Goal: Task Accomplishment & Management: Use online tool/utility

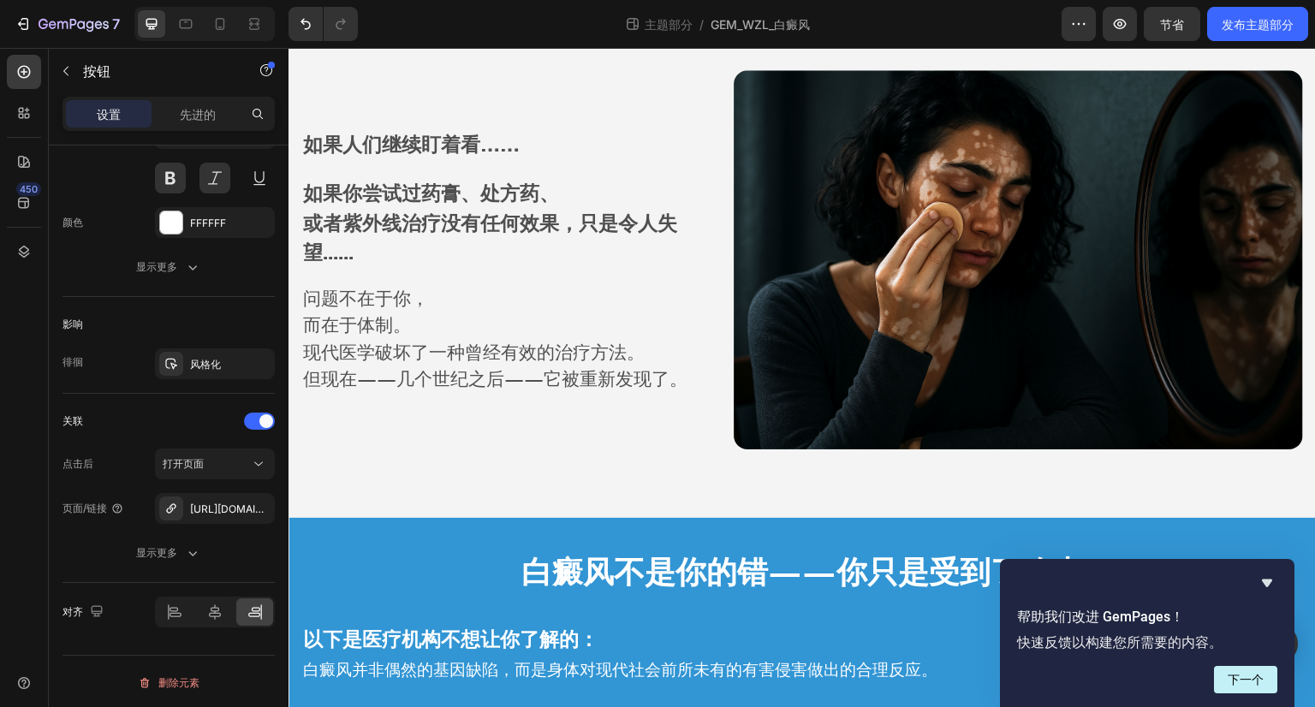
scroll to position [538, 0]
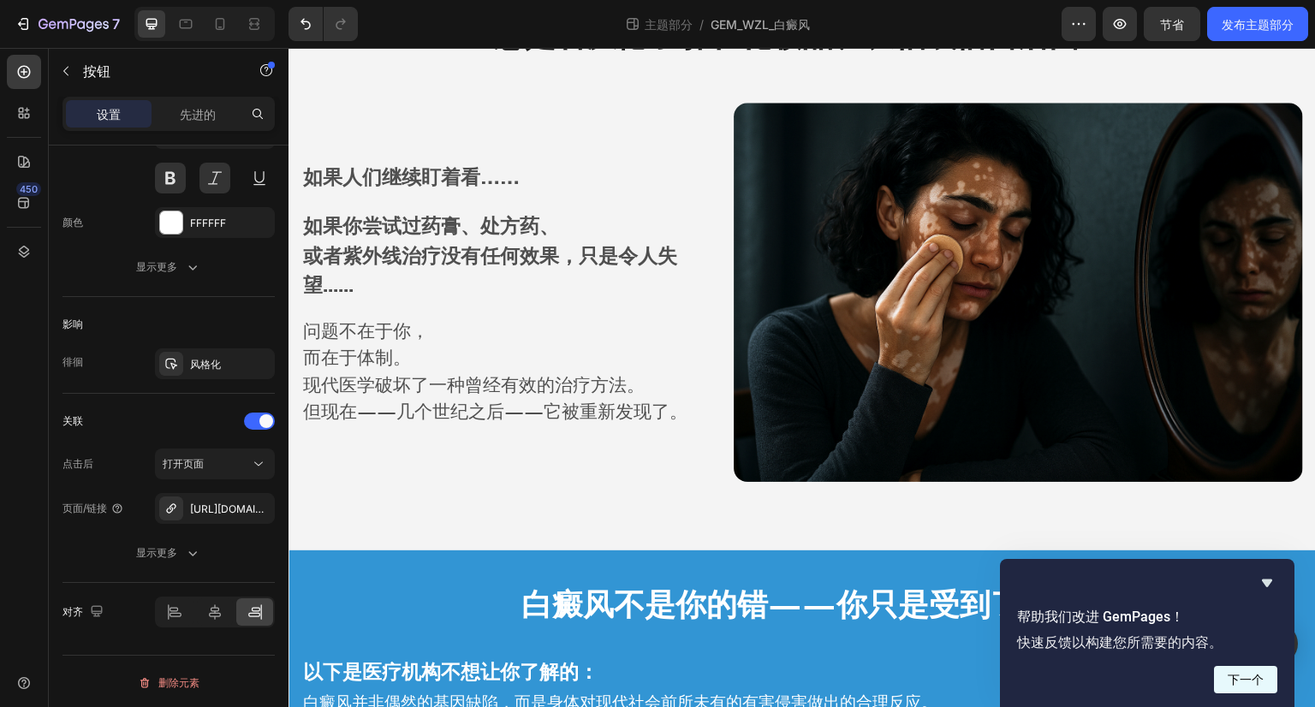
click at [1268, 679] on button "下一个" at bounding box center [1245, 679] width 63 height 27
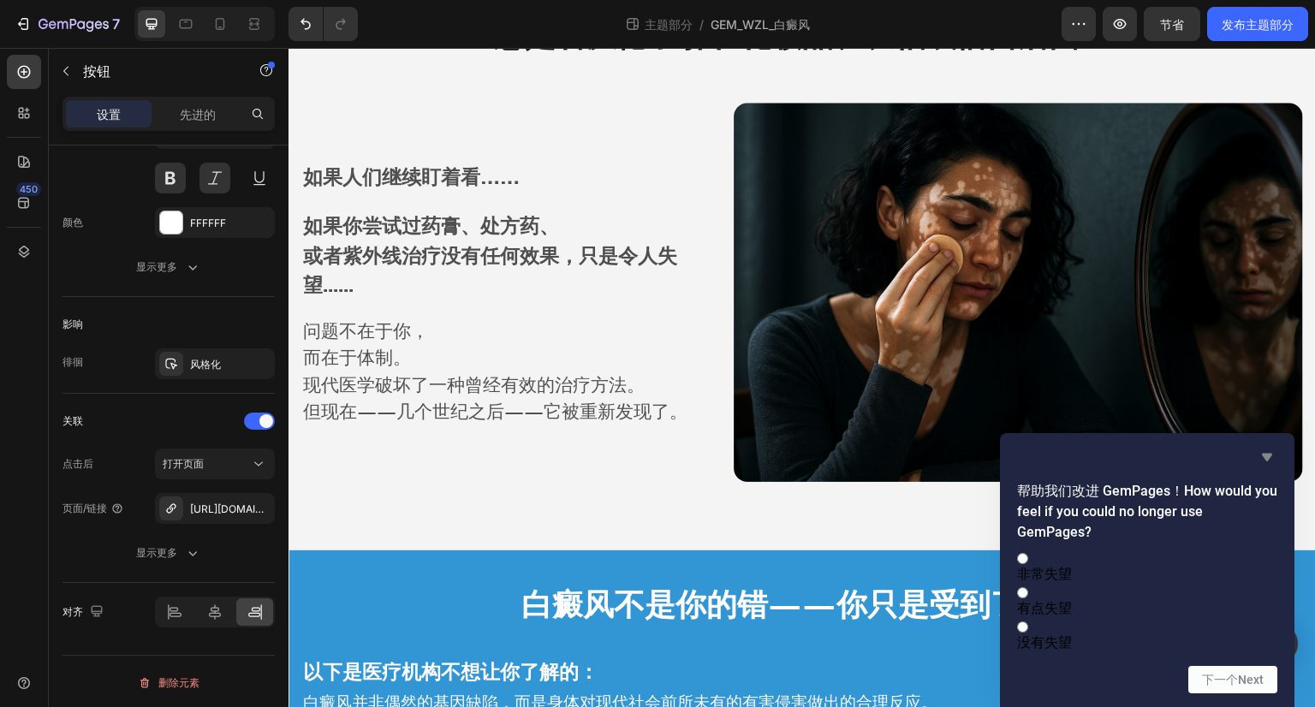
click at [1274, 447] on icon "隐藏调查" at bounding box center [1267, 457] width 21 height 21
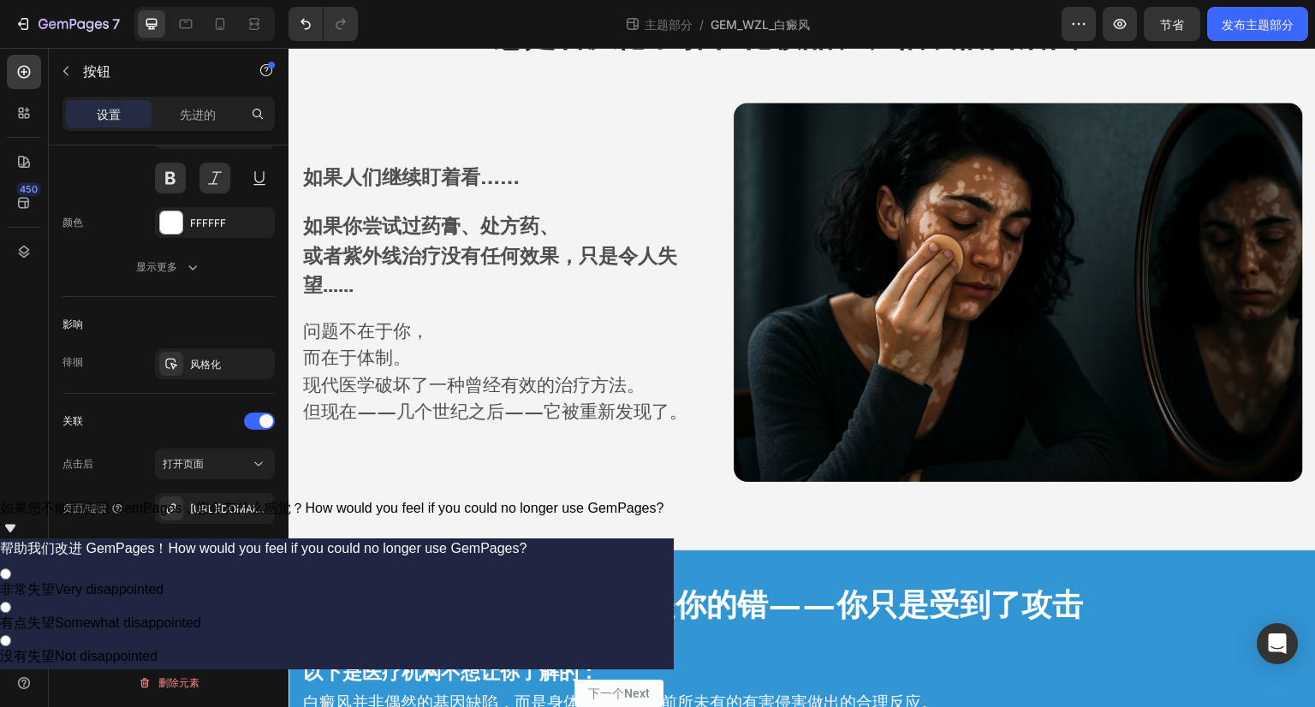
click at [21, 539] on icon "显示调查 - 如果您不能再使用 GemPages，您会有什么感觉？" at bounding box center [10, 528] width 21 height 21
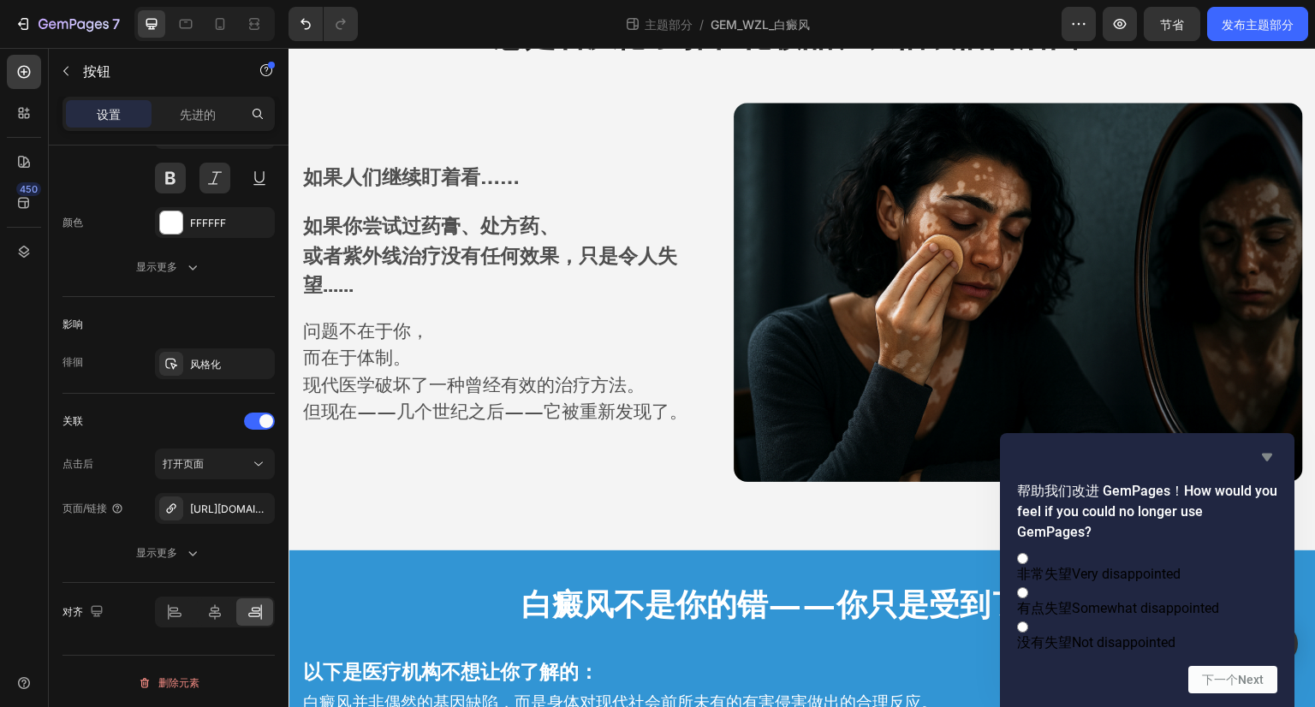
click at [1272, 447] on icon "Hide survey" at bounding box center [1267, 457] width 21 height 21
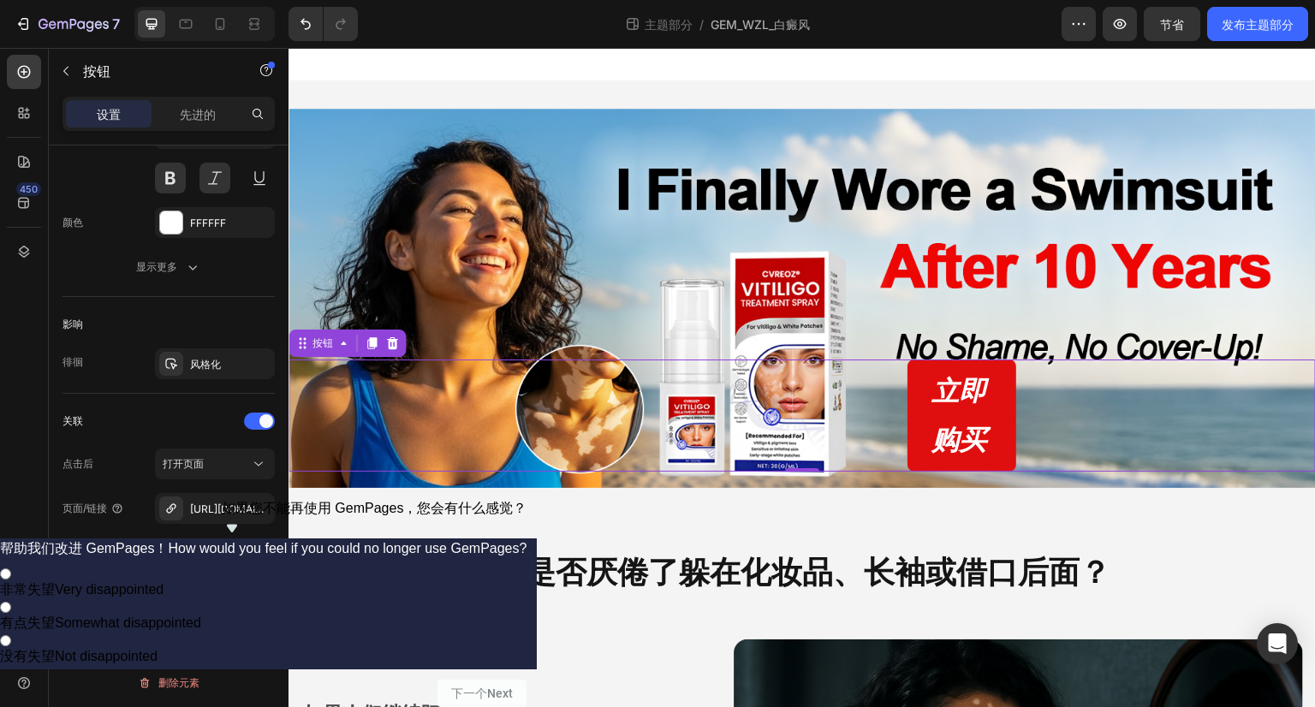
scroll to position [0, 0]
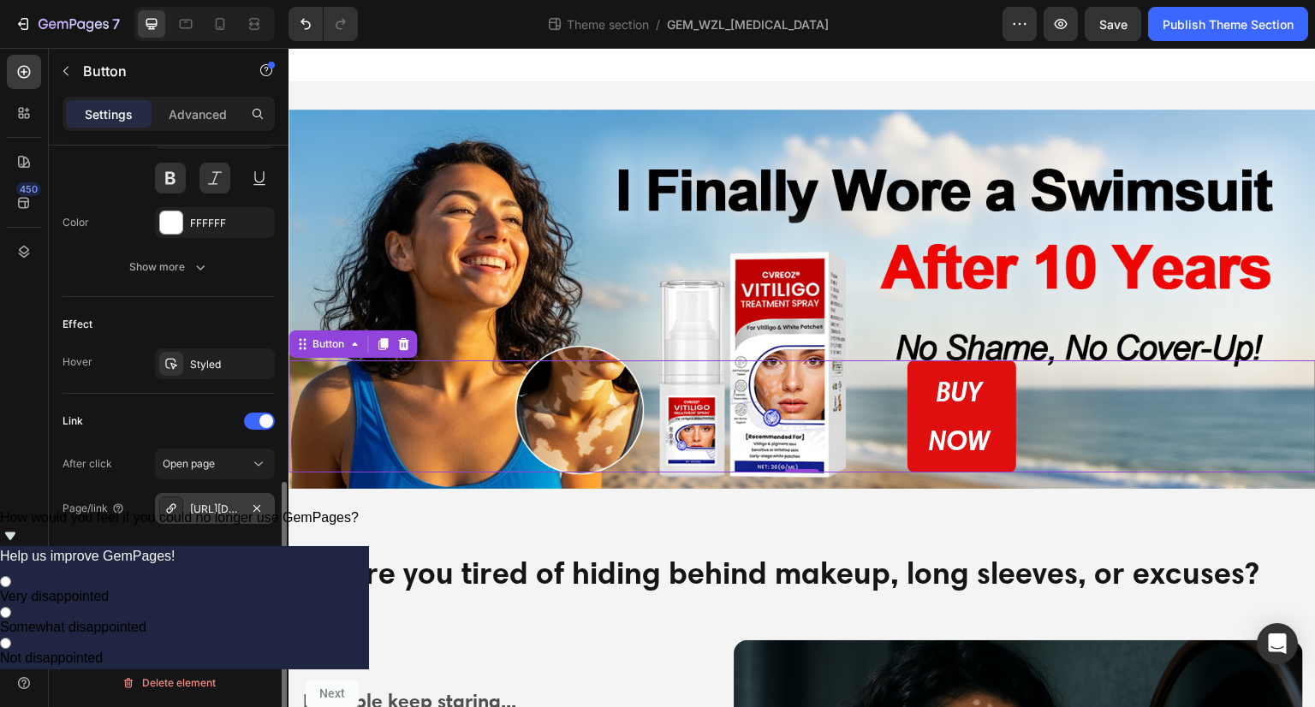
click at [212, 503] on div "https://trimorauk.com/a/s/ic/preview/62392887116145:1?funnel_id=fncme19s72i0lbz…" at bounding box center [215, 509] width 50 height 15
click at [759, 473] on div "BUY NOW Button 0" at bounding box center [803, 416] width 1028 height 112
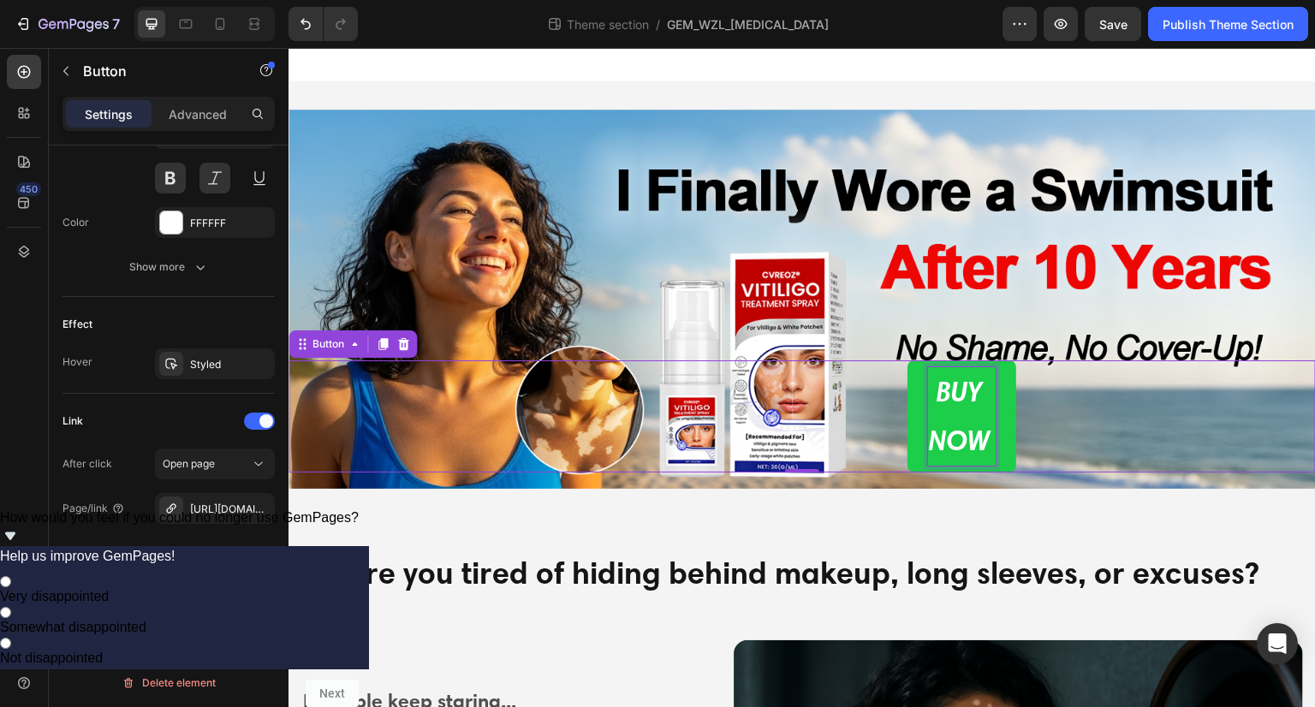
click at [947, 432] on p "BUY NOW" at bounding box center [962, 416] width 69 height 98
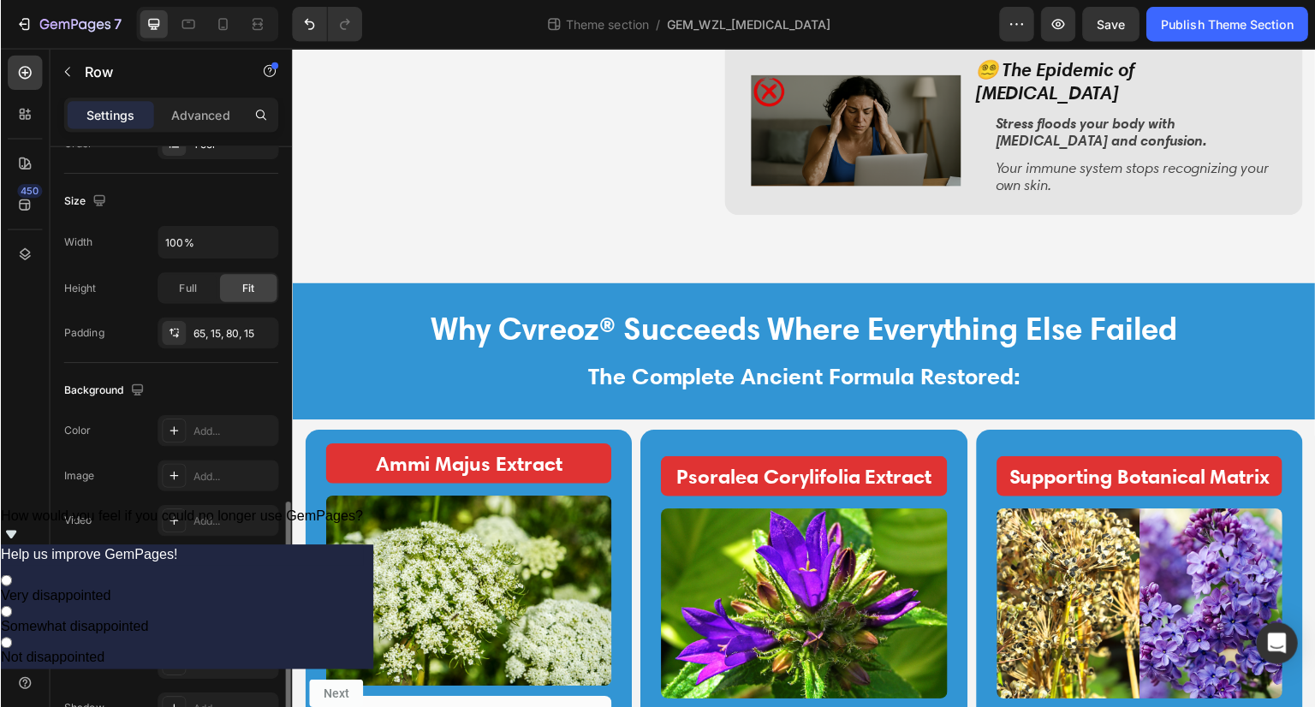
scroll to position [439, 0]
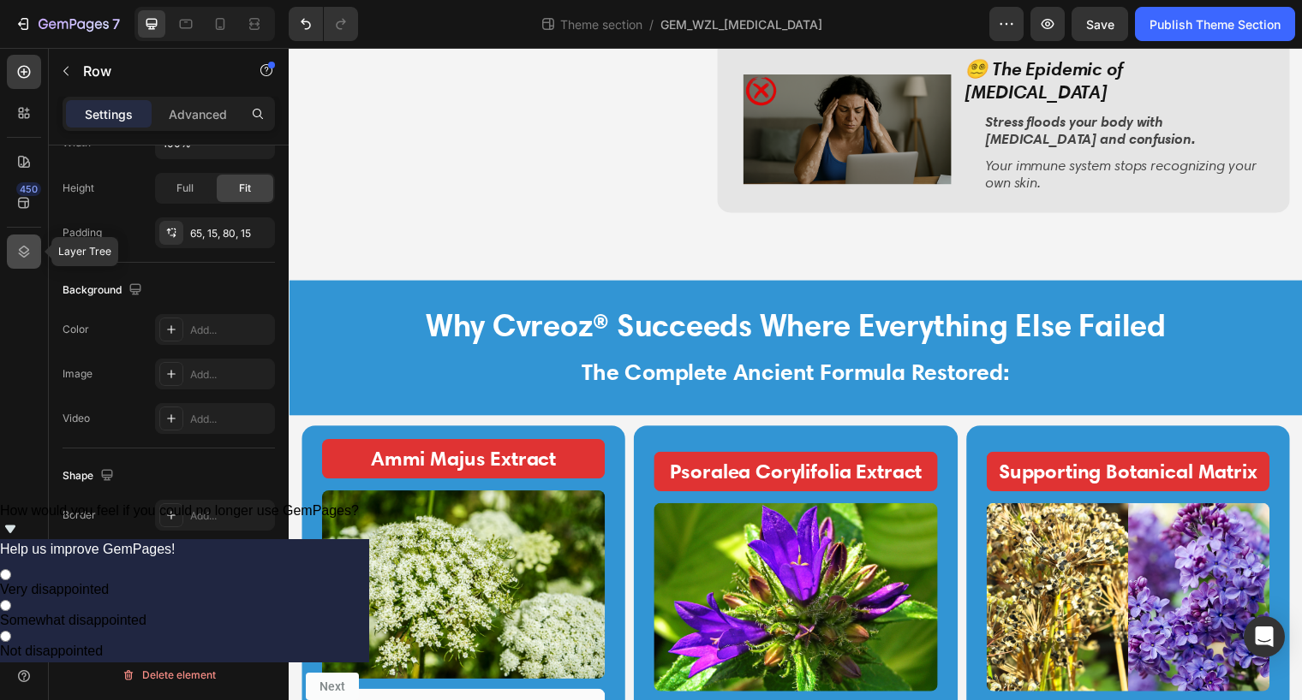
click at [20, 253] on icon at bounding box center [23, 251] width 17 height 17
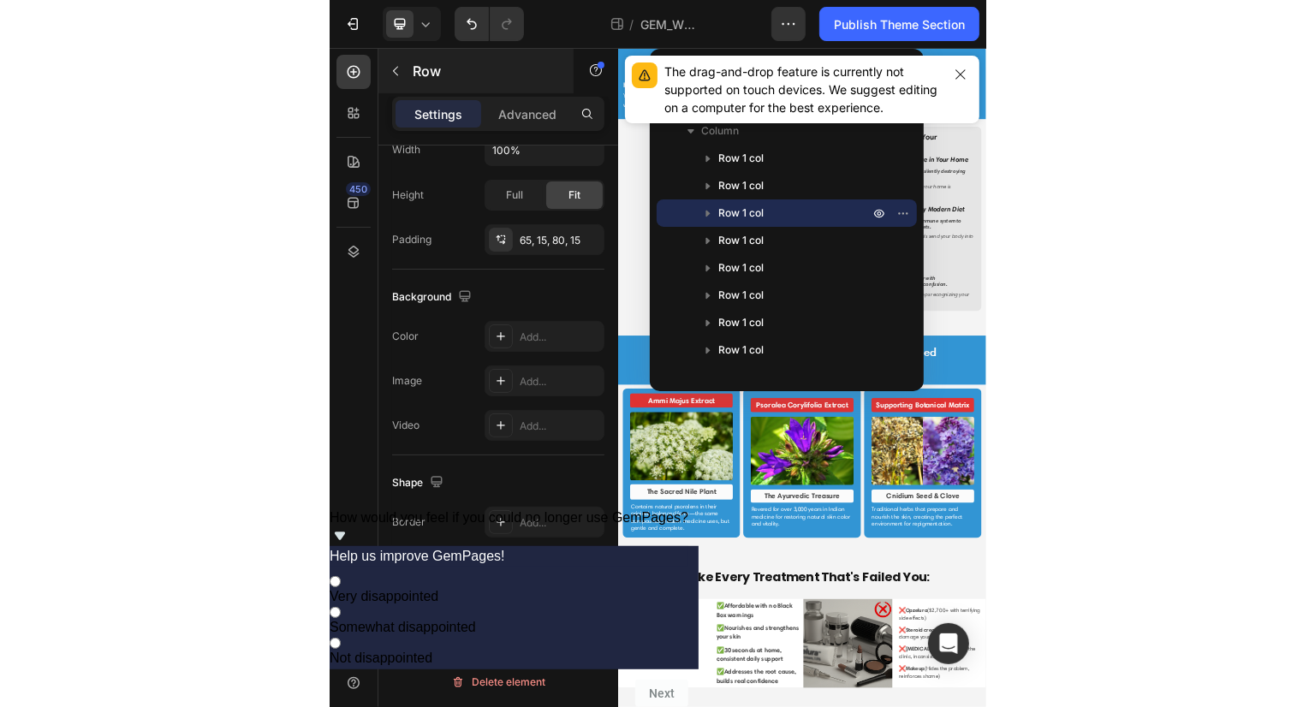
scroll to position [1031, 0]
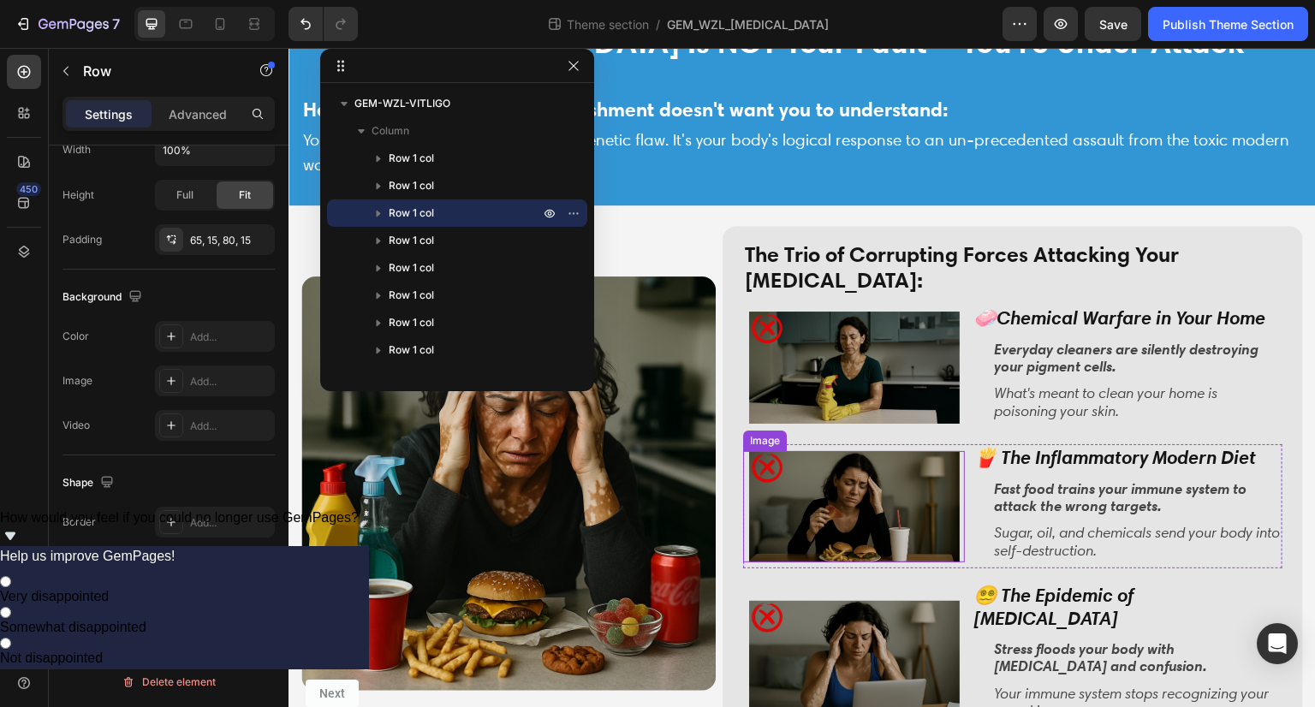
scroll to position [1202, 0]
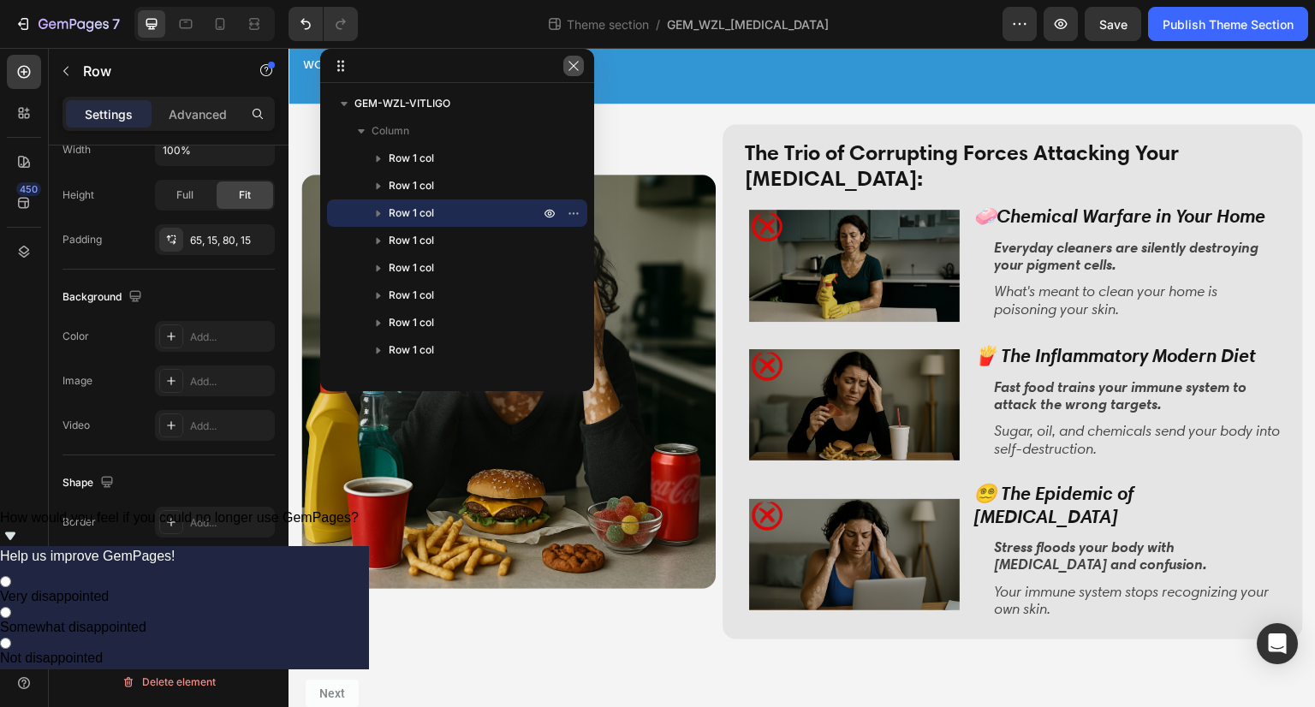
click at [574, 61] on icon "button" at bounding box center [574, 66] width 14 height 14
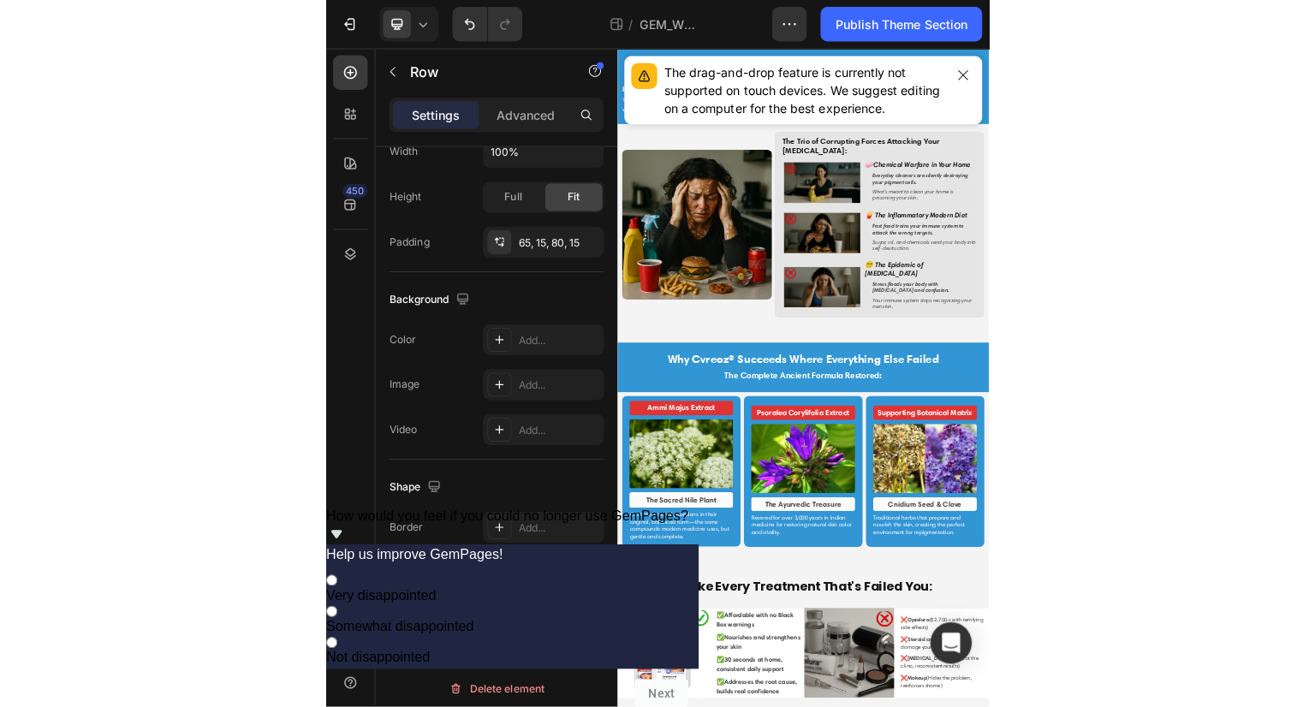
scroll to position [1031, 0]
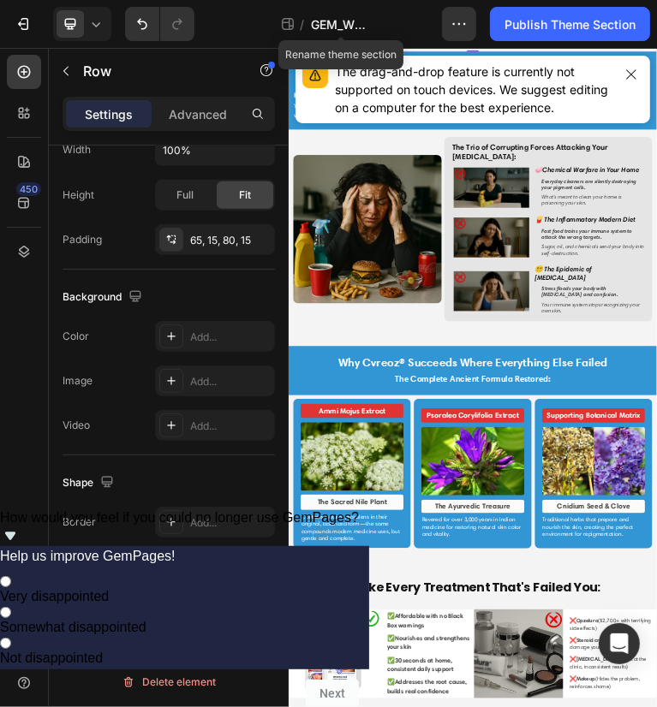
click at [329, 23] on span "GEM_WZL_[MEDICAL_DATA]" at bounding box center [341, 24] width 60 height 18
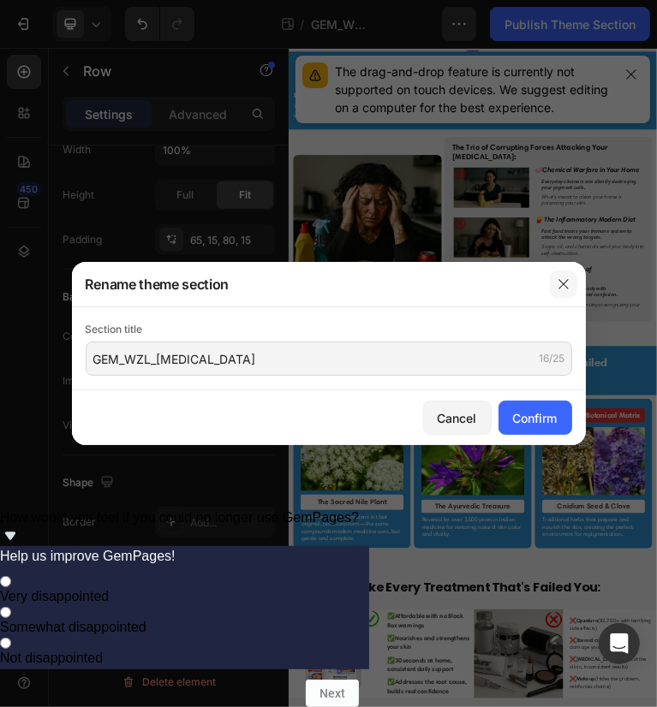
click at [561, 281] on icon "button" at bounding box center [564, 284] width 14 height 14
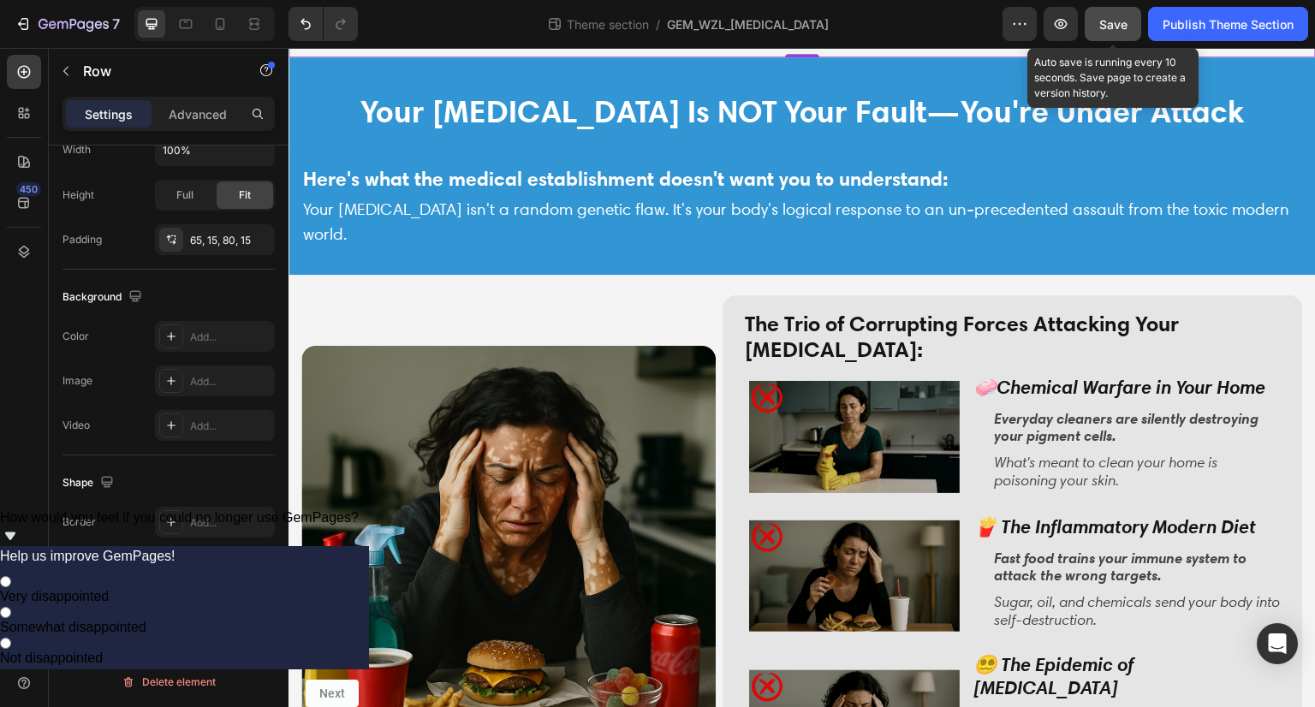
click at [1111, 32] on div "Save" at bounding box center [1113, 24] width 28 height 18
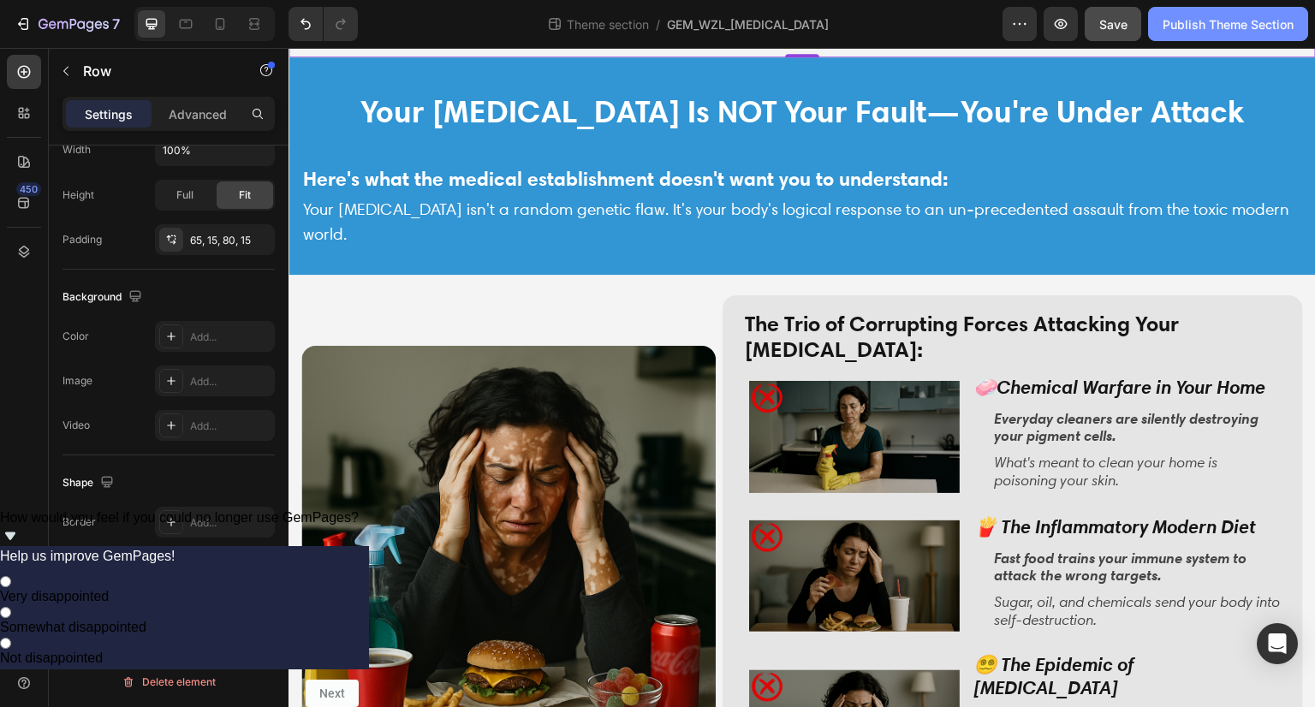
click at [1188, 27] on div "Publish Theme Section" at bounding box center [1228, 24] width 131 height 18
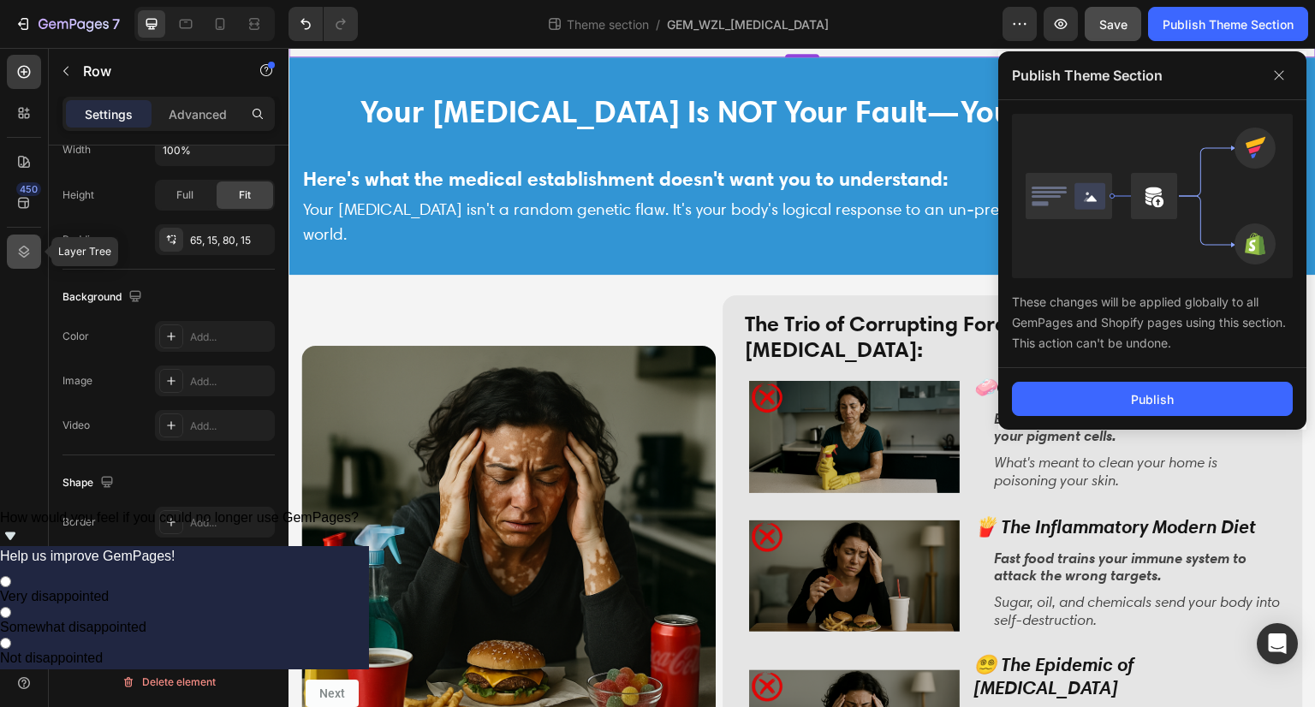
click at [20, 253] on icon at bounding box center [24, 252] width 11 height 12
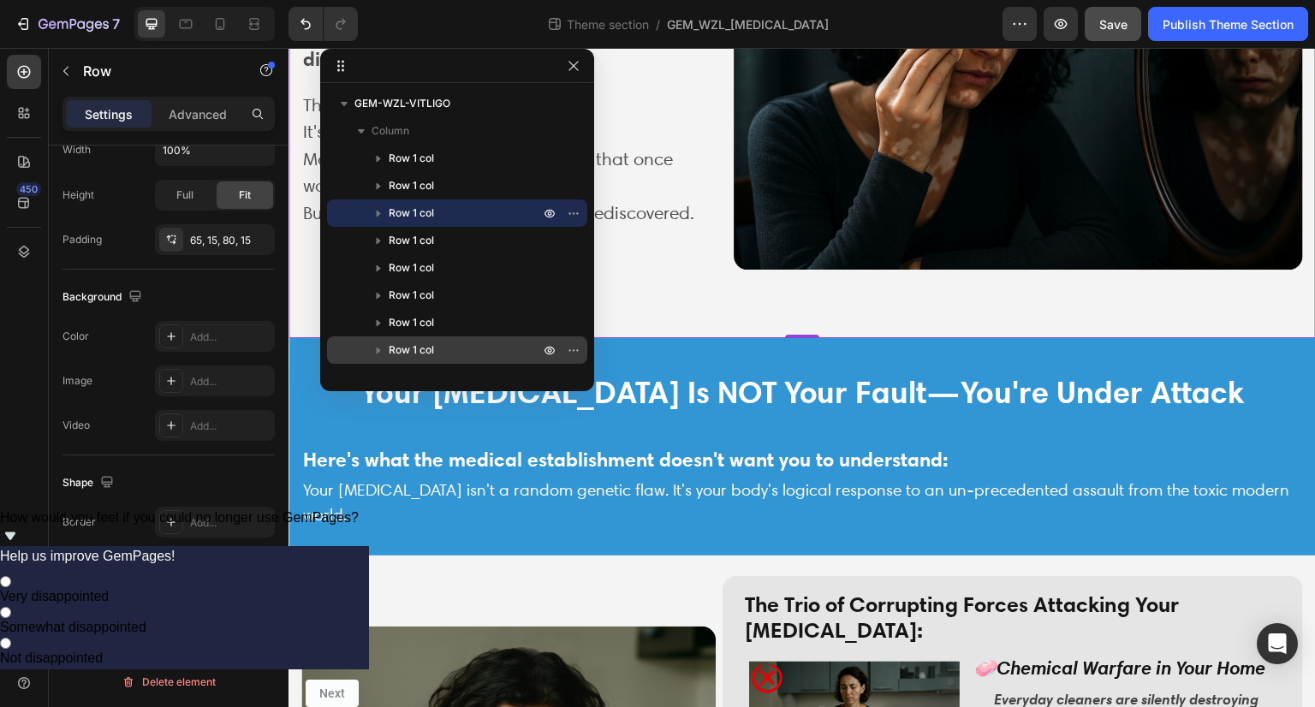
scroll to position [688, 0]
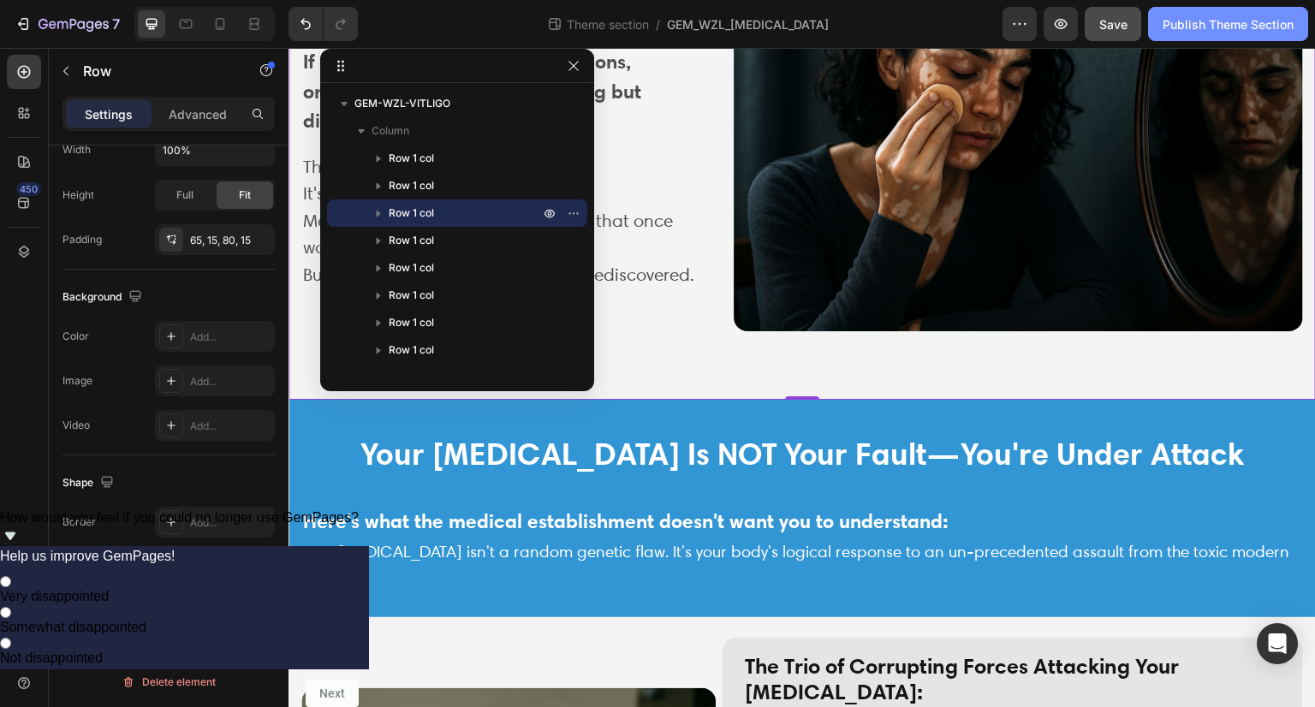
click at [1158, 25] on button "Publish Theme Section" at bounding box center [1228, 24] width 160 height 34
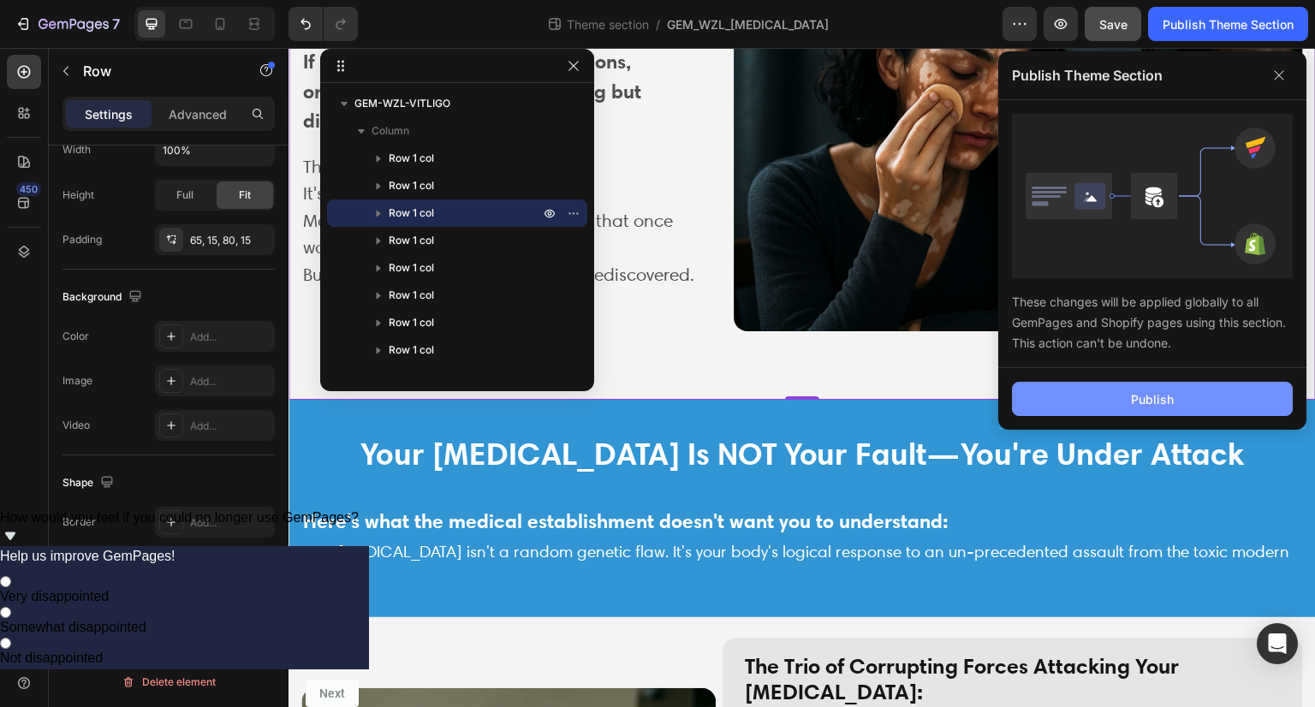
click at [1135, 400] on div "Publish" at bounding box center [1152, 399] width 43 height 18
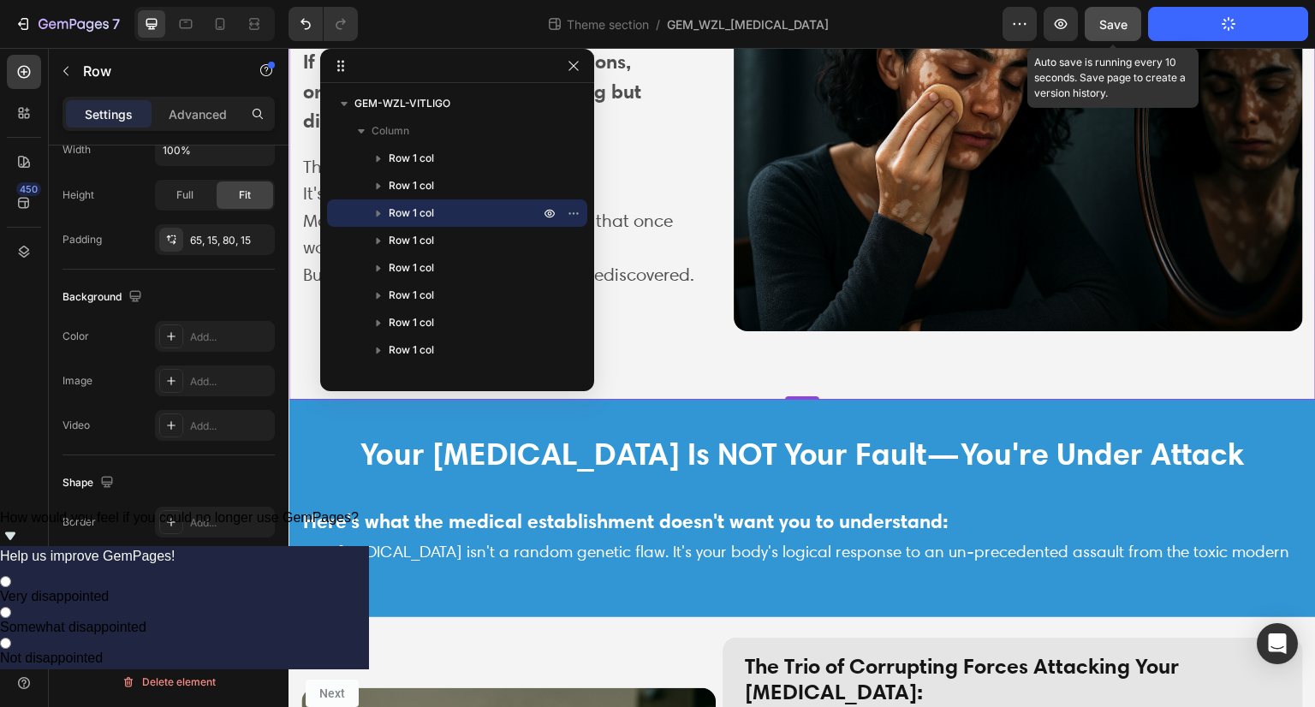
click at [1105, 29] on span "Save" at bounding box center [1113, 24] width 28 height 15
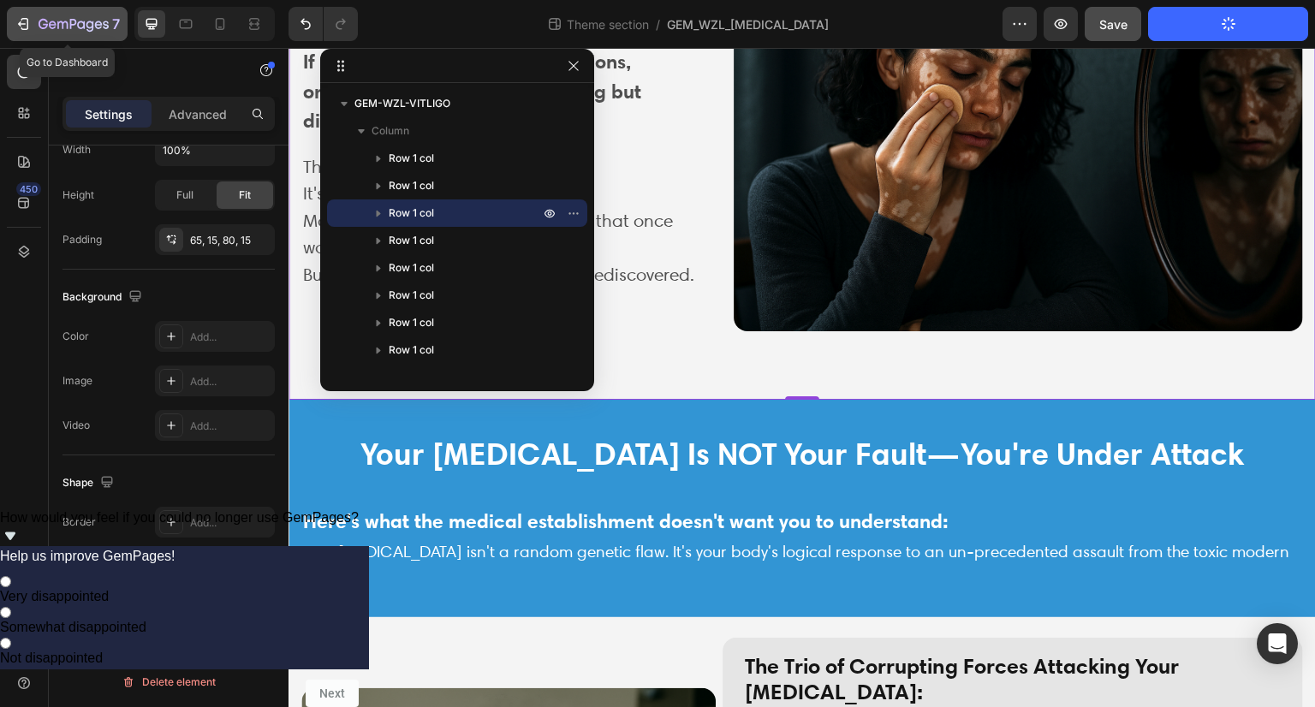
click at [29, 21] on icon "button" at bounding box center [23, 23] width 17 height 17
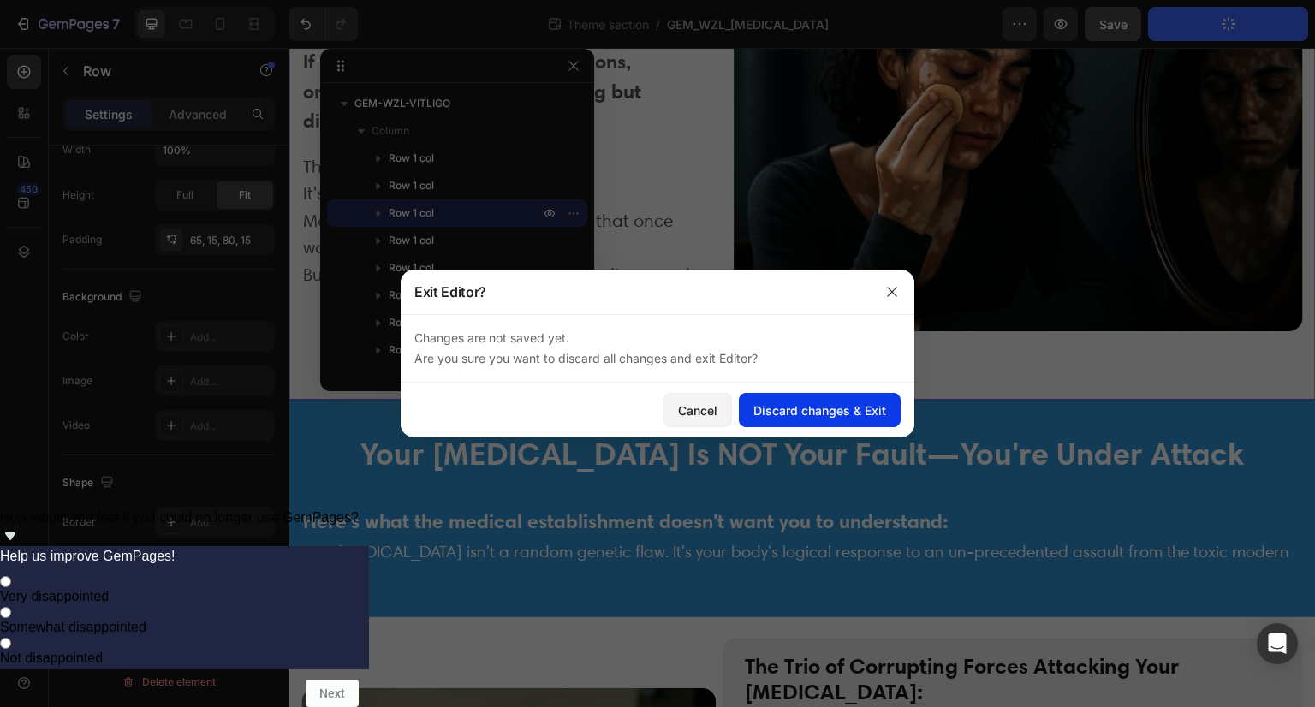
click at [778, 416] on div "Discard changes & Exit" at bounding box center [820, 411] width 133 height 18
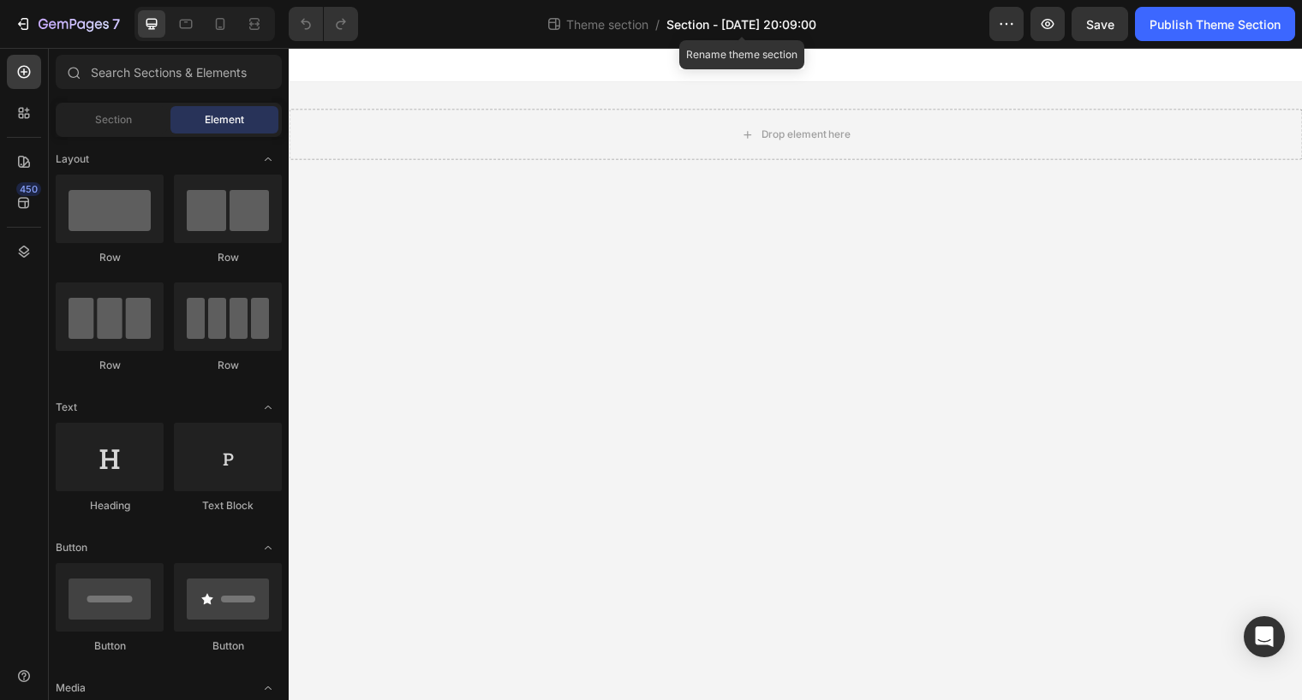
click at [774, 27] on span "Section - Sep 27 20:09:00" at bounding box center [741, 24] width 150 height 18
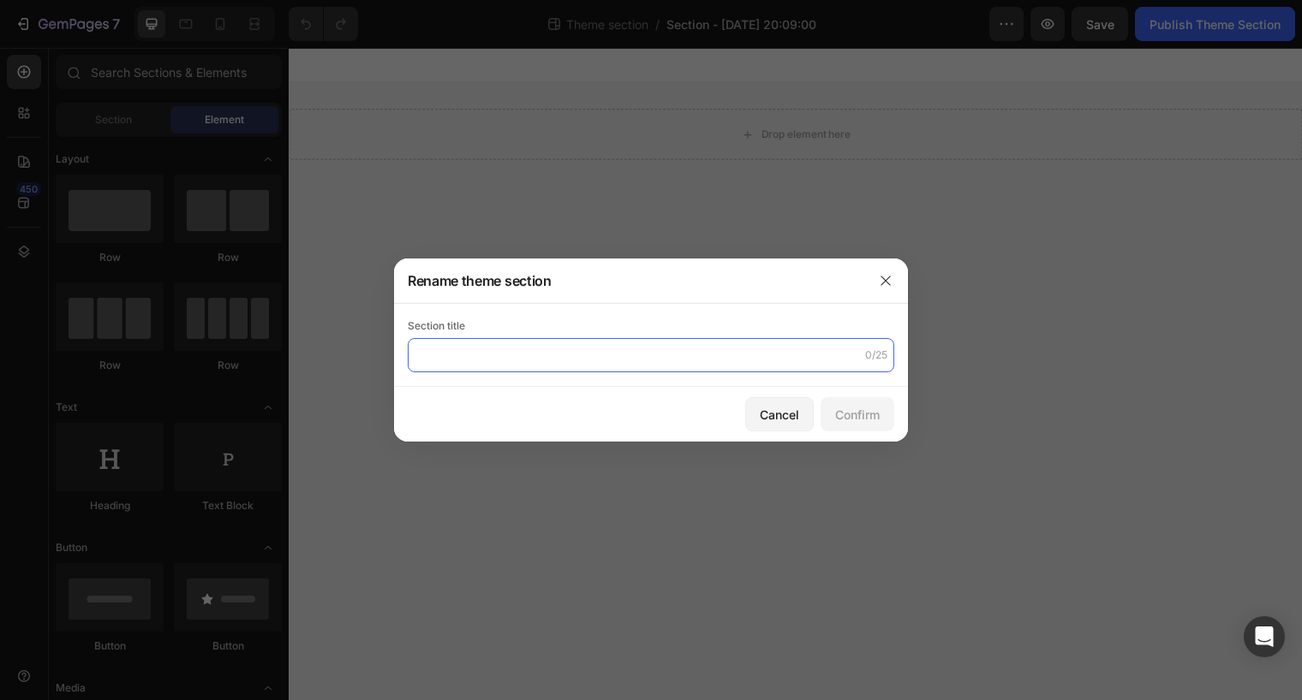
click at [548, 359] on input "text" at bounding box center [651, 355] width 486 height 34
click at [772, 24] on div at bounding box center [651, 350] width 1302 height 700
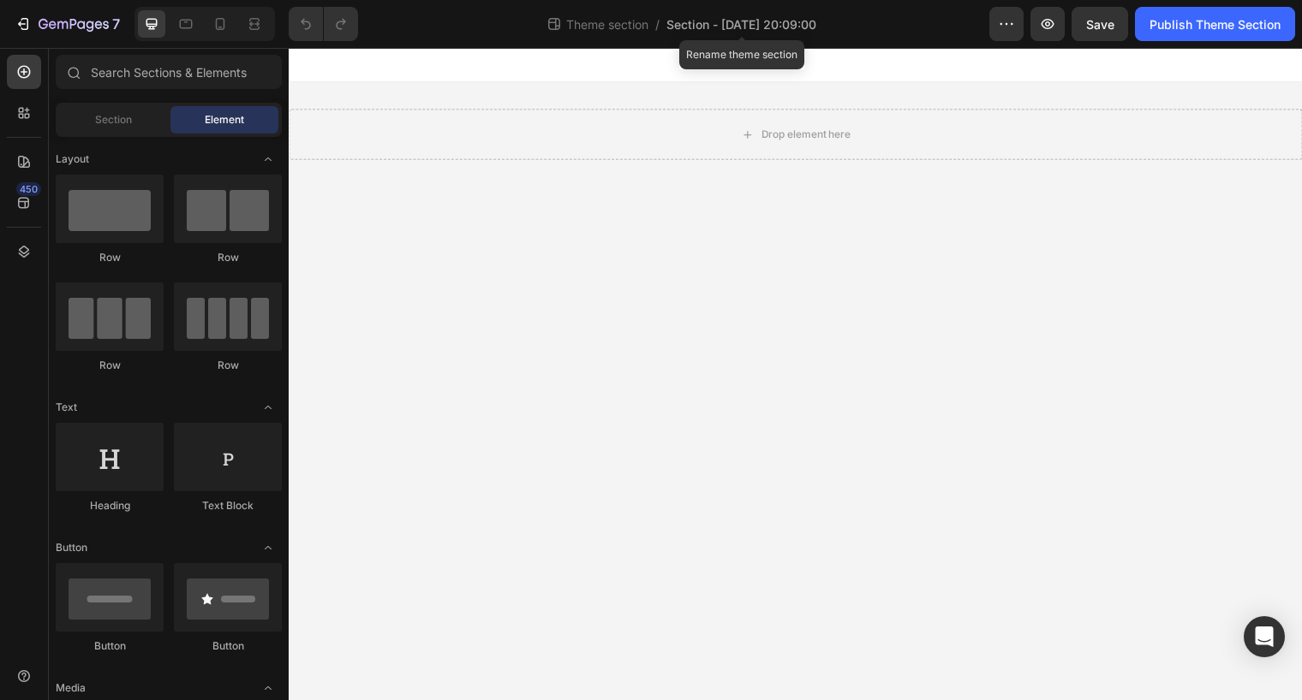
click at [772, 24] on span "Section - Sep 27 20:09:00" at bounding box center [741, 24] width 150 height 18
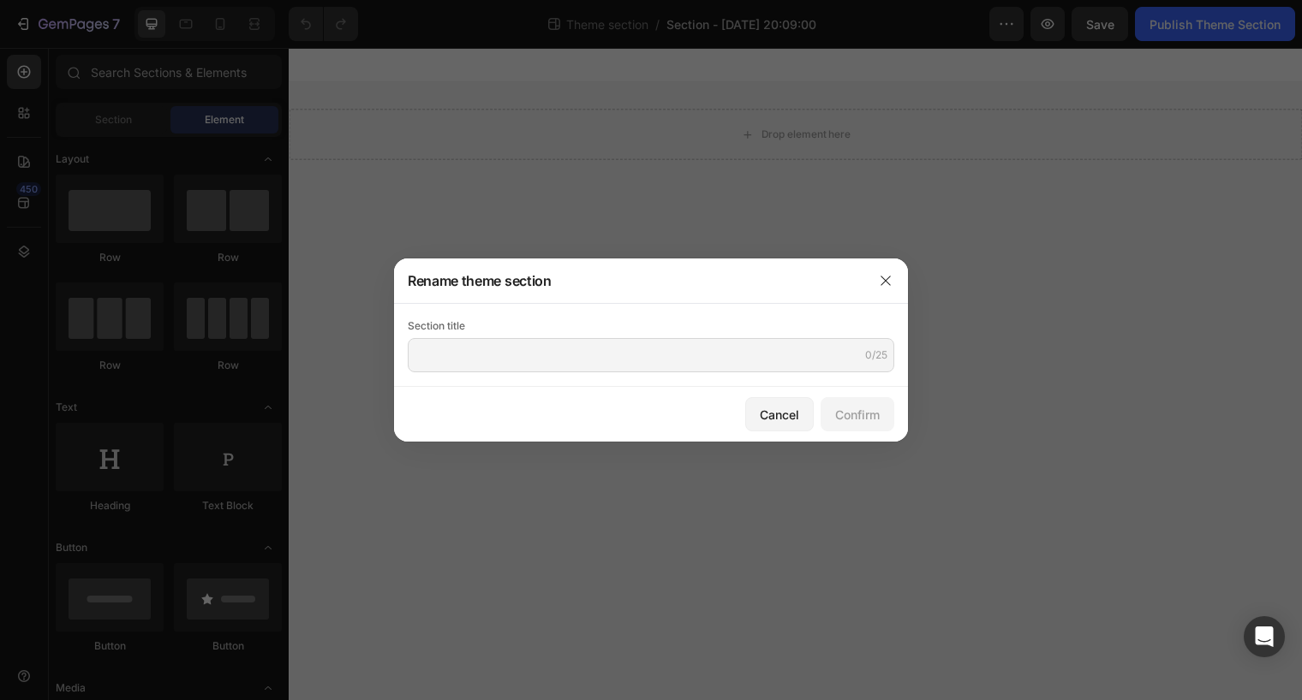
click at [772, 24] on div at bounding box center [651, 350] width 1302 height 700
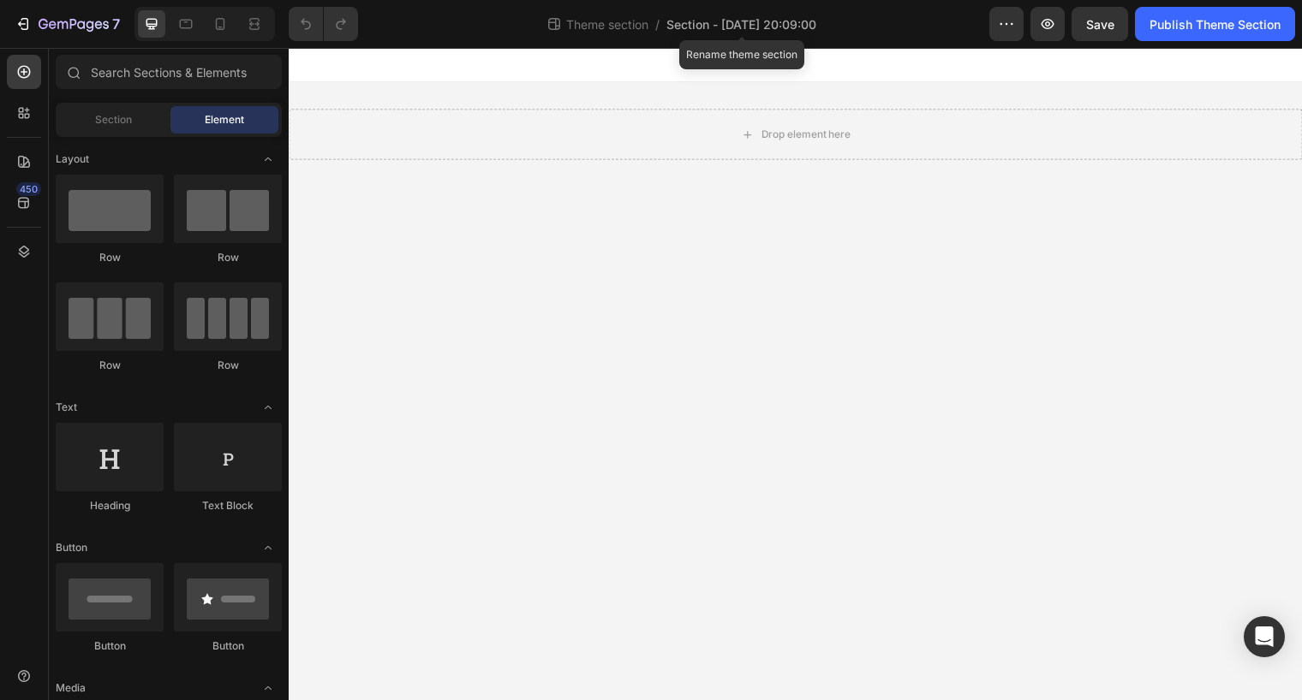
click at [772, 24] on span "Section - Sep 27 20:09:00" at bounding box center [741, 24] width 150 height 18
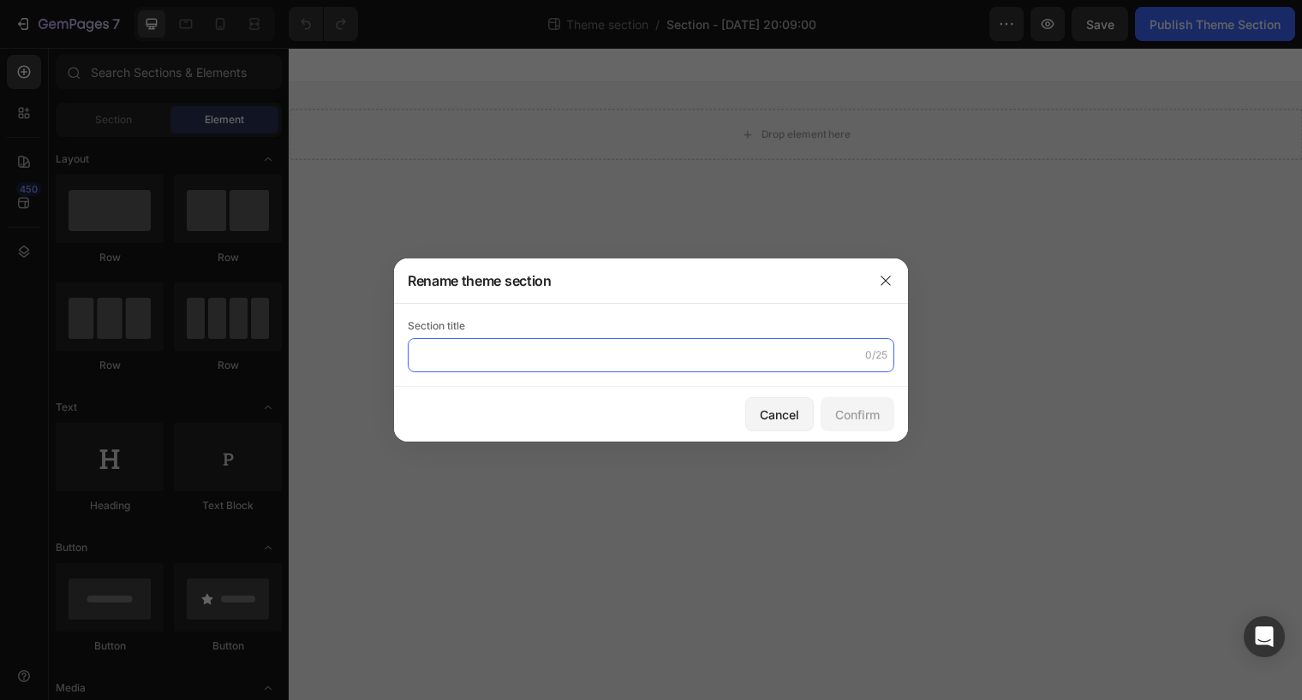
click at [587, 346] on input "text" at bounding box center [651, 355] width 486 height 34
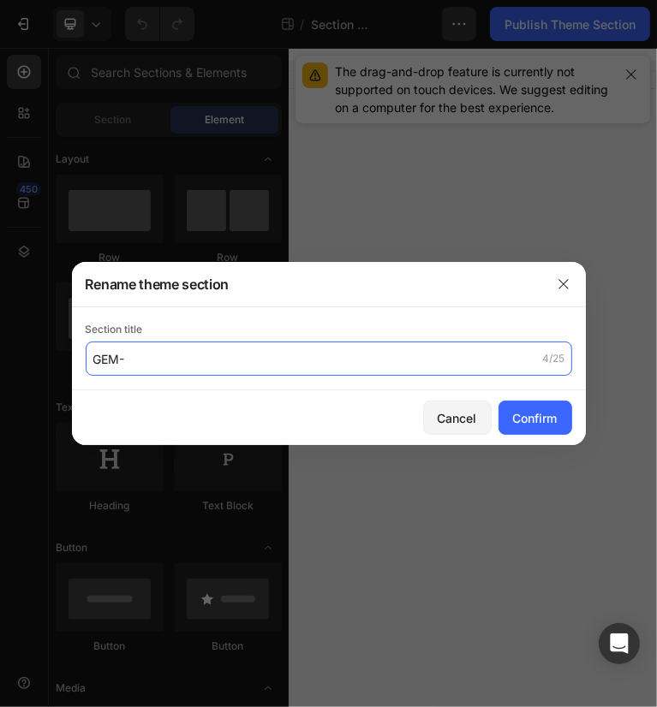
click at [176, 349] on input "GEM-" at bounding box center [329, 359] width 486 height 34
type input "GEM-WZL [MEDICAL_DATA] 2"
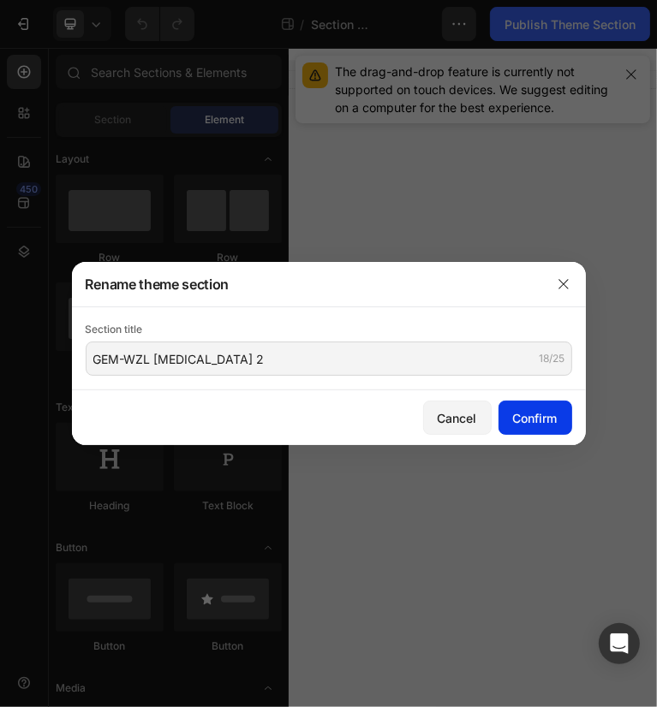
click at [551, 425] on div "Confirm" at bounding box center [535, 418] width 45 height 18
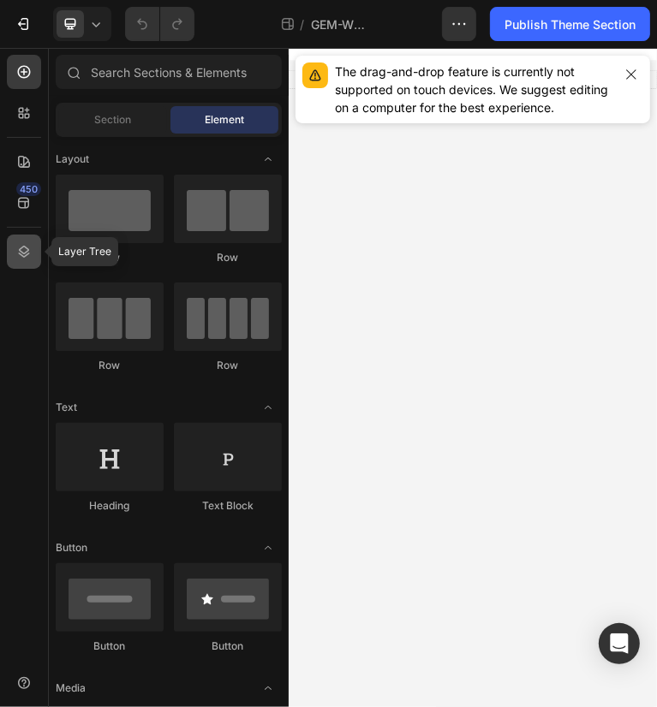
click at [21, 255] on icon at bounding box center [23, 251] width 17 height 17
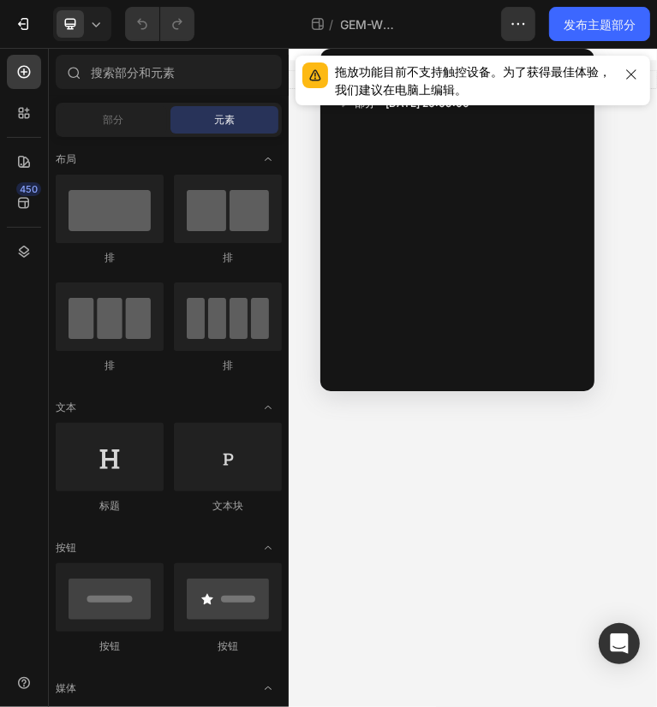
click at [629, 71] on icon "button" at bounding box center [631, 75] width 14 height 14
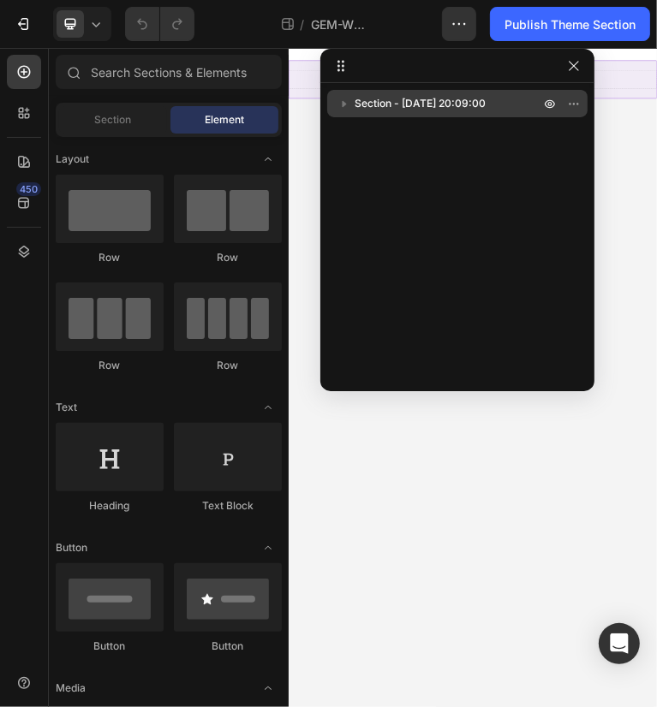
click at [390, 104] on span "Section - Sep 27 20:09:00" at bounding box center [419, 103] width 131 height 17
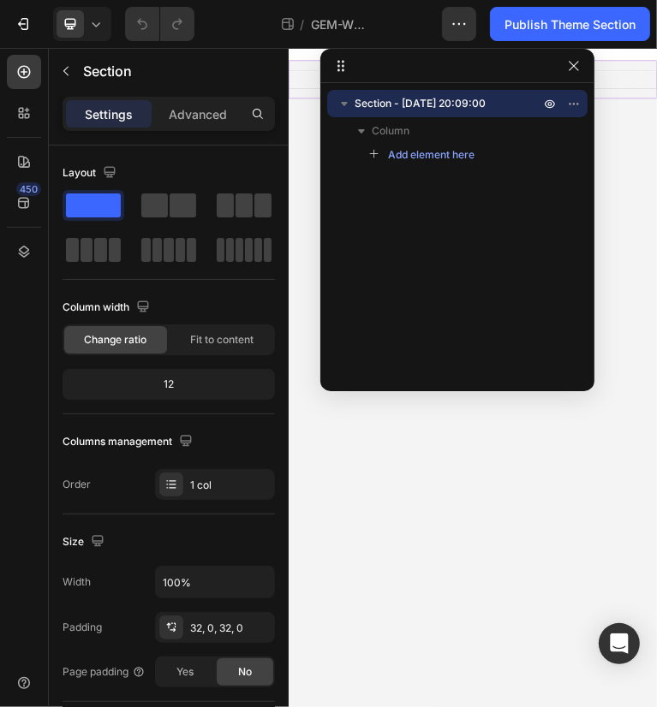
click at [480, 103] on span "Section - Sep 27 20:09:00" at bounding box center [419, 103] width 131 height 17
click at [573, 97] on icon "button" at bounding box center [574, 104] width 14 height 14
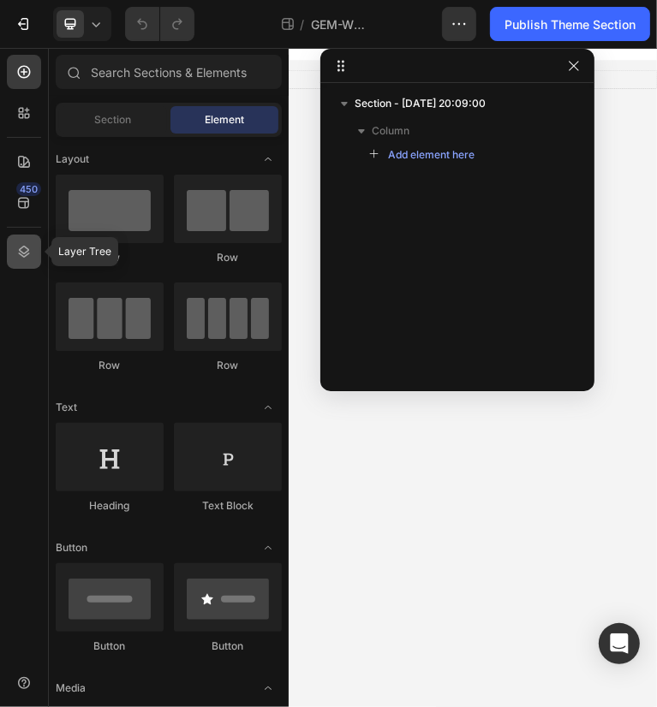
click at [28, 251] on icon at bounding box center [23, 251] width 17 height 17
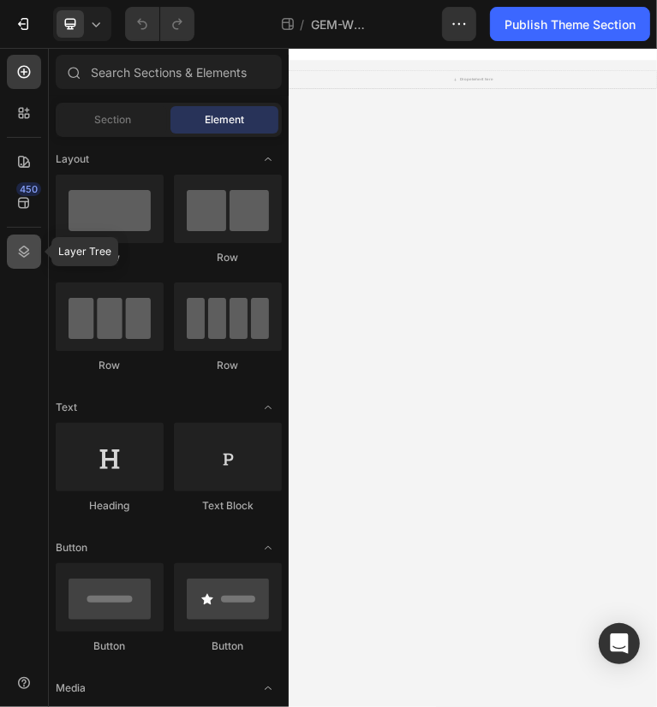
click at [21, 253] on icon at bounding box center [23, 251] width 17 height 17
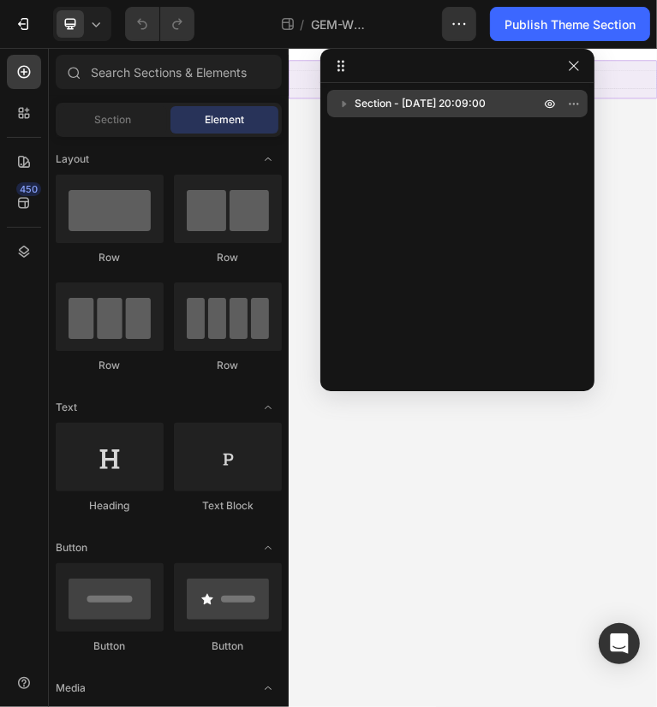
click at [458, 99] on span "Section - Sep 27 20:09:00" at bounding box center [419, 103] width 131 height 17
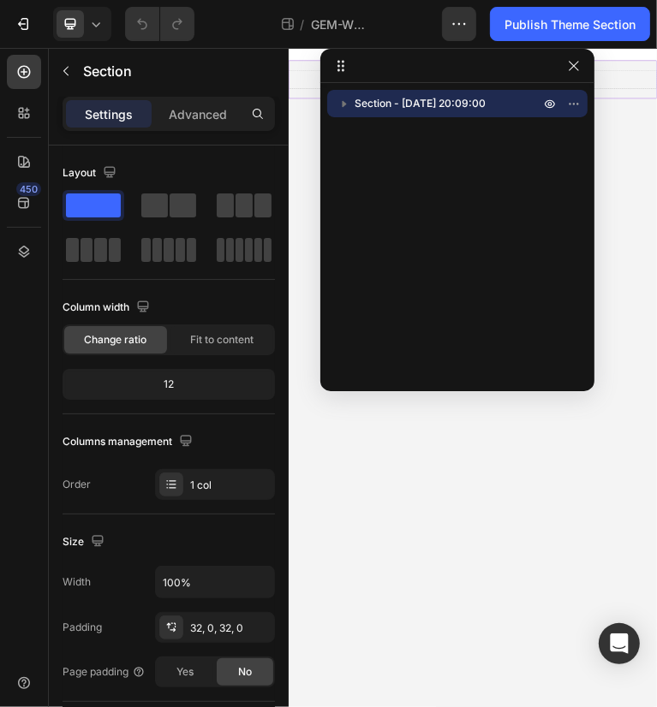
click at [482, 95] on span "Section - Sep 27 20:09:00" at bounding box center [419, 103] width 131 height 17
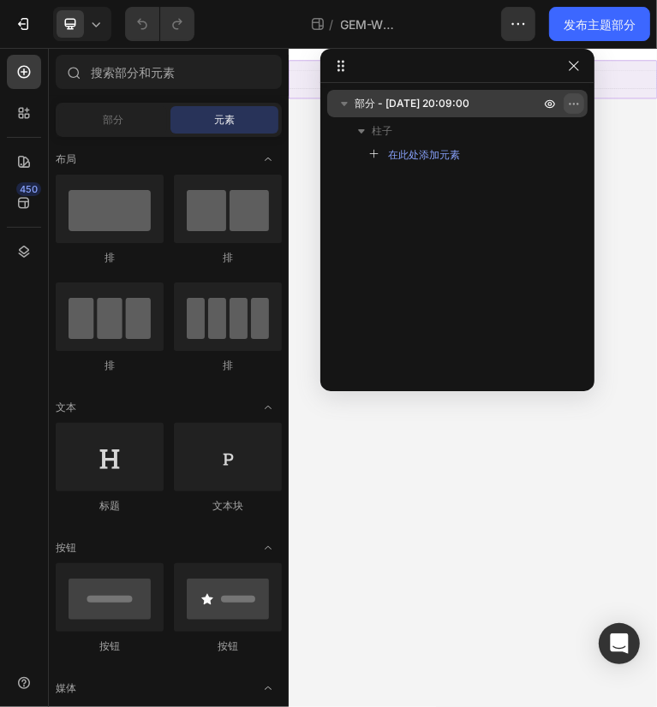
click at [569, 104] on icon "button" at bounding box center [570, 104] width 2 height 2
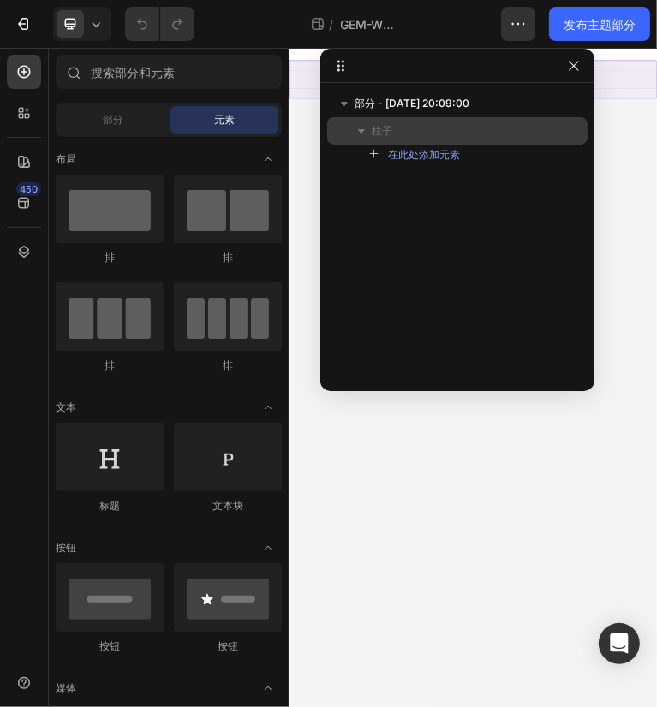
drag, startPoint x: 569, startPoint y: 107, endPoint x: 570, endPoint y: 121, distance: 13.8
click at [569, 107] on icon "button" at bounding box center [574, 104] width 14 height 14
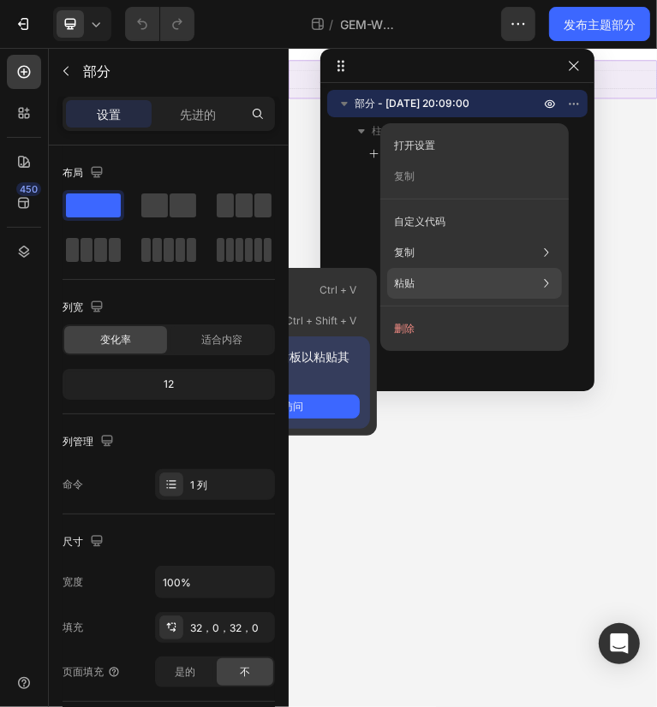
click at [483, 277] on div "粘贴 粘贴元素 Ctrl + V 粘贴样式 Ctrl + Shift + V 请允许访问剪贴板以粘贴其他页面的内容 允许访问" at bounding box center [474, 283] width 175 height 31
click at [480, 289] on div "粘贴 粘贴元素 Ctrl + V 粘贴样式 Ctrl + Shift + V 请允许访问剪贴板以粘贴其他页面的内容 允许访问" at bounding box center [474, 283] width 175 height 31
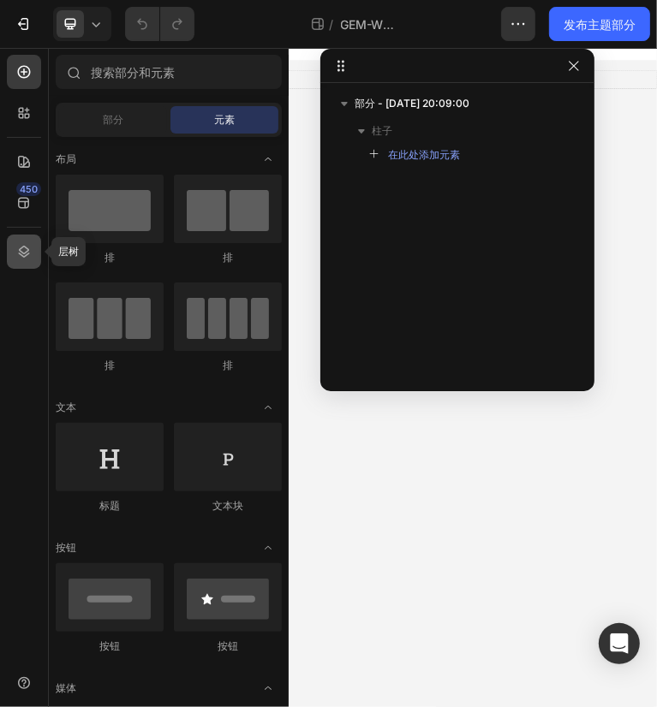
click at [15, 249] on icon at bounding box center [23, 251] width 17 height 17
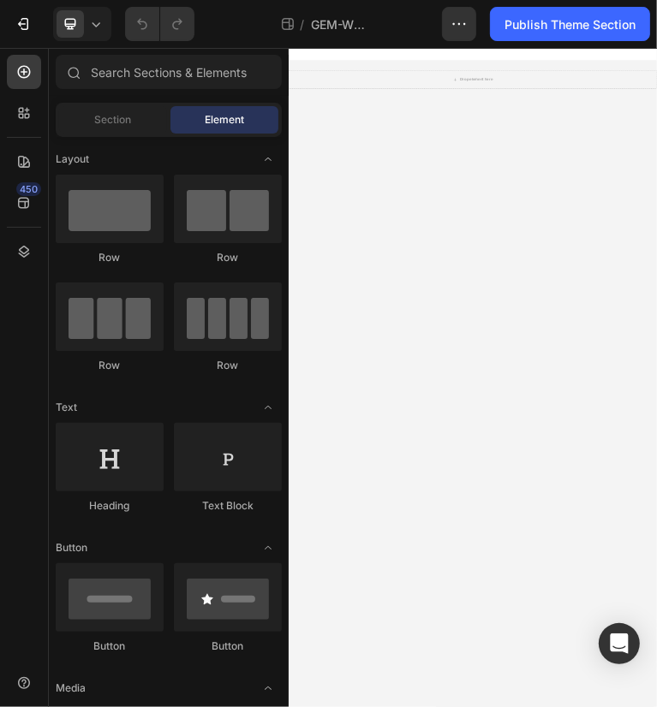
click at [23, 253] on icon at bounding box center [24, 252] width 11 height 12
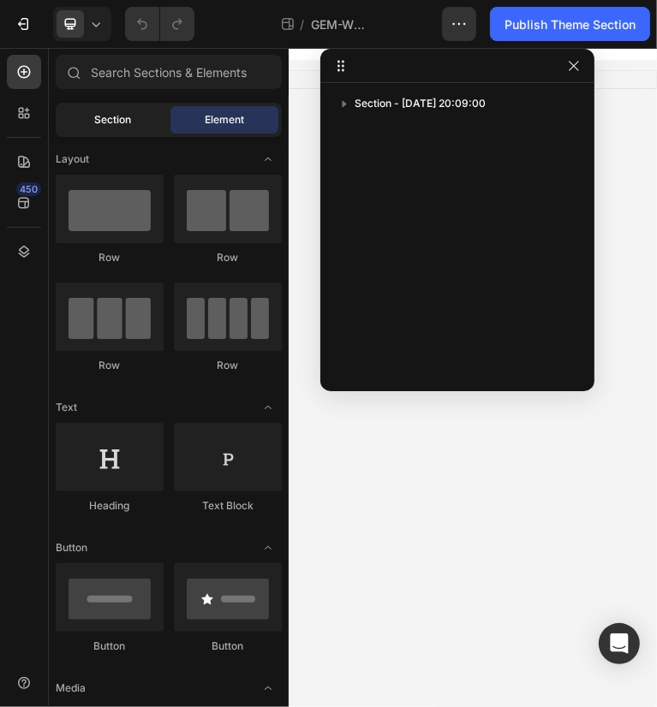
click at [130, 124] on span "Section" at bounding box center [113, 119] width 37 height 15
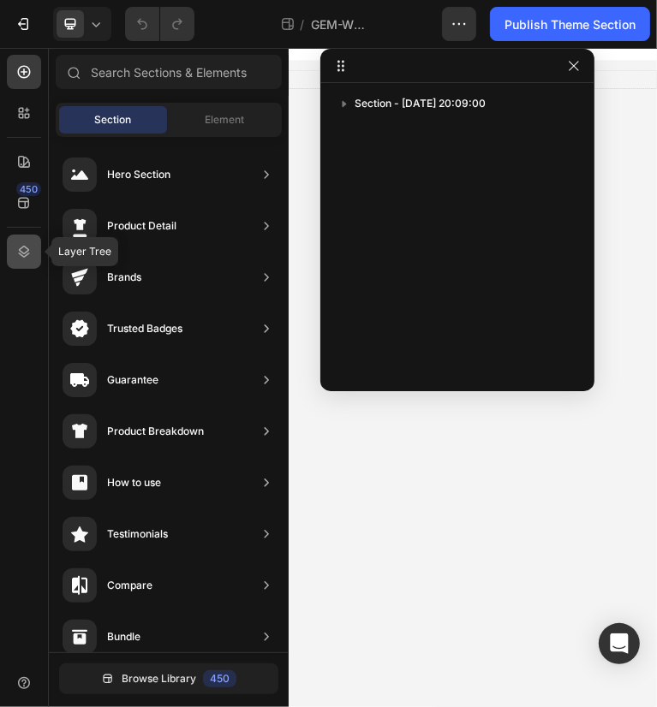
click at [26, 255] on icon at bounding box center [24, 252] width 11 height 12
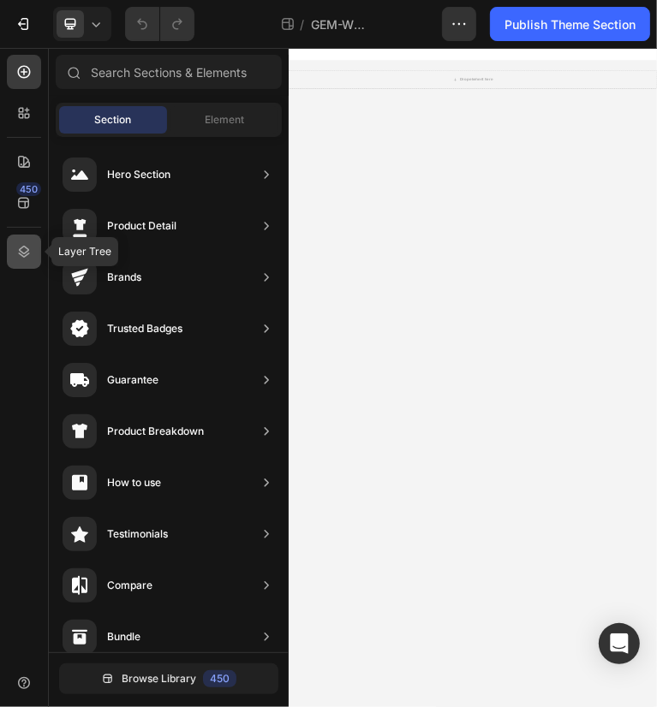
click at [26, 255] on icon at bounding box center [24, 252] width 11 height 12
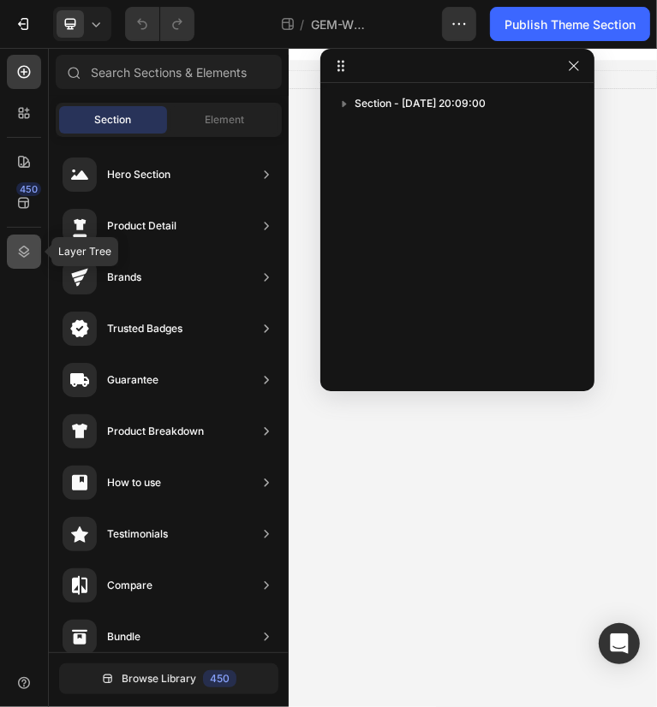
click at [20, 247] on icon at bounding box center [23, 251] width 17 height 17
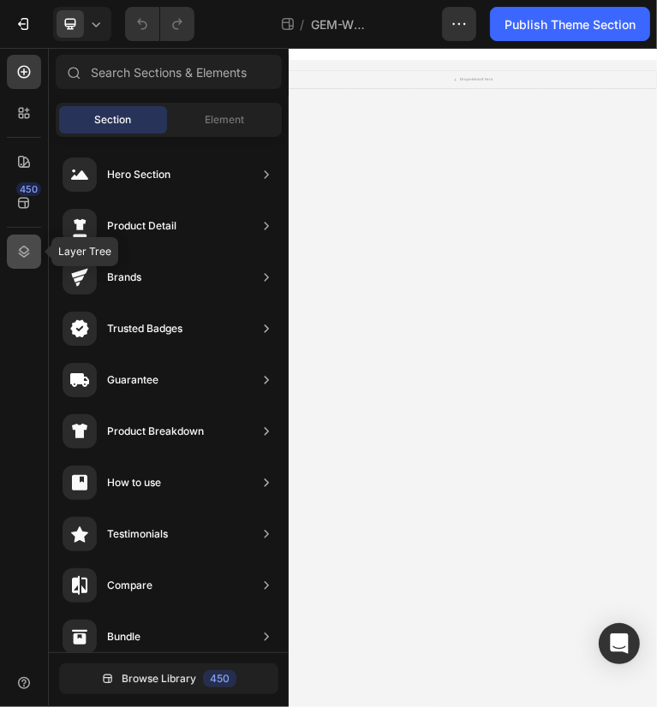
click at [17, 252] on icon at bounding box center [23, 251] width 17 height 17
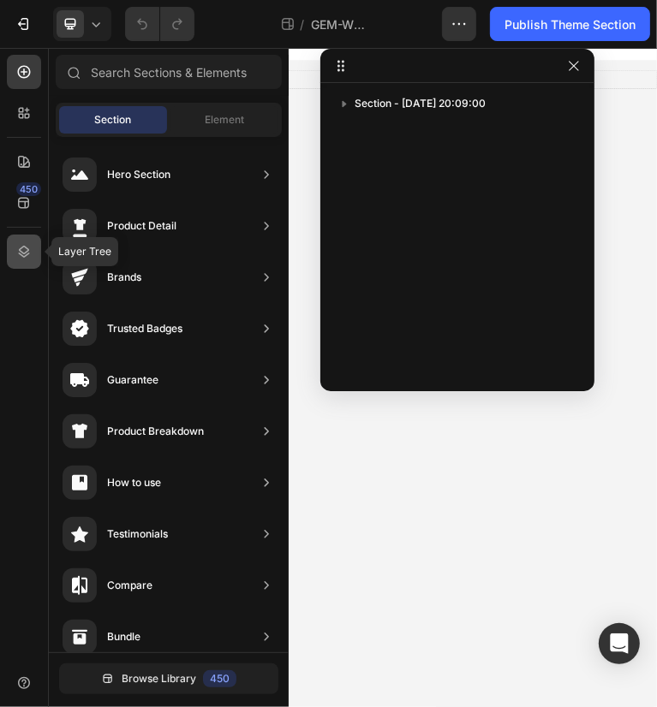
click at [17, 252] on icon at bounding box center [23, 251] width 17 height 17
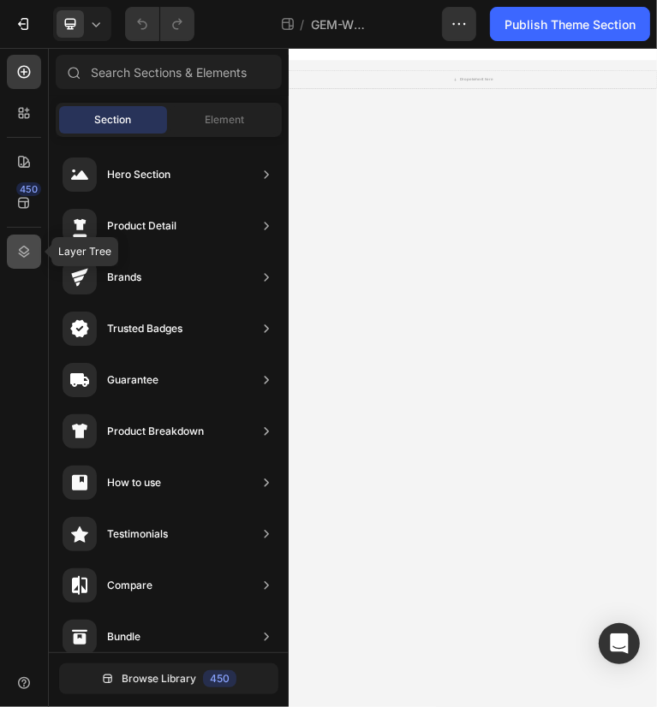
click at [17, 252] on icon at bounding box center [23, 251] width 17 height 17
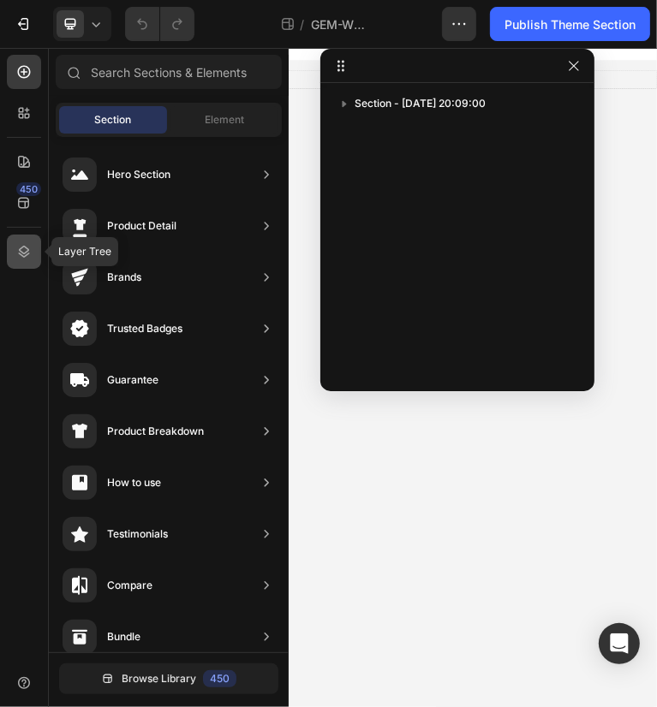
click at [33, 253] on div at bounding box center [24, 252] width 34 height 34
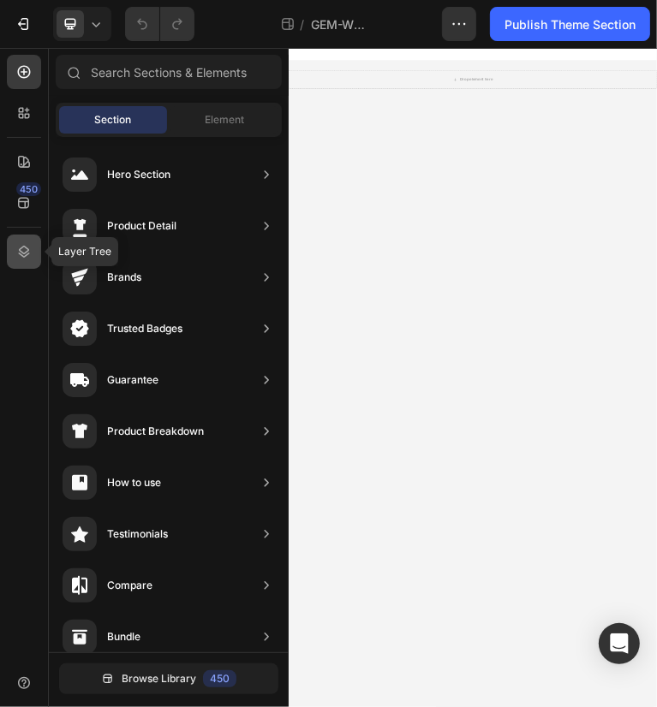
click at [34, 249] on div at bounding box center [24, 252] width 34 height 34
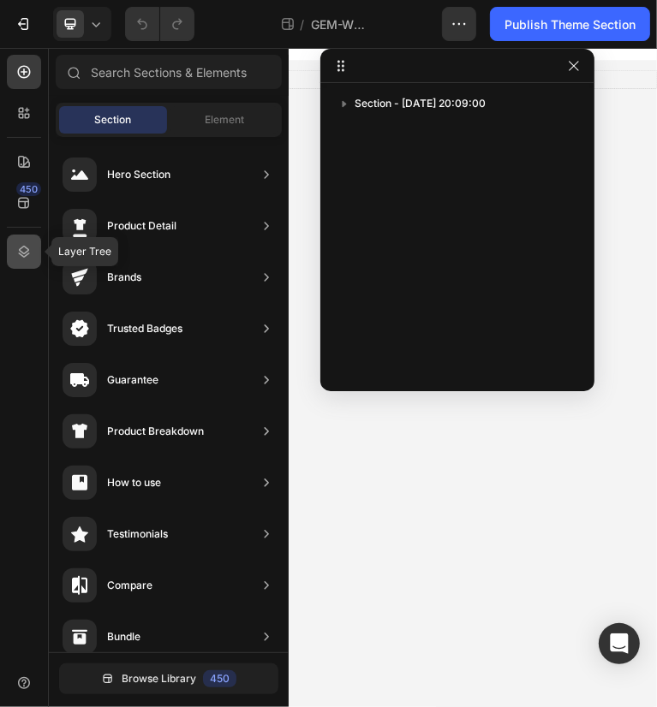
click at [16, 247] on icon at bounding box center [23, 251] width 17 height 17
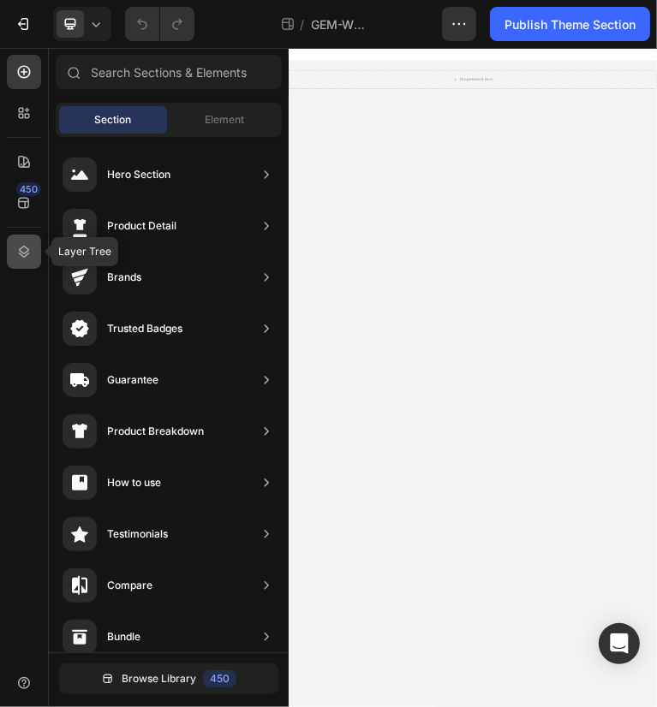
click at [27, 252] on icon at bounding box center [24, 252] width 11 height 12
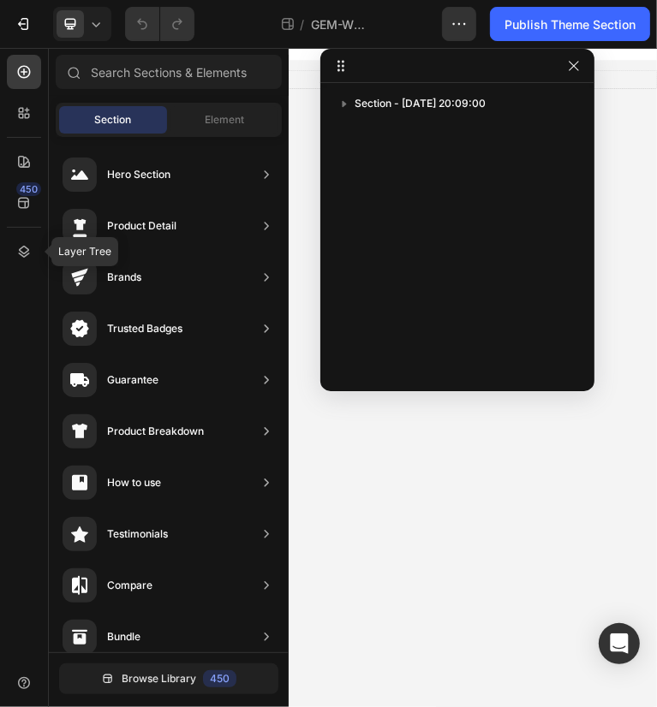
drag, startPoint x: 29, startPoint y: 259, endPoint x: 45, endPoint y: 256, distance: 16.5
click at [29, 259] on icon at bounding box center [23, 251] width 17 height 17
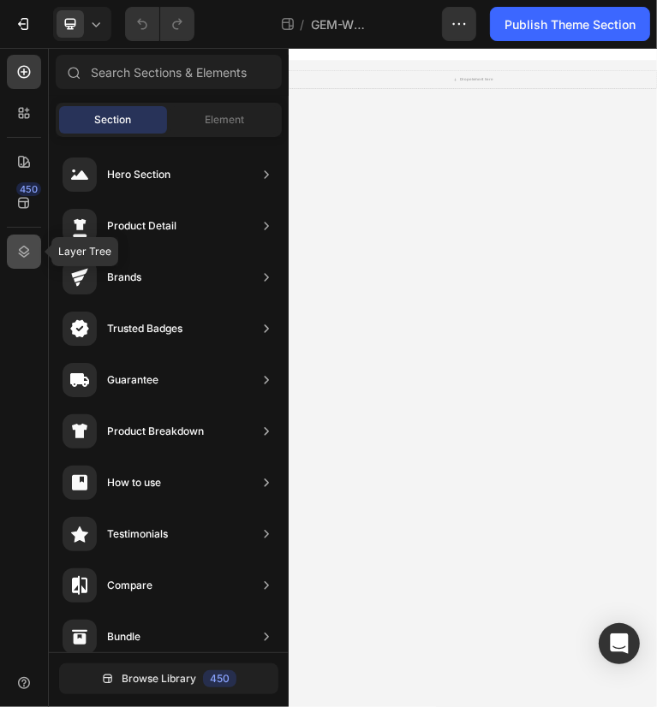
click at [24, 254] on icon at bounding box center [23, 251] width 17 height 17
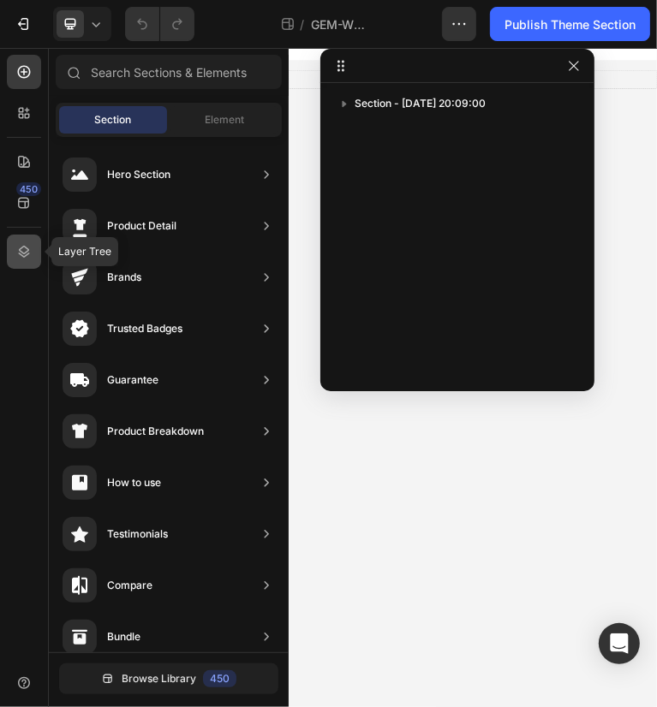
click at [24, 258] on icon at bounding box center [23, 251] width 17 height 17
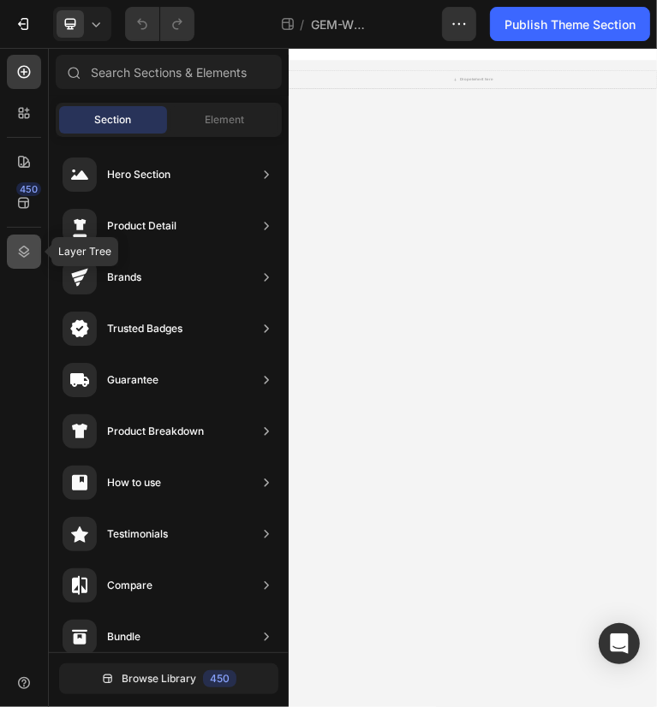
click at [17, 247] on icon at bounding box center [23, 251] width 17 height 17
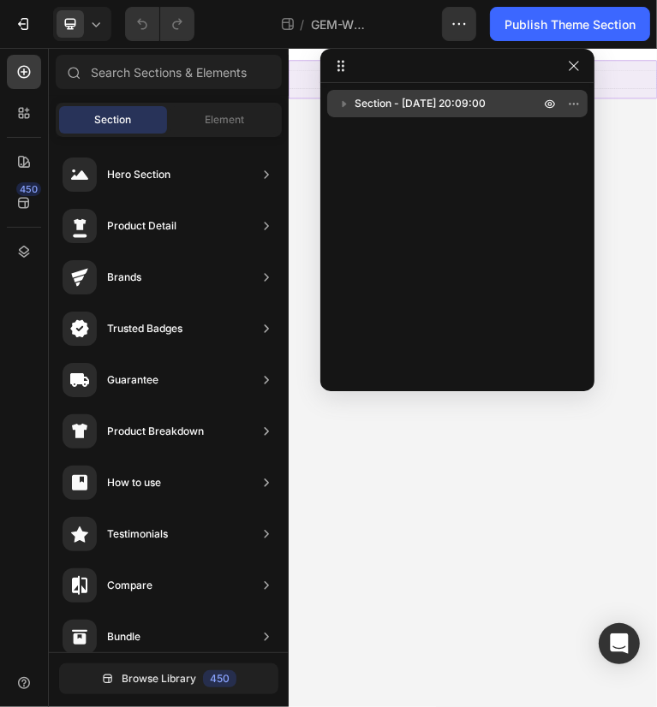
click at [395, 97] on span "Section - Sep 27 20:09:00" at bounding box center [419, 103] width 131 height 17
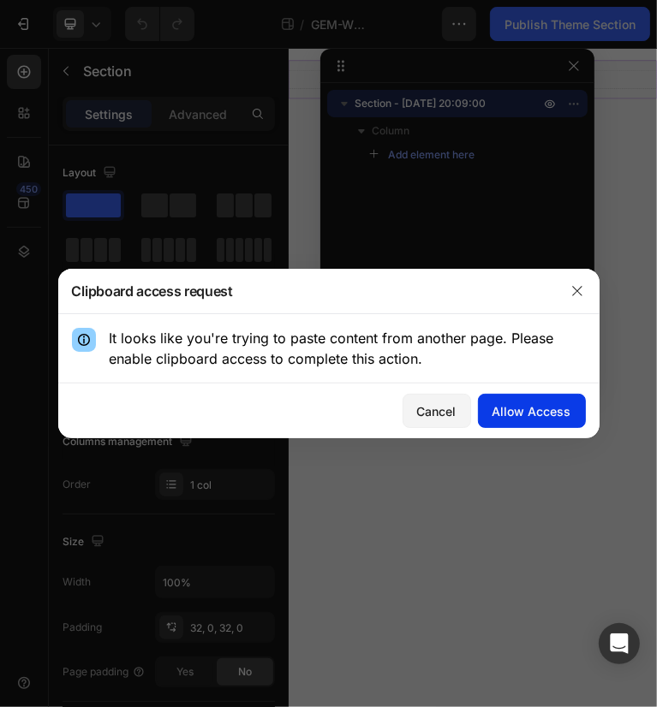
click at [564, 410] on div "Allow Access" at bounding box center [531, 411] width 79 height 18
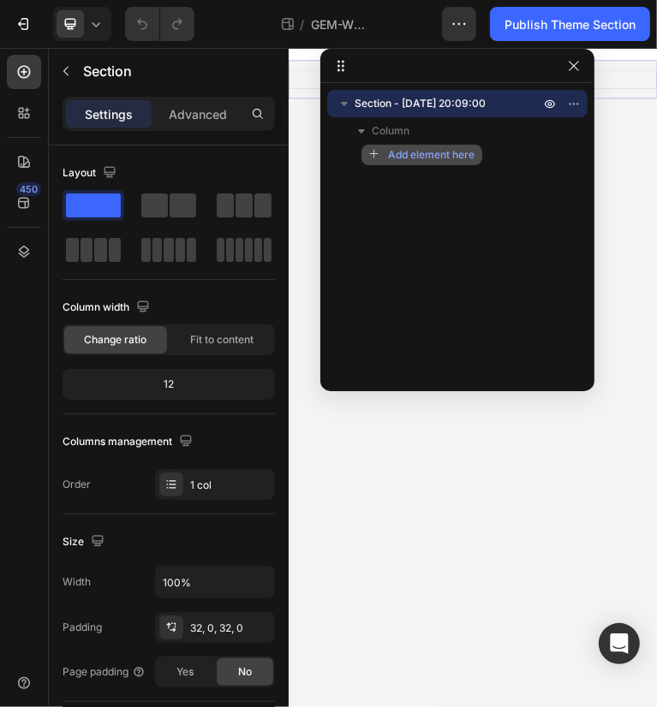
click at [414, 153] on span "Add element here" at bounding box center [431, 154] width 86 height 15
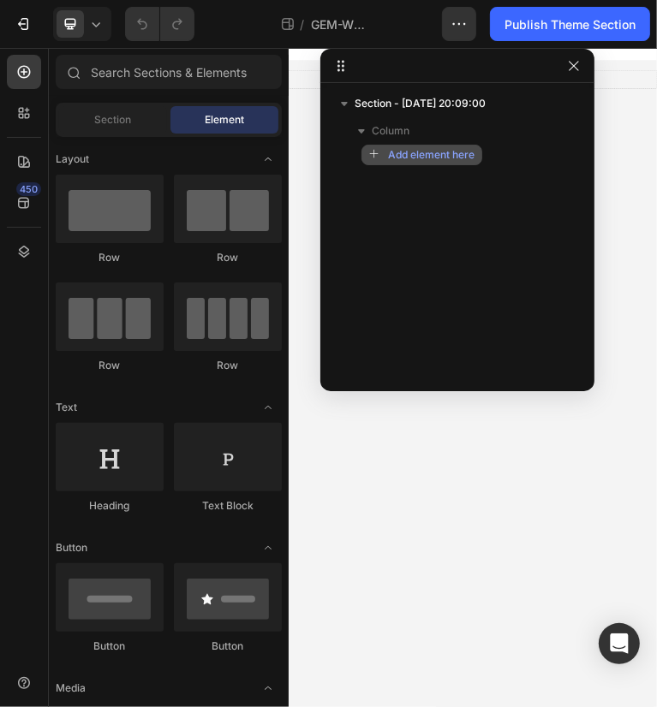
click at [414, 152] on span "Add element here" at bounding box center [431, 154] width 86 height 15
click at [439, 156] on span "Add element here" at bounding box center [431, 154] width 86 height 15
click at [431, 219] on div "Section - Sep 27 20:09:00 Column Add element here" at bounding box center [457, 231] width 274 height 283
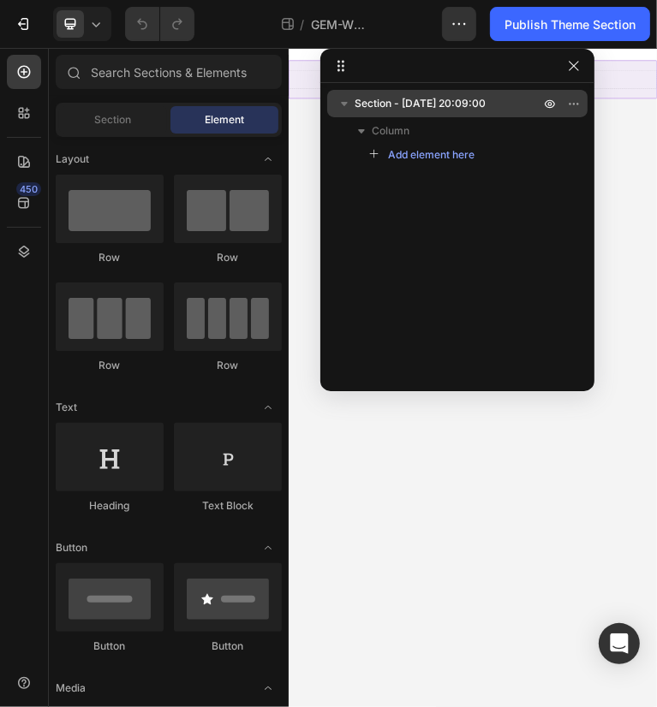
click at [343, 104] on icon "button" at bounding box center [344, 104] width 7 height 4
click at [343, 104] on icon "button" at bounding box center [345, 104] width 4 height 6
click at [567, 104] on icon "button" at bounding box center [574, 104] width 14 height 14
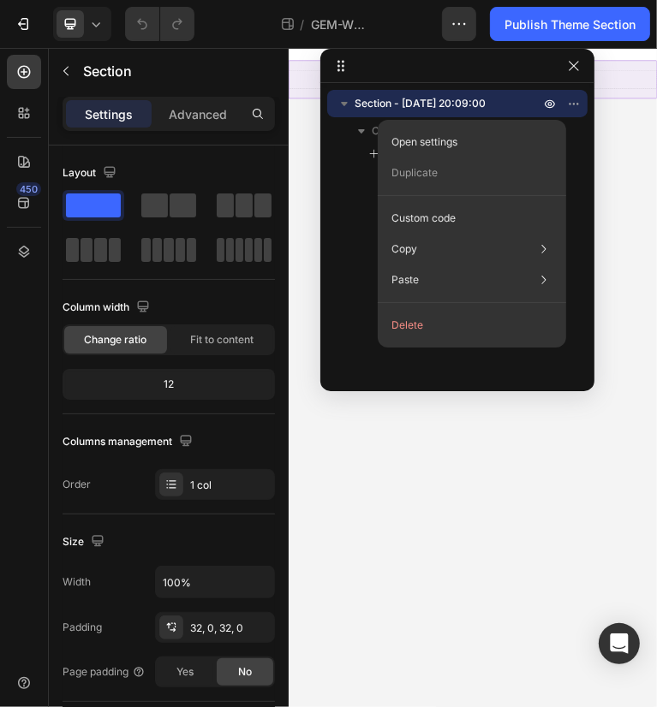
click at [478, 101] on span "Section - Sep 27 20:09:00" at bounding box center [419, 103] width 131 height 17
click at [479, 104] on span "Section - Sep 27 20:09:00" at bounding box center [419, 103] width 131 height 17
click at [505, 112] on div "Section - Sep 27 20:09:00" at bounding box center [457, 103] width 247 height 27
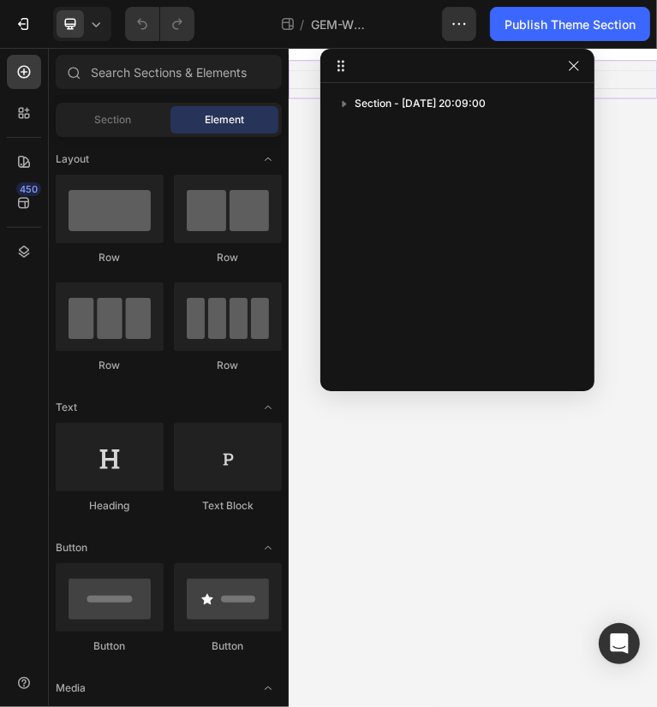
click at [345, 110] on icon "button" at bounding box center [344, 103] width 17 height 17
click at [372, 155] on icon "button" at bounding box center [375, 155] width 12 height 12
click at [412, 152] on span "Add element here" at bounding box center [431, 154] width 86 height 15
click at [452, 156] on span "Add element here" at bounding box center [431, 154] width 86 height 15
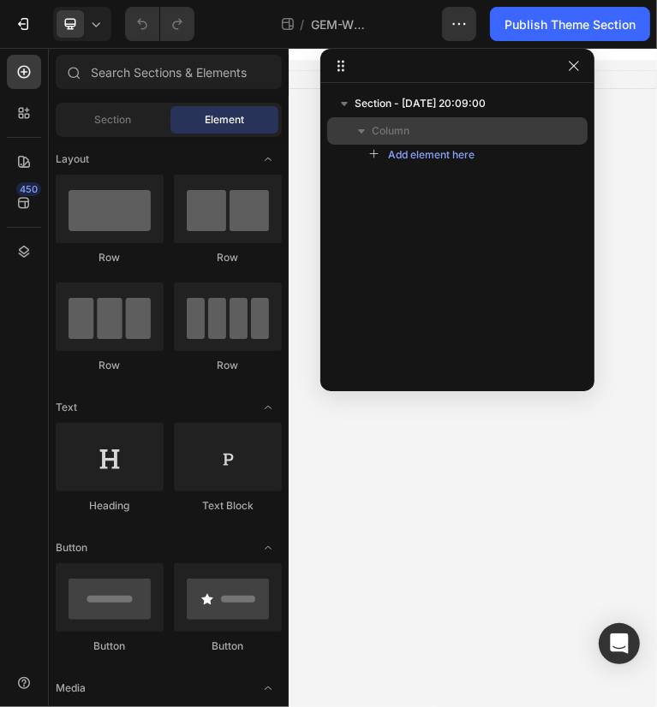
click at [428, 138] on p "Column" at bounding box center [457, 130] width 171 height 17
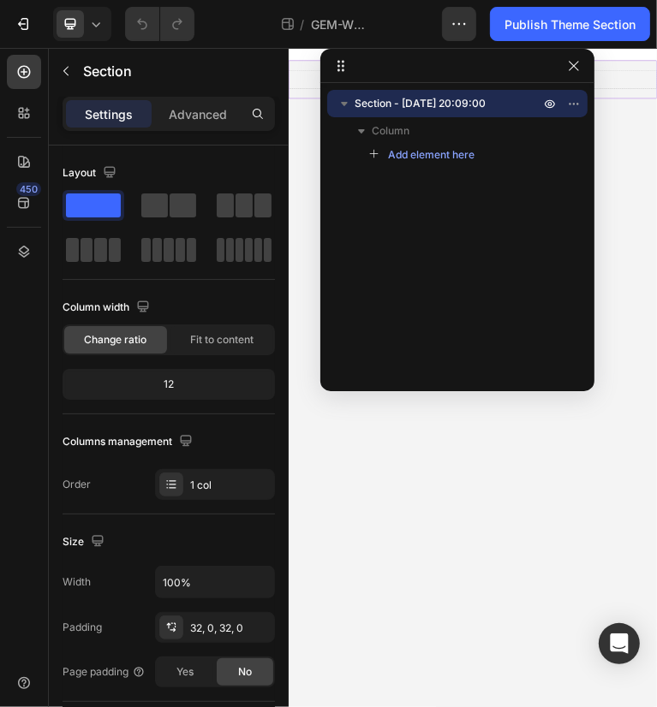
click at [414, 100] on span "Section - Sep 27 20:09:00" at bounding box center [419, 103] width 131 height 17
click at [569, 104] on icon "button" at bounding box center [570, 104] width 2 height 2
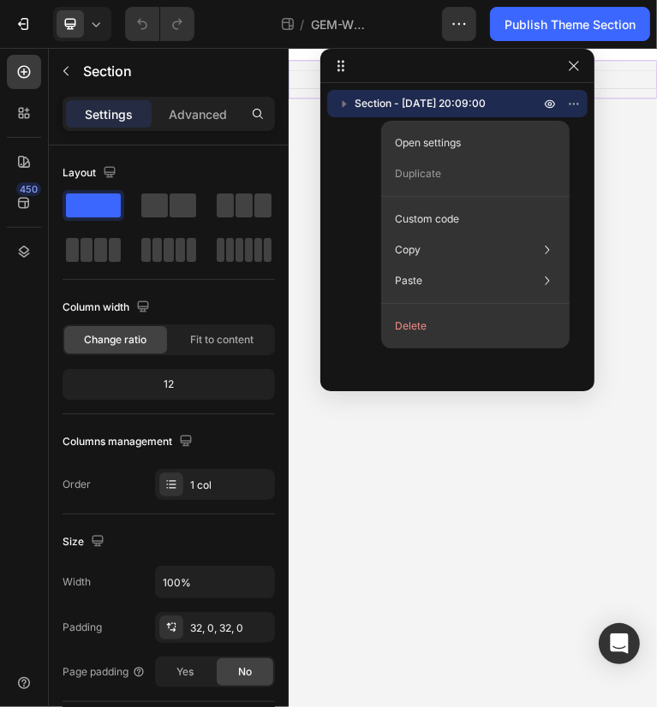
click at [490, 99] on p "Section - Sep 27 20:09:00" at bounding box center [448, 103] width 188 height 17
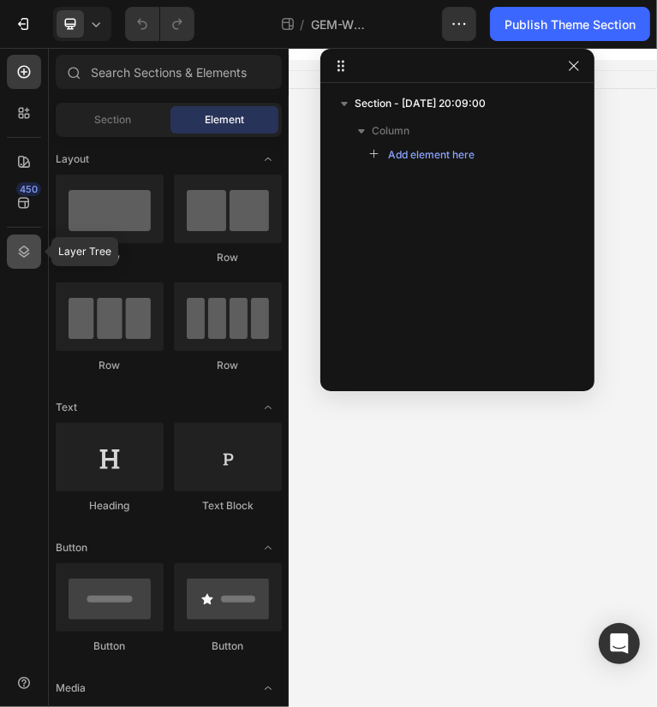
click at [26, 251] on icon at bounding box center [23, 251] width 17 height 17
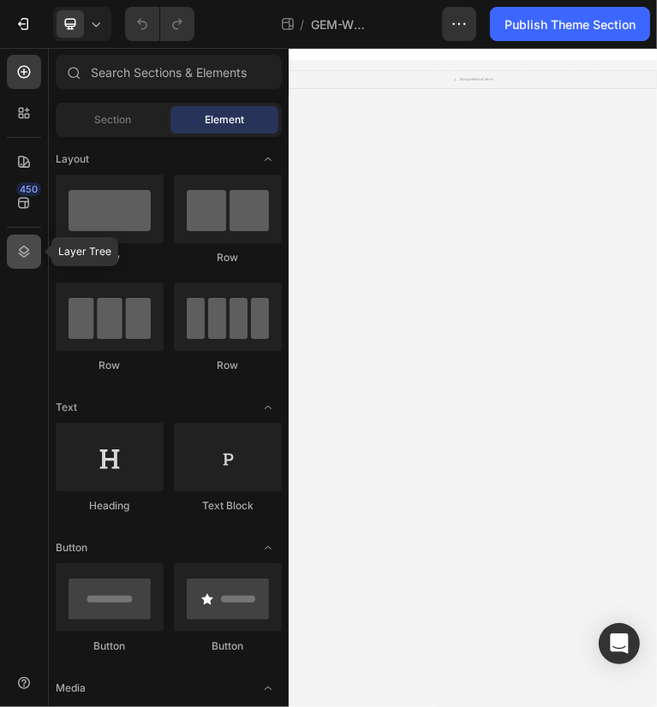
click at [24, 254] on icon at bounding box center [23, 251] width 17 height 17
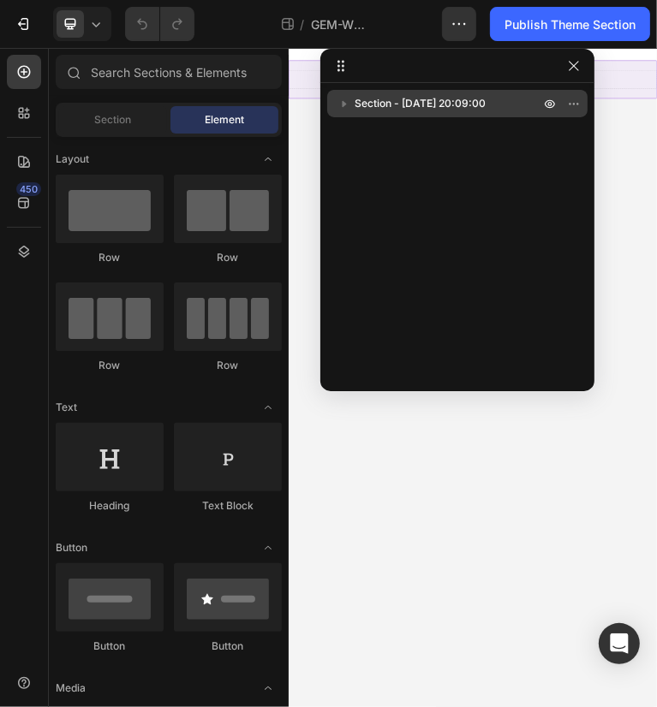
click at [476, 97] on span "Section - Sep 27 20:09:00" at bounding box center [419, 103] width 131 height 17
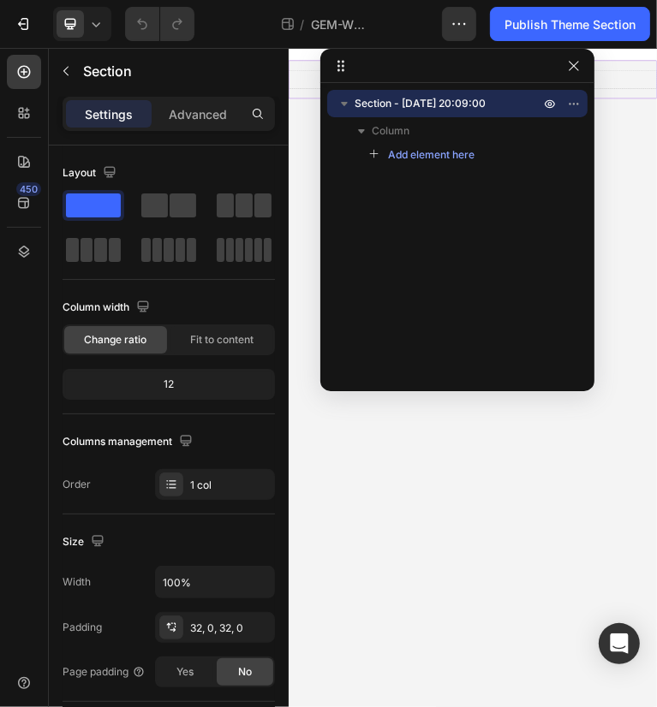
click at [418, 197] on div "Section - Sep 27 20:09:00 Column Add element here" at bounding box center [457, 231] width 274 height 283
click at [345, 104] on icon "button" at bounding box center [344, 104] width 7 height 4
click at [356, 133] on div "Section - Sep 27 20:09:00" at bounding box center [457, 231] width 274 height 283
click at [426, 118] on div "Section - Sep 27 20:09:00" at bounding box center [457, 231] width 274 height 283
click at [432, 188] on div "Section - Sep 27 20:09:00" at bounding box center [457, 231] width 274 height 283
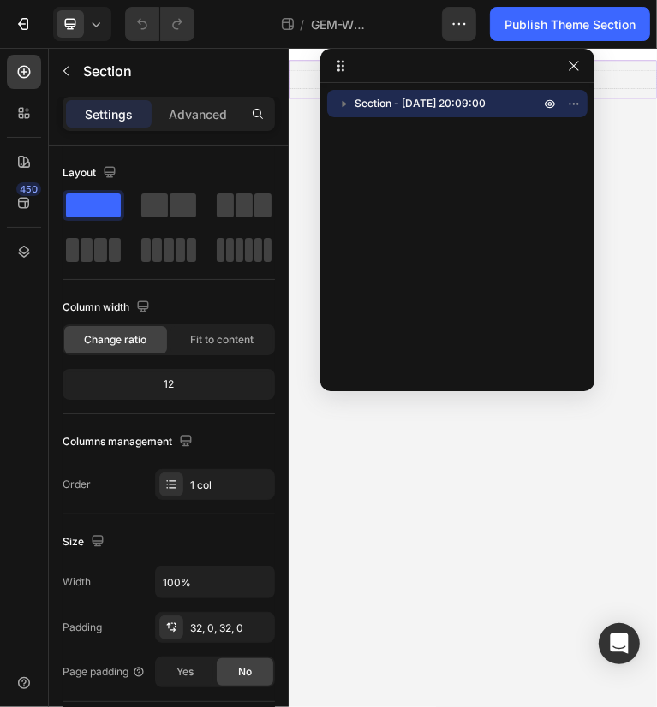
click at [494, 182] on div "Section - Sep 27 20:09:00" at bounding box center [457, 231] width 274 height 283
click at [449, 206] on div "Section - Sep 27 20:09:00" at bounding box center [457, 231] width 274 height 283
click at [372, 241] on div "Section - Sep 27 20:09:00" at bounding box center [457, 231] width 274 height 283
click at [440, 263] on div "Section - Sep 27 20:09:00" at bounding box center [457, 231] width 274 height 283
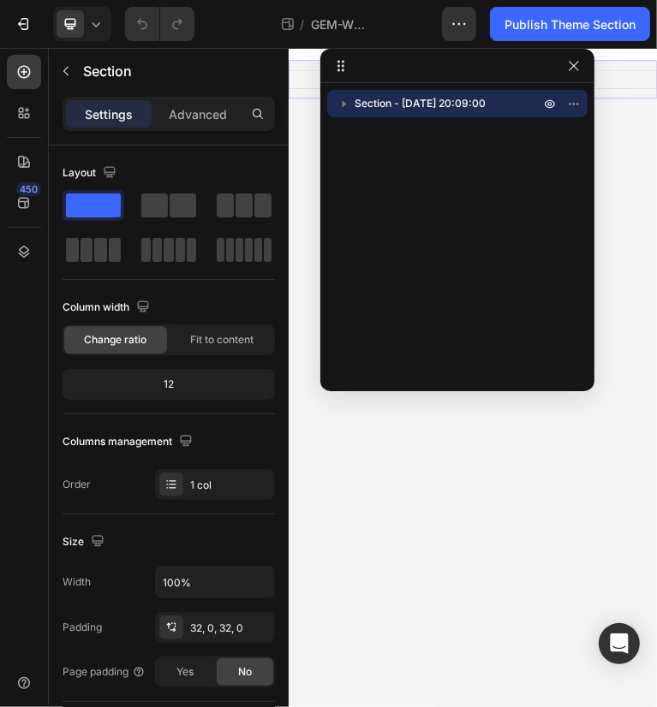
click at [440, 263] on div "Section - Sep 27 20:09:00" at bounding box center [457, 231] width 274 height 283
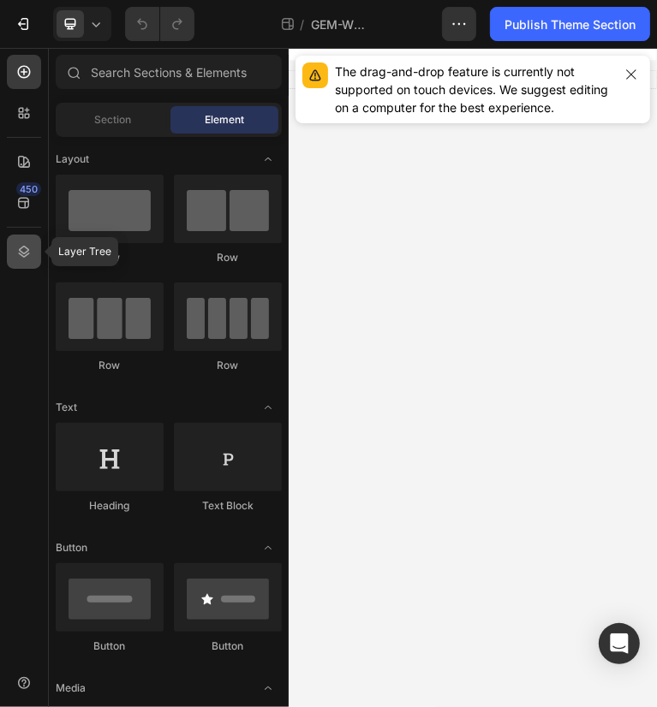
click at [27, 247] on icon at bounding box center [23, 251] width 17 height 17
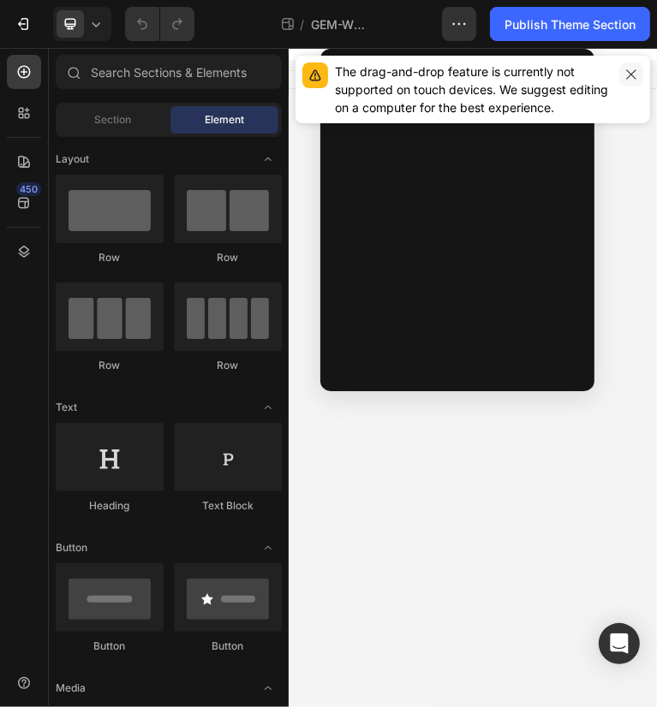
click at [635, 73] on icon "button" at bounding box center [631, 75] width 14 height 14
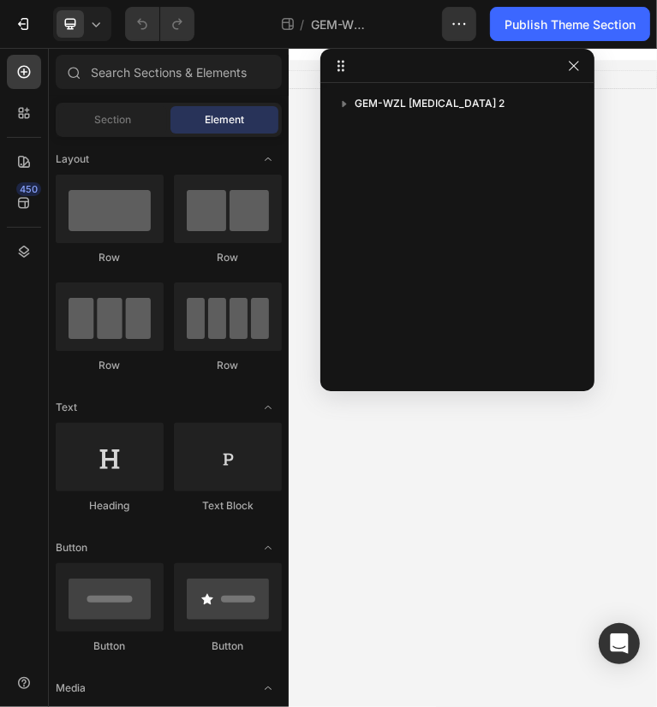
click at [503, 182] on div "GEM-WZL Vitiligo 2" at bounding box center [457, 231] width 274 height 283
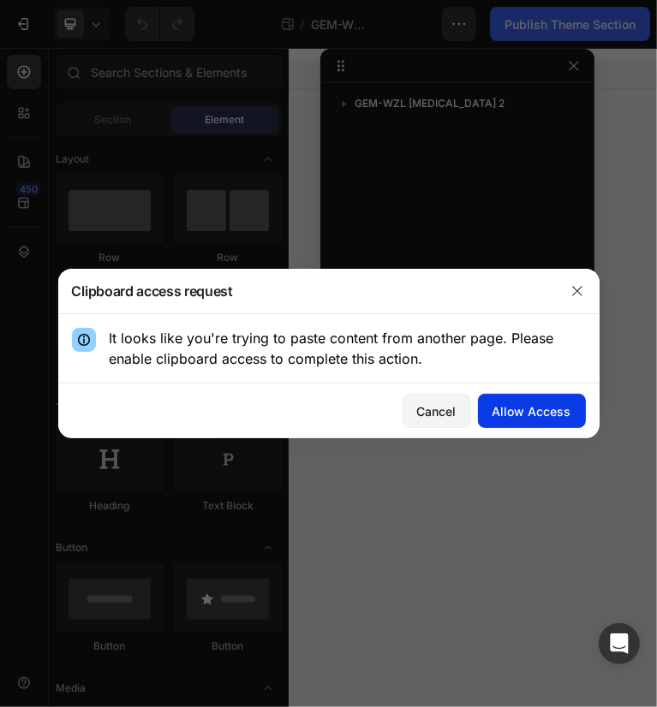
click at [551, 418] on div "Allow Access" at bounding box center [531, 411] width 79 height 18
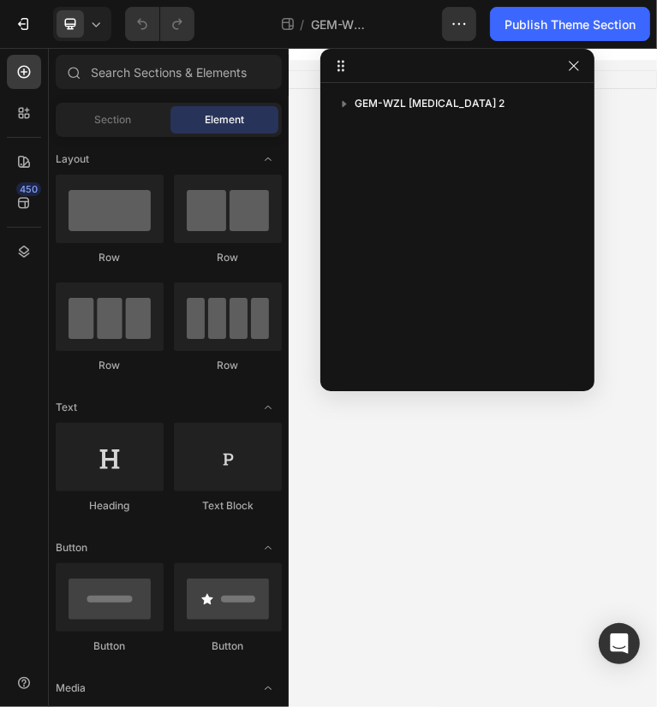
click at [529, 187] on div "GEM-WZL Vitiligo 2" at bounding box center [457, 231] width 274 height 283
click at [407, 241] on div "GEM-WZL [MEDICAL_DATA] 2" at bounding box center [457, 231] width 274 height 283
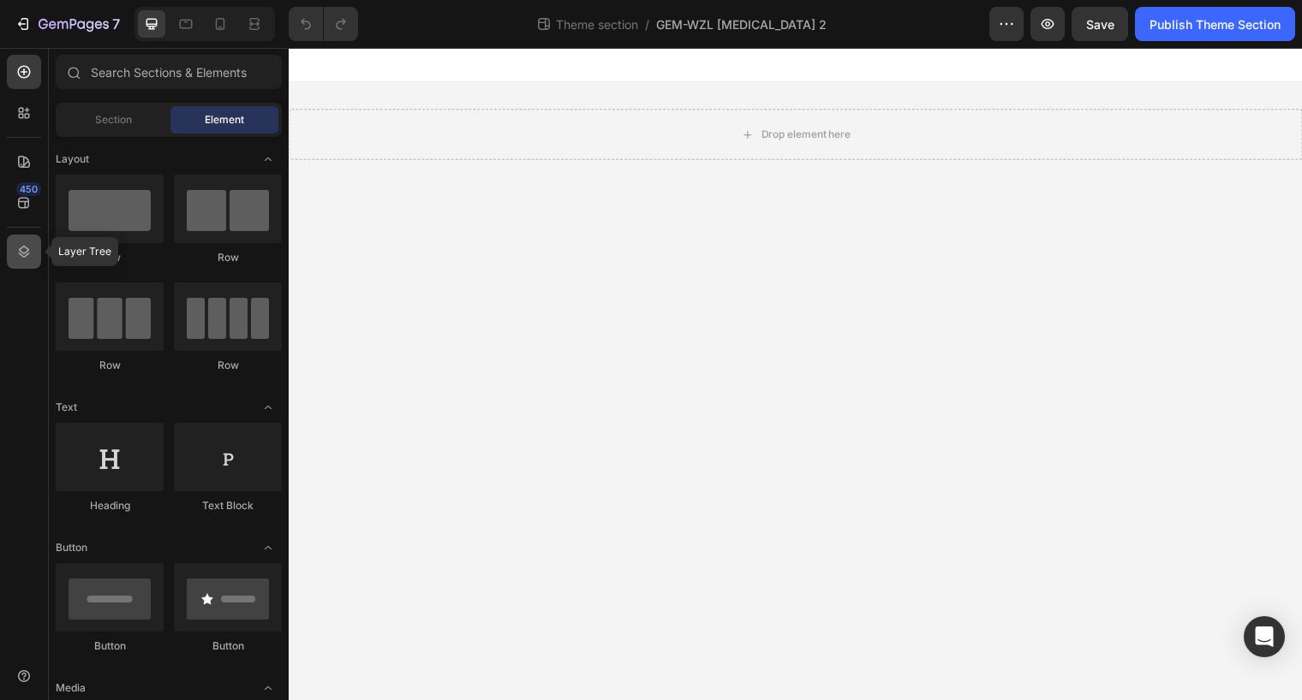
click at [21, 252] on icon at bounding box center [24, 252] width 11 height 12
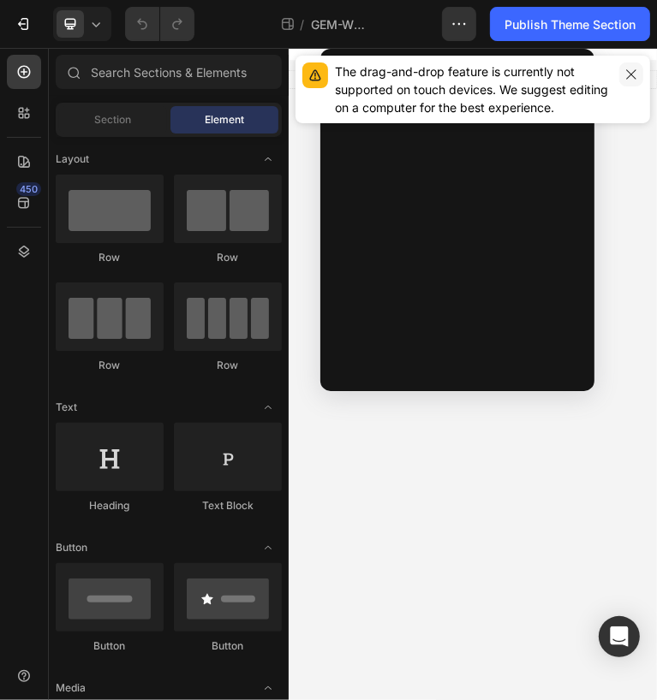
click at [629, 76] on icon "button" at bounding box center [630, 73] width 9 height 9
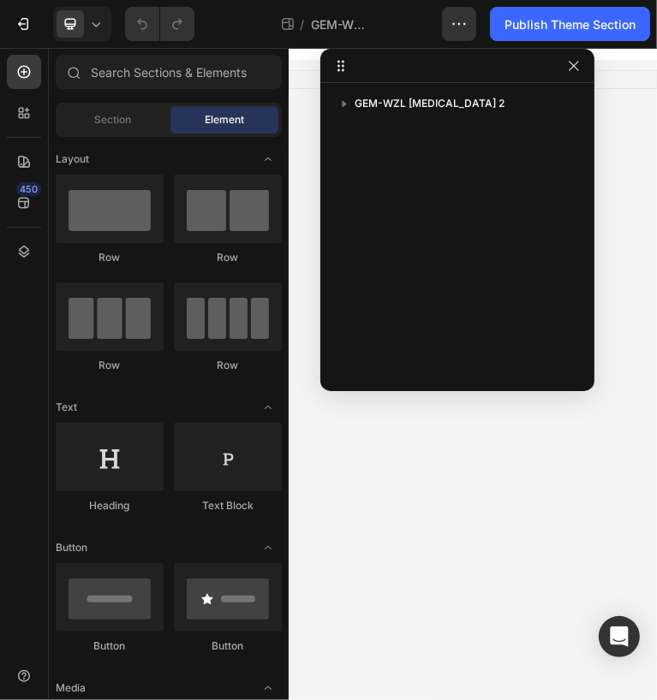
click at [372, 200] on div "GEM-WZL Vitiligo 2" at bounding box center [457, 231] width 274 height 283
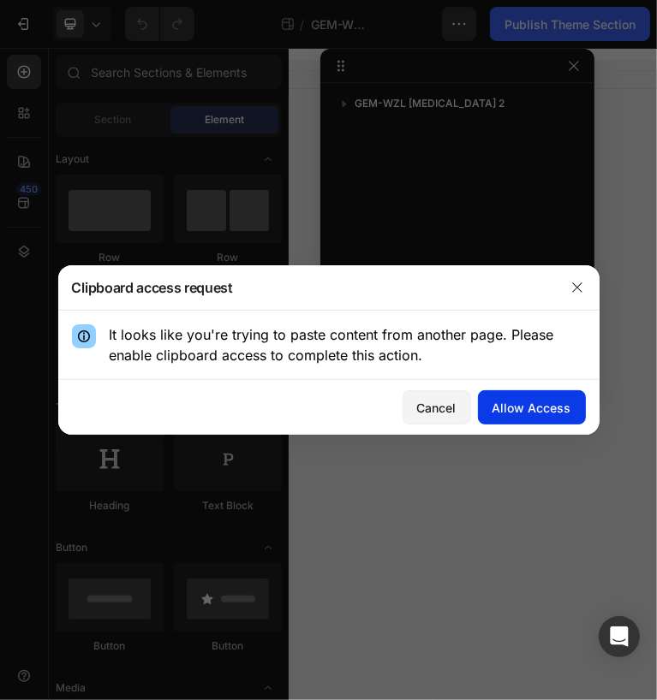
click at [509, 405] on div "Allow Access" at bounding box center [531, 408] width 79 height 18
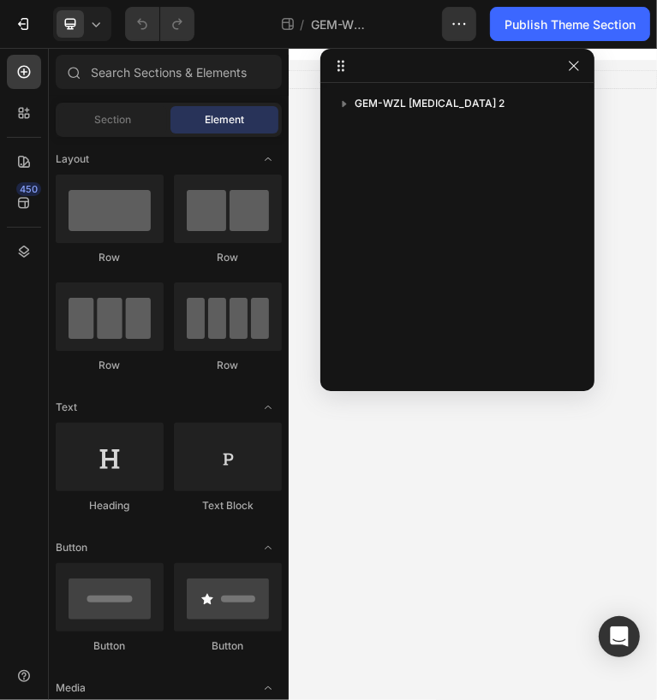
click at [378, 233] on div "GEM-WZL Vitiligo 2" at bounding box center [457, 231] width 274 height 283
click at [392, 294] on div "GEM-WZL Vitiligo 2" at bounding box center [457, 231] width 274 height 283
drag, startPoint x: 432, startPoint y: 173, endPoint x: 486, endPoint y: 206, distance: 62.7
click at [486, 210] on div "GEM-WZL Vitiligo 2" at bounding box center [457, 231] width 274 height 283
drag, startPoint x: 443, startPoint y: 149, endPoint x: 509, endPoint y: 212, distance: 92.1
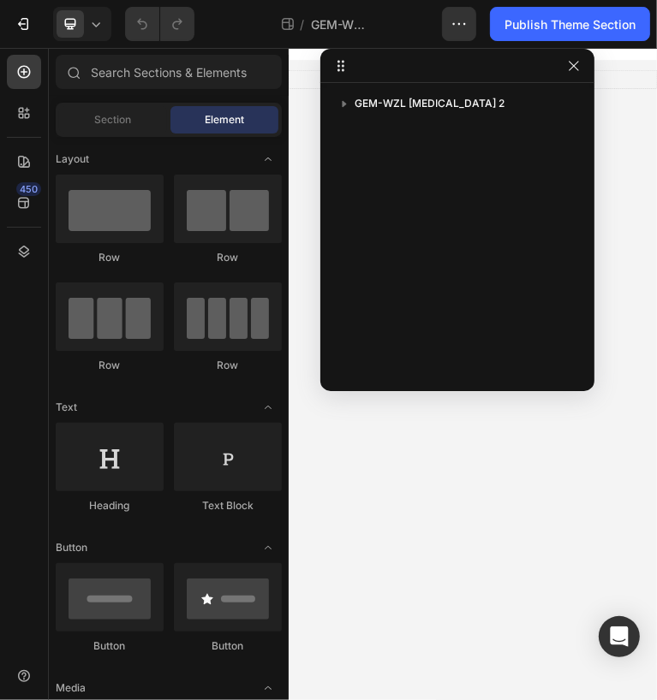
click at [509, 212] on div "GEM-WZL Vitiligo 2" at bounding box center [457, 231] width 274 height 283
click at [459, 217] on div "GEM-WZL Vitiligo 2" at bounding box center [457, 231] width 274 height 283
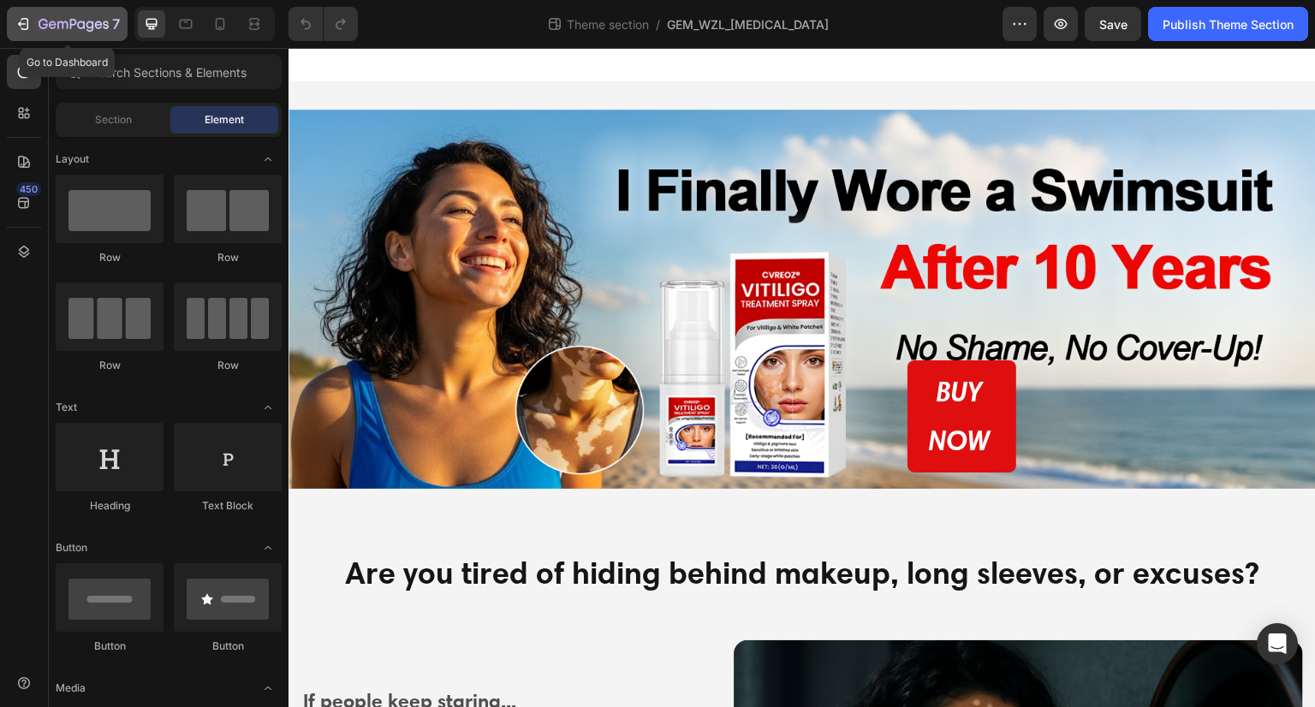
click at [20, 19] on icon "button" at bounding box center [23, 23] width 17 height 17
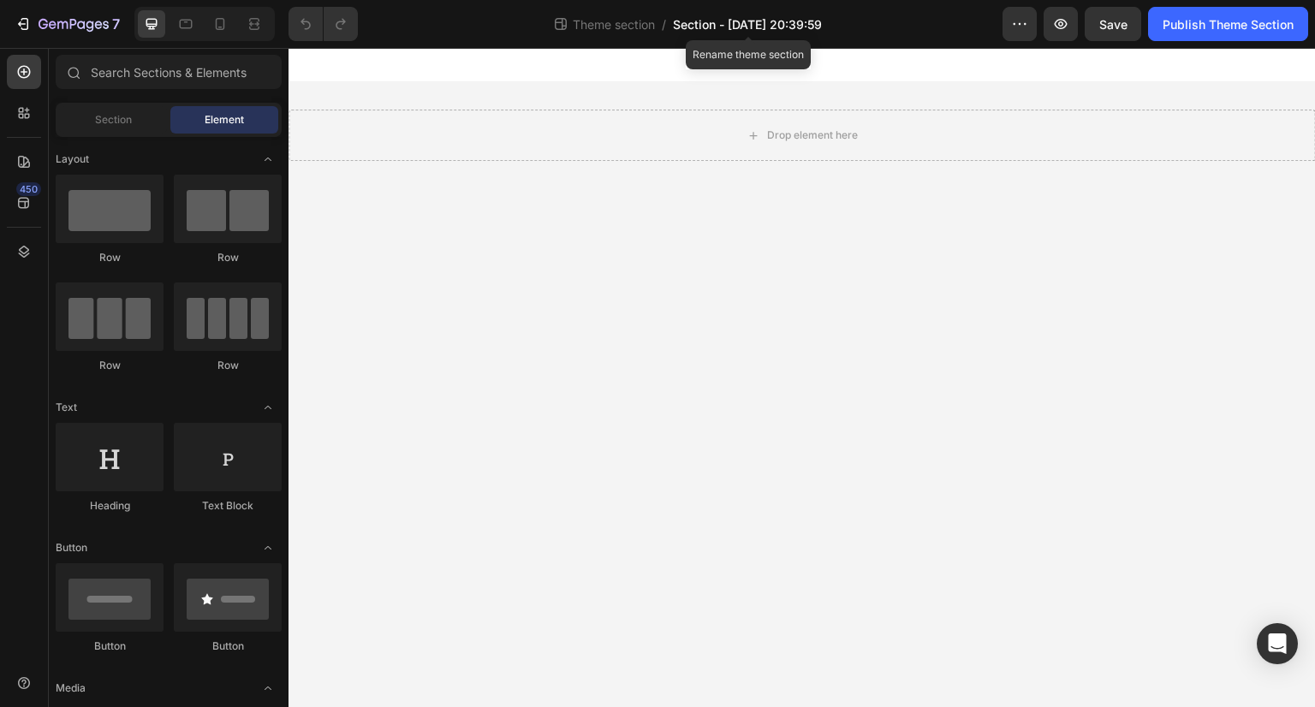
click at [795, 28] on span "Section - [DATE] 20:39:59" at bounding box center [747, 24] width 149 height 18
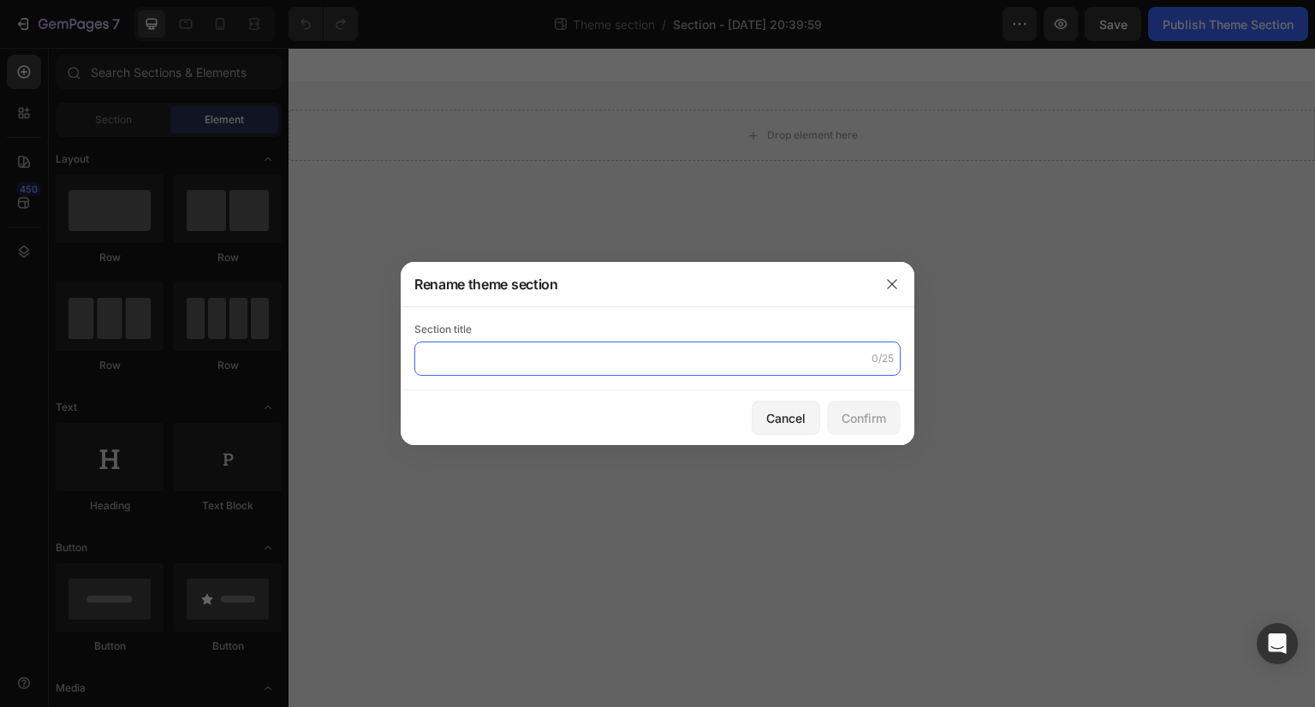
click at [579, 355] on input "text" at bounding box center [657, 359] width 486 height 34
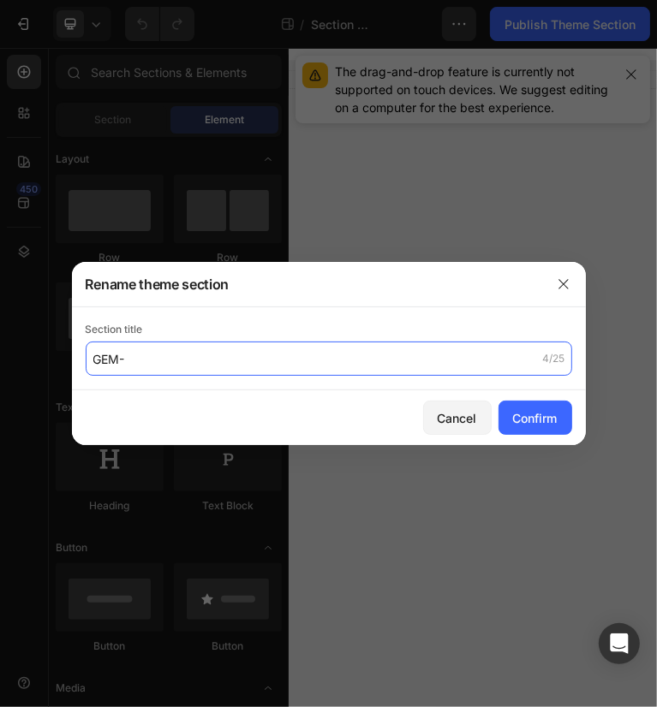
click at [137, 360] on input "GEM-" at bounding box center [329, 359] width 486 height 34
type input "GEM-WZL-[MEDICAL_DATA] 2"
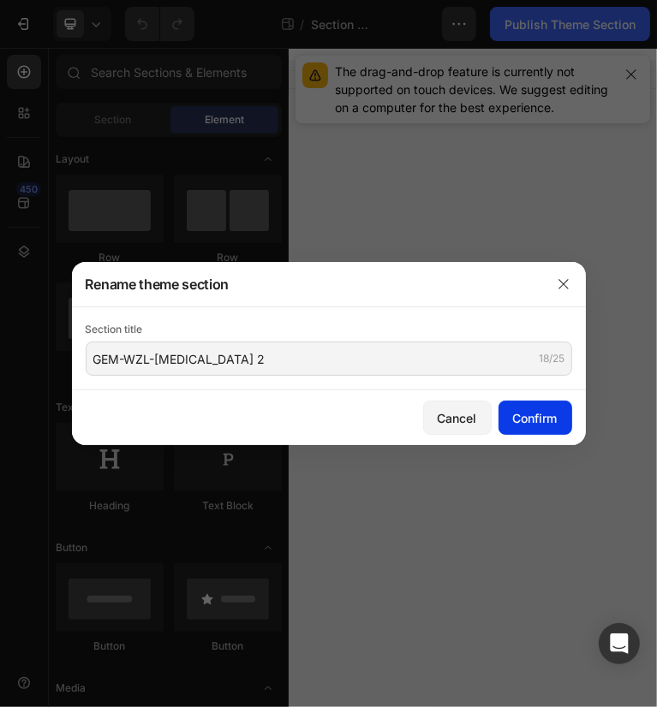
click at [521, 424] on div "Confirm" at bounding box center [535, 418] width 45 height 18
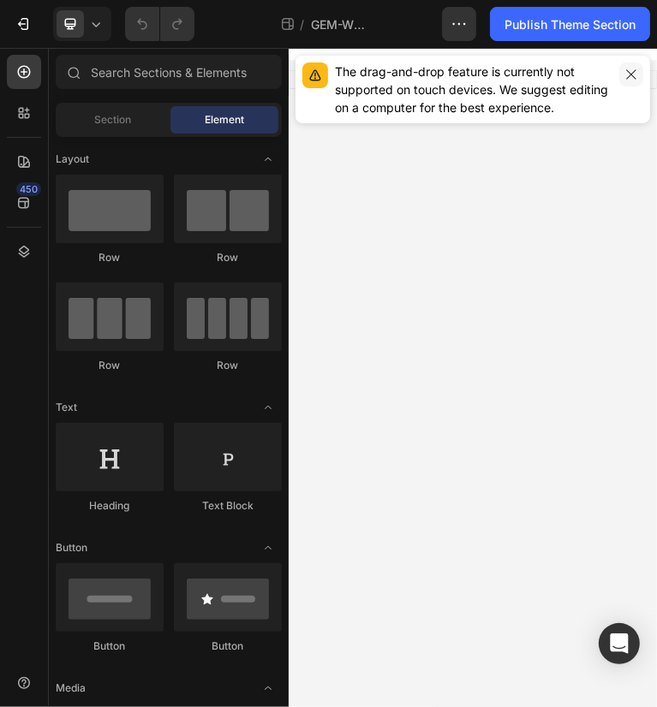
click at [634, 74] on icon "button" at bounding box center [631, 75] width 14 height 14
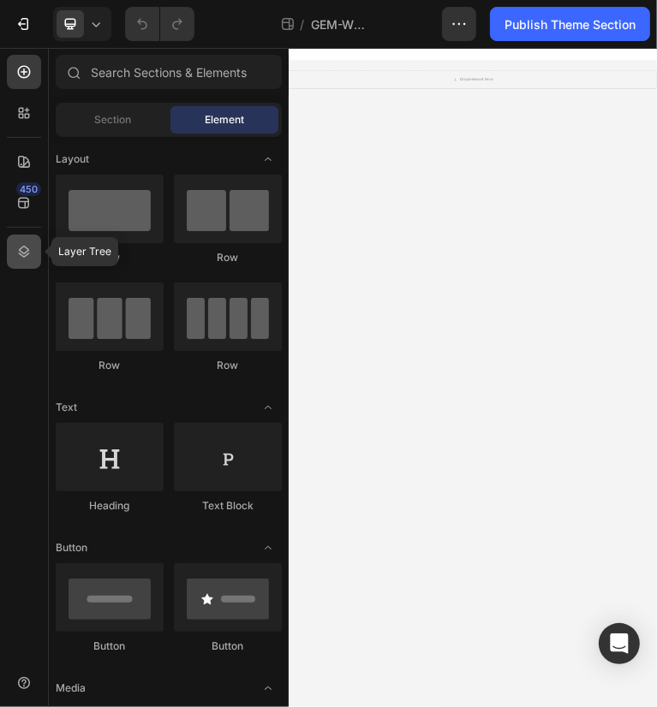
click at [27, 259] on icon at bounding box center [23, 251] width 17 height 17
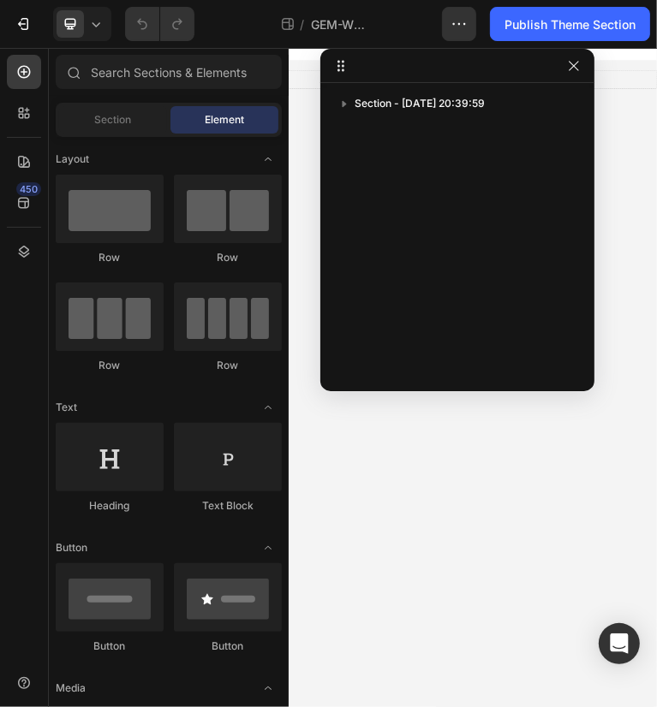
click at [407, 203] on div "Section - [DATE] 20:39:59" at bounding box center [457, 231] width 274 height 283
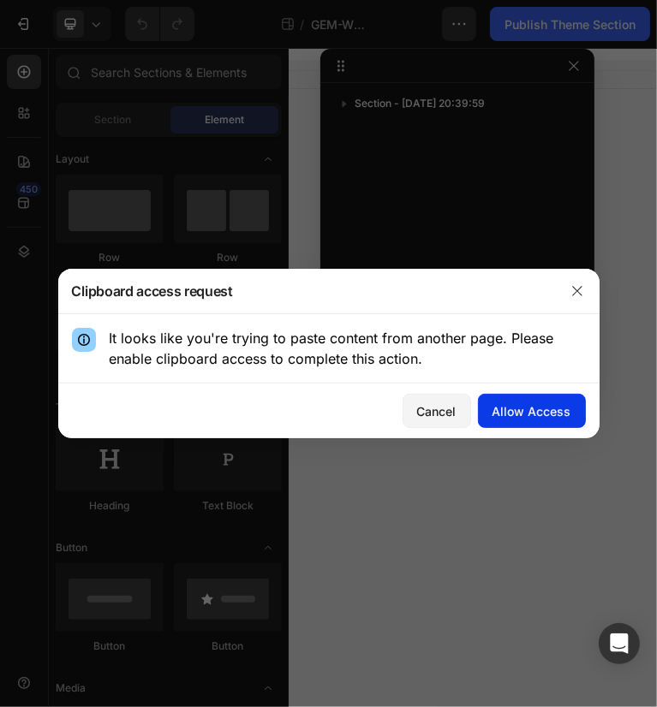
click at [531, 414] on div "Allow Access" at bounding box center [531, 411] width 79 height 18
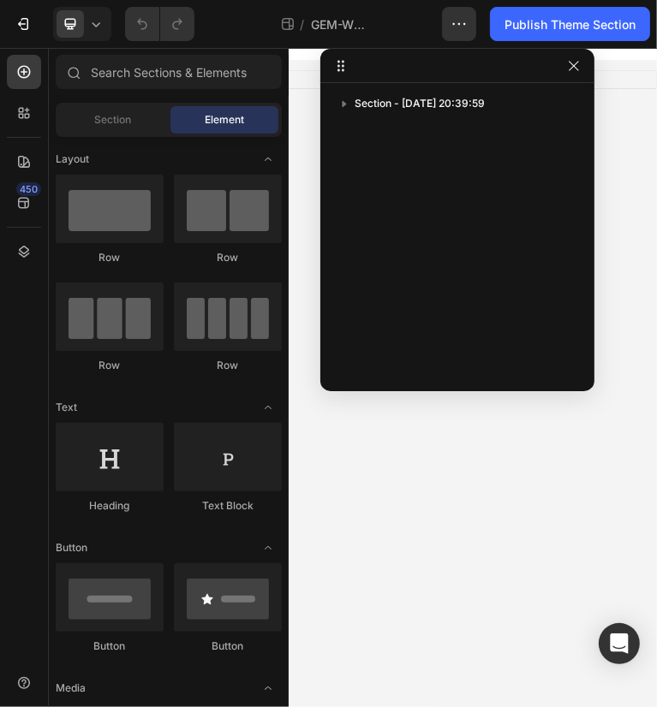
click at [541, 189] on div "Section - [DATE] 20:39:59" at bounding box center [457, 231] width 274 height 283
click at [355, 162] on div "Section - [DATE] 20:39:59" at bounding box center [457, 231] width 274 height 283
click at [406, 182] on div "Section - [DATE] 20:39:59" at bounding box center [457, 231] width 274 height 283
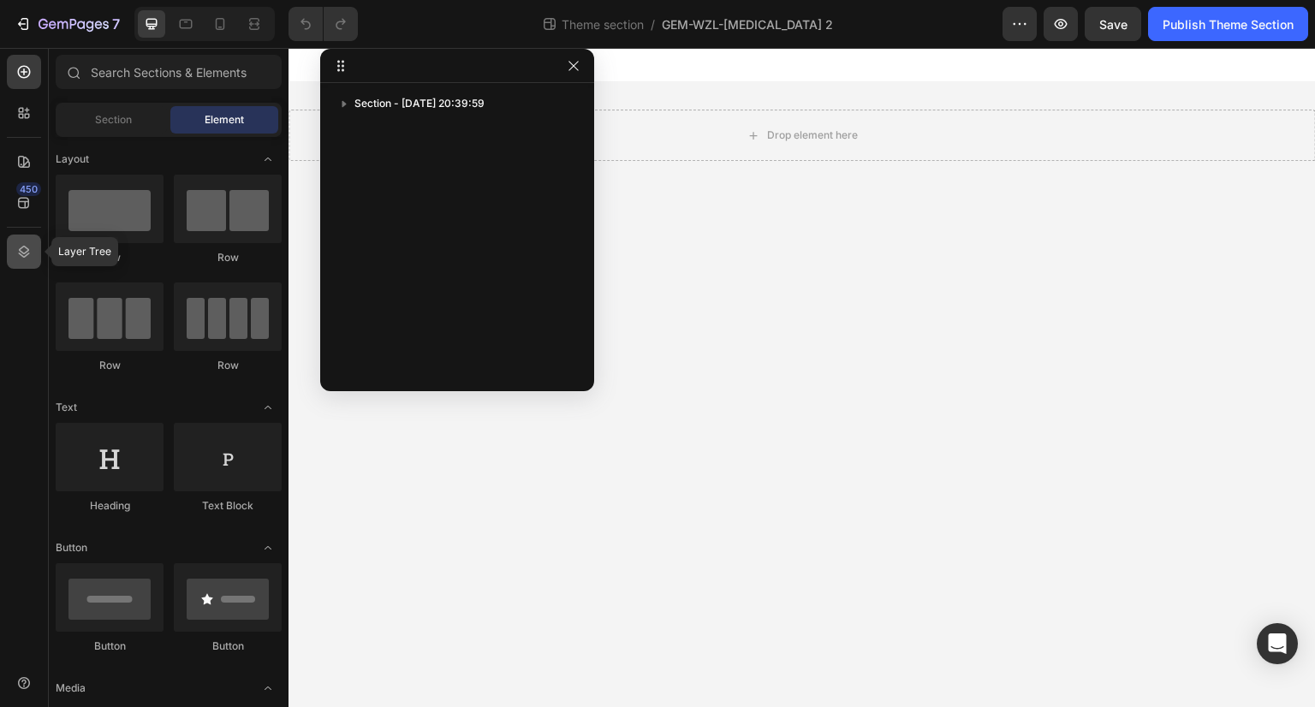
click at [17, 249] on icon at bounding box center [23, 251] width 17 height 17
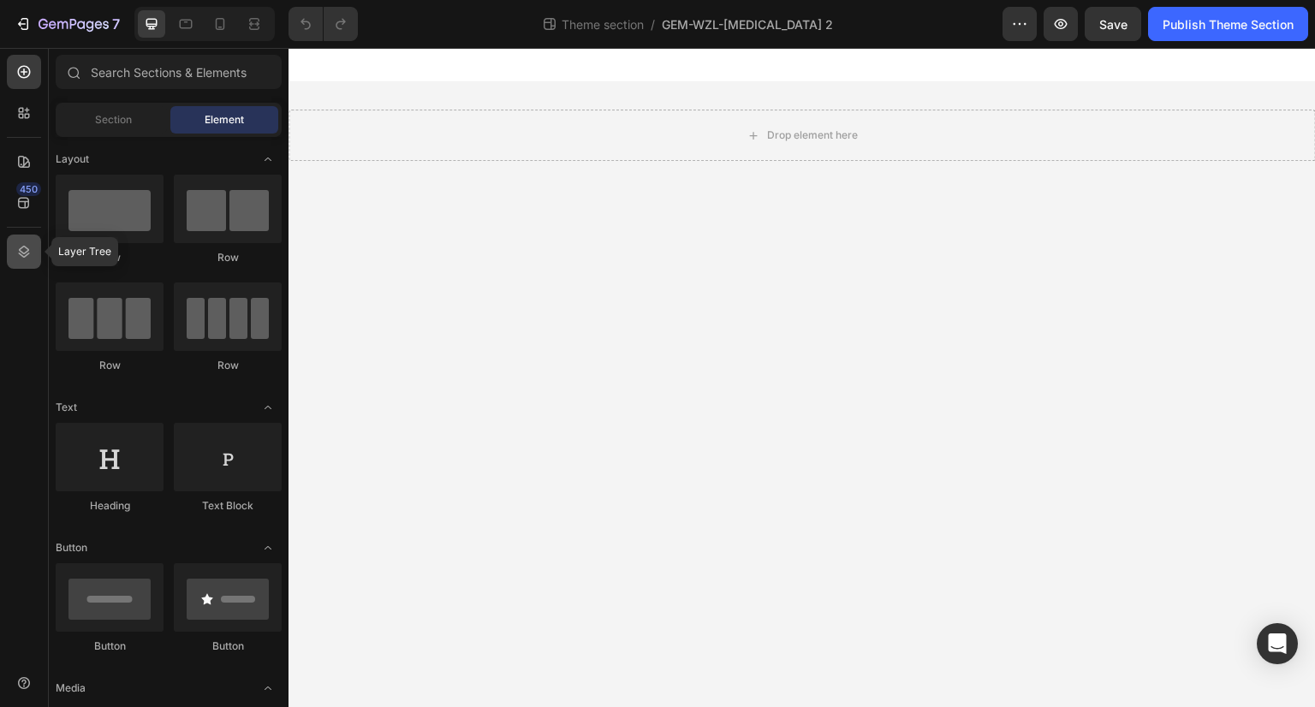
click at [28, 254] on icon at bounding box center [23, 251] width 17 height 17
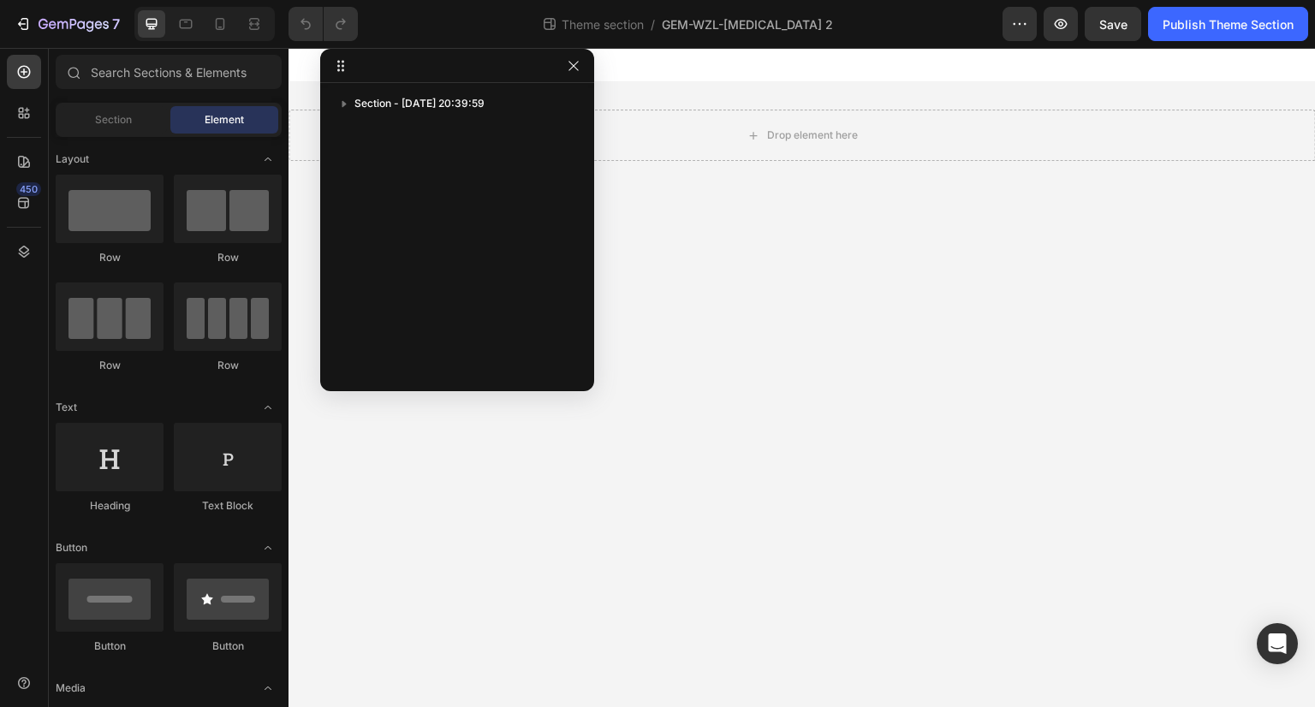
click at [339, 66] on icon at bounding box center [338, 65] width 3 height 3
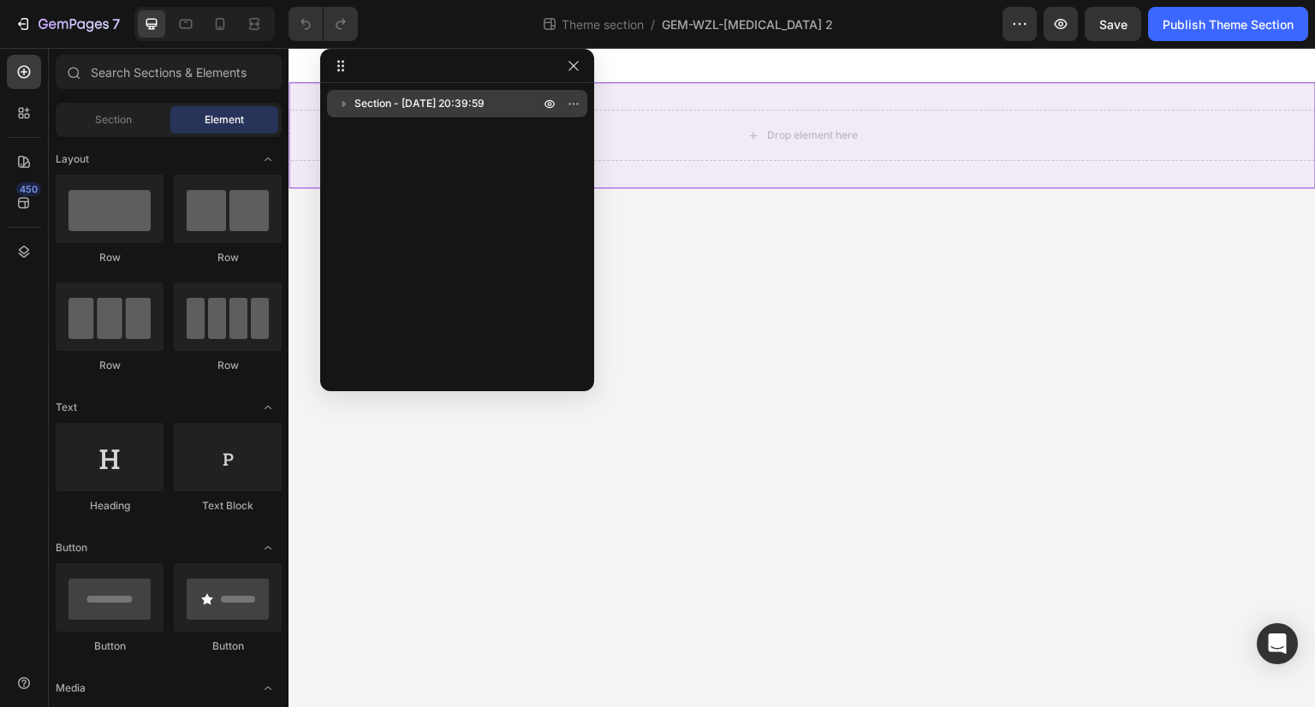
click at [344, 107] on icon "button" at bounding box center [344, 103] width 17 height 17
click at [553, 102] on icon "button" at bounding box center [550, 104] width 10 height 9
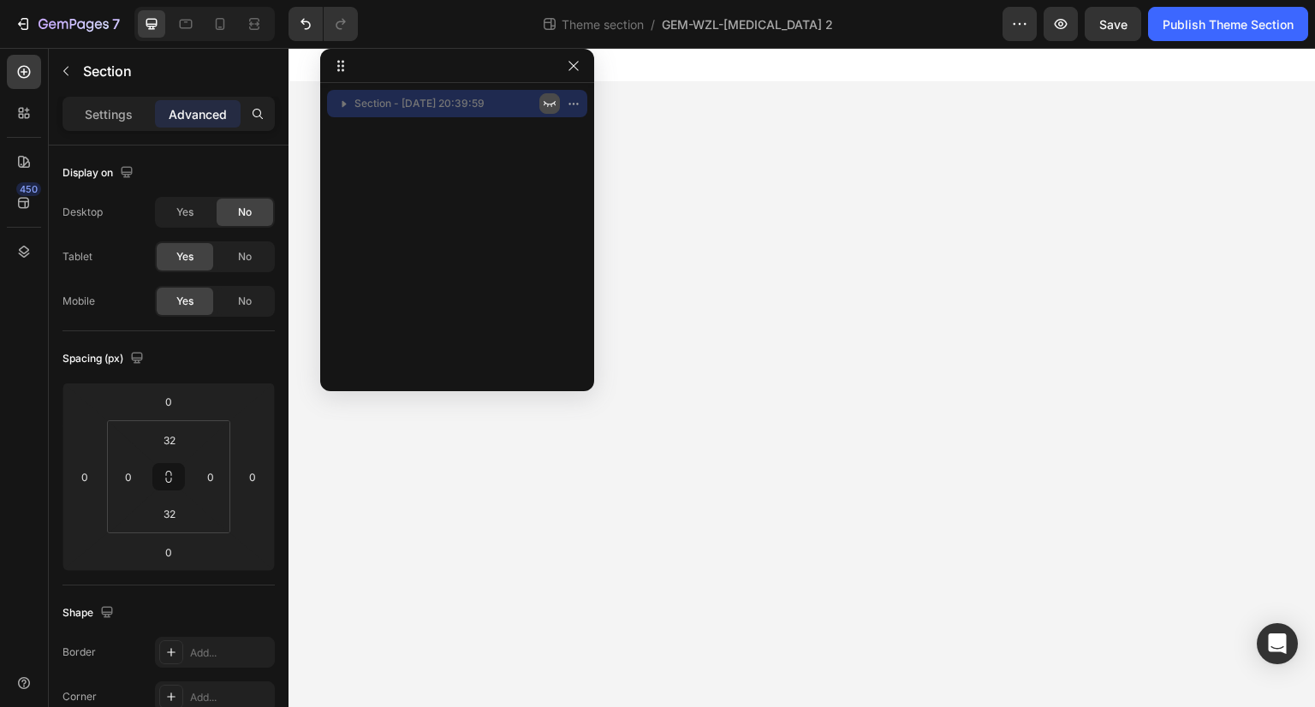
click at [553, 102] on icon "button" at bounding box center [550, 104] width 14 height 14
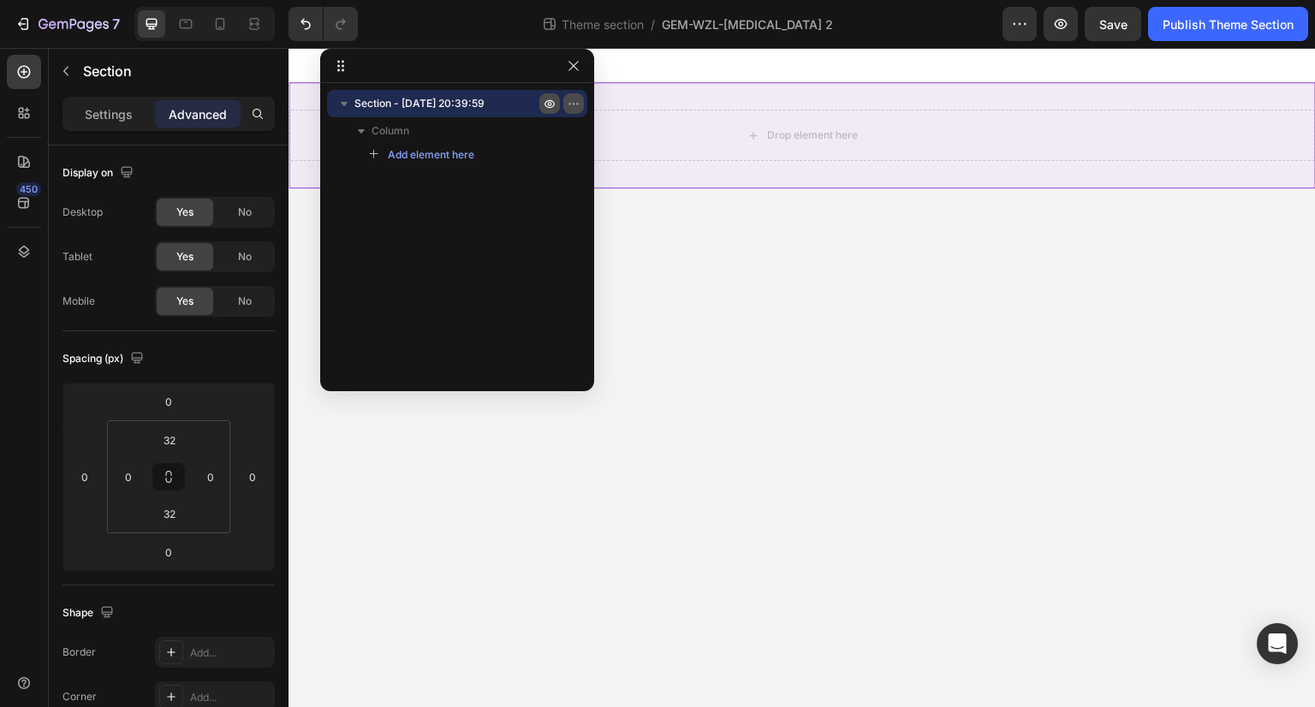
click at [571, 105] on icon "button" at bounding box center [574, 104] width 14 height 14
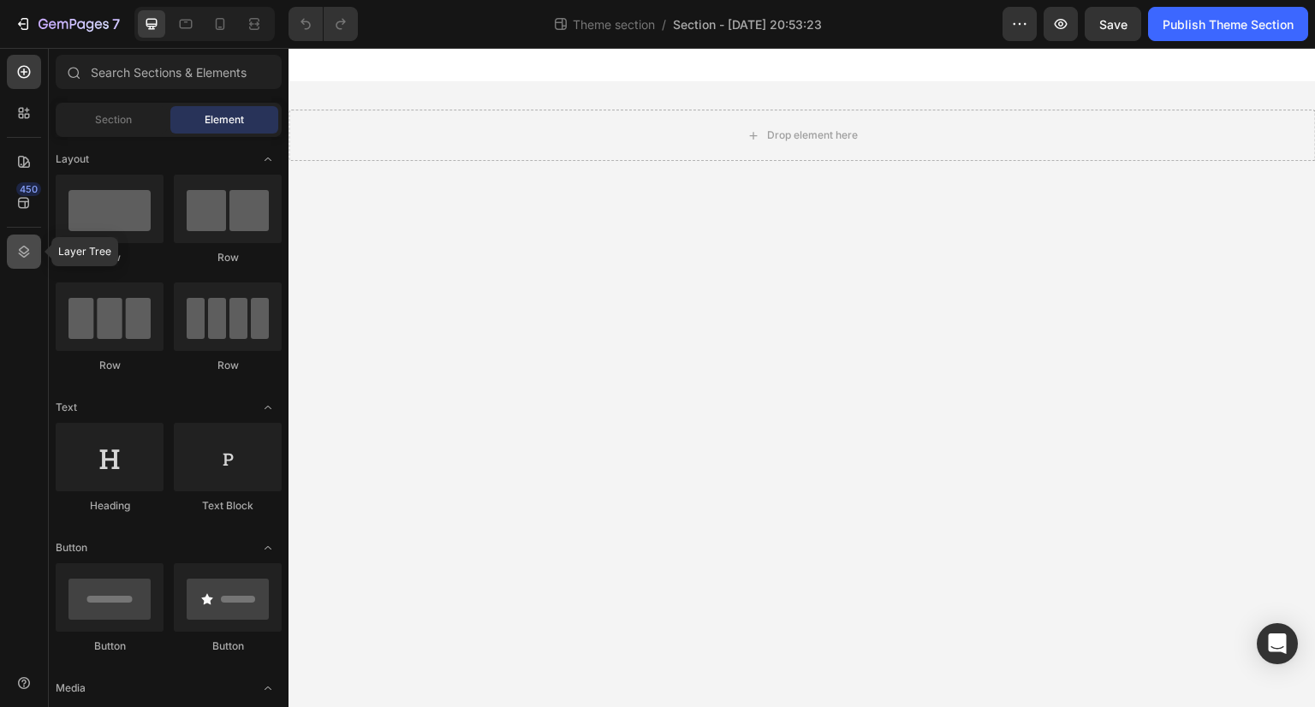
click at [21, 253] on icon at bounding box center [23, 251] width 17 height 17
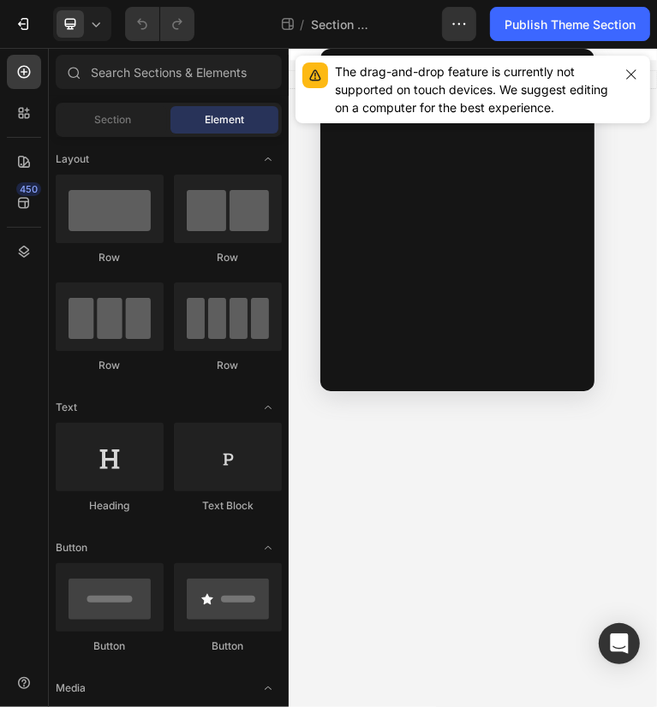
click at [425, 203] on div "Section - [DATE] 20:53:23" at bounding box center [457, 231] width 274 height 283
click at [630, 83] on button "button" at bounding box center [631, 75] width 24 height 24
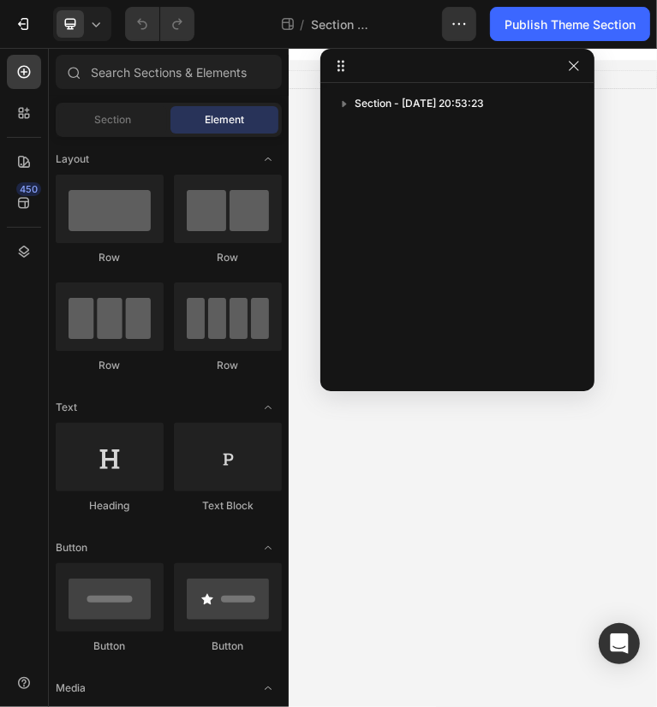
click at [435, 247] on div "Section - [DATE] 20:53:23" at bounding box center [457, 231] width 274 height 283
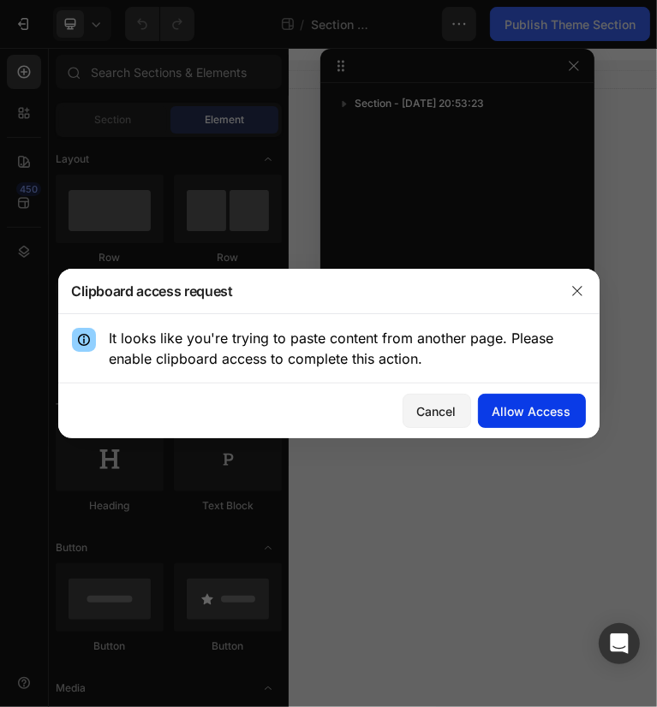
click at [548, 400] on button "Allow Access" at bounding box center [532, 411] width 108 height 34
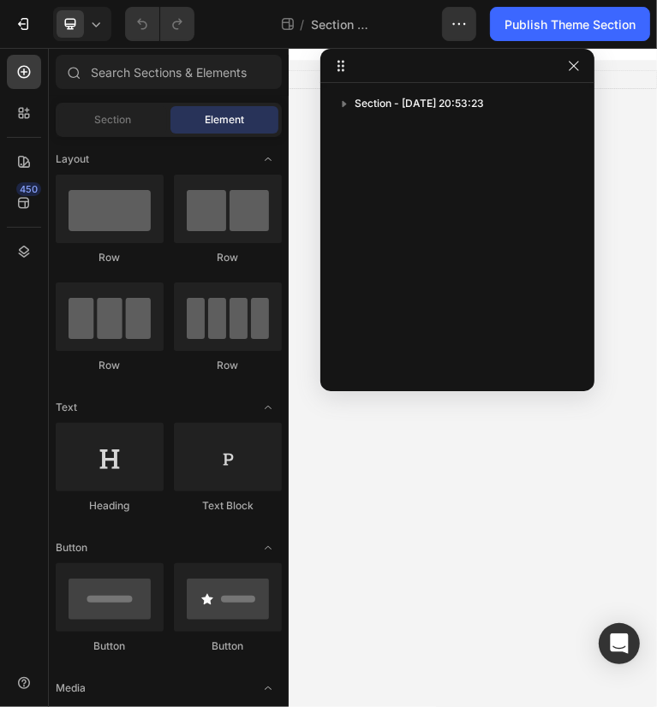
click at [443, 239] on div "Section - [DATE] 20:53:23" at bounding box center [457, 231] width 274 height 283
drag, startPoint x: 463, startPoint y: 169, endPoint x: 545, endPoint y: 171, distance: 82.2
click at [547, 172] on div "Section - [DATE] 20:53:23" at bounding box center [457, 231] width 274 height 283
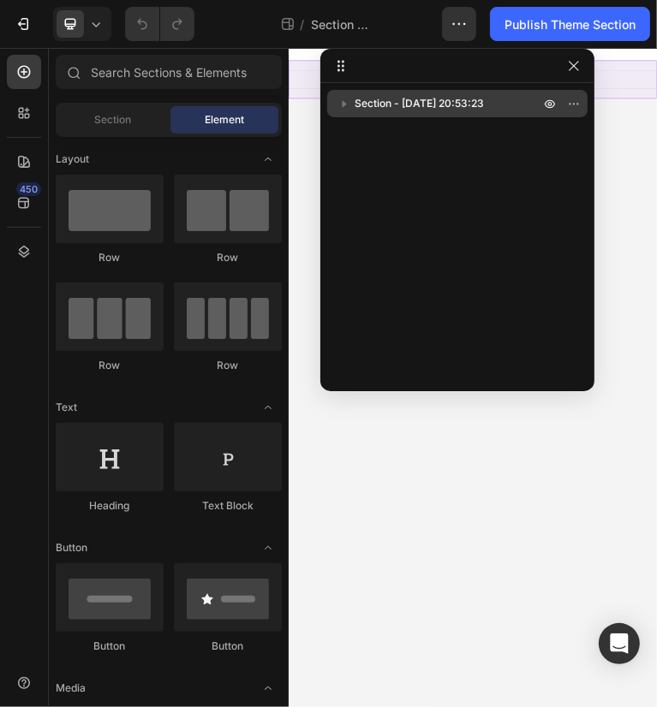
click at [338, 104] on icon "button" at bounding box center [344, 103] width 17 height 17
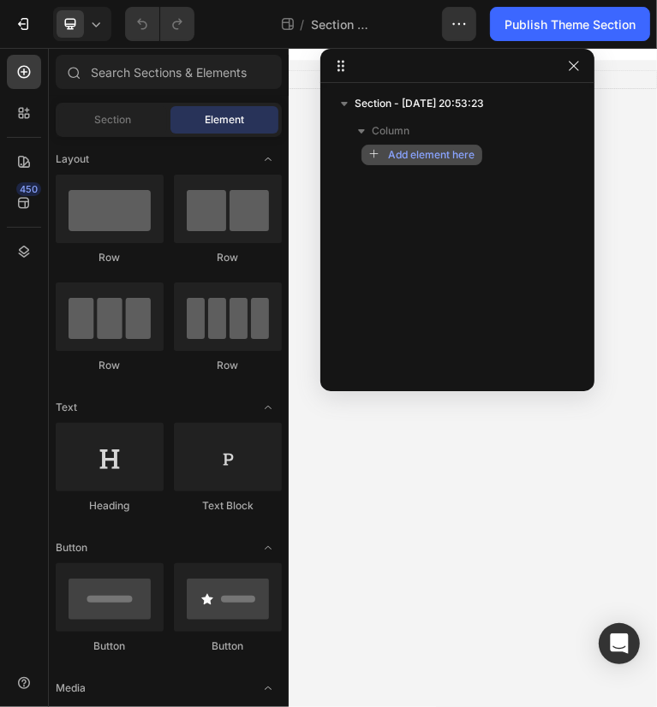
click at [432, 157] on span "Add element here" at bounding box center [431, 154] width 86 height 15
click at [390, 152] on span "Add element here" at bounding box center [431, 154] width 86 height 15
click at [365, 152] on button "Add element here" at bounding box center [421, 155] width 121 height 21
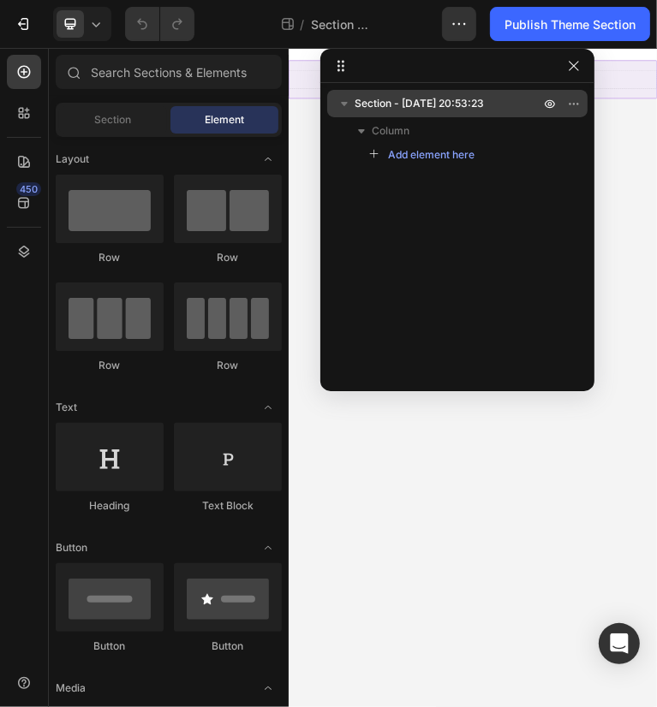
click at [415, 101] on span "Section - Sep 27 20:53:23" at bounding box center [418, 103] width 129 height 17
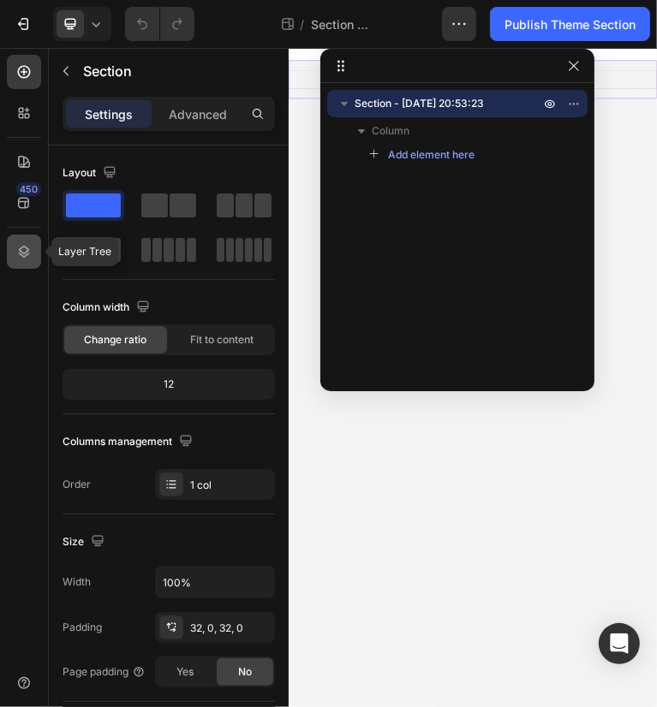
click at [31, 254] on icon at bounding box center [23, 251] width 17 height 17
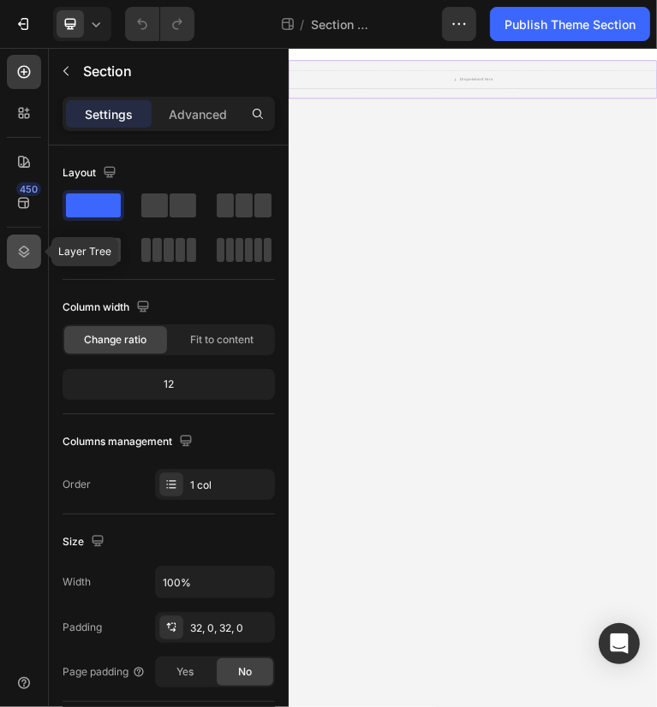
click at [17, 251] on icon at bounding box center [23, 251] width 17 height 17
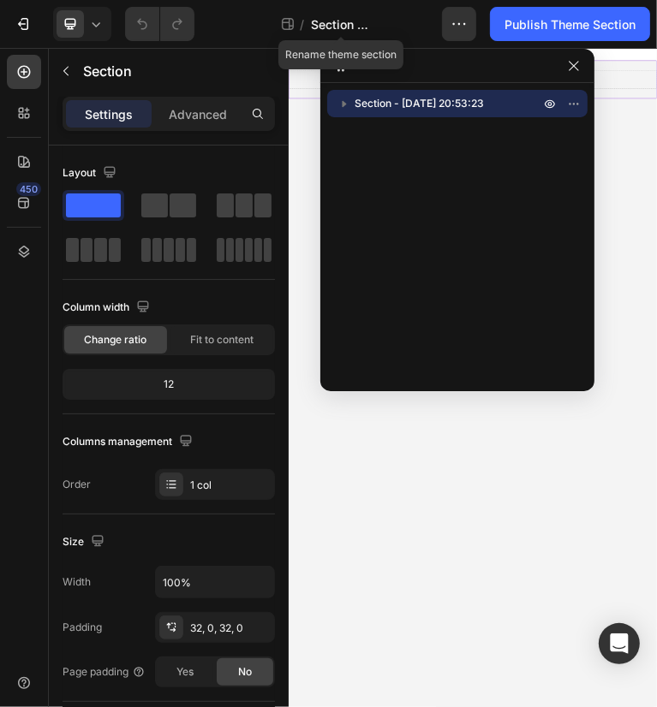
click at [349, 25] on span "Section - Sep 27 20:53:23" at bounding box center [341, 24] width 60 height 18
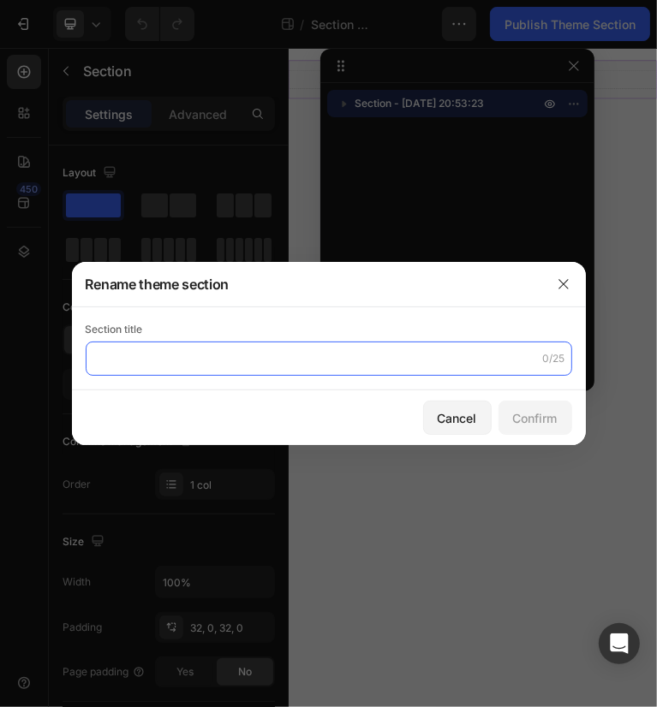
click at [250, 361] on input "text" at bounding box center [329, 359] width 486 height 34
type input "g"
type input "GEM-WZL-Vitiligo"
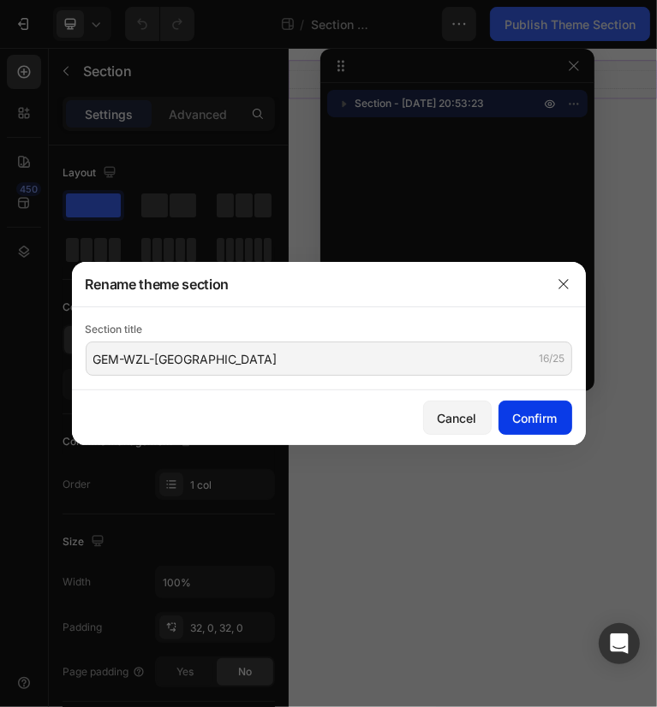
click at [522, 403] on button "Confirm" at bounding box center [535, 418] width 74 height 34
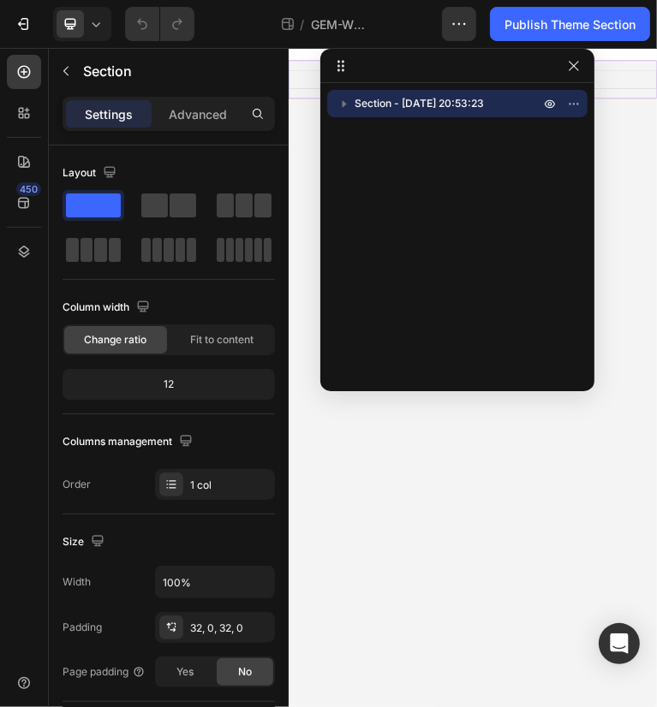
click at [491, 192] on div "Section - Sep 27 20:53:23" at bounding box center [457, 231] width 274 height 283
click at [575, 108] on icon "button" at bounding box center [574, 104] width 14 height 14
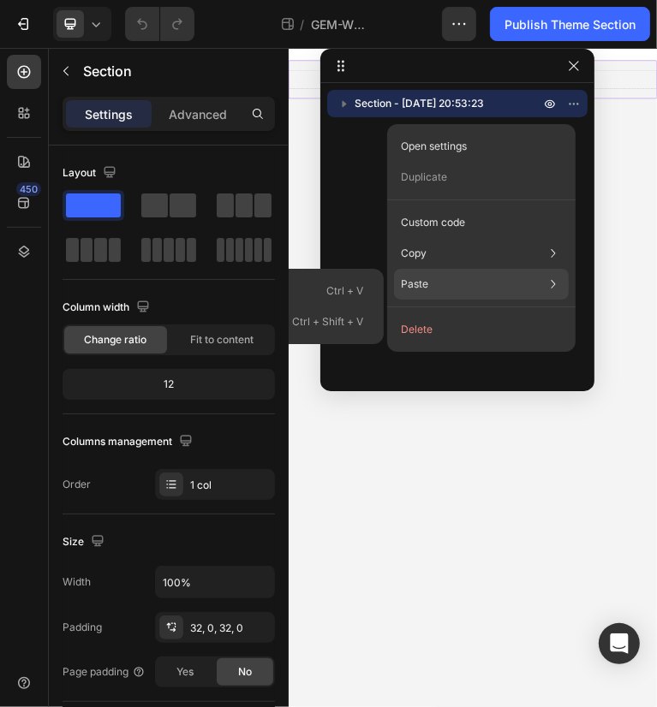
click at [449, 283] on div "Paste Paste element Ctrl + V Paste style Ctrl + Shift + V" at bounding box center [481, 284] width 175 height 31
click at [423, 284] on p "Paste" at bounding box center [414, 284] width 27 height 15
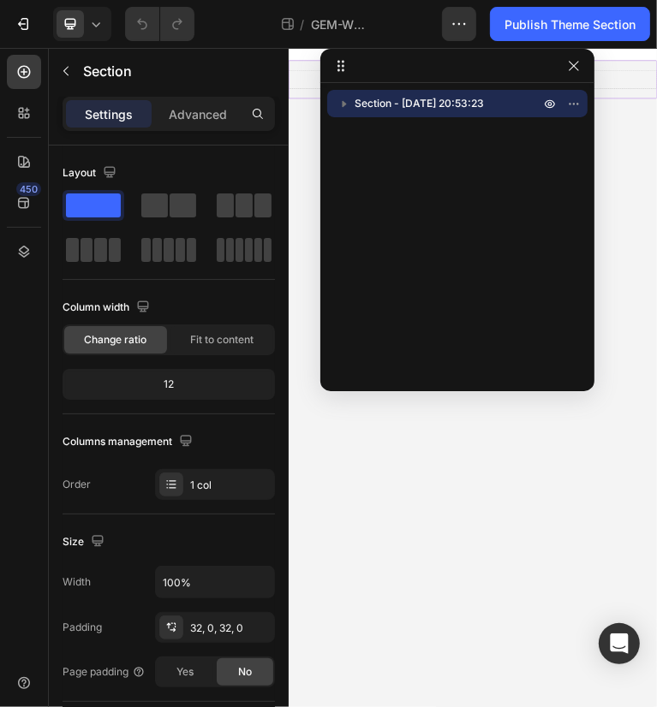
click at [357, 188] on div "Section - Sep 27 20:53:23" at bounding box center [457, 231] width 274 height 283
click at [462, 196] on div "Section - Sep 27 20:53:23" at bounding box center [457, 231] width 274 height 283
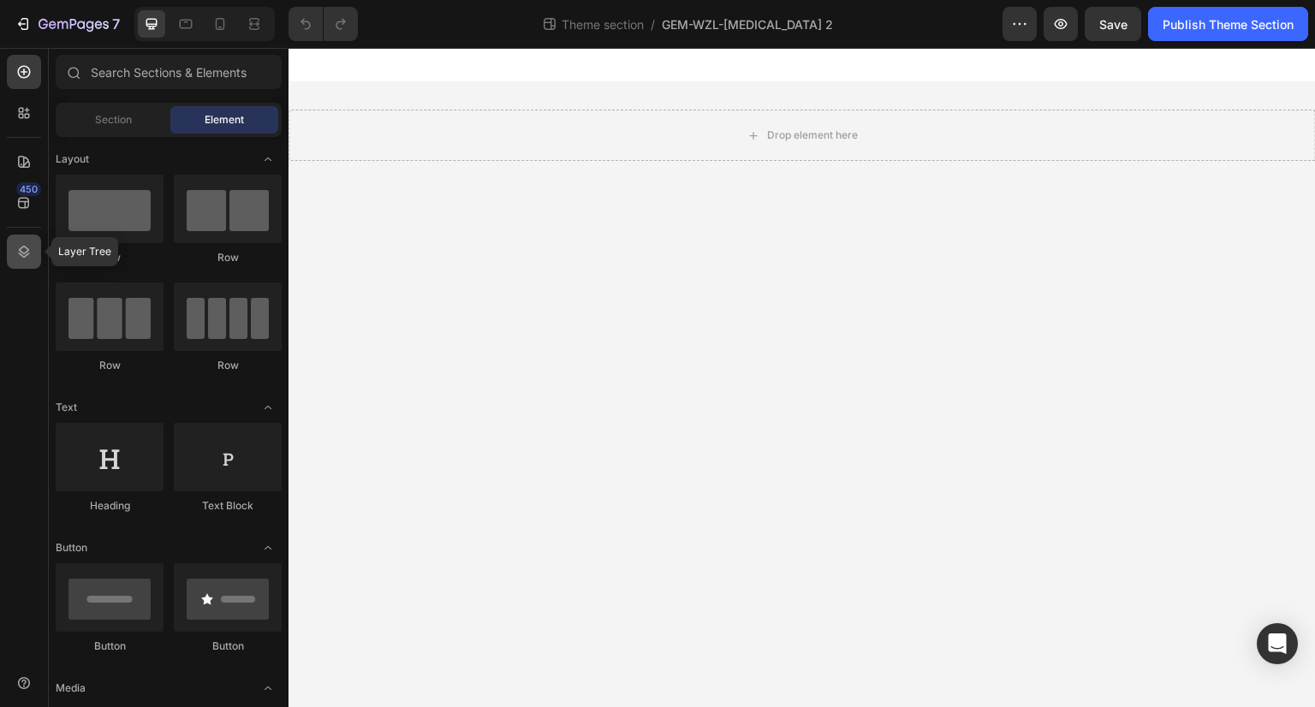
click at [19, 252] on icon at bounding box center [23, 251] width 17 height 17
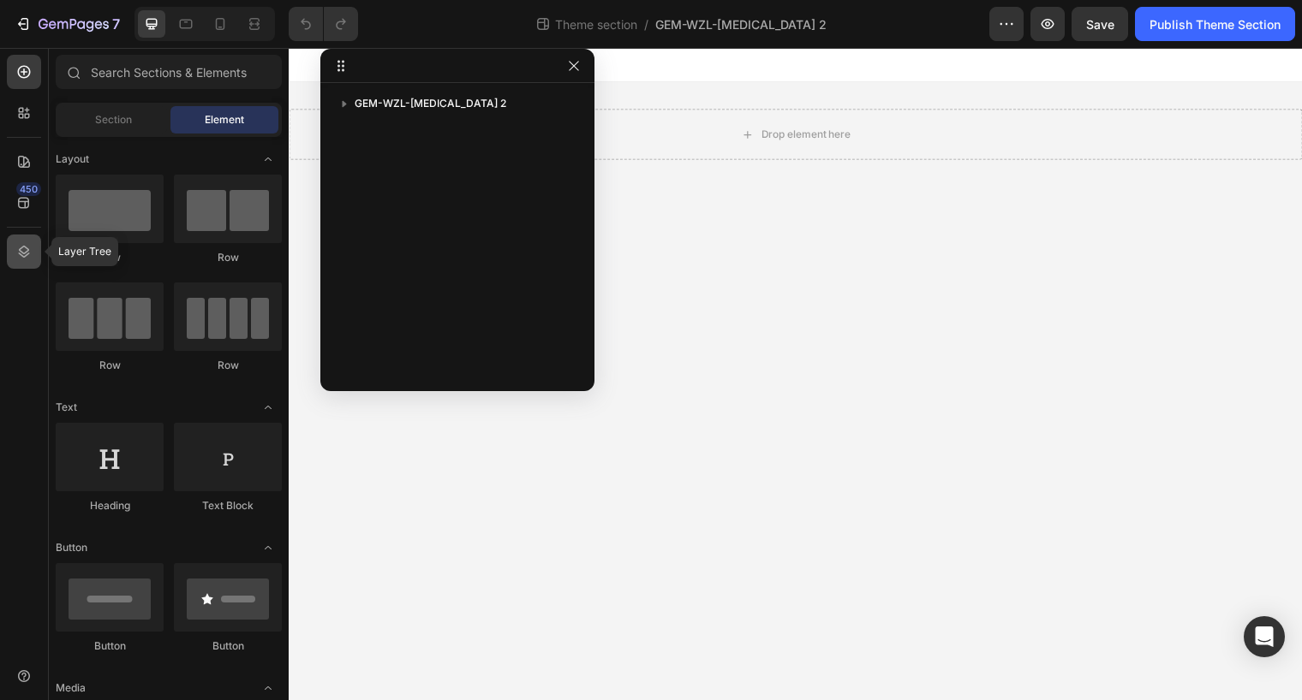
click at [25, 251] on icon at bounding box center [23, 251] width 17 height 17
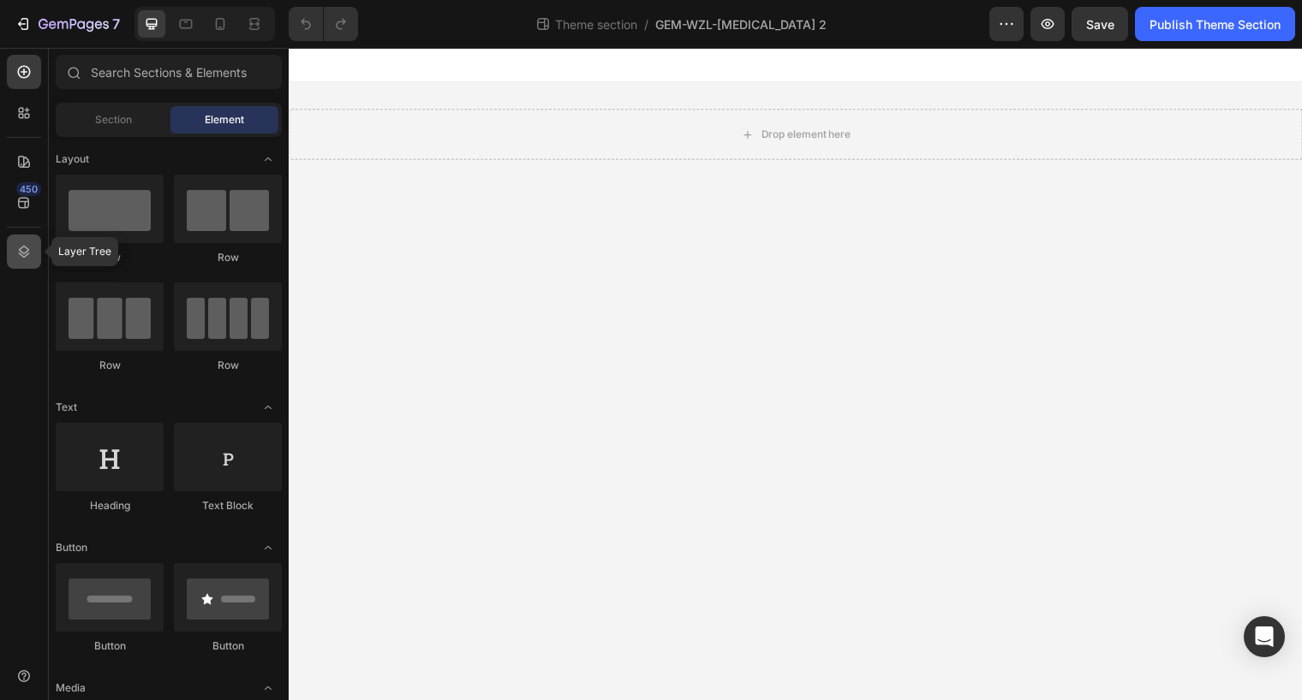
click at [25, 251] on icon at bounding box center [23, 251] width 17 height 17
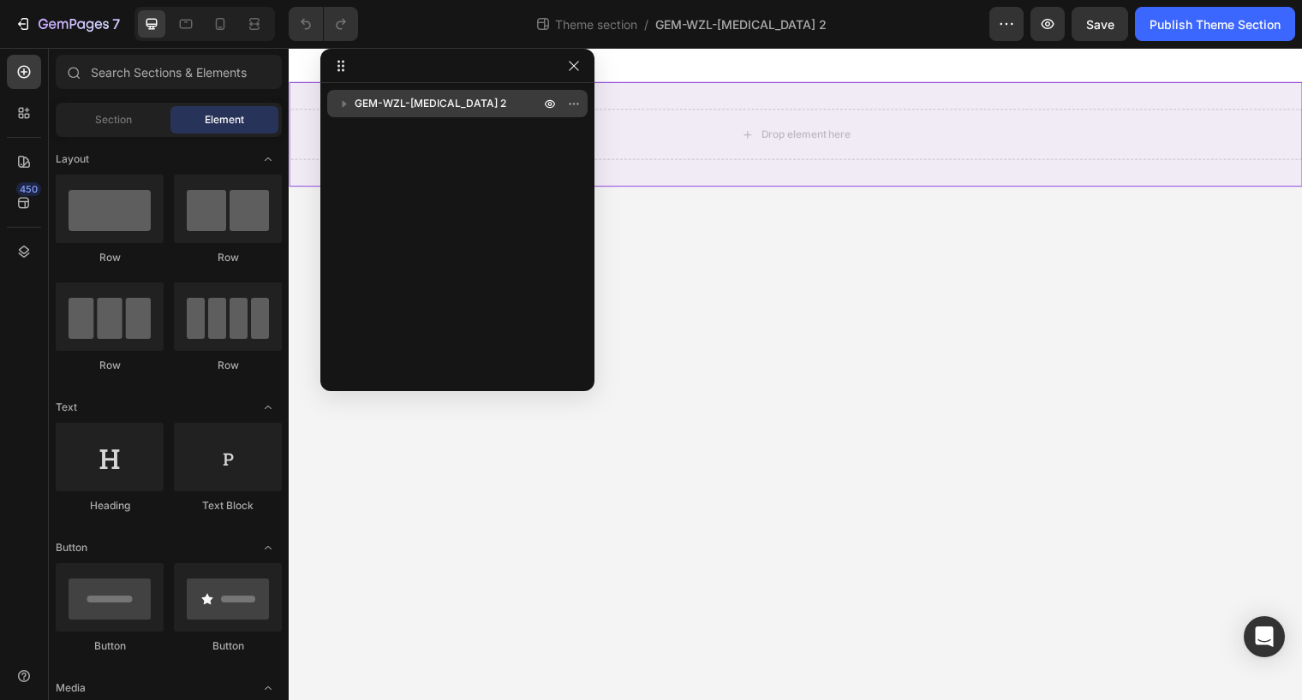
click at [343, 105] on icon "button" at bounding box center [345, 104] width 4 height 6
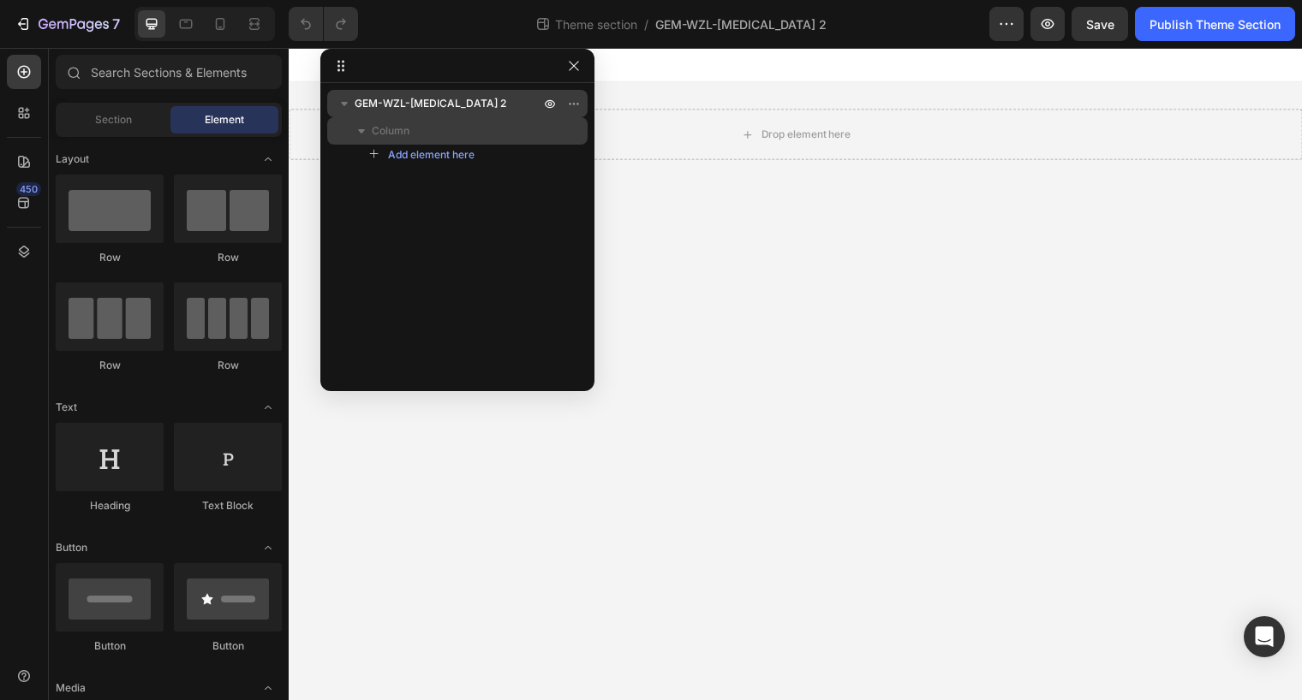
click at [421, 138] on p "Column" at bounding box center [457, 130] width 171 height 17
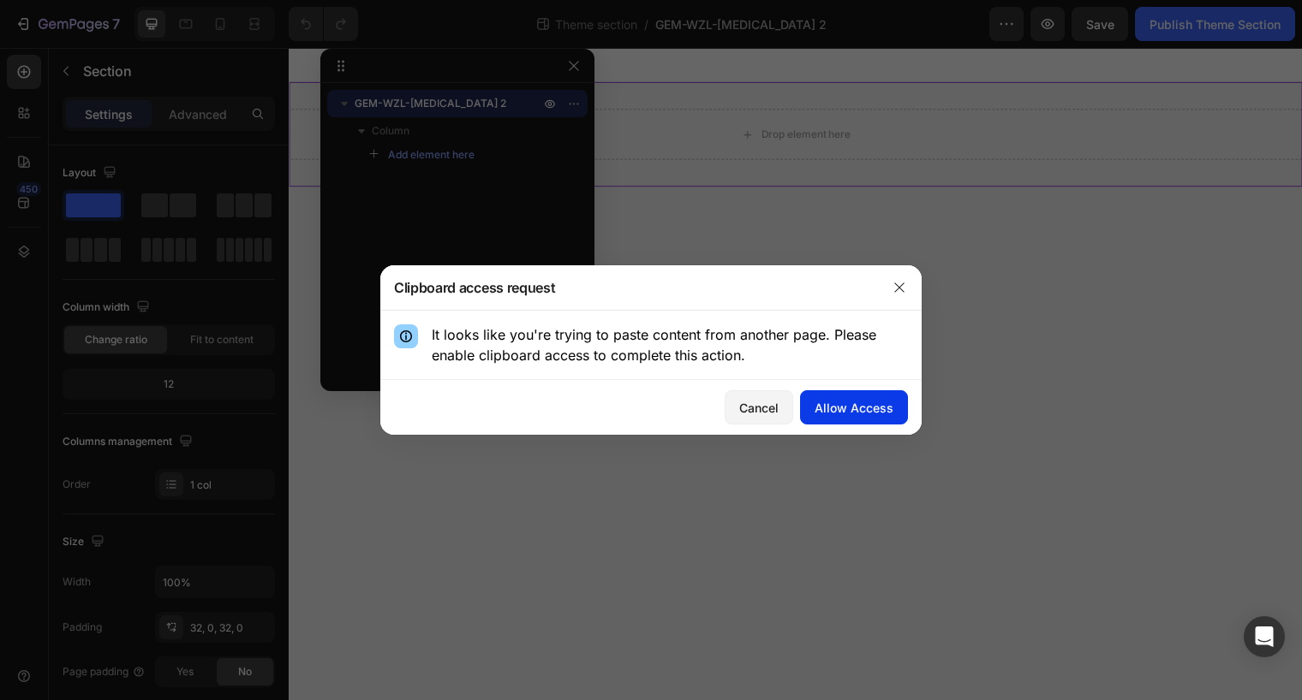
click at [853, 408] on div "Allow Access" at bounding box center [853, 408] width 79 height 18
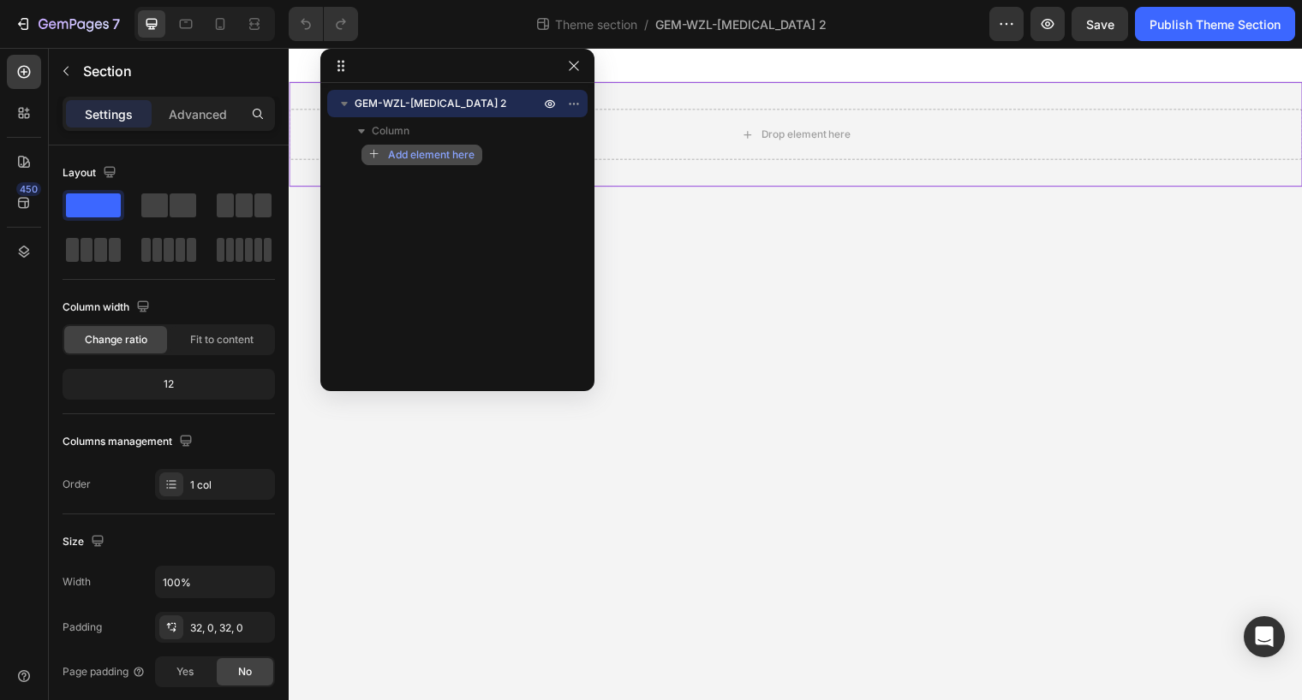
click at [466, 154] on span "Add element here" at bounding box center [431, 154] width 86 height 15
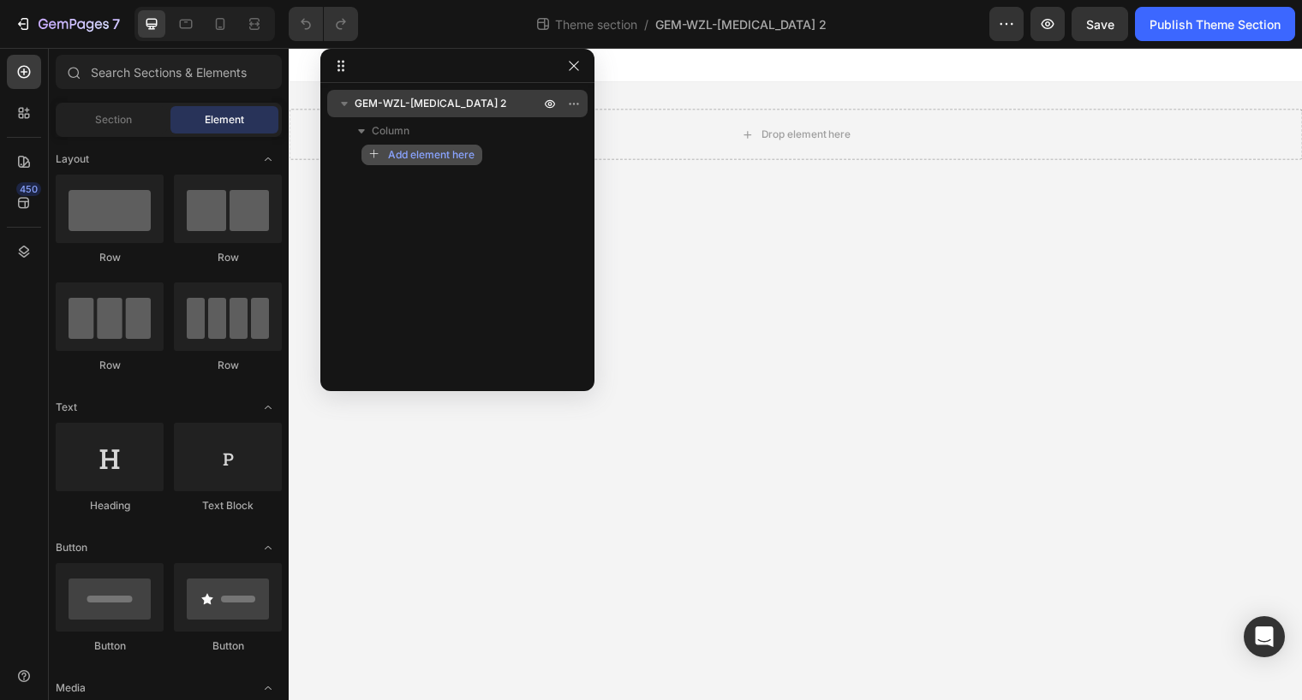
click at [456, 158] on span "Add element here" at bounding box center [431, 154] width 86 height 15
click at [29, 253] on icon at bounding box center [23, 251] width 17 height 17
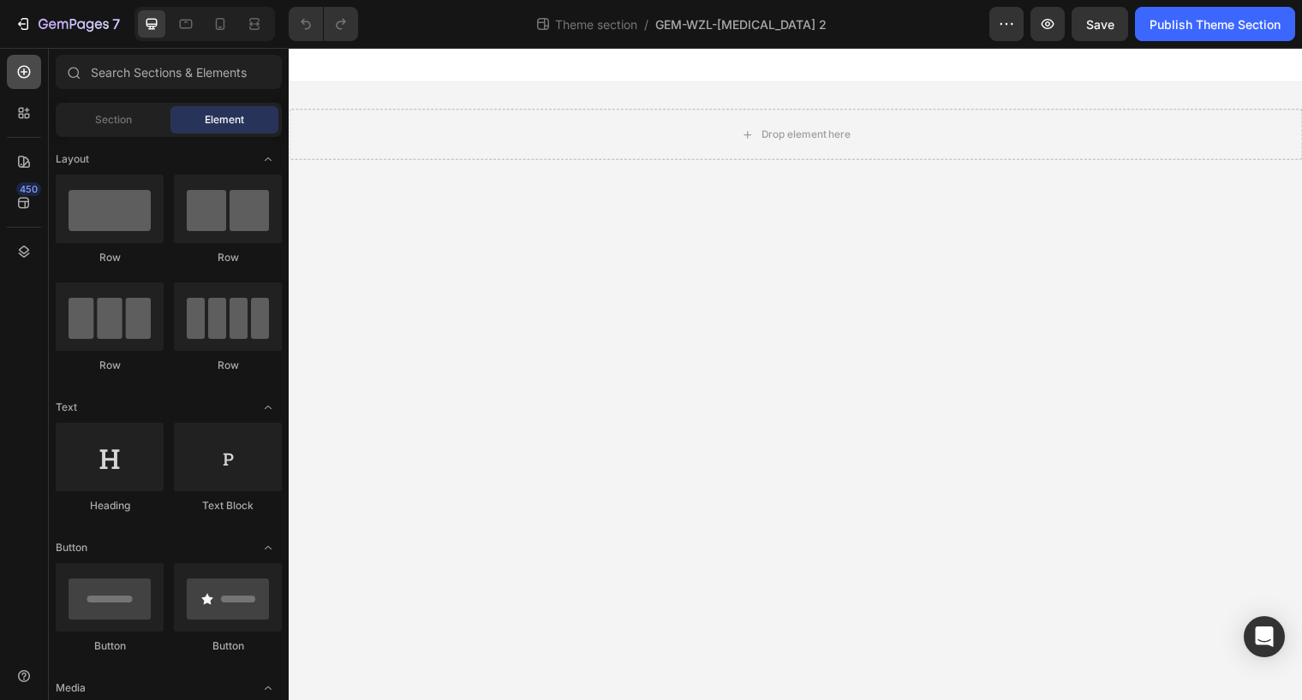
click at [34, 73] on div at bounding box center [24, 72] width 34 height 34
click at [21, 255] on icon at bounding box center [24, 252] width 11 height 12
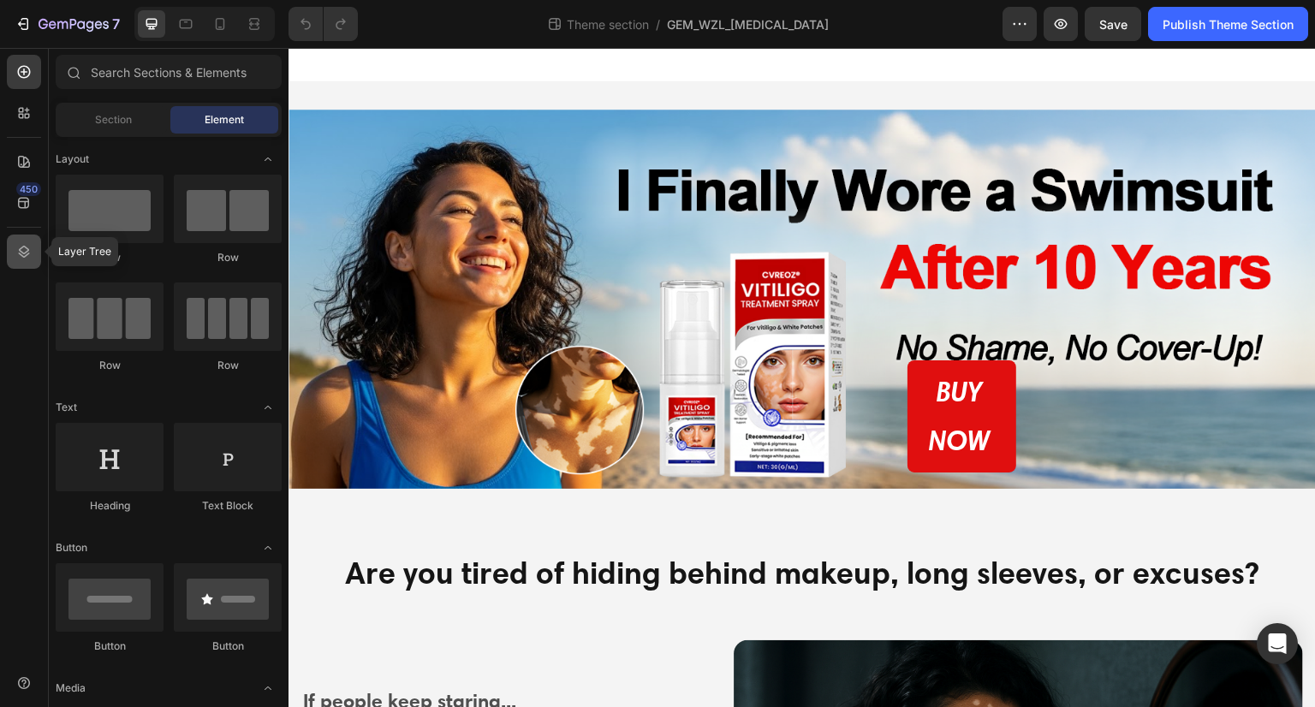
click at [21, 251] on icon at bounding box center [24, 252] width 11 height 12
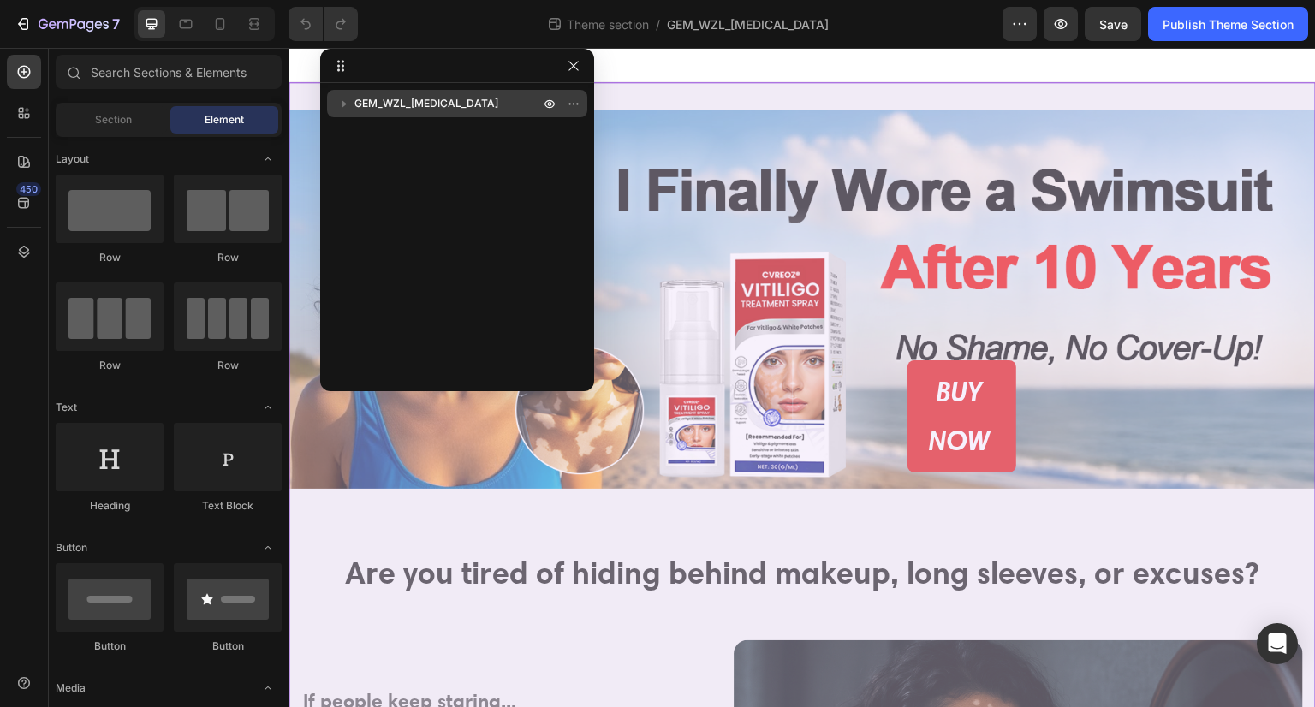
click at [348, 107] on icon "button" at bounding box center [344, 103] width 17 height 17
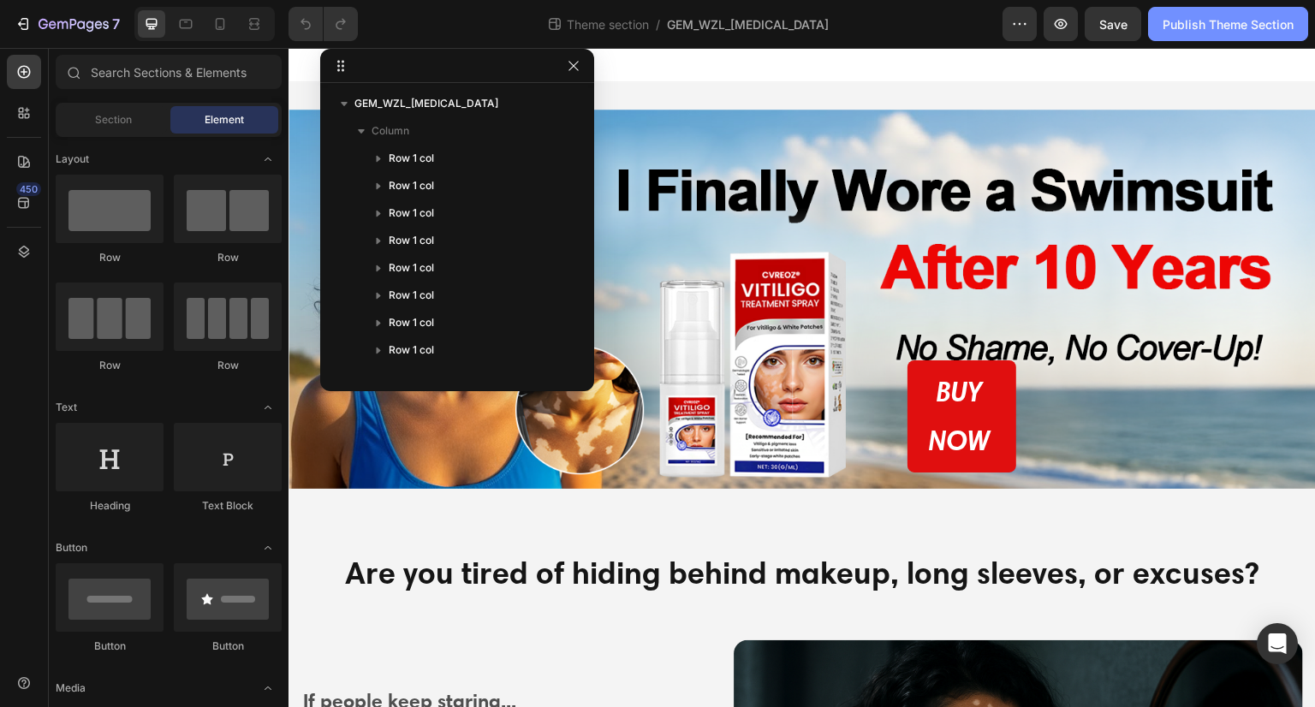
click at [1246, 26] on div "Publish Theme Section" at bounding box center [1228, 24] width 131 height 18
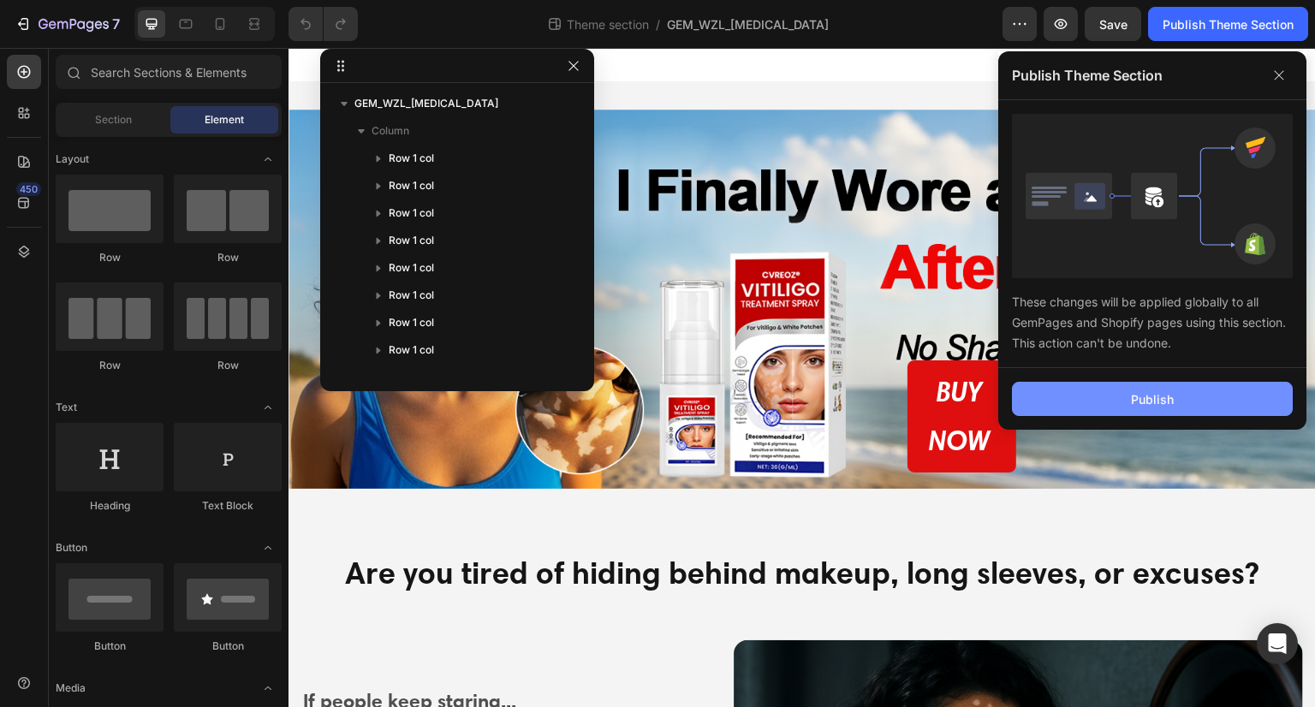
click at [1163, 387] on button "Publish" at bounding box center [1152, 399] width 281 height 34
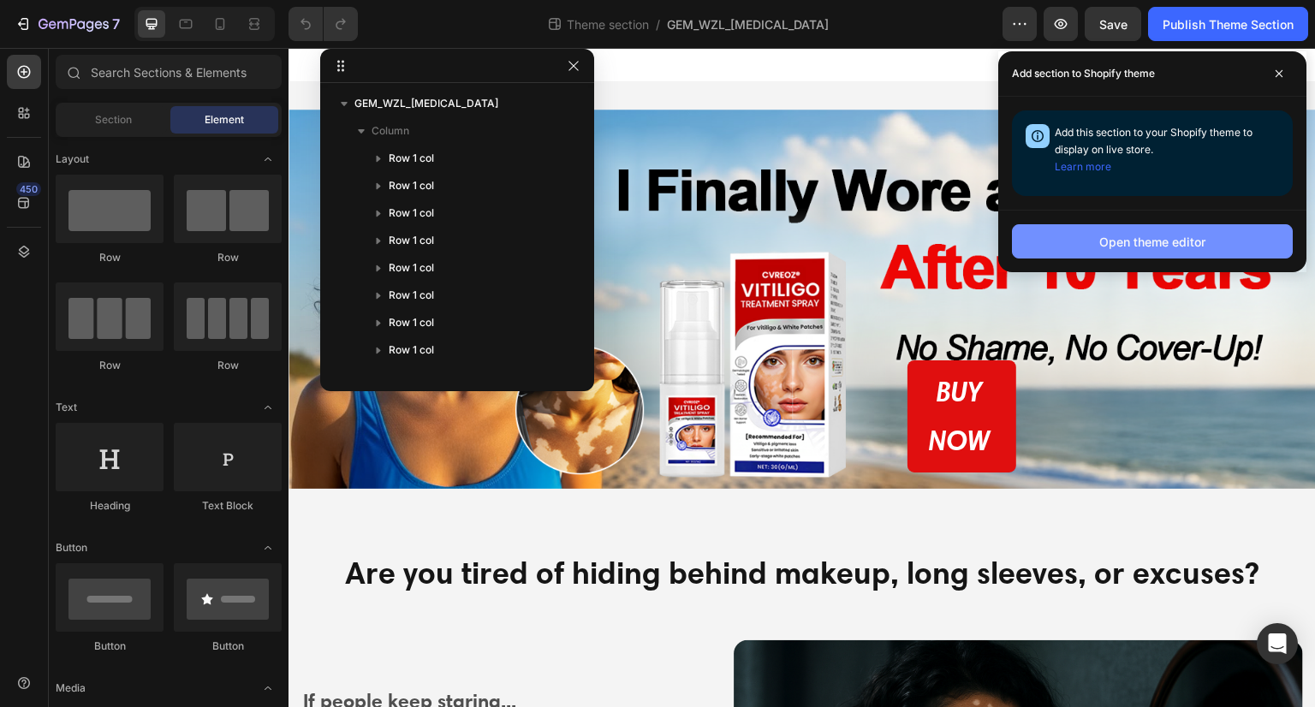
click at [1212, 242] on button "Open theme editor" at bounding box center [1152, 241] width 281 height 34
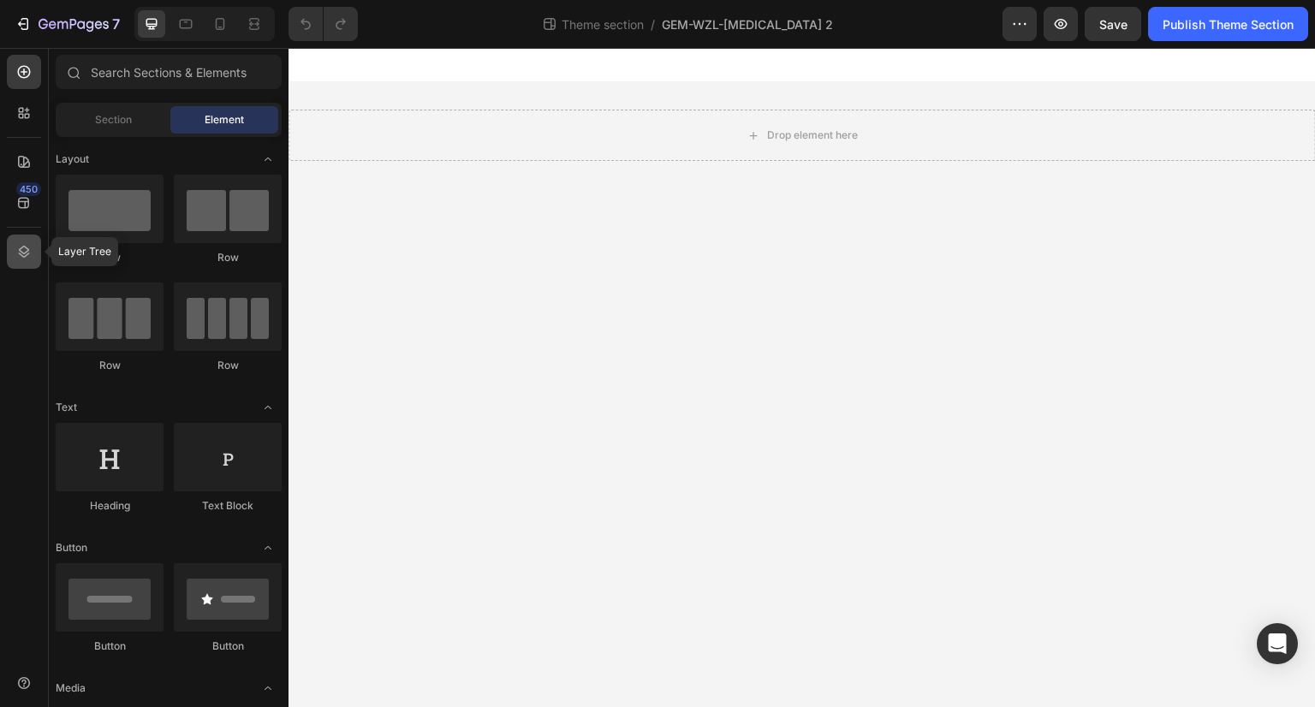
click at [21, 249] on icon at bounding box center [24, 252] width 11 height 12
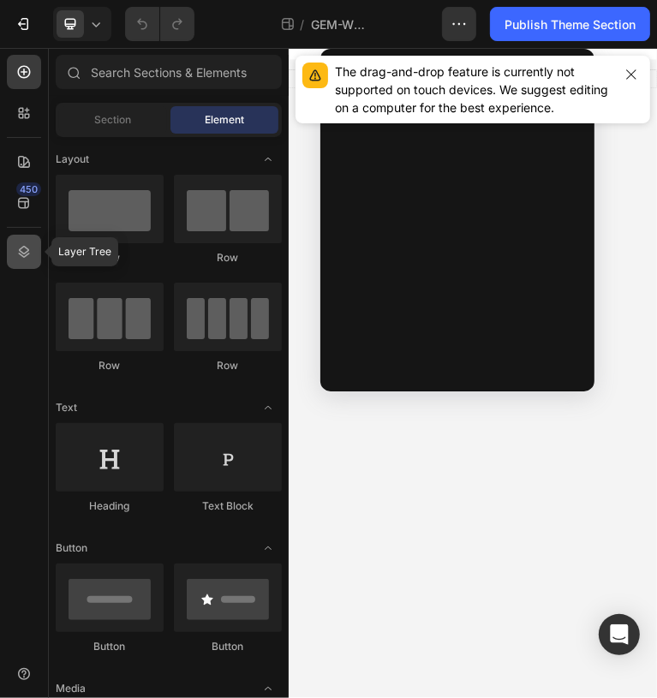
click at [27, 252] on icon at bounding box center [24, 252] width 11 height 12
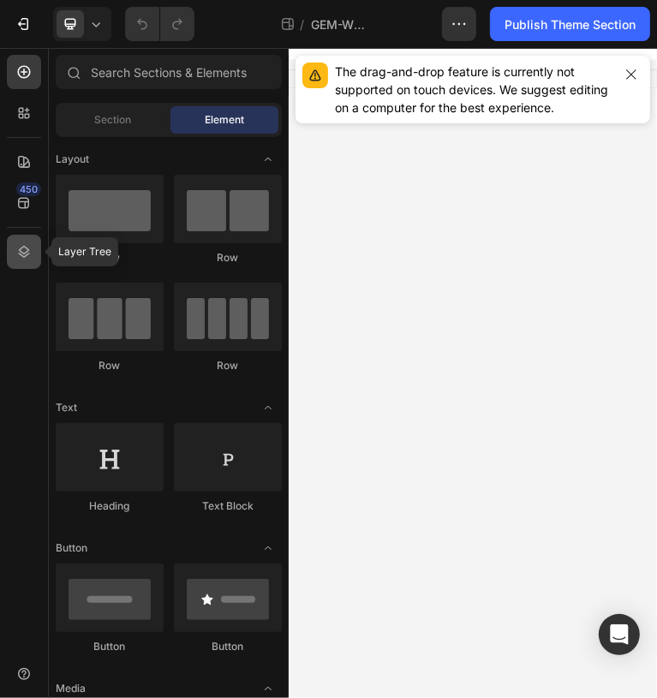
click at [23, 250] on icon at bounding box center [23, 251] width 17 height 17
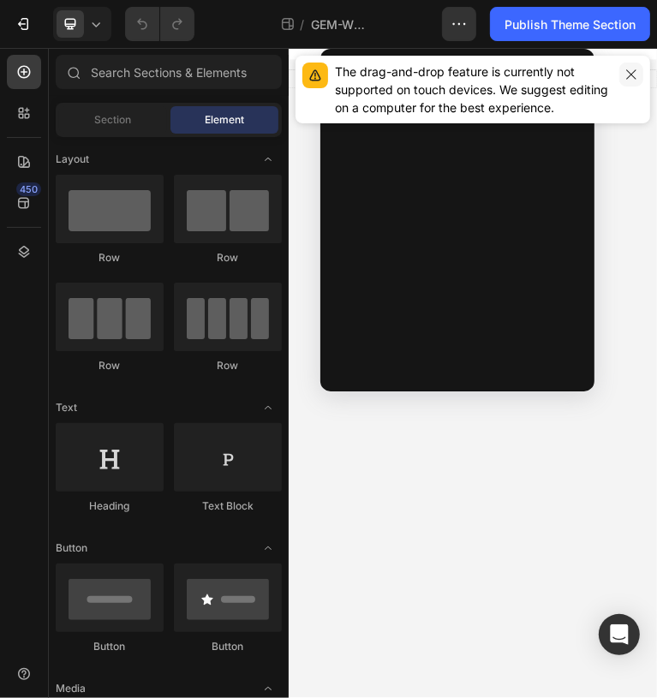
click at [628, 73] on icon "button" at bounding box center [631, 75] width 14 height 14
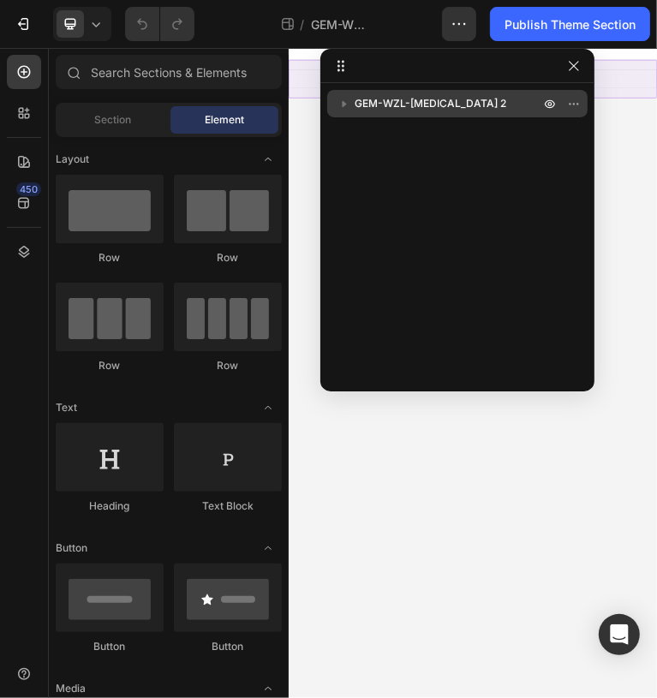
click at [346, 104] on icon "button" at bounding box center [344, 103] width 17 height 17
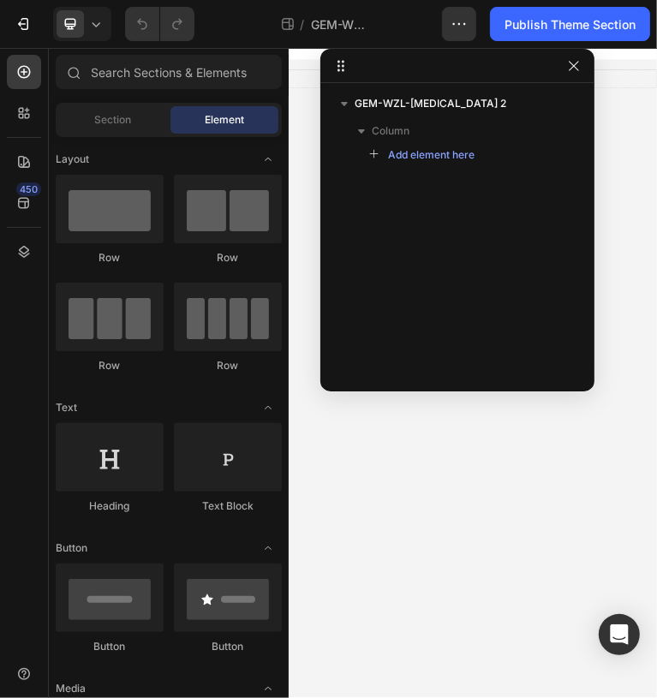
click at [402, 195] on div "GEM-WZL-Vitiligo 2 Column Add element here" at bounding box center [457, 231] width 274 height 283
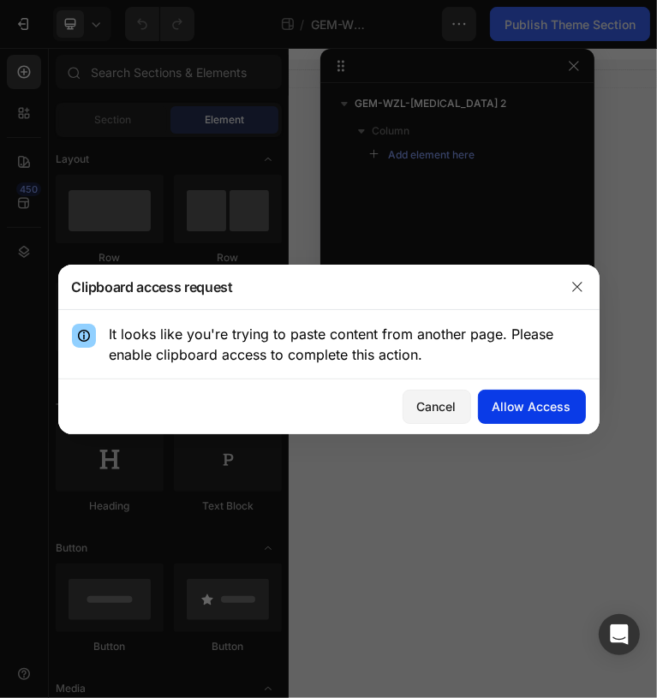
click at [552, 408] on div "Allow Access" at bounding box center [531, 406] width 79 height 18
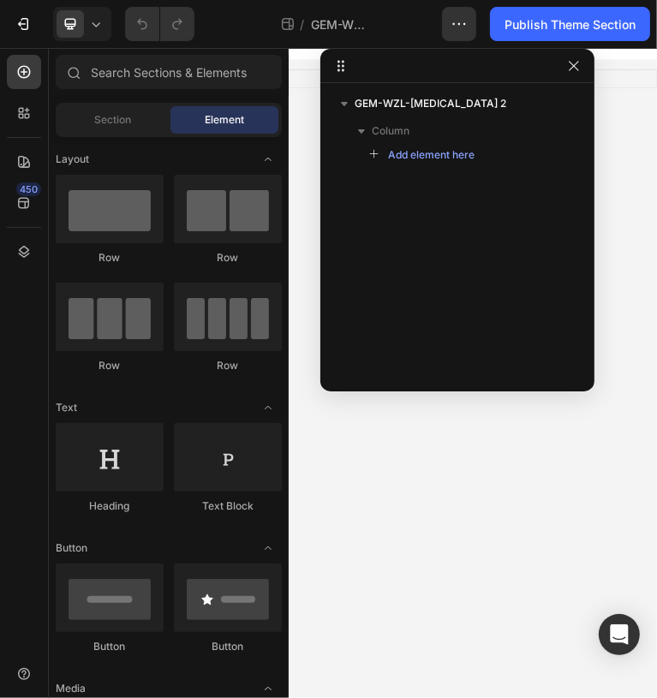
click at [455, 203] on div "GEM-WZL-Vitiligo 2 Column Add element here" at bounding box center [457, 231] width 274 height 283
click at [394, 162] on span "Add element here" at bounding box center [431, 154] width 86 height 15
click at [371, 154] on icon "button" at bounding box center [375, 155] width 12 height 12
click at [420, 162] on span "Add element here" at bounding box center [431, 154] width 86 height 15
click at [422, 176] on div "GEM-WZL-Vitiligo 2 Column Add element here" at bounding box center [457, 231] width 274 height 283
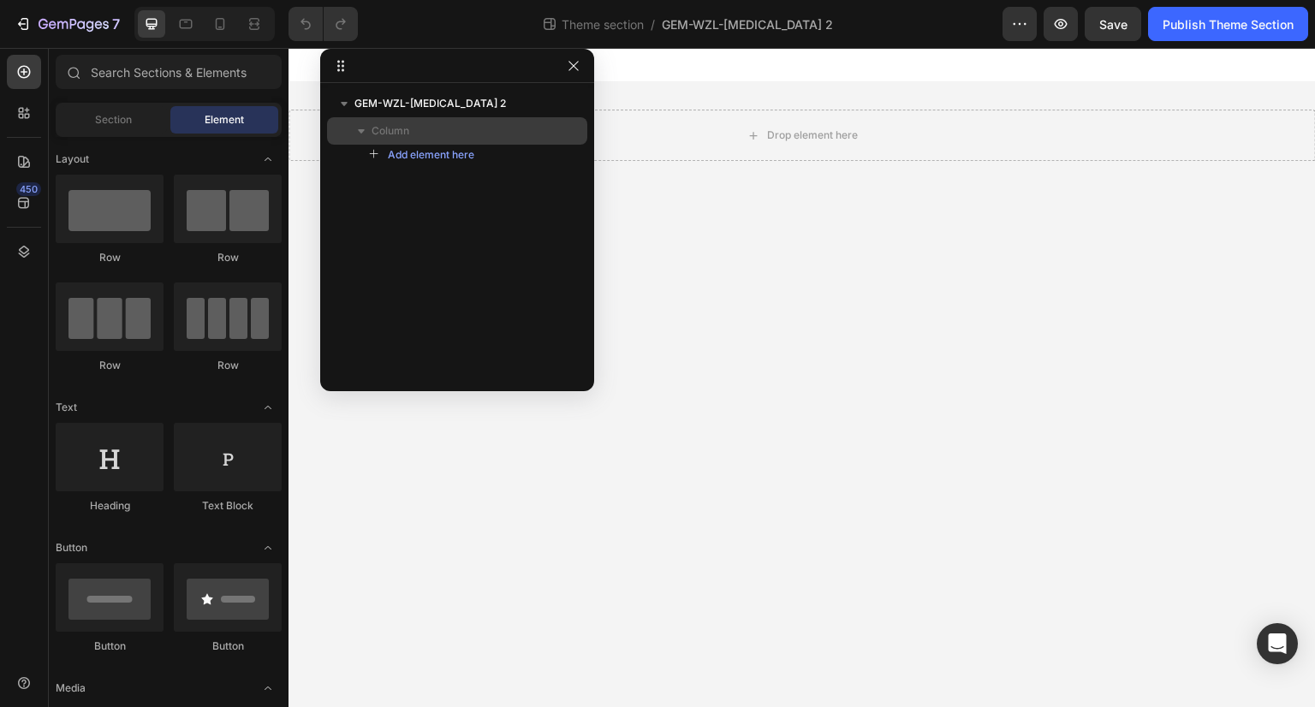
click at [445, 129] on p "Column" at bounding box center [457, 130] width 171 height 17
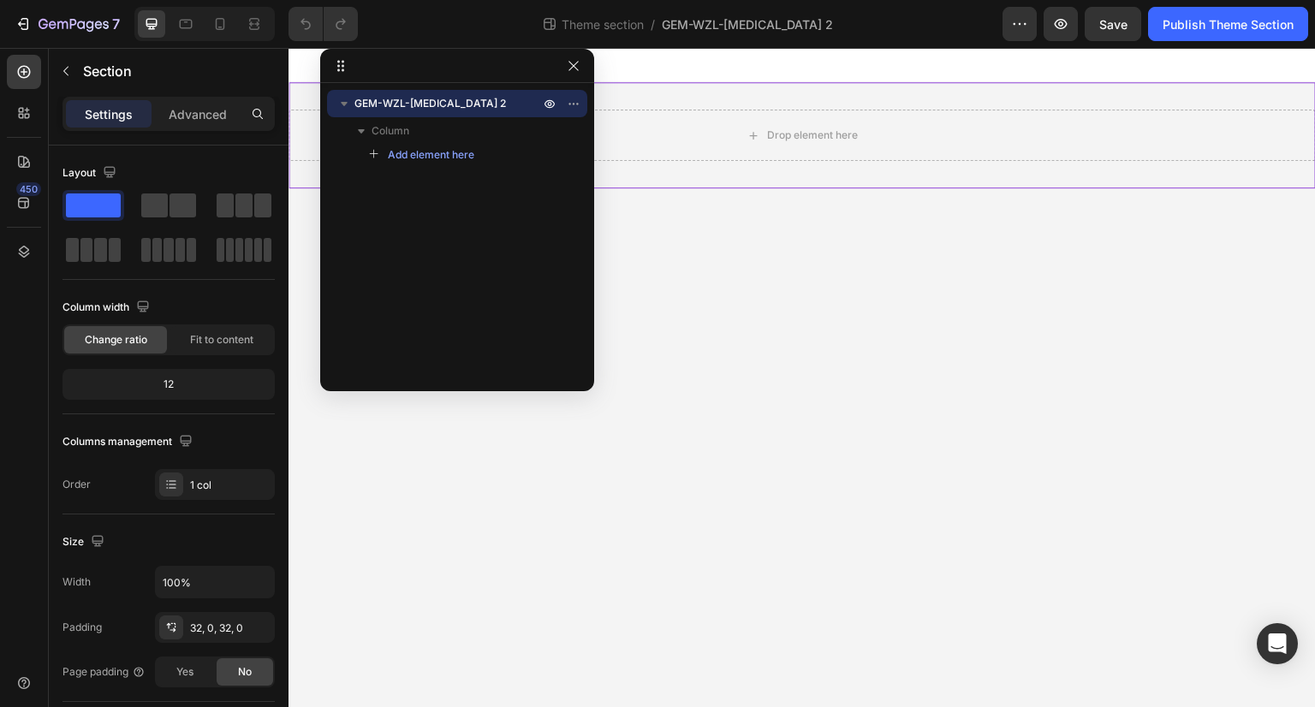
click at [466, 176] on div "GEM-WZL-Vitiligo 2 Column Add element here" at bounding box center [457, 231] width 274 height 283
click at [480, 203] on div "GEM-WZL-Vitiligo 2 Column Add element here" at bounding box center [457, 231] width 274 height 283
click at [24, 253] on icon at bounding box center [24, 252] width 11 height 12
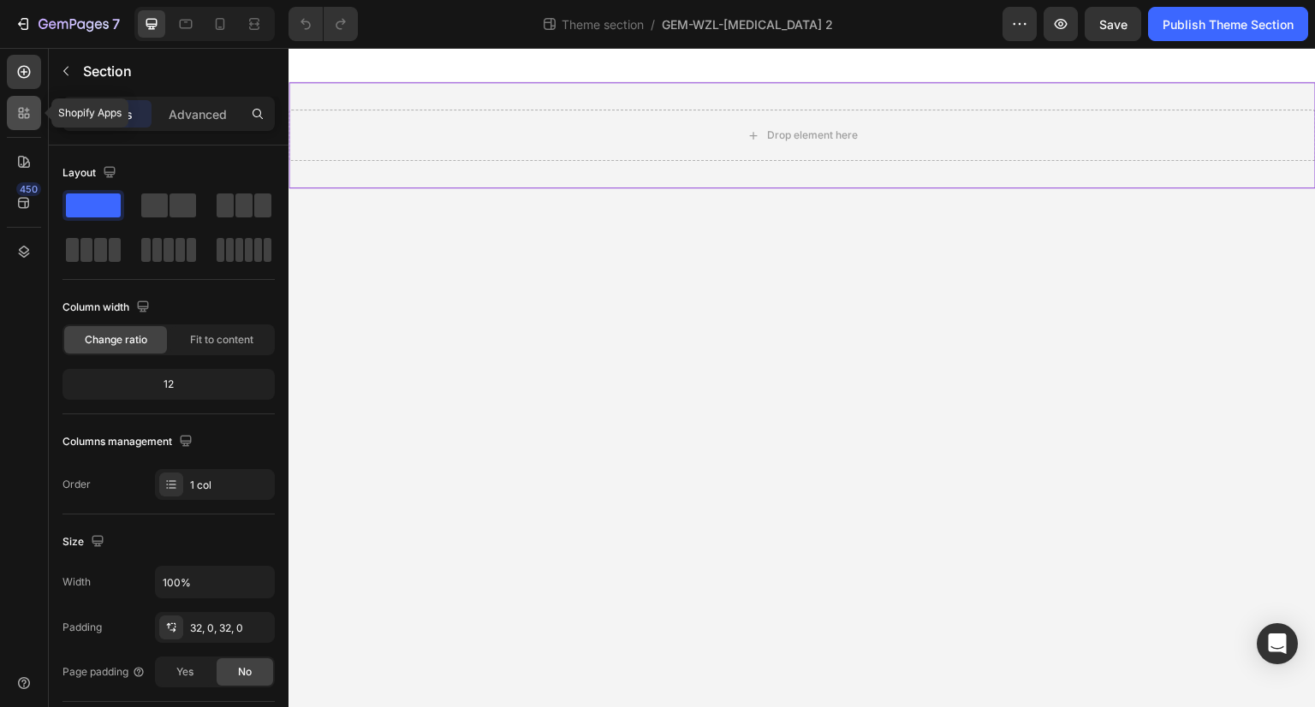
click at [26, 114] on icon at bounding box center [27, 116] width 5 height 5
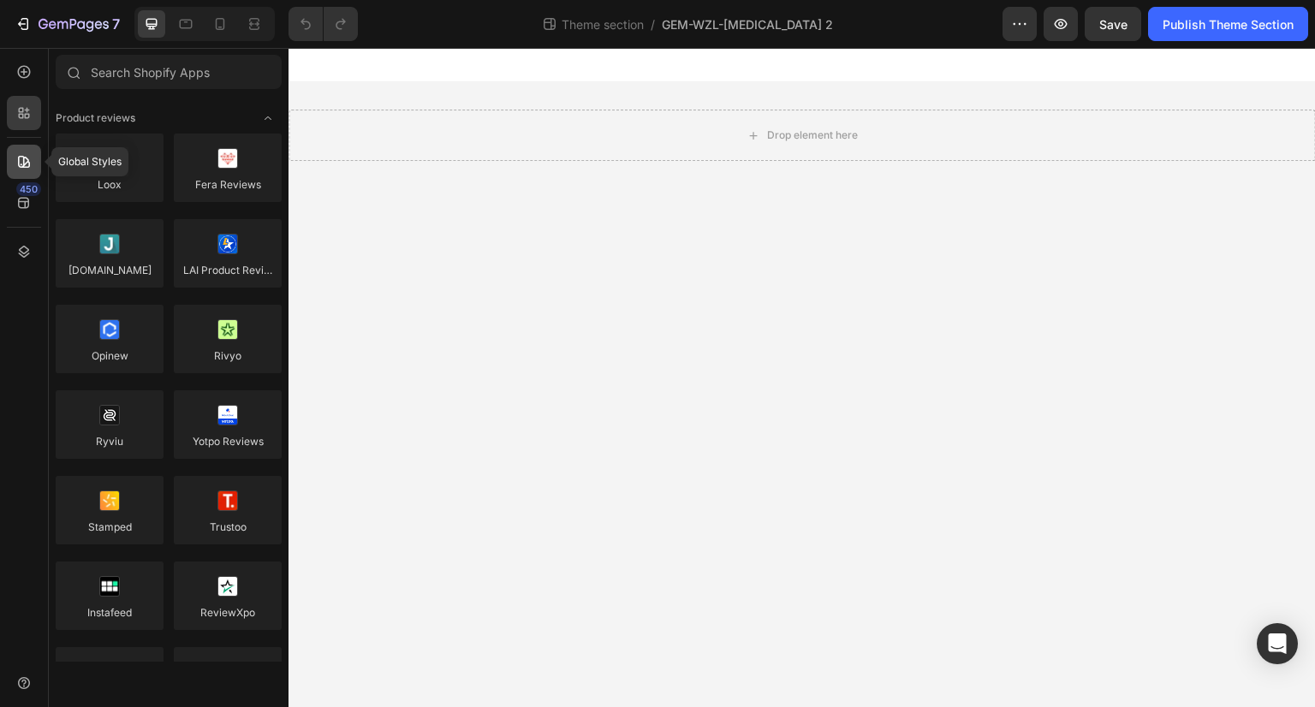
click at [25, 165] on icon at bounding box center [23, 161] width 17 height 17
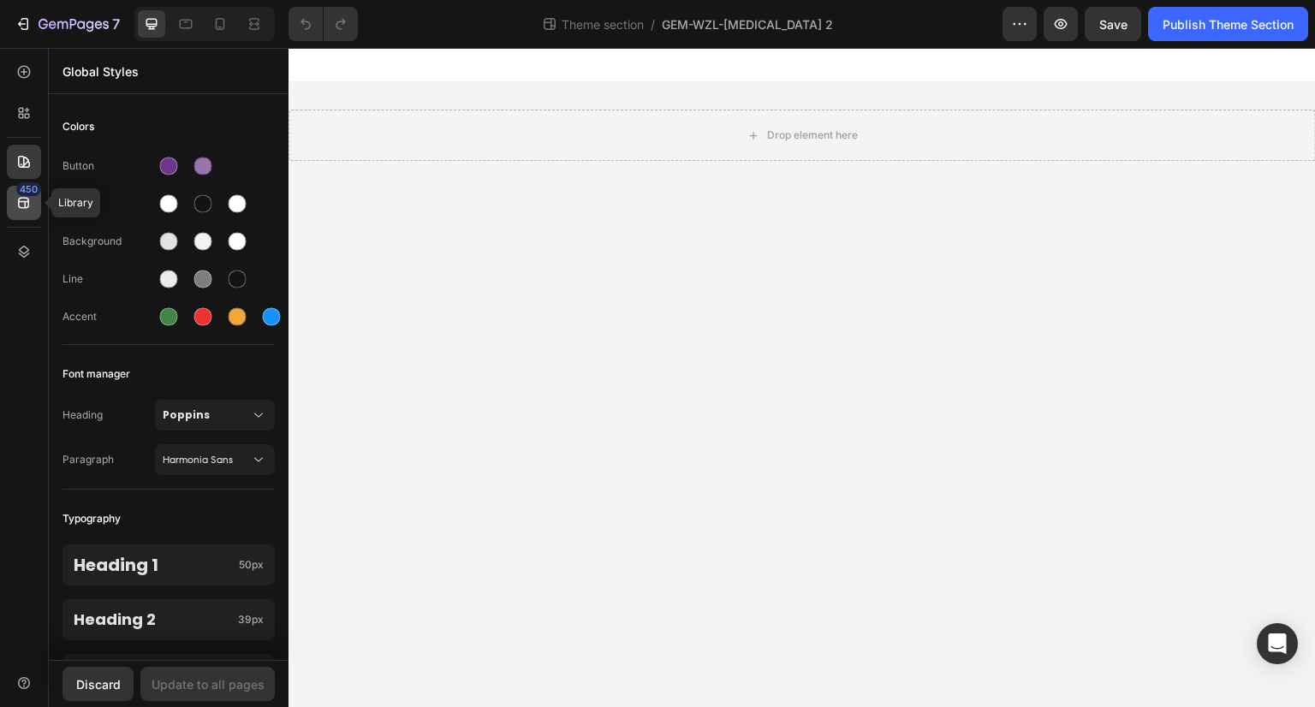
click at [21, 204] on icon at bounding box center [23, 202] width 17 height 17
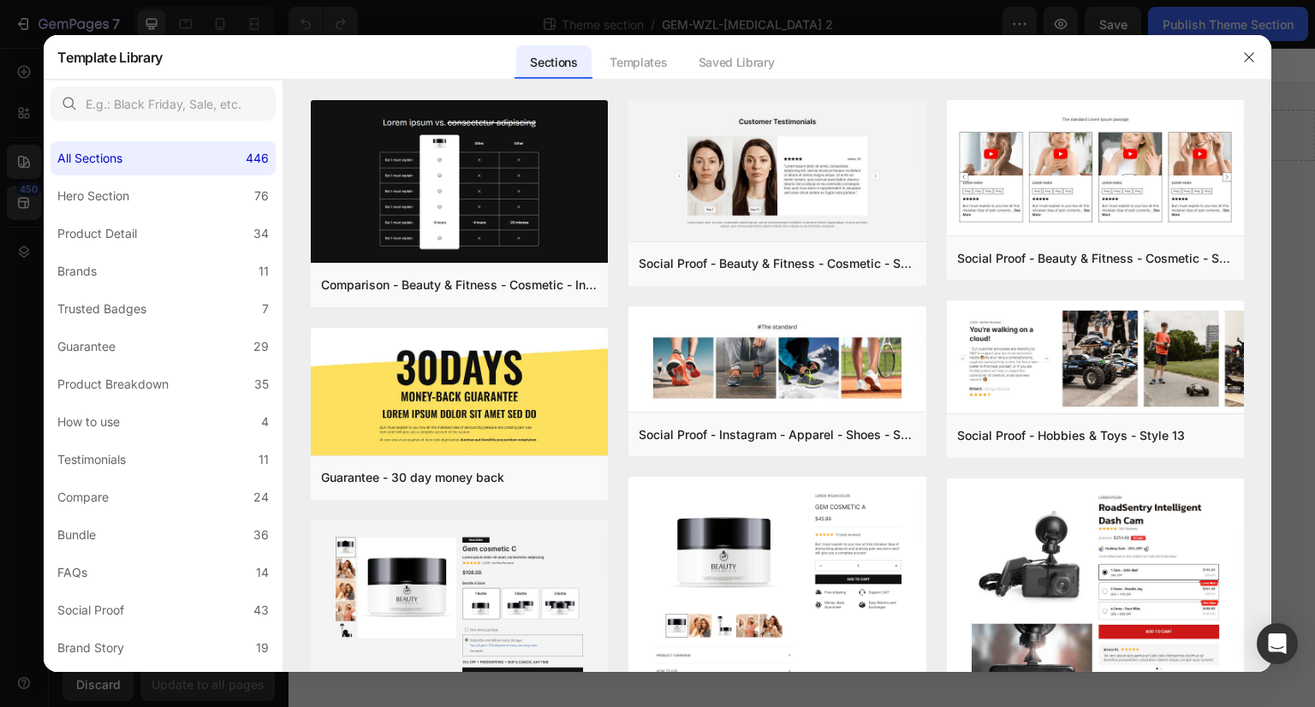
click at [27, 254] on div at bounding box center [657, 353] width 1315 height 707
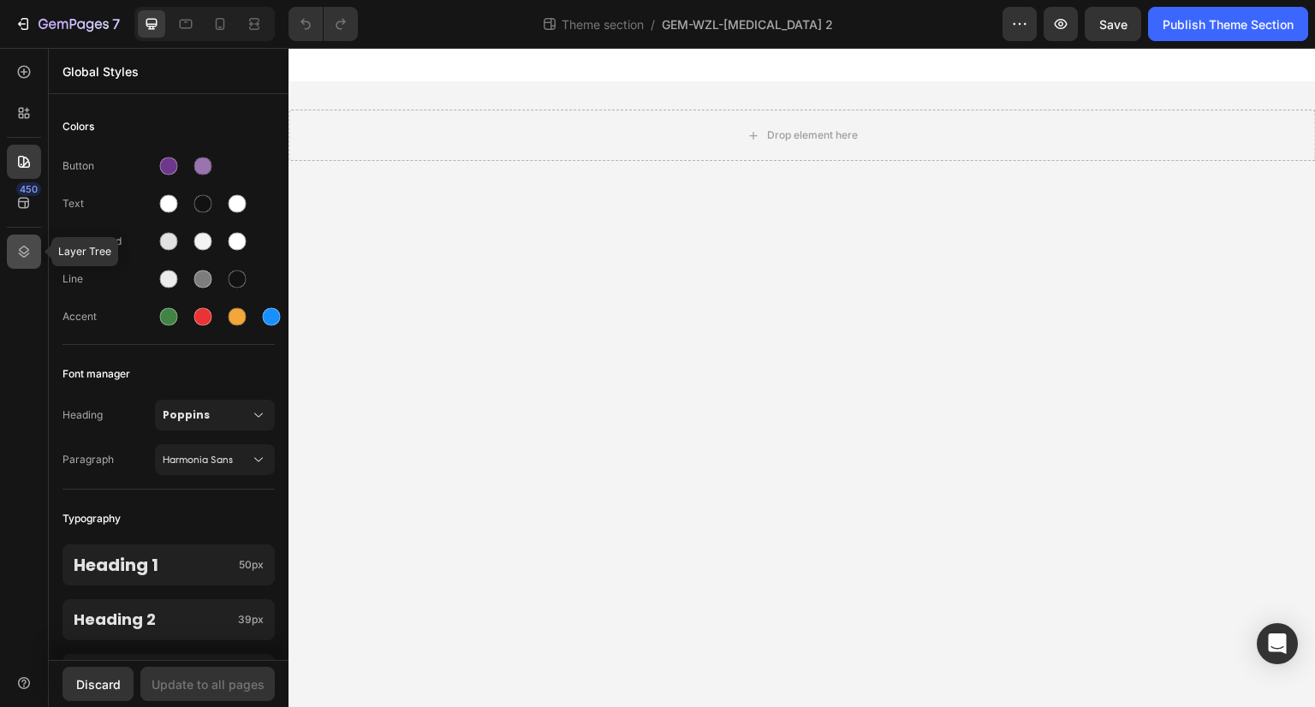
click at [27, 258] on icon at bounding box center [23, 251] width 17 height 17
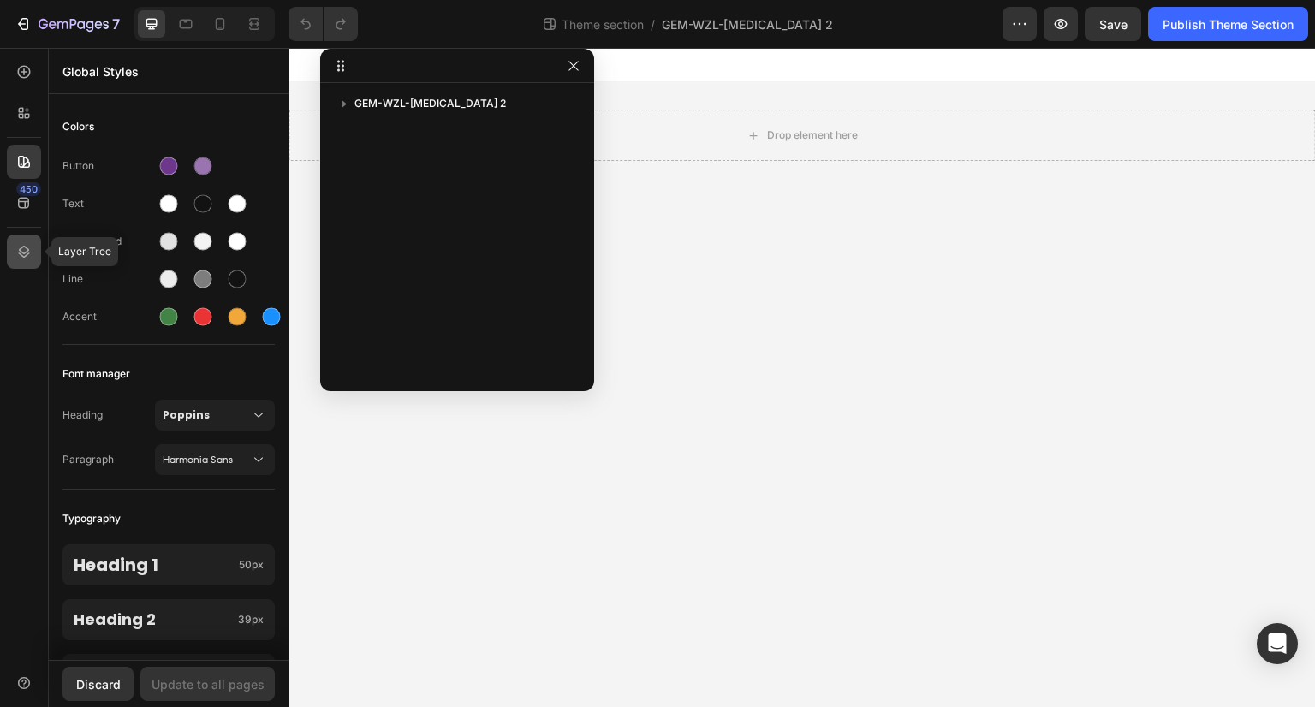
click at [24, 246] on icon at bounding box center [24, 252] width 11 height 12
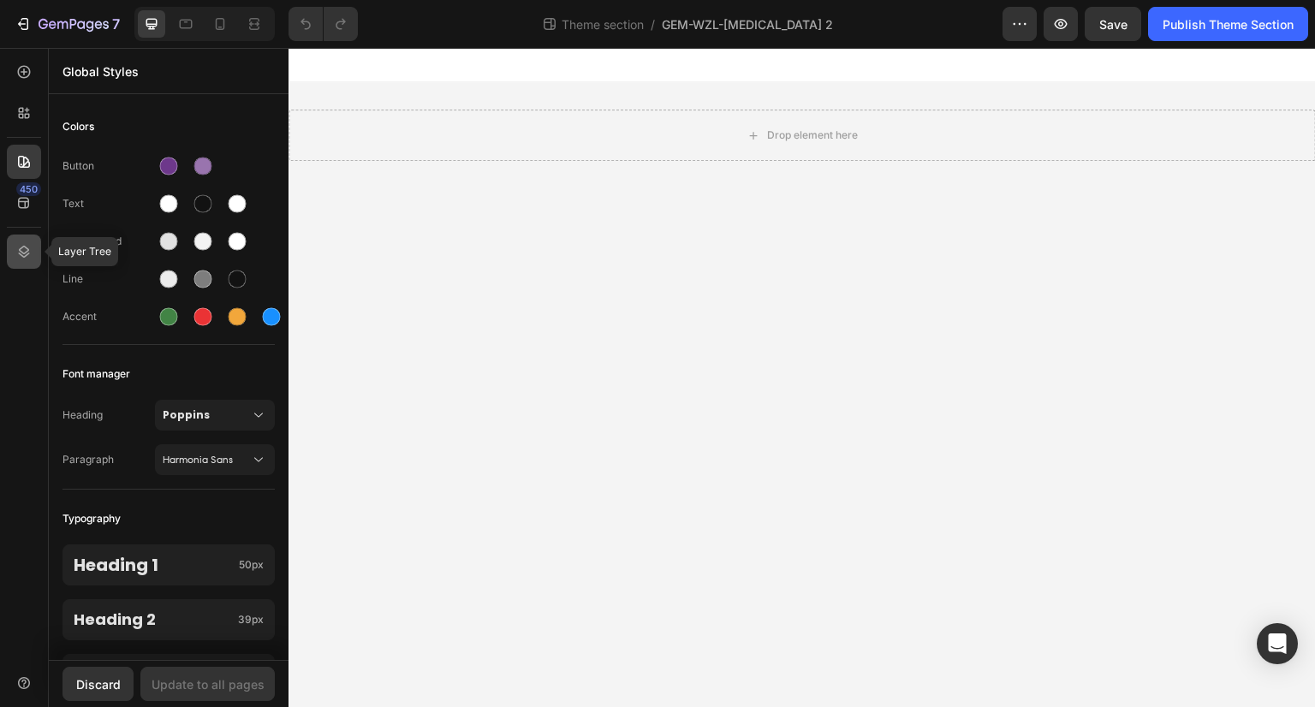
click at [19, 255] on icon at bounding box center [23, 251] width 17 height 17
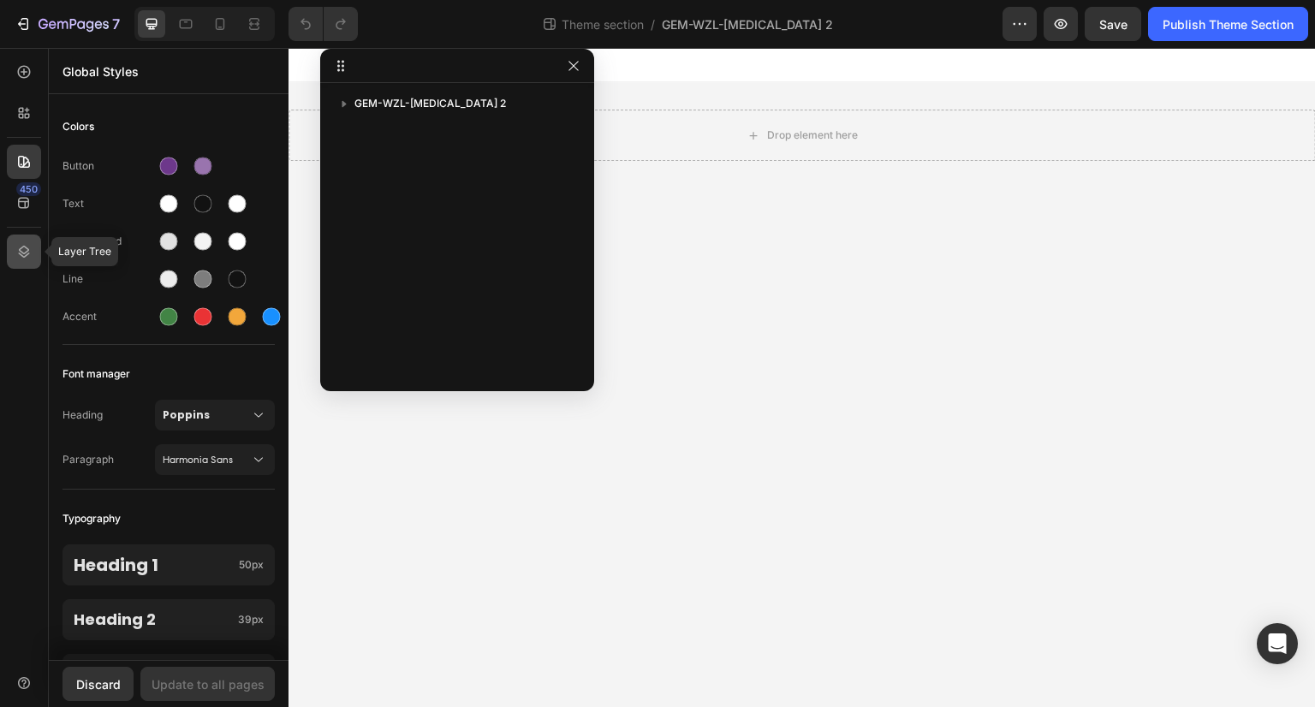
click at [8, 248] on div at bounding box center [24, 252] width 34 height 34
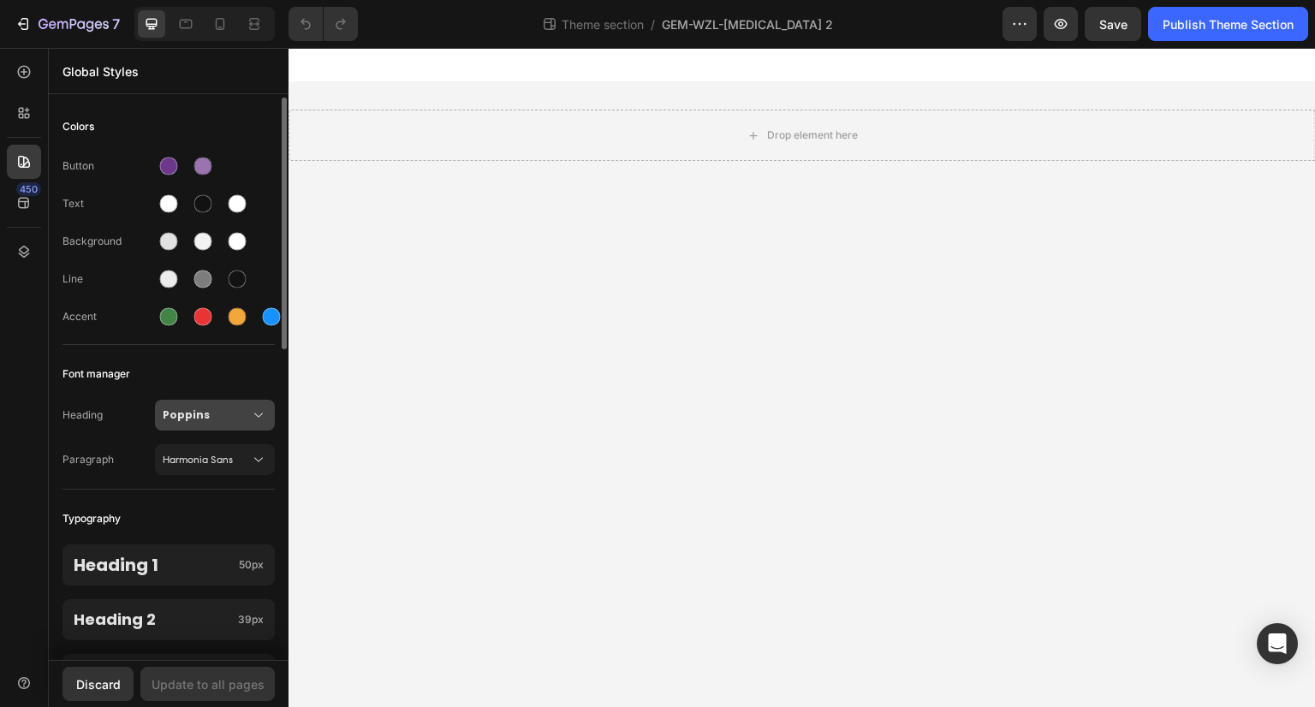
click at [227, 416] on span "Poppins" at bounding box center [206, 415] width 87 height 15
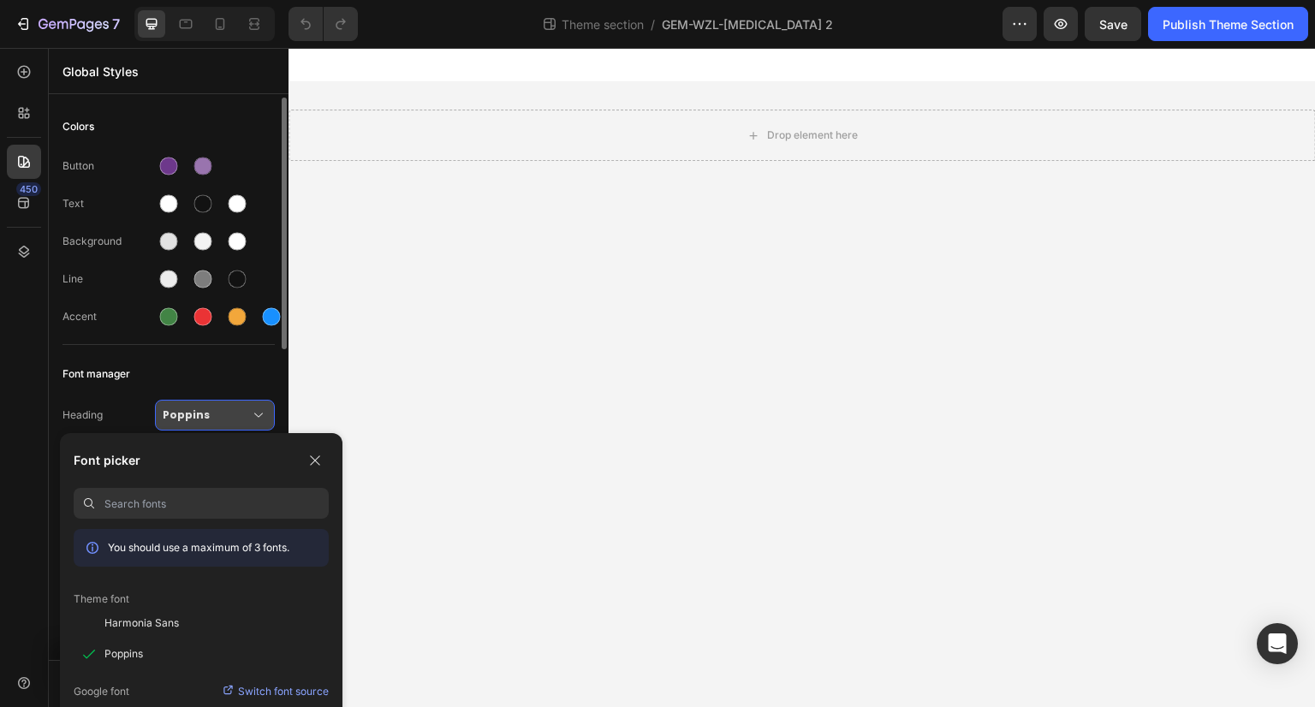
click at [227, 416] on span "Poppins" at bounding box center [206, 415] width 87 height 15
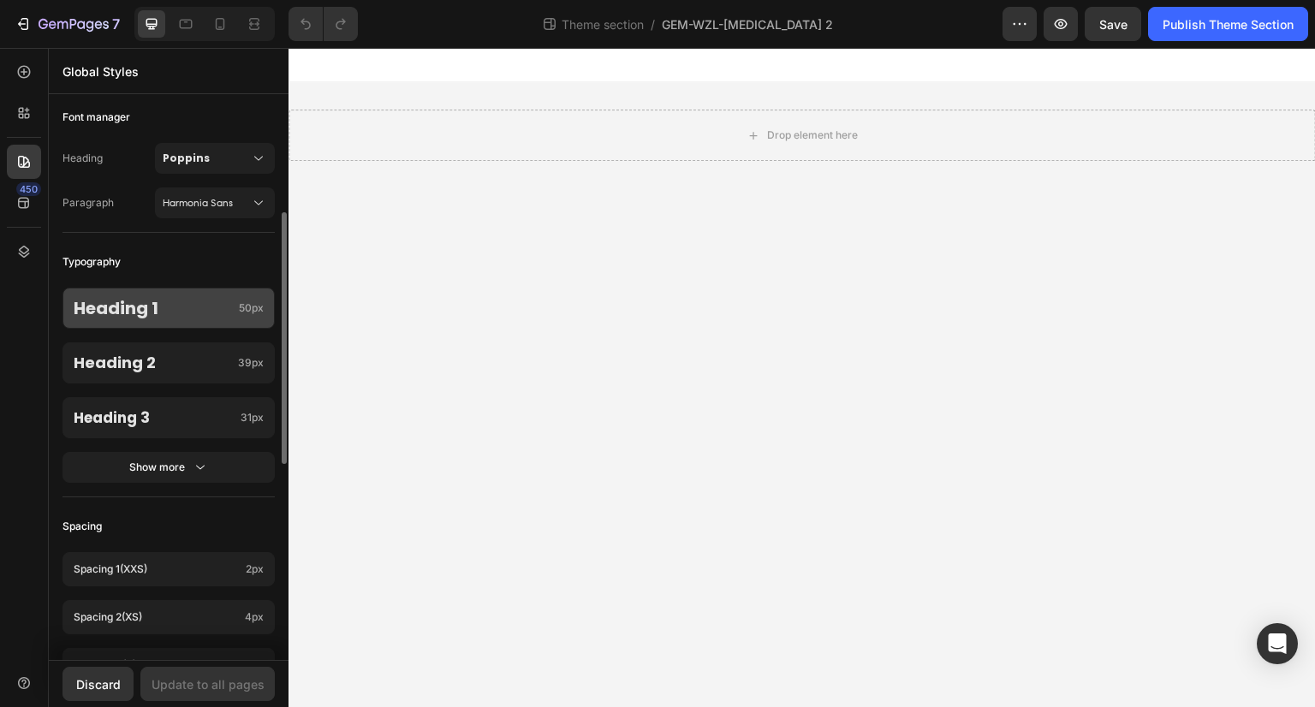
scroll to position [599, 0]
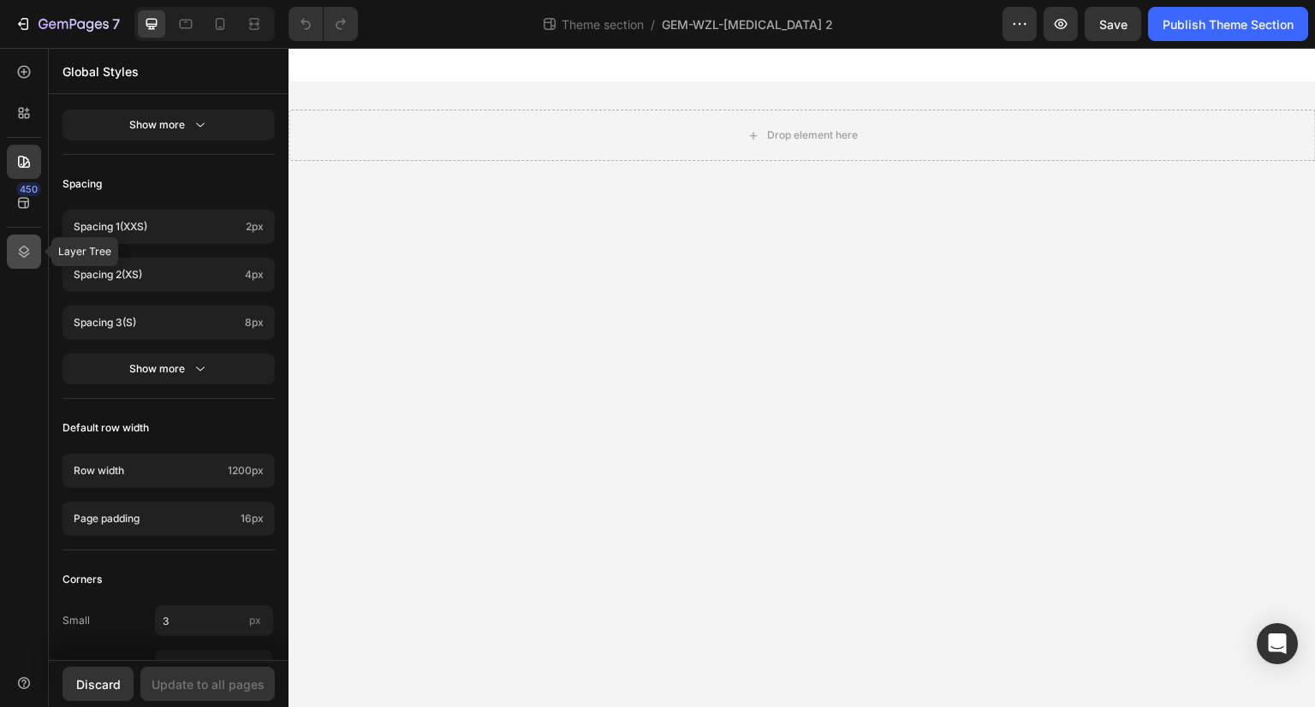
click at [31, 244] on icon at bounding box center [23, 251] width 17 height 17
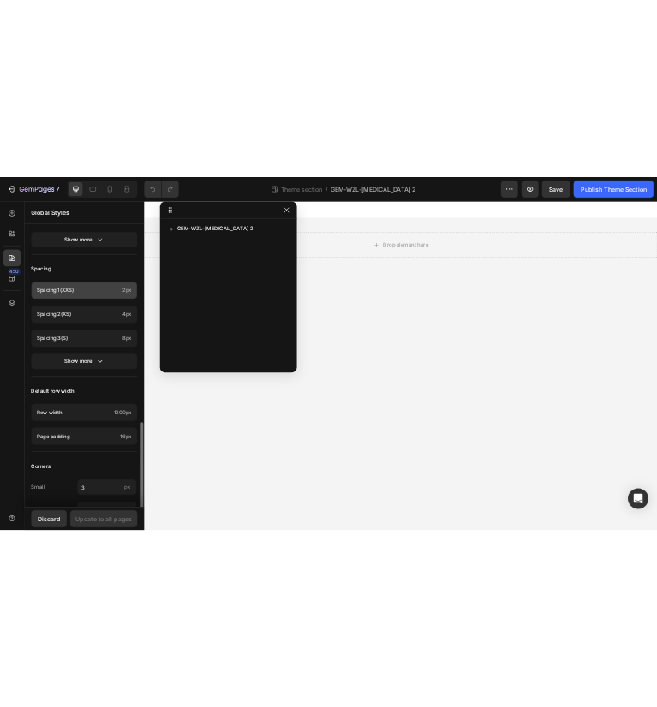
scroll to position [690, 0]
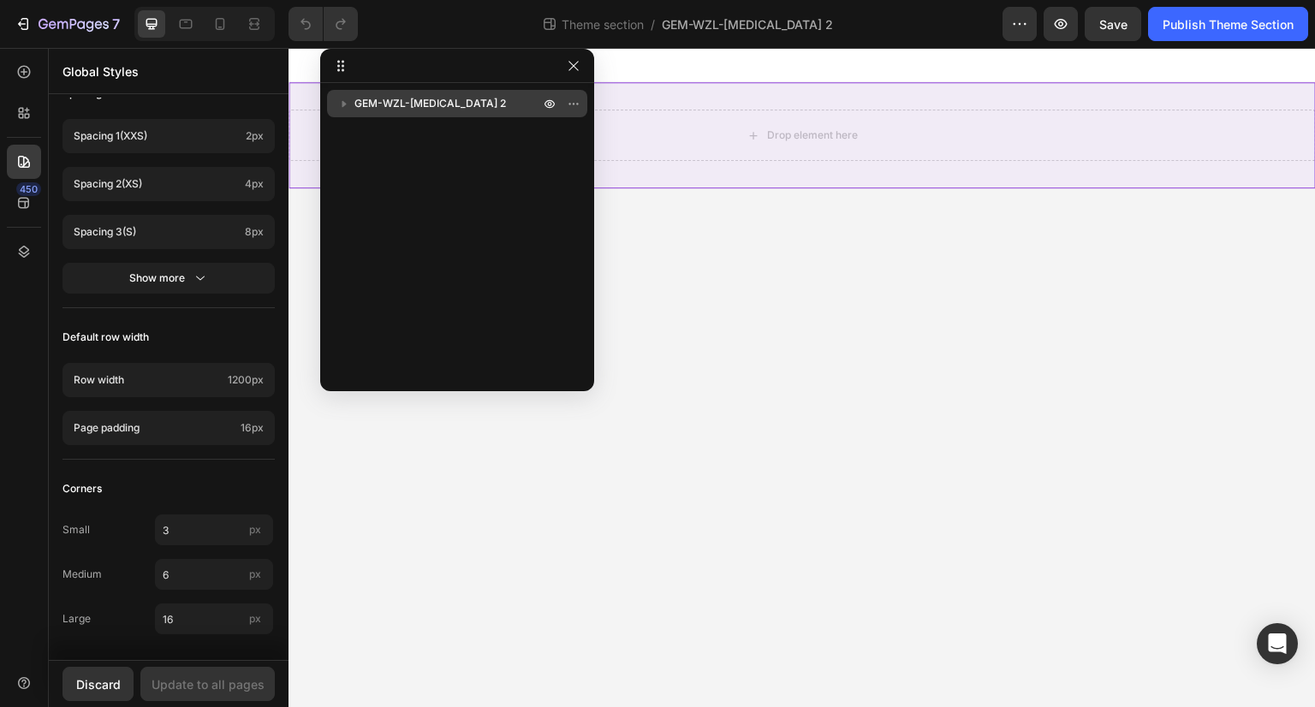
click at [343, 102] on icon "button" at bounding box center [345, 104] width 4 height 6
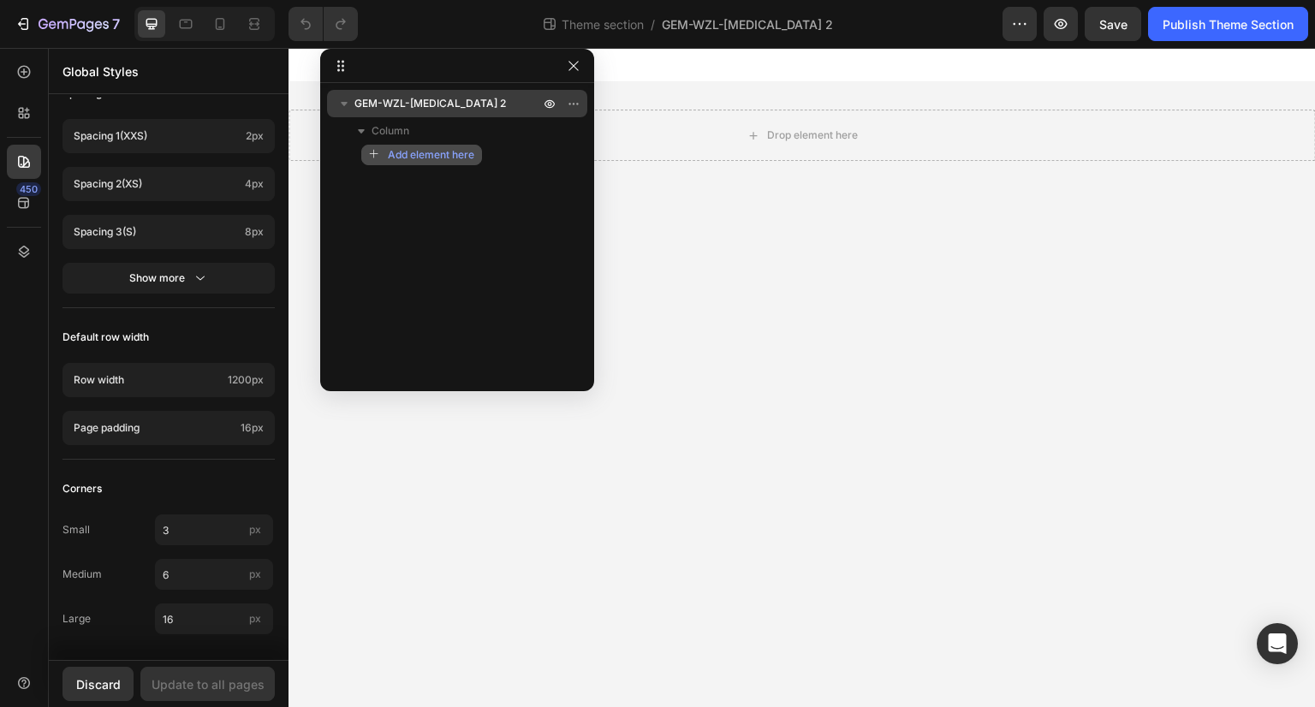
click at [426, 152] on span "Add element here" at bounding box center [431, 154] width 86 height 15
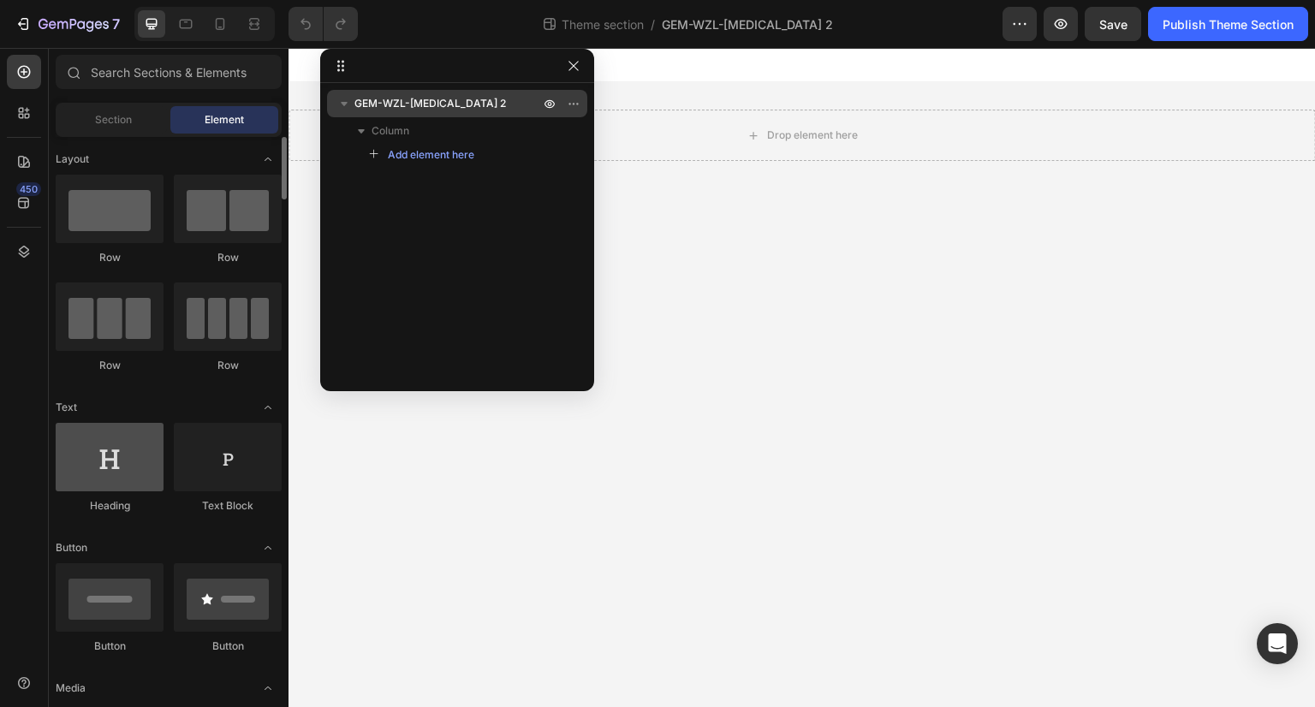
click at [104, 462] on div at bounding box center [110, 457] width 108 height 69
click at [109, 455] on div at bounding box center [110, 457] width 108 height 69
click at [108, 467] on div at bounding box center [110, 457] width 108 height 69
click at [99, 495] on div "Heading" at bounding box center [110, 468] width 108 height 91
click at [117, 484] on div at bounding box center [110, 457] width 108 height 69
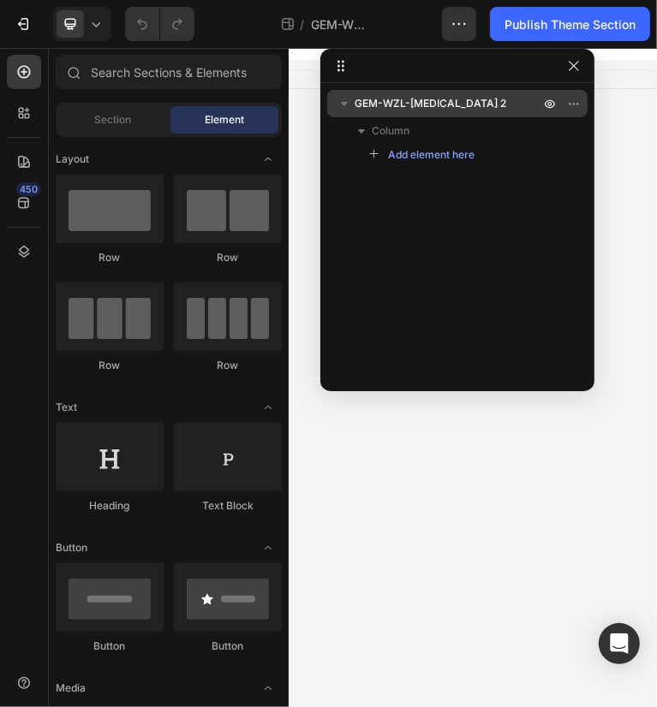
click at [402, 188] on div "GEM-WZL-Vitiligo 2 Column Add element here" at bounding box center [457, 231] width 274 height 283
click at [144, 110] on div "Section" at bounding box center [113, 119] width 108 height 27
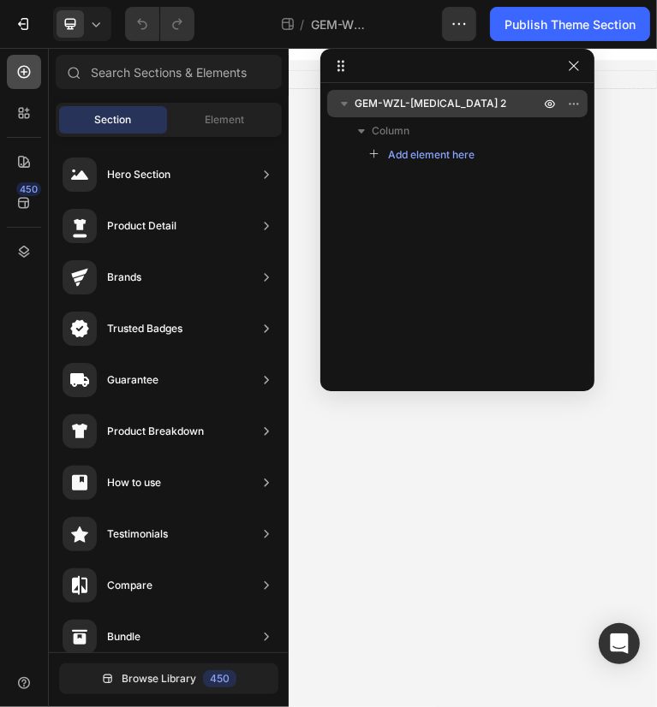
click at [24, 72] on icon at bounding box center [24, 72] width 7 height 7
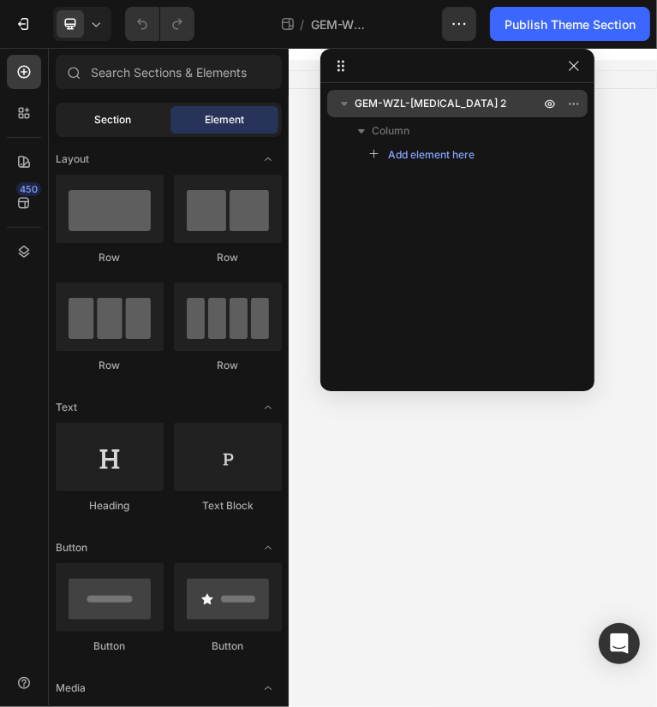
click at [127, 113] on span "Section" at bounding box center [113, 119] width 37 height 15
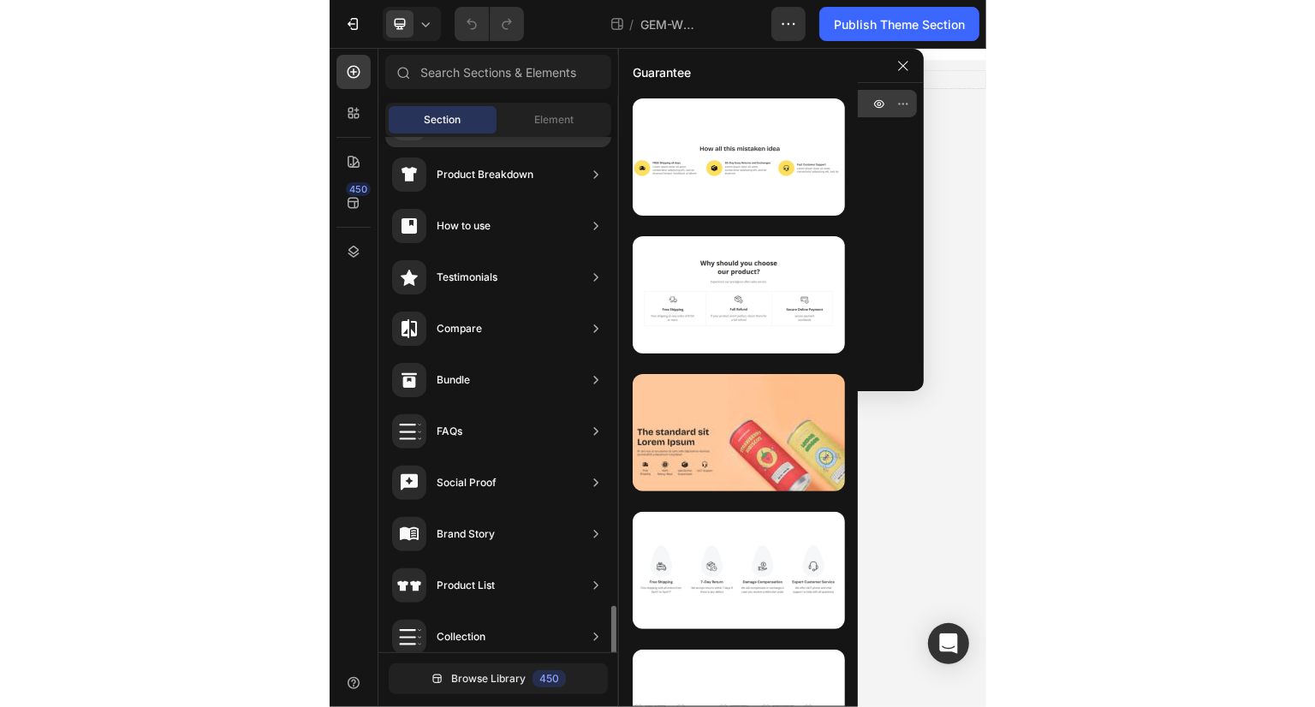
scroll to position [478, 0]
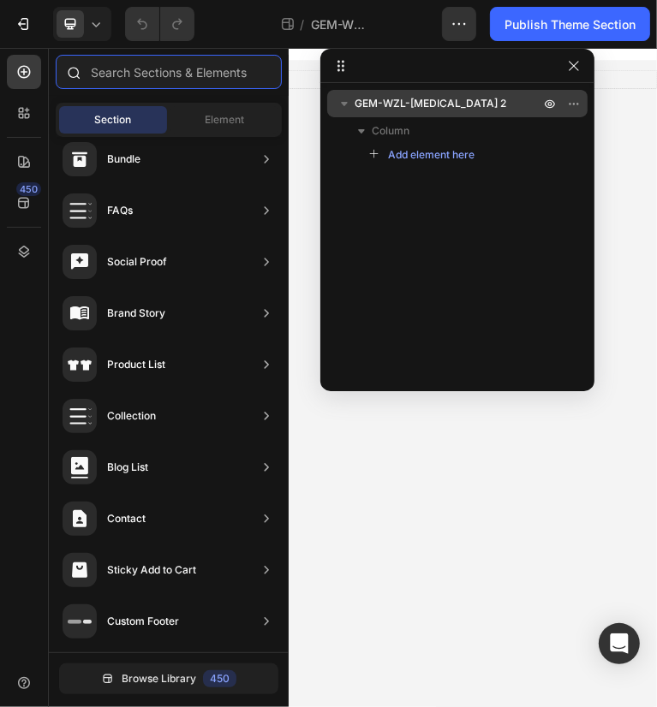
click at [138, 76] on input "text" at bounding box center [169, 72] width 226 height 34
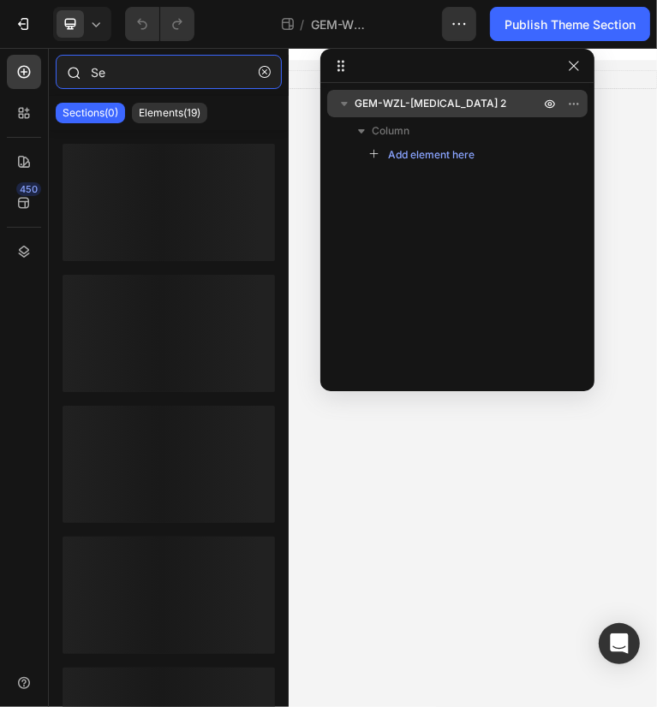
type input "S"
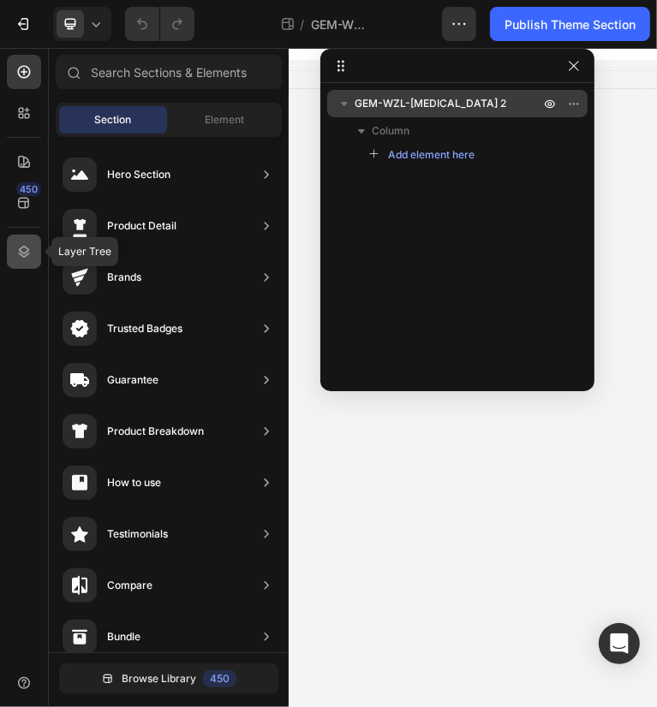
click at [26, 251] on icon at bounding box center [24, 252] width 11 height 12
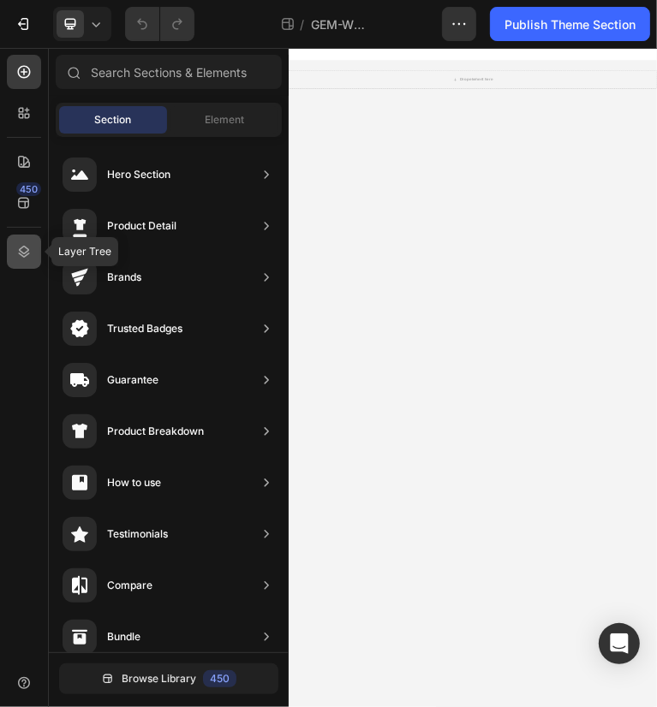
click at [24, 256] on icon at bounding box center [24, 252] width 11 height 12
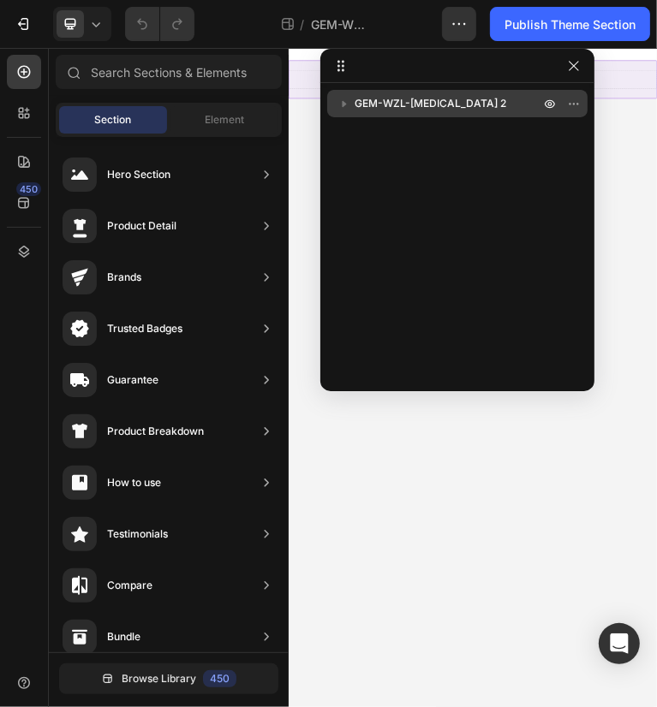
click at [346, 106] on icon "button" at bounding box center [344, 103] width 17 height 17
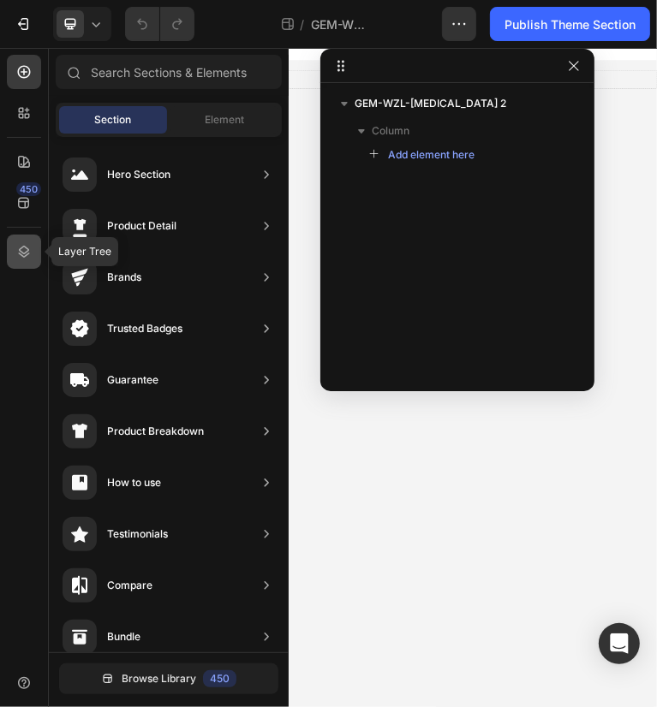
click at [21, 254] on icon at bounding box center [24, 252] width 11 height 12
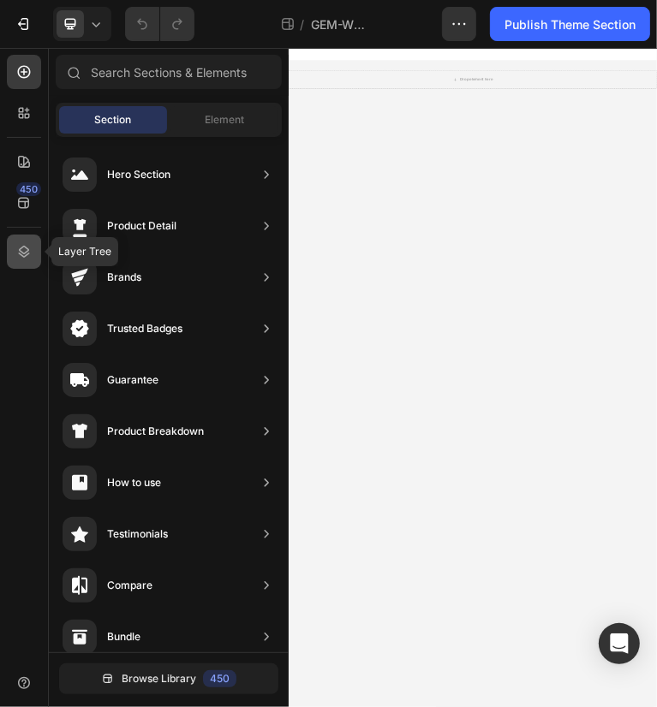
click at [24, 254] on icon at bounding box center [23, 251] width 17 height 17
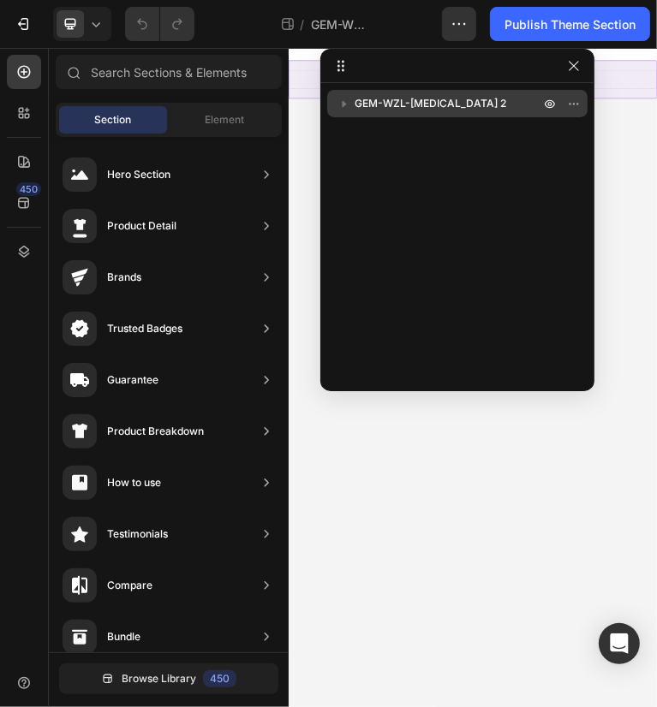
click at [346, 108] on icon "button" at bounding box center [344, 103] width 17 height 17
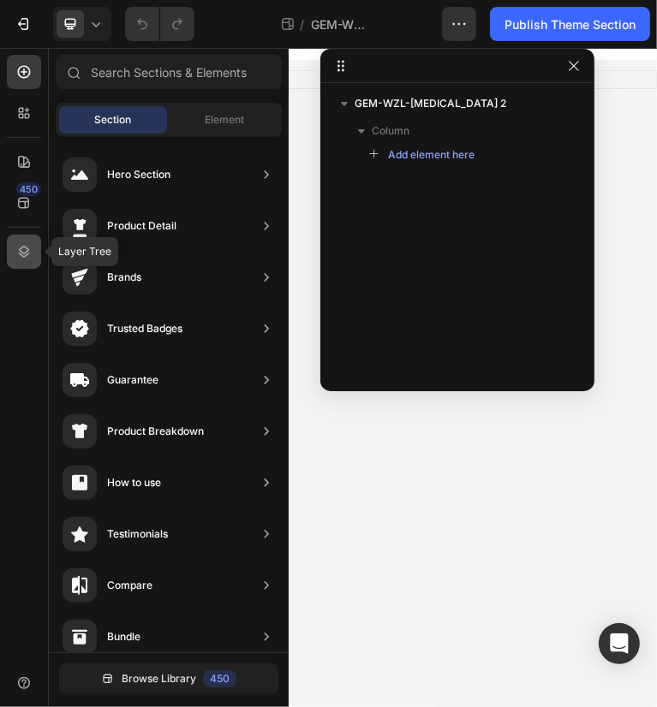
click at [33, 255] on div at bounding box center [24, 252] width 34 height 34
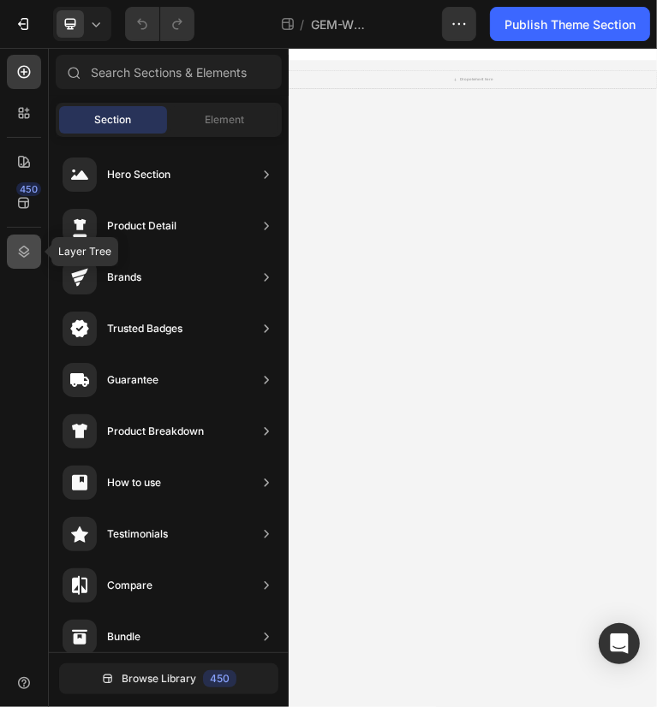
click at [26, 248] on icon at bounding box center [23, 251] width 17 height 17
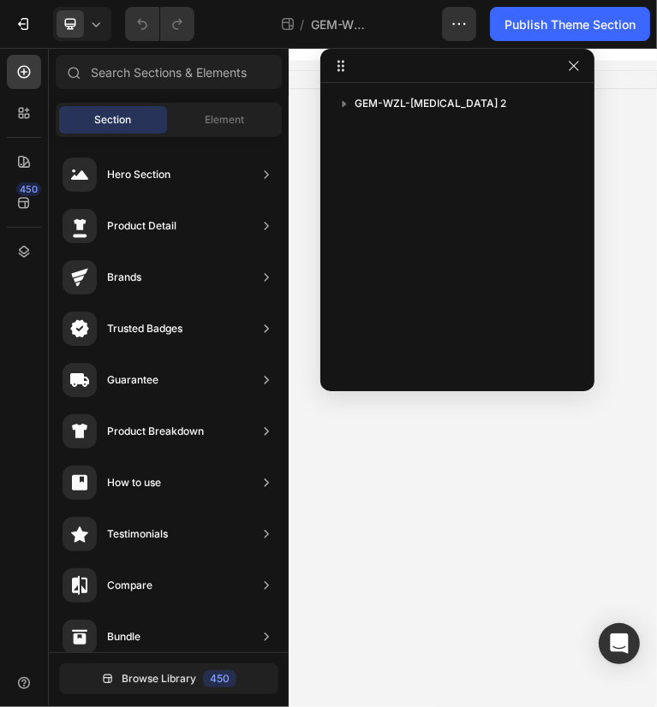
click at [440, 172] on div "GEM-WZL-[MEDICAL_DATA] 2" at bounding box center [457, 231] width 274 height 283
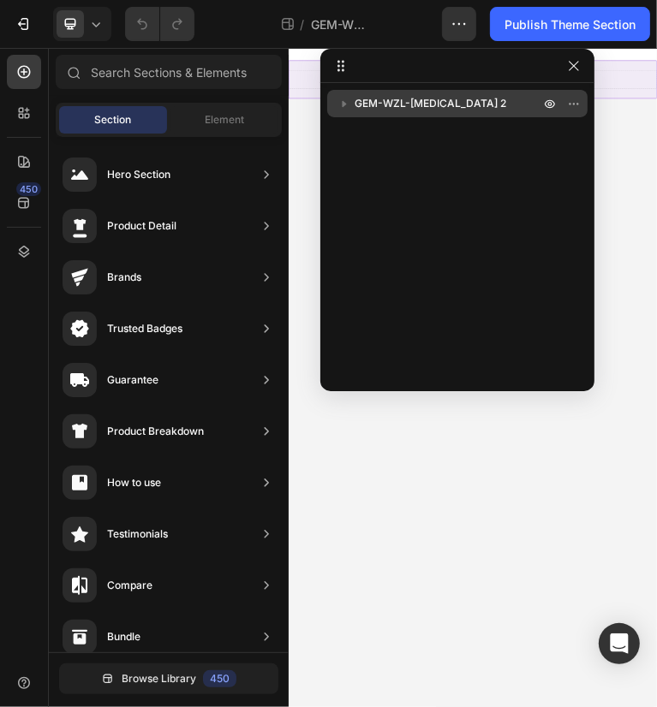
click at [347, 107] on icon "button" at bounding box center [344, 103] width 17 height 17
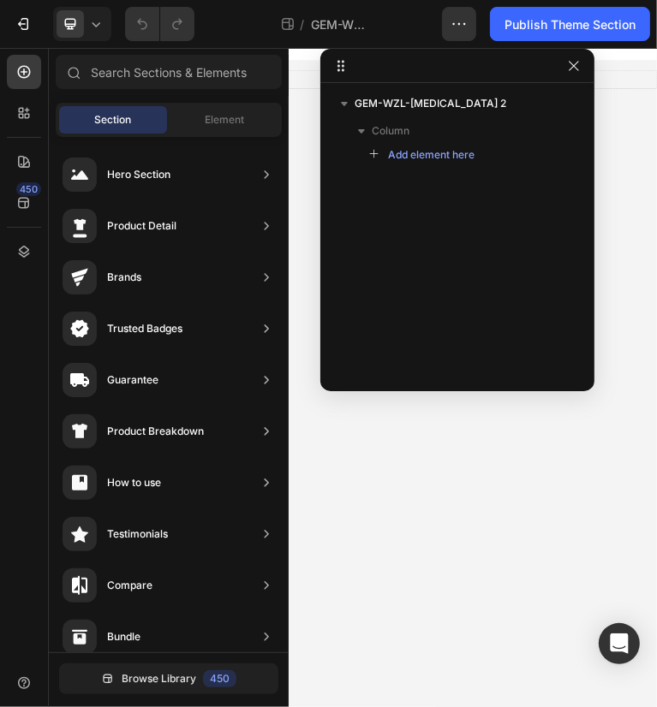
click at [384, 190] on div "GEM-WZL-Vitiligo 2 Column Add element here" at bounding box center [457, 231] width 274 height 283
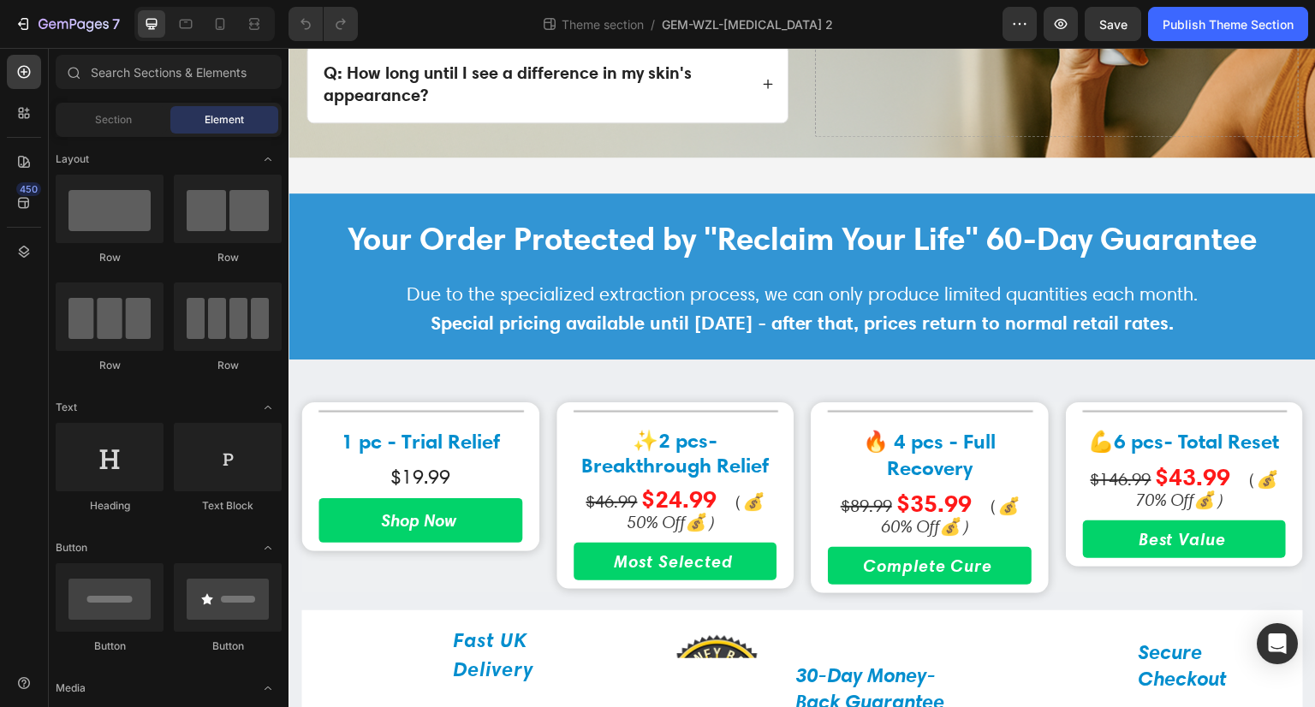
scroll to position [1456, 0]
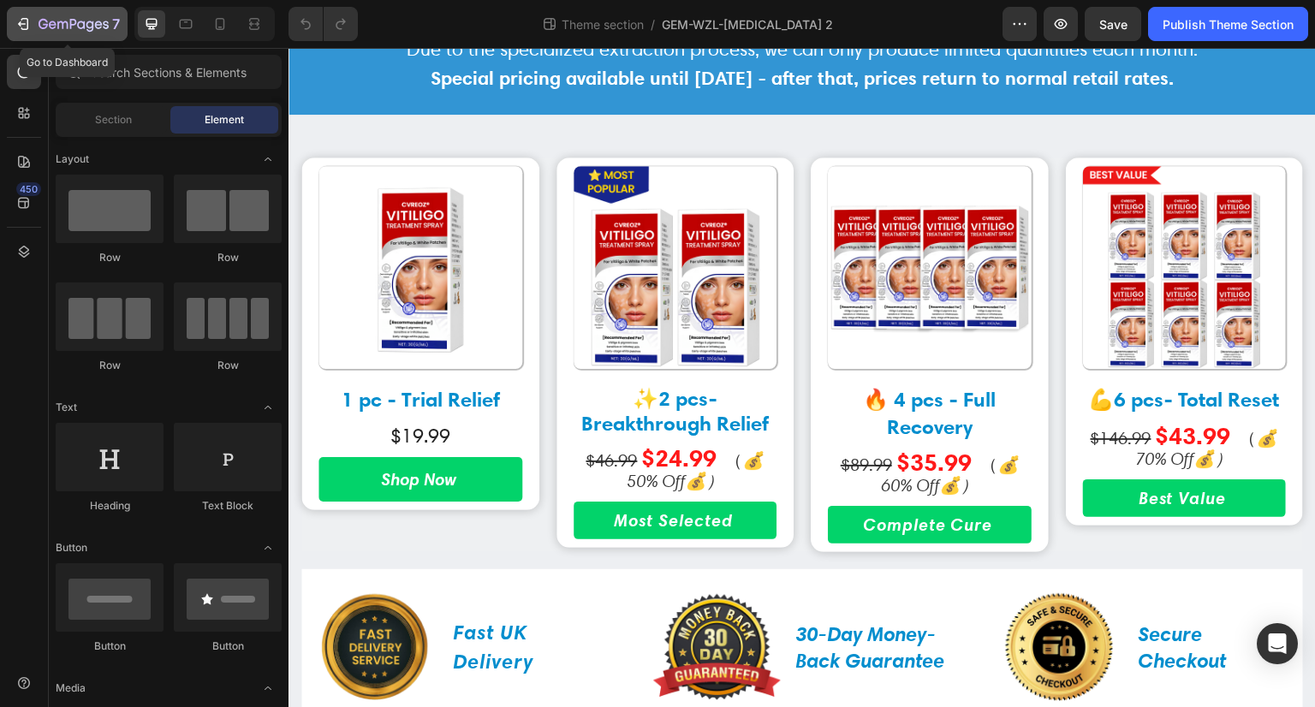
click at [33, 24] on div "7" at bounding box center [67, 24] width 105 height 21
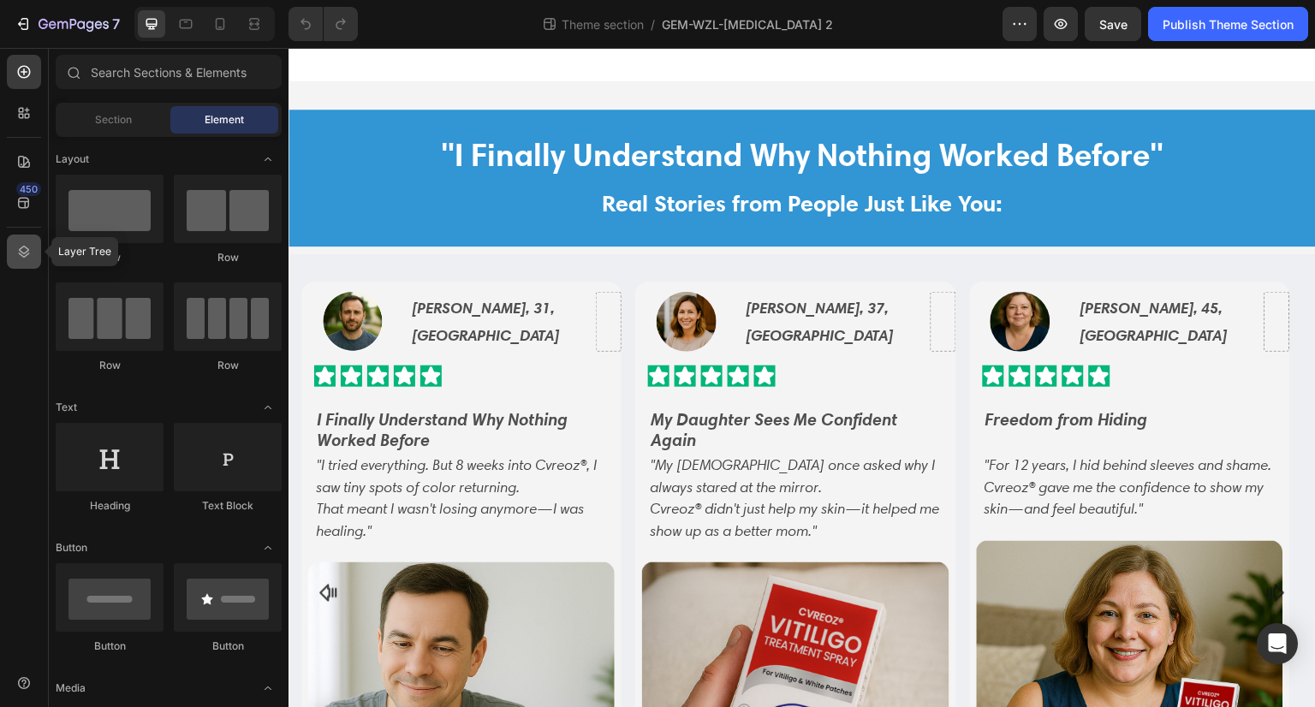
click at [24, 260] on div at bounding box center [24, 252] width 34 height 34
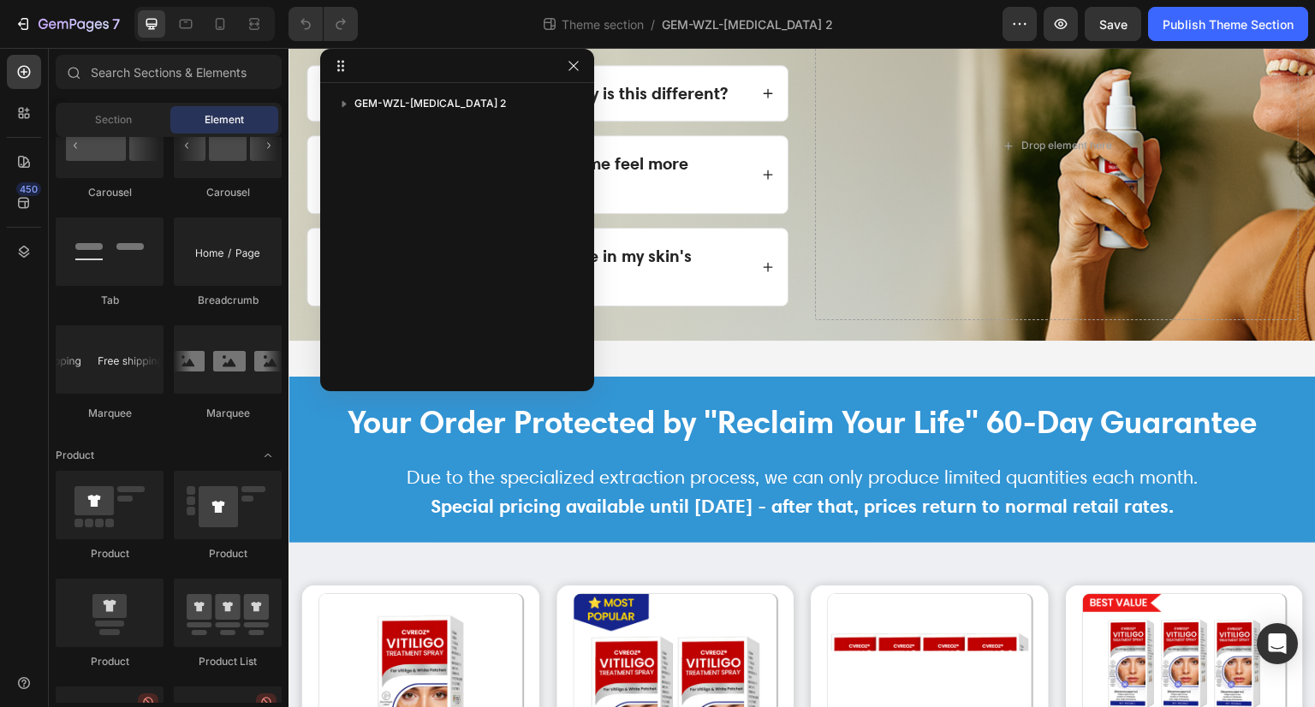
scroll to position [1536, 0]
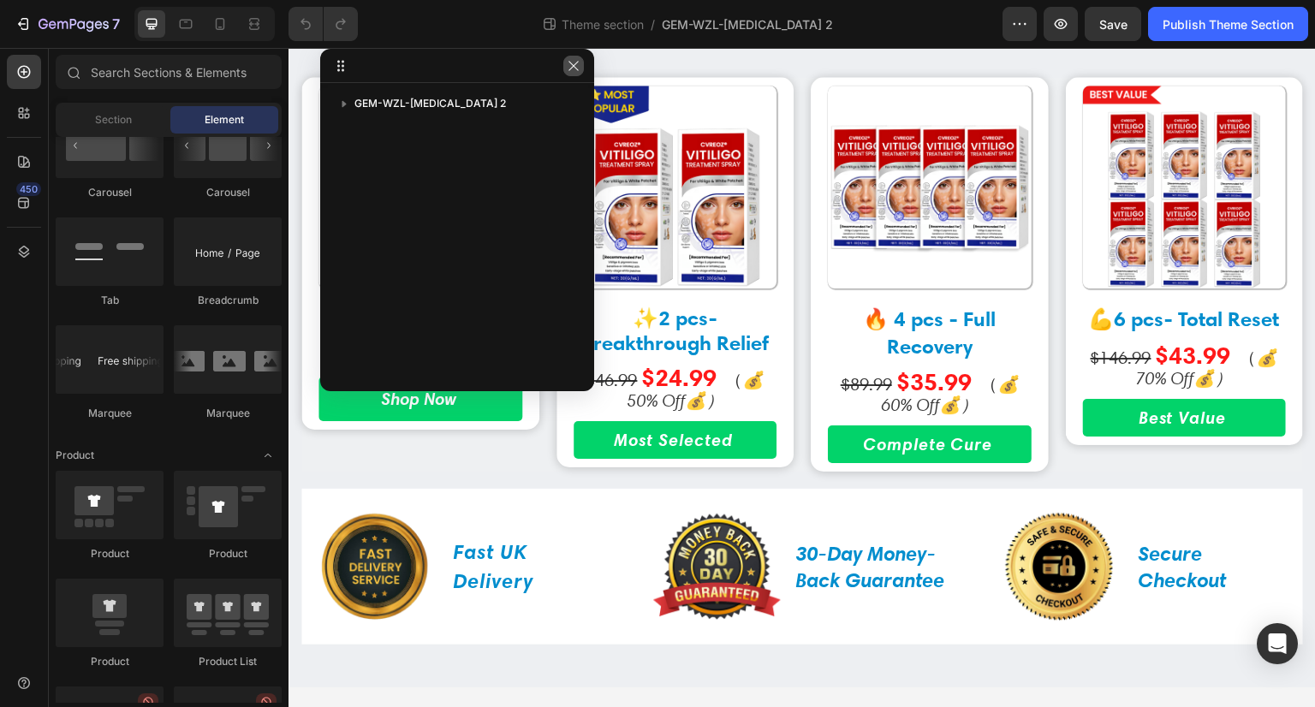
click at [577, 69] on icon "button" at bounding box center [573, 65] width 9 height 9
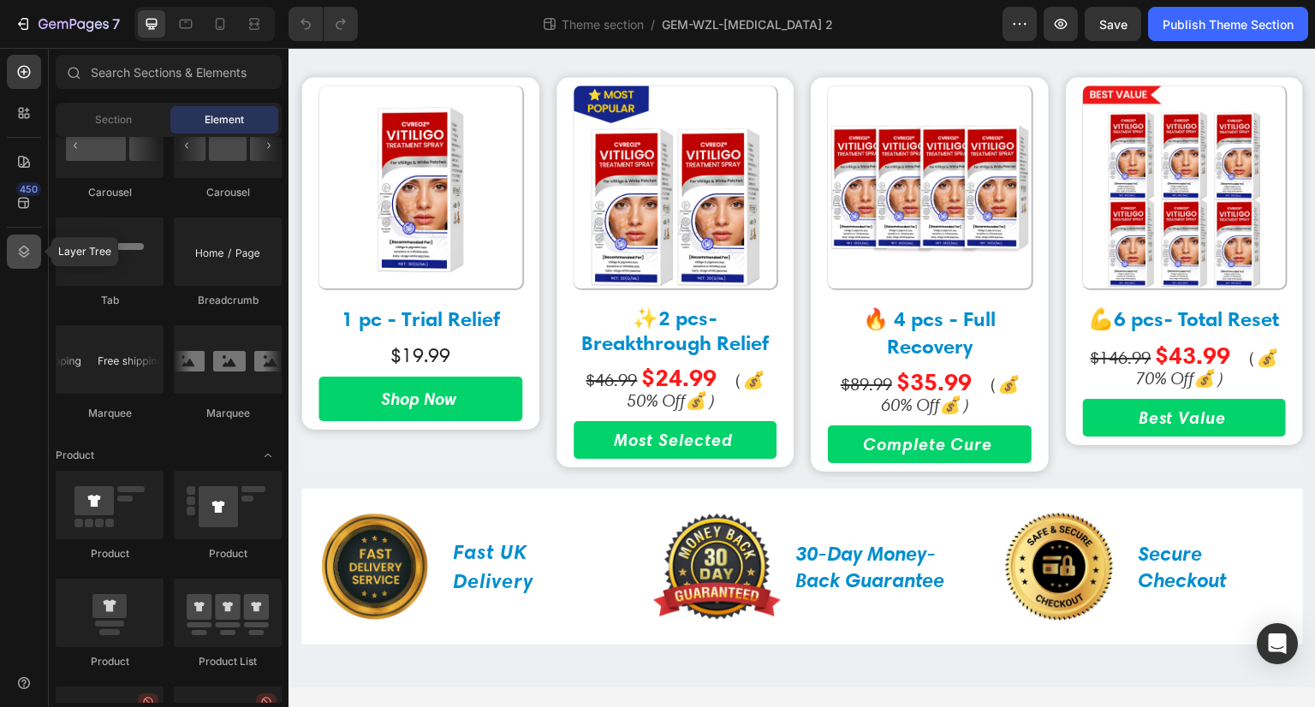
click at [21, 254] on icon at bounding box center [24, 252] width 11 height 12
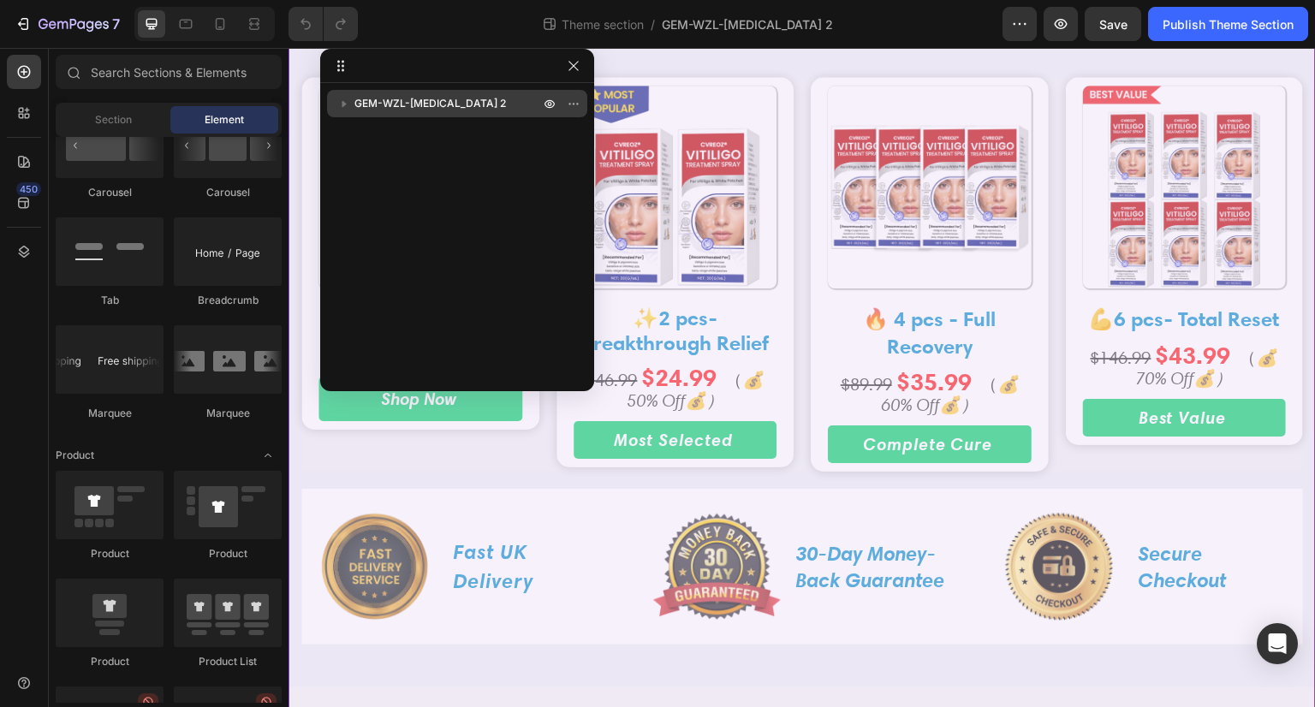
click at [343, 104] on icon "button" at bounding box center [345, 104] width 4 height 6
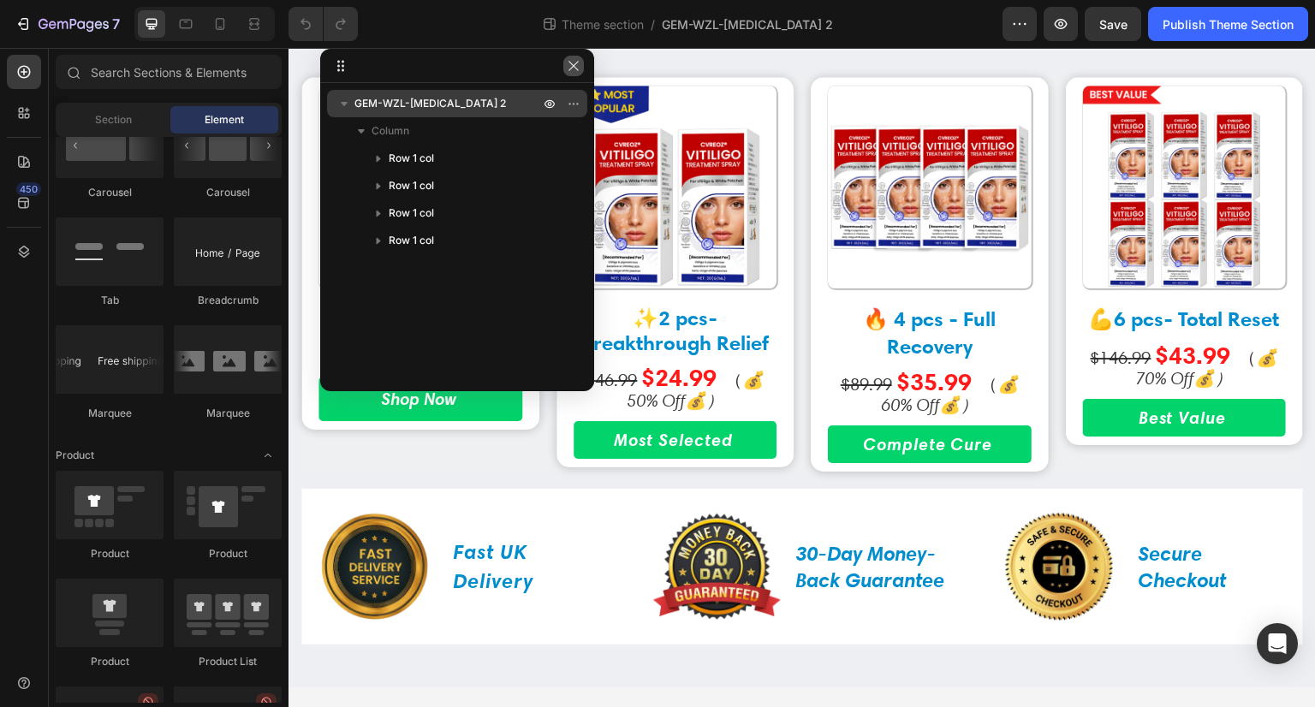
click at [578, 66] on icon "button" at bounding box center [574, 66] width 14 height 14
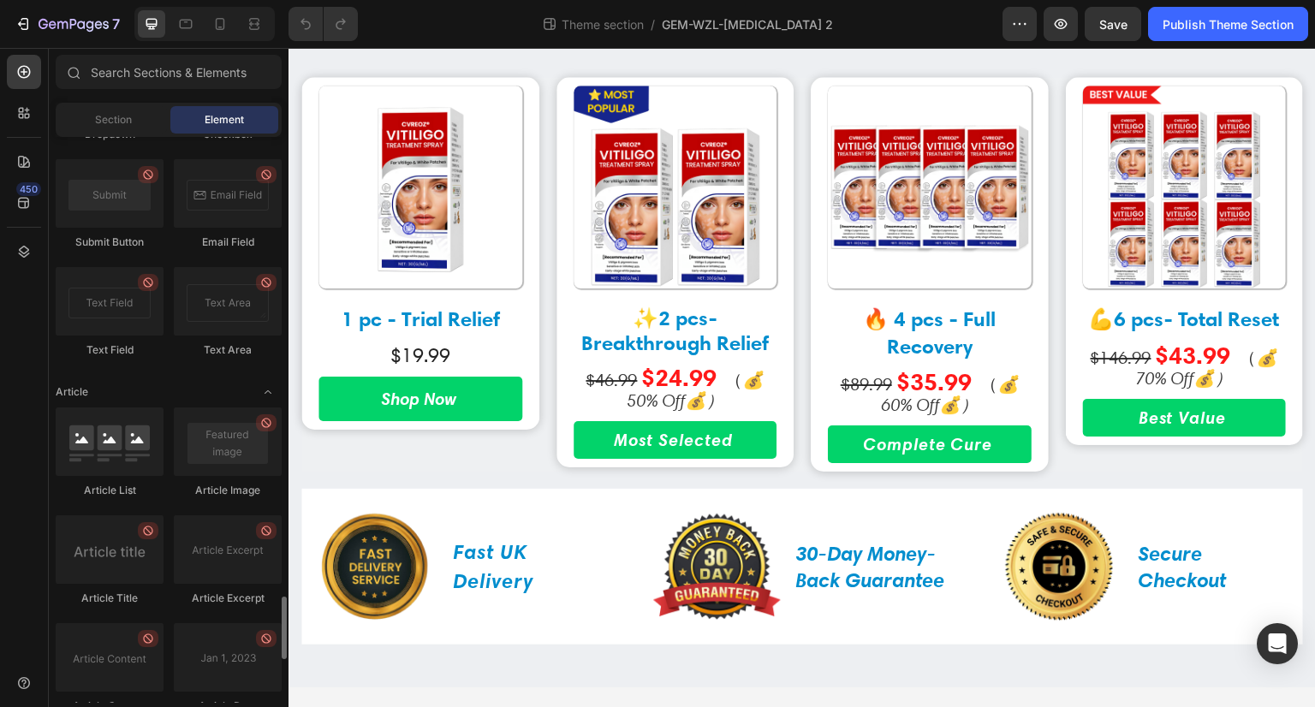
scroll to position [4494, 0]
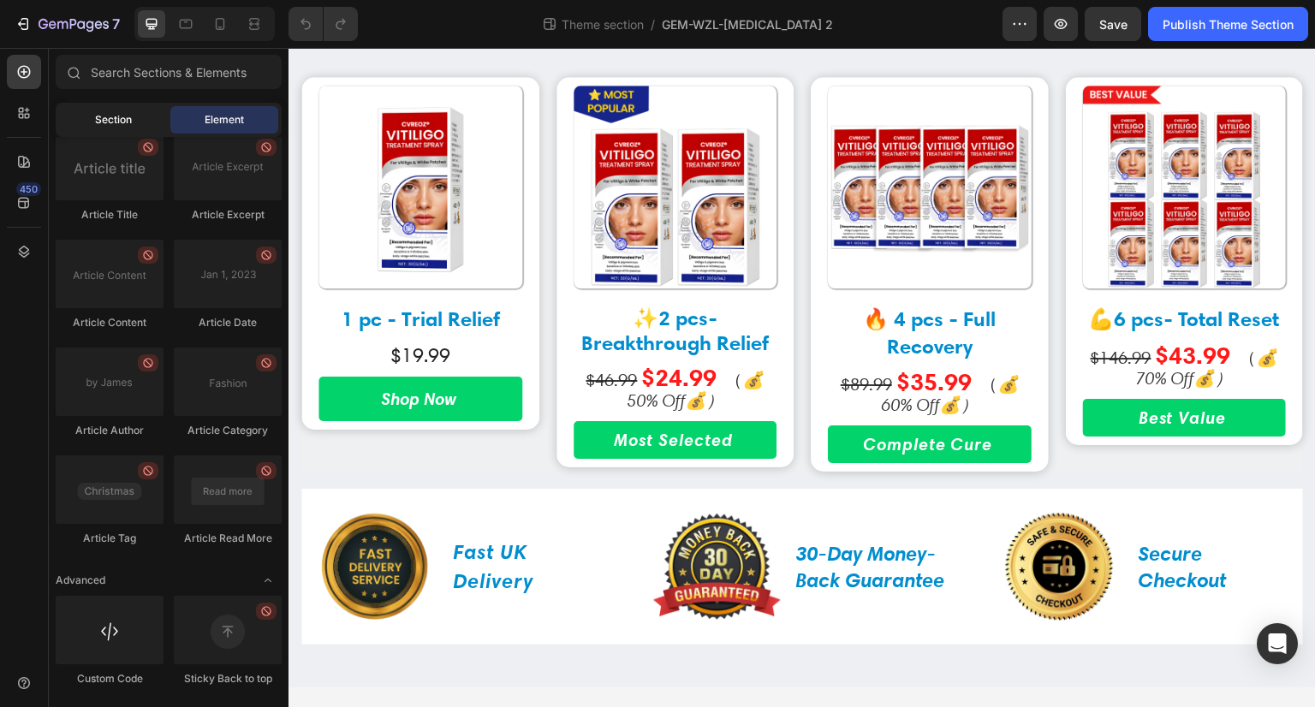
click at [137, 121] on div "Section" at bounding box center [113, 119] width 108 height 27
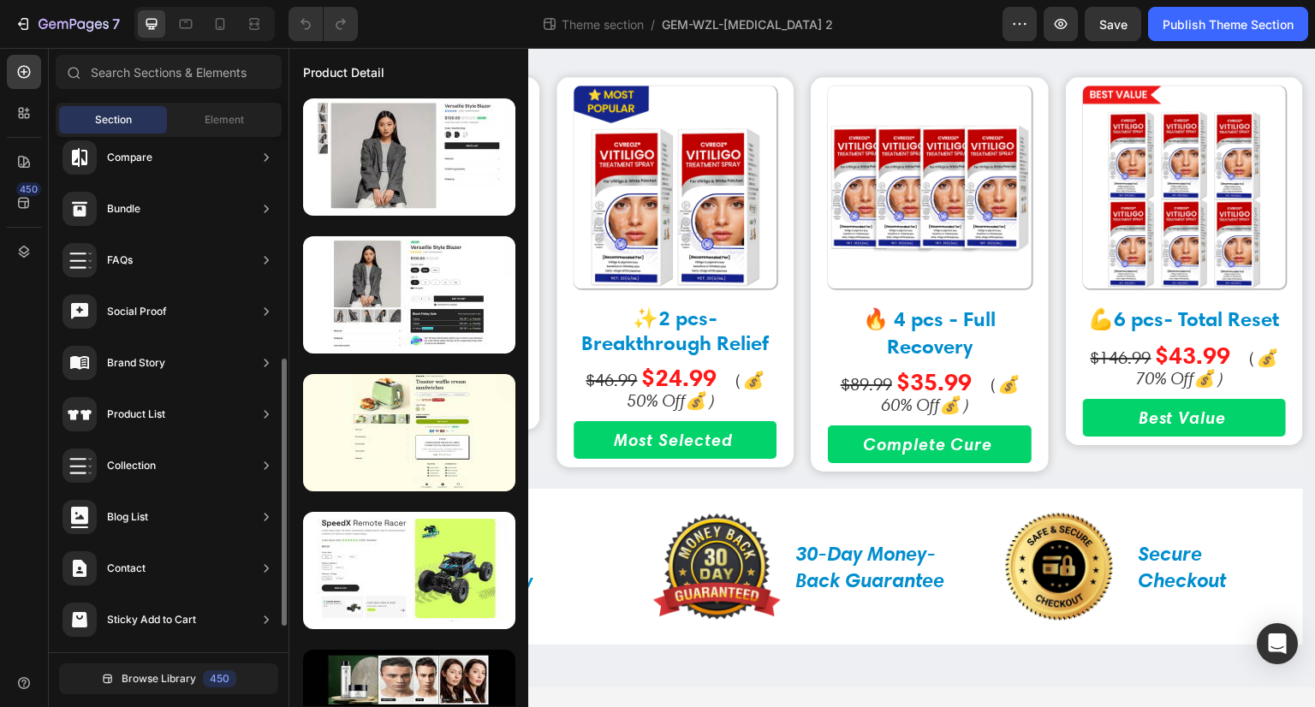
scroll to position [478, 0]
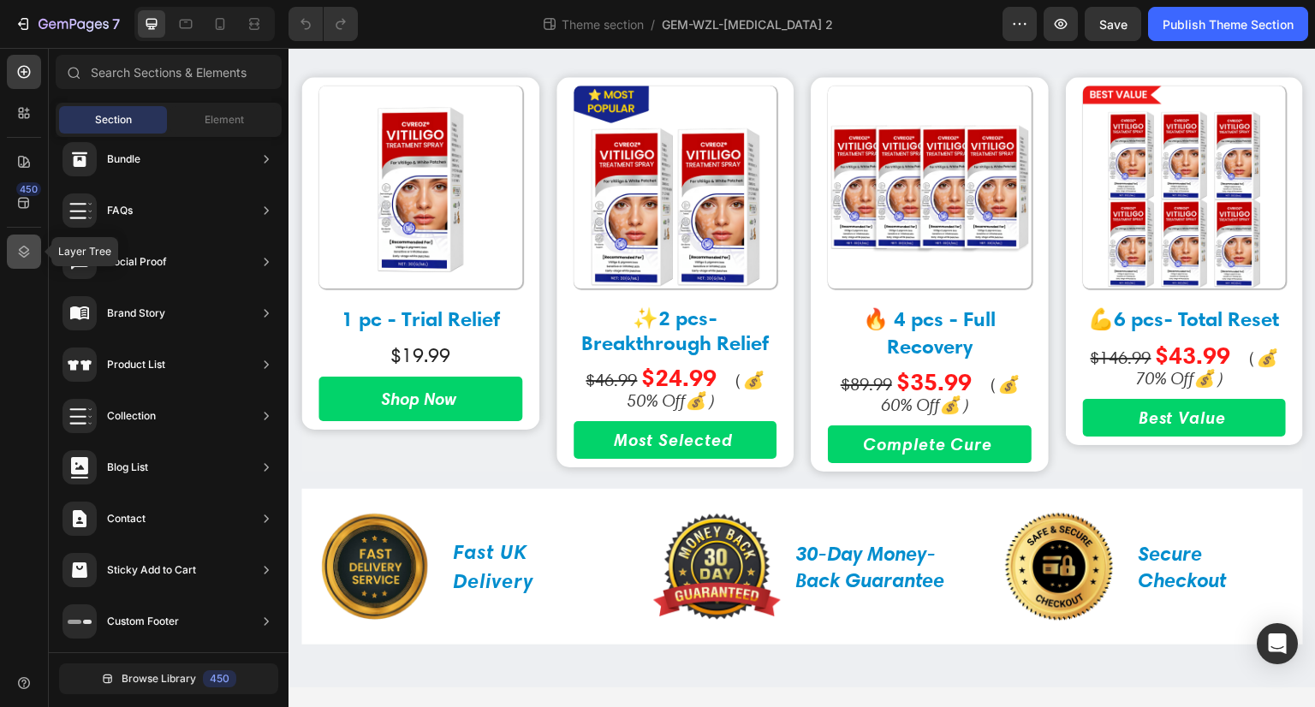
click at [14, 254] on div at bounding box center [24, 252] width 34 height 34
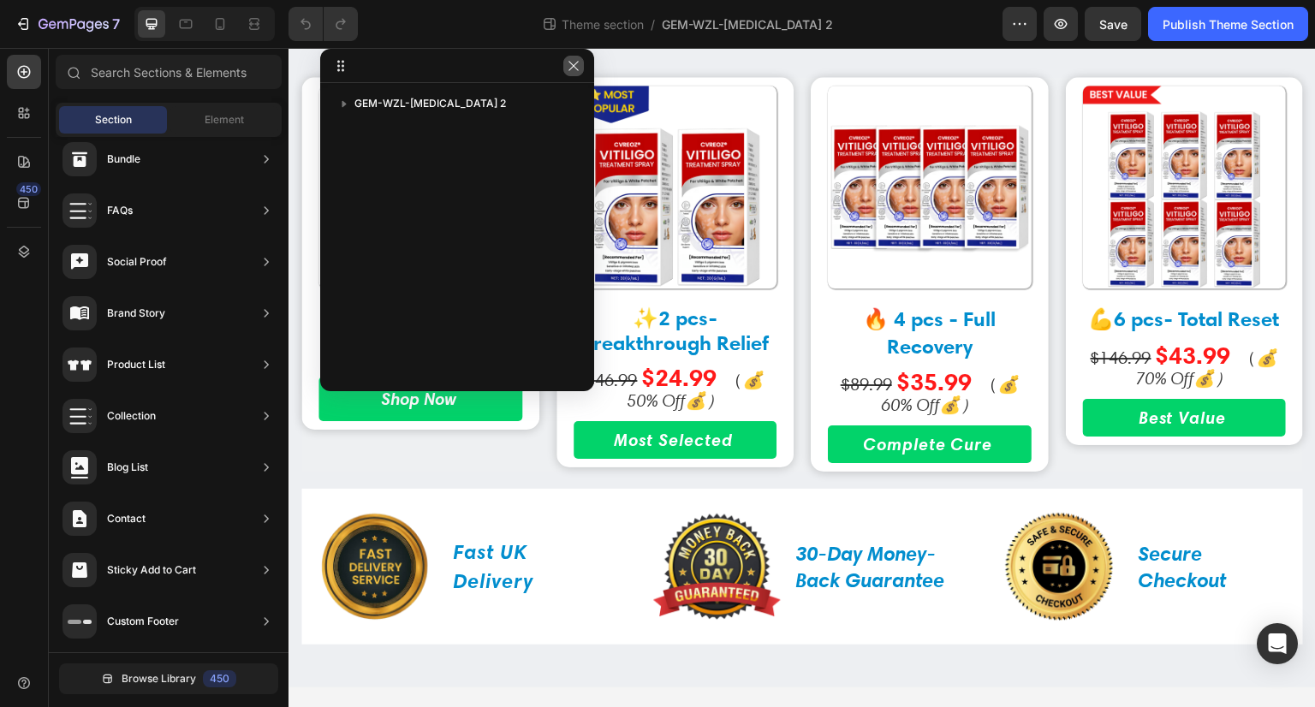
click at [575, 69] on icon "button" at bounding box center [574, 66] width 14 height 14
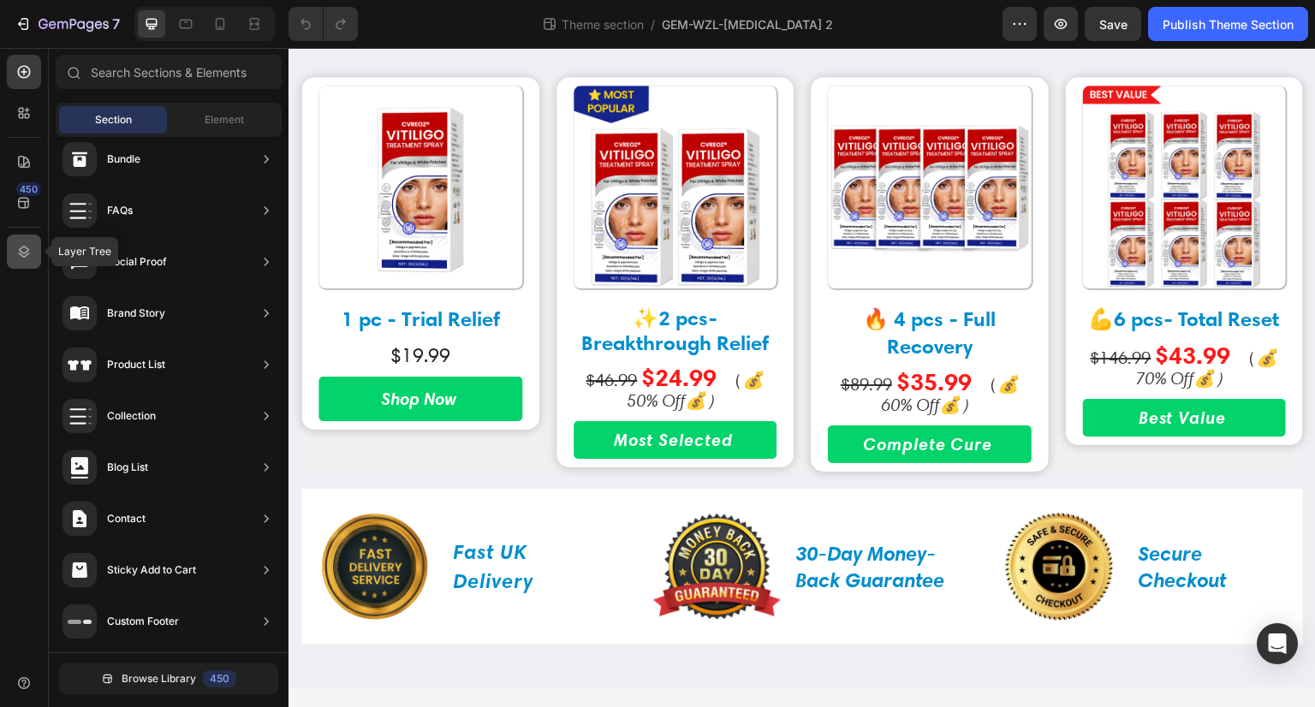
click at [19, 251] on icon at bounding box center [24, 252] width 11 height 12
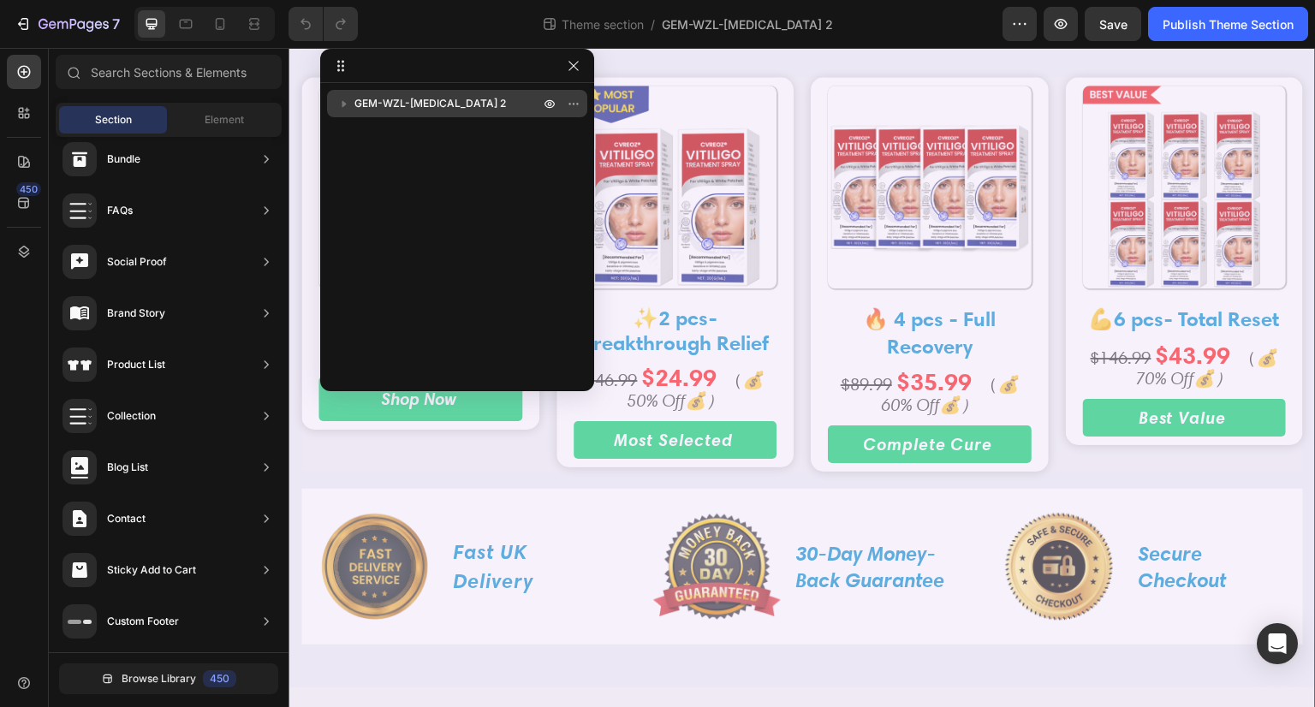
click at [340, 103] on icon "button" at bounding box center [344, 103] width 17 height 17
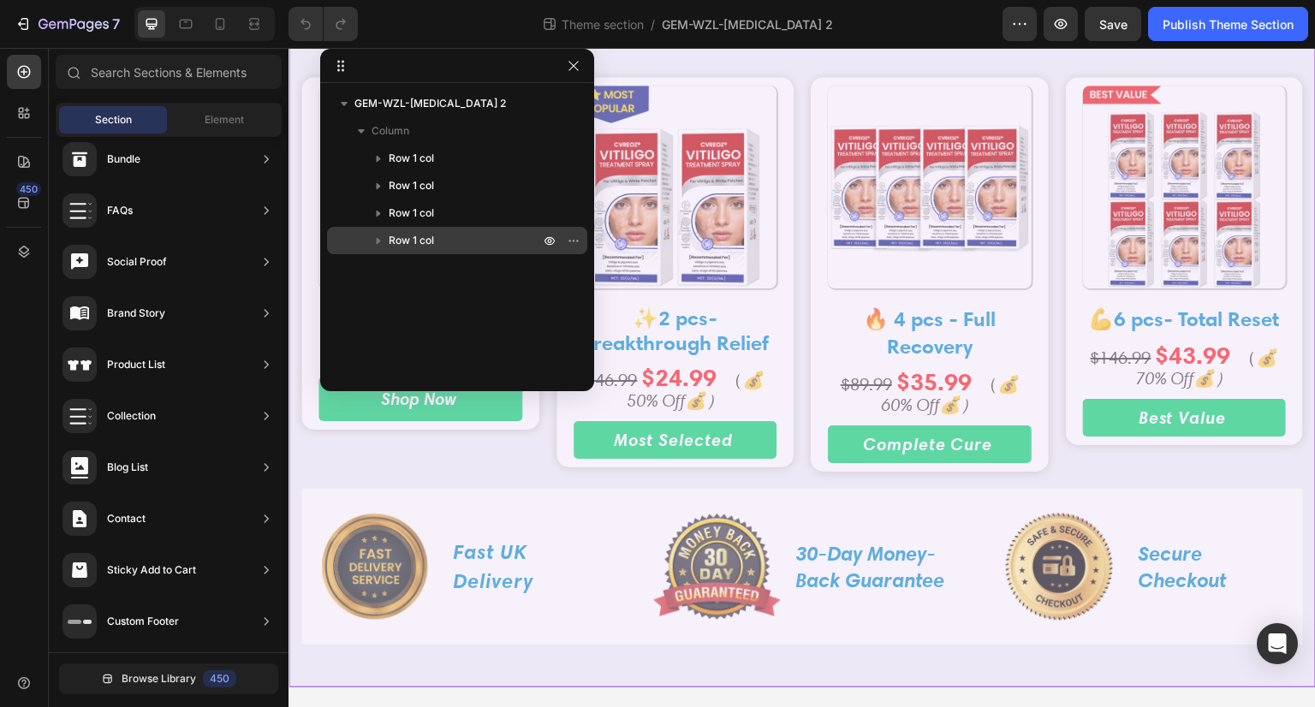
click at [373, 240] on icon "button" at bounding box center [378, 240] width 17 height 17
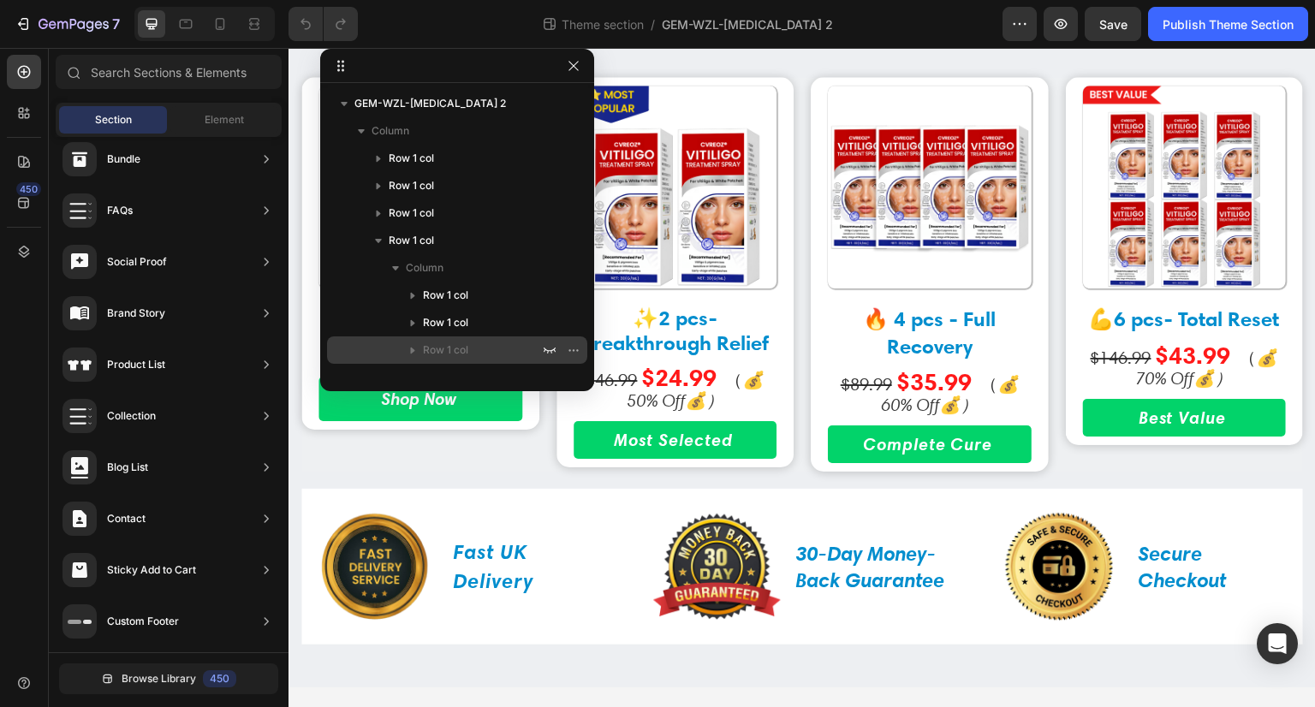
click at [411, 354] on icon "button" at bounding box center [412, 350] width 17 height 17
click at [410, 350] on icon "button" at bounding box center [412, 350] width 17 height 17
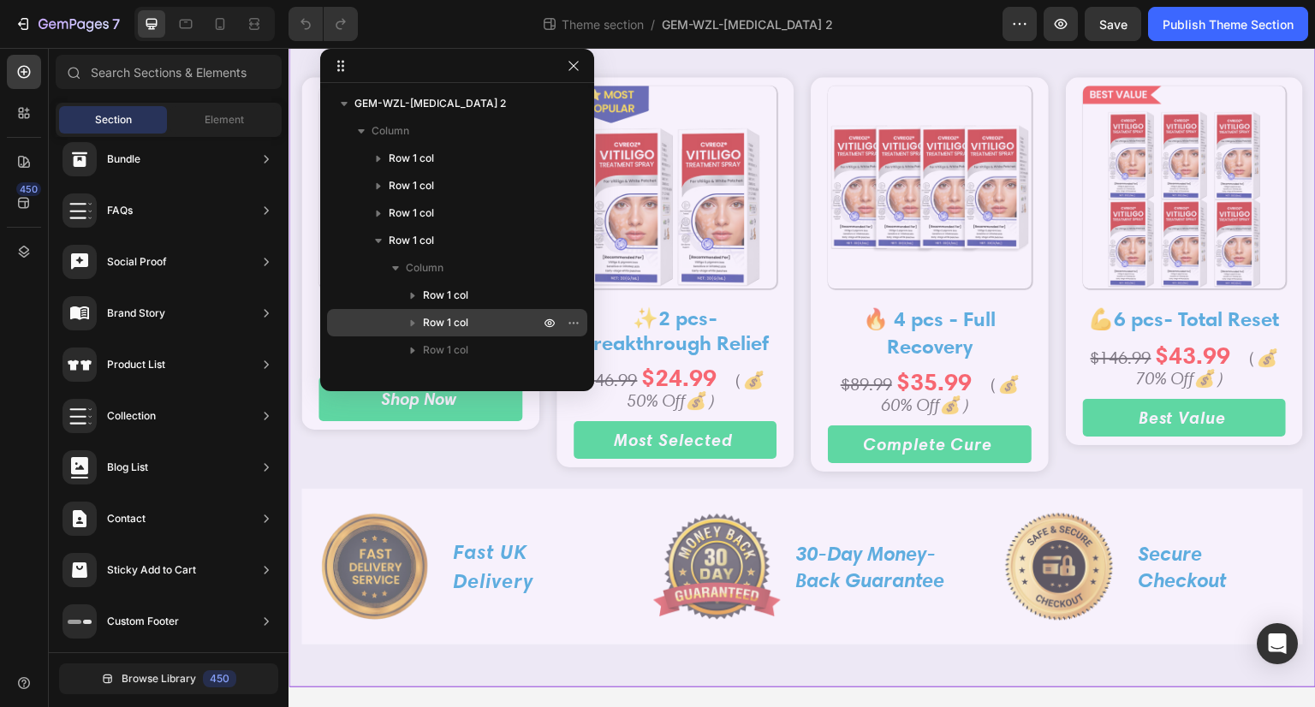
click at [411, 324] on icon "button" at bounding box center [413, 323] width 4 height 7
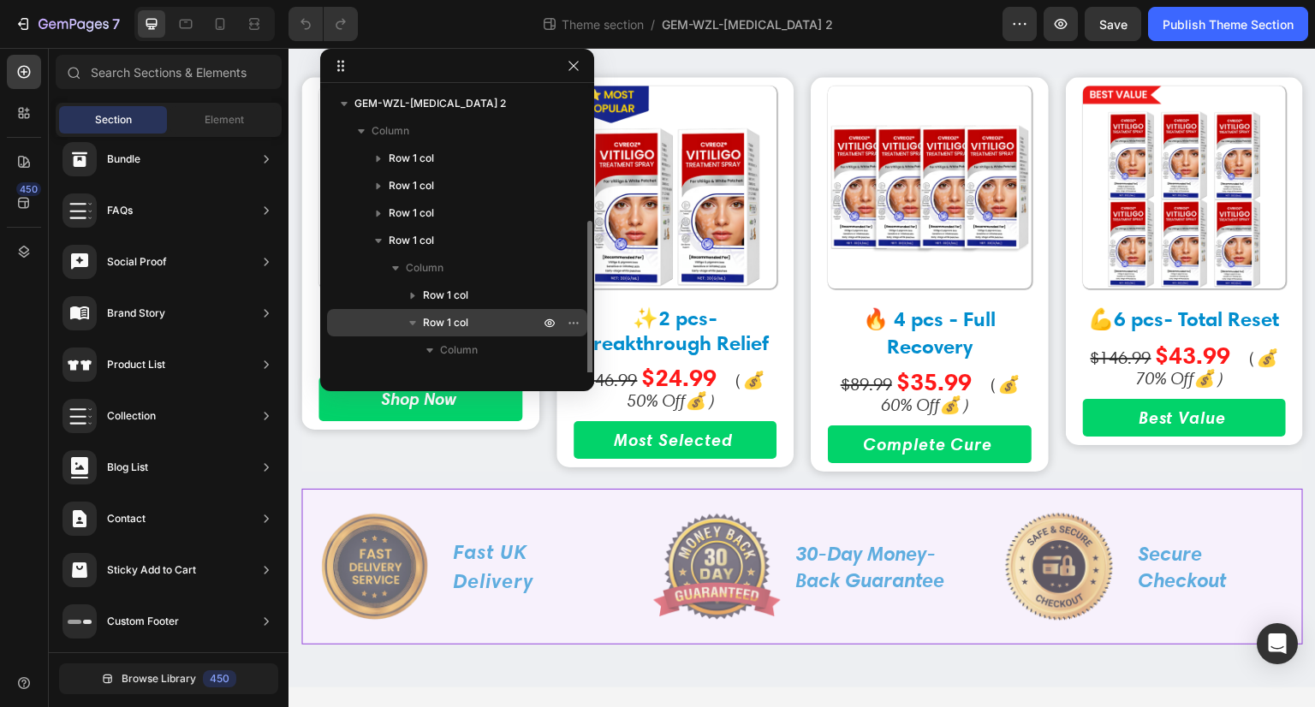
scroll to position [73, 0]
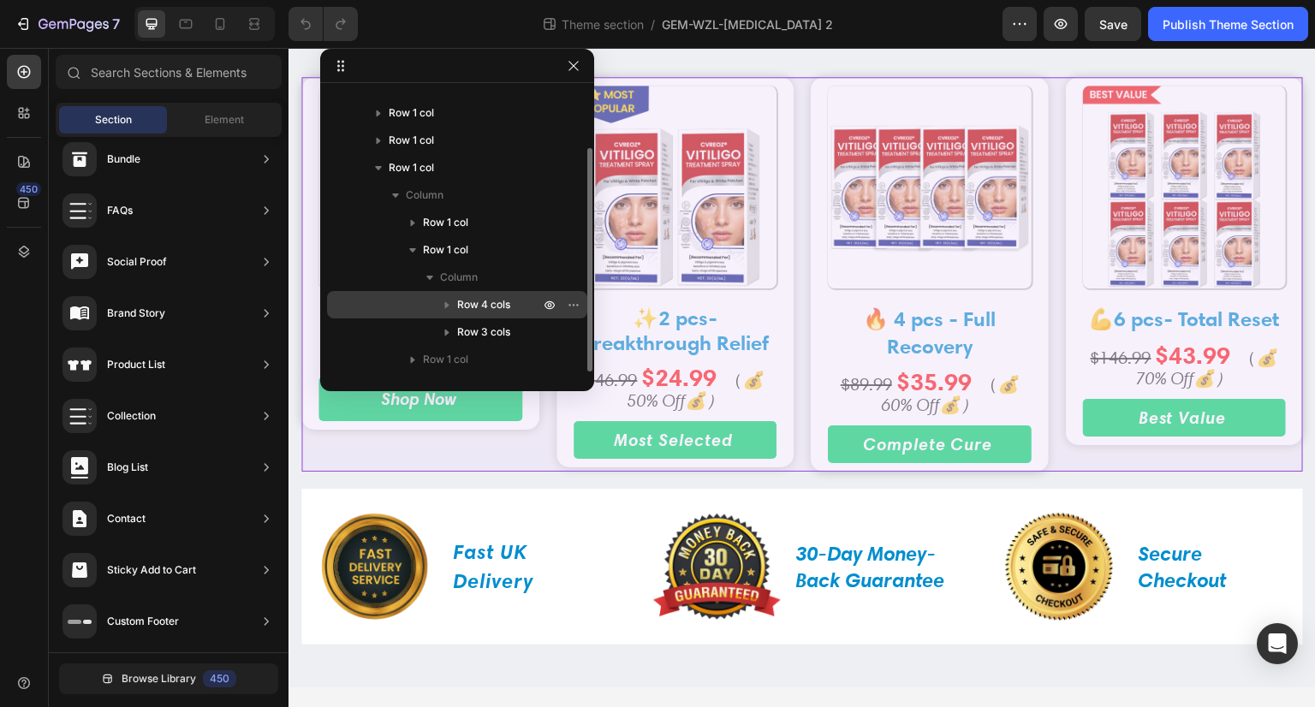
click at [447, 303] on icon "button" at bounding box center [447, 305] width 4 height 7
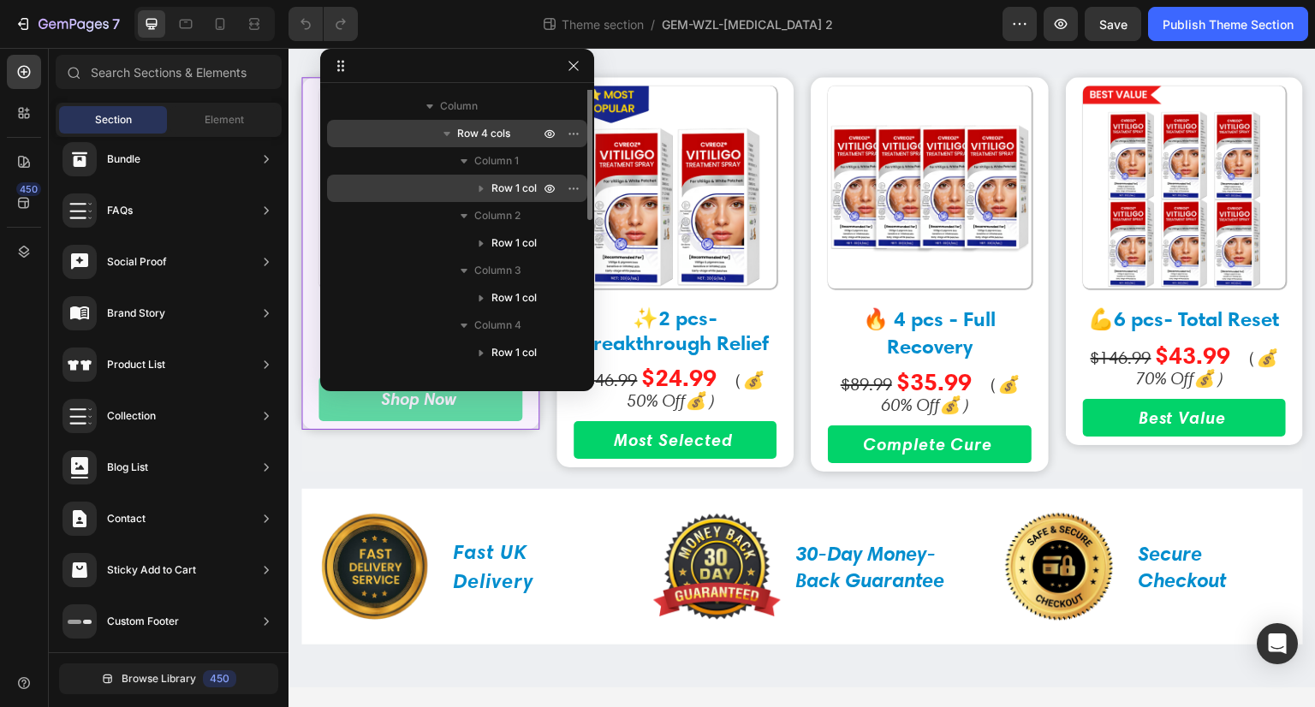
scroll to position [158, 0]
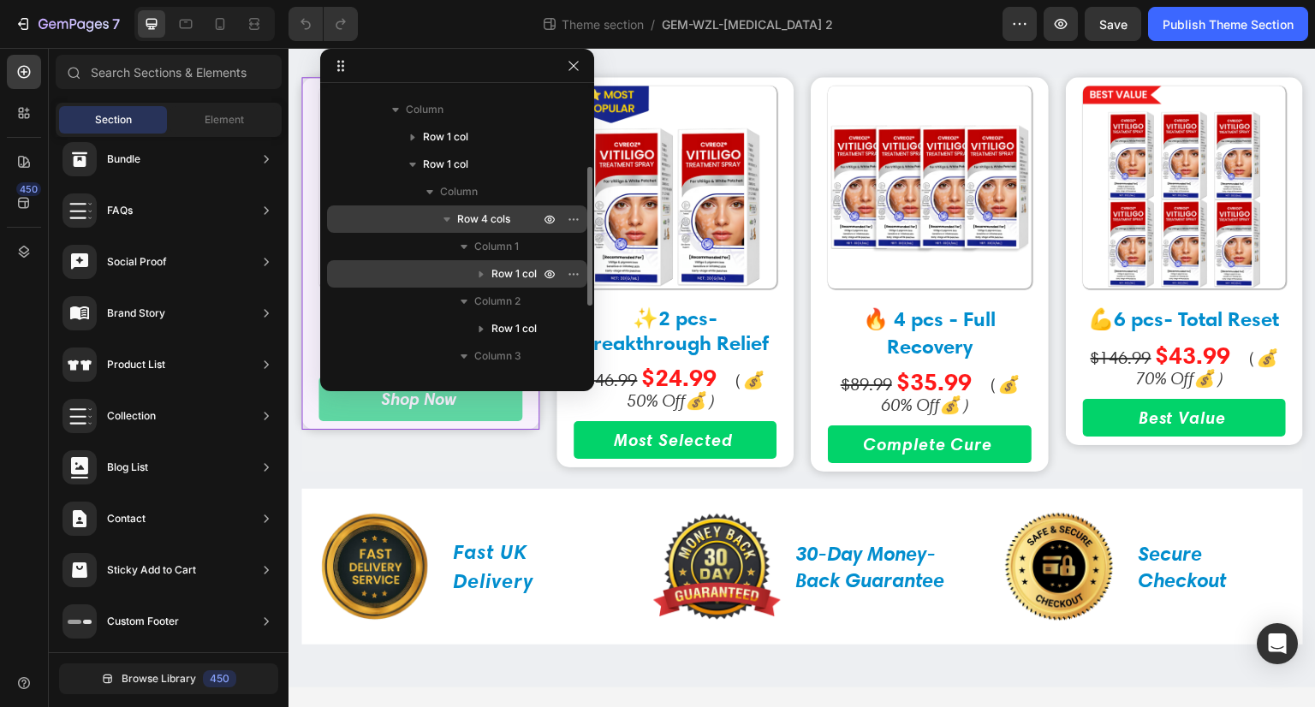
click at [482, 278] on icon "button" at bounding box center [481, 273] width 17 height 17
click at [481, 271] on icon "button" at bounding box center [481, 273] width 17 height 17
click at [478, 271] on icon "button" at bounding box center [481, 273] width 17 height 17
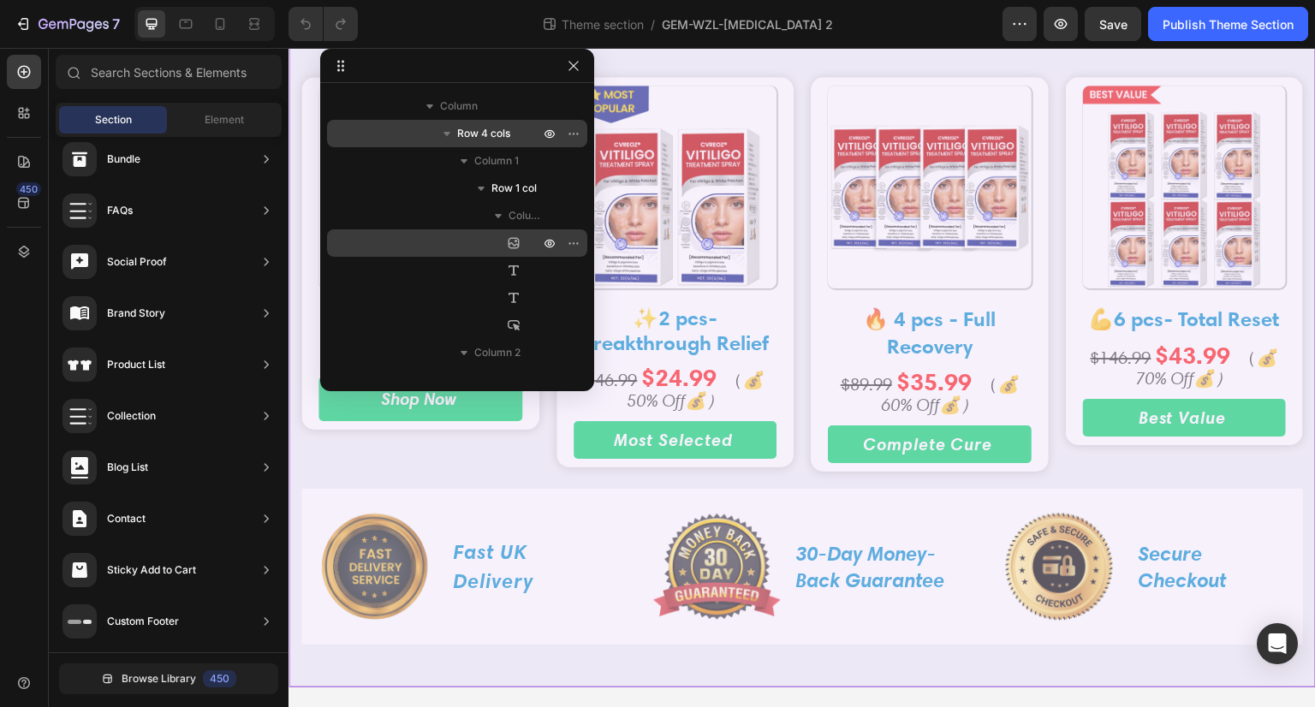
scroll to position [0, 0]
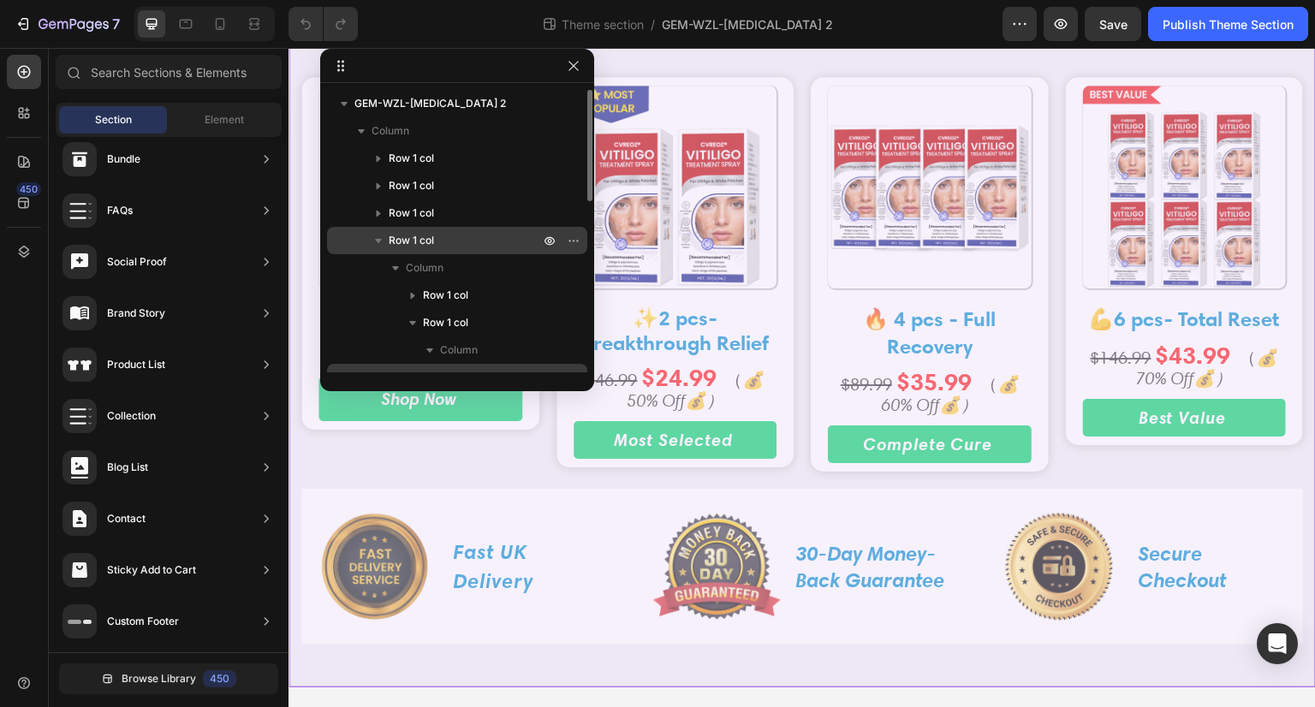
click at [378, 241] on icon "button" at bounding box center [378, 241] width 7 height 4
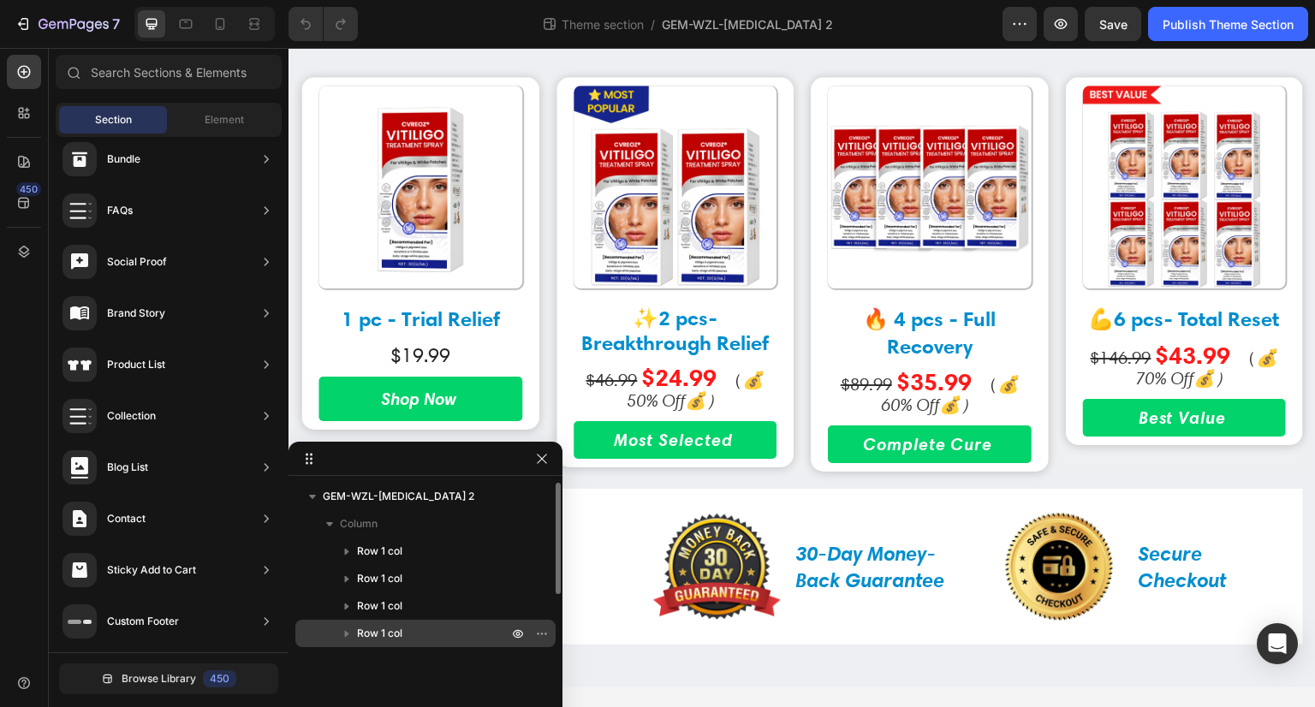
drag, startPoint x: 527, startPoint y: 75, endPoint x: 161, endPoint y: 453, distance: 526.2
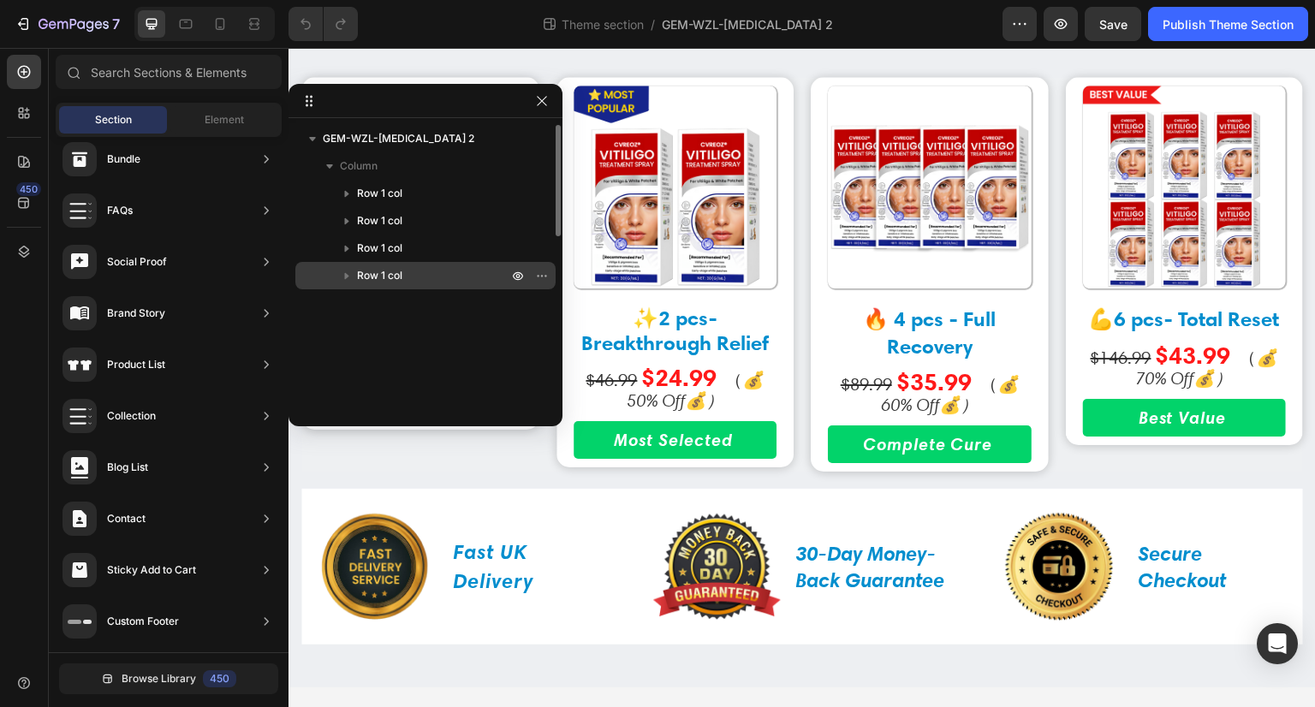
drag, startPoint x: 408, startPoint y: 460, endPoint x: 274, endPoint y: 179, distance: 311.0
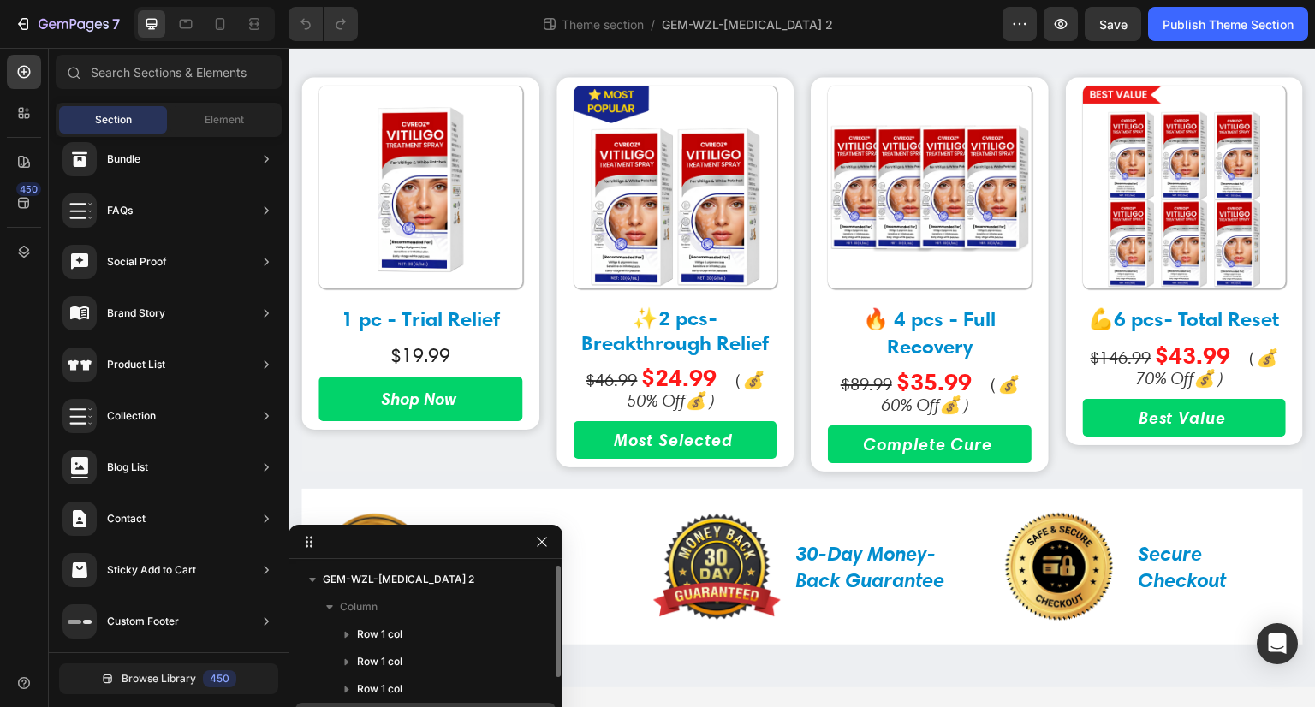
drag, startPoint x: 503, startPoint y: 109, endPoint x: 428, endPoint y: 551, distance: 448.2
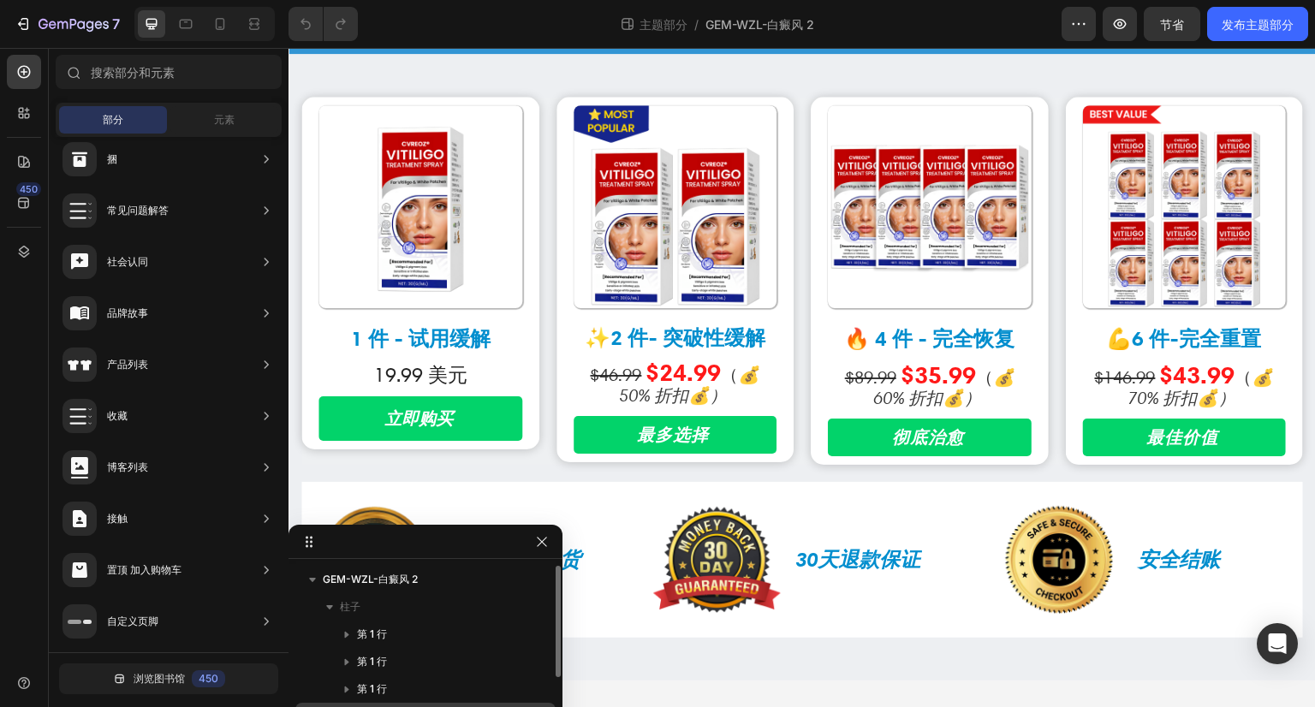
scroll to position [1445, 0]
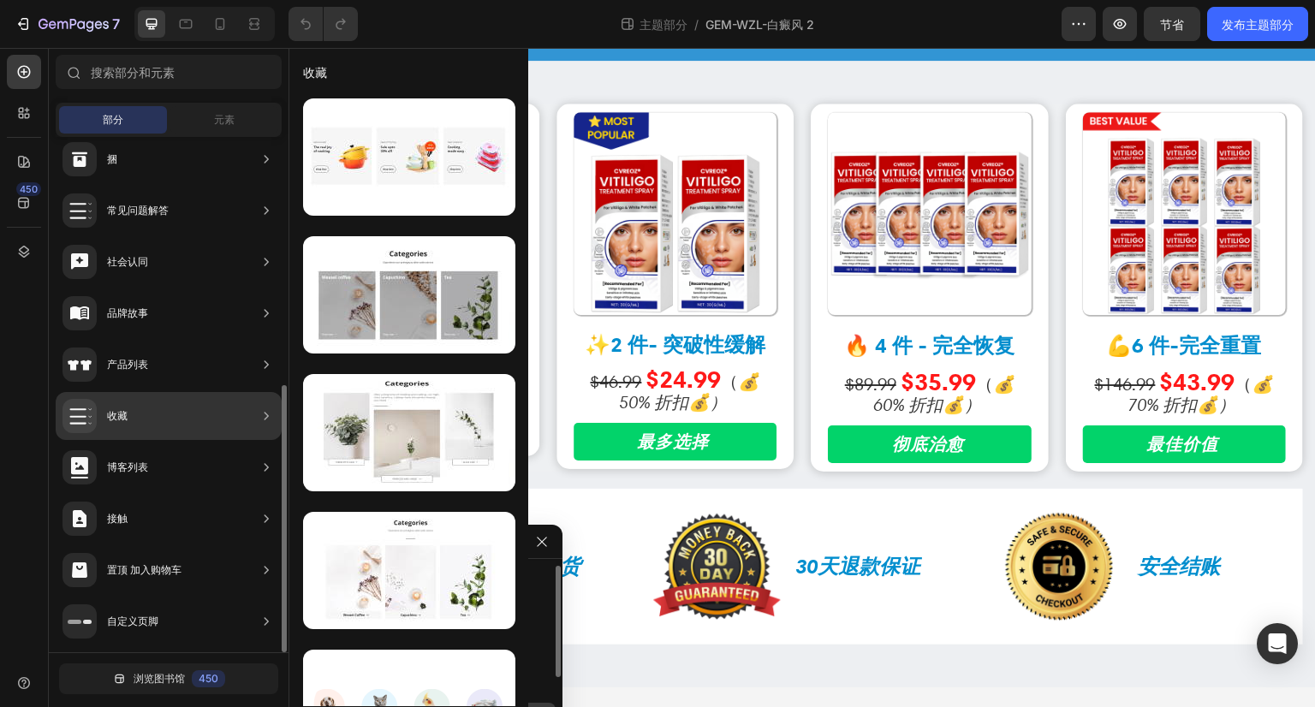
click at [265, 360] on icon at bounding box center [266, 364] width 17 height 17
click at [267, 365] on icon at bounding box center [267, 364] width 4 height 8
click at [258, 365] on icon at bounding box center [266, 364] width 17 height 17
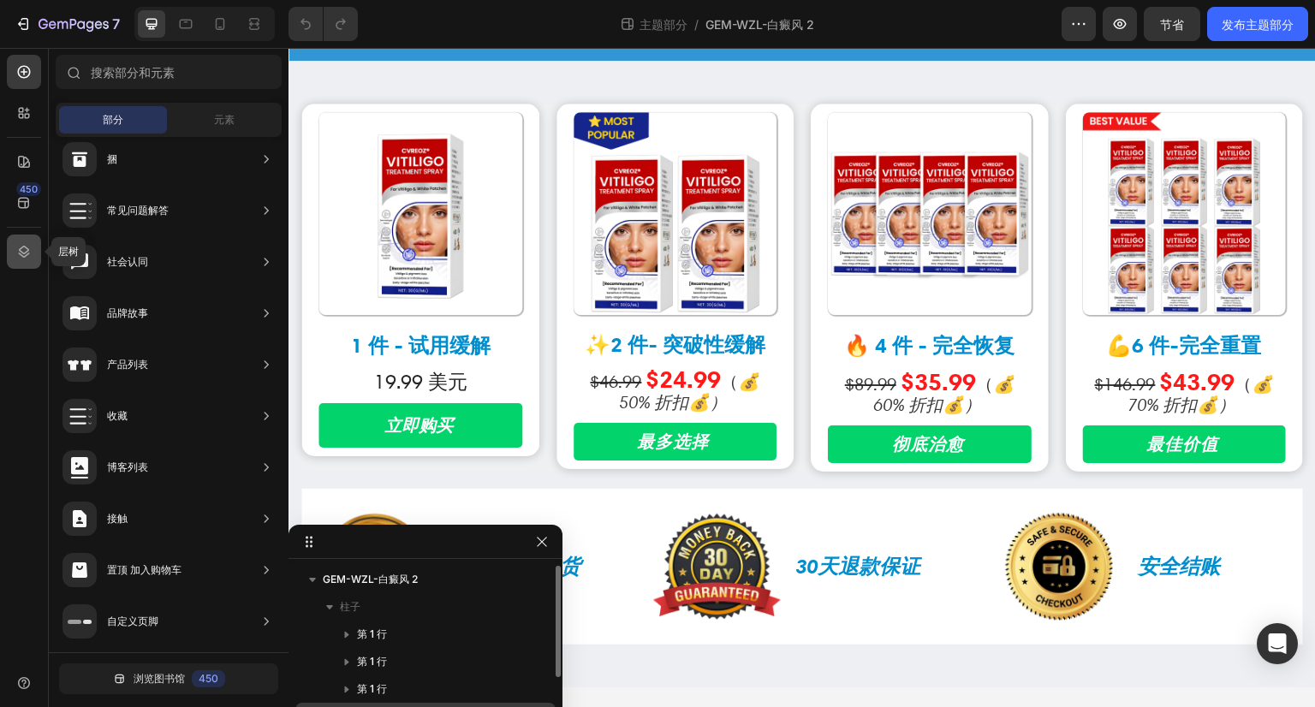
click at [21, 254] on icon at bounding box center [24, 252] width 11 height 12
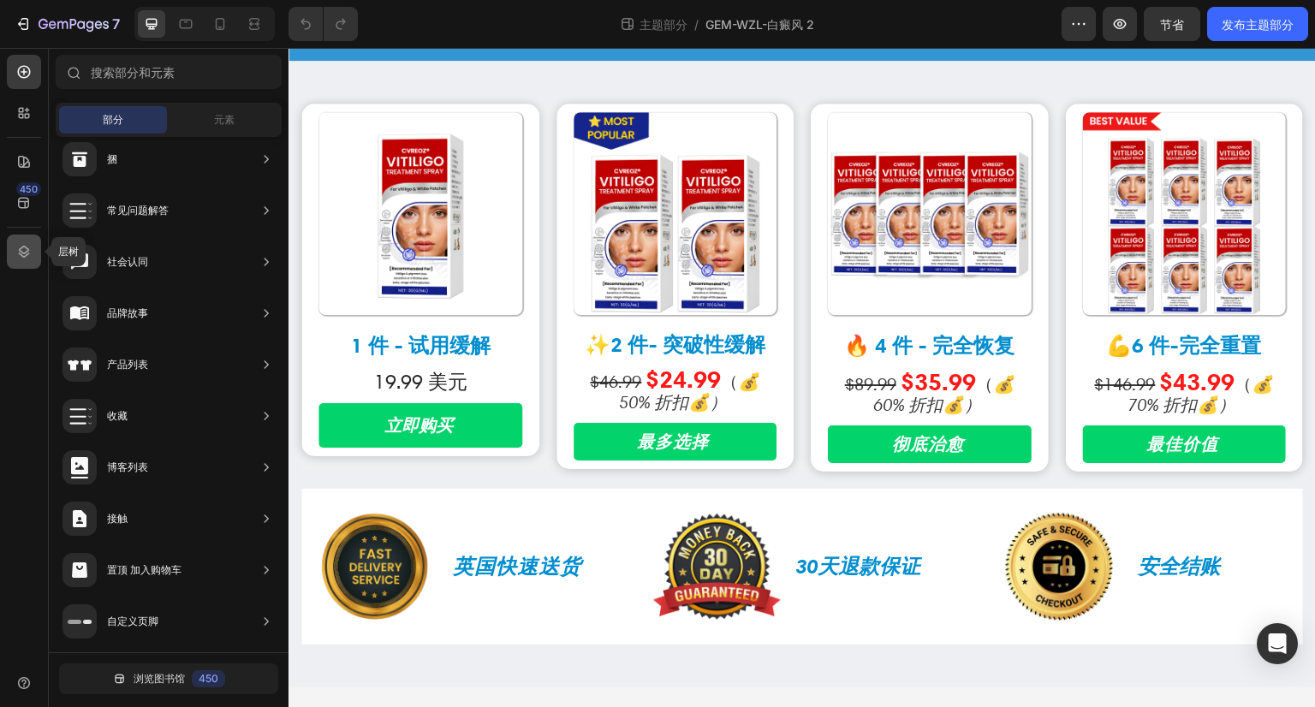
click at [21, 248] on icon at bounding box center [24, 252] width 11 height 12
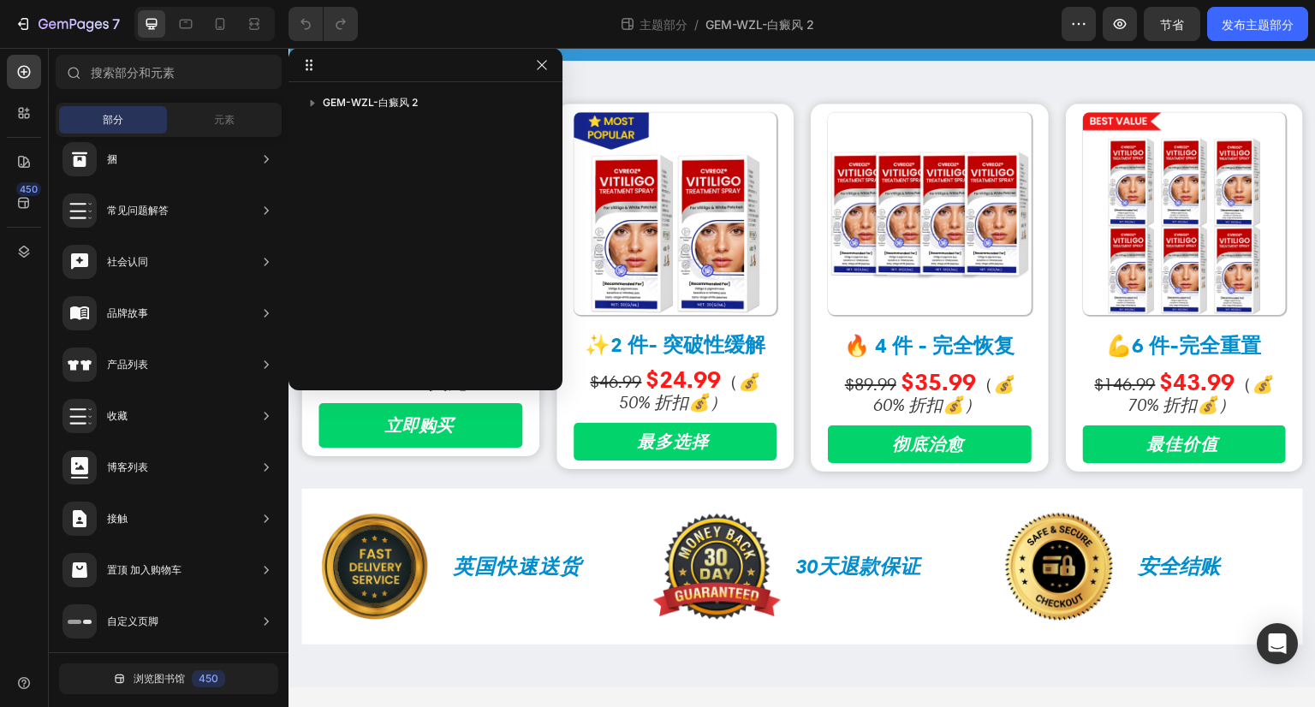
drag, startPoint x: 457, startPoint y: 551, endPoint x: 401, endPoint y: 6, distance: 548.4
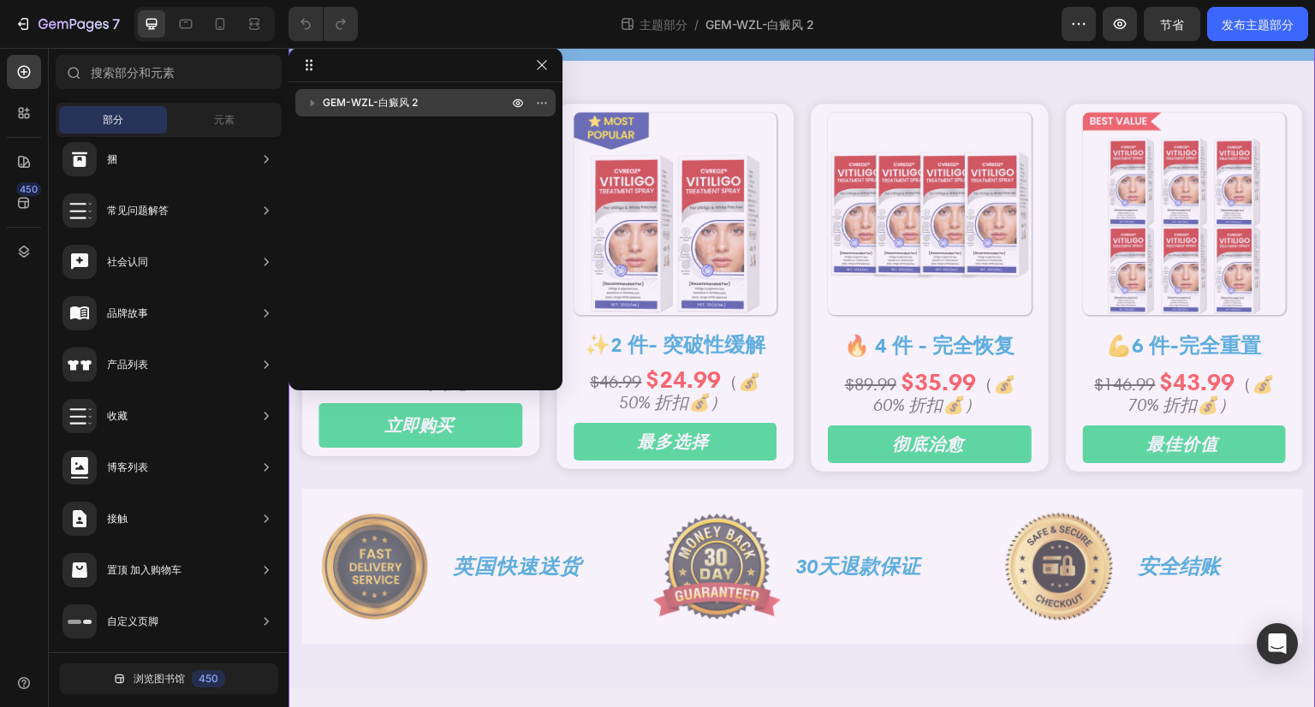
click at [310, 102] on icon "button" at bounding box center [312, 102] width 17 height 17
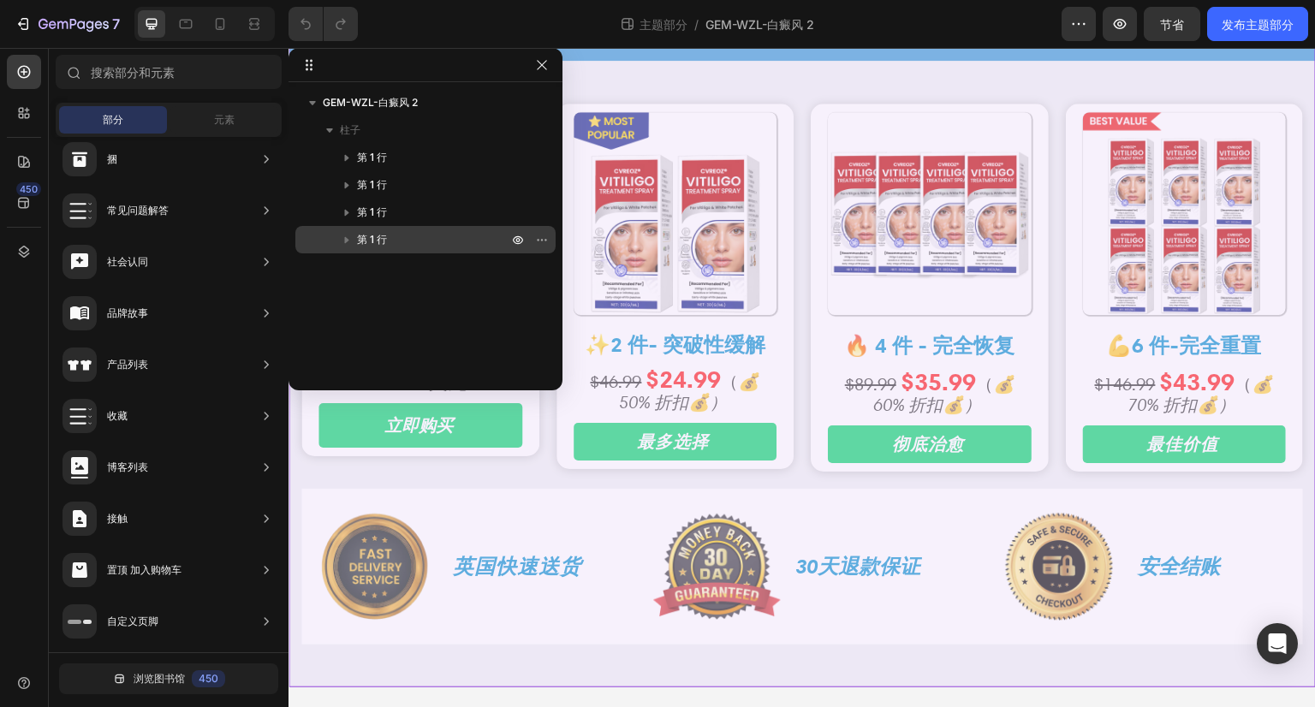
click at [343, 241] on icon "button" at bounding box center [346, 239] width 17 height 17
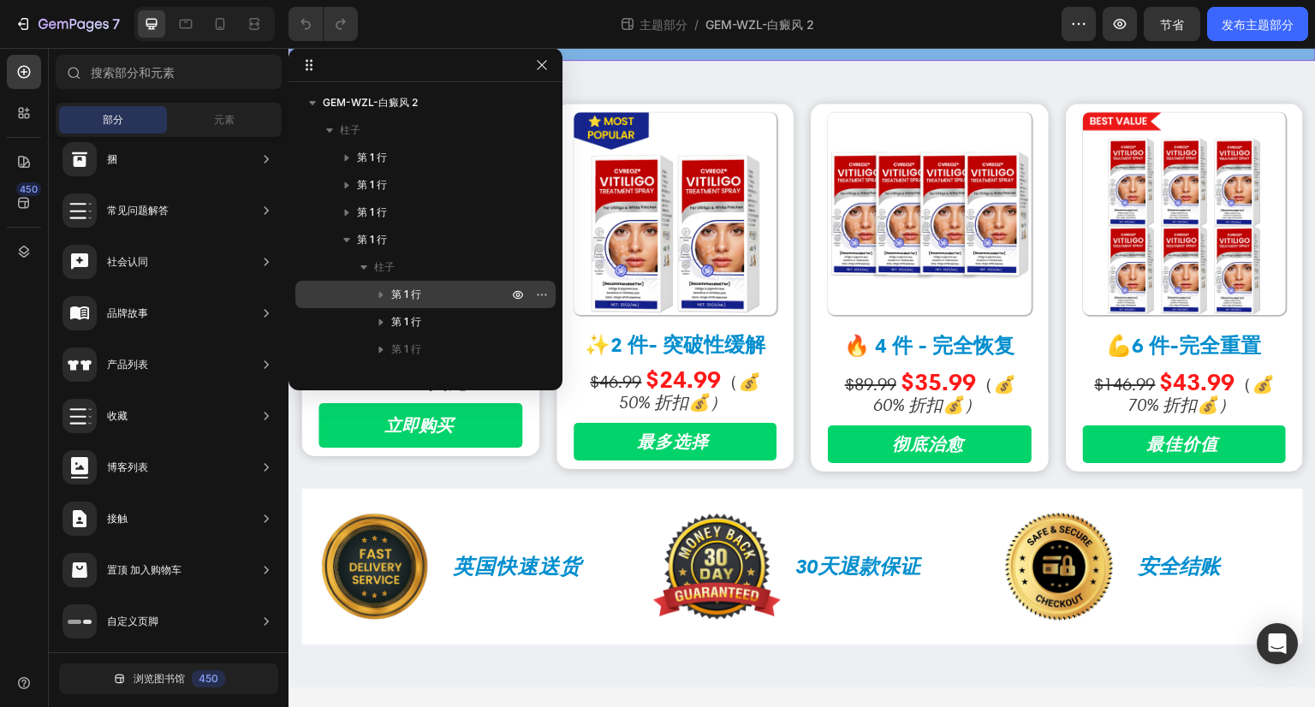
click at [382, 291] on icon "button" at bounding box center [380, 294] width 17 height 17
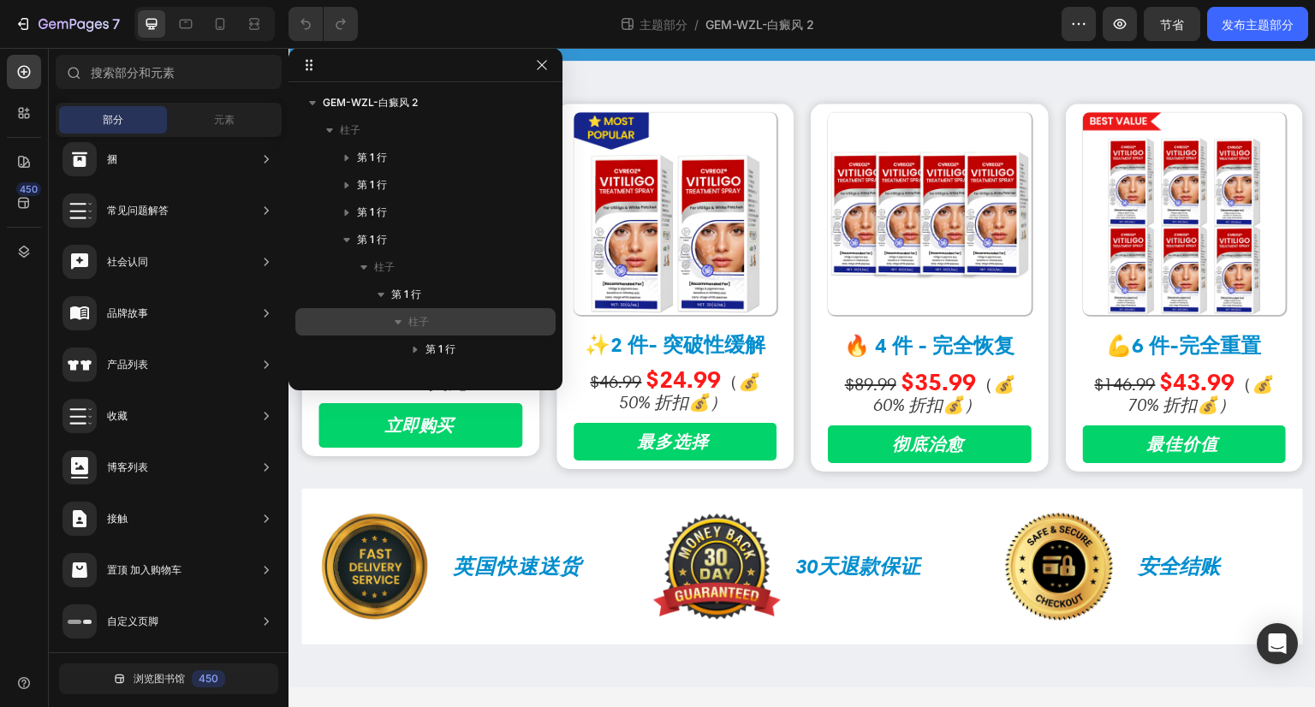
scroll to position [45, 0]
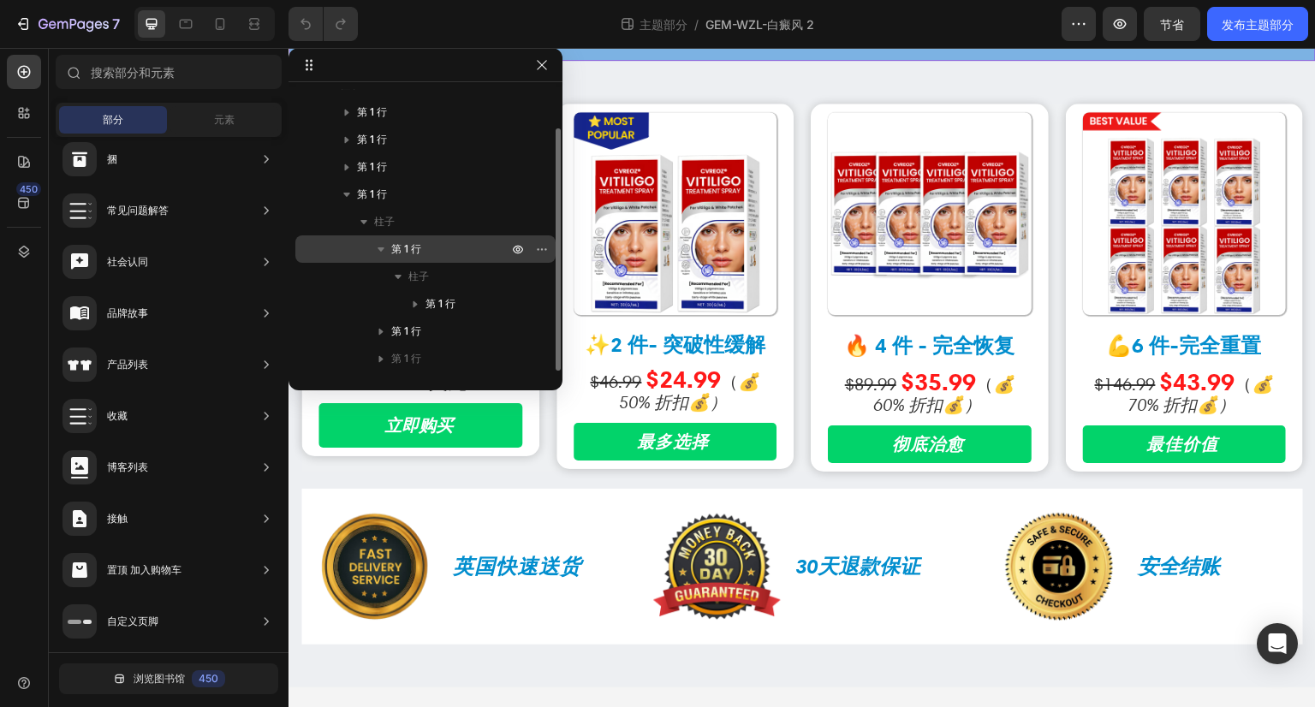
click at [377, 244] on icon "button" at bounding box center [380, 249] width 17 height 17
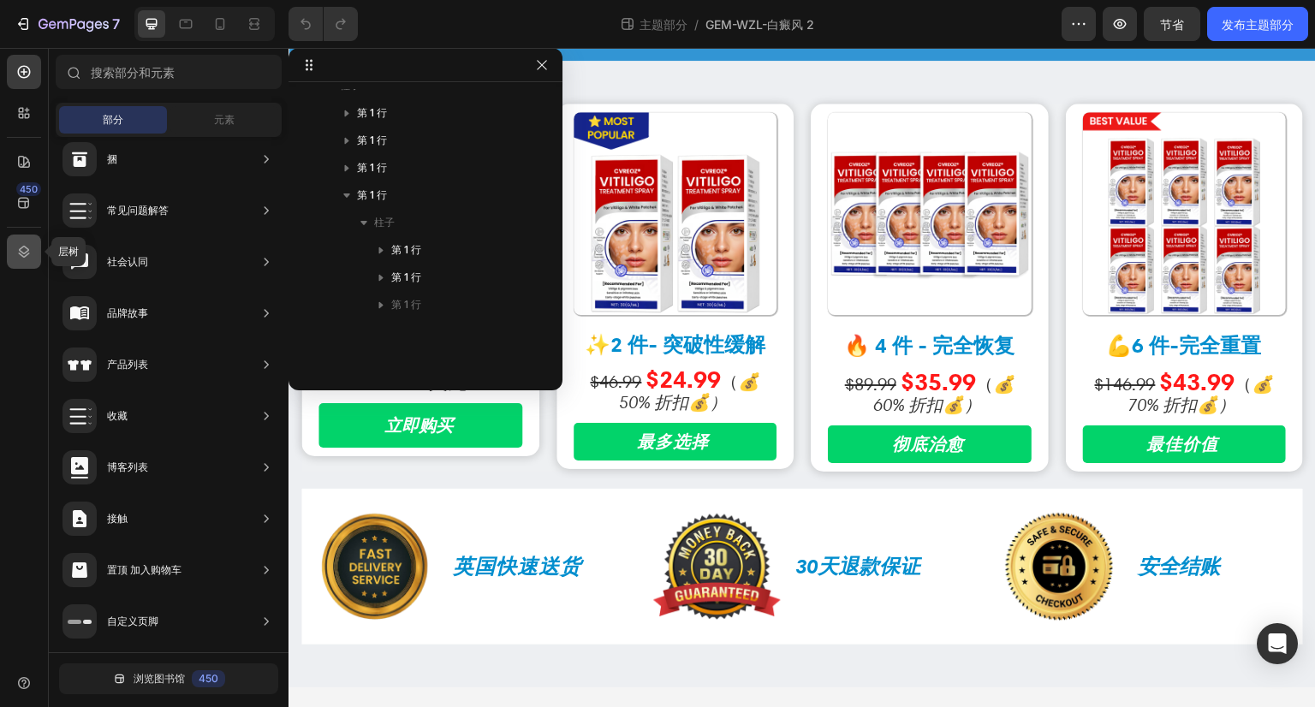
click at [29, 253] on icon at bounding box center [23, 251] width 17 height 17
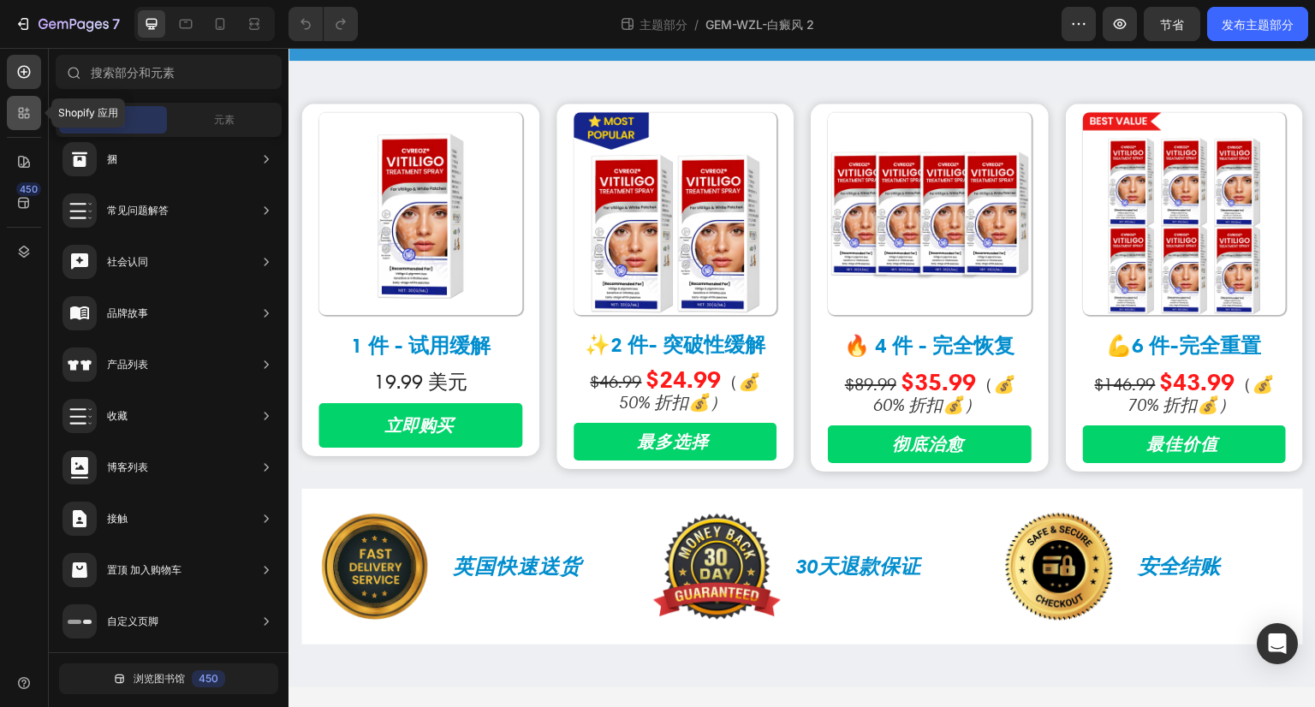
click at [28, 110] on icon at bounding box center [27, 110] width 5 height 5
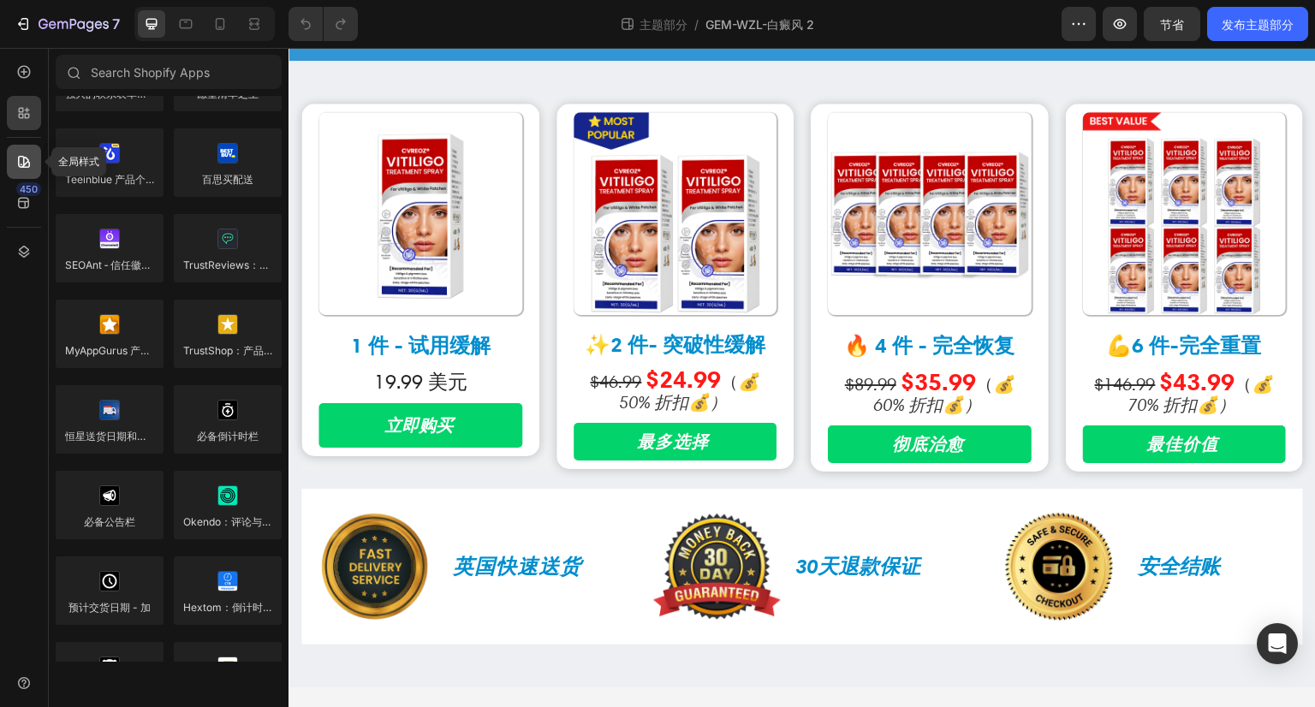
click at [23, 164] on icon at bounding box center [24, 162] width 12 height 12
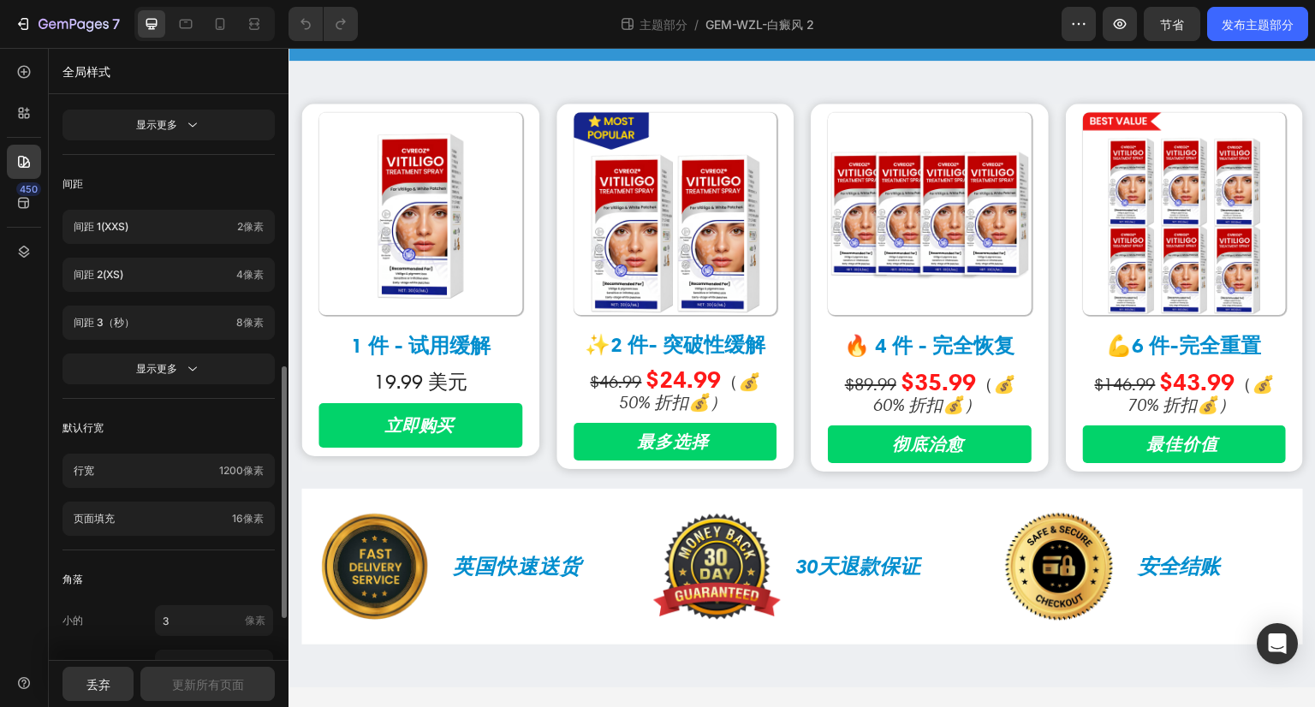
scroll to position [690, 0]
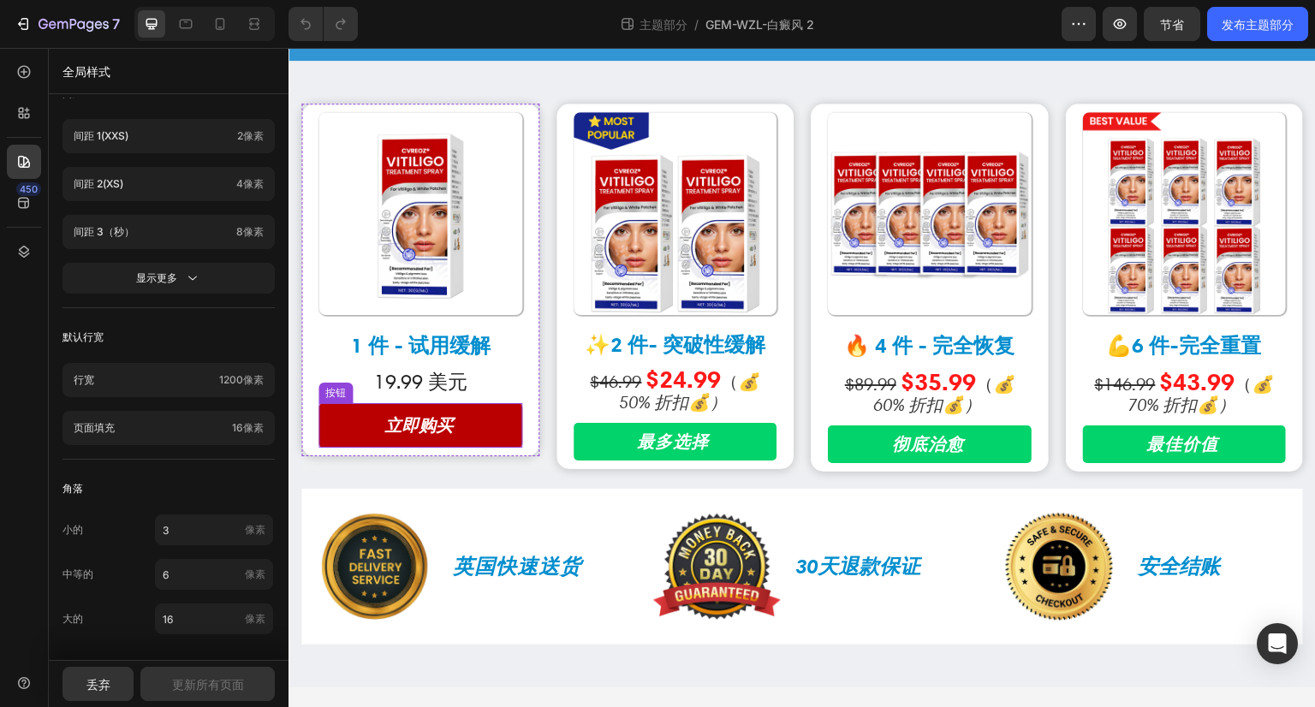
click at [375, 420] on link "立即购买" at bounding box center [421, 425] width 204 height 45
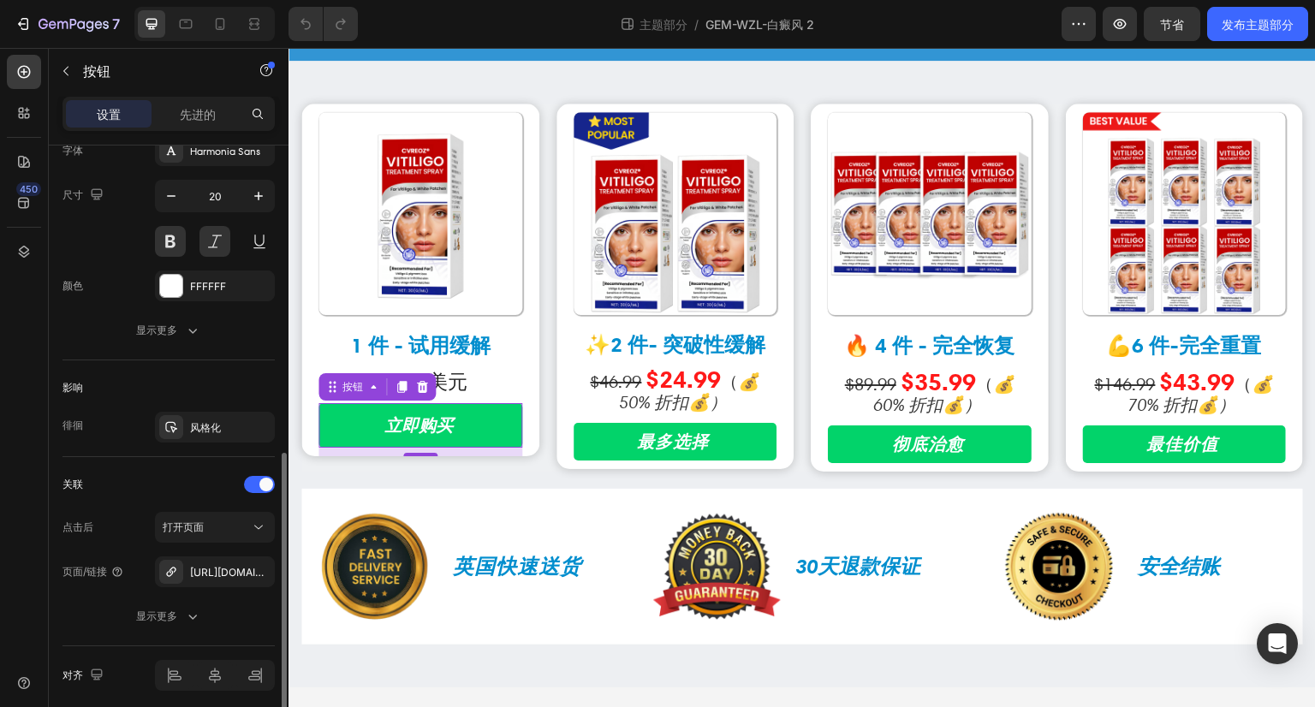
scroll to position [748, 0]
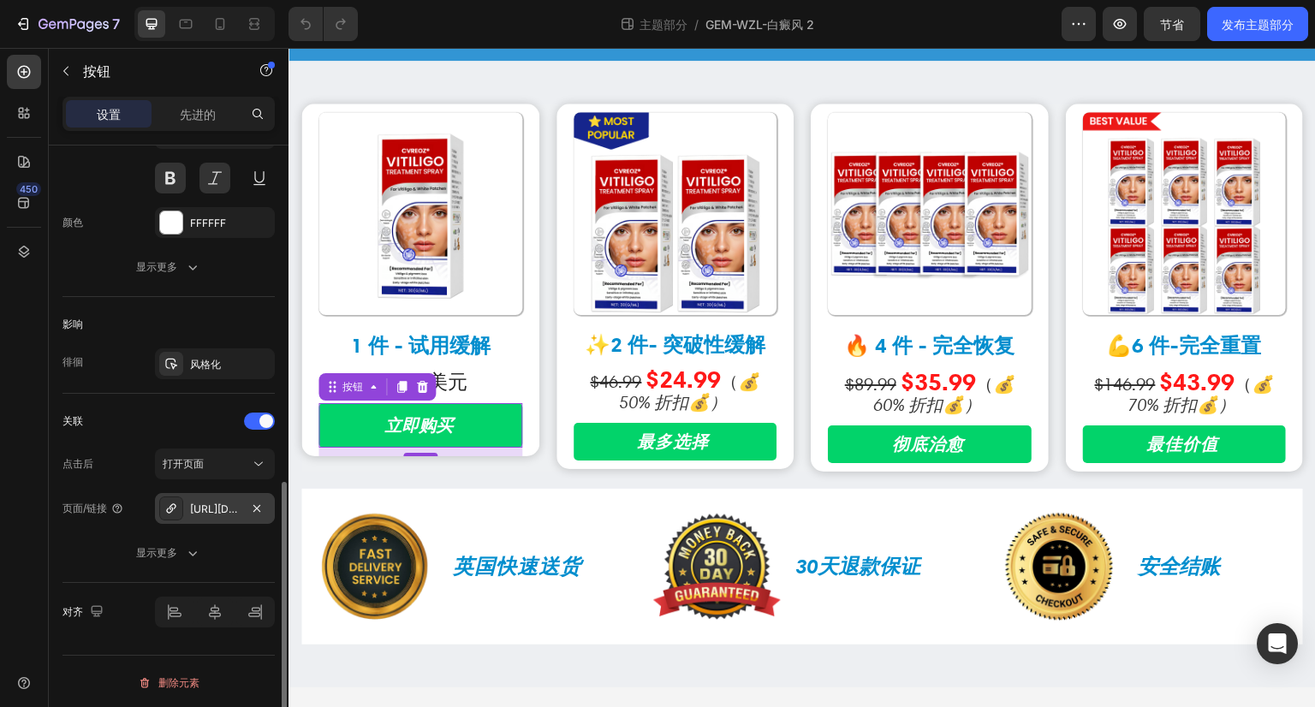
click at [243, 503] on div "https://kbzhealth.store/a/s/ic/checkout/53218131607720:1?funnel_id=fncmbumr4vt0…" at bounding box center [215, 508] width 120 height 31
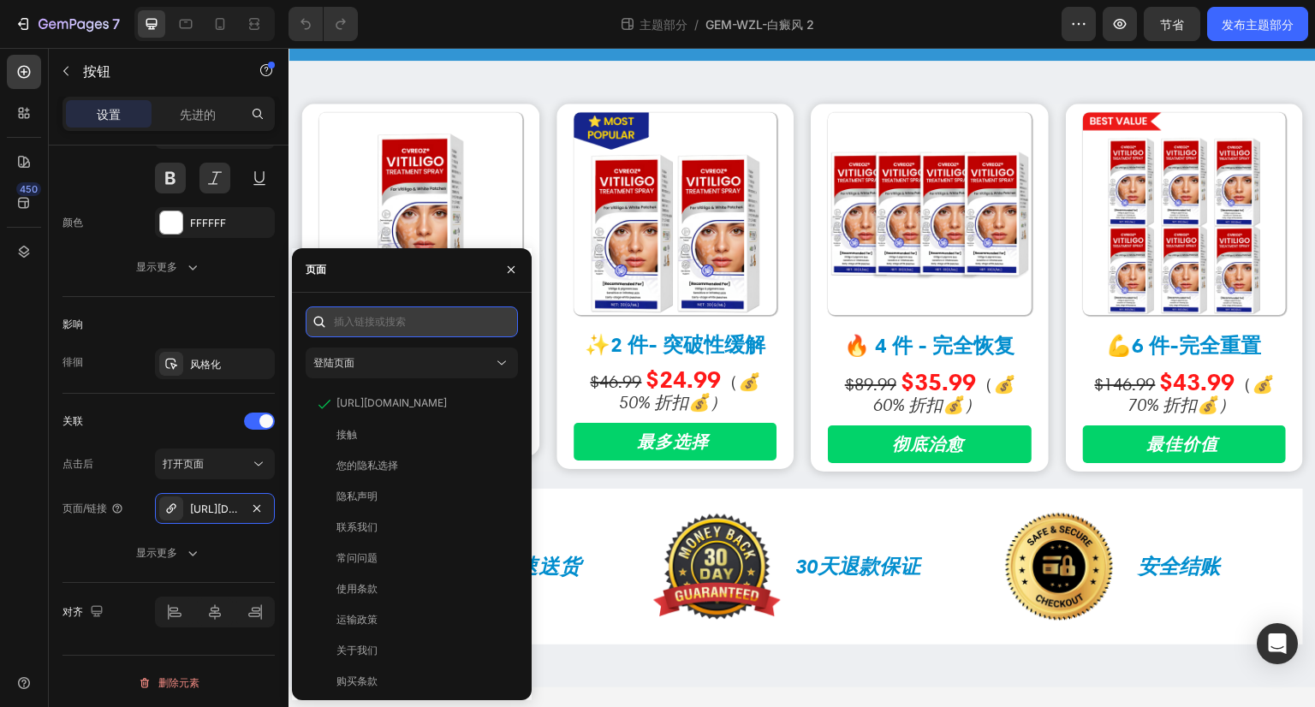
click at [412, 324] on input "text" at bounding box center [412, 322] width 212 height 31
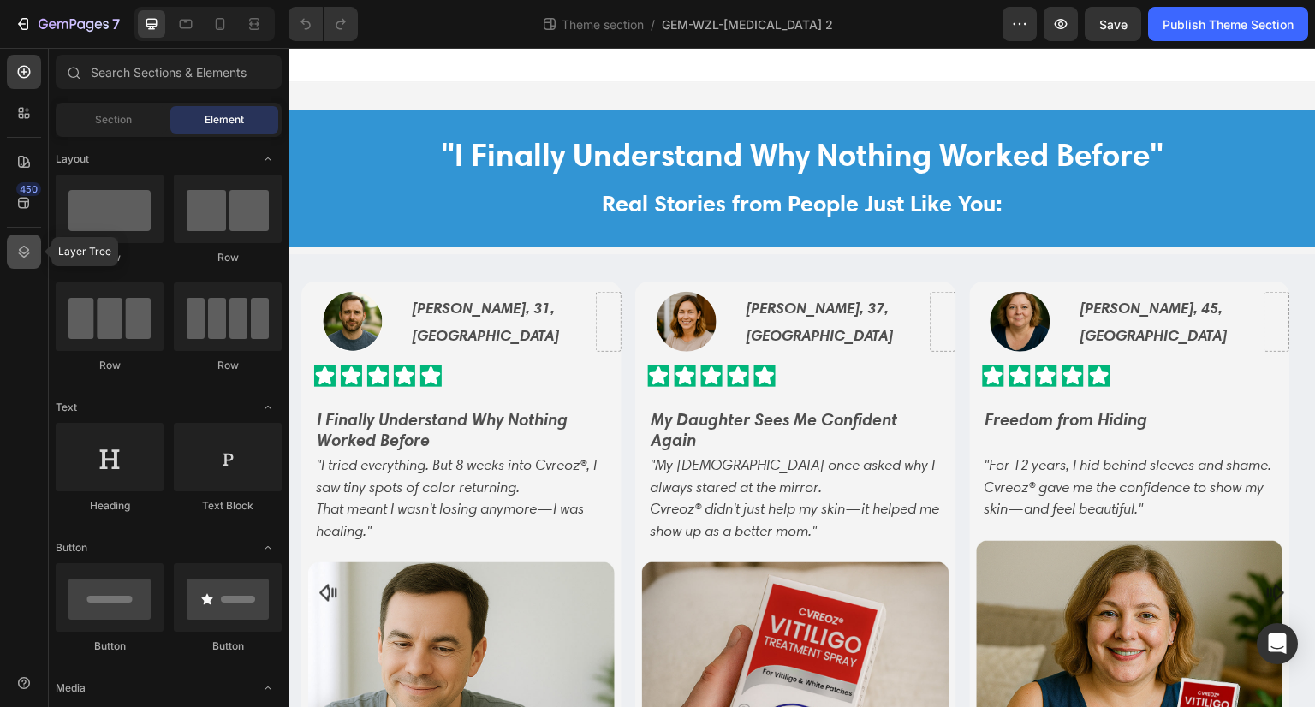
click at [27, 249] on icon at bounding box center [23, 251] width 17 height 17
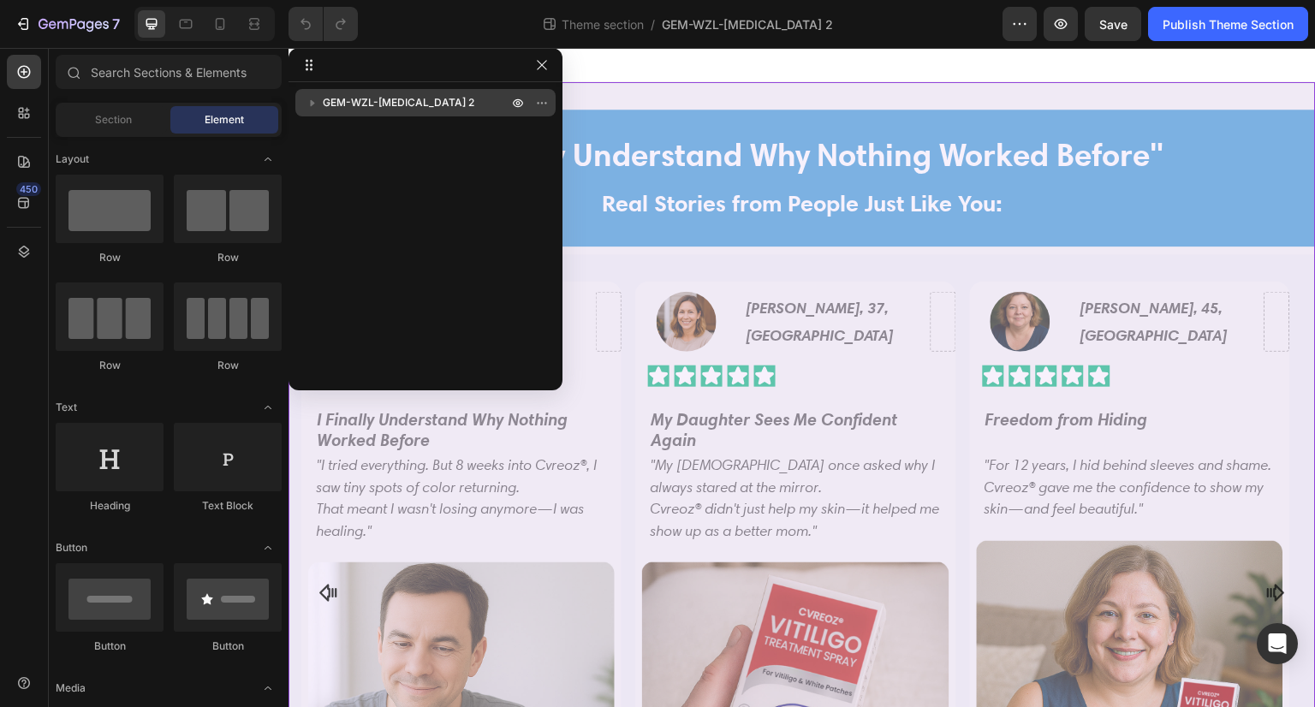
click at [415, 104] on span "GEM-WZL-[MEDICAL_DATA] 2" at bounding box center [399, 102] width 152 height 17
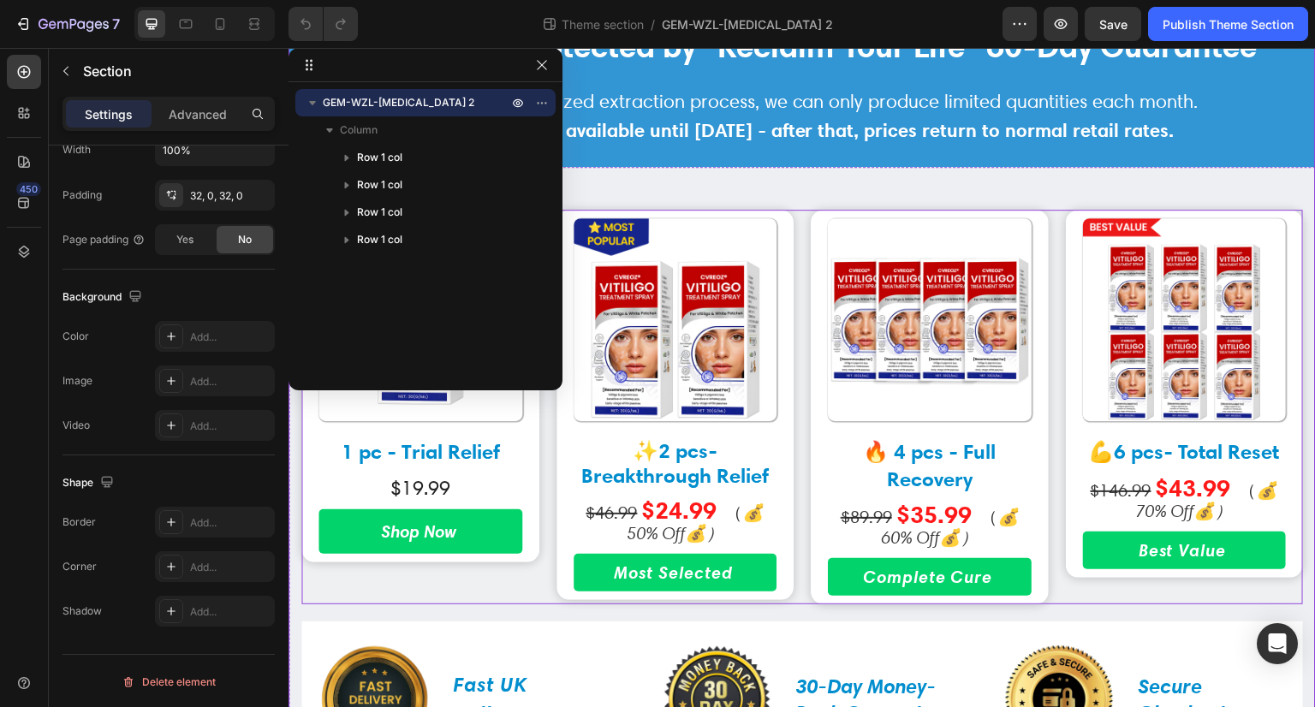
scroll to position [1365, 0]
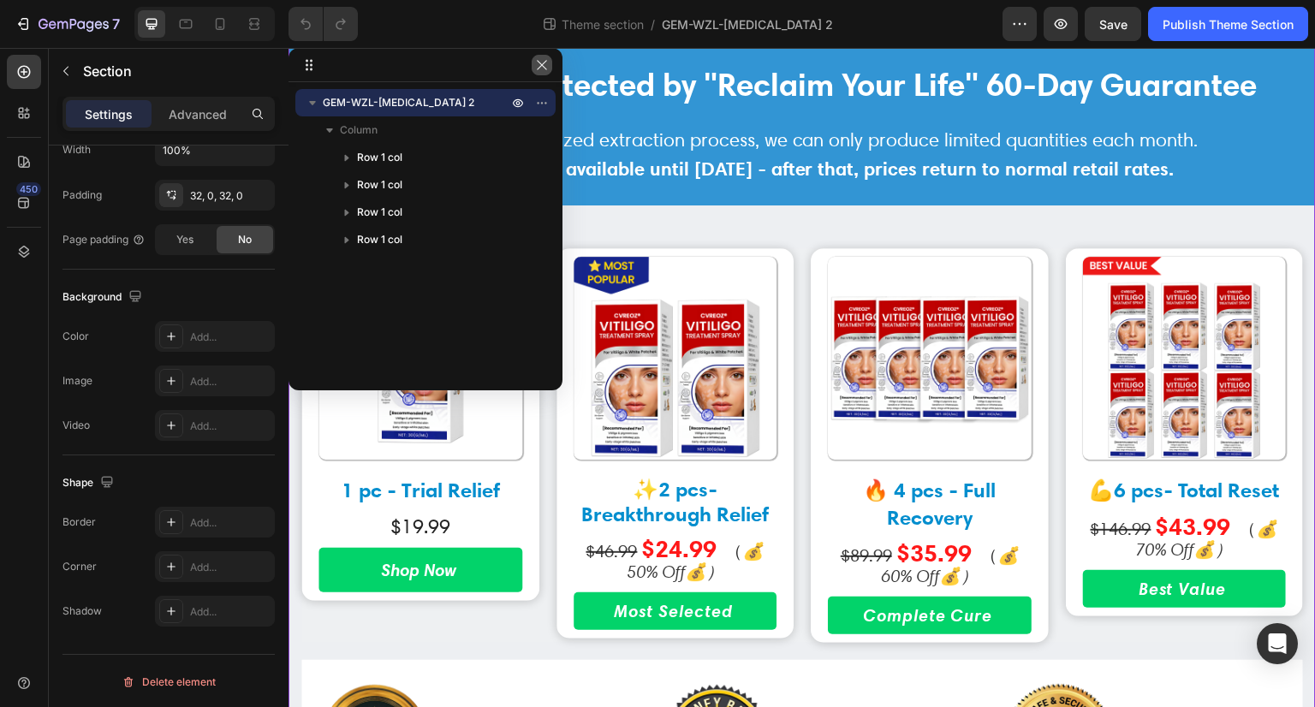
click at [545, 66] on icon "button" at bounding box center [542, 65] width 14 height 14
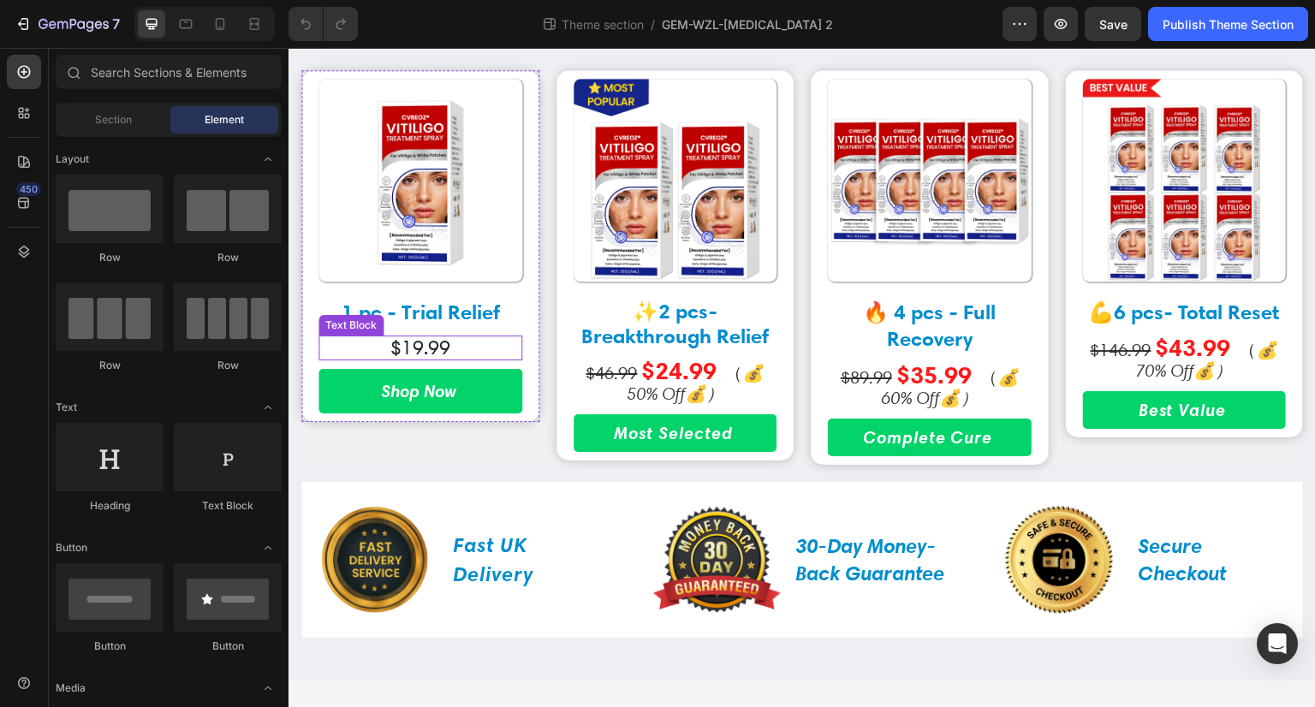
click at [455, 352] on p "$19.99" at bounding box center [420, 347] width 200 height 21
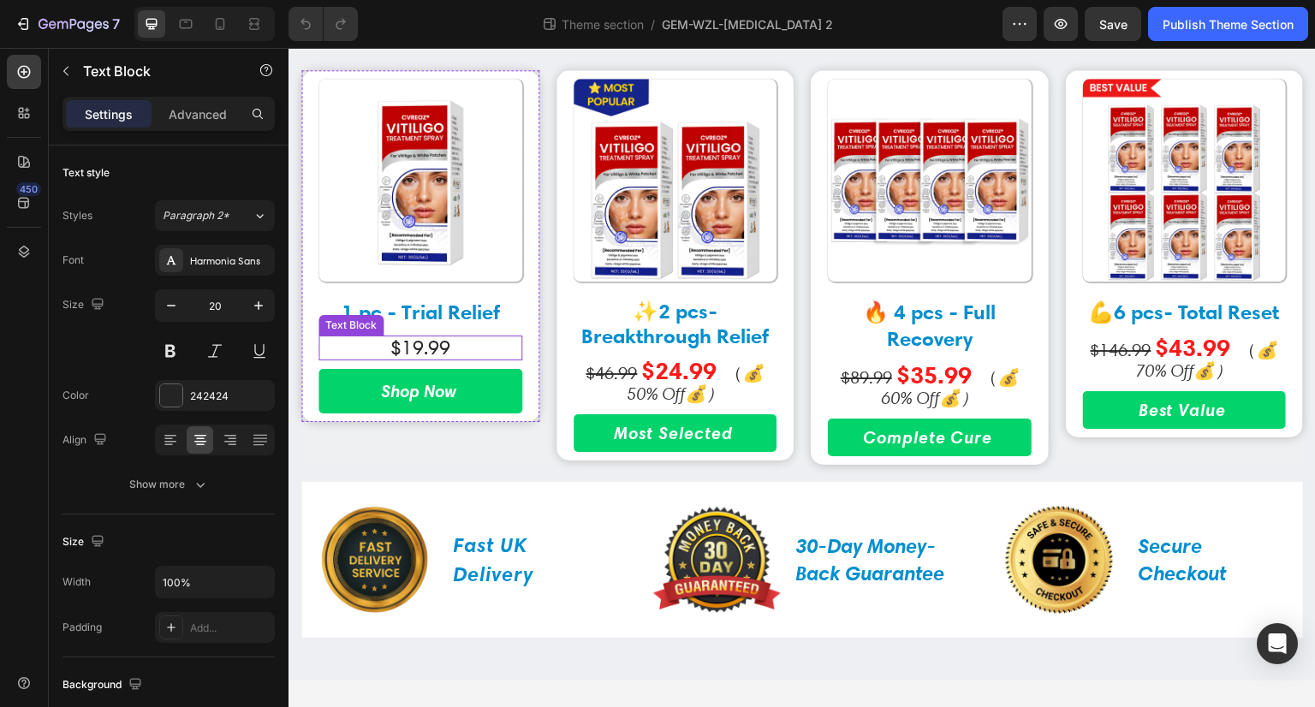
click at [450, 353] on p "$19.99" at bounding box center [420, 347] width 200 height 21
click at [452, 349] on p "$19.99" at bounding box center [420, 347] width 200 height 21
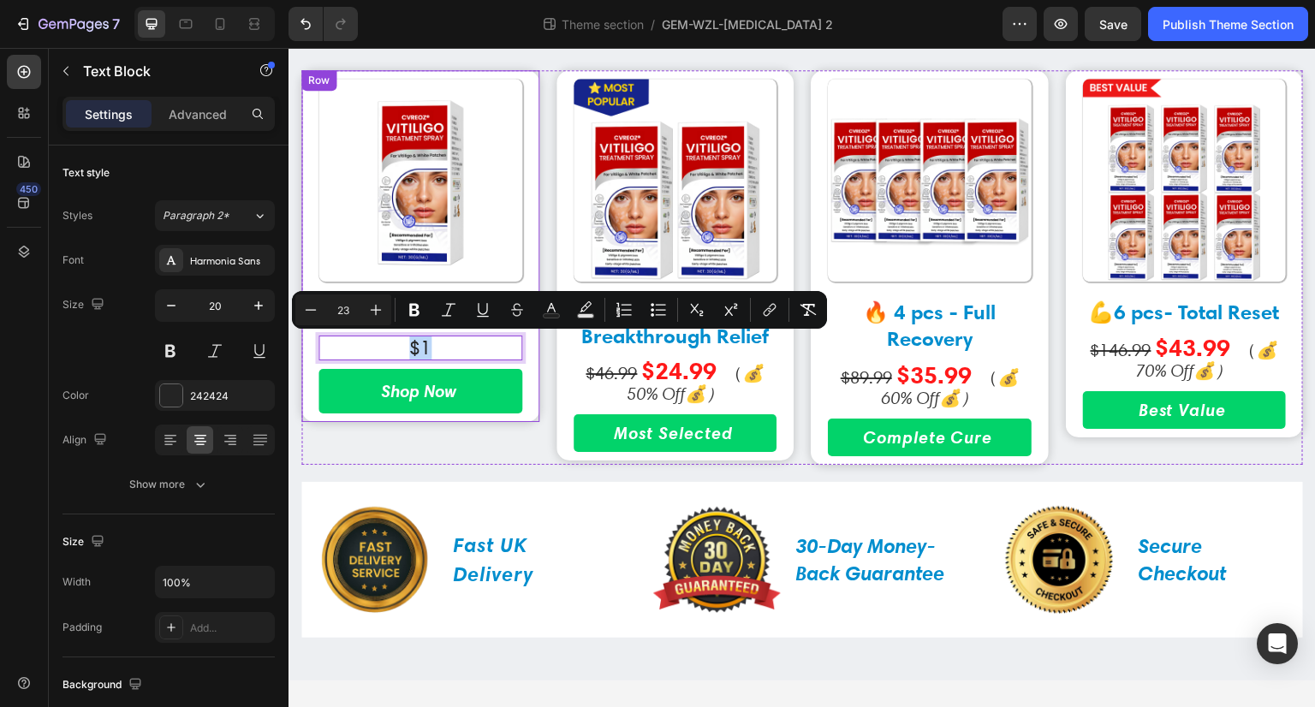
drag, startPoint x: 455, startPoint y: 344, endPoint x: 308, endPoint y: 367, distance: 148.2
click at [308, 367] on div "Image 1 pc - Trial Relief Text Block $1 Text Block 10 Shop Now Button Row" at bounding box center [420, 246] width 238 height 353
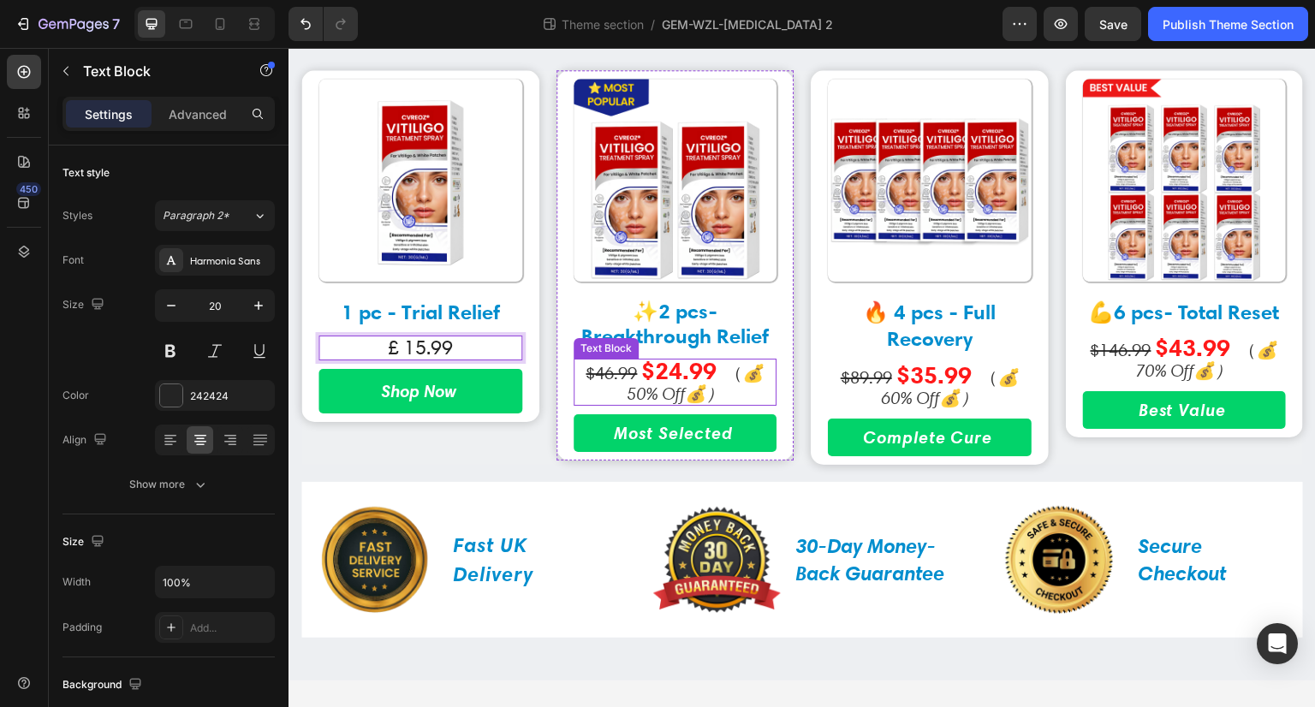
click at [676, 376] on strong "$24.99" at bounding box center [678, 371] width 75 height 30
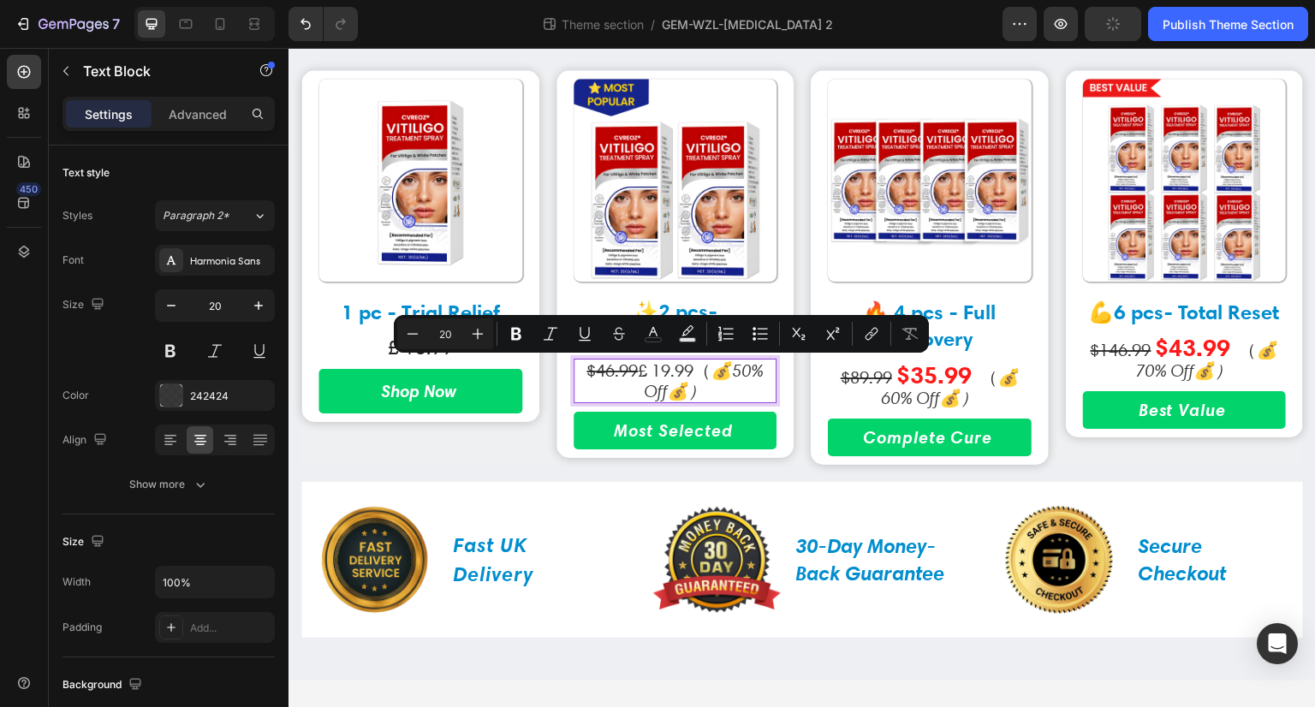
drag, startPoint x: 692, startPoint y: 371, endPoint x: 638, endPoint y: 371, distance: 53.9
click at [638, 371] on p "$46.99 £ 19.99 （ 💰50% Off💰）" at bounding box center [675, 380] width 200 height 41
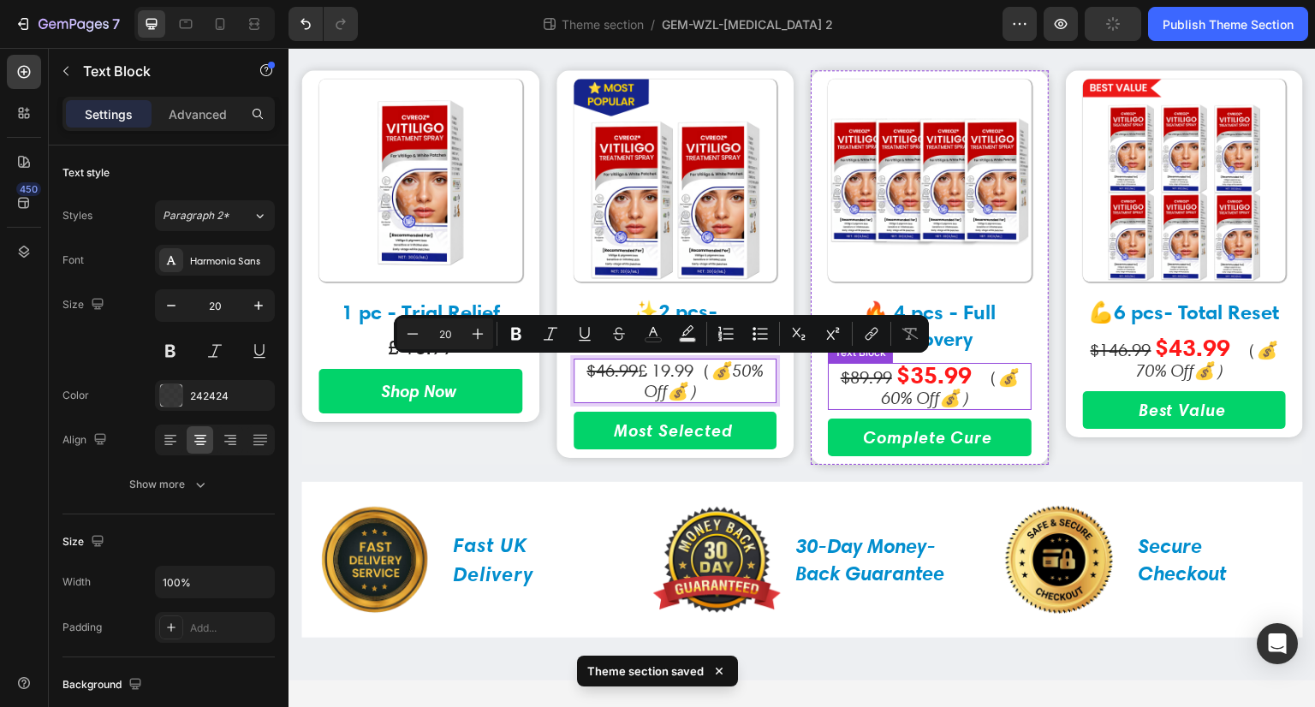
click at [941, 372] on strong "$35.99" at bounding box center [934, 375] width 75 height 30
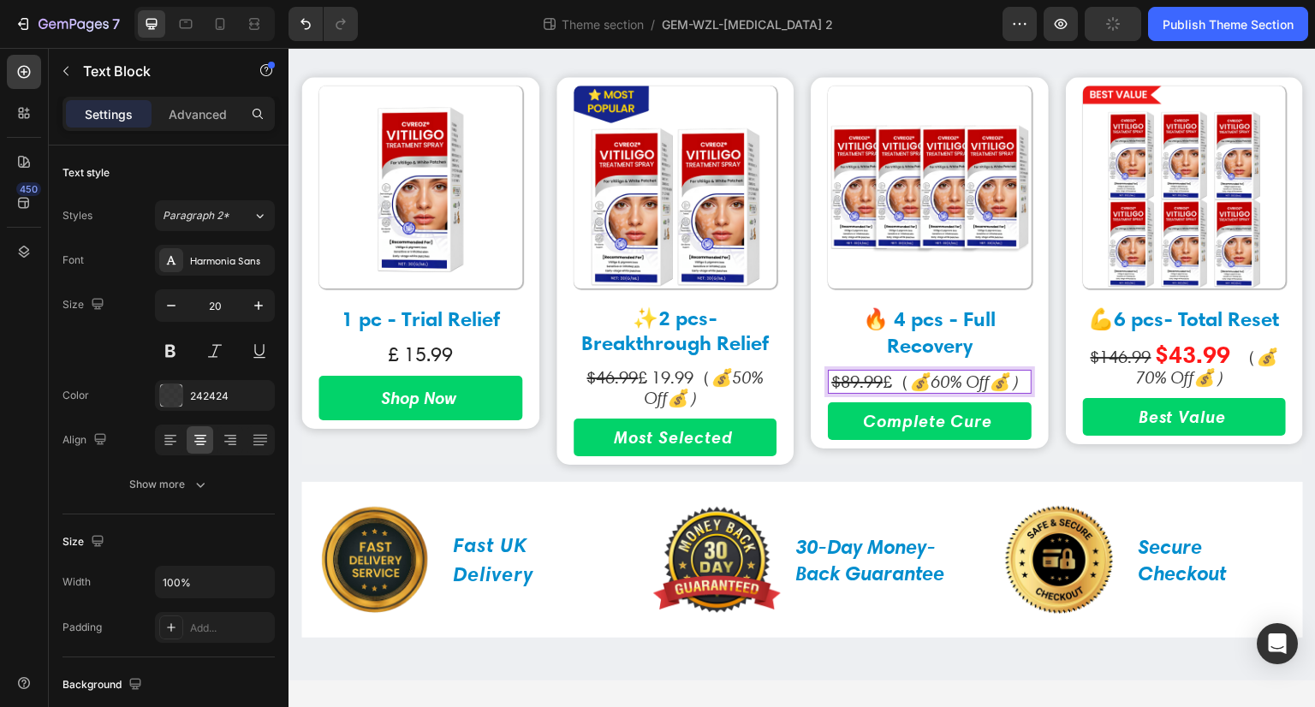
scroll to position [1534, 0]
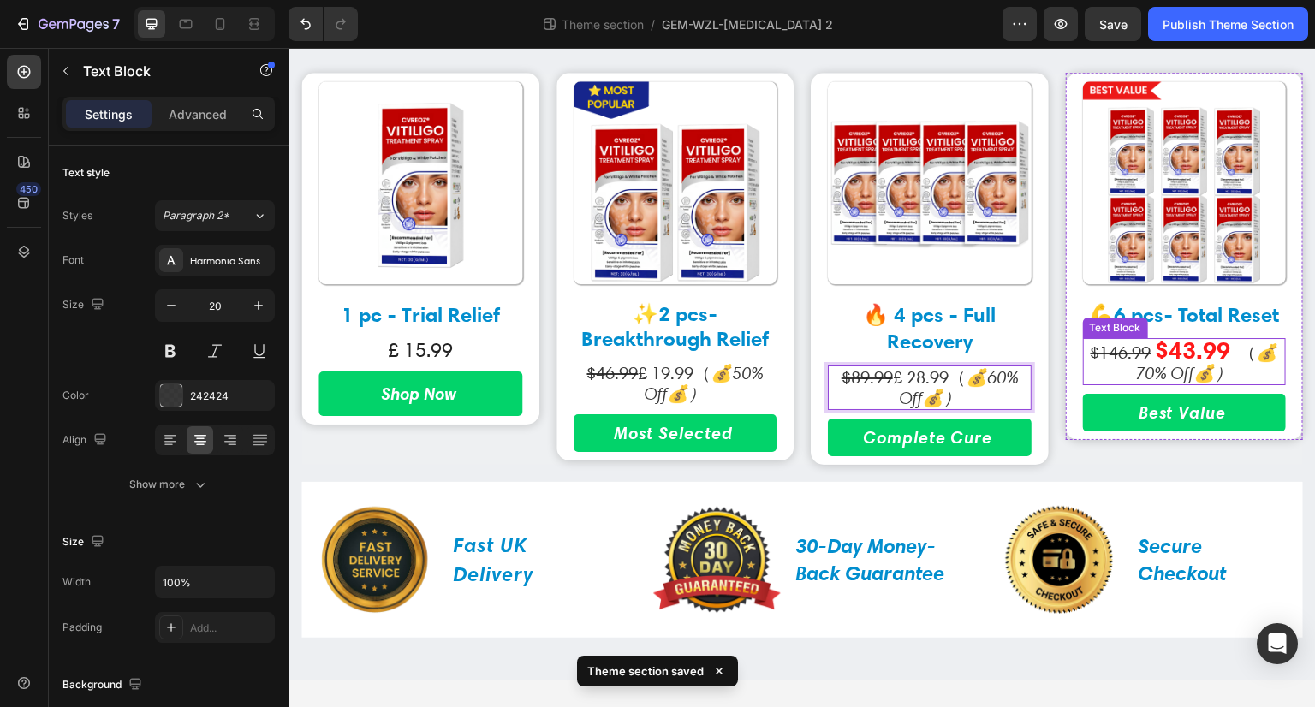
click at [1185, 349] on strong "$43.99" at bounding box center [1193, 351] width 75 height 30
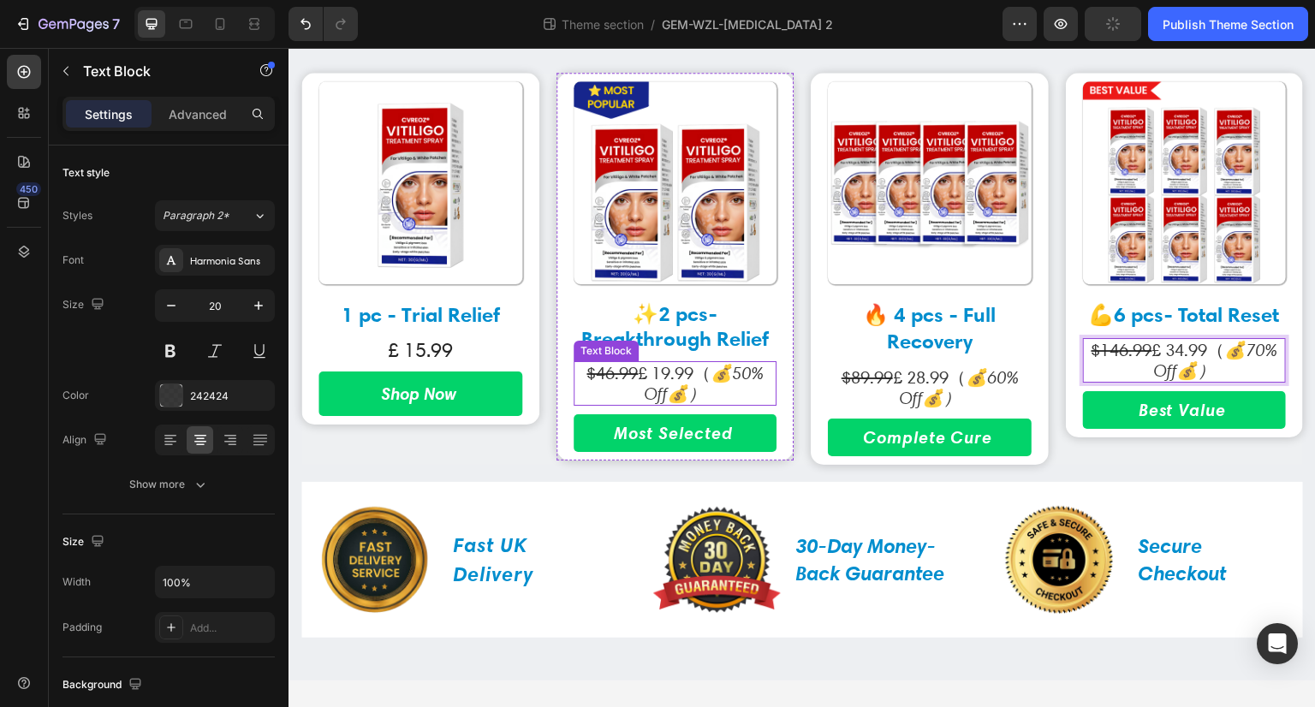
click at [650, 369] on p "$46.99 £ 19.99 （ 💰50% Off💰）" at bounding box center [675, 383] width 200 height 41
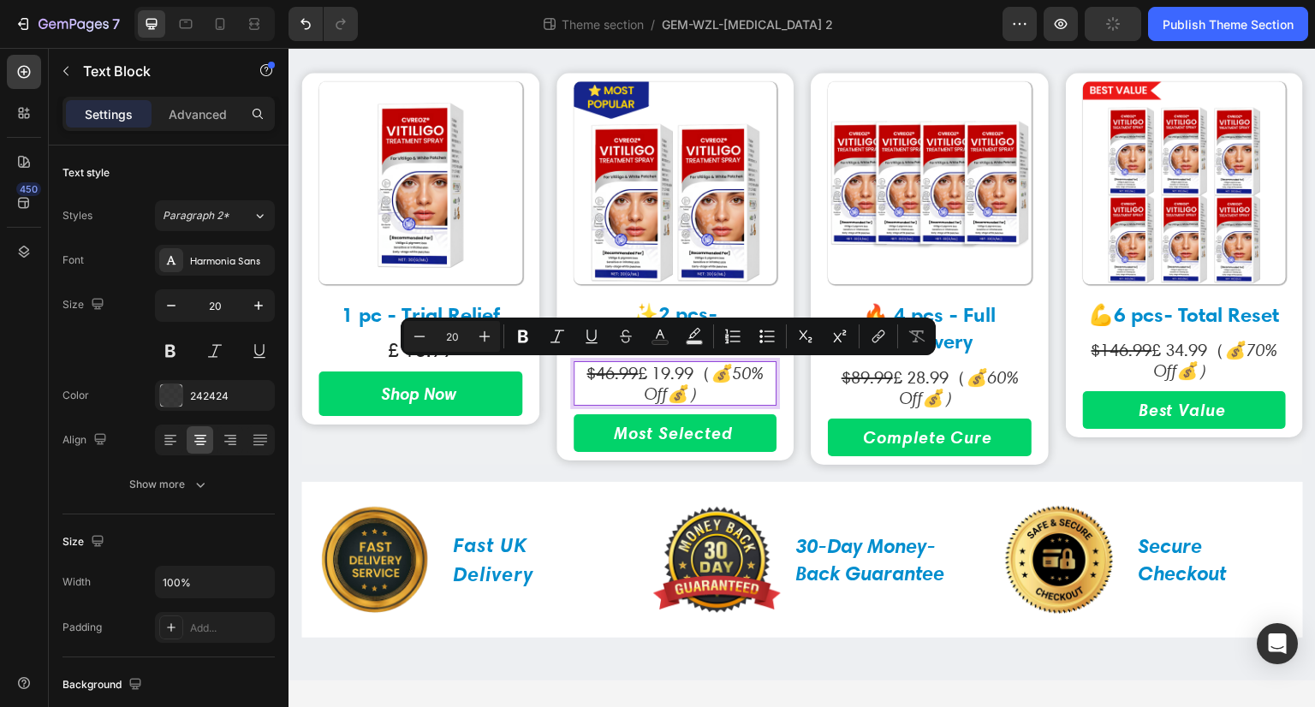
drag, startPoint x: 652, startPoint y: 375, endPoint x: 690, endPoint y: 374, distance: 38.5
click at [690, 374] on p "$46.99 £ 19.99 （ 💰50% Off💰）" at bounding box center [675, 383] width 200 height 41
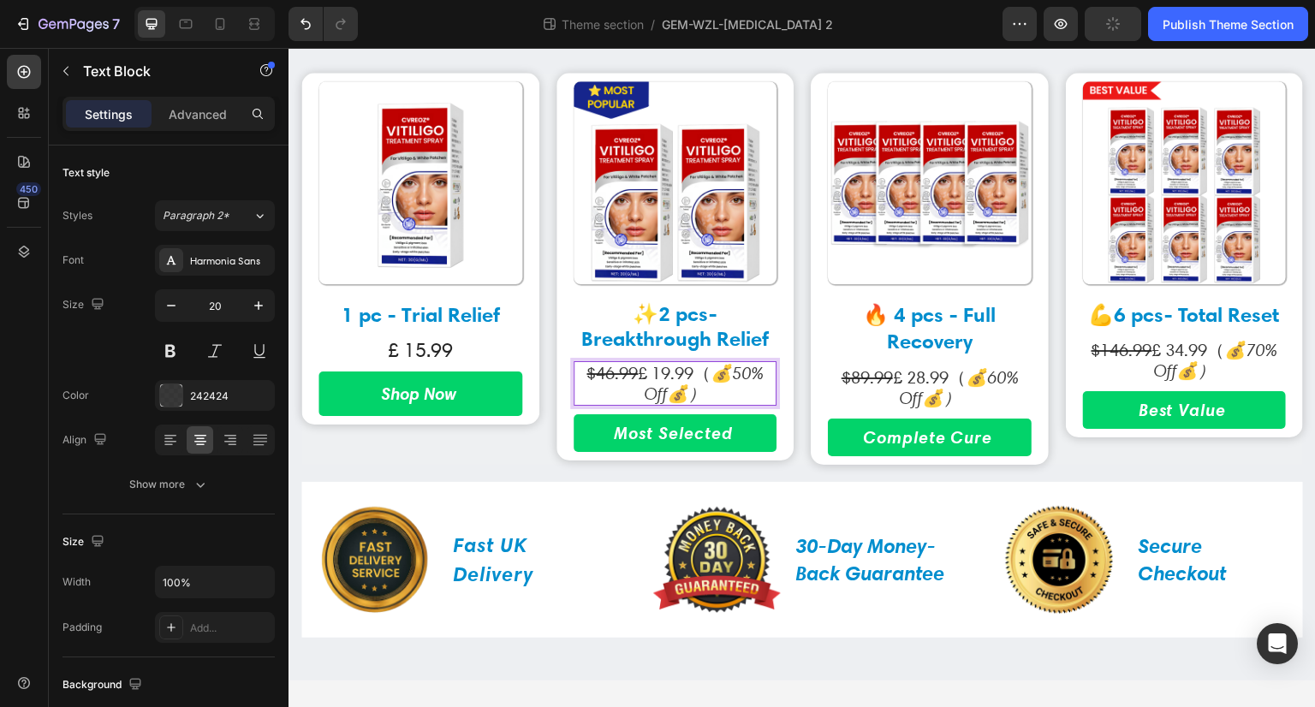
click at [694, 374] on span "（" at bounding box center [702, 373] width 17 height 21
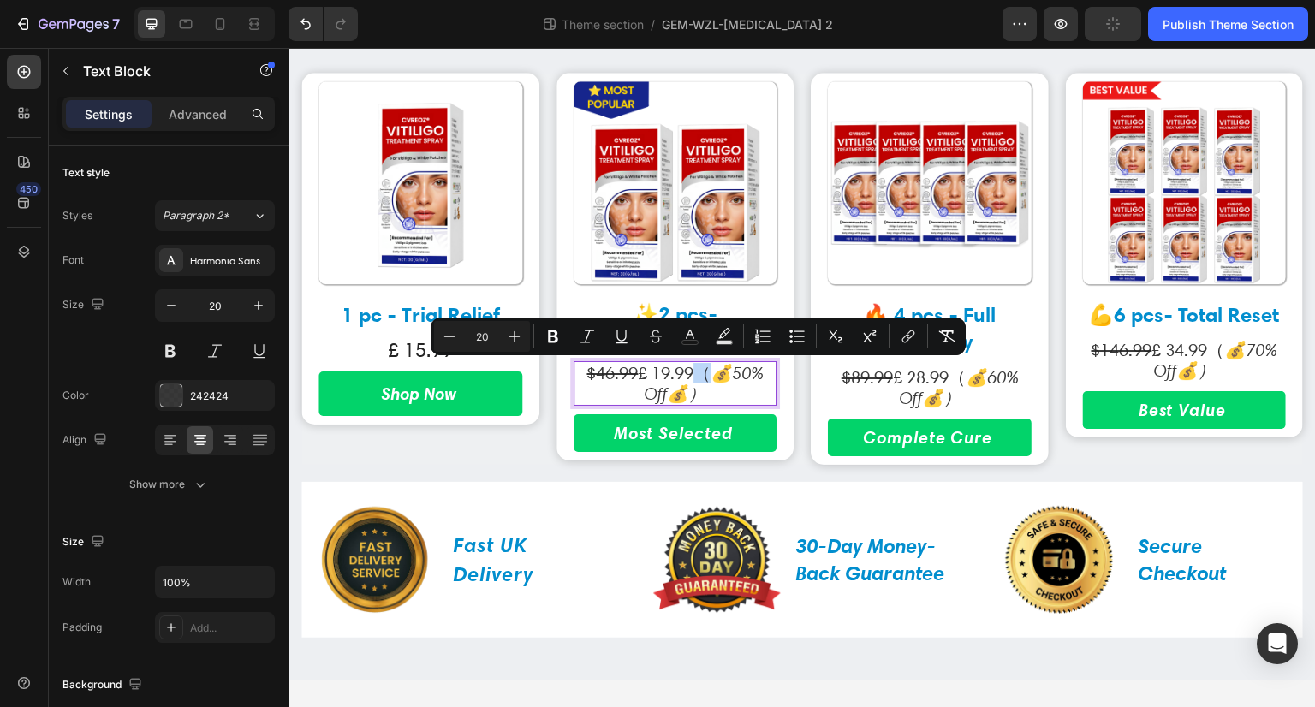
click at [694, 374] on span "（" at bounding box center [702, 373] width 17 height 21
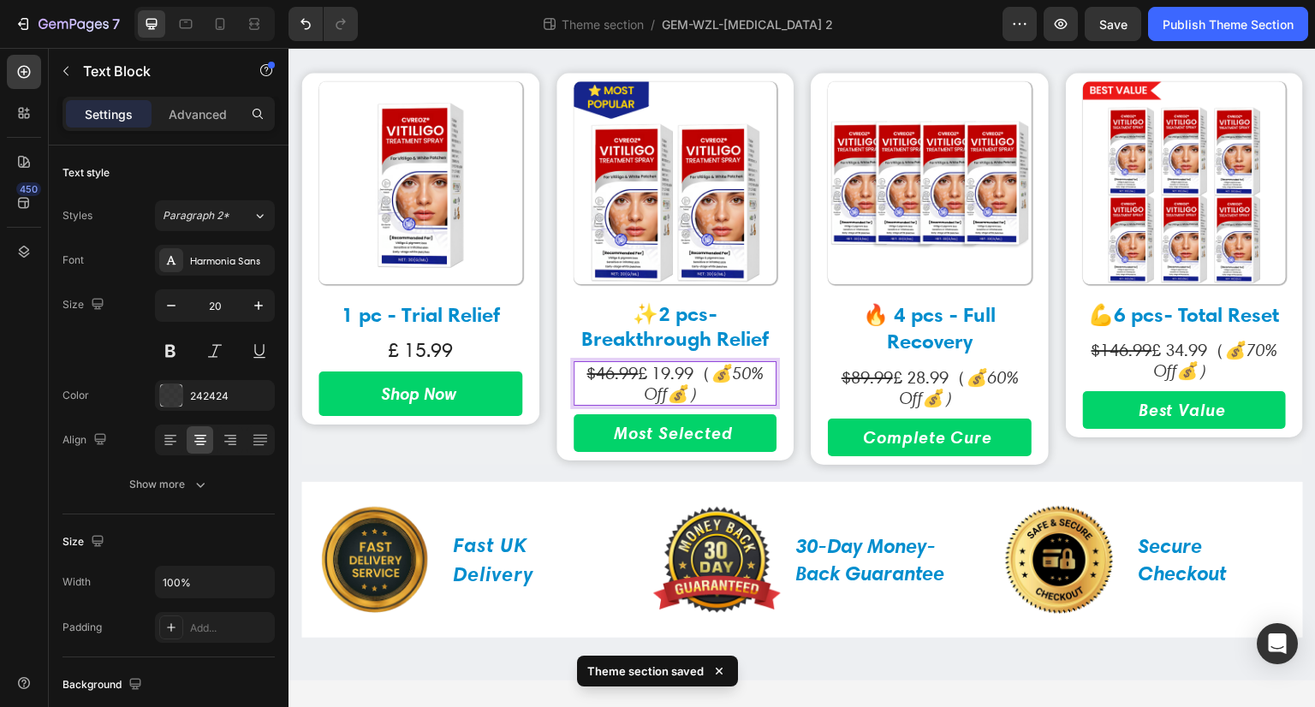
click at [641, 370] on p "$46.99 £ 19.99 （ 💰50% Off💰）" at bounding box center [675, 383] width 200 height 41
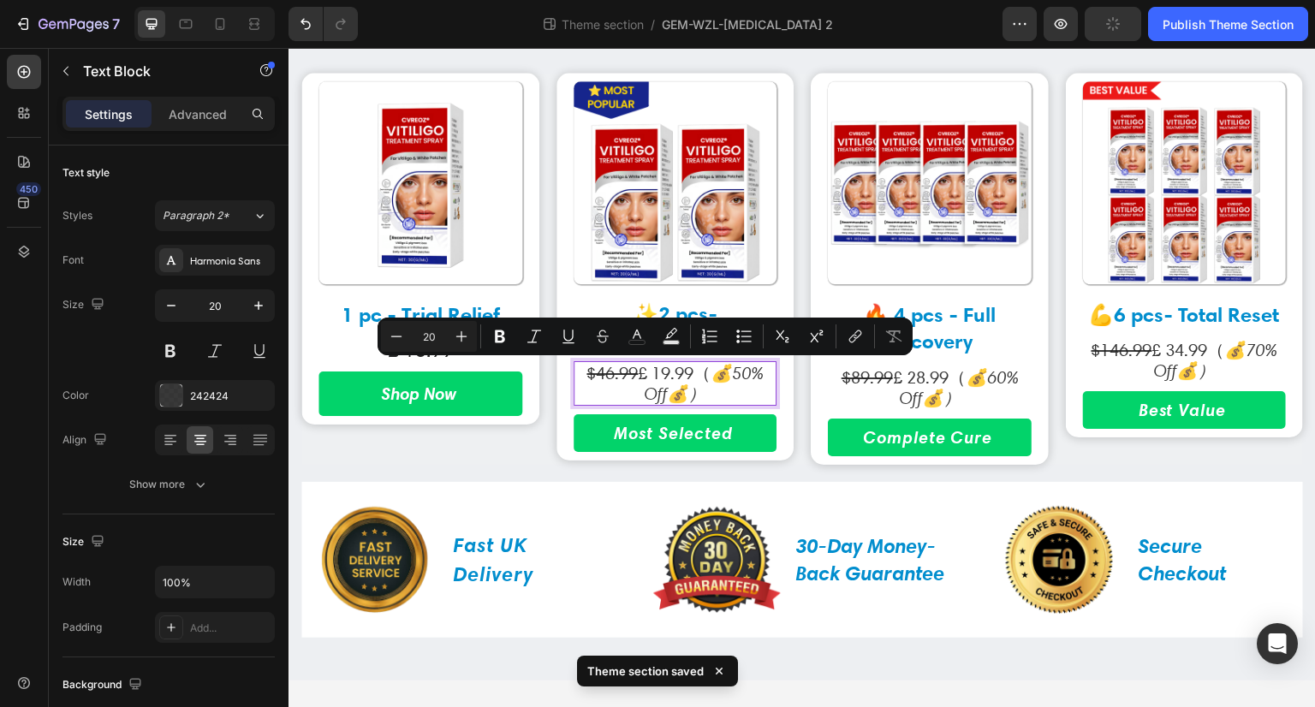
drag, startPoint x: 667, startPoint y: 374, endPoint x: 684, endPoint y: 374, distance: 17.1
click at [668, 374] on p "$46.99 £ 19.99 （ 💰50% Off💰）" at bounding box center [675, 383] width 200 height 41
drag, startPoint x: 694, startPoint y: 374, endPoint x: 637, endPoint y: 373, distance: 57.4
click at [637, 373] on p "$46.99 £ 19.99 （ 💰50% Off💰）" at bounding box center [675, 383] width 200 height 41
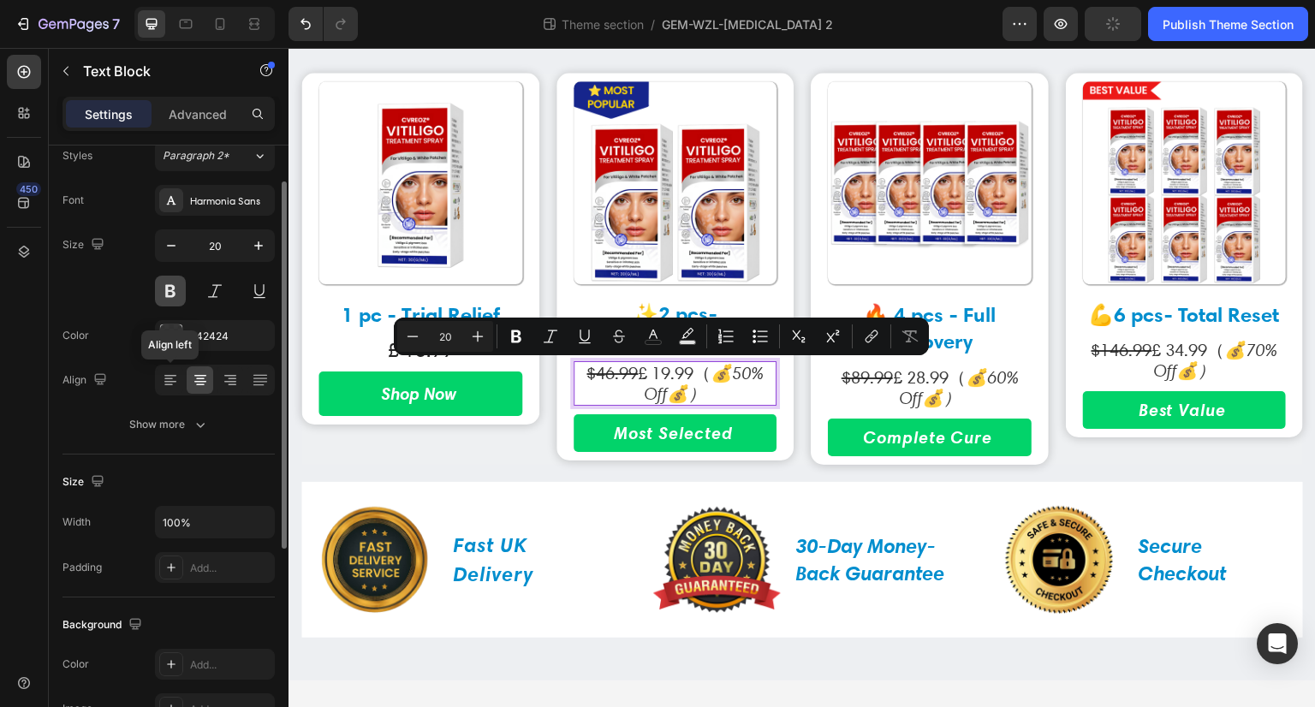
scroll to position [0, 0]
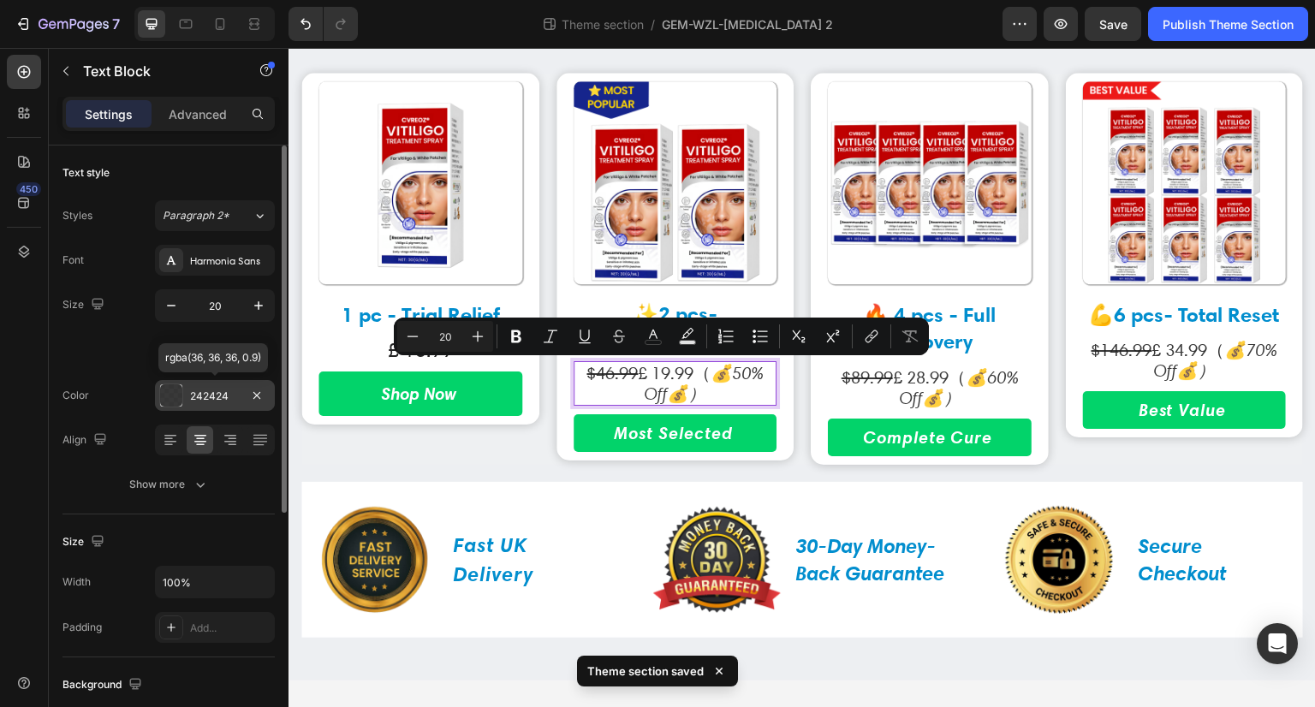
click at [176, 391] on div at bounding box center [171, 395] width 22 height 22
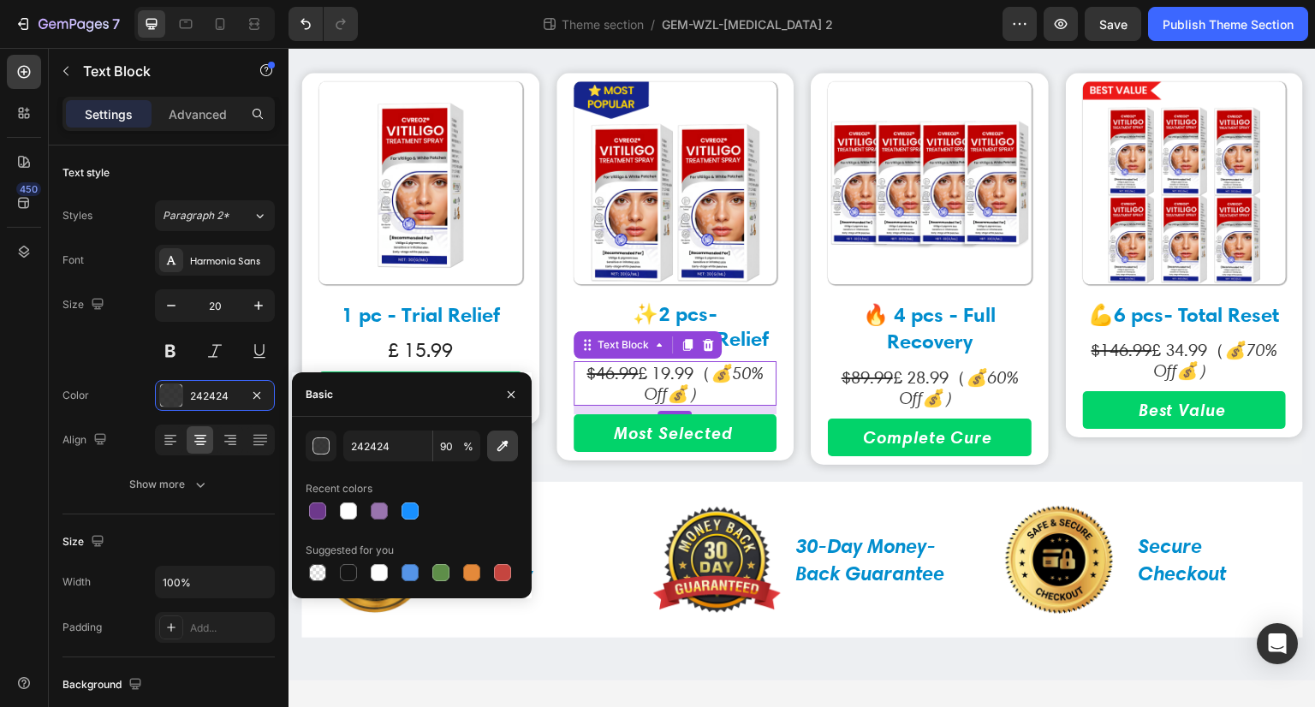
click at [503, 438] on icon "button" at bounding box center [502, 446] width 17 height 17
type input "F9F9F9"
type input "100"
click at [500, 448] on icon "button" at bounding box center [502, 446] width 17 height 17
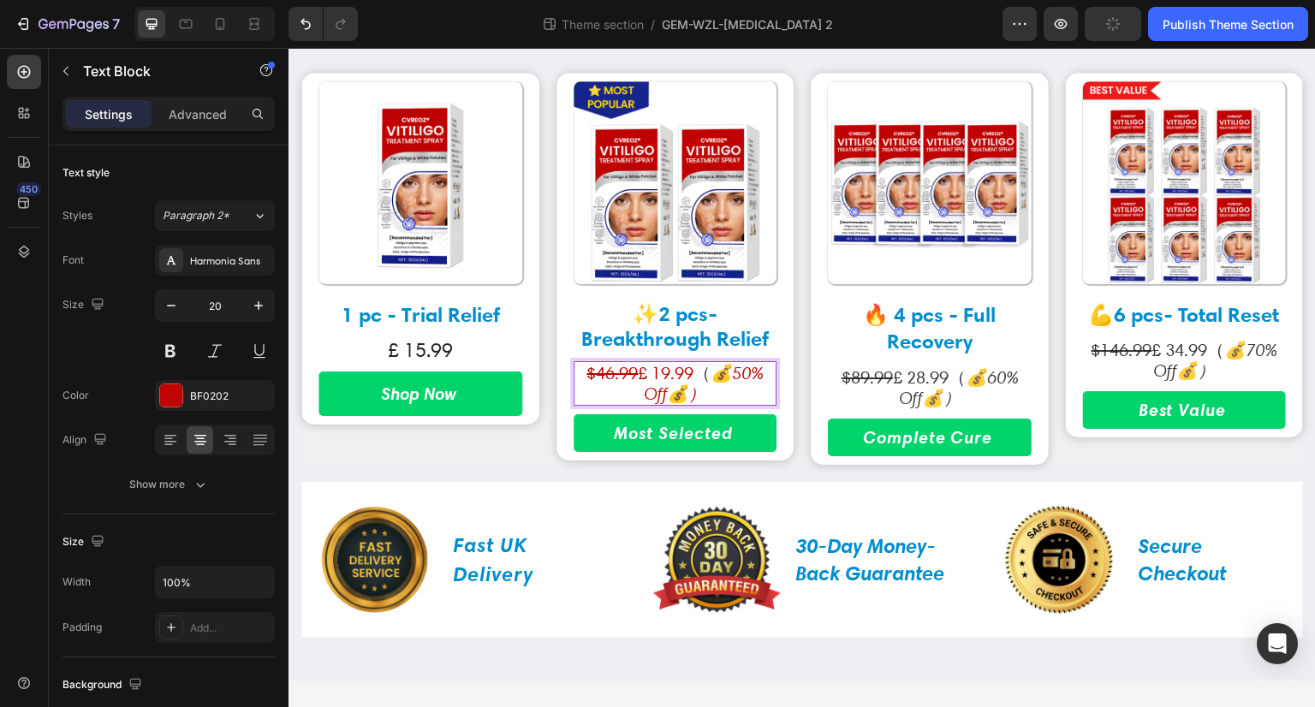
click at [707, 375] on icon "💰50% Off💰）" at bounding box center [703, 383] width 119 height 42
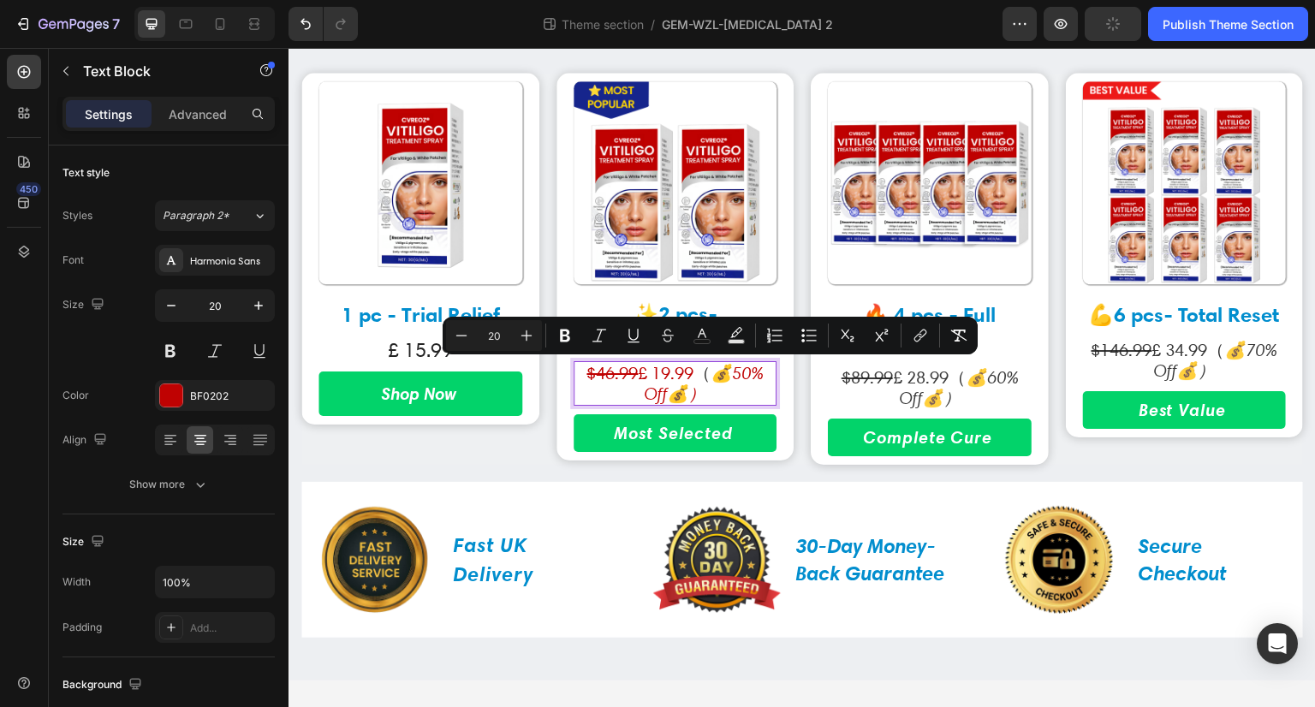
click at [712, 391] on p "$46.99 £ 19.99 （ 💰50% Off💰）" at bounding box center [675, 383] width 200 height 41
drag, startPoint x: 712, startPoint y: 371, endPoint x: 725, endPoint y: 404, distance: 36.1
click at [725, 404] on div "$46.99 £ 19.99 （ 💰50% Off💰）" at bounding box center [676, 383] width 204 height 45
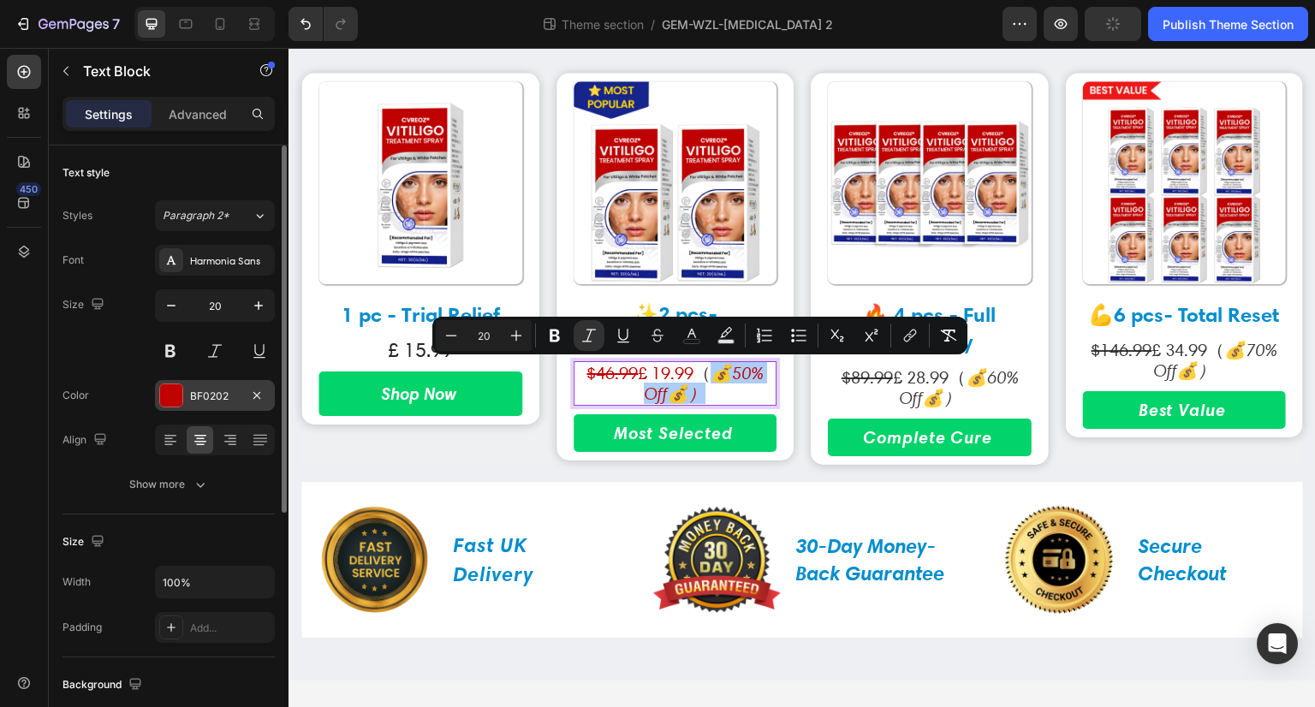
click at [192, 399] on div "BF0202" at bounding box center [215, 396] width 50 height 15
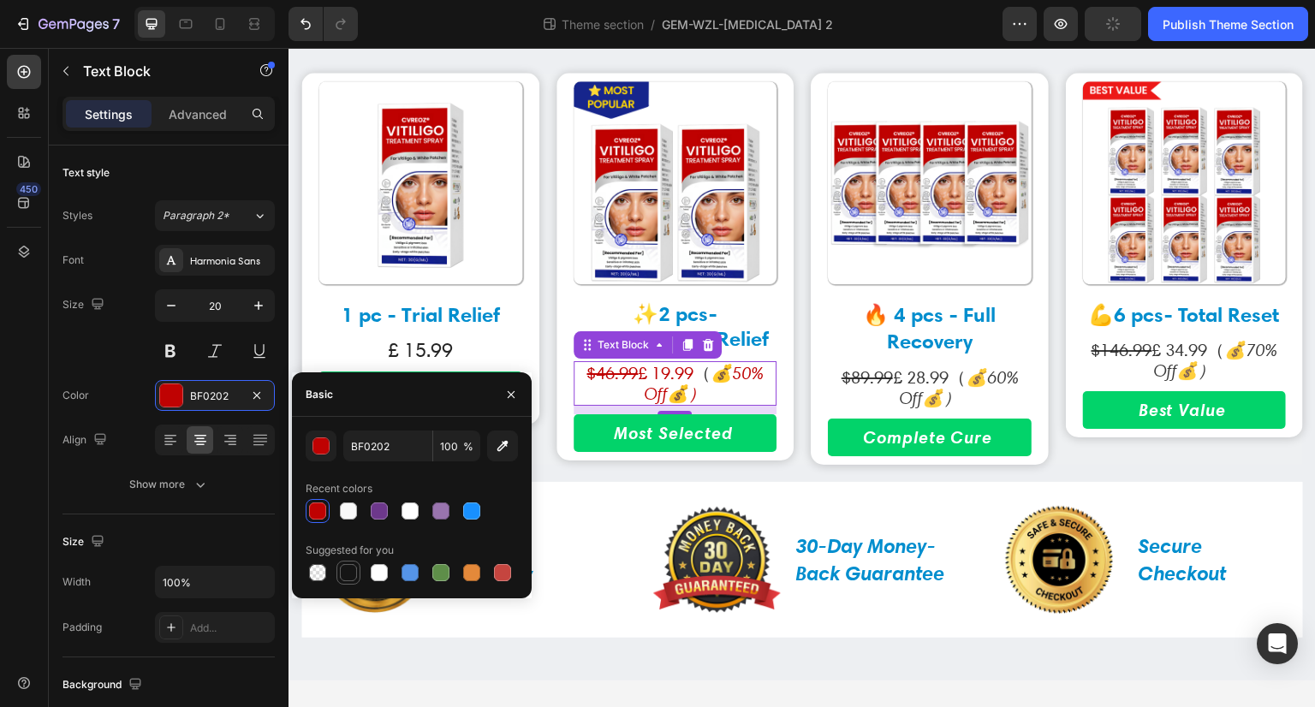
click at [346, 576] on div at bounding box center [348, 572] width 17 height 17
type input "151515"
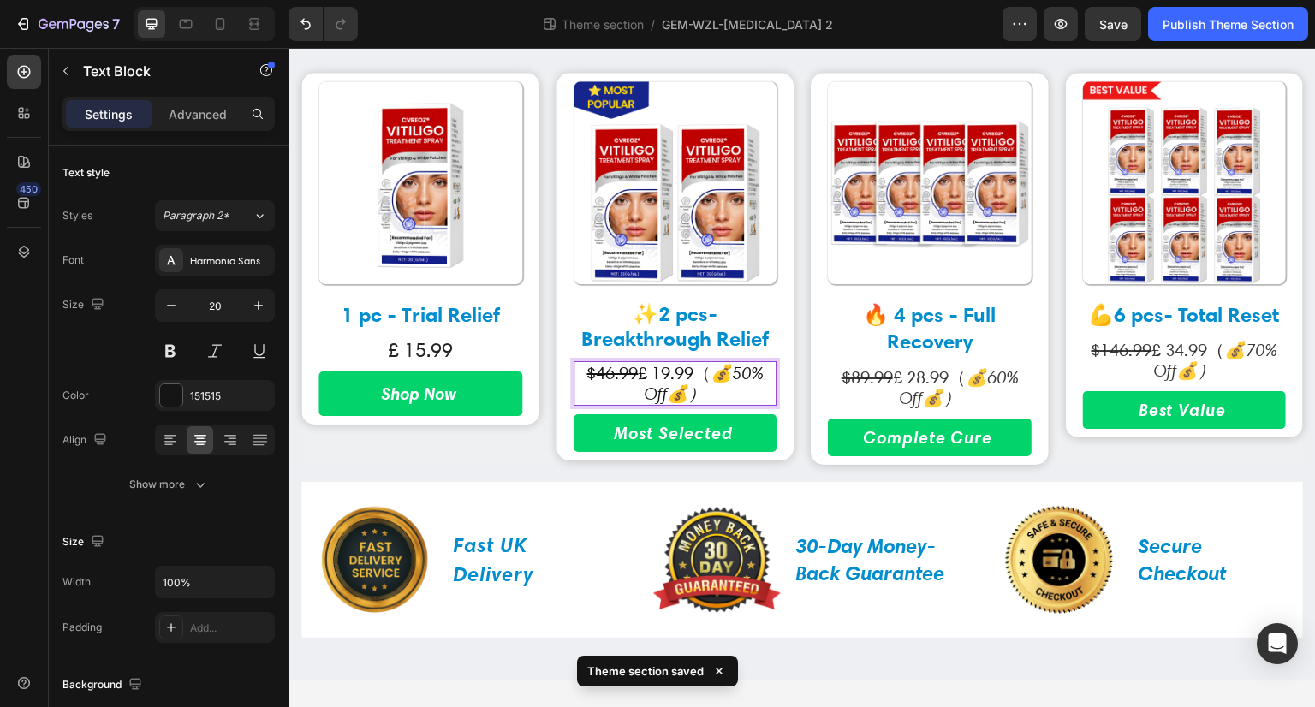
click at [660, 374] on p "$46.99 £ 19.99 （ 💰50% Off💰）" at bounding box center [675, 383] width 200 height 41
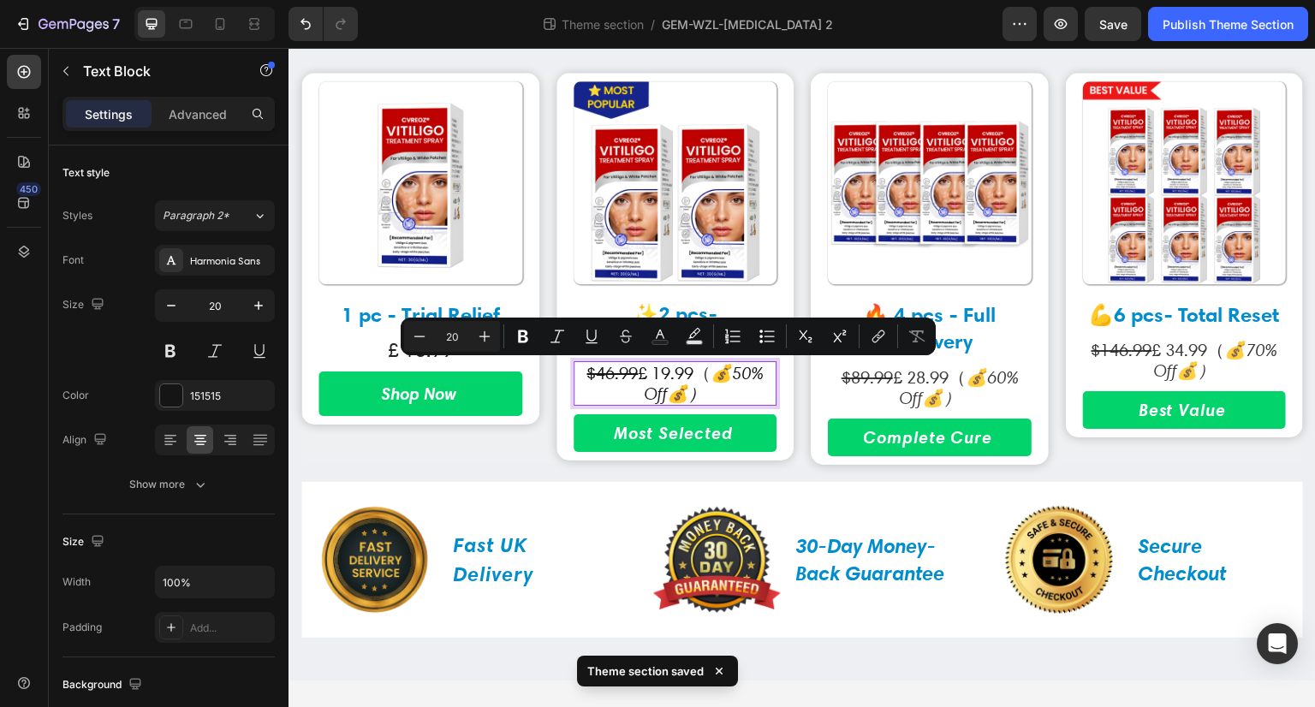
click at [645, 372] on p "$46.99 £ 19.99 （ 💰50% Off💰）" at bounding box center [675, 383] width 200 height 41
drag, startPoint x: 637, startPoint y: 372, endPoint x: 688, endPoint y: 378, distance: 51.7
click at [688, 378] on p "$46.99 £ 19.99 （ 💰50% Off💰）" at bounding box center [675, 383] width 200 height 41
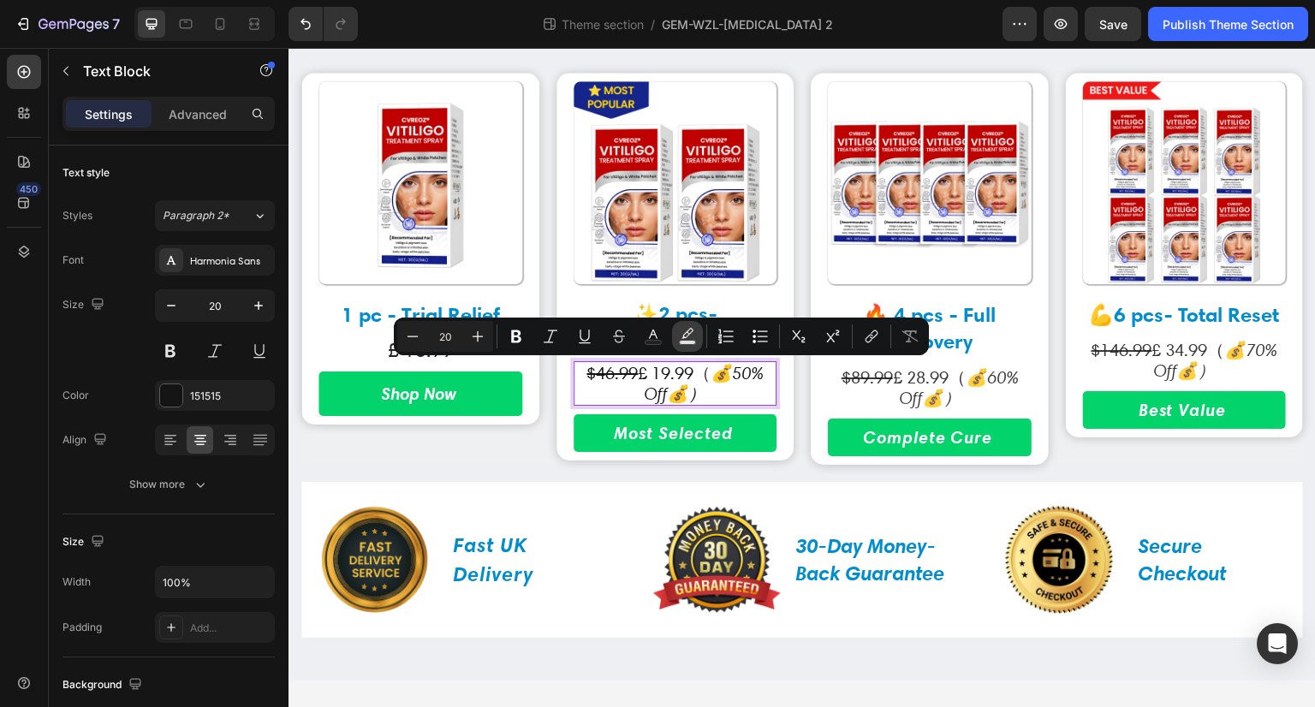
click at [695, 338] on button "Text Background Color" at bounding box center [687, 336] width 31 height 31
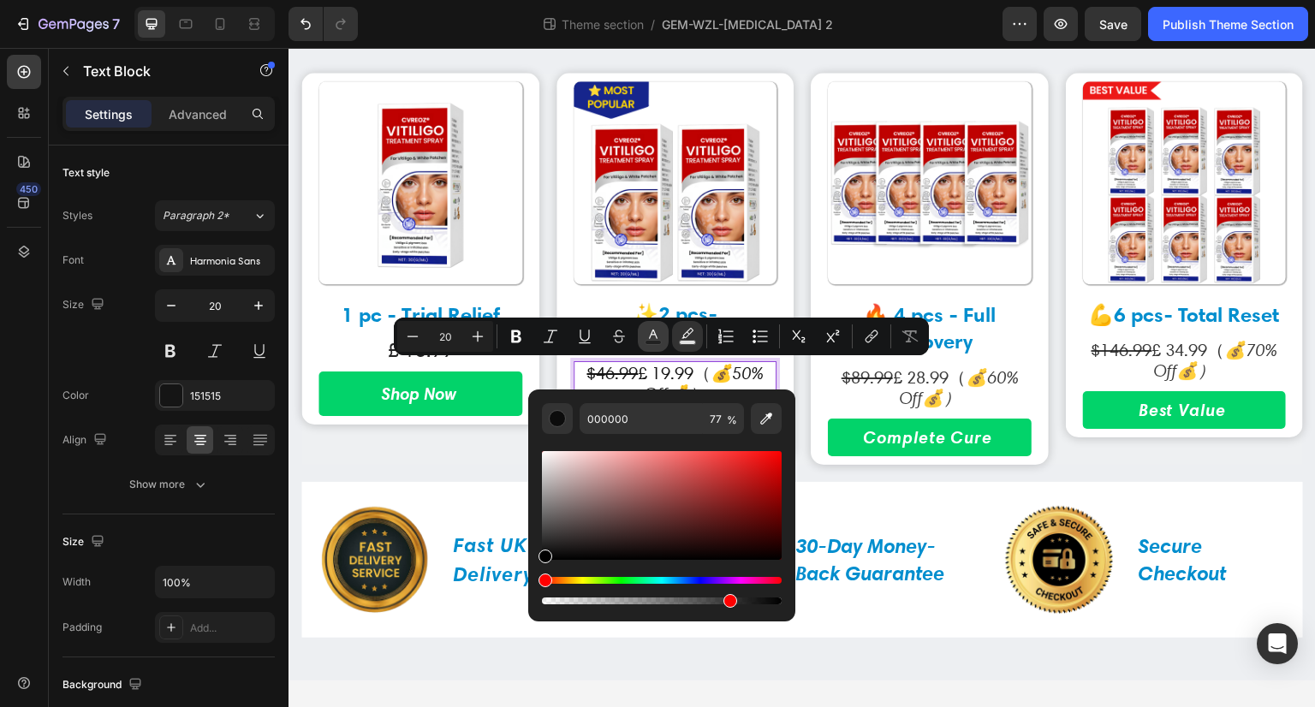
click at [652, 331] on icon "Editor contextual toolbar" at bounding box center [653, 334] width 9 height 9
click at [783, 603] on div "Editor contextual toolbar" at bounding box center [779, 601] width 14 height 14
click at [774, 579] on div "Hue" at bounding box center [662, 580] width 240 height 7
type input "131313"
drag, startPoint x: 834, startPoint y: 628, endPoint x: 816, endPoint y: 581, distance: 49.6
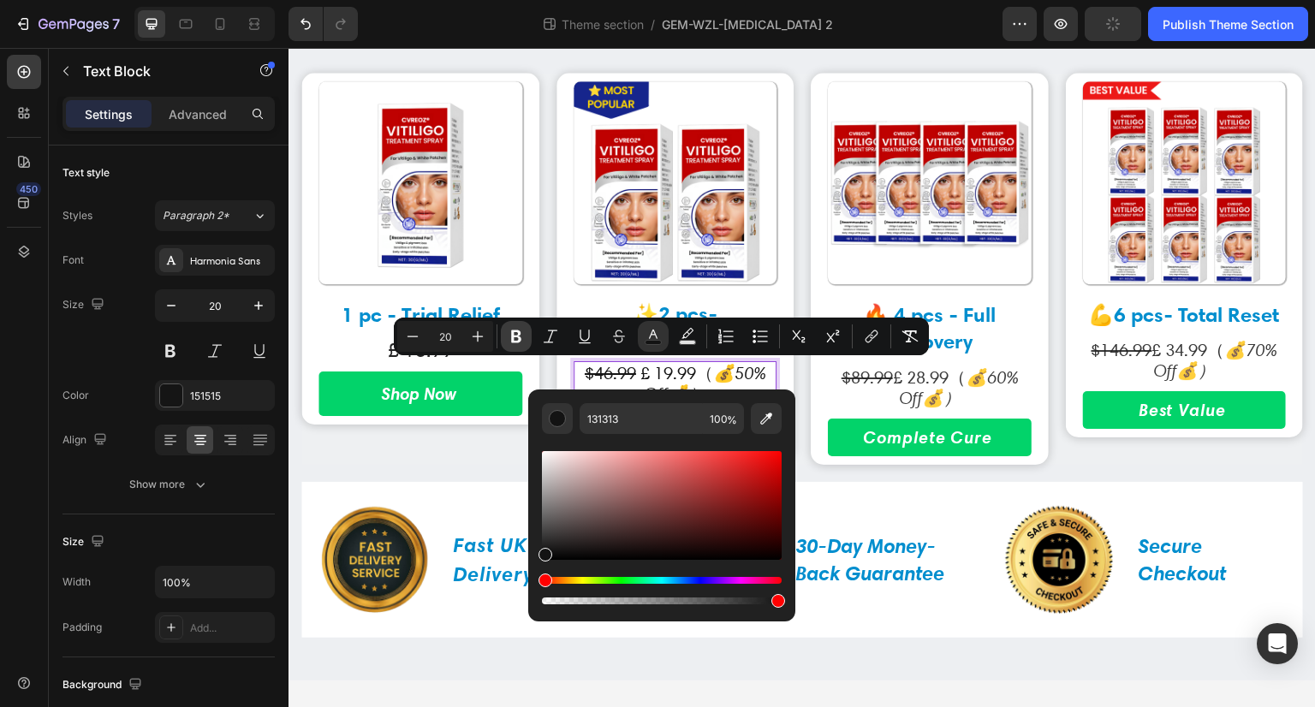
click at [518, 338] on icon "Editor contextual toolbar" at bounding box center [516, 337] width 10 height 13
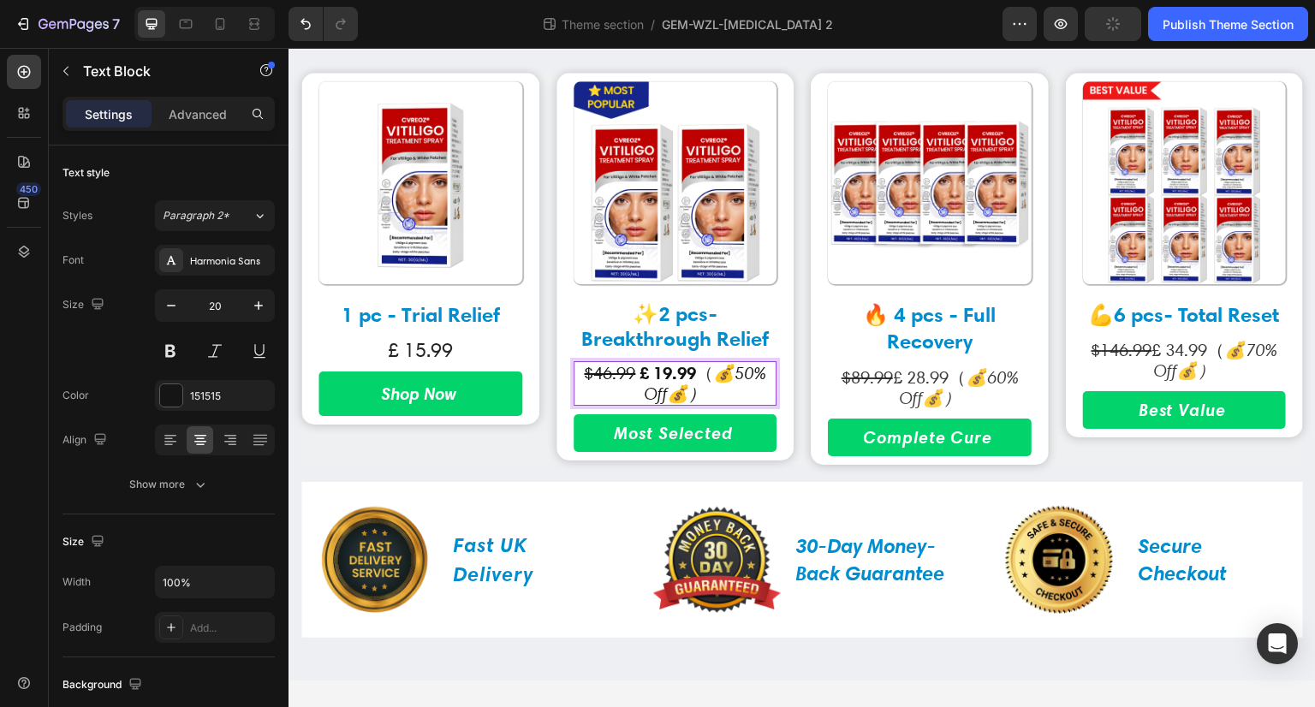
click at [685, 374] on strong "£ 19.99" at bounding box center [668, 372] width 57 height 21
drag, startPoint x: 693, startPoint y: 374, endPoint x: 635, endPoint y: 376, distance: 58.3
click at [635, 376] on p "$46.99 £ 19.99 （ 💰50% Off💰）" at bounding box center [675, 383] width 200 height 41
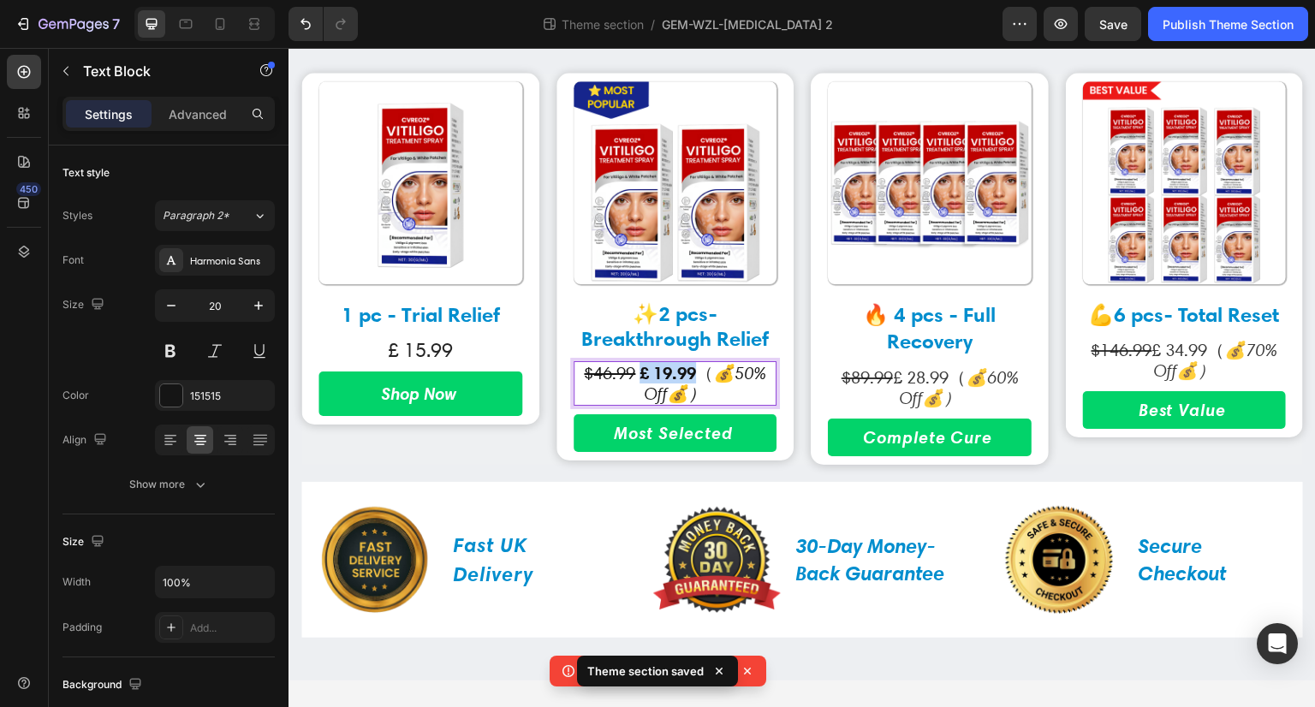
click at [666, 373] on strong "£ 19.99" at bounding box center [668, 372] width 57 height 21
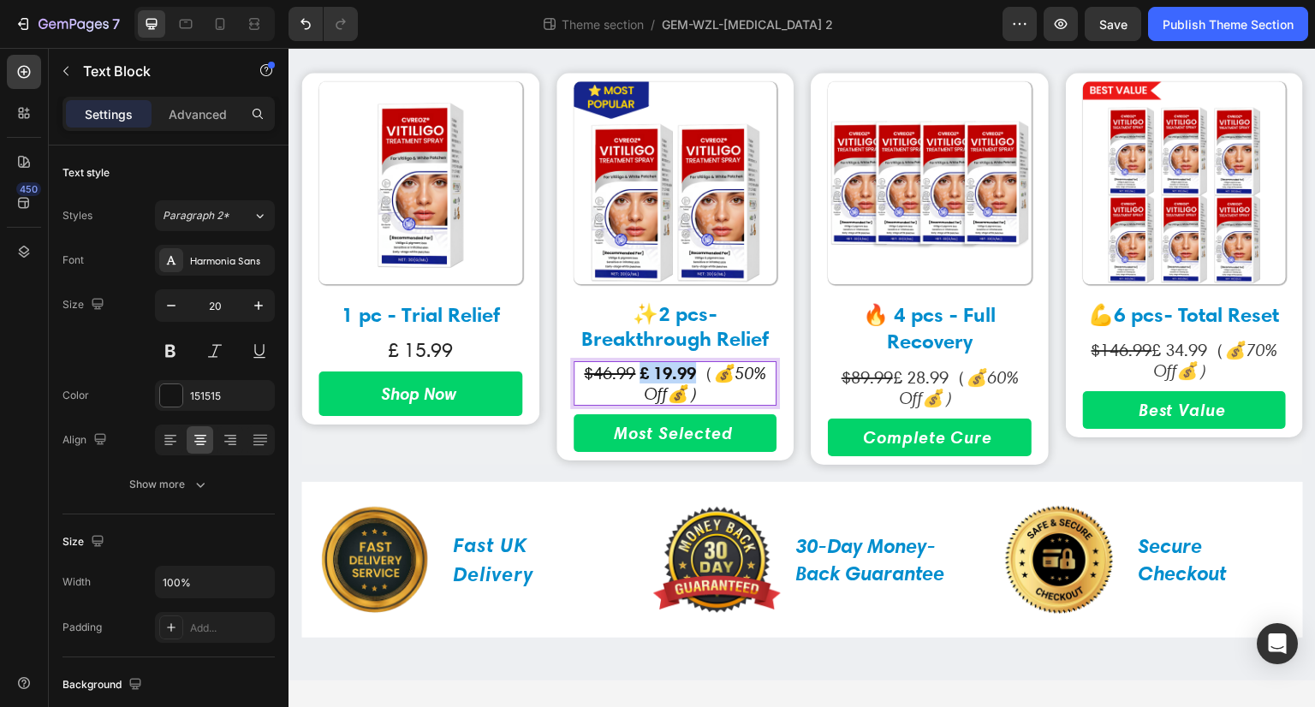
click at [640, 368] on strong "£ 19.99" at bounding box center [668, 372] width 57 height 21
drag, startPoint x: 692, startPoint y: 375, endPoint x: 635, endPoint y: 372, distance: 56.6
click at [635, 372] on p "$46.99 £ 19.99 （ 💰50% Off💰）" at bounding box center [675, 383] width 200 height 41
click at [679, 377] on strong "£ 19.99" at bounding box center [668, 372] width 57 height 21
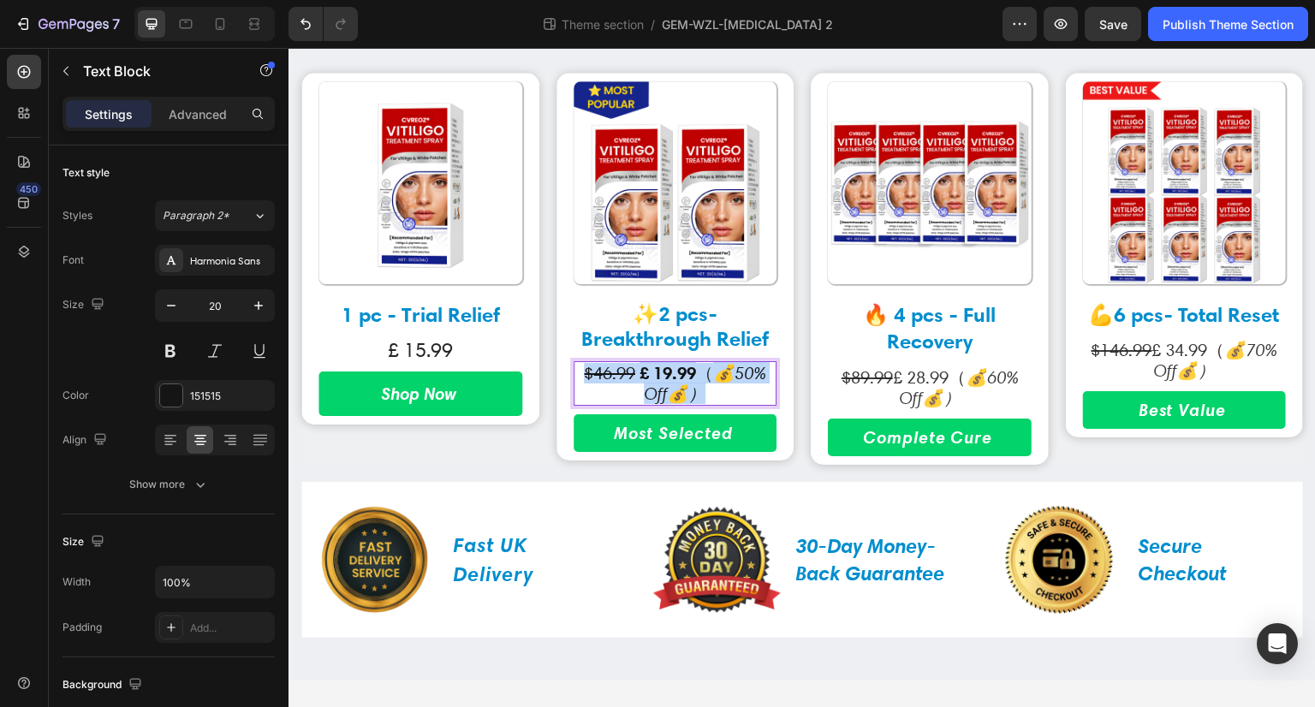
click at [679, 377] on strong "£ 19.99" at bounding box center [668, 372] width 57 height 21
click at [679, 371] on strong "£ 19.99" at bounding box center [668, 372] width 57 height 21
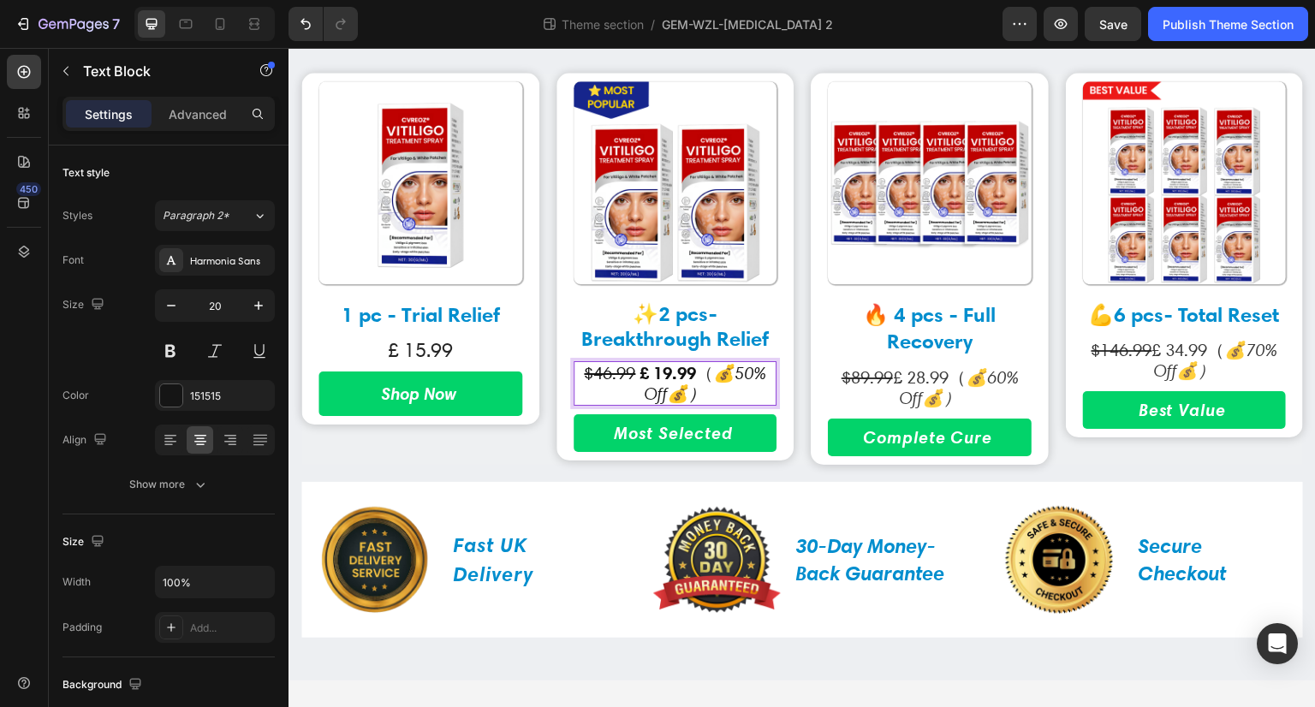
click at [623, 375] on s "$46.99" at bounding box center [609, 373] width 51 height 21
click at [687, 376] on strong "£ 19.99" at bounding box center [668, 372] width 57 height 21
click at [678, 373] on strong "£ 19.99" at bounding box center [668, 372] width 57 height 21
click at [640, 375] on strong "£ 19.99" at bounding box center [668, 372] width 57 height 21
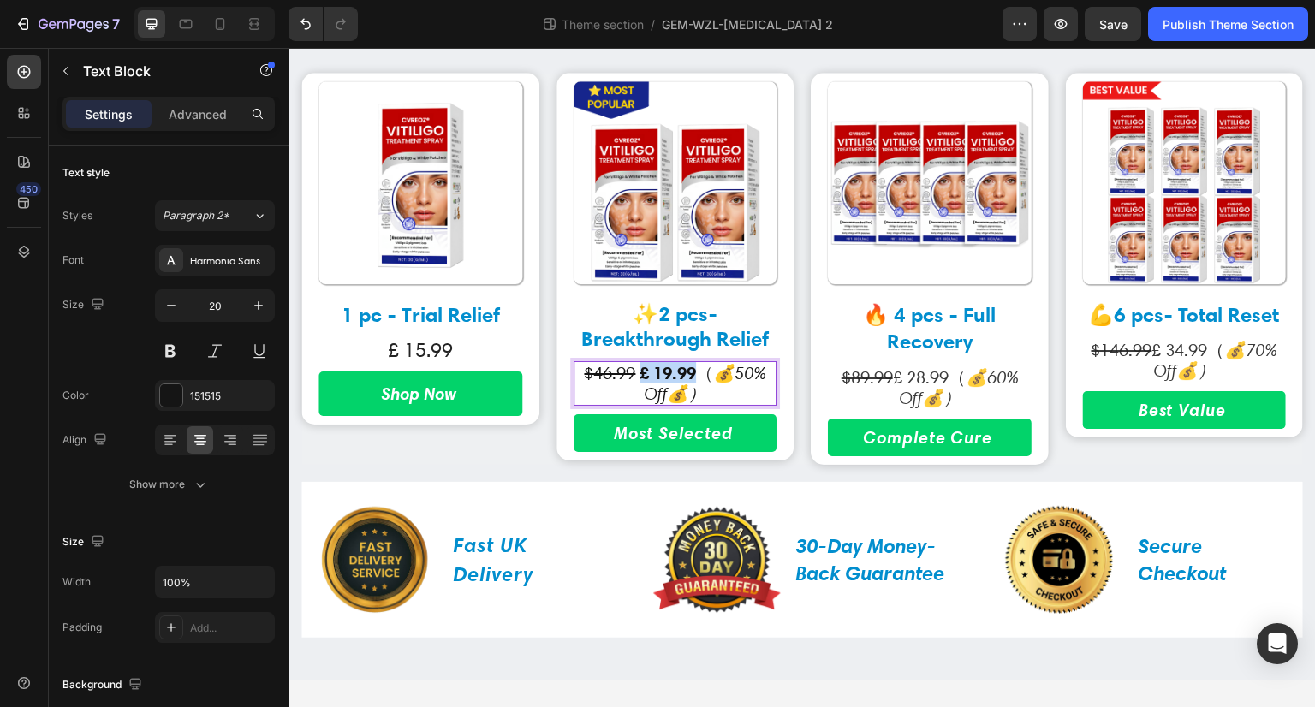
drag, startPoint x: 638, startPoint y: 375, endPoint x: 689, endPoint y: 374, distance: 51.4
click at [689, 374] on strong "£ 19.99" at bounding box center [668, 372] width 57 height 21
drag, startPoint x: 681, startPoint y: 365, endPoint x: 678, endPoint y: 375, distance: 10.6
click at [678, 375] on strong "£ 19.99" at bounding box center [668, 372] width 57 height 21
click at [230, 401] on div "151515" at bounding box center [215, 396] width 50 height 15
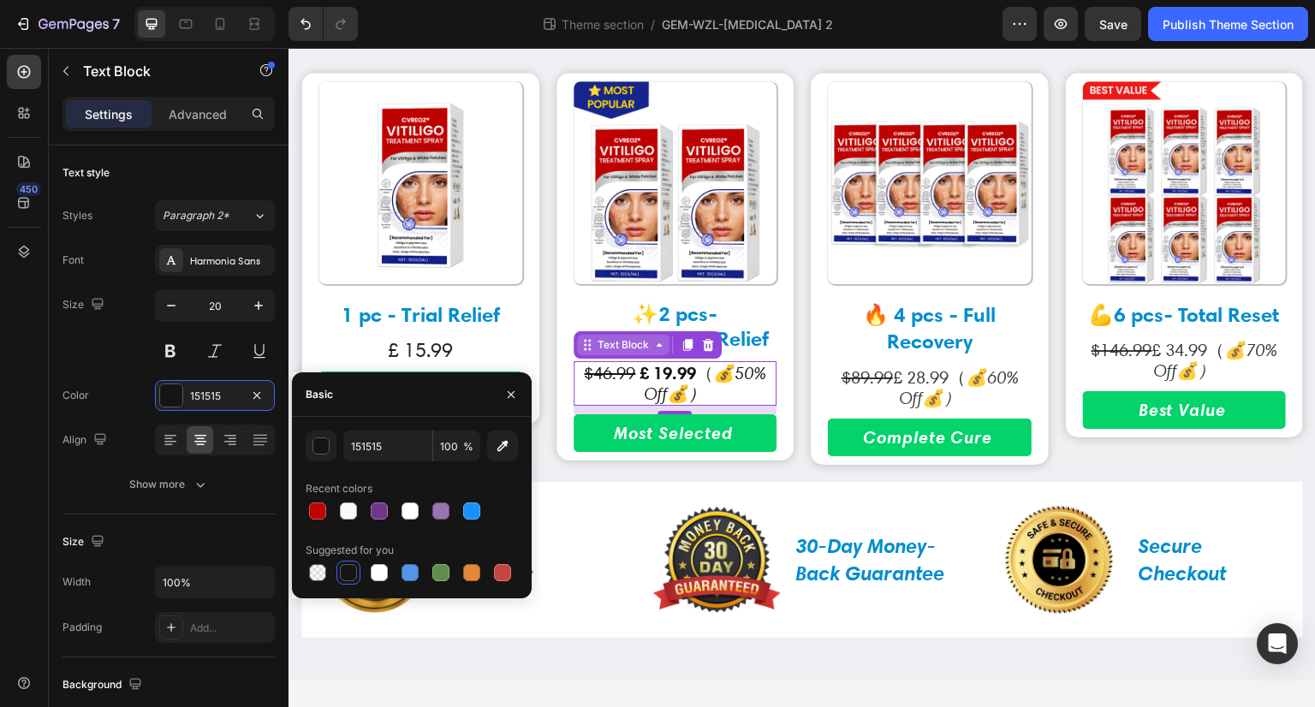
click at [654, 349] on icon at bounding box center [659, 345] width 14 height 14
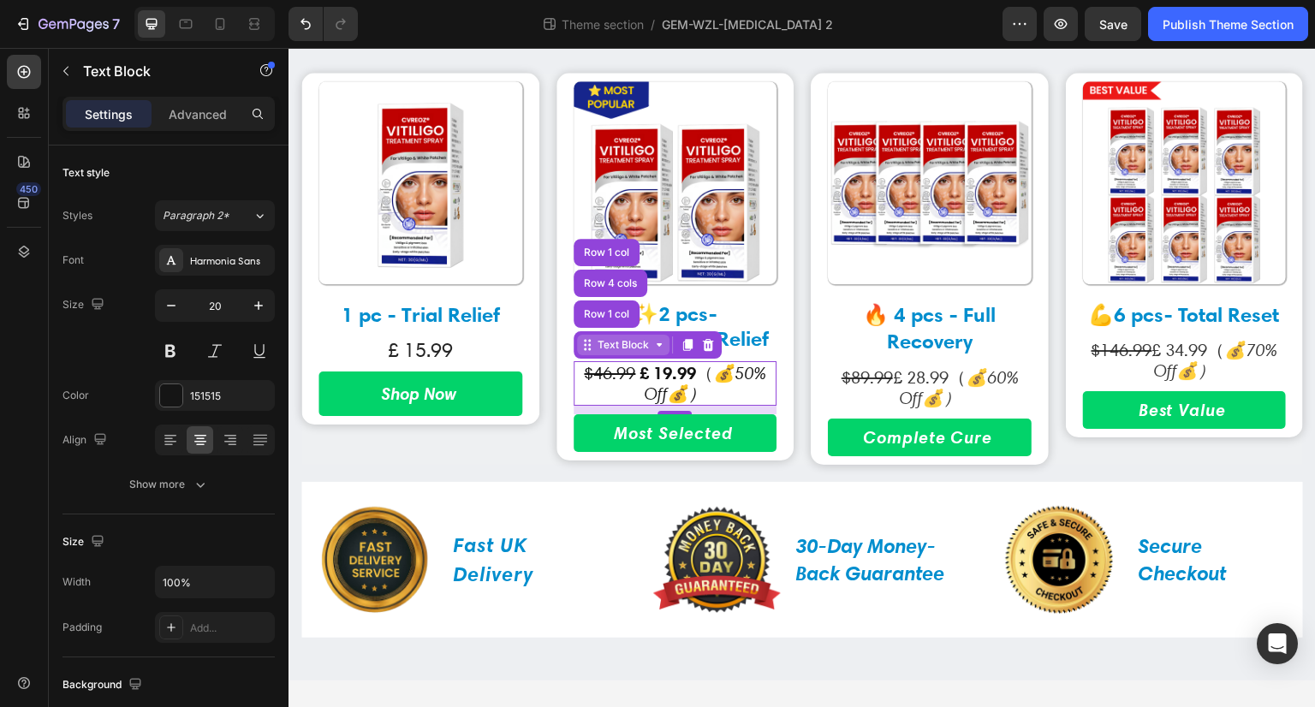
click at [654, 349] on icon at bounding box center [659, 345] width 14 height 14
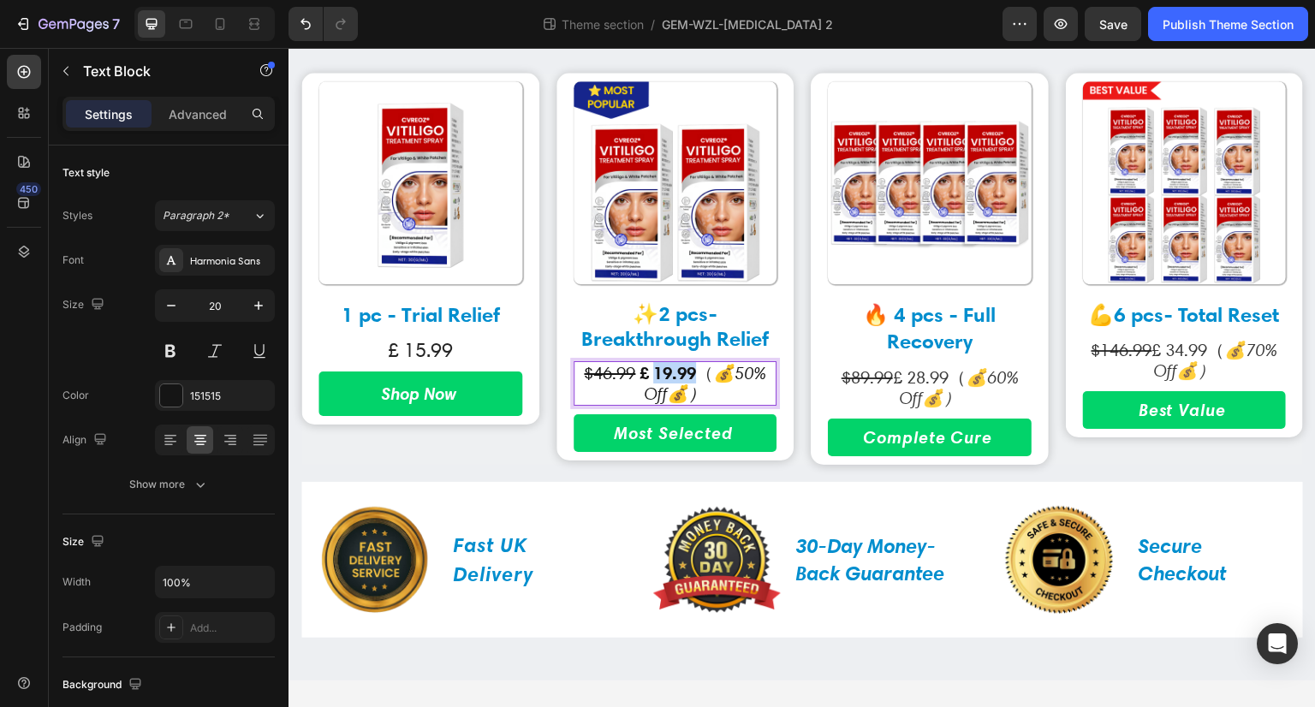
click at [676, 375] on strong "£ 19.99" at bounding box center [668, 372] width 57 height 21
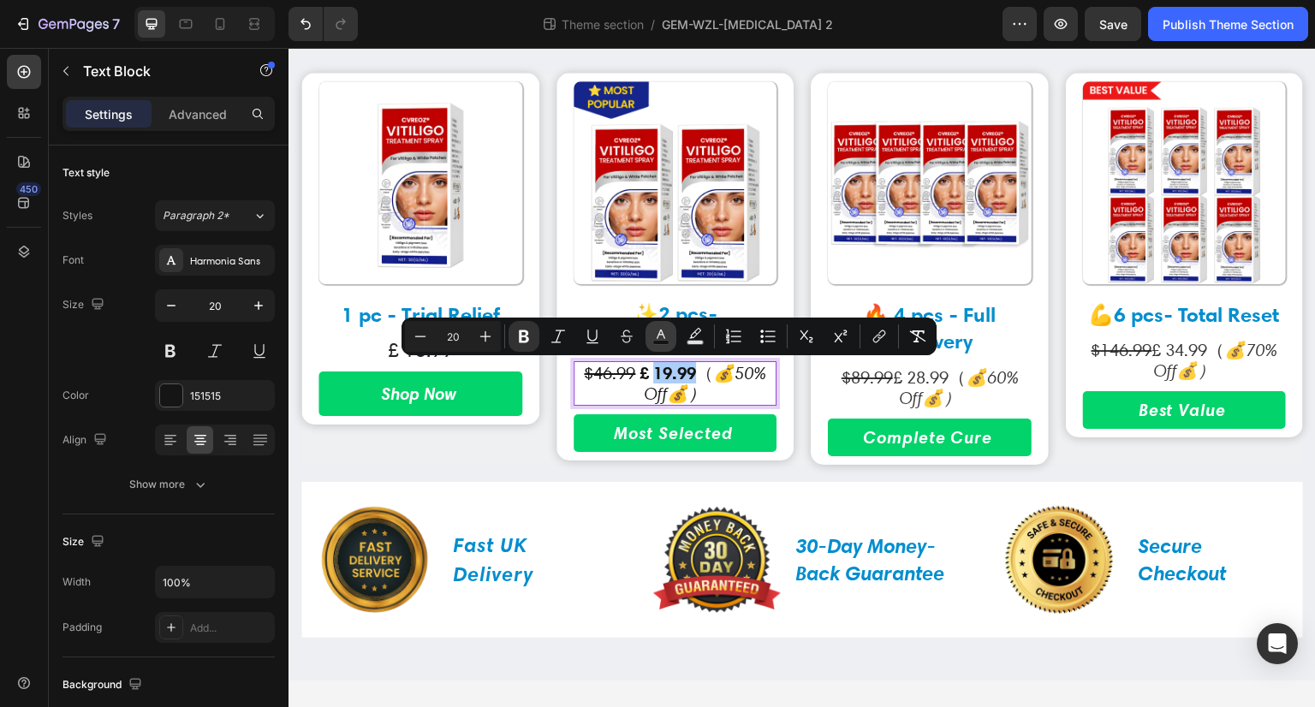
click at [662, 341] on rect "Editor contextual toolbar" at bounding box center [661, 343] width 16 height 4
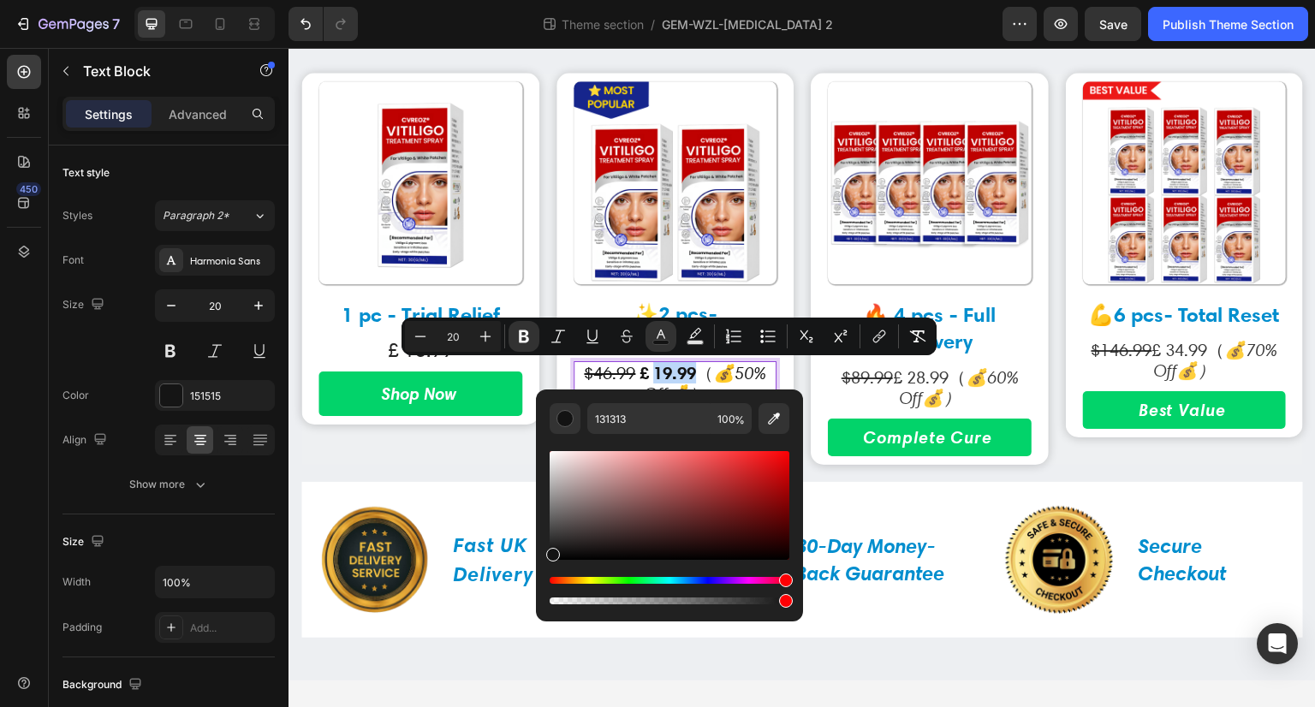
drag, startPoint x: 555, startPoint y: 583, endPoint x: 795, endPoint y: 581, distance: 239.8
click at [795, 581] on div "131313 100 %" at bounding box center [669, 499] width 267 height 218
click at [668, 418] on input "131313" at bounding box center [648, 418] width 123 height 31
click at [781, 462] on div "Editor contextual toolbar" at bounding box center [670, 505] width 240 height 109
type input "E5090C"
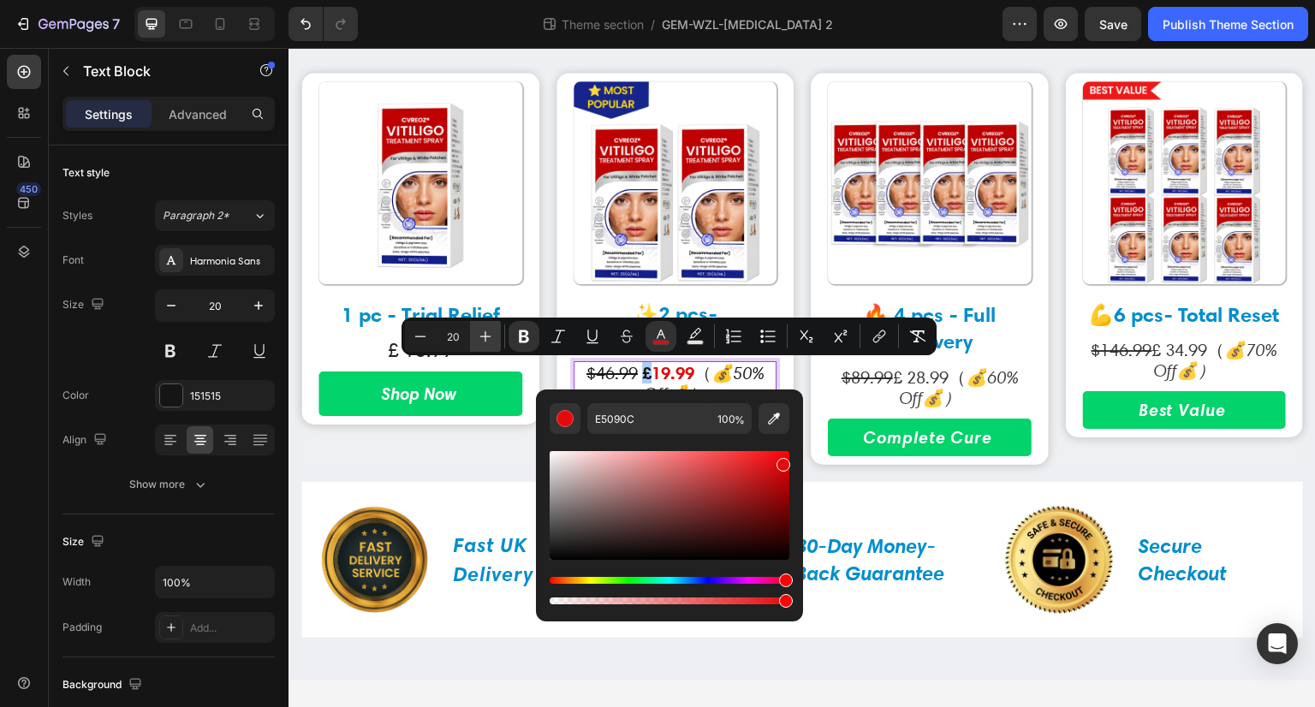
click at [480, 334] on icon "Editor contextual toolbar" at bounding box center [485, 336] width 17 height 17
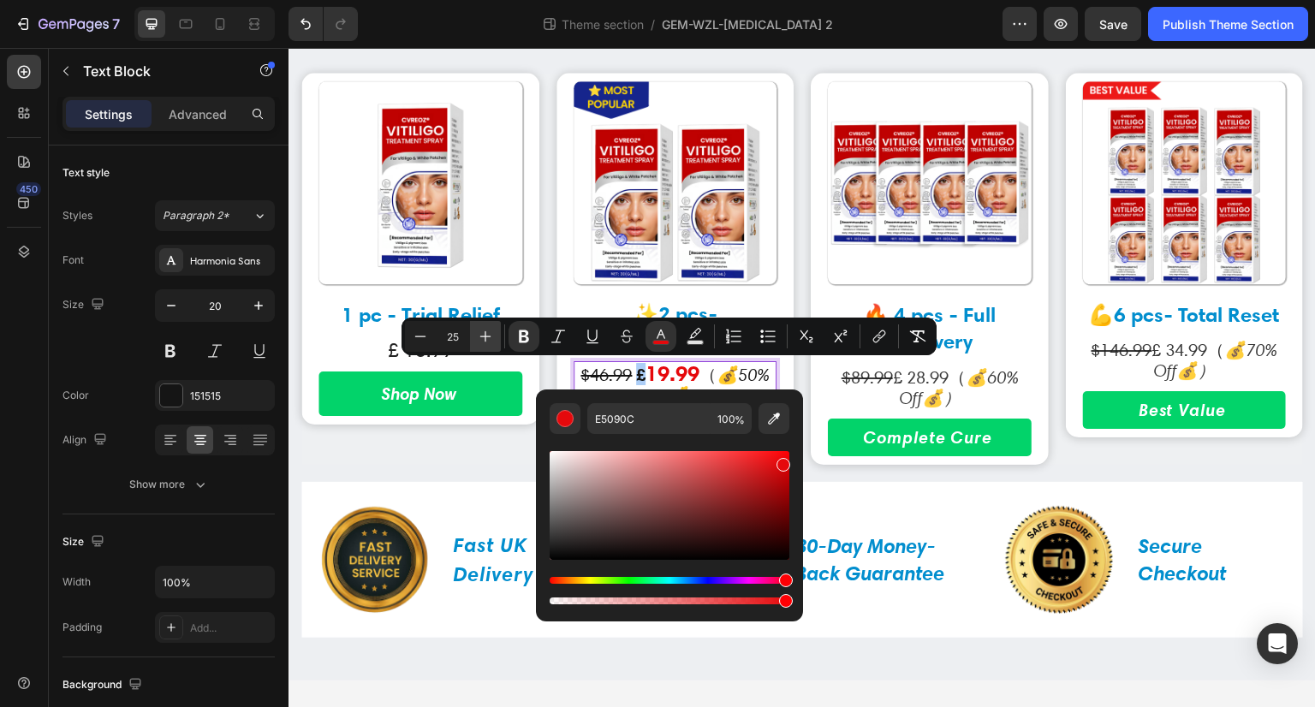
click at [480, 334] on icon "Editor contextual toolbar" at bounding box center [485, 336] width 17 height 17
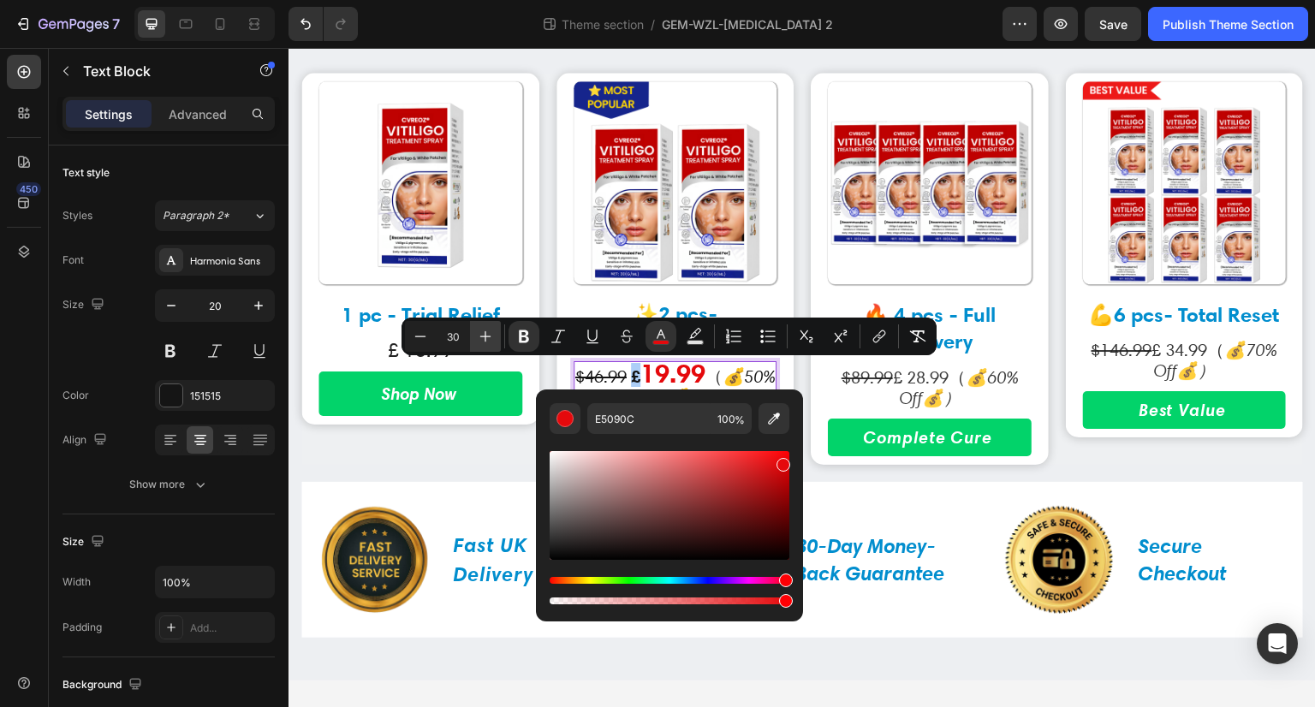
click at [480, 334] on icon "Editor contextual toolbar" at bounding box center [485, 336] width 17 height 17
click at [425, 343] on icon "Editor contextual toolbar" at bounding box center [420, 336] width 17 height 17
click at [653, 367] on strong "19.99" at bounding box center [687, 372] width 69 height 33
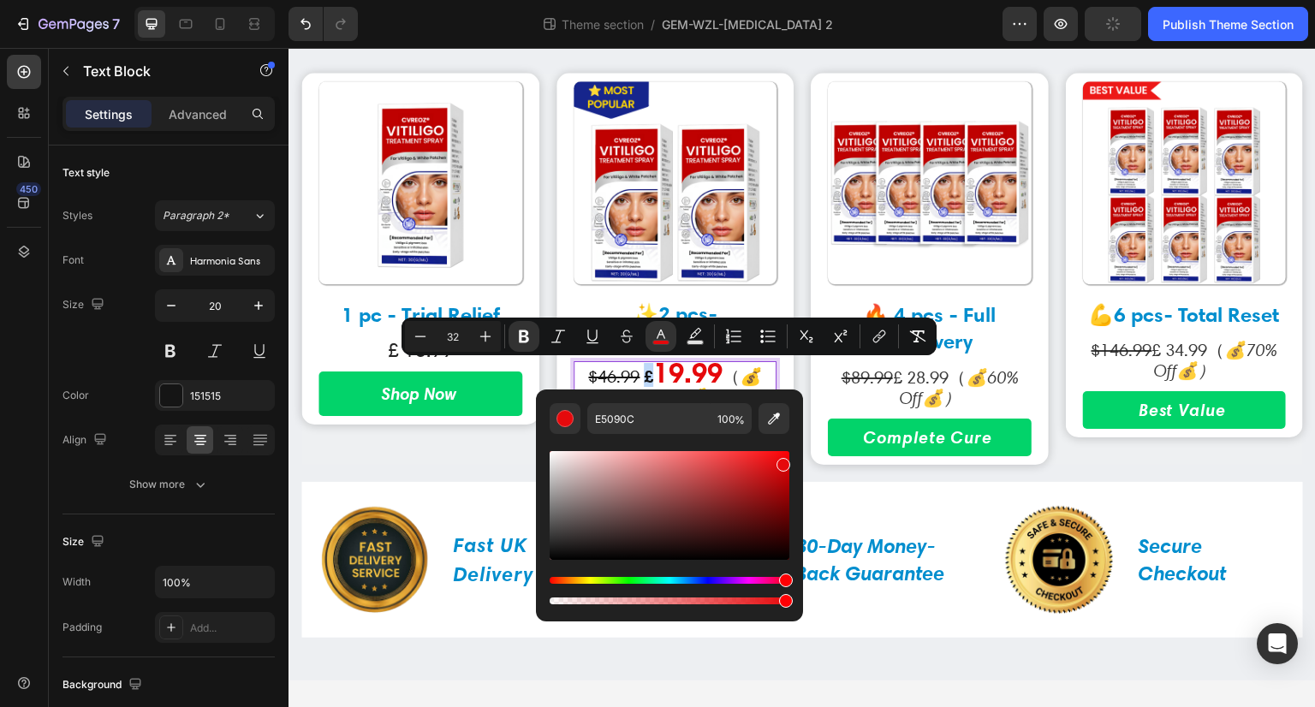
type input "20"
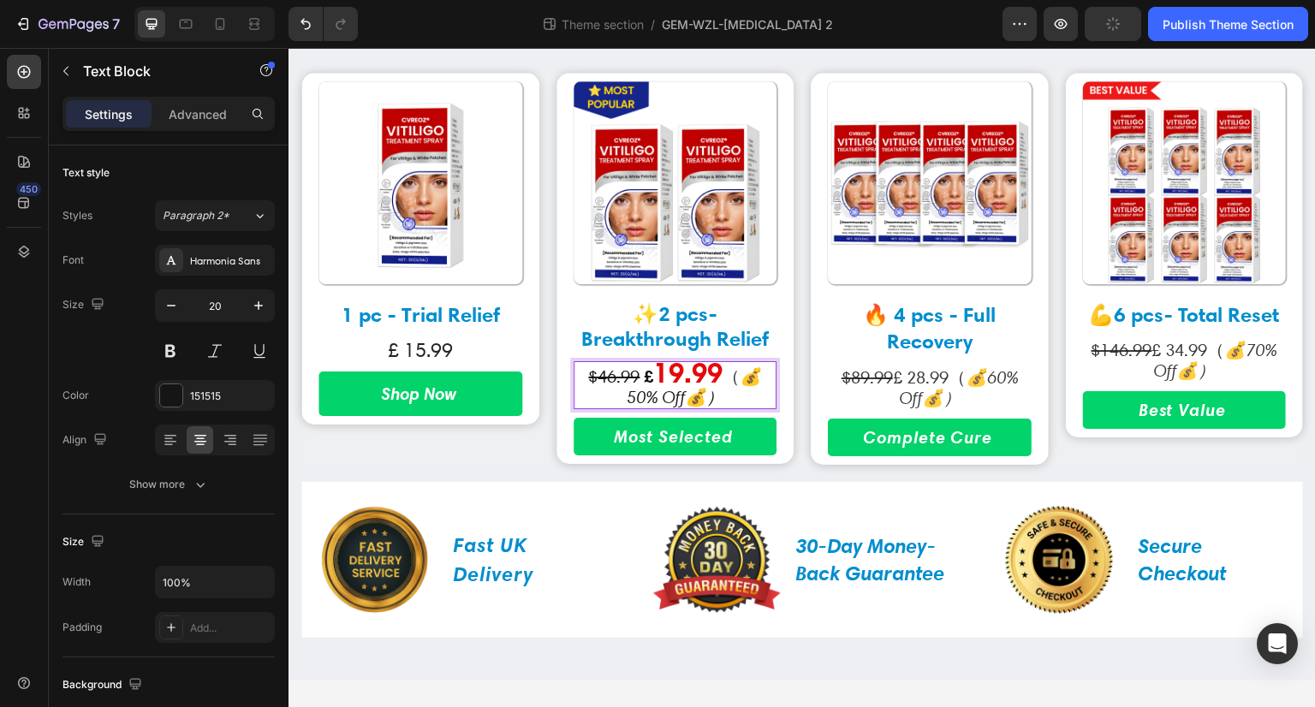
click at [644, 381] on strong "£" at bounding box center [648, 376] width 9 height 21
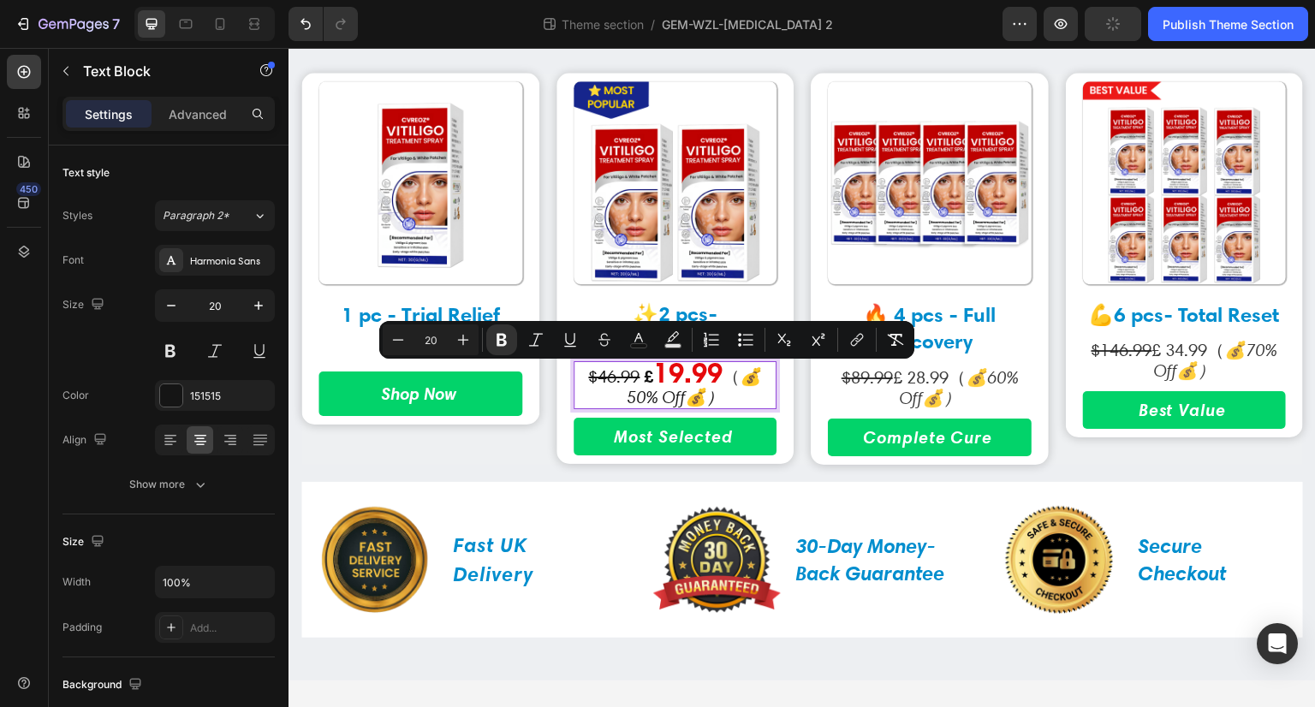
click at [644, 375] on strong "£" at bounding box center [648, 376] width 9 height 21
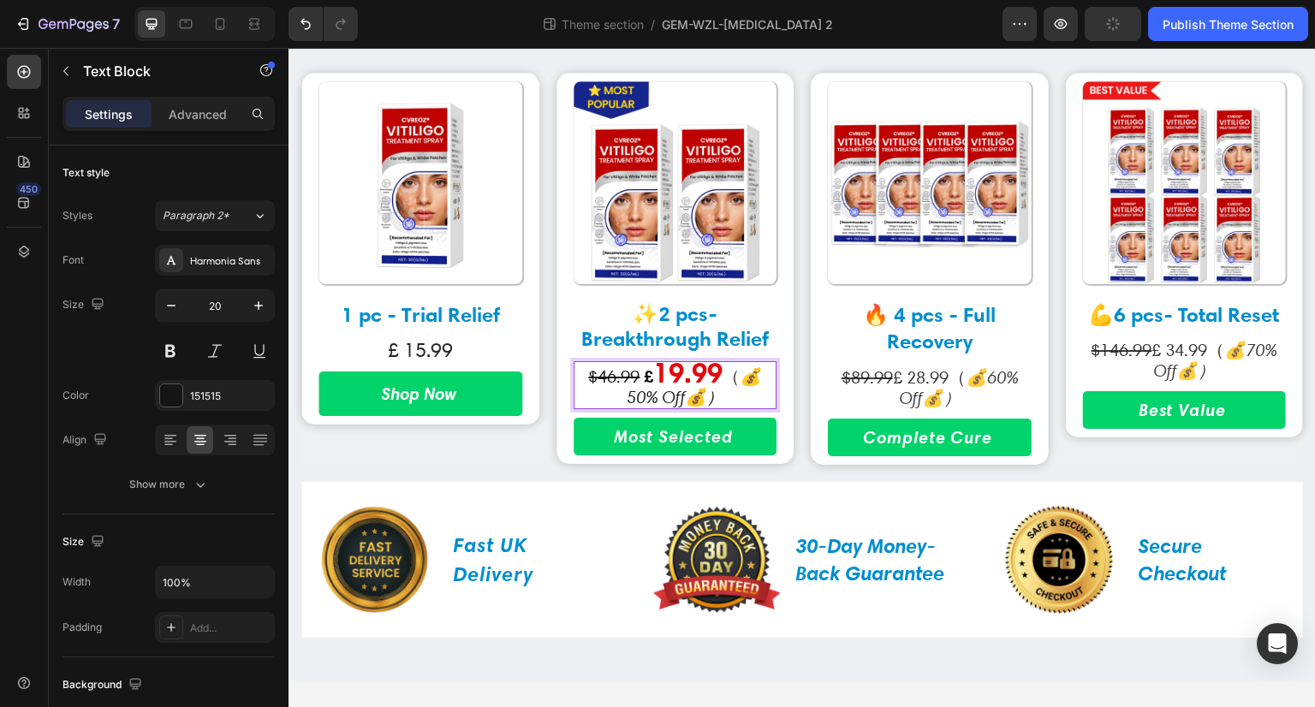
click at [644, 375] on strong "£" at bounding box center [648, 376] width 9 height 21
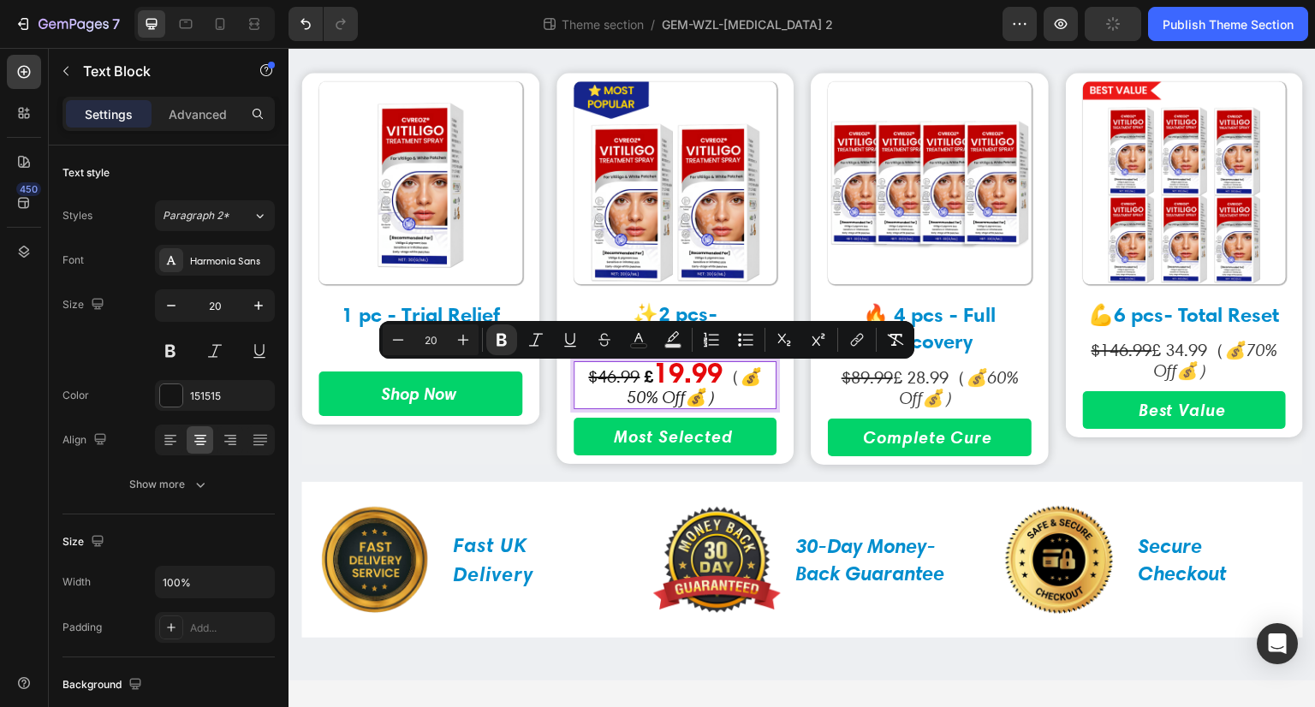
click at [635, 377] on p "$46.99 £ 19.99 （ 💰50% Off💰）" at bounding box center [675, 385] width 200 height 45
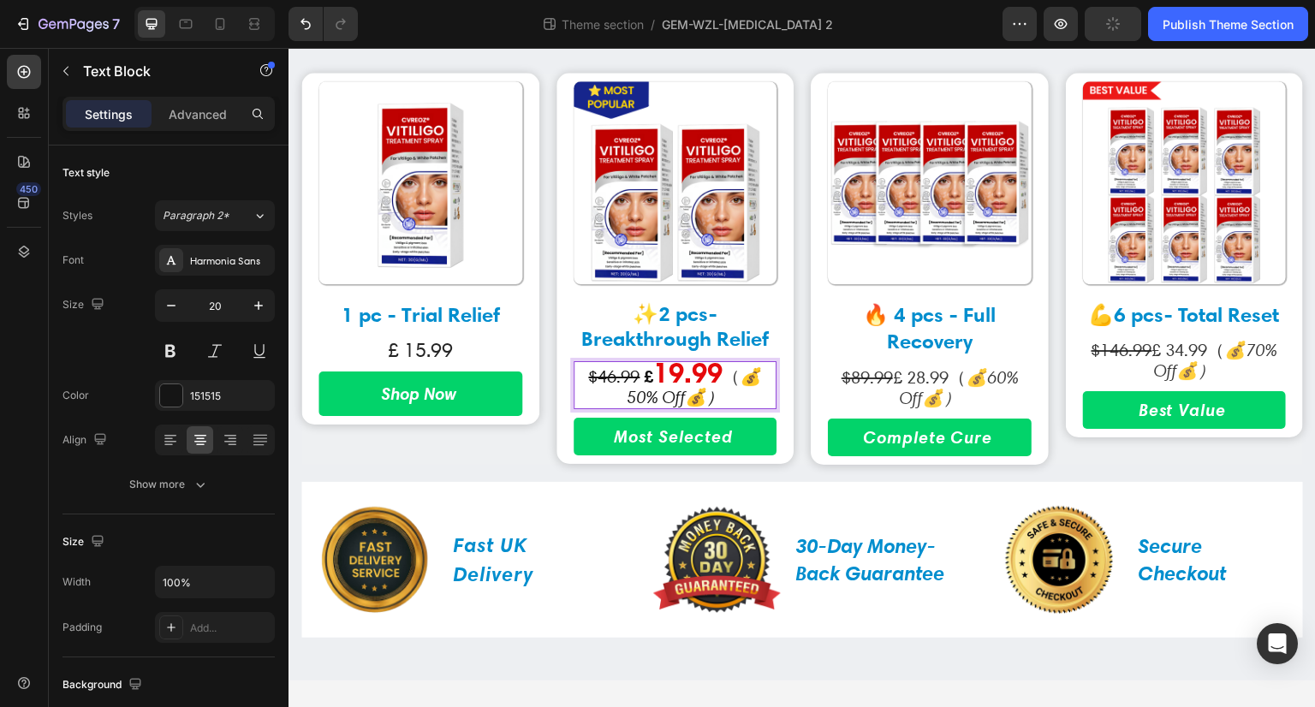
click at [635, 377] on p "$46.99 £ 19.99 （ 💰50% Off💰）" at bounding box center [675, 385] width 200 height 45
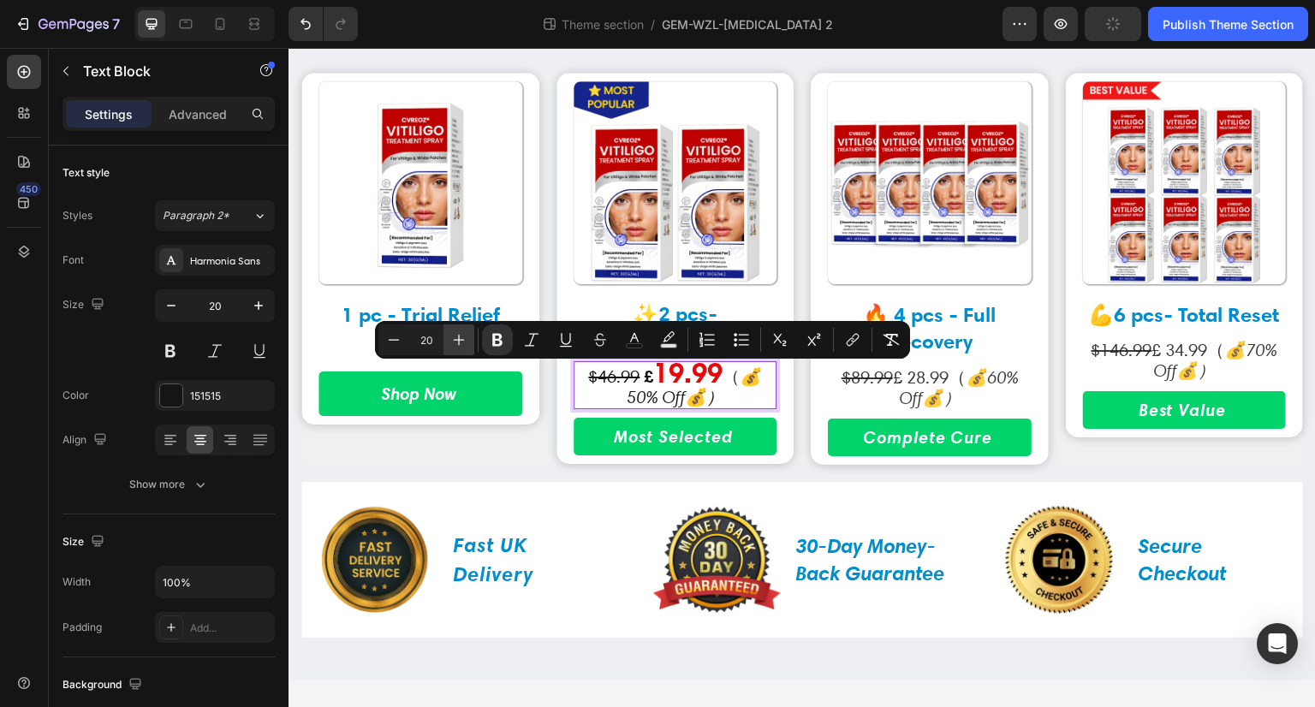
click at [462, 340] on icon "Editor contextual toolbar" at bounding box center [459, 340] width 11 height 11
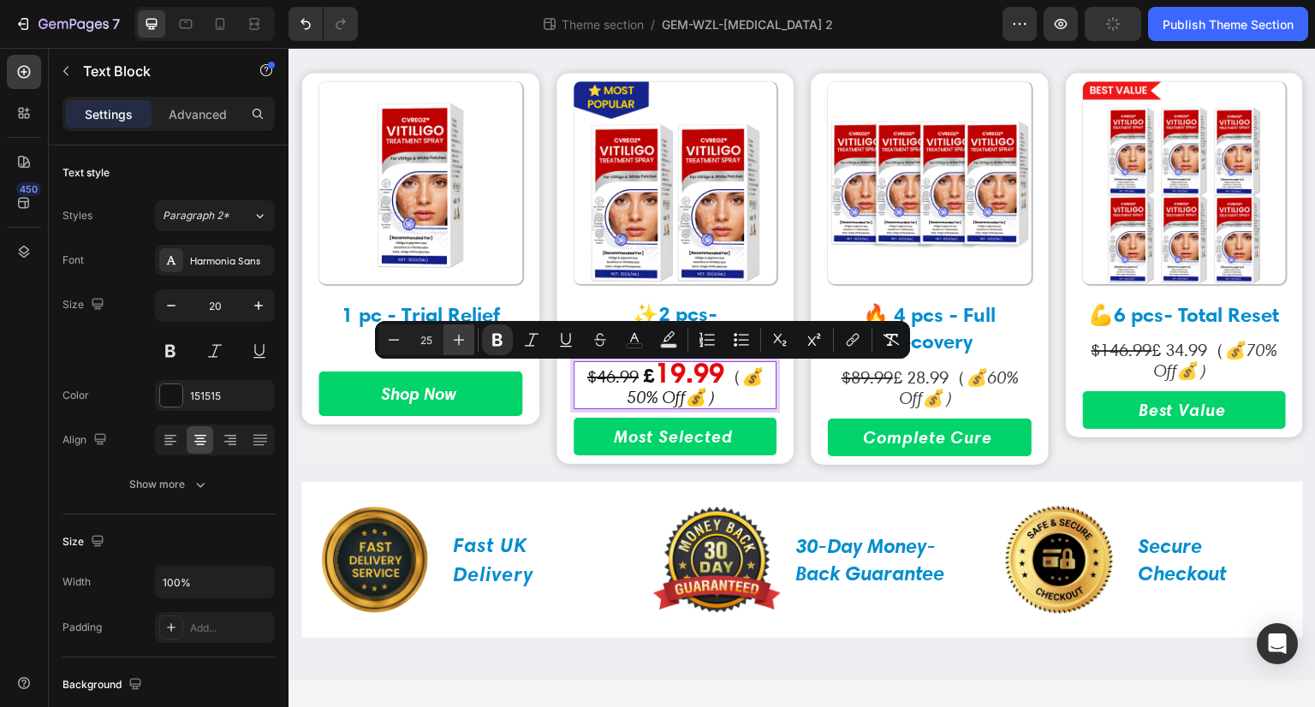
click at [462, 340] on icon "Editor contextual toolbar" at bounding box center [459, 340] width 11 height 11
type input "28"
click at [633, 347] on rect "Editor contextual toolbar" at bounding box center [635, 346] width 16 height 4
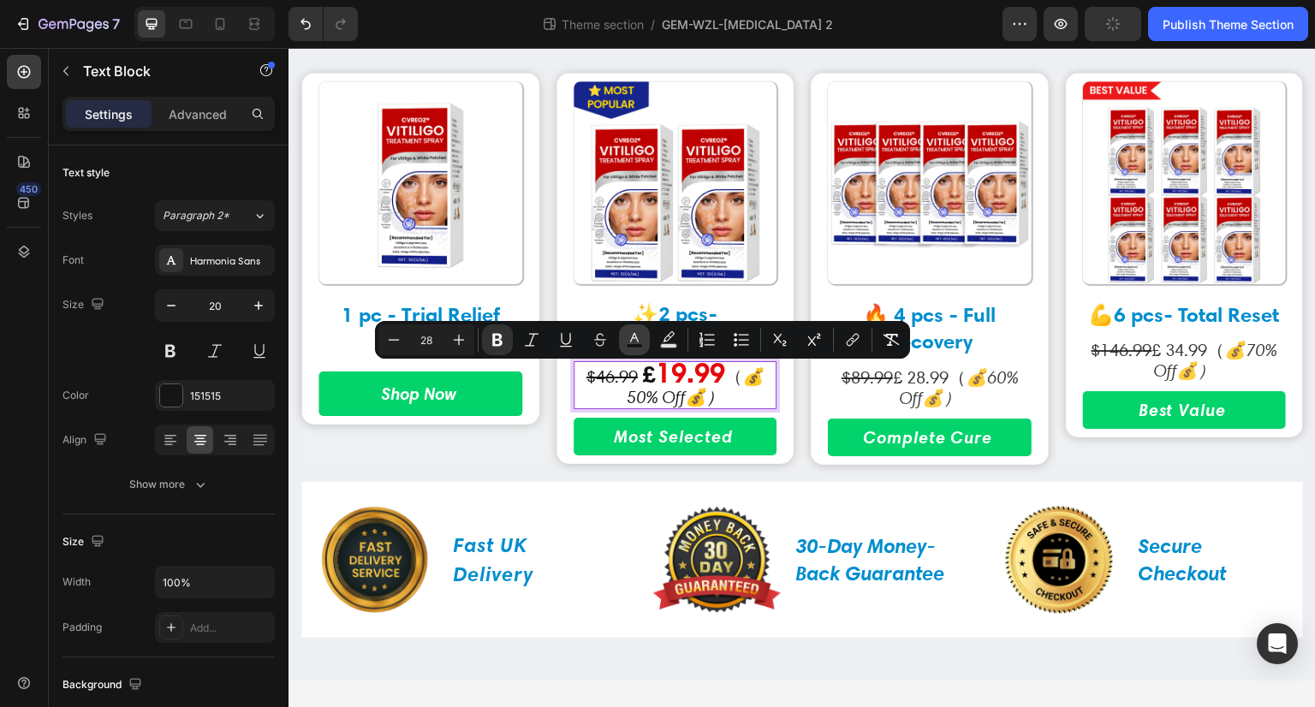
type input "131313"
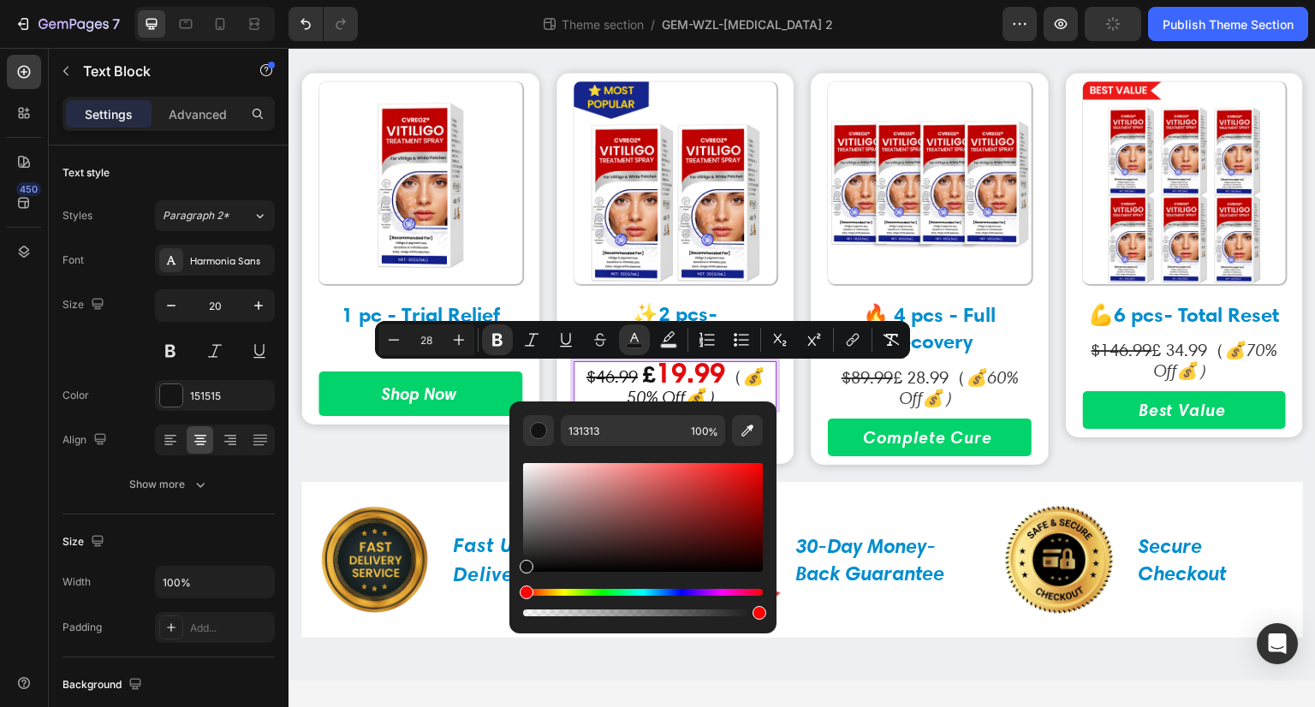
click at [753, 474] on div "Editor contextual toolbar" at bounding box center [643, 517] width 240 height 109
type input "E50B0B"
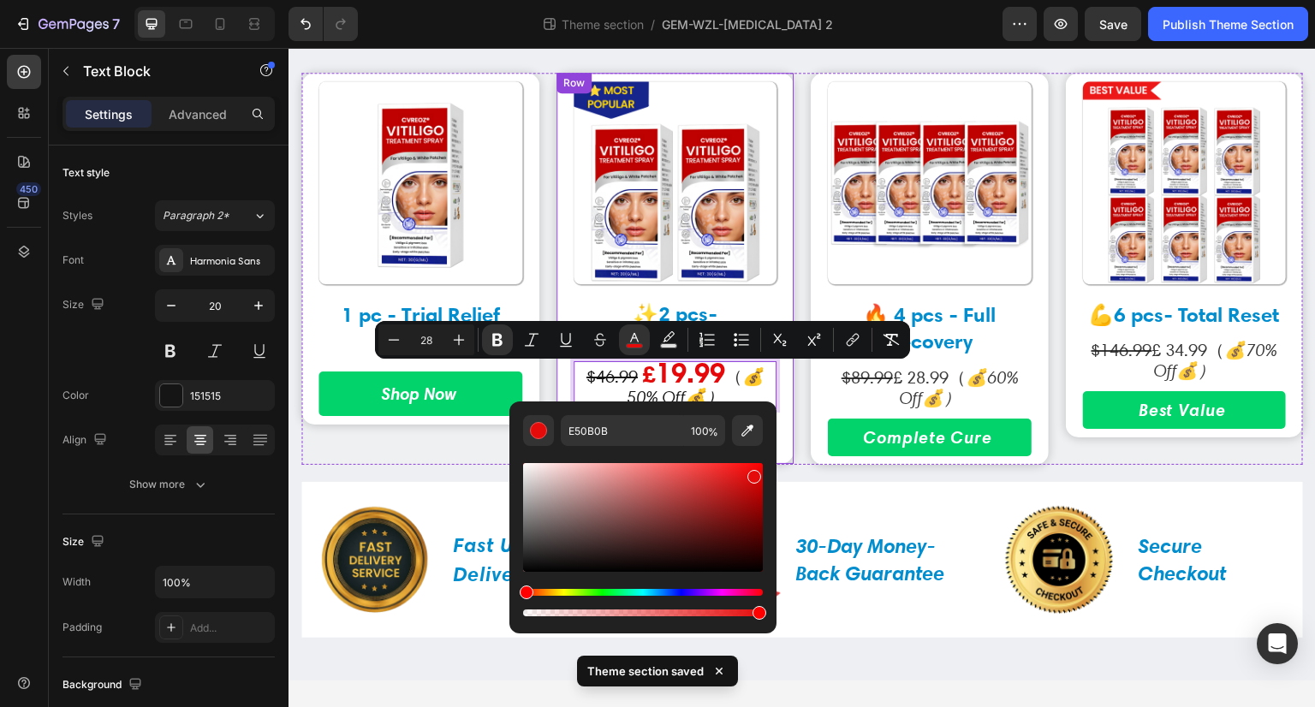
click at [780, 387] on div "Image ✨ 2 pcs - Breakthrough Relief Text Block $46.99 £ 19.99 （ 💰50% Off💰） Text…" at bounding box center [676, 268] width 238 height 391
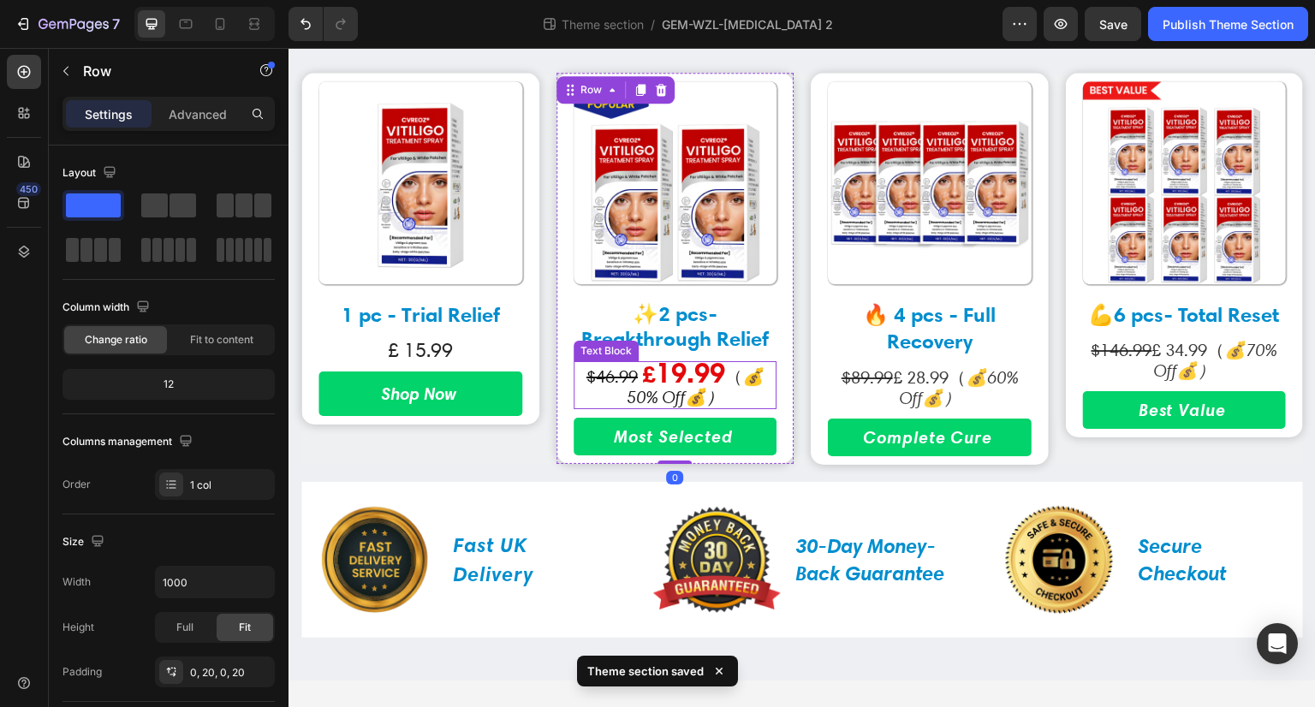
click at [614, 375] on s "$46.99" at bounding box center [612, 376] width 51 height 21
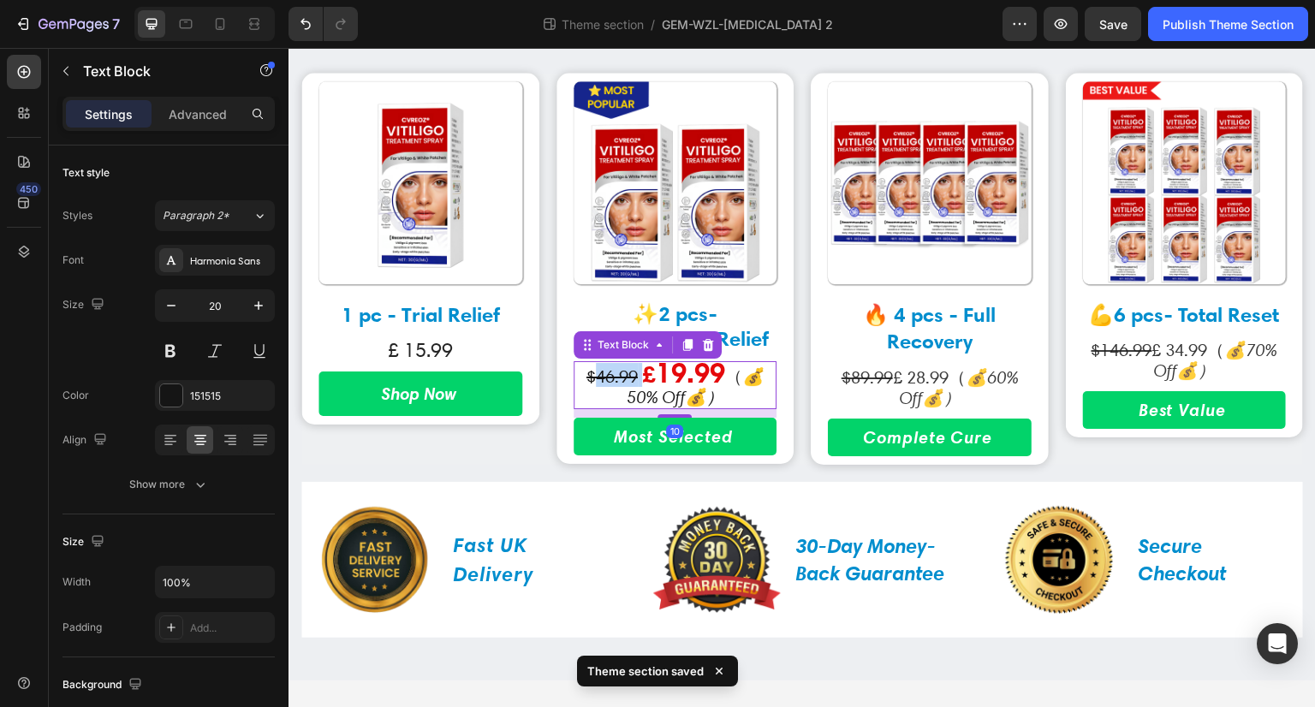
click at [614, 375] on s "$46.99" at bounding box center [612, 376] width 51 height 21
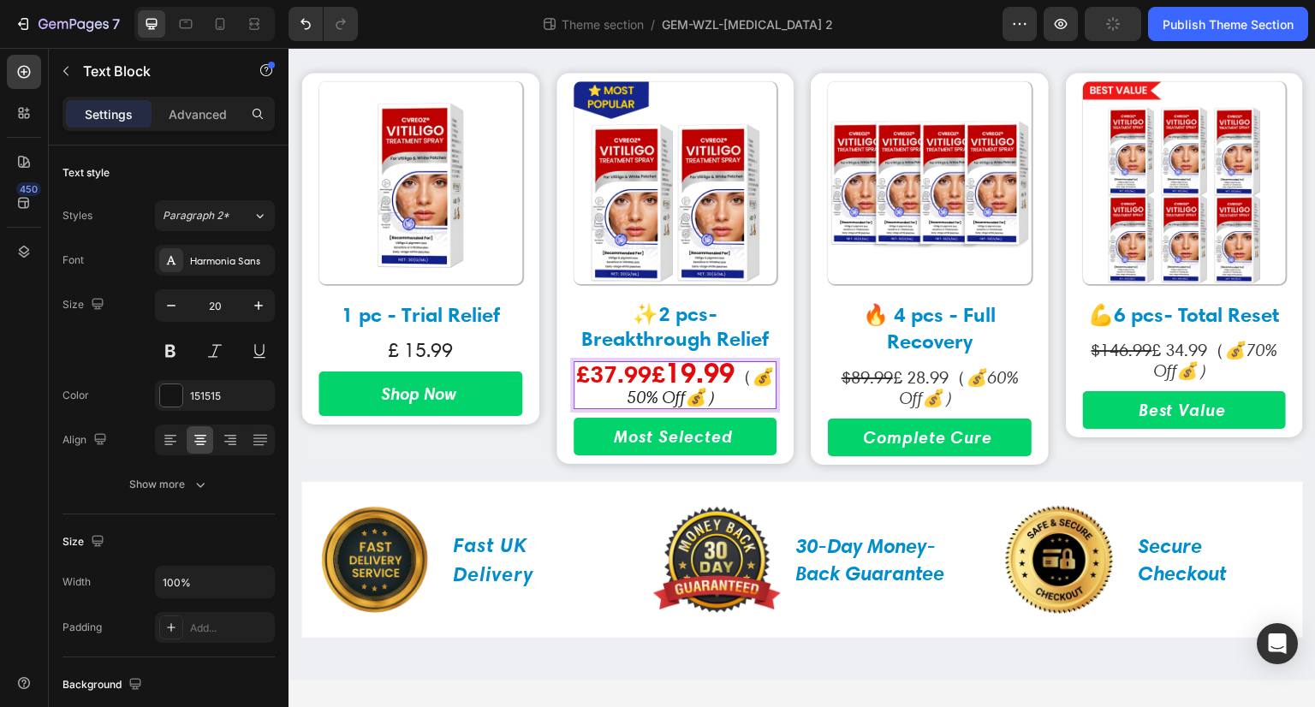
click at [638, 376] on strong "£37.99£" at bounding box center [620, 375] width 89 height 30
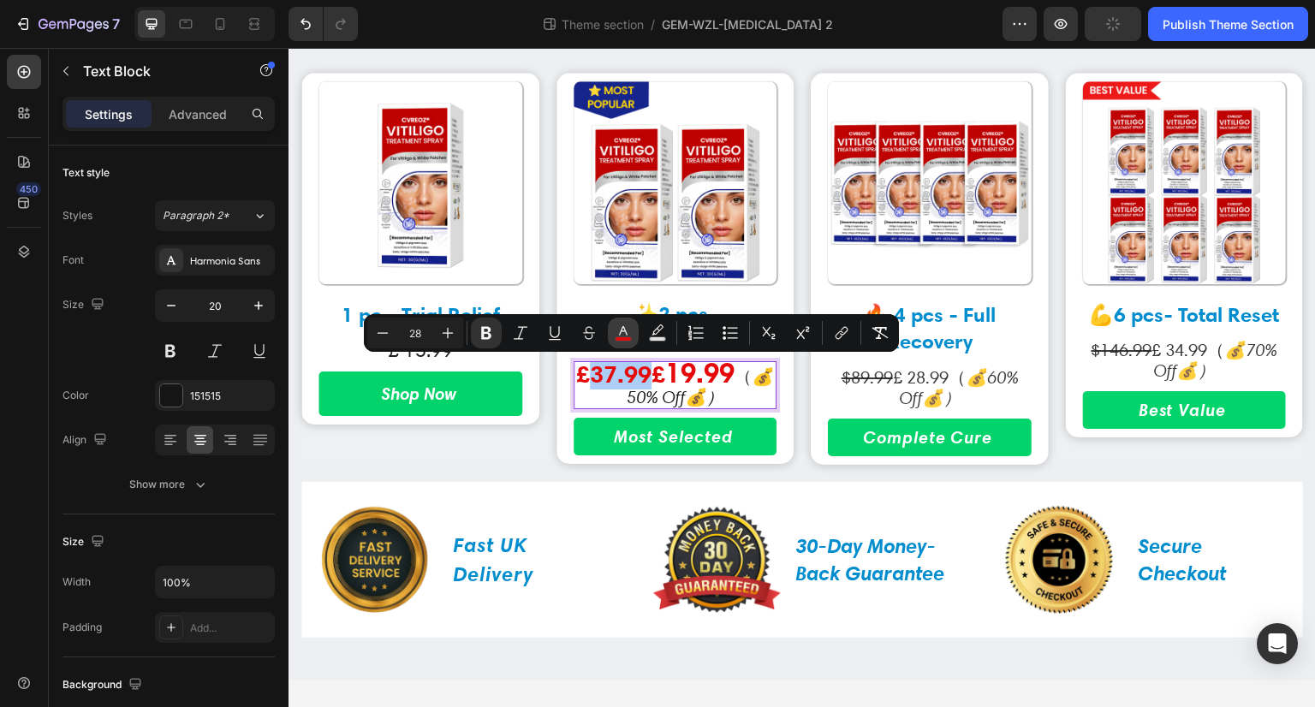
click at [626, 338] on rect "Editor contextual toolbar" at bounding box center [624, 339] width 16 height 4
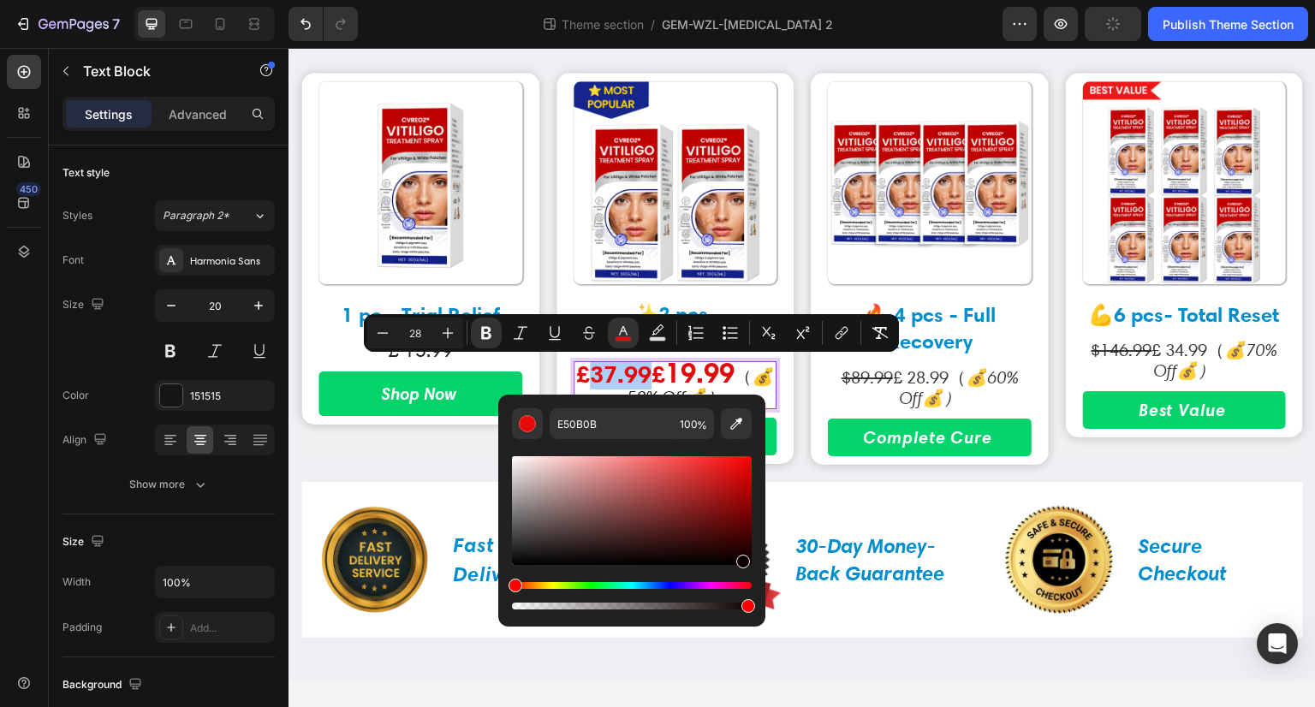
click at [741, 559] on div "Editor contextual toolbar" at bounding box center [632, 510] width 240 height 109
type input "0C0000"
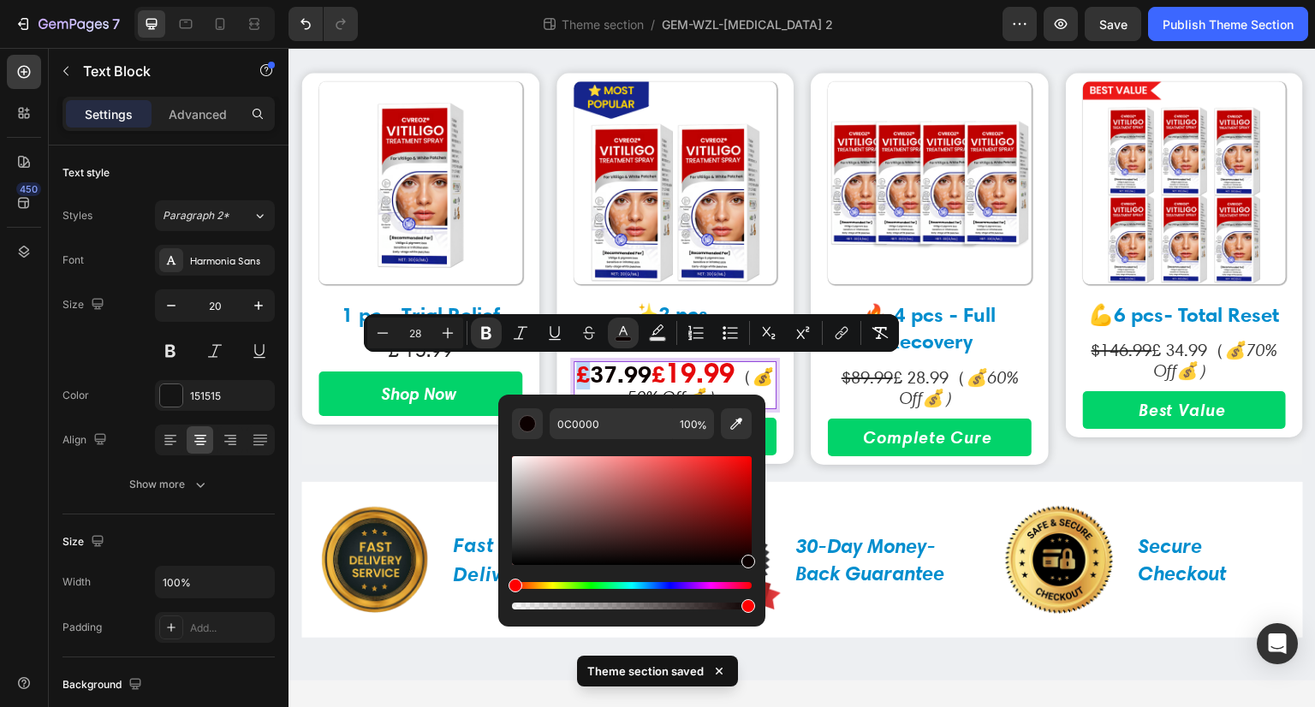
click at [608, 368] on strong "37.99" at bounding box center [621, 375] width 62 height 30
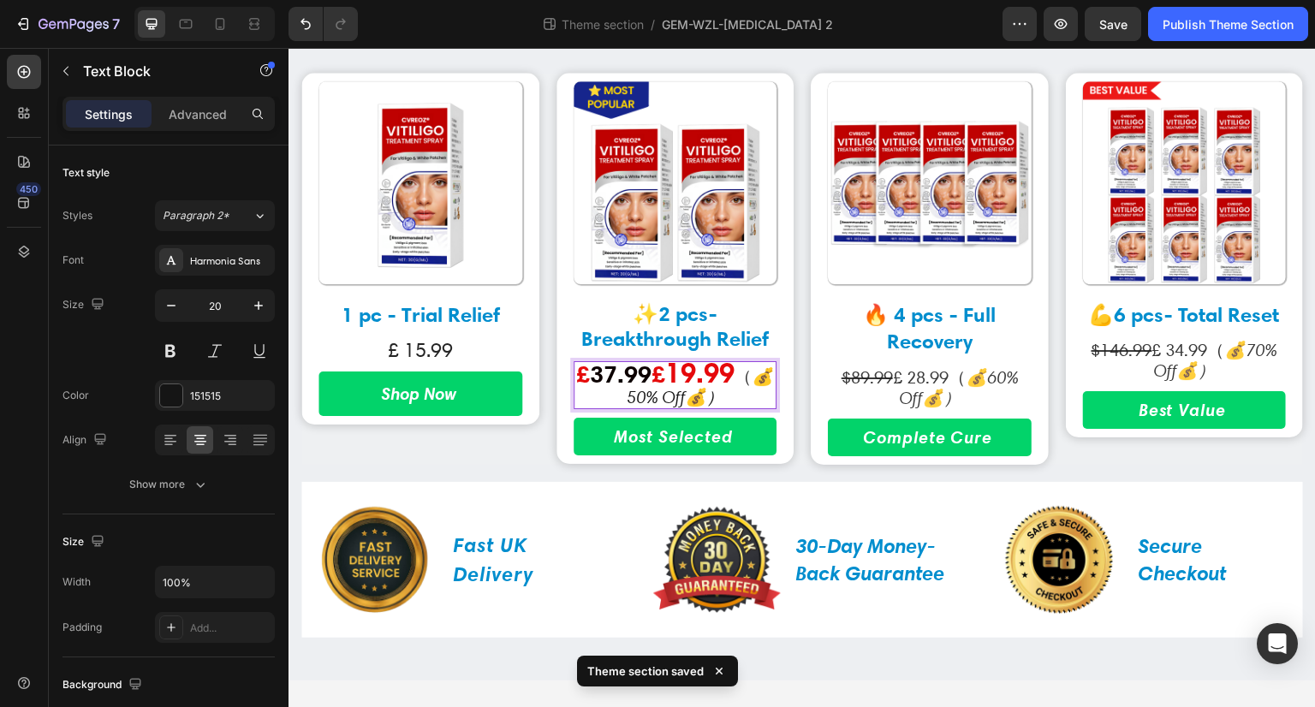
click at [600, 378] on strong "37.99" at bounding box center [621, 375] width 62 height 30
click at [590, 372] on strong "£" at bounding box center [583, 375] width 14 height 30
click at [587, 378] on strong "£" at bounding box center [583, 375] width 14 height 30
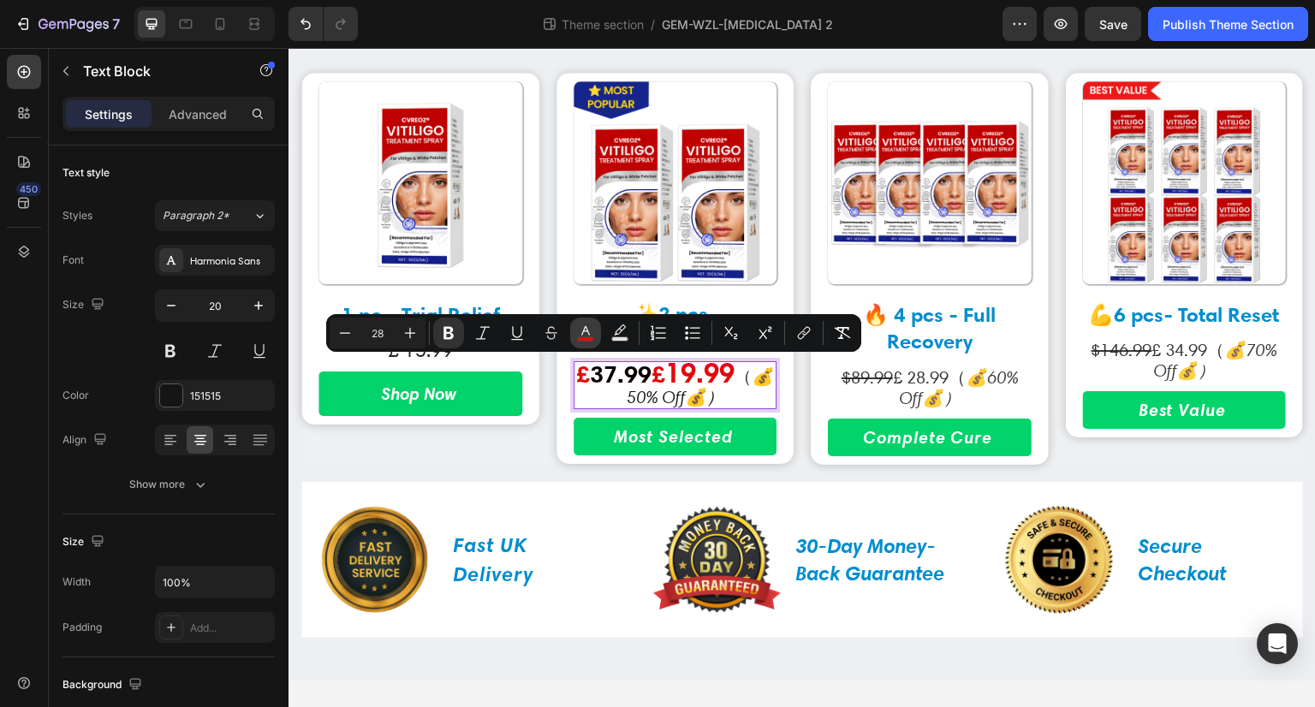
click at [583, 331] on icon "Editor contextual toolbar" at bounding box center [585, 330] width 9 height 9
type input "E50B0B"
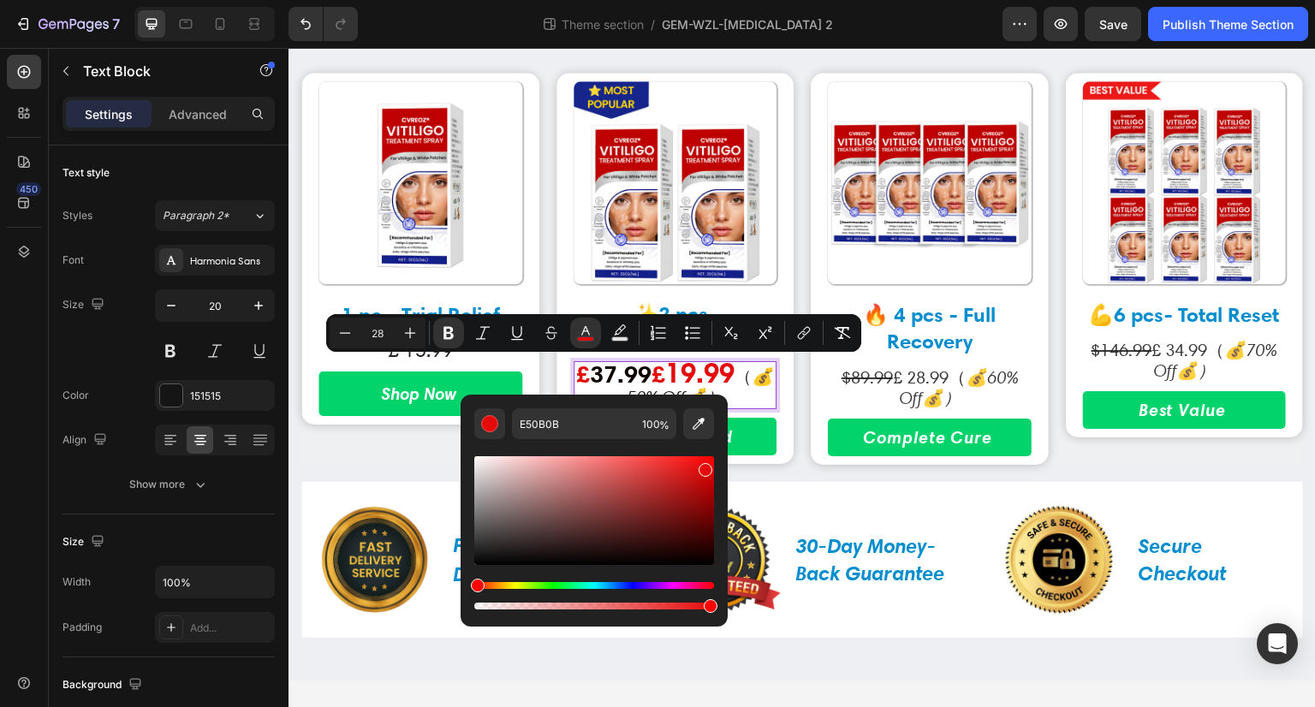
click at [706, 559] on div "Editor contextual toolbar" at bounding box center [594, 510] width 240 height 109
type input "0C0000"
click at [351, 337] on icon "Editor contextual toolbar" at bounding box center [345, 333] width 17 height 17
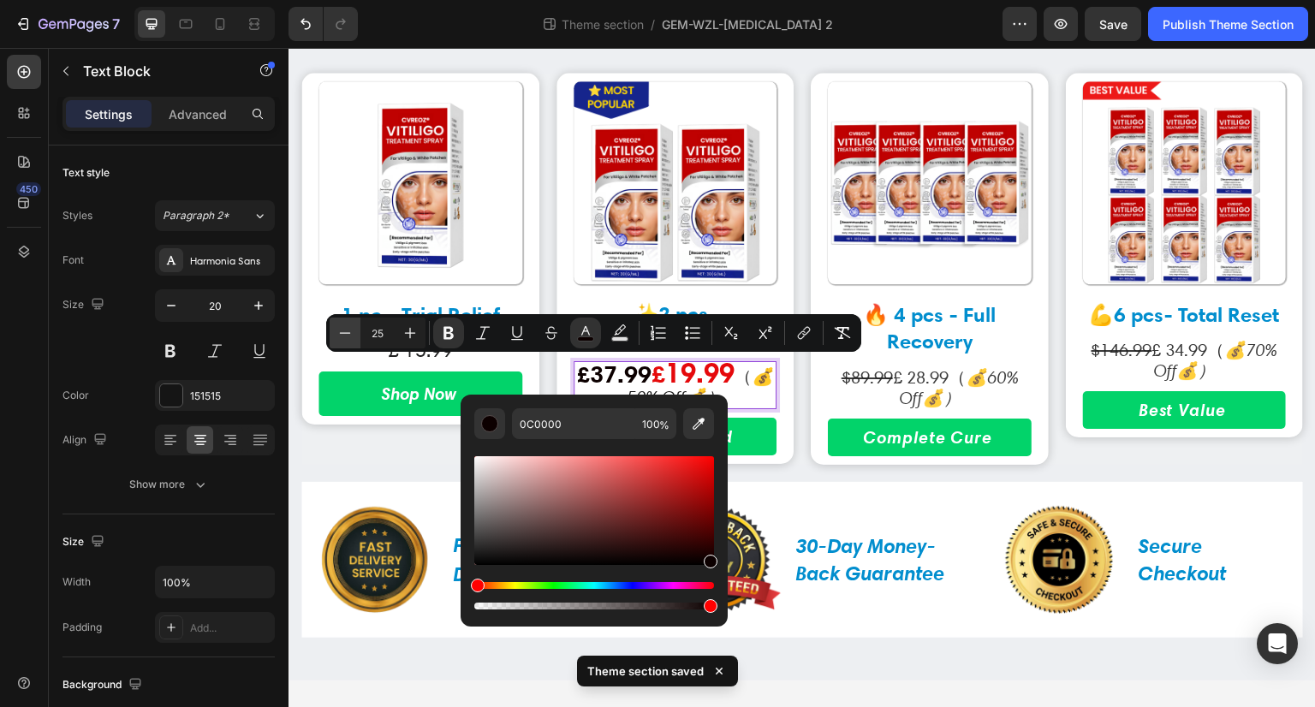
click at [351, 337] on icon "Editor contextual toolbar" at bounding box center [345, 333] width 17 height 17
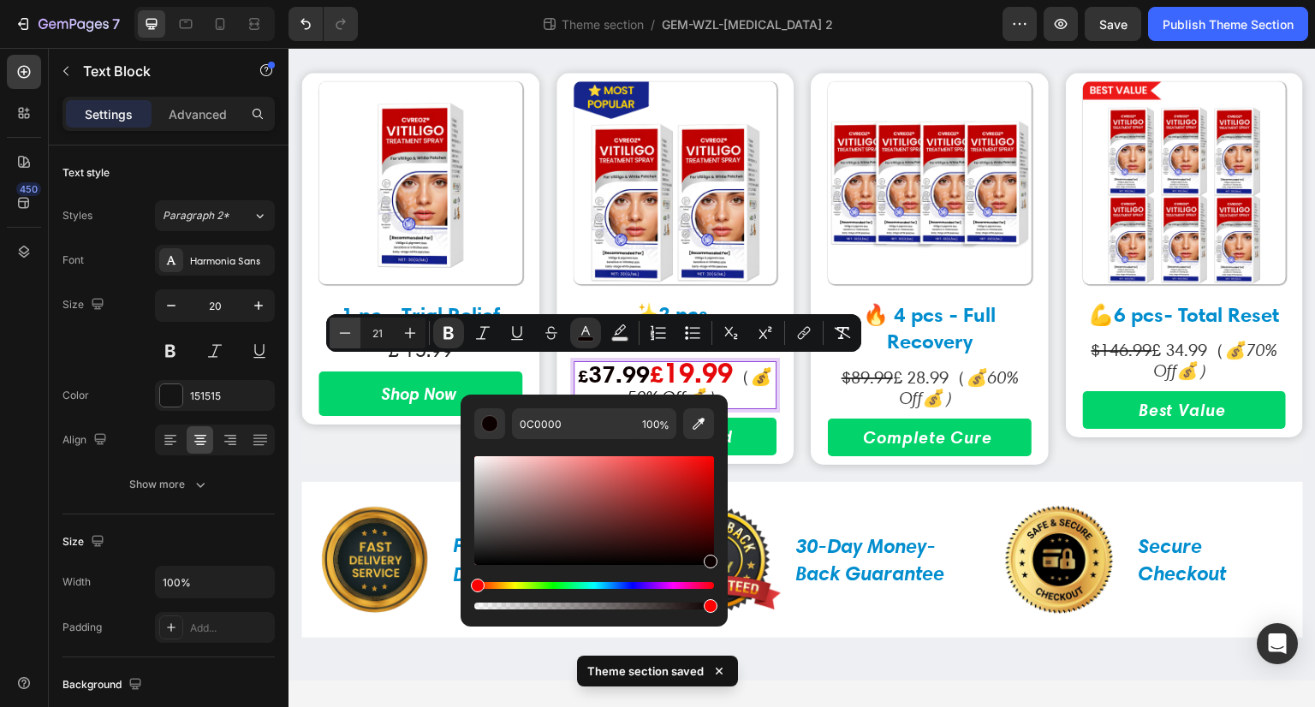
type input "20"
click at [555, 337] on icon "Editor contextual toolbar" at bounding box center [551, 333] width 17 height 17
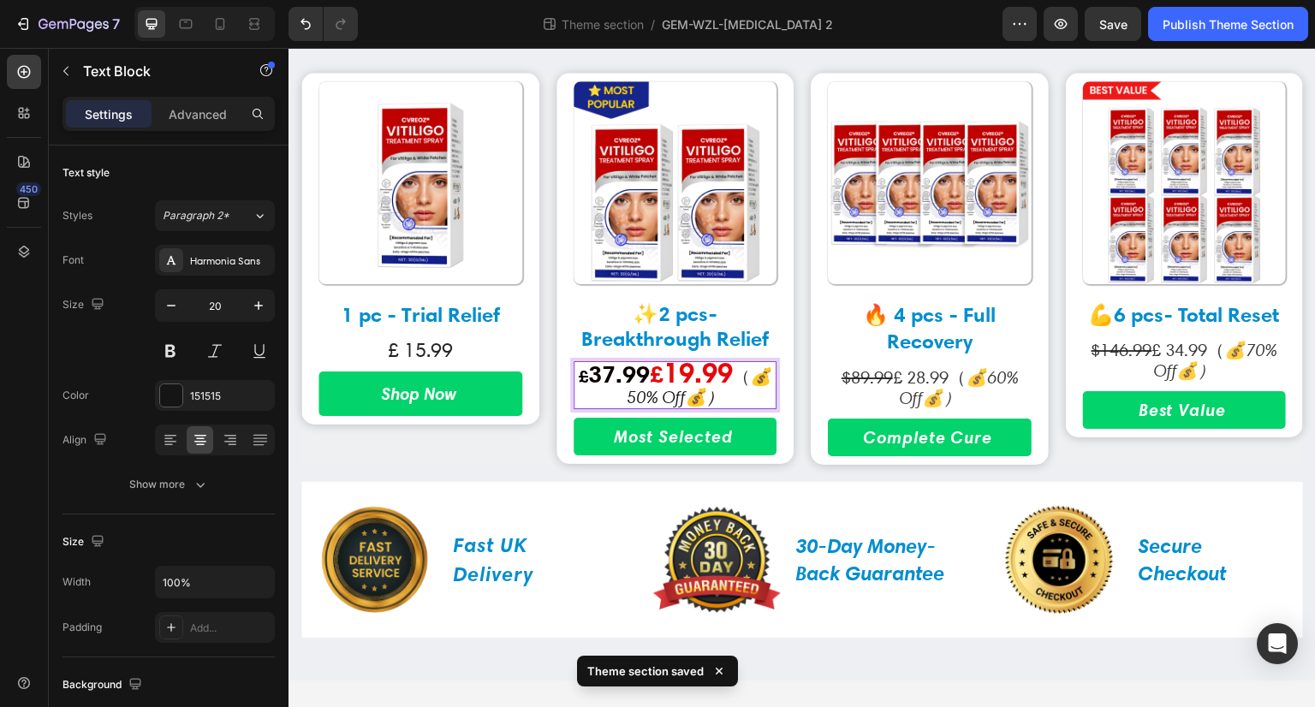
click at [616, 379] on strong "37.99" at bounding box center [619, 375] width 62 height 30
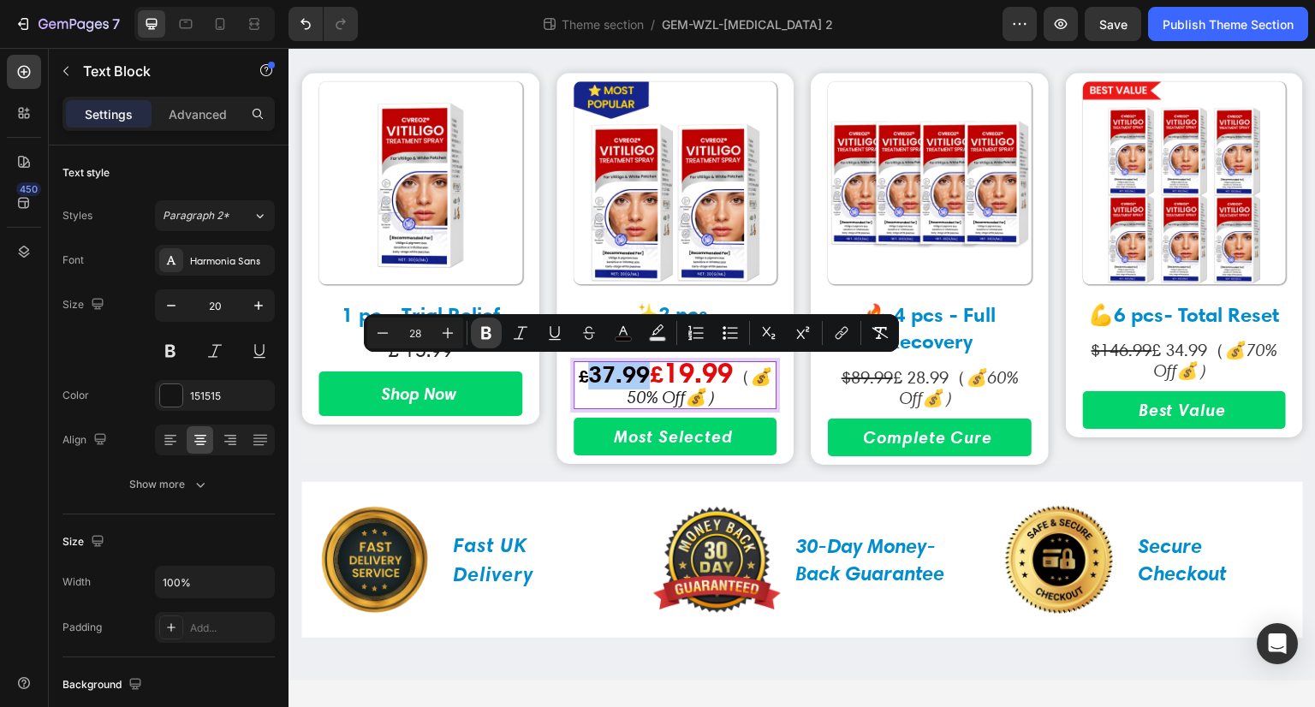
click at [490, 341] on icon "Editor contextual toolbar" at bounding box center [486, 333] width 17 height 17
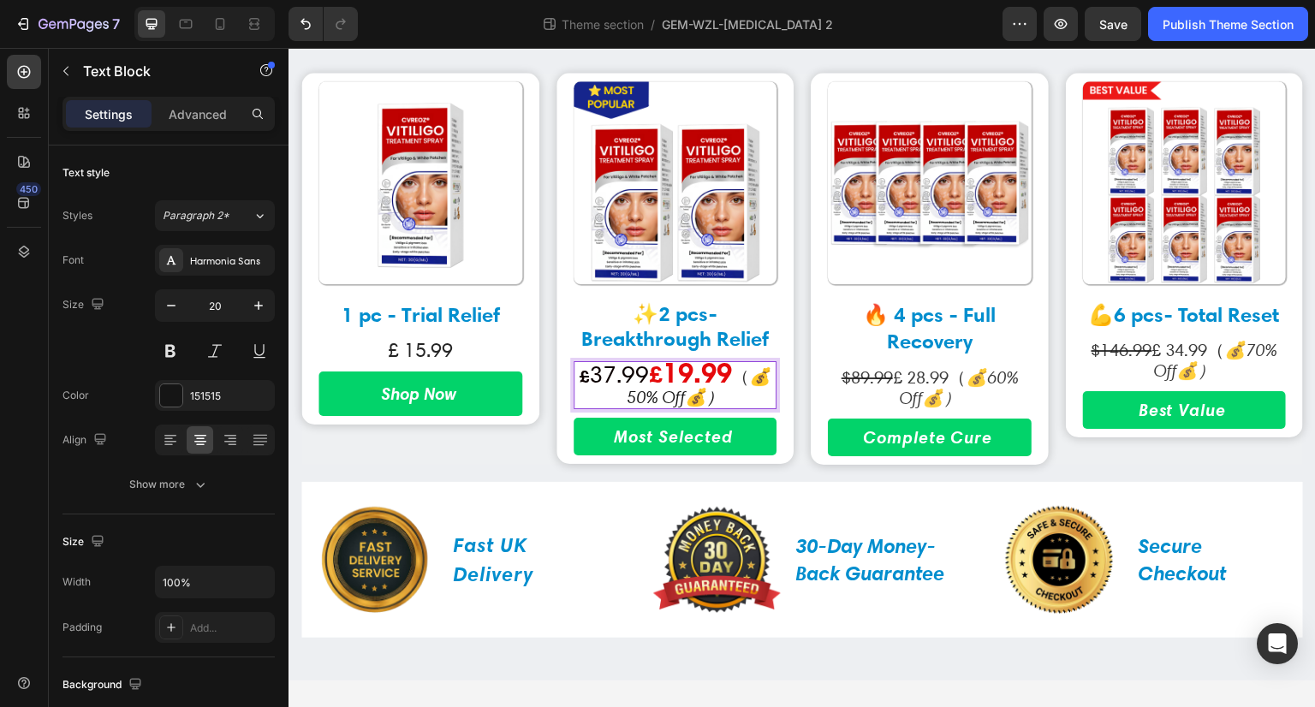
click at [632, 372] on span "37.99" at bounding box center [619, 374] width 60 height 29
click at [623, 378] on span "37.99" at bounding box center [619, 374] width 60 height 29
click at [617, 378] on span "37.99" at bounding box center [619, 374] width 60 height 29
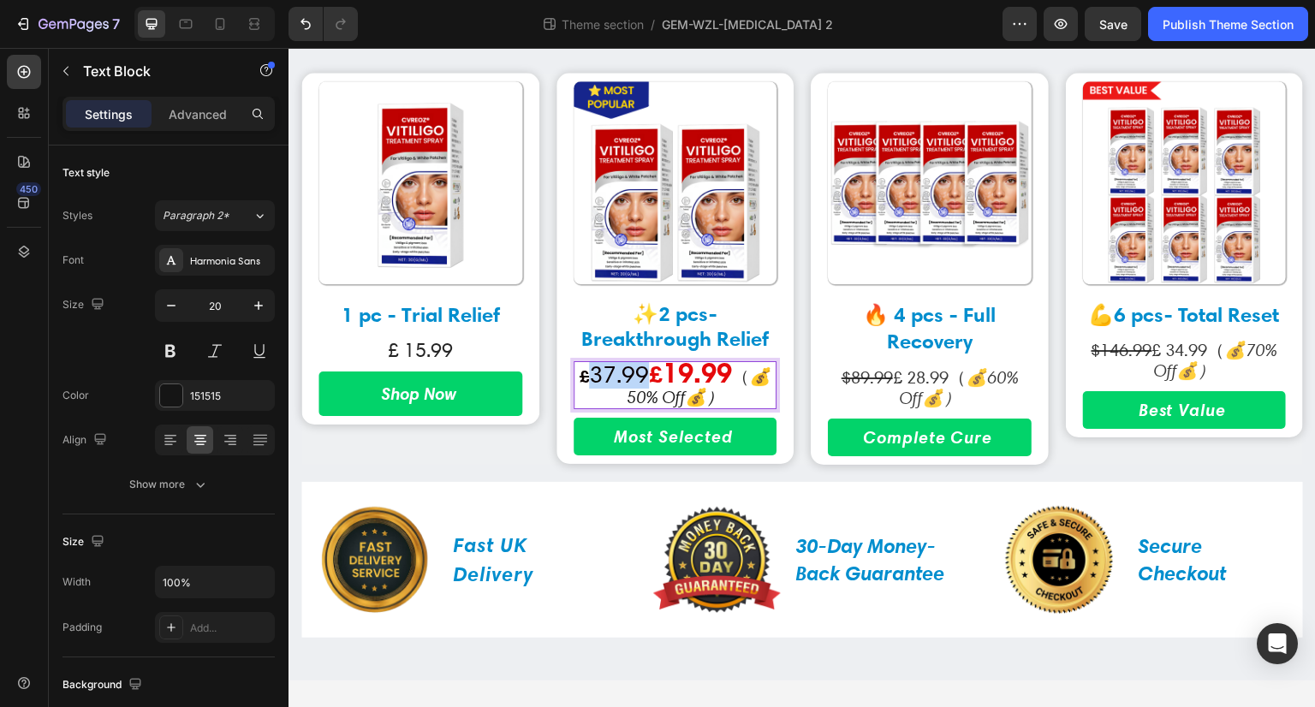
click at [649, 375] on span "37.99" at bounding box center [619, 374] width 60 height 29
click at [643, 375] on span "37.99" at bounding box center [619, 374] width 60 height 29
click at [589, 378] on strong "£" at bounding box center [584, 376] width 9 height 21
click at [604, 378] on span "37.99" at bounding box center [619, 374] width 60 height 29
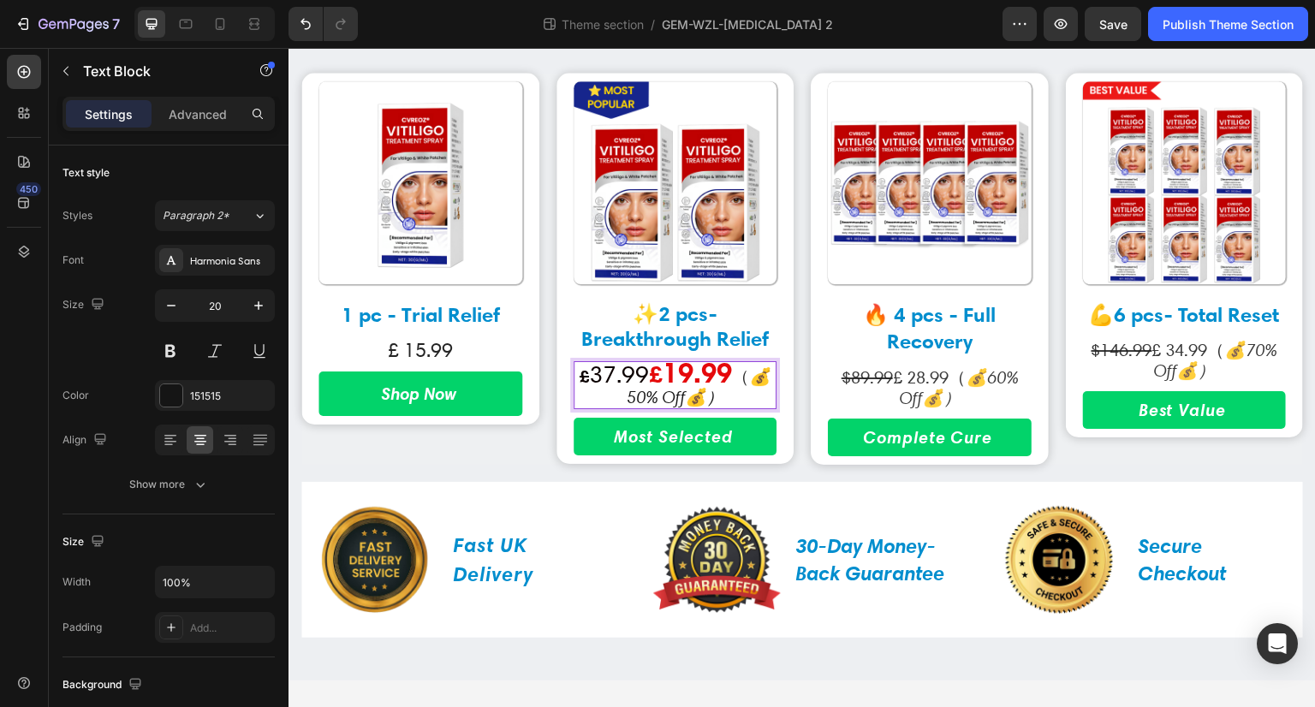
click at [630, 372] on span "37.99" at bounding box center [619, 374] width 60 height 29
click at [631, 382] on span "37.99" at bounding box center [619, 374] width 60 height 29
click at [622, 380] on span "37.99" at bounding box center [619, 374] width 60 height 29
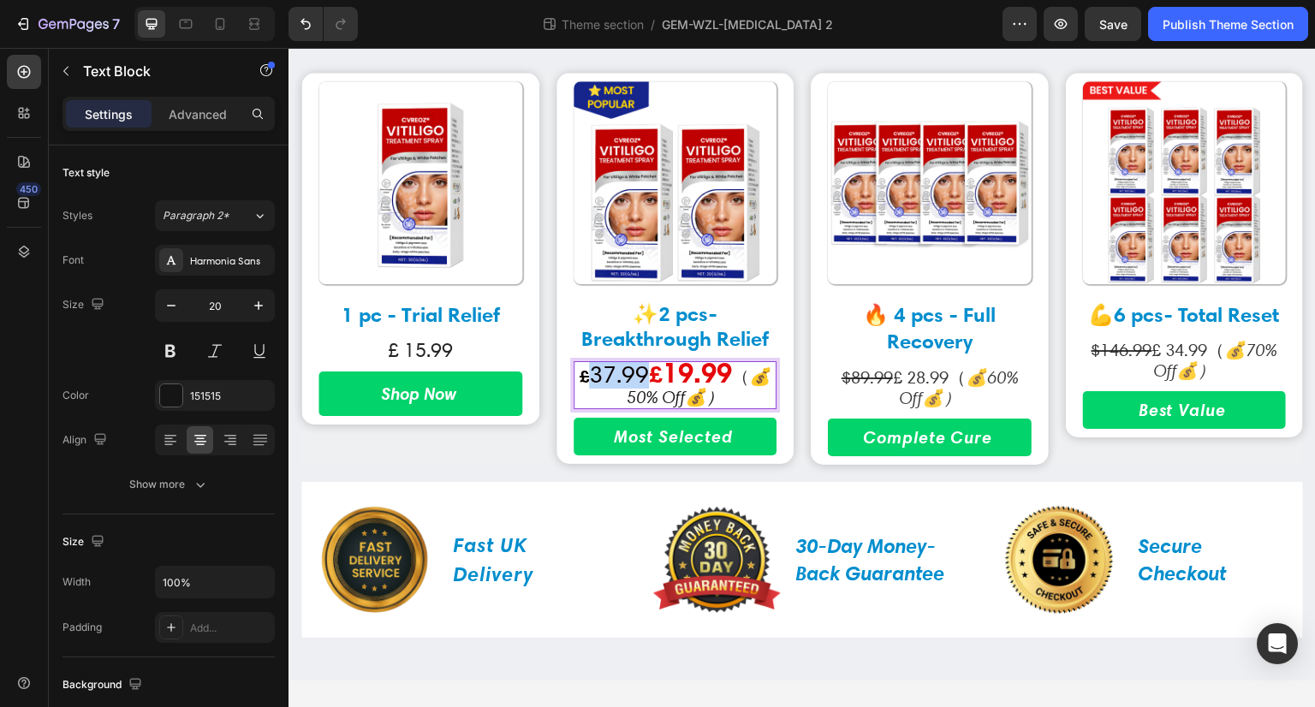
click at [645, 373] on span "37.99" at bounding box center [619, 374] width 60 height 29
click at [646, 377] on span "37.99" at bounding box center [619, 374] width 60 height 29
click at [649, 377] on span "37.99" at bounding box center [619, 374] width 60 height 29
click at [904, 378] on p "$89.99 £ 28.99 （ 💰60% Off💰）" at bounding box center [930, 387] width 200 height 41
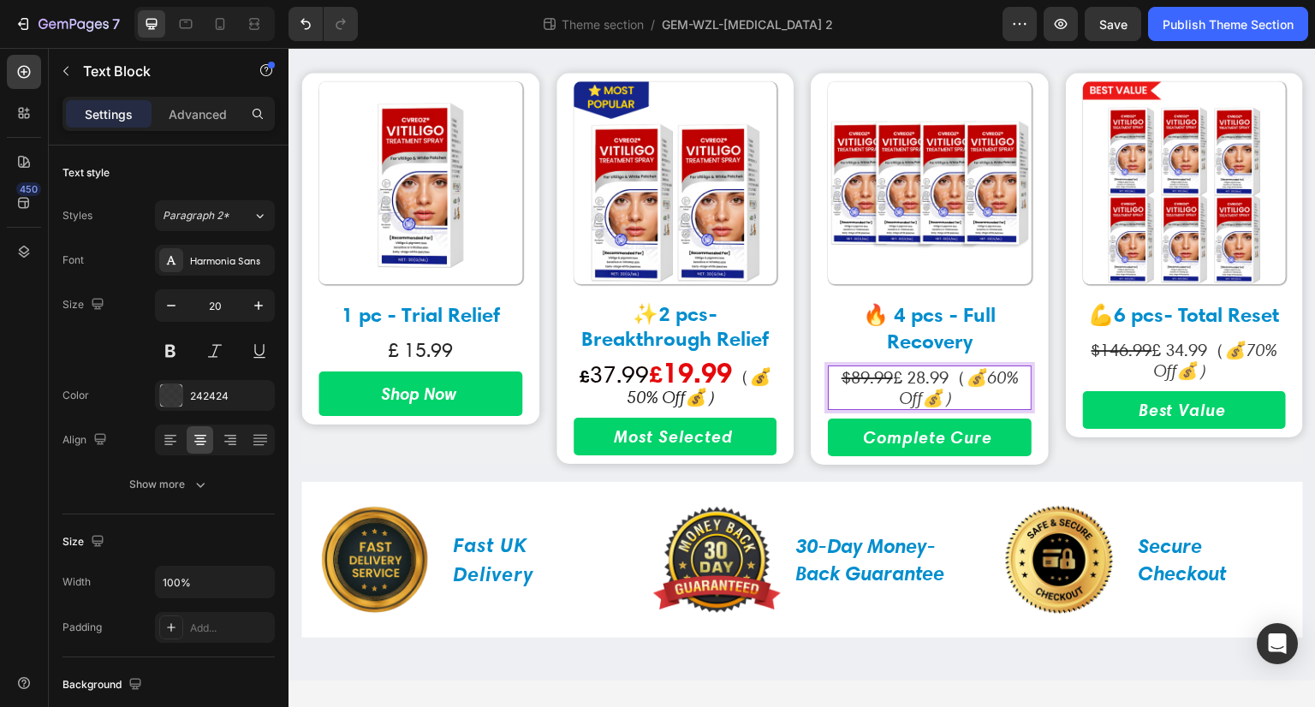
click at [910, 378] on p "$89.99 £ 28.99 （ 💰60% Off💰）" at bounding box center [930, 387] width 200 height 41
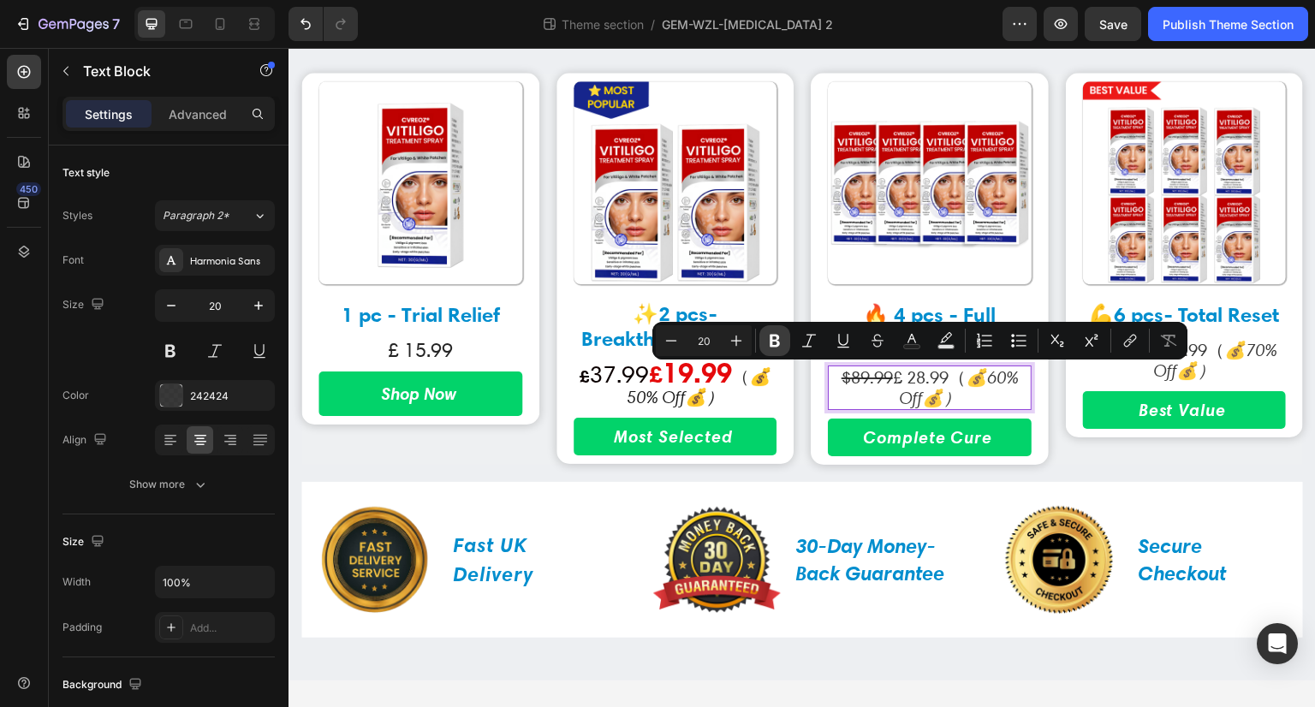
click at [778, 347] on icon "Editor contextual toolbar" at bounding box center [774, 340] width 17 height 17
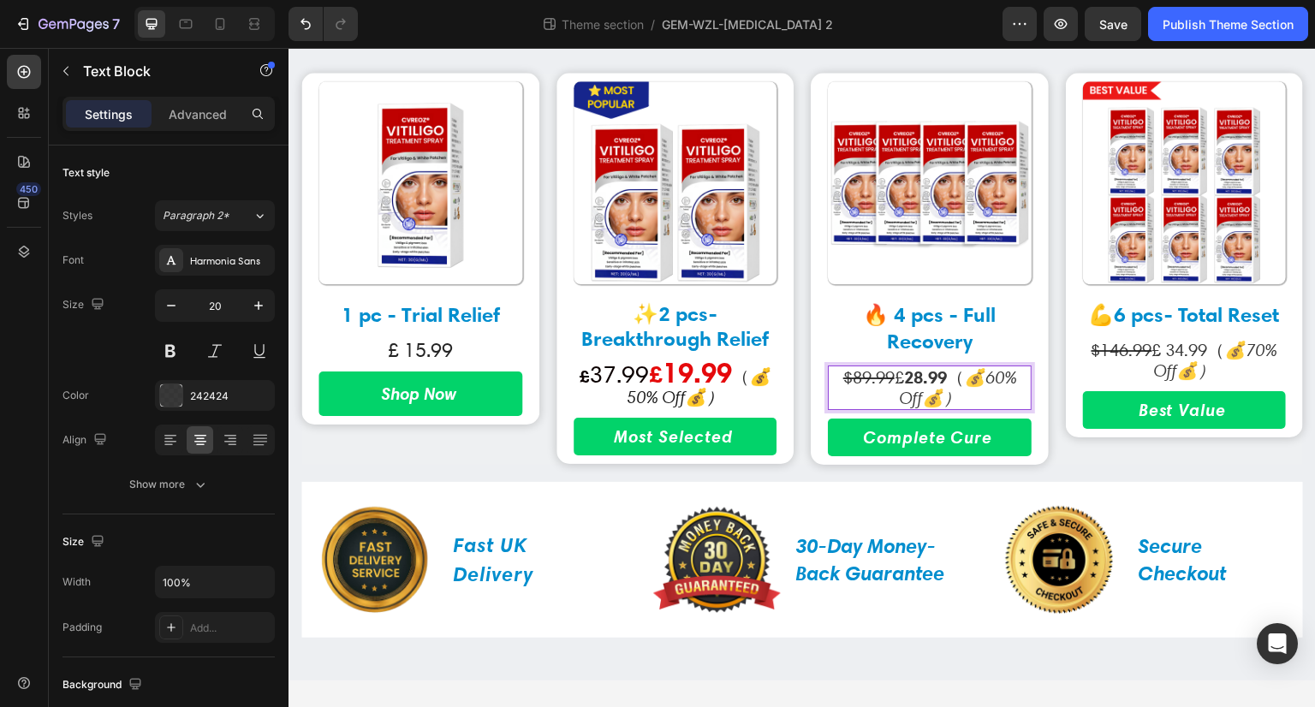
click at [928, 382] on strong "28.99" at bounding box center [925, 376] width 43 height 21
click at [934, 382] on strong "28.99" at bounding box center [925, 376] width 43 height 21
click at [935, 379] on strong "28.99" at bounding box center [925, 376] width 43 height 21
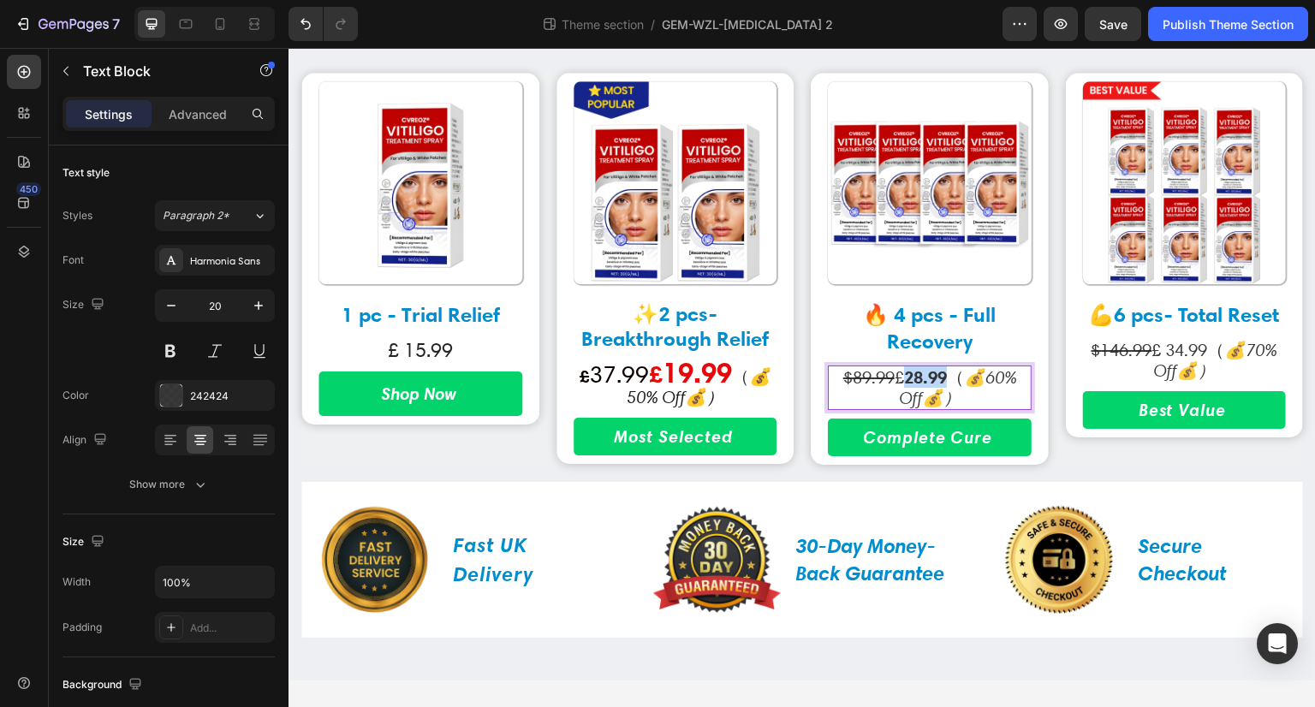
click at [927, 382] on strong "28.99" at bounding box center [925, 376] width 43 height 21
click at [918, 377] on strong "28.99" at bounding box center [925, 376] width 43 height 21
click at [915, 377] on strong "28.99" at bounding box center [925, 376] width 43 height 21
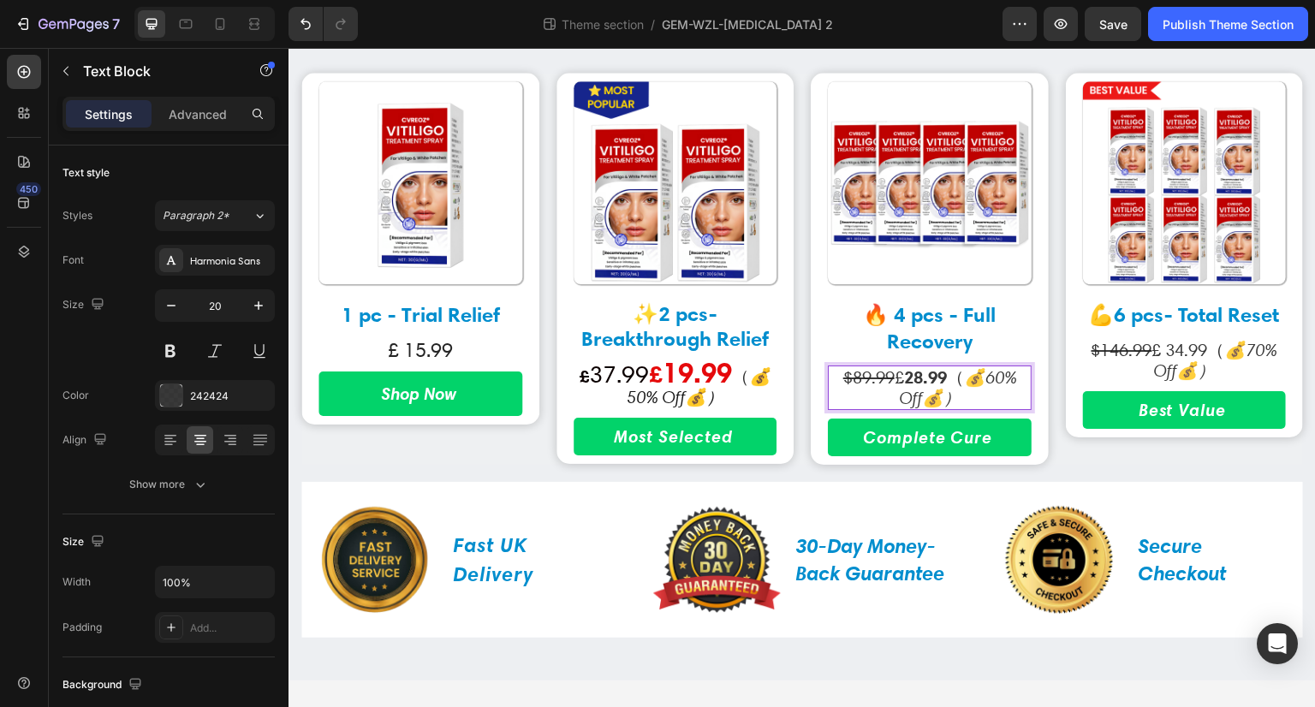
click at [889, 375] on p "$89.99 £ 28.99 （ 💰60% Off💰）" at bounding box center [930, 387] width 200 height 41
click at [885, 378] on p "$89.99 £ 28.99 （ 💰60% Off💰）" at bounding box center [930, 387] width 200 height 41
click at [939, 378] on strong "28.99" at bounding box center [925, 376] width 43 height 21
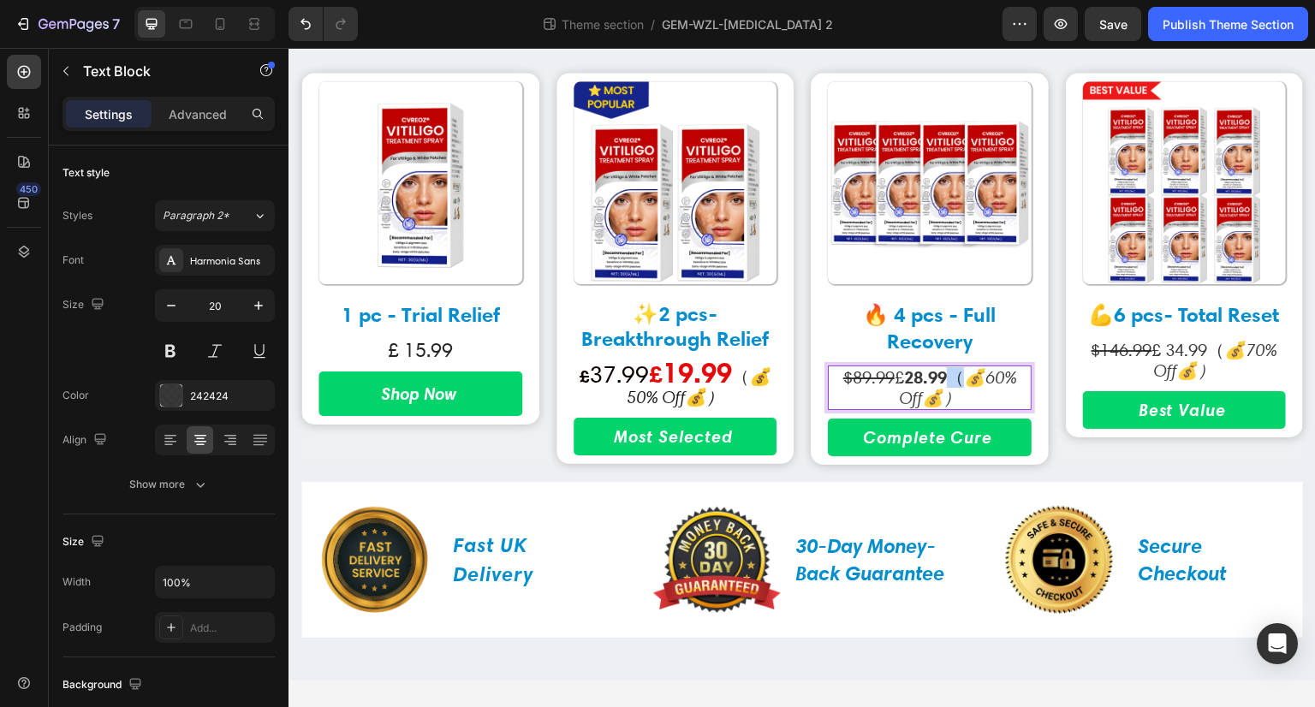
click at [939, 378] on strong "28.99" at bounding box center [925, 376] width 43 height 21
click at [917, 378] on strong "28.99" at bounding box center [925, 376] width 43 height 21
click at [920, 378] on strong "28.99" at bounding box center [925, 376] width 43 height 21
click at [915, 377] on strong "28.99" at bounding box center [925, 376] width 43 height 21
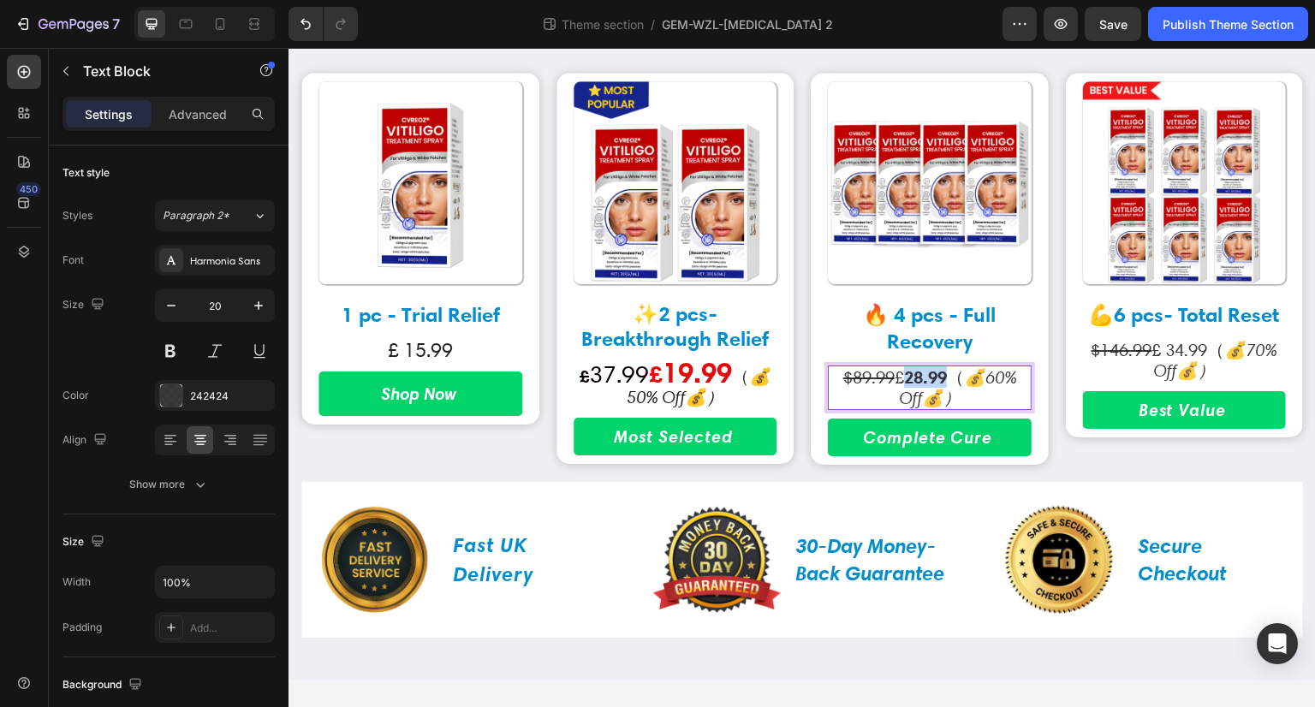
click at [915, 377] on strong "28.99" at bounding box center [925, 376] width 43 height 21
click at [637, 375] on span "37.99" at bounding box center [619, 374] width 60 height 29
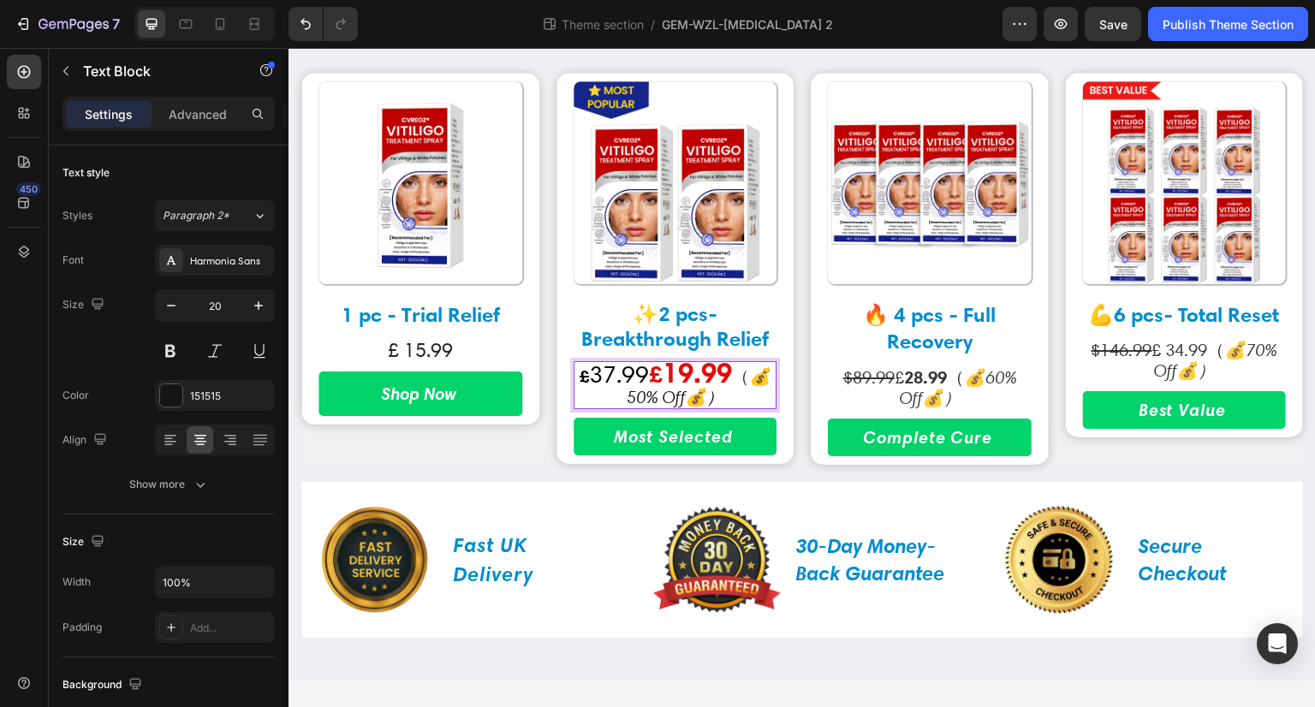
click at [641, 375] on span "37.99" at bounding box center [619, 374] width 60 height 29
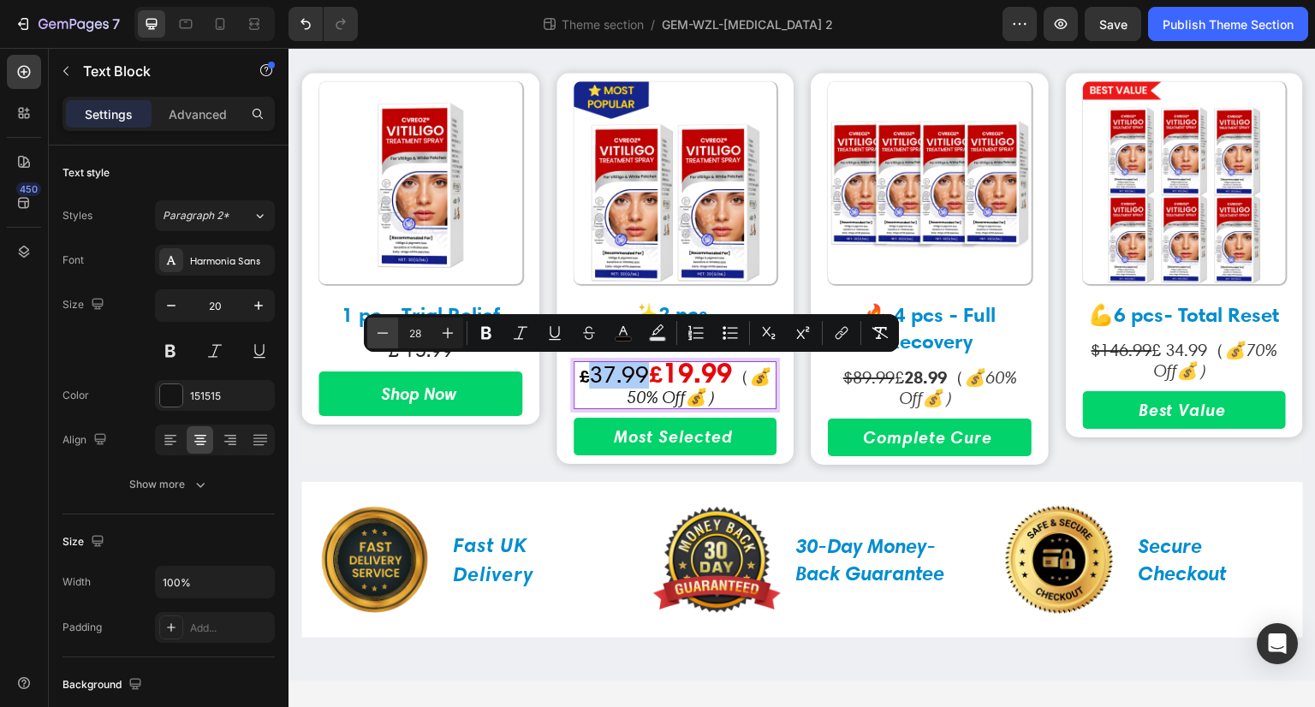
drag, startPoint x: 424, startPoint y: 330, endPoint x: 396, endPoint y: 333, distance: 28.5
click at [396, 333] on div "Minus 28 Plus" at bounding box center [415, 333] width 96 height 31
type input "20"
click at [586, 330] on icon "Editor contextual toolbar" at bounding box center [589, 329] width 12 height 7
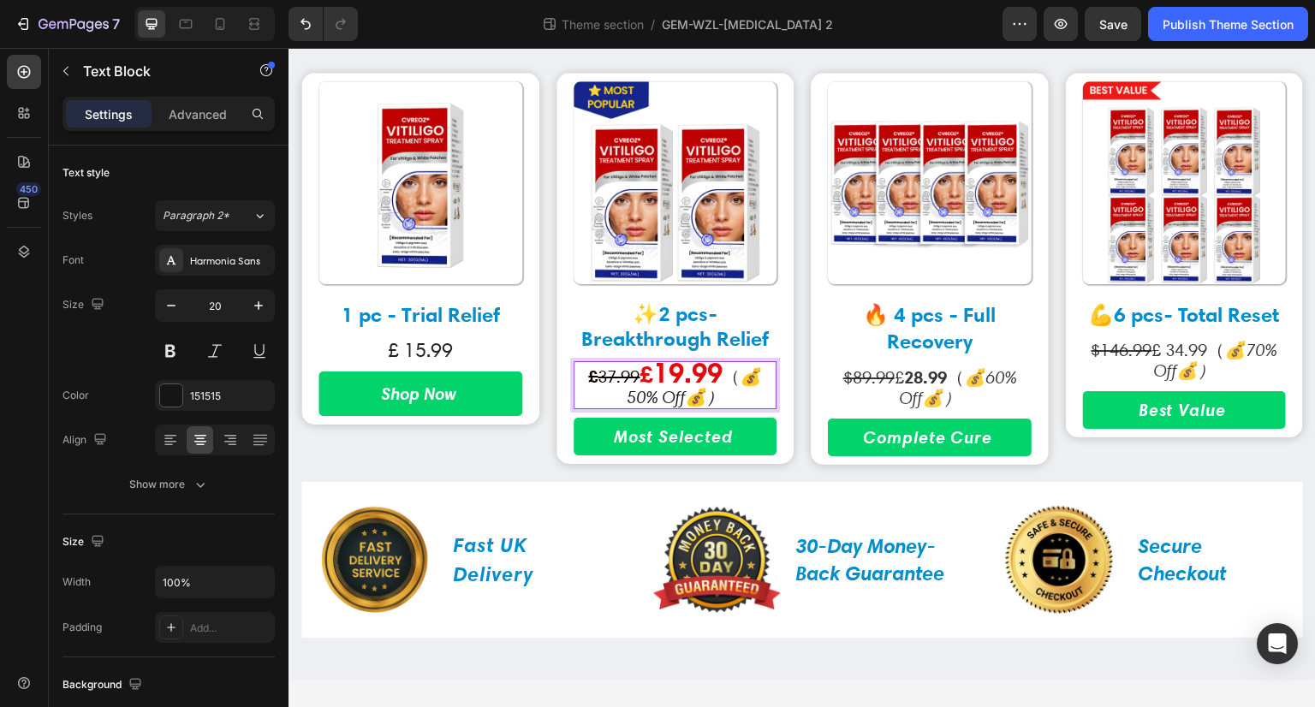
click at [588, 380] on strong "£" at bounding box center [592, 376] width 9 height 21
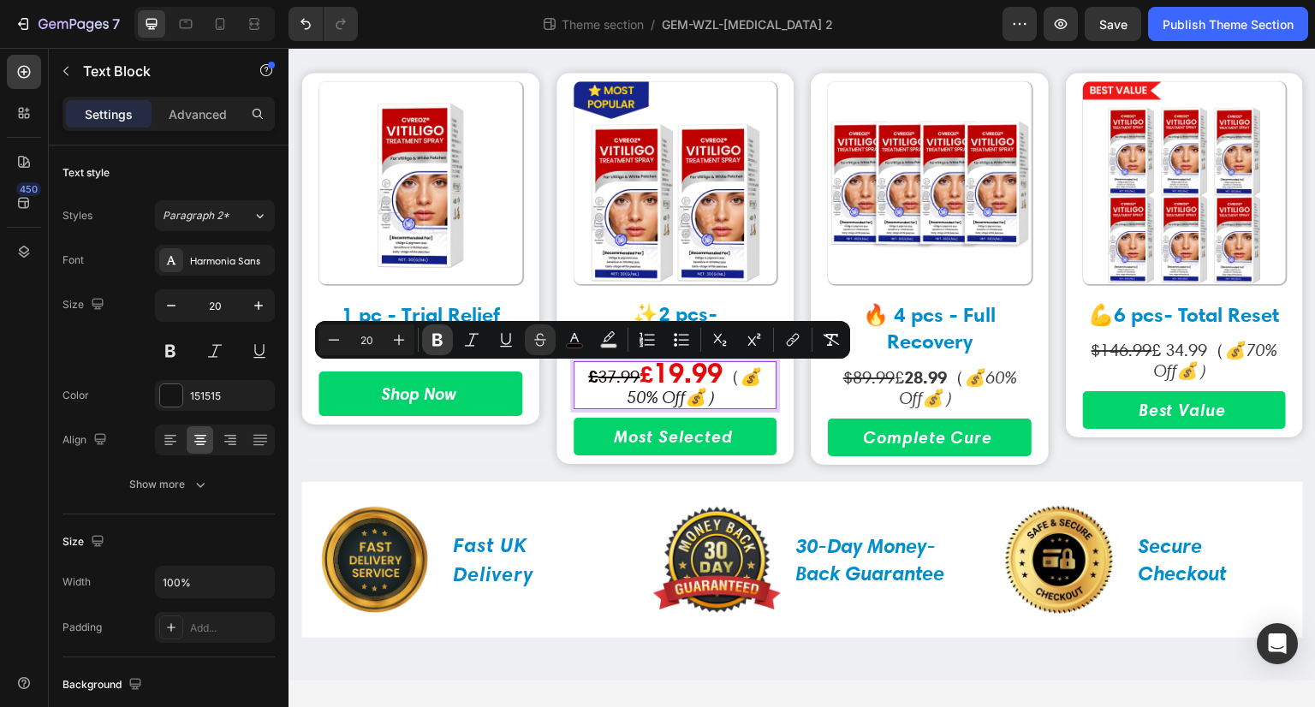
drag, startPoint x: 438, startPoint y: 342, endPoint x: 286, endPoint y: 323, distance: 152.7
click at [438, 342] on icon "Editor contextual toolbar" at bounding box center [437, 339] width 17 height 17
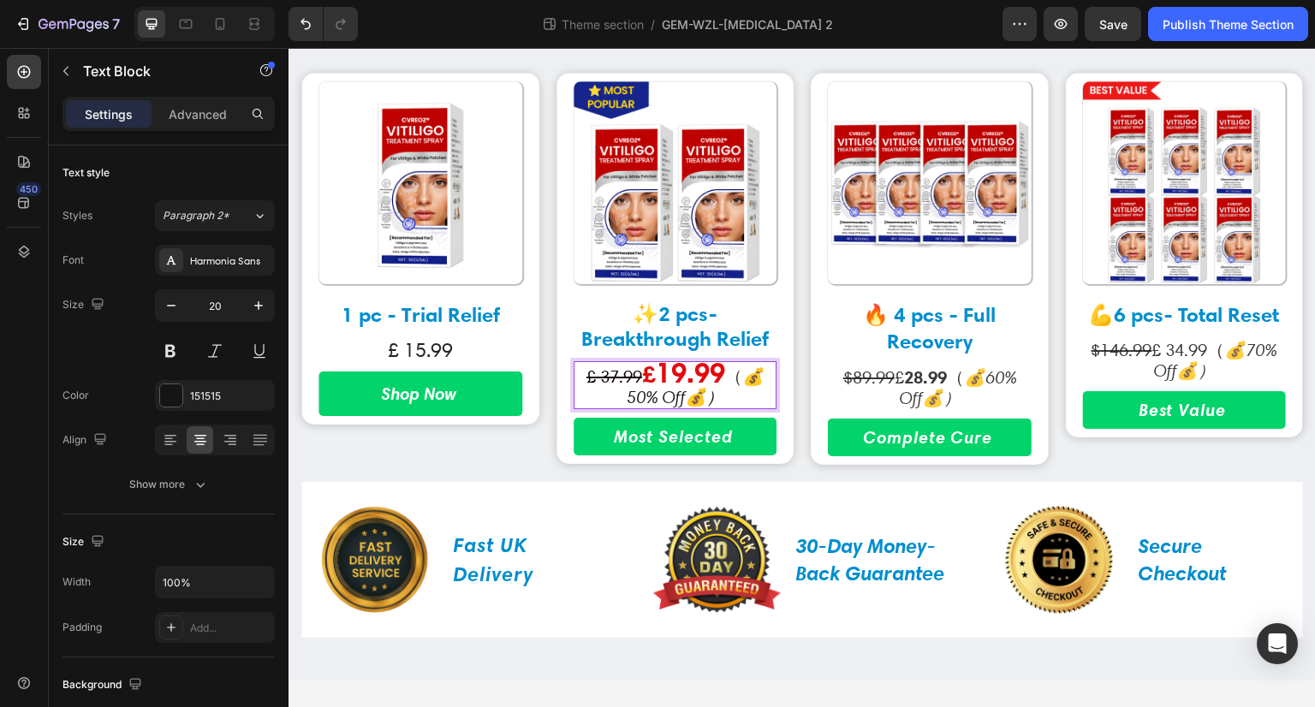
click at [642, 371] on strong "£" at bounding box center [649, 375] width 14 height 30
click at [856, 375] on s "$89.99" at bounding box center [868, 377] width 51 height 21
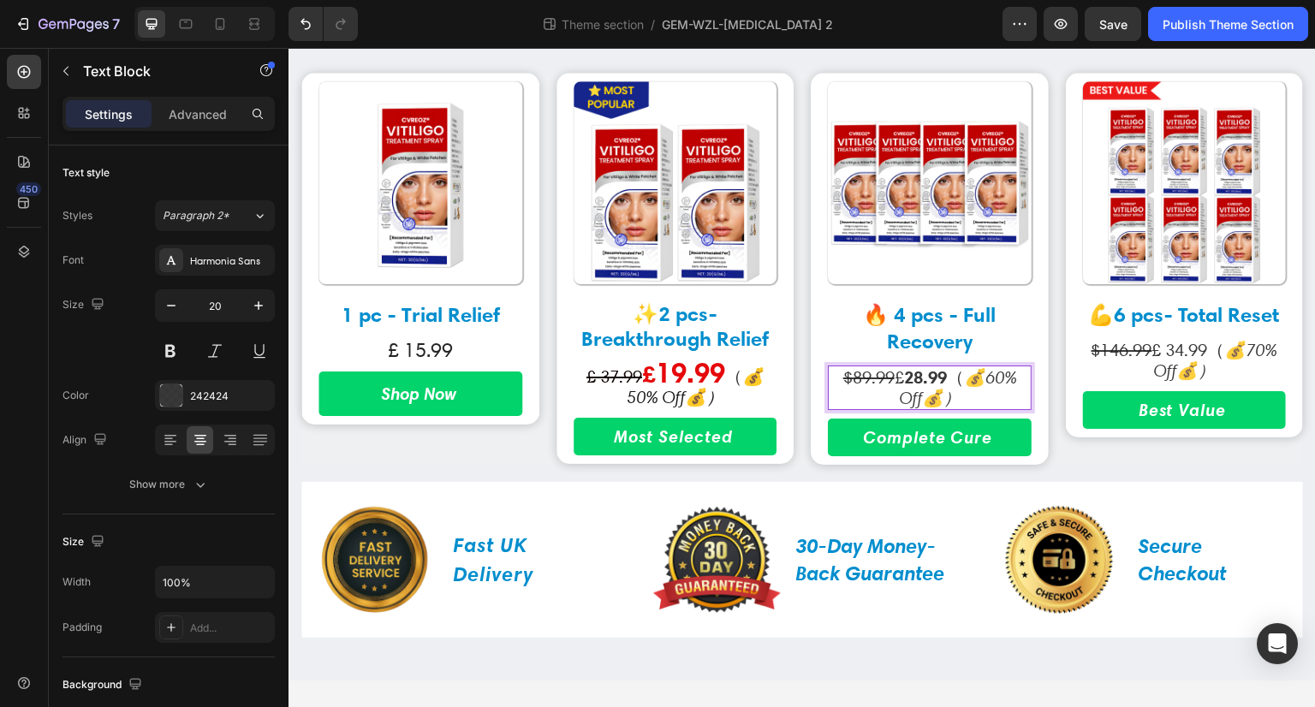
click at [856, 375] on s "$89.99" at bounding box center [868, 377] width 51 height 21
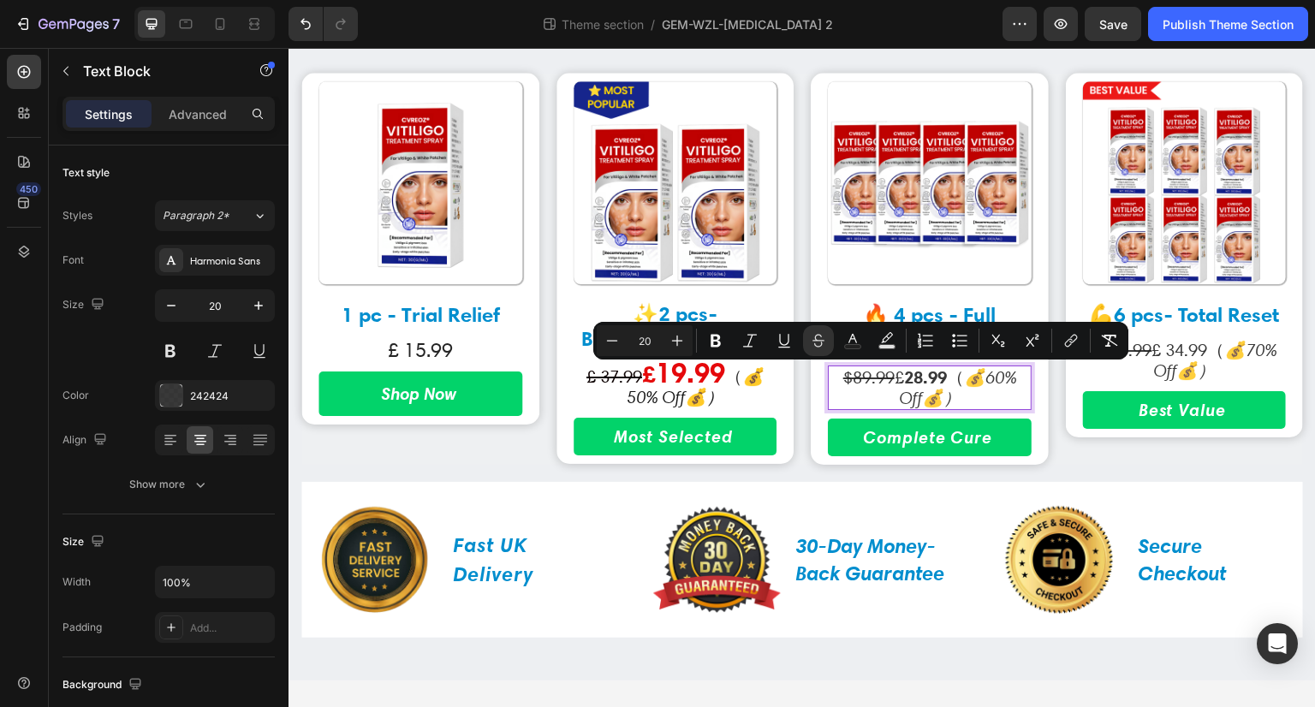
click at [917, 377] on strong "28.99" at bounding box center [925, 376] width 43 height 21
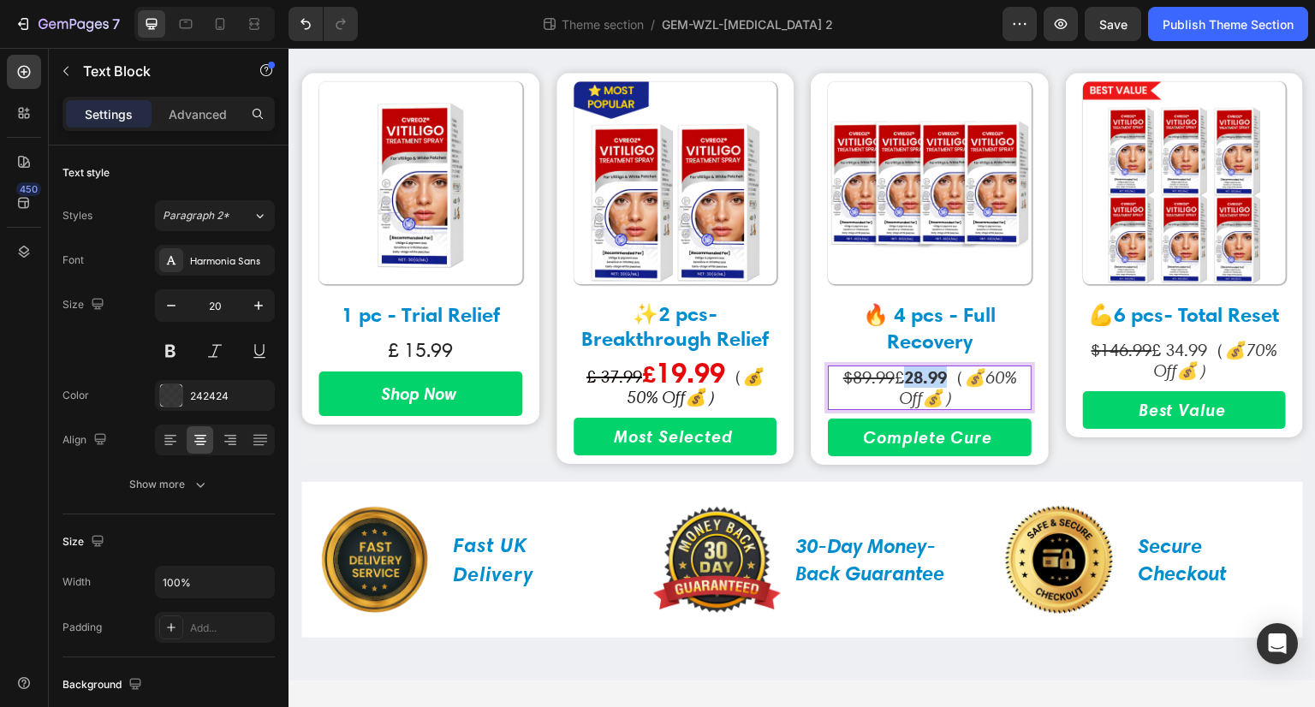
click at [917, 377] on strong "28.99" at bounding box center [925, 376] width 43 height 21
click at [846, 380] on s "$89.99" at bounding box center [868, 377] width 51 height 21
click at [914, 378] on strong "28.99" at bounding box center [925, 376] width 43 height 21
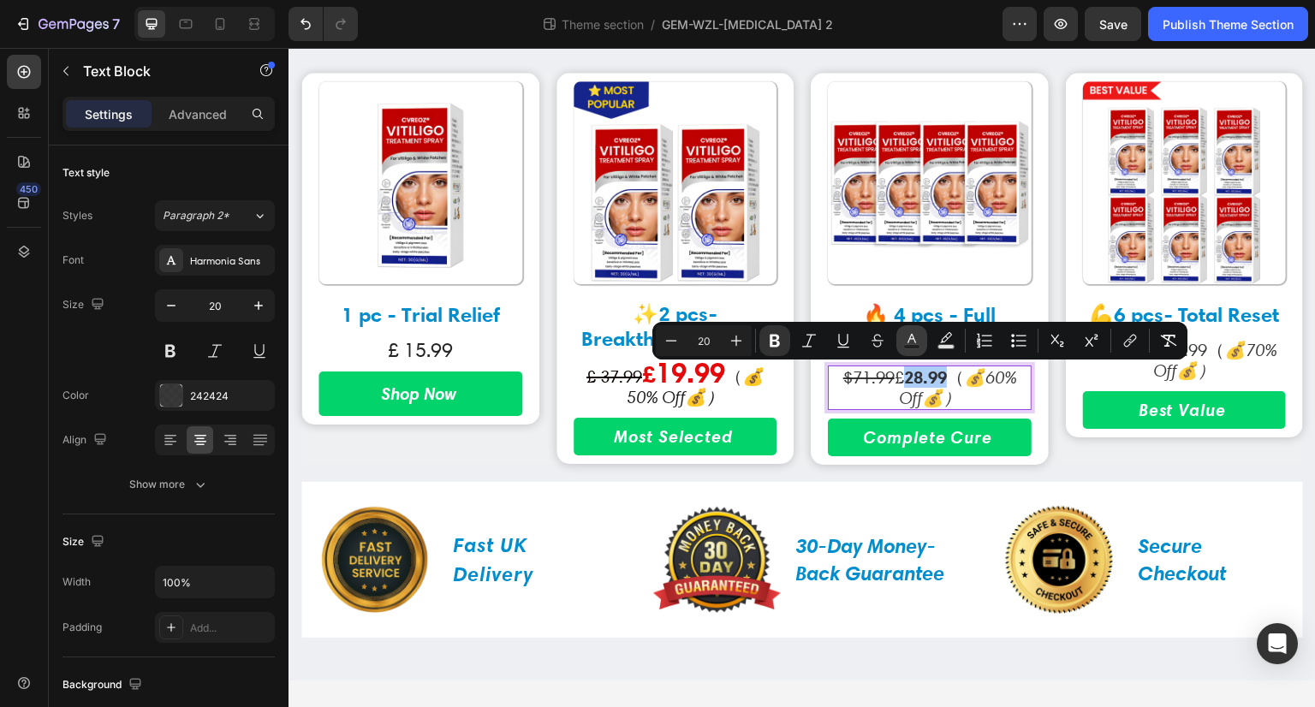
click at [918, 345] on rect "Editor contextual toolbar" at bounding box center [912, 347] width 16 height 4
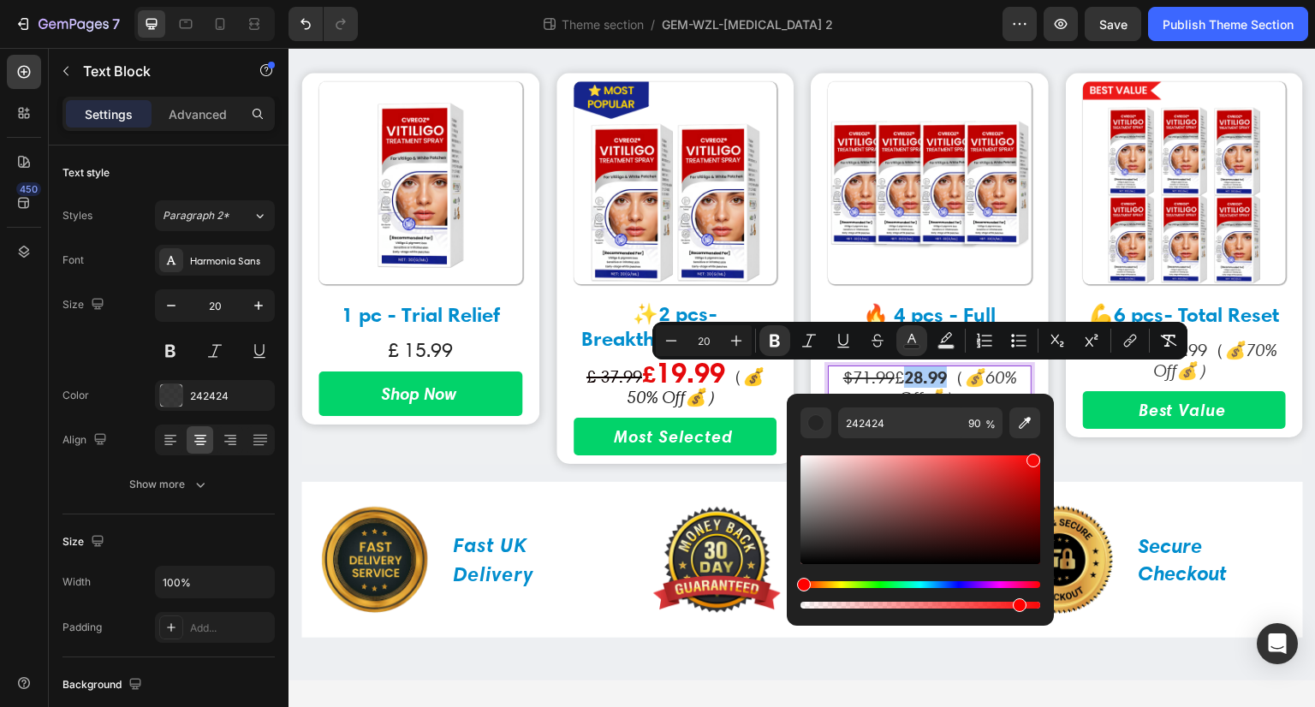
click at [1031, 457] on div "Editor contextual toolbar" at bounding box center [921, 510] width 240 height 109
type input "F90909"
click at [735, 340] on icon "Editor contextual toolbar" at bounding box center [736, 340] width 17 height 17
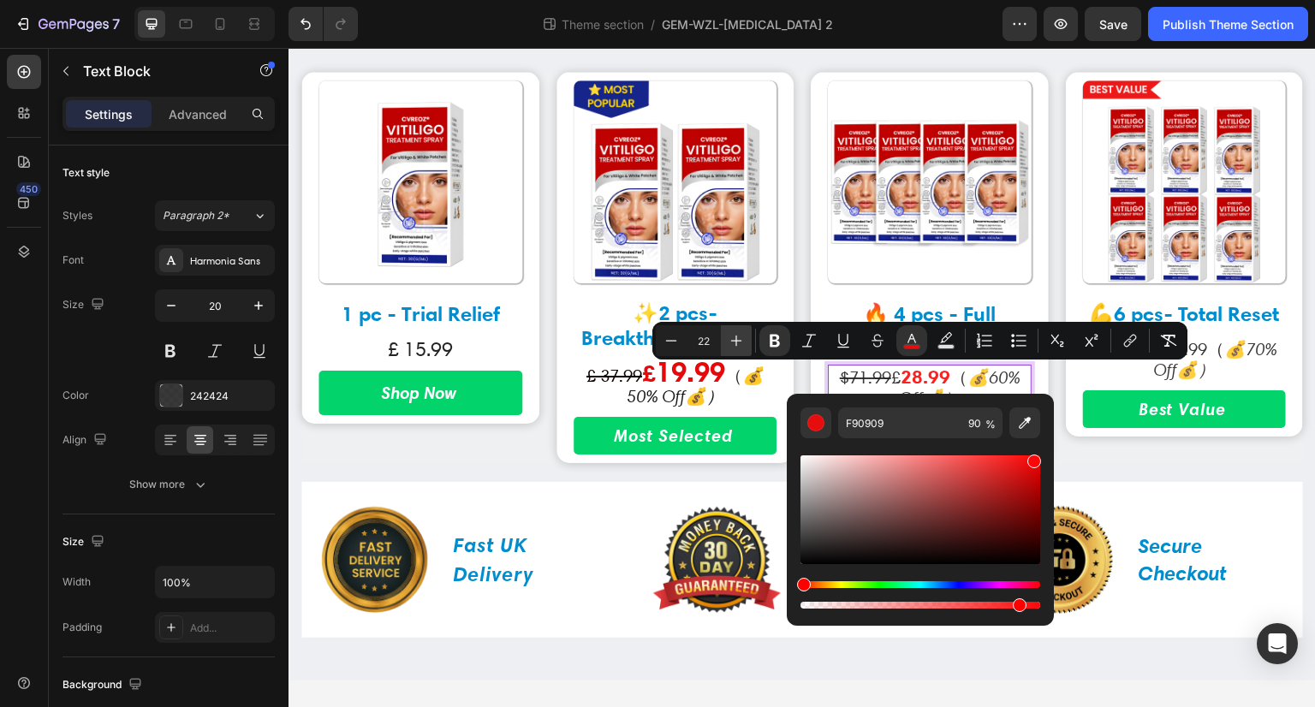
click at [735, 340] on icon "Editor contextual toolbar" at bounding box center [736, 340] width 17 height 17
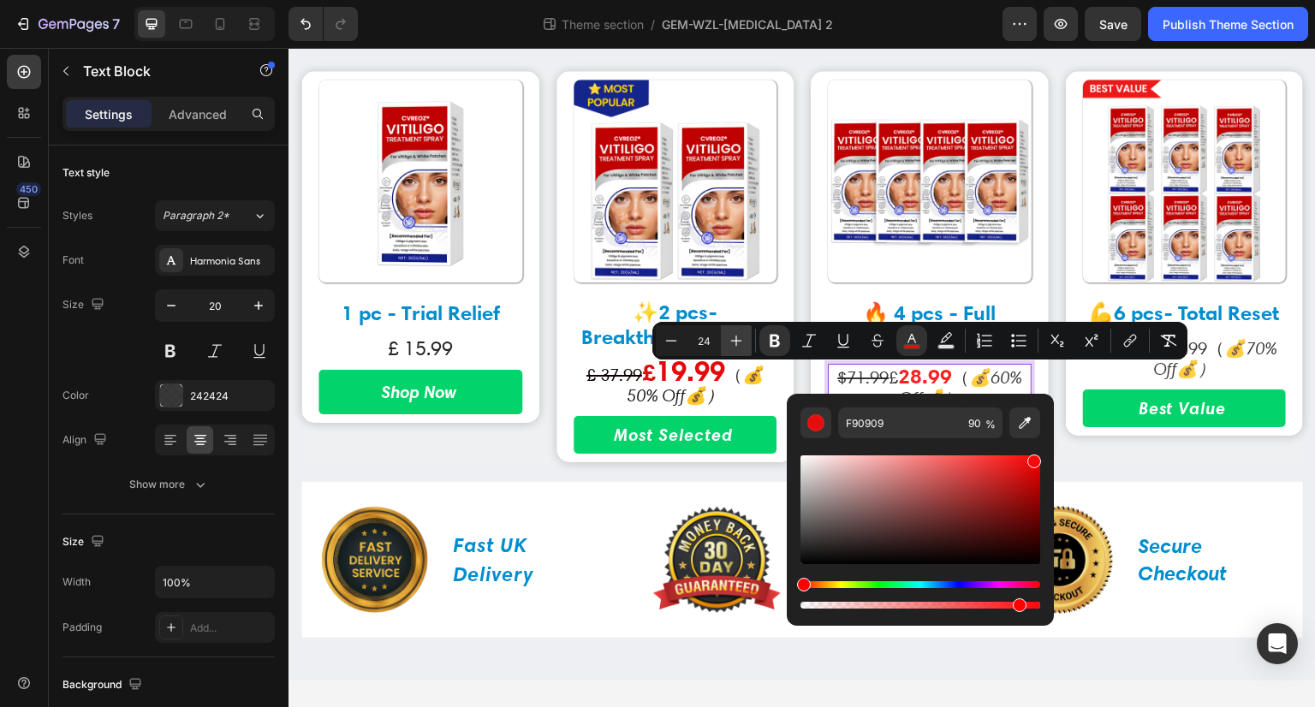
click at [735, 340] on icon "Editor contextual toolbar" at bounding box center [736, 340] width 17 height 17
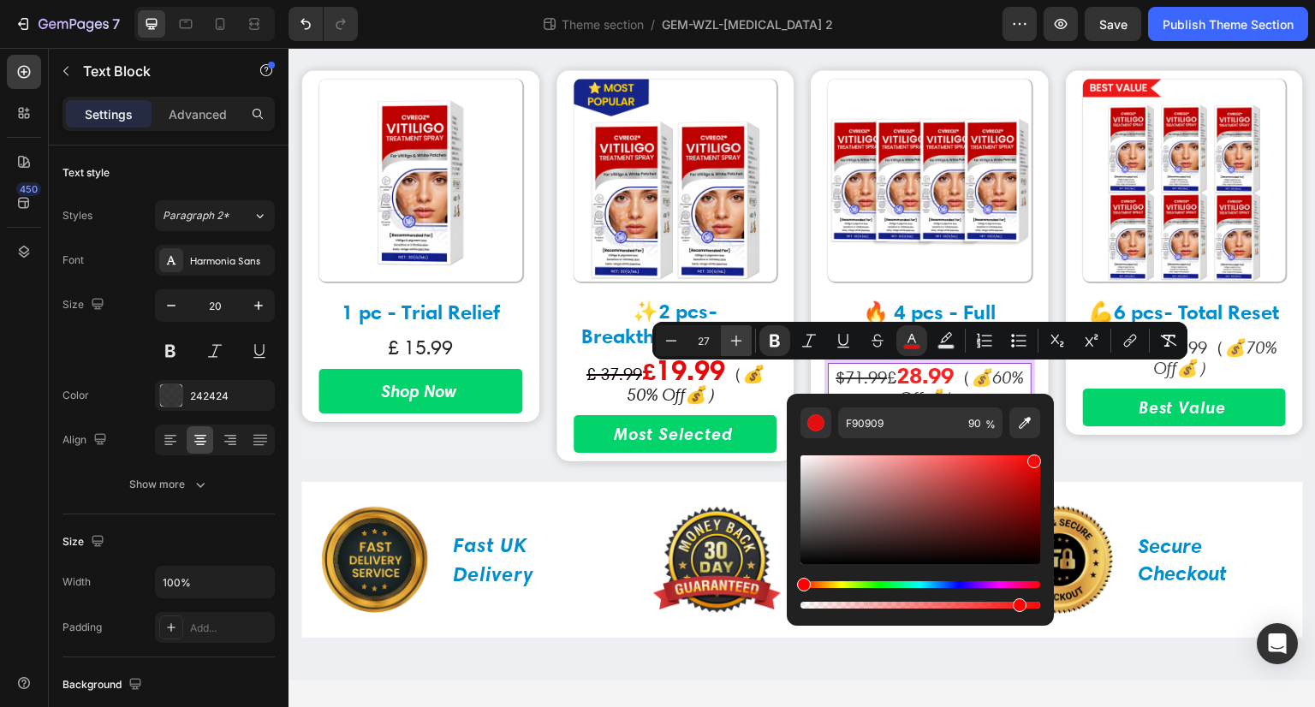
click at [735, 340] on icon "Editor contextual toolbar" at bounding box center [736, 340] width 17 height 17
type input "20"
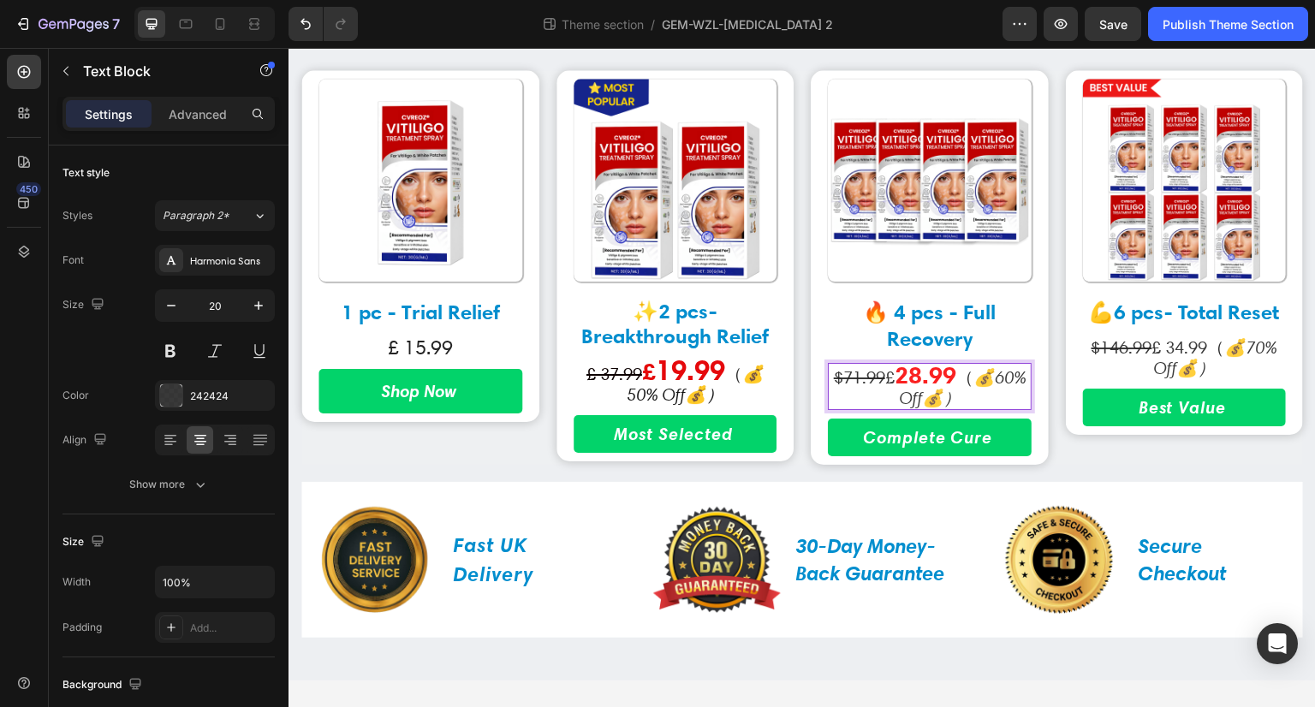
click at [899, 382] on p "$71.99 £ 28.99 （ 💰60% Off💰）" at bounding box center [930, 387] width 200 height 44
click at [894, 382] on p "$71.99 £ 28.99 （ 💰60% Off💰）" at bounding box center [930, 387] width 200 height 44
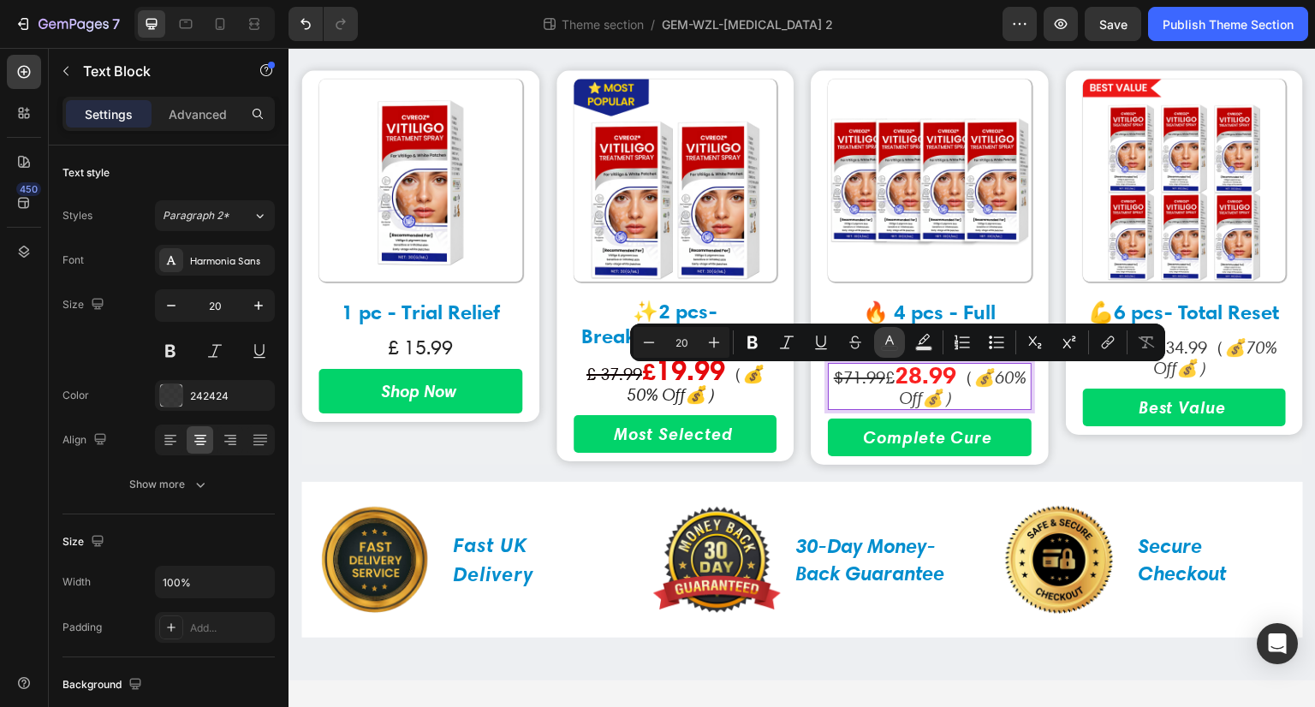
click at [891, 343] on icon "Editor contextual toolbar" at bounding box center [889, 342] width 17 height 17
type input "242424"
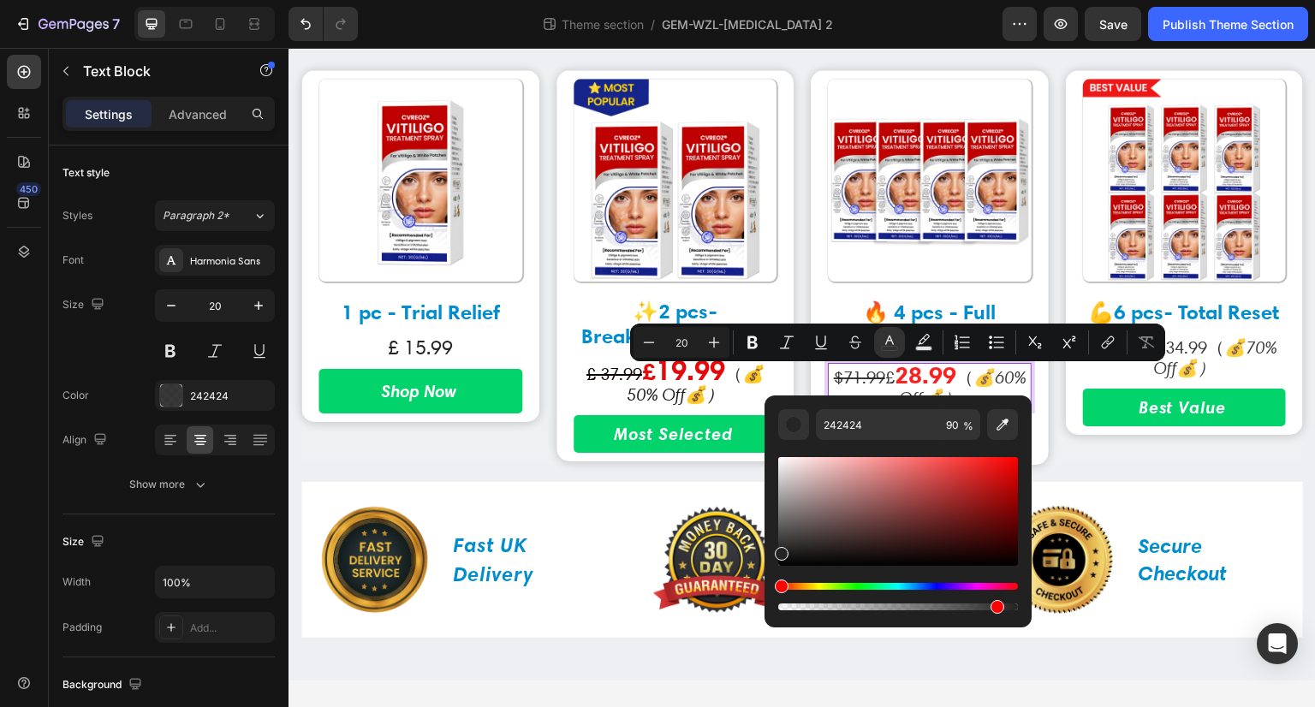
click at [1010, 467] on div "Editor contextual toolbar" at bounding box center [898, 511] width 240 height 109
type input "E80909"
click at [712, 340] on icon "Editor contextual toolbar" at bounding box center [714, 342] width 17 height 17
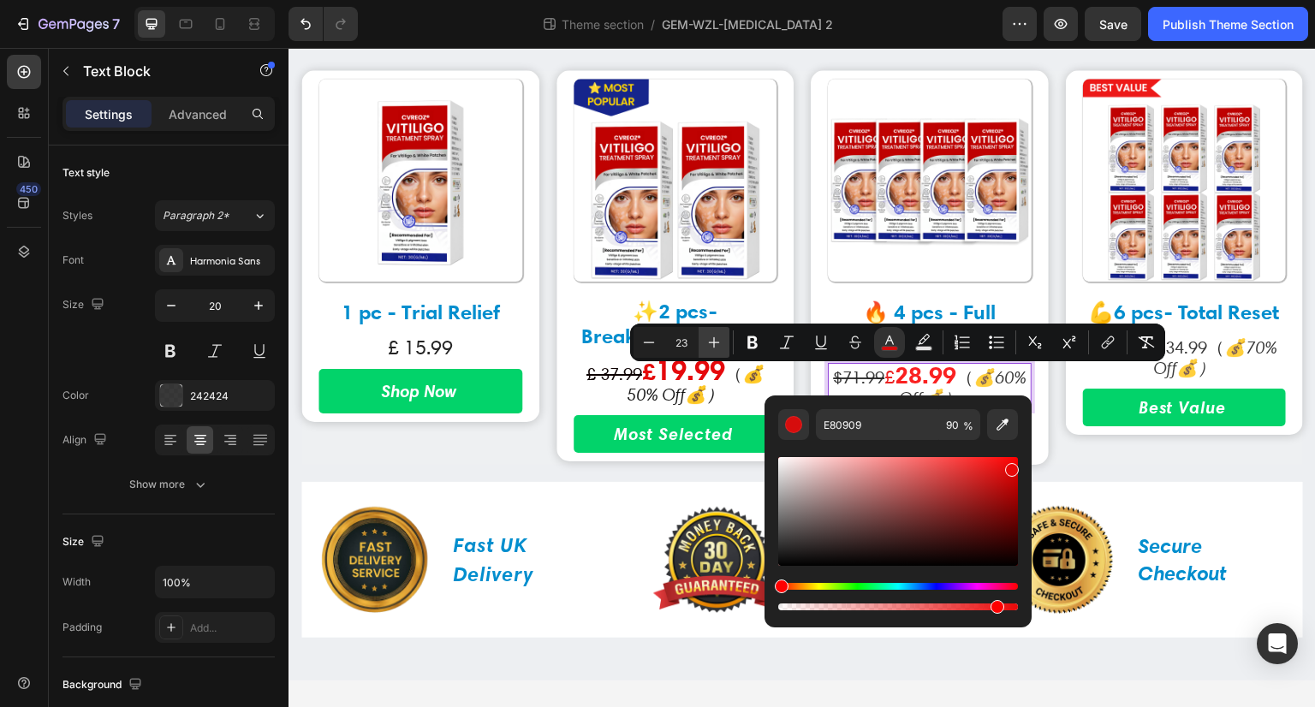
click at [712, 340] on icon "Editor contextual toolbar" at bounding box center [714, 342] width 17 height 17
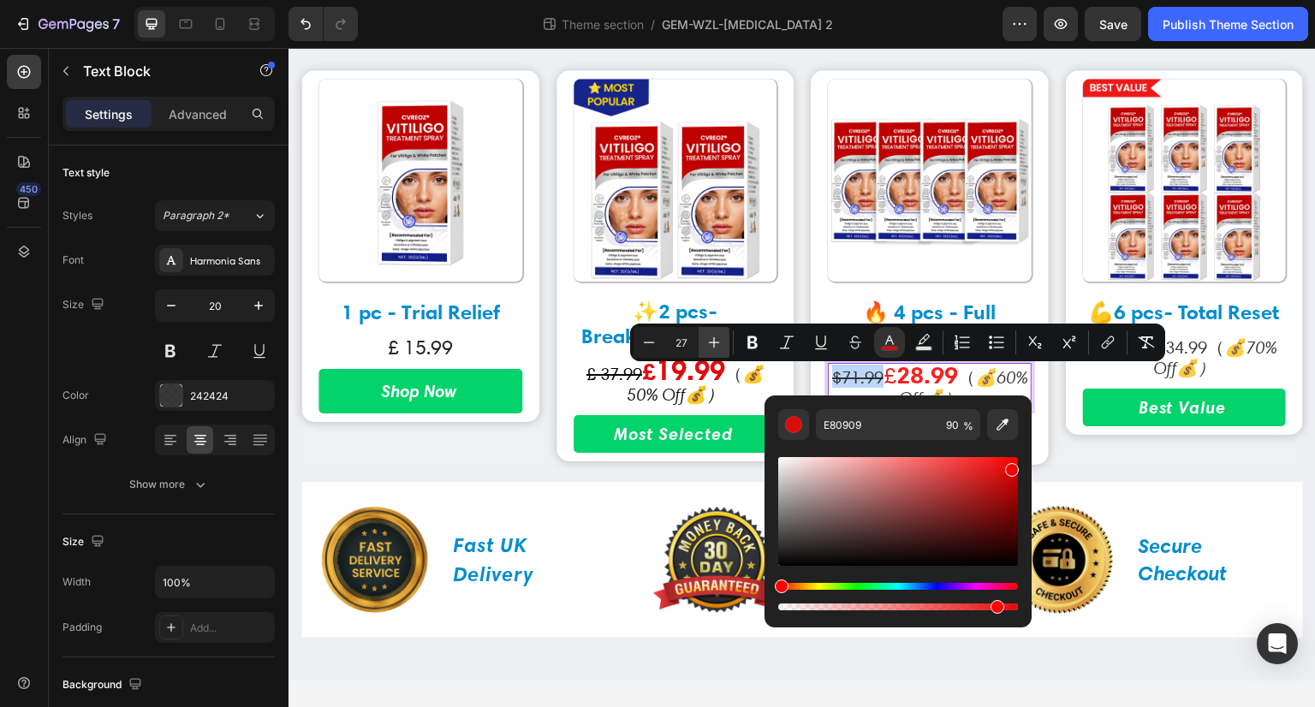
type input "28"
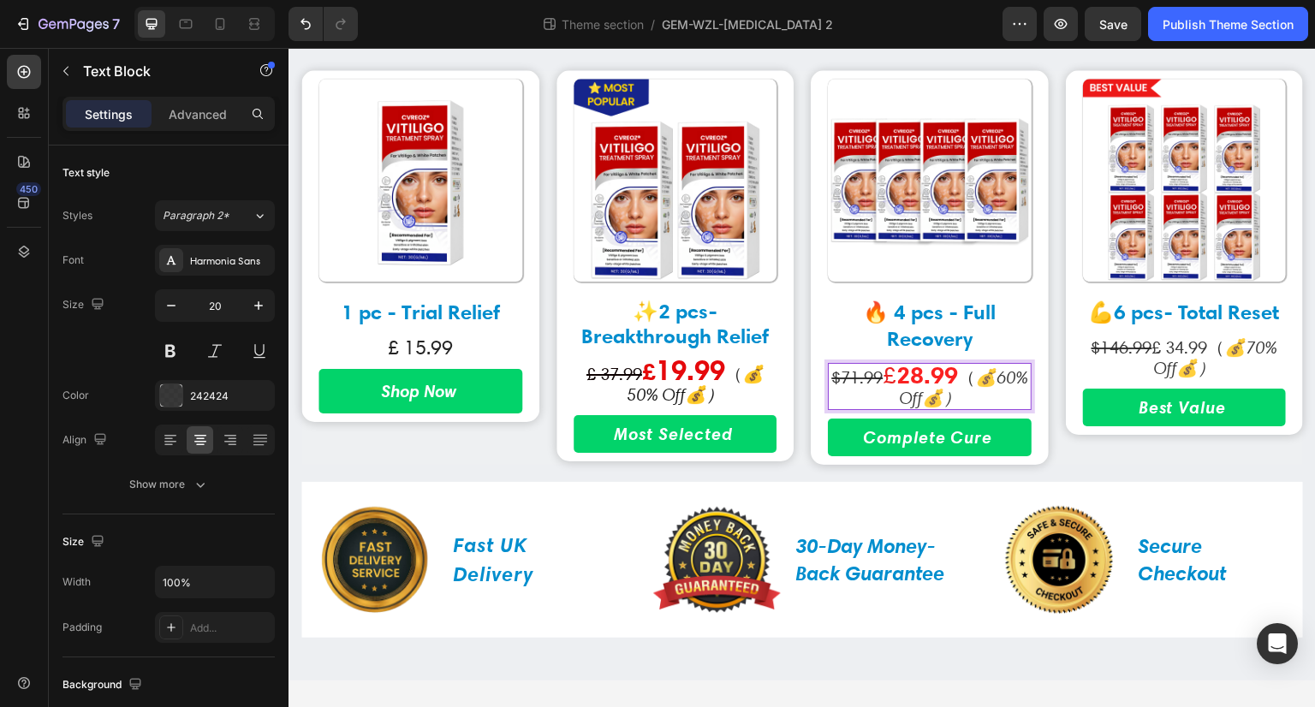
click at [975, 378] on span "（" at bounding box center [966, 377] width 17 height 21
click at [1185, 351] on p "$146.99 £ 34.99 （ 💰70% Off💰）" at bounding box center [1185, 357] width 200 height 41
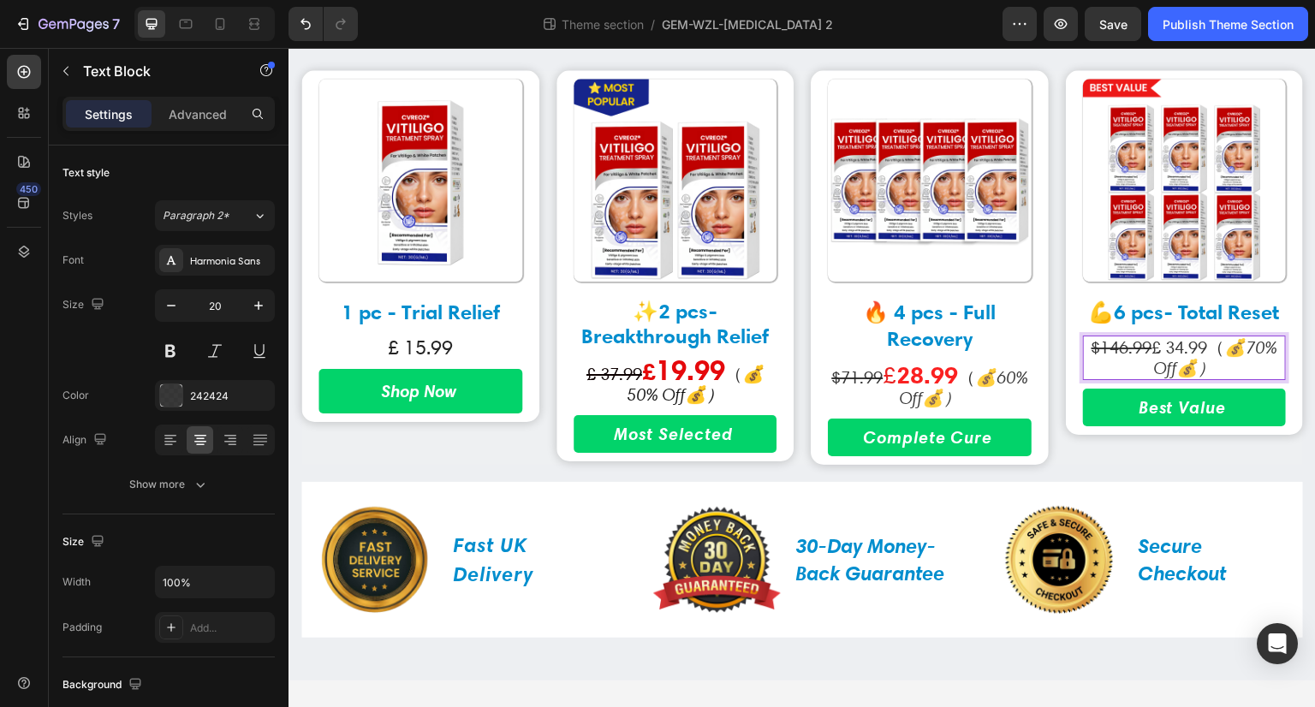
click at [1185, 351] on p "$146.99 £ 34.99 （ 💰70% Off💰）" at bounding box center [1185, 357] width 200 height 41
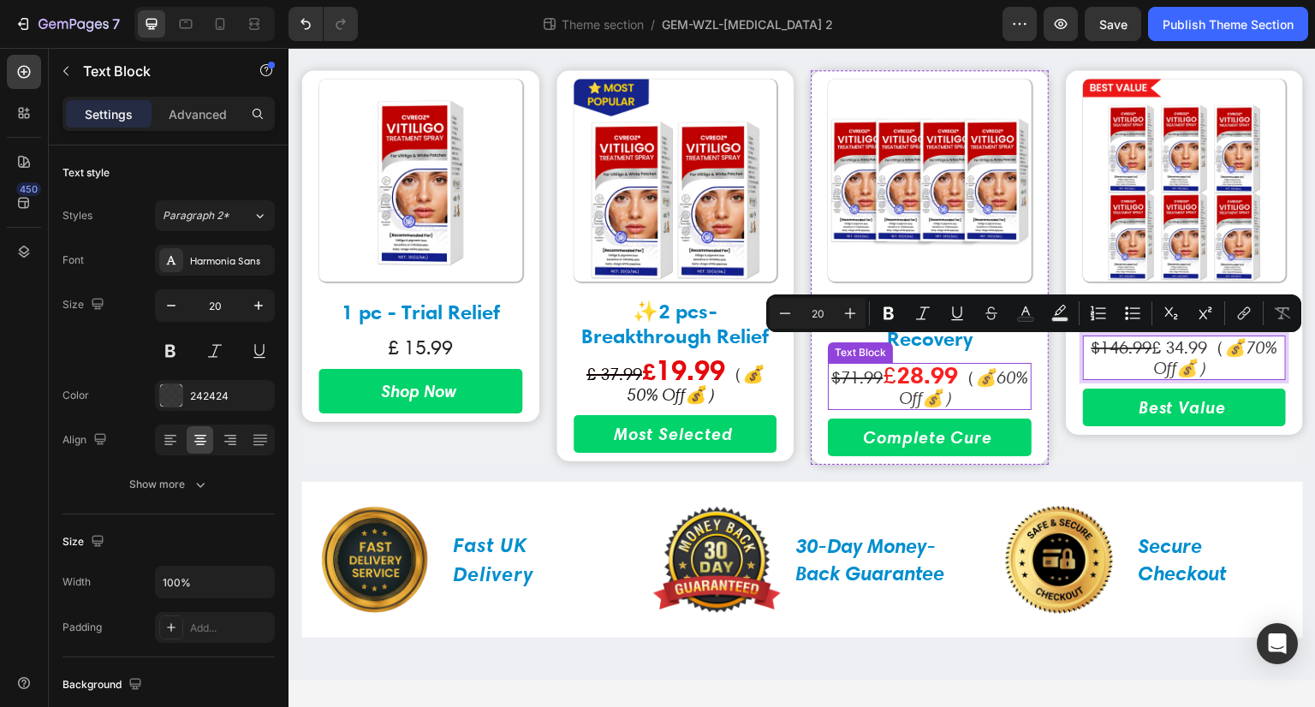
click at [958, 375] on strong "28.99" at bounding box center [928, 375] width 62 height 30
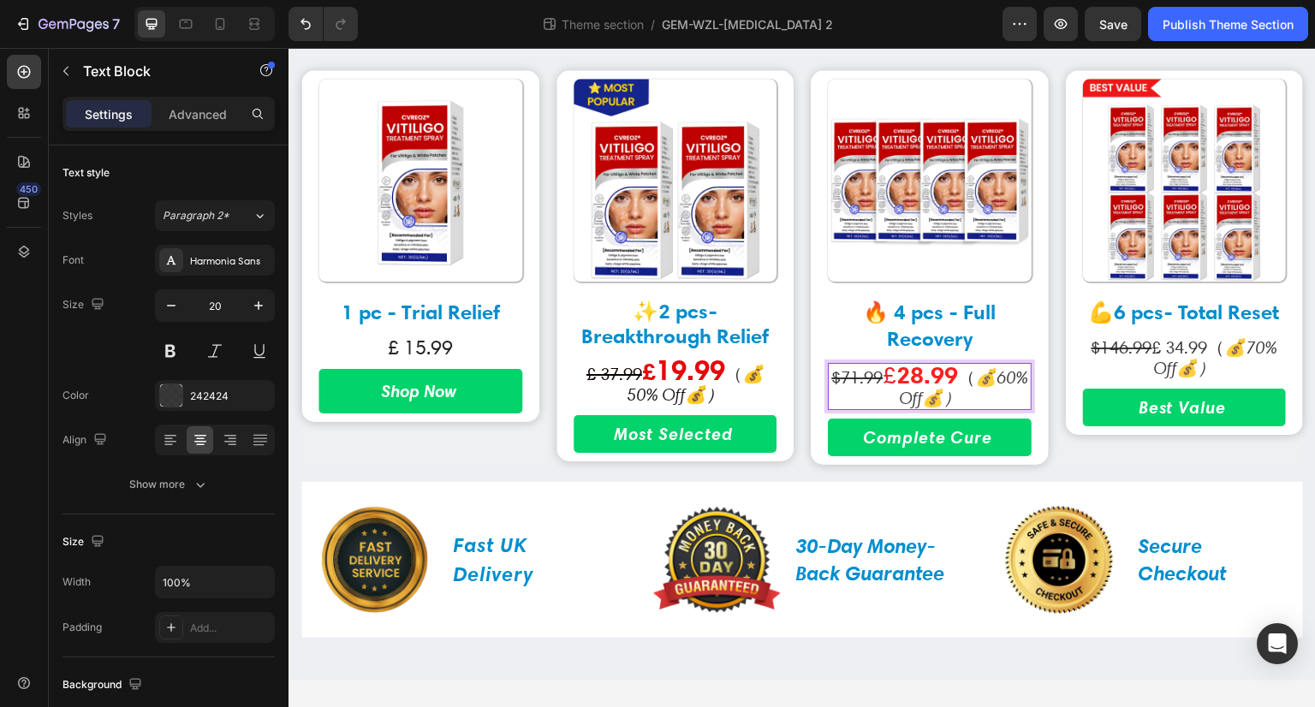
click at [958, 372] on strong "28.99" at bounding box center [928, 375] width 62 height 30
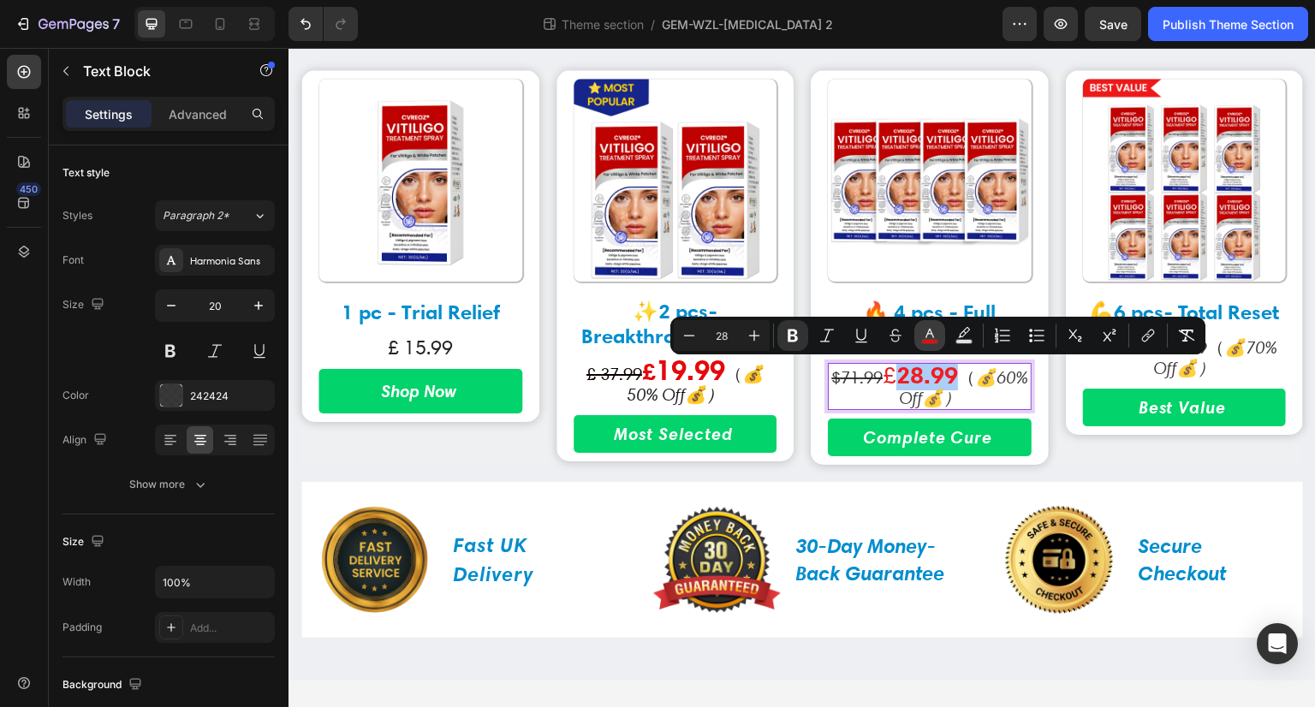
click at [930, 330] on icon "Editor contextual toolbar" at bounding box center [930, 333] width 9 height 9
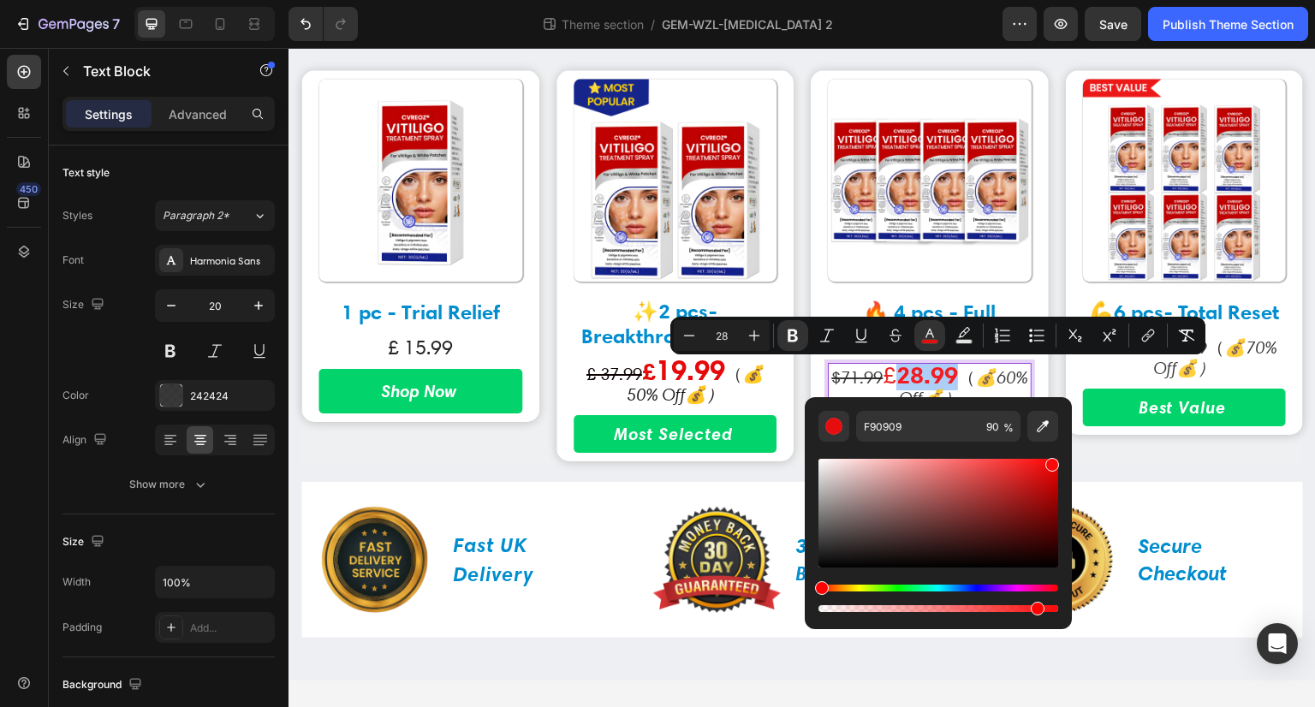
click at [1053, 481] on div "Editor contextual toolbar" at bounding box center [939, 513] width 240 height 109
click at [1052, 470] on div "Editor contextual toolbar" at bounding box center [939, 513] width 240 height 109
type input "E50606"
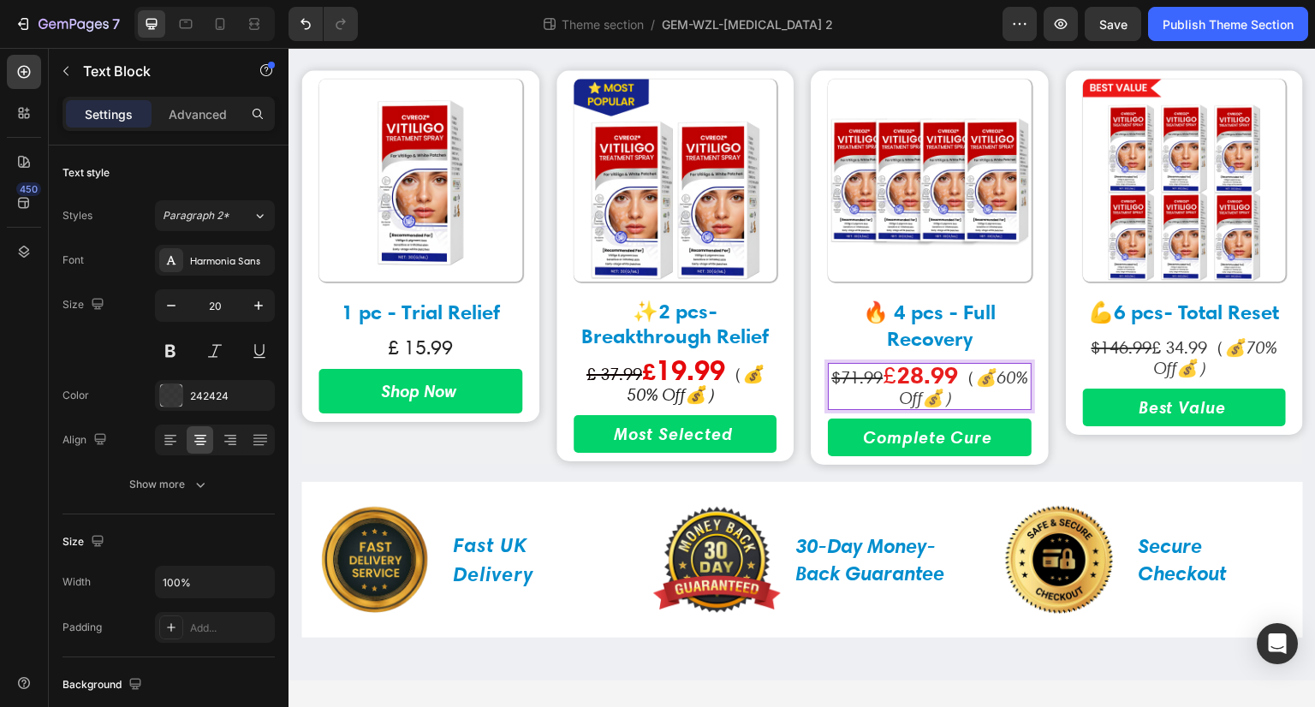
click at [972, 365] on div "$71.99 £ 28.99 （ 💰60% Off💰）" at bounding box center [930, 386] width 204 height 47
click at [1178, 352] on p "$146.99 £ 34.99 （ 💰70% Off💰）" at bounding box center [1185, 357] width 200 height 41
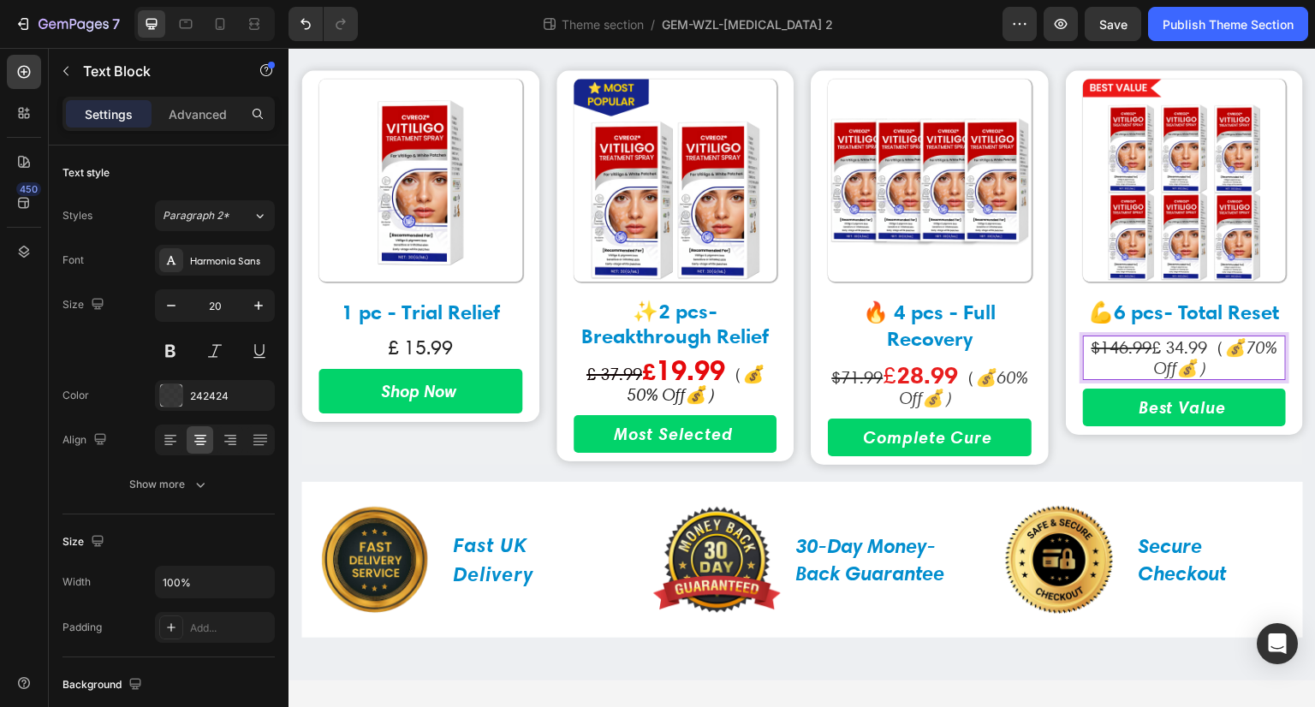
click at [1184, 349] on p "$146.99 £ 34.99 （ 💰70% Off💰）" at bounding box center [1185, 357] width 200 height 41
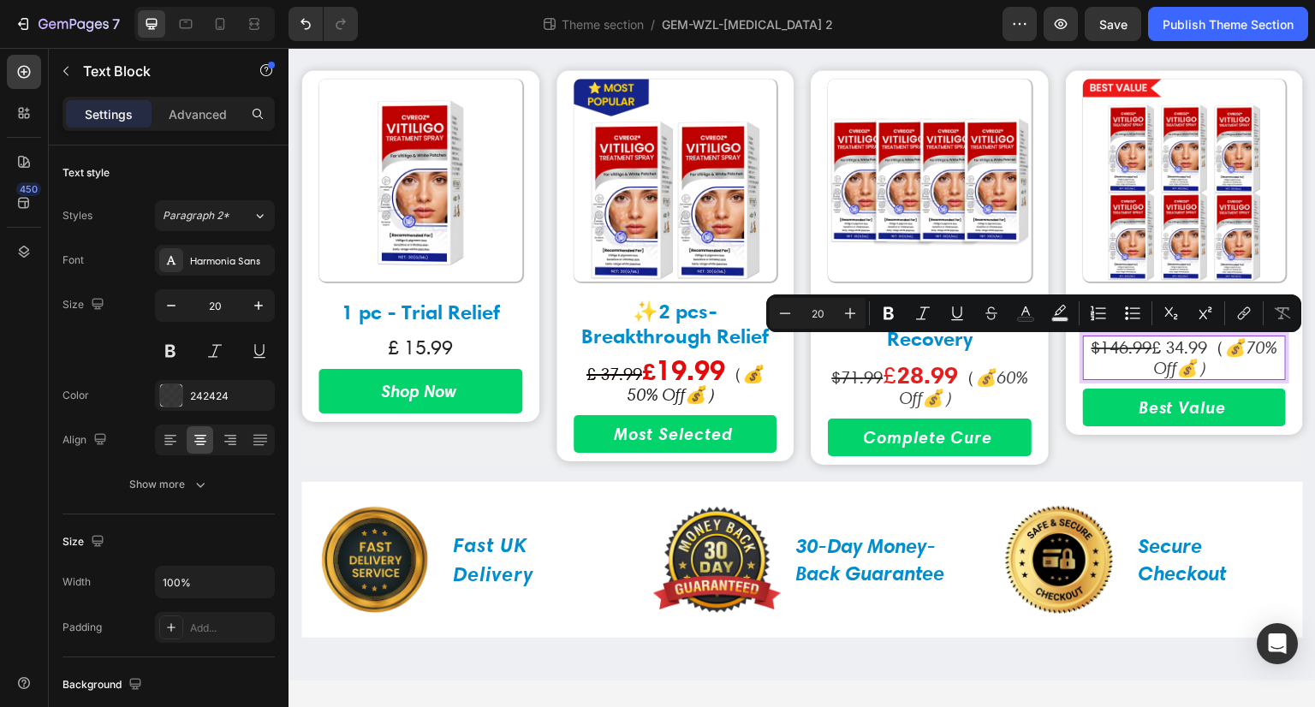
click at [1105, 354] on s "$146.99" at bounding box center [1122, 347] width 61 height 21
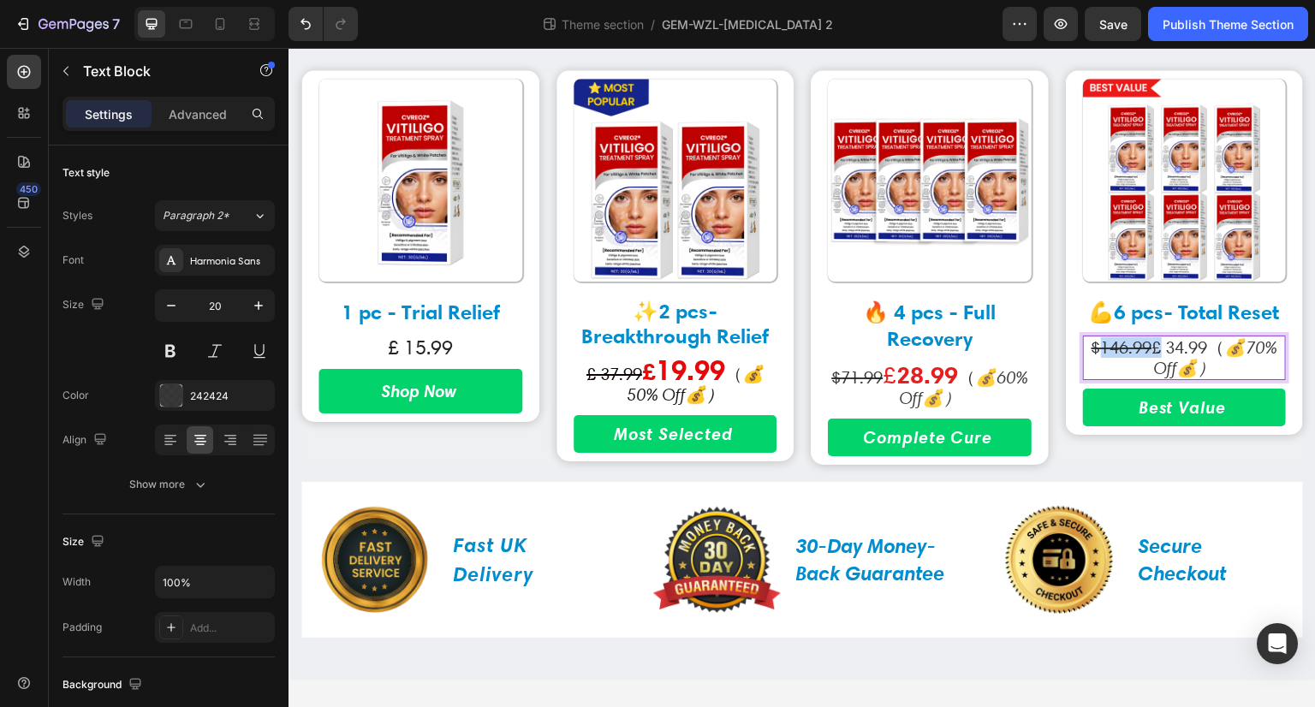
click at [1105, 354] on s "$146.99" at bounding box center [1122, 347] width 61 height 21
click at [838, 381] on s "$71.99" at bounding box center [856, 377] width 51 height 21
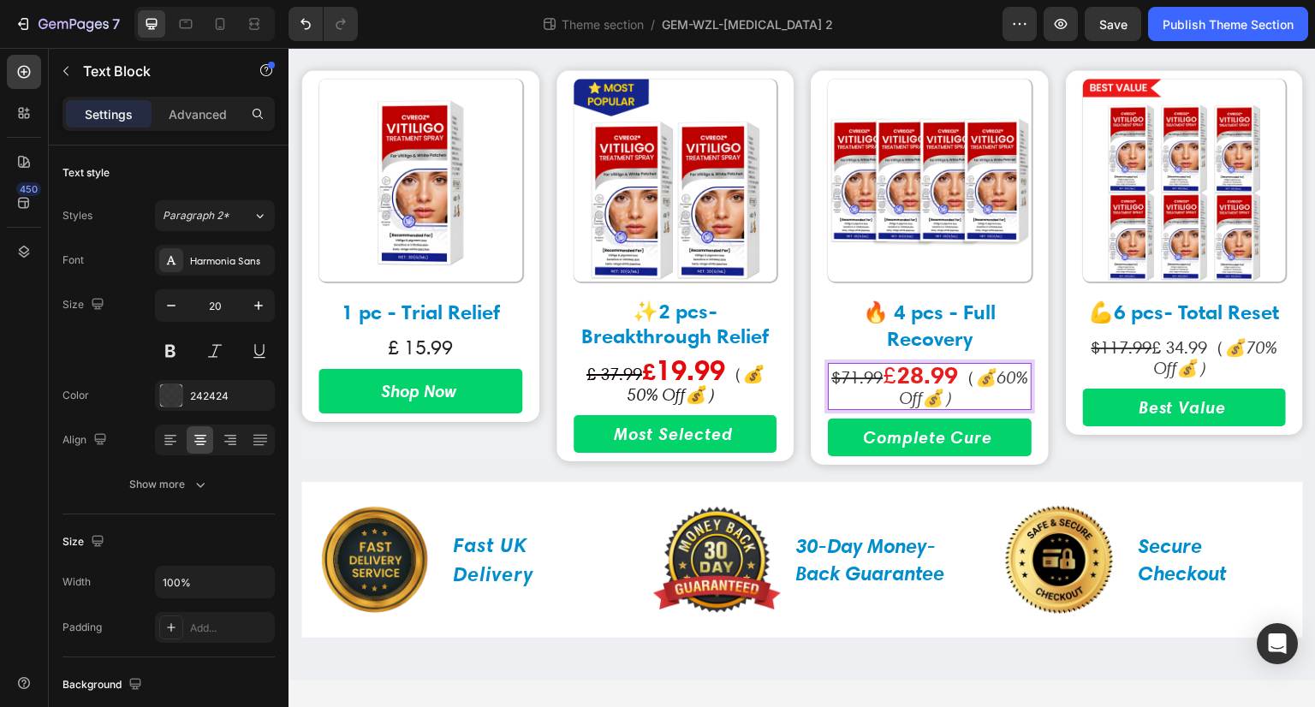
click at [838, 381] on s "$71.99" at bounding box center [856, 377] width 51 height 21
click at [837, 381] on s "$71.99" at bounding box center [856, 377] width 51 height 21
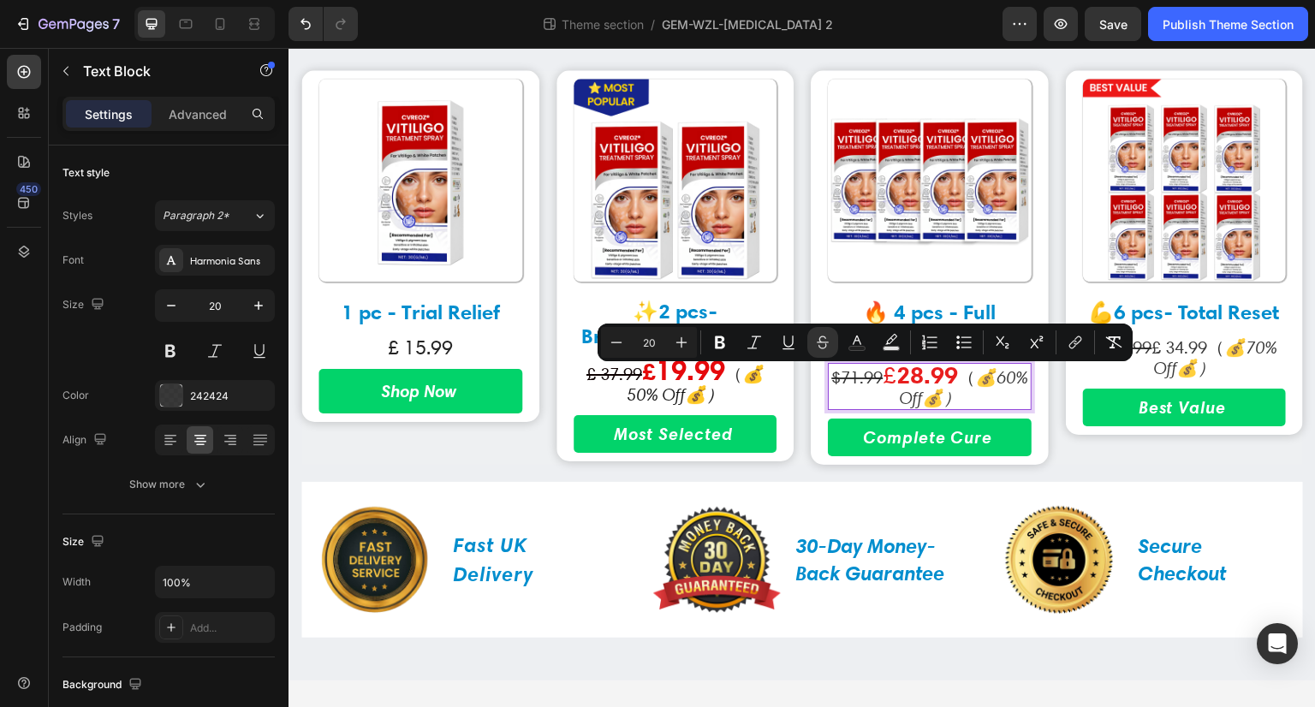
click at [837, 372] on s "$71.99" at bounding box center [856, 377] width 51 height 21
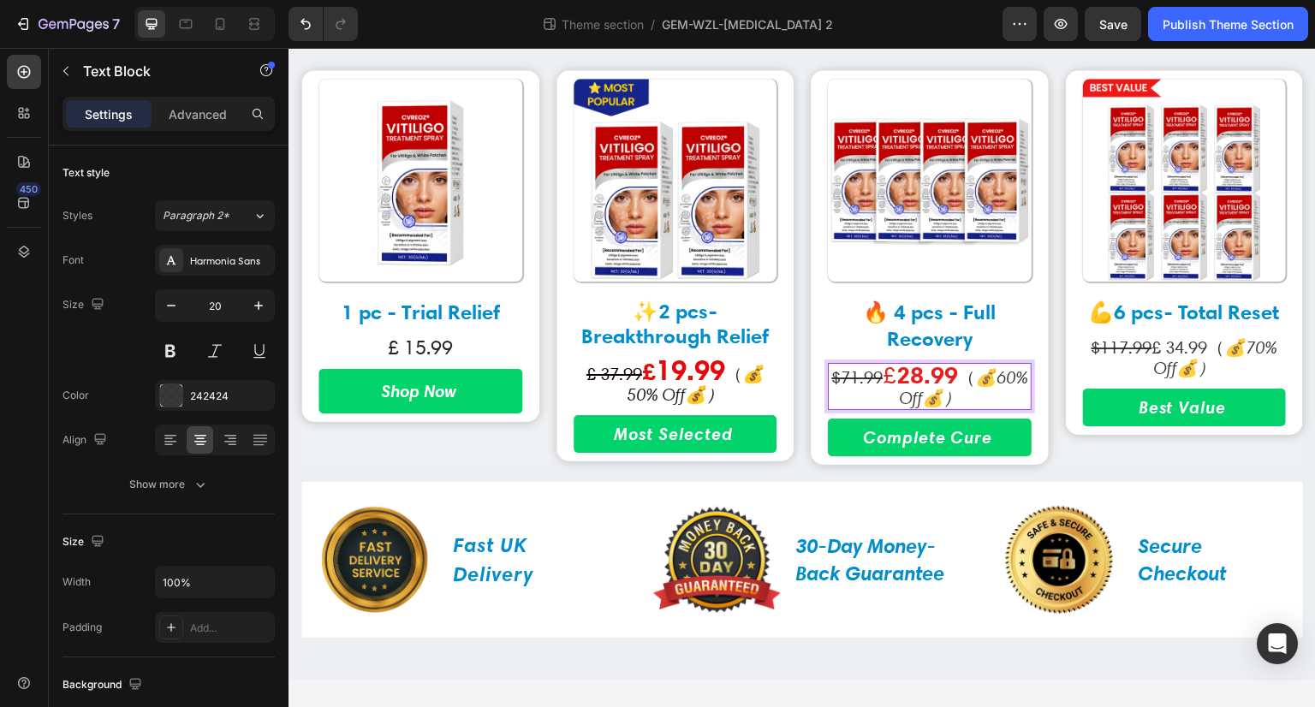
click at [837, 372] on s "$71.99" at bounding box center [856, 377] width 51 height 21
click at [832, 376] on s "$71.99" at bounding box center [856, 377] width 51 height 21
click at [1092, 356] on s "$117.99" at bounding box center [1122, 347] width 61 height 21
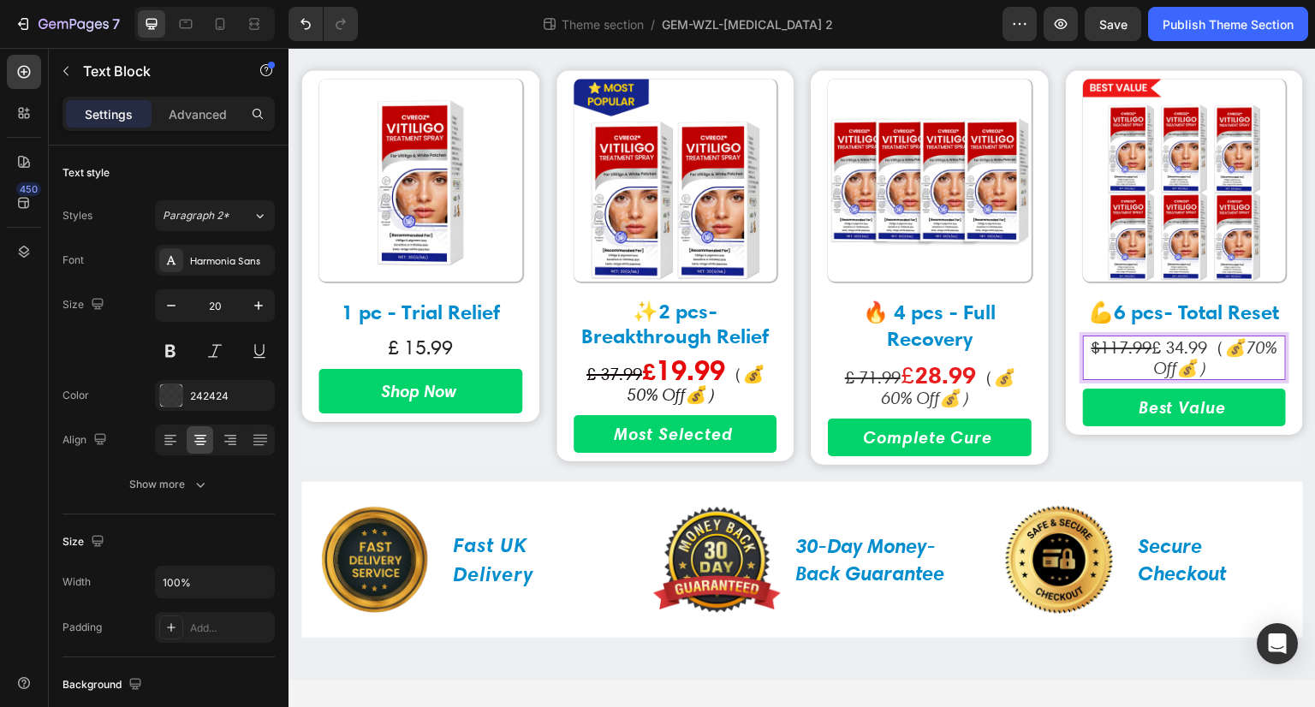
click at [1092, 350] on s "$117.99" at bounding box center [1122, 347] width 61 height 21
click at [1202, 344] on p "£ 117.99 £ 34.99 （ 💰70% Off💰）" at bounding box center [1185, 357] width 200 height 41
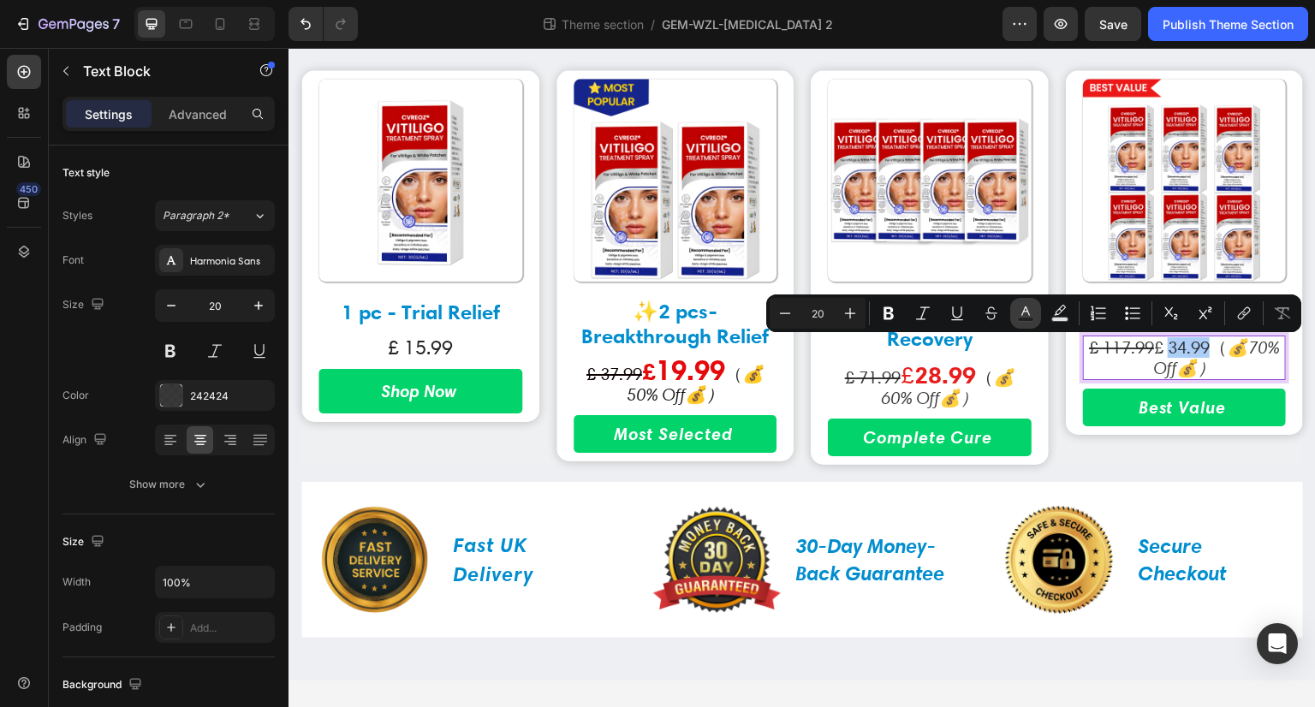
click at [1027, 319] on rect "Editor contextual toolbar" at bounding box center [1026, 320] width 16 height 4
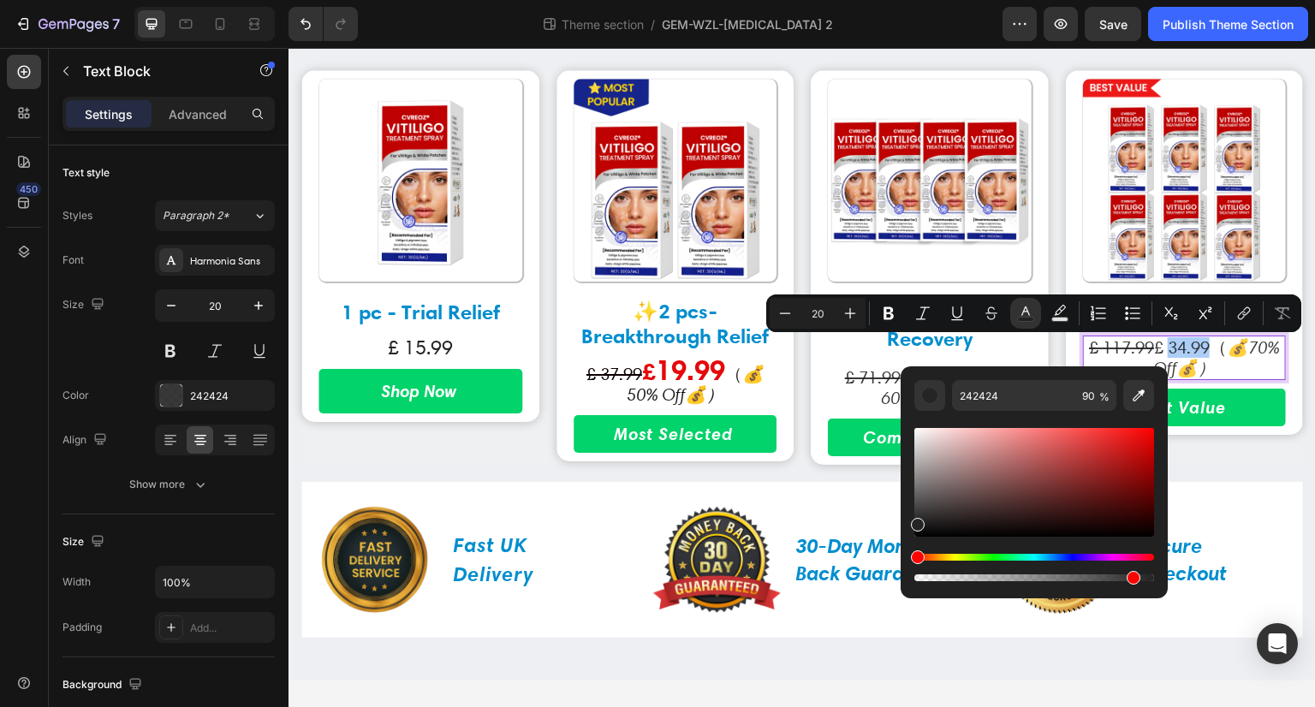
click at [1148, 447] on div "Editor contextual toolbar" at bounding box center [1035, 482] width 240 height 109
type input "D10606"
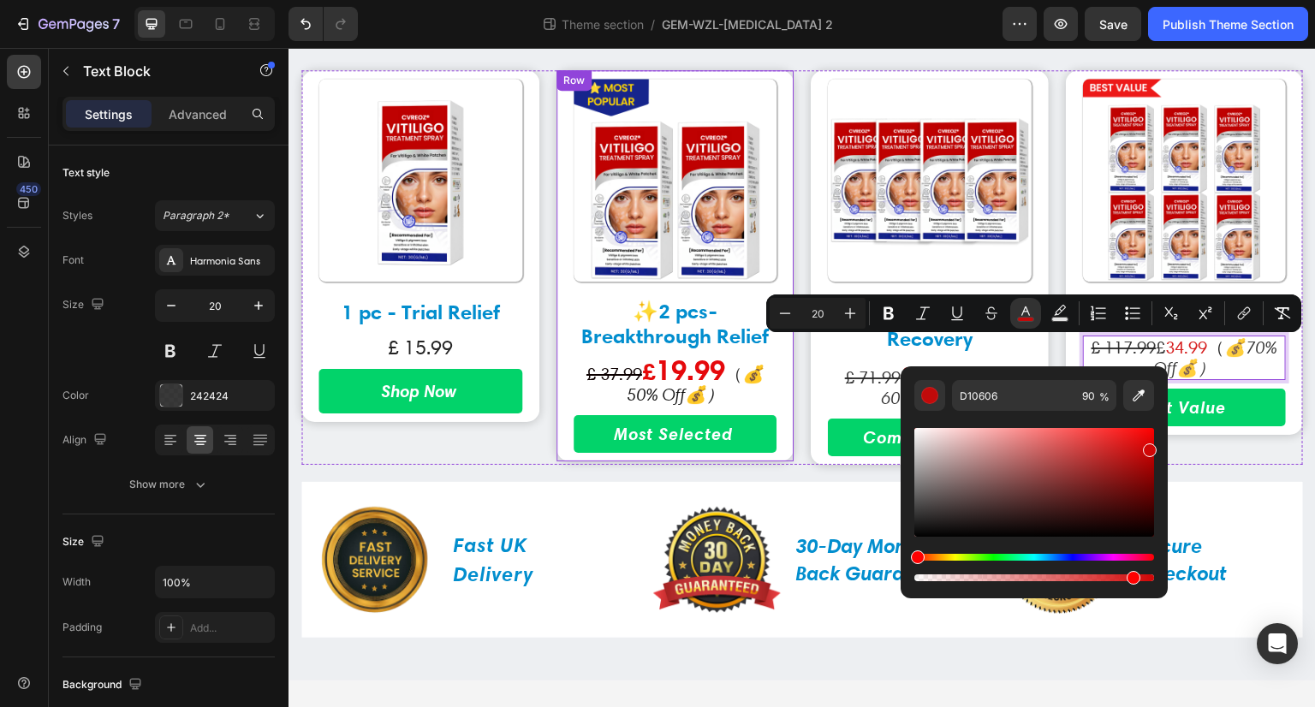
drag, startPoint x: 1119, startPoint y: 366, endPoint x: 721, endPoint y: 296, distance: 404.2
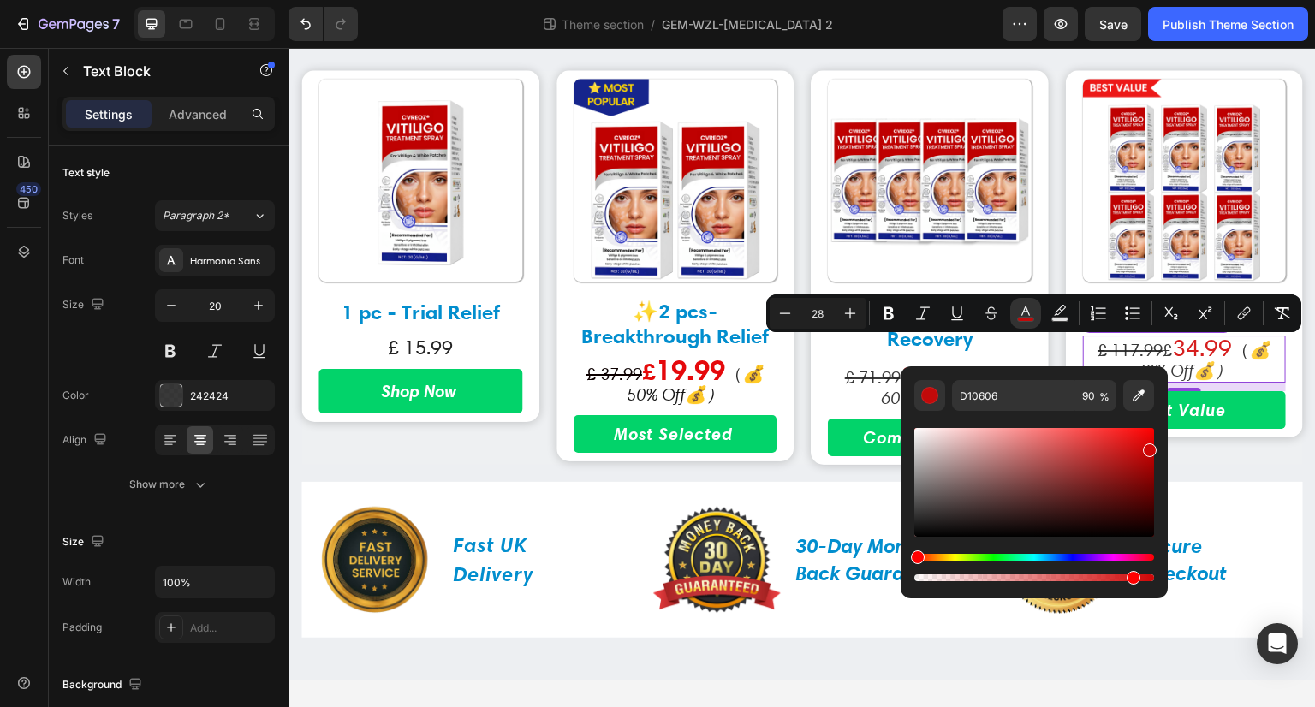
type input "20"
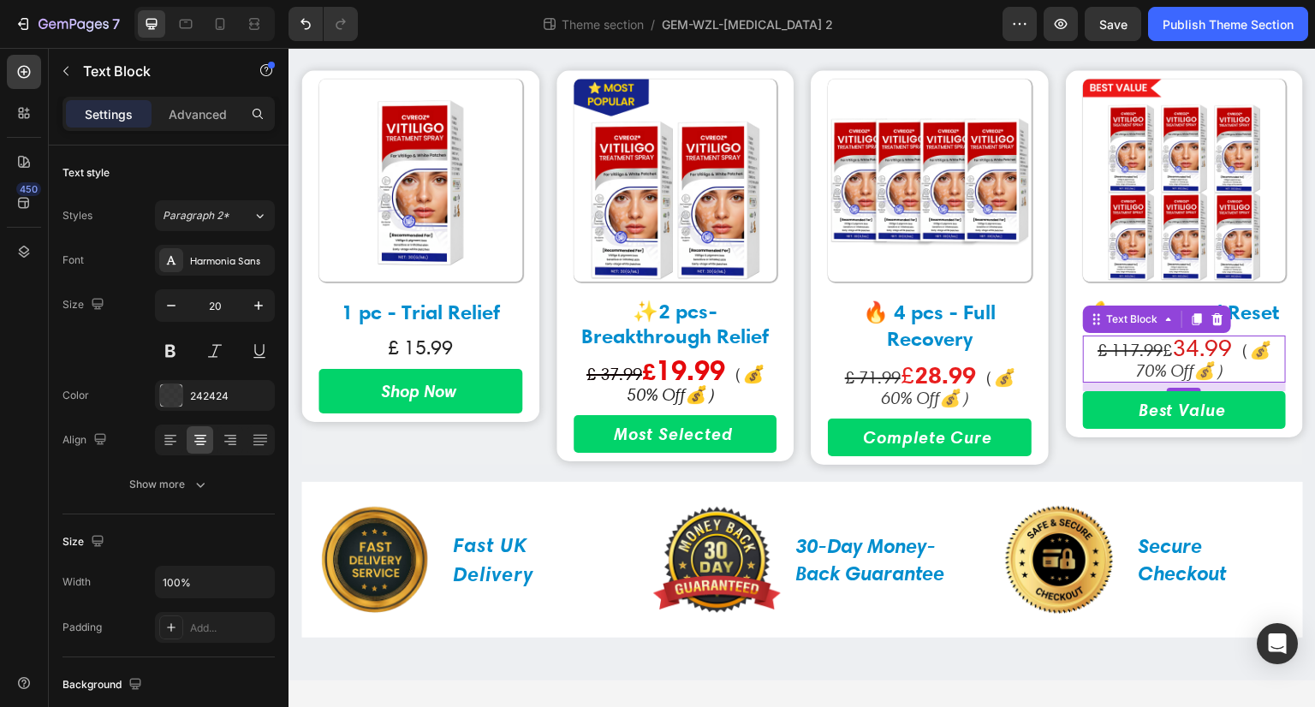
click at [1160, 351] on p "£ 117.99 £ 34.99 （ 💰70% Off💰）" at bounding box center [1185, 359] width 200 height 44
click at [1152, 354] on p "£ 117.99 £ 34.99 （ 💰70% Off💰）" at bounding box center [1185, 359] width 200 height 44
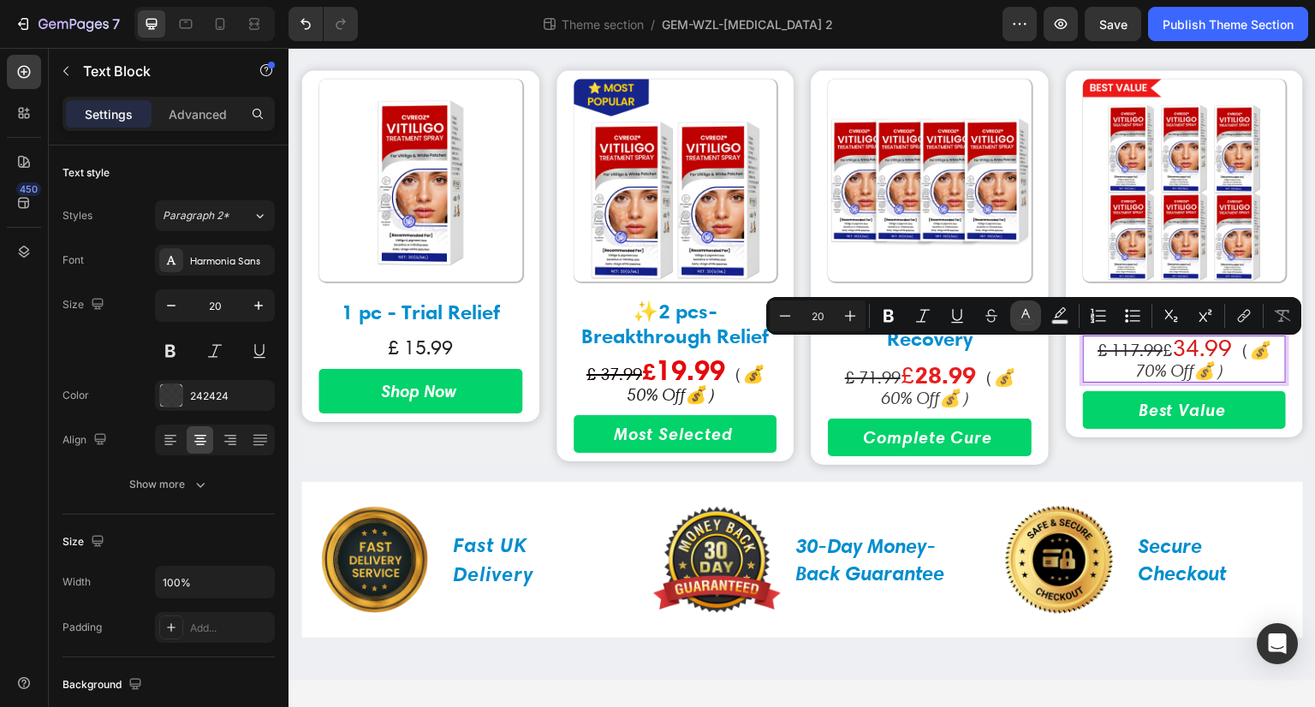
click at [1035, 309] on button "color" at bounding box center [1025, 316] width 31 height 31
type input "242424"
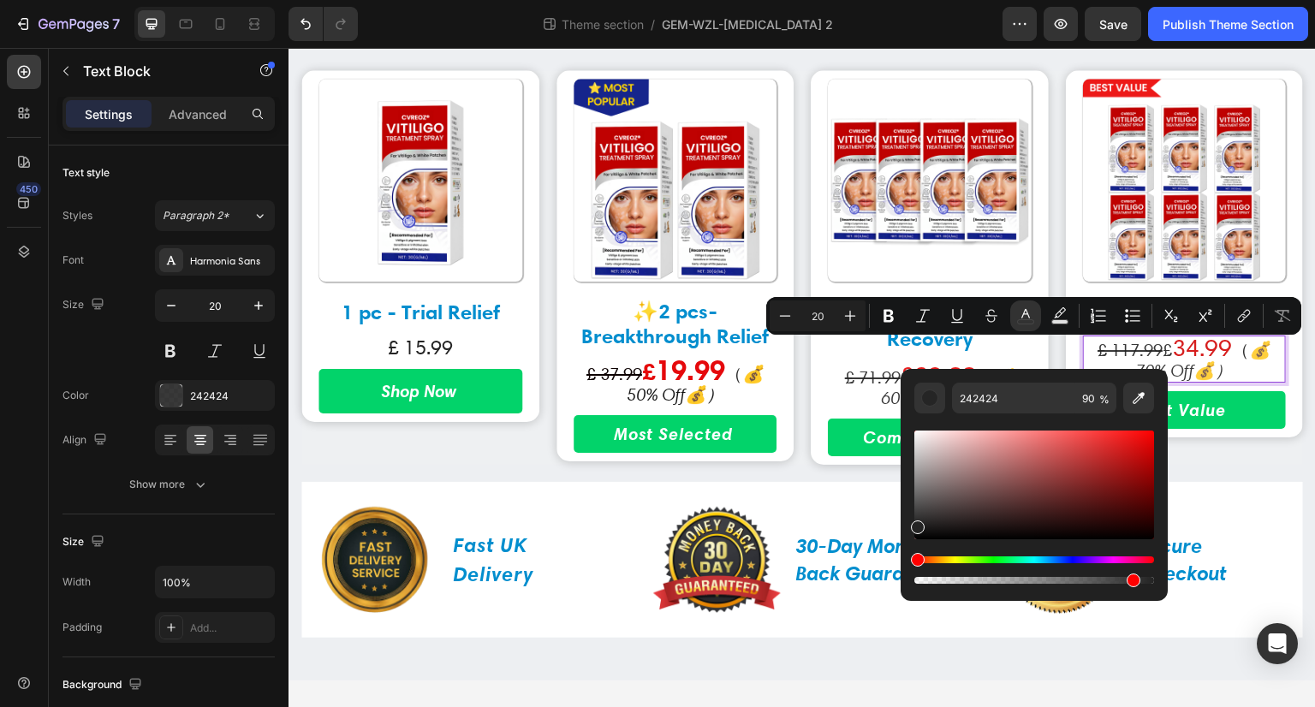
click at [1150, 453] on div "Editor contextual toolbar" at bounding box center [1035, 485] width 240 height 109
type input "C90404"
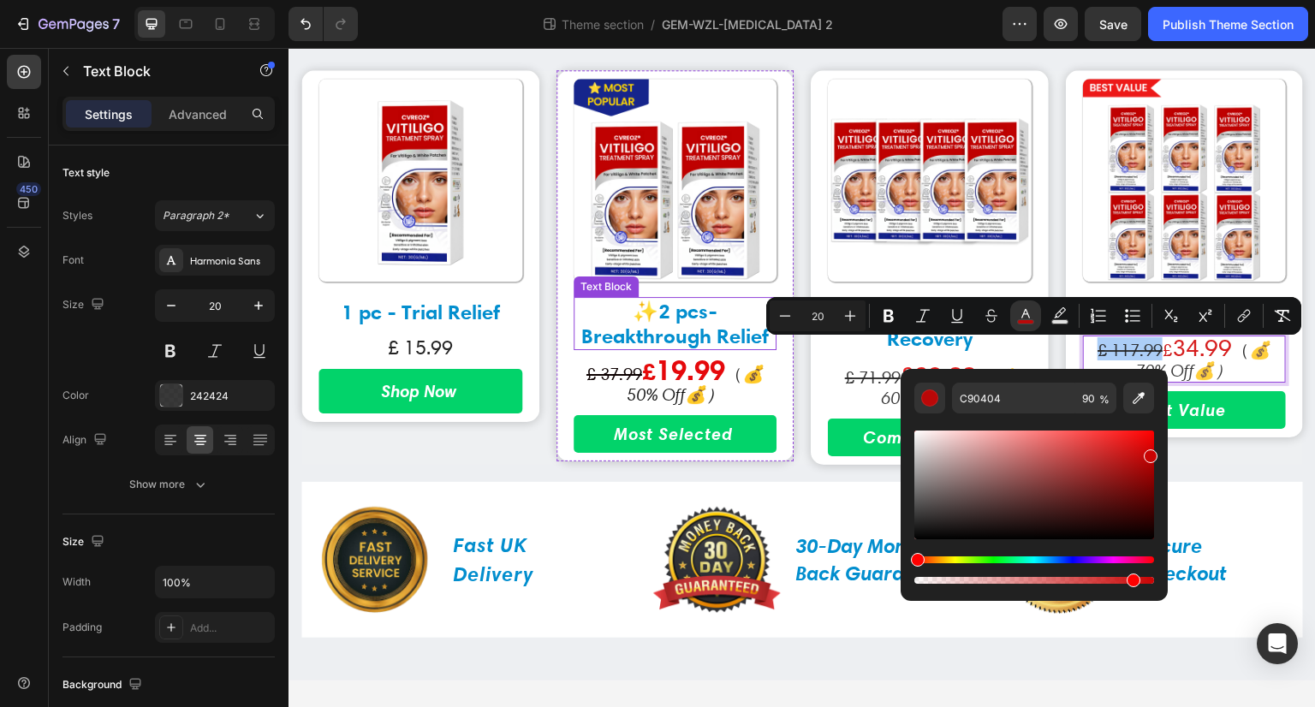
drag, startPoint x: 1119, startPoint y: 363, endPoint x: 762, endPoint y: 314, distance: 360.4
type input "28"
click at [1161, 345] on span "£" at bounding box center [1168, 347] width 14 height 29
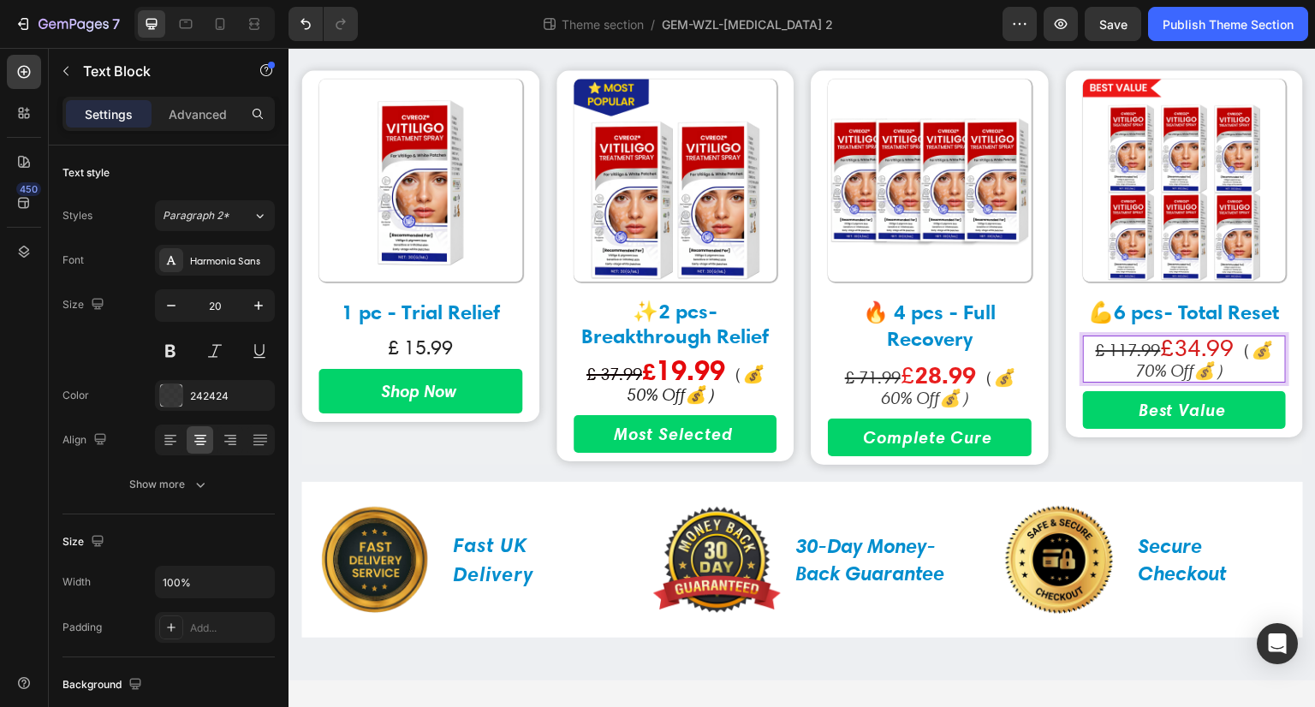
click at [1199, 353] on span "34.99" at bounding box center [1205, 347] width 60 height 29
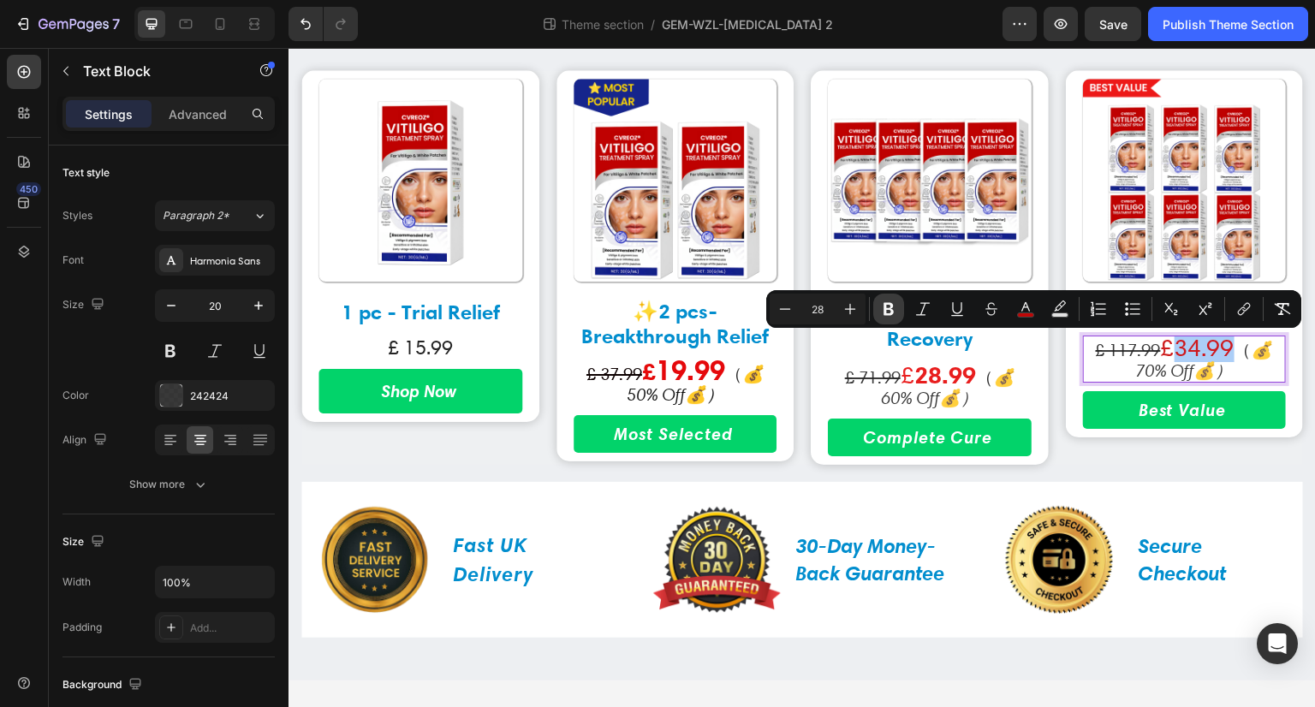
drag, startPoint x: 889, startPoint y: 311, endPoint x: 819, endPoint y: 323, distance: 70.4
click at [889, 311] on icon "Editor contextual toolbar" at bounding box center [888, 309] width 17 height 17
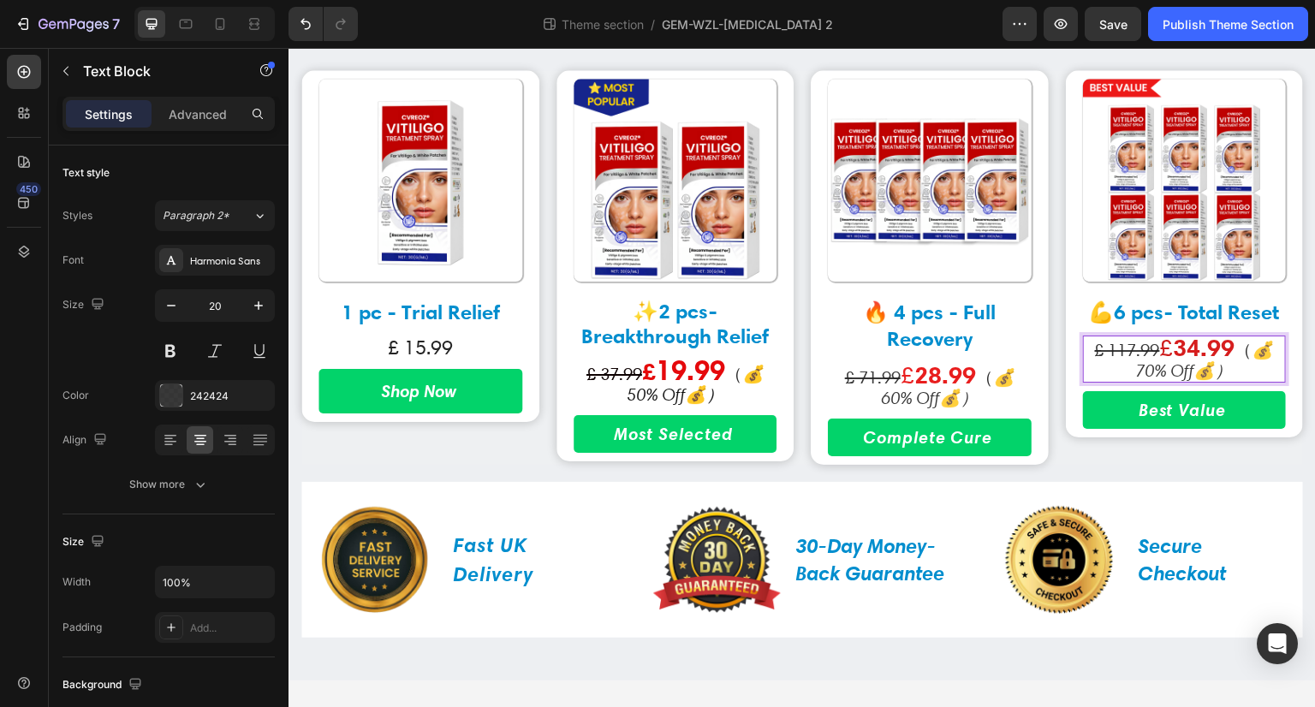
click at [1160, 349] on span "£" at bounding box center [1167, 347] width 14 height 29
click at [1160, 353] on span "£" at bounding box center [1167, 347] width 14 height 29
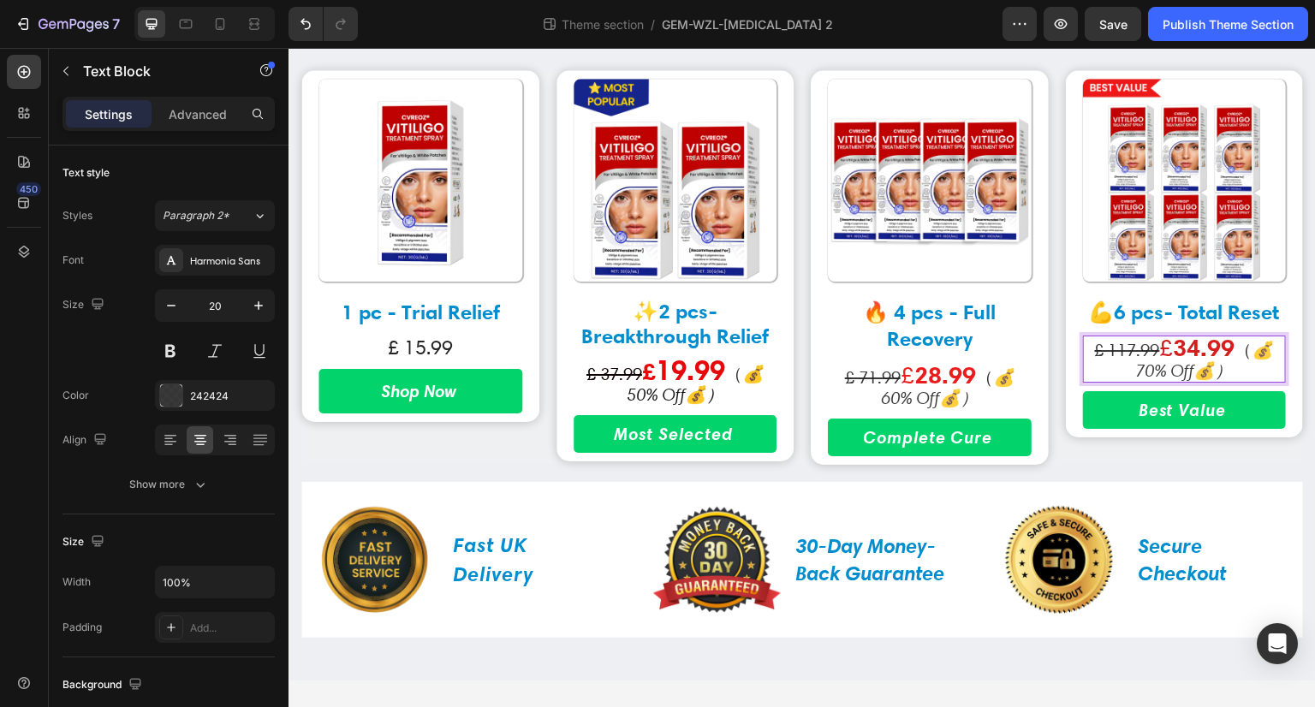
click at [1160, 351] on span "£" at bounding box center [1167, 347] width 14 height 29
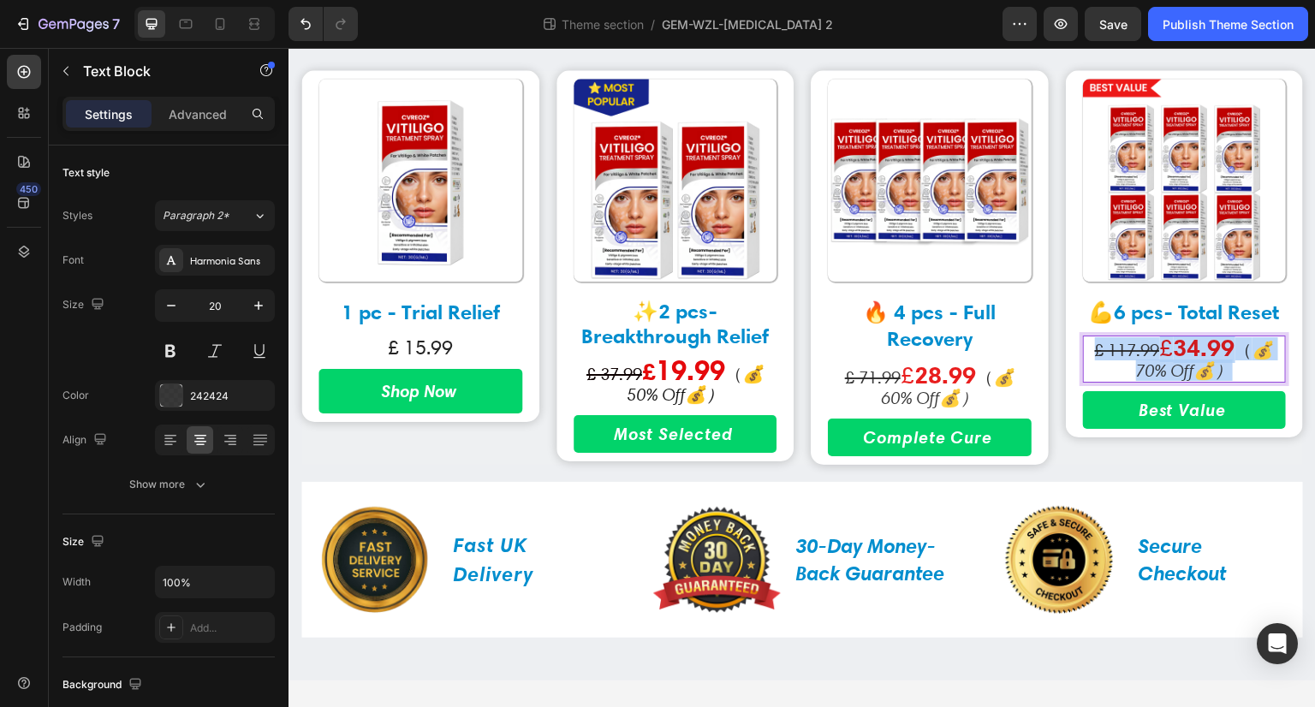
click at [1160, 351] on span "£" at bounding box center [1167, 347] width 14 height 29
click at [1212, 358] on strong "34.99" at bounding box center [1205, 348] width 62 height 30
click at [1160, 353] on span "£" at bounding box center [1167, 347] width 14 height 29
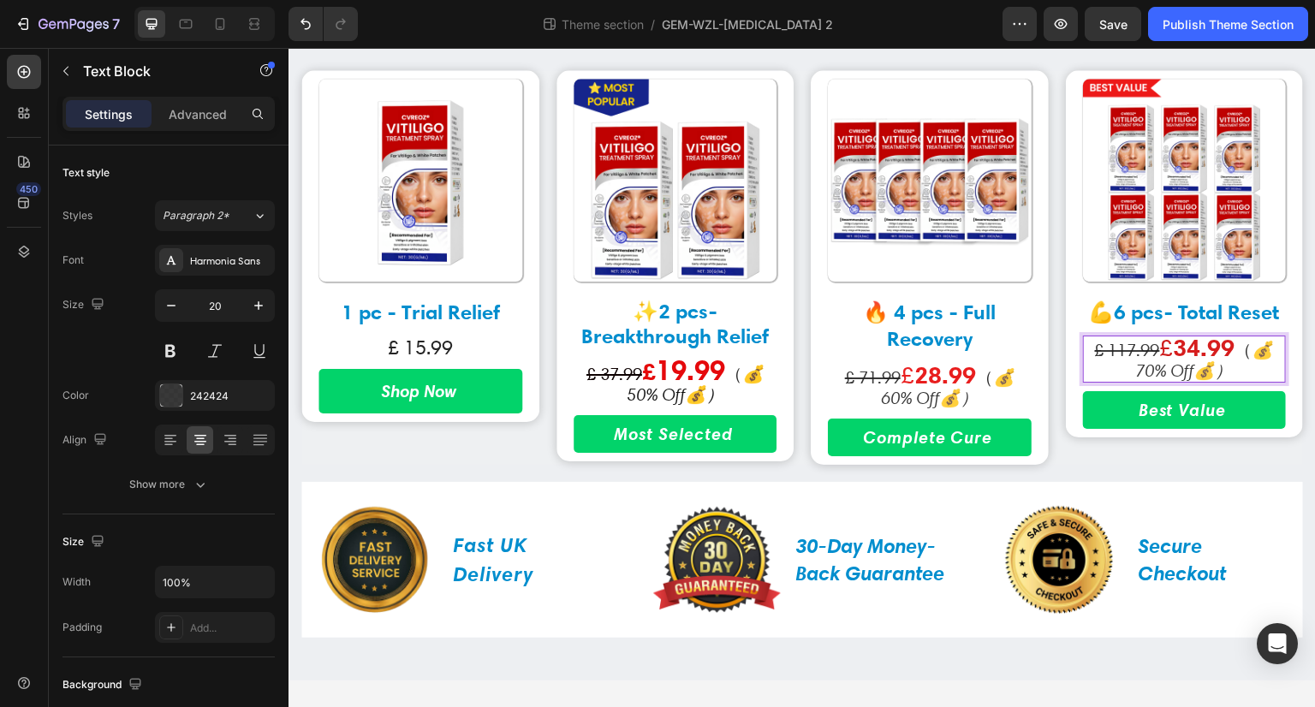
drag, startPoint x: 1202, startPoint y: 352, endPoint x: 1191, endPoint y: 353, distance: 11.2
click at [1202, 352] on strong "34.99" at bounding box center [1205, 348] width 62 height 30
click at [412, 355] on span "£ 15.99" at bounding box center [420, 348] width 65 height 24
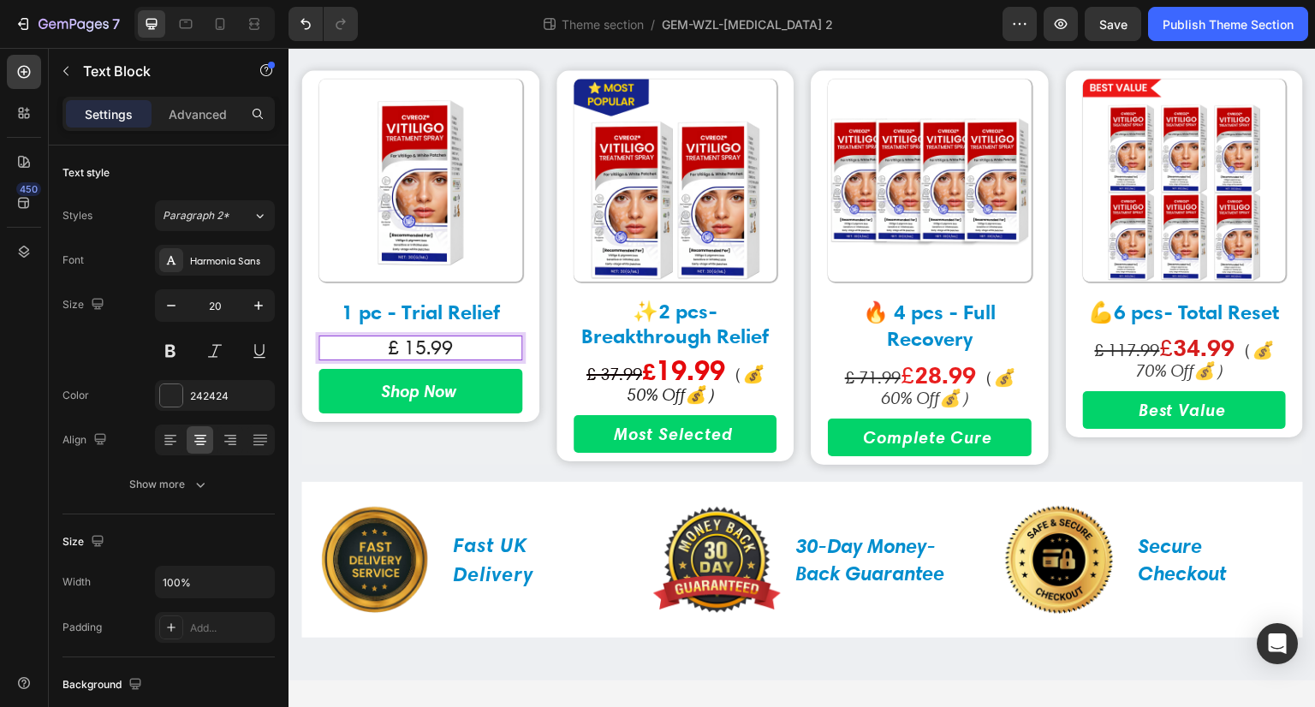
click at [426, 350] on span "£ 15.99" at bounding box center [420, 348] width 65 height 24
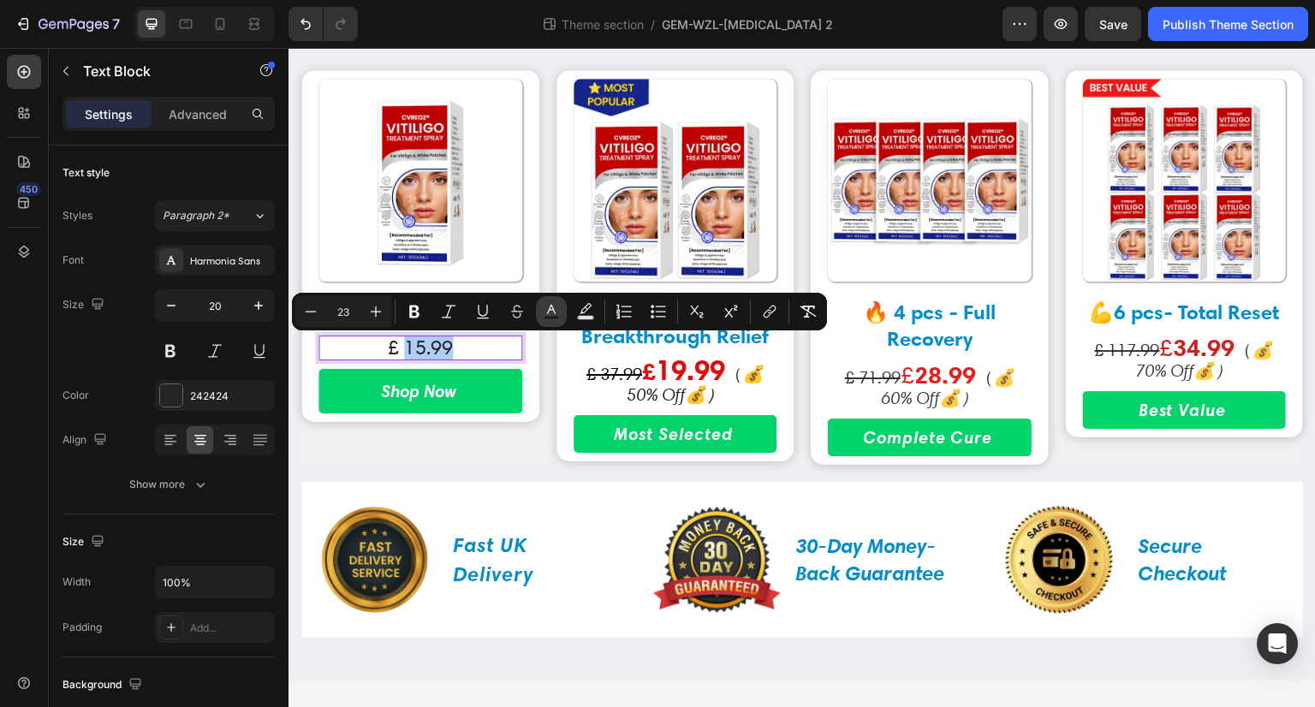
click at [545, 309] on icon "Editor contextual toolbar" at bounding box center [551, 311] width 17 height 17
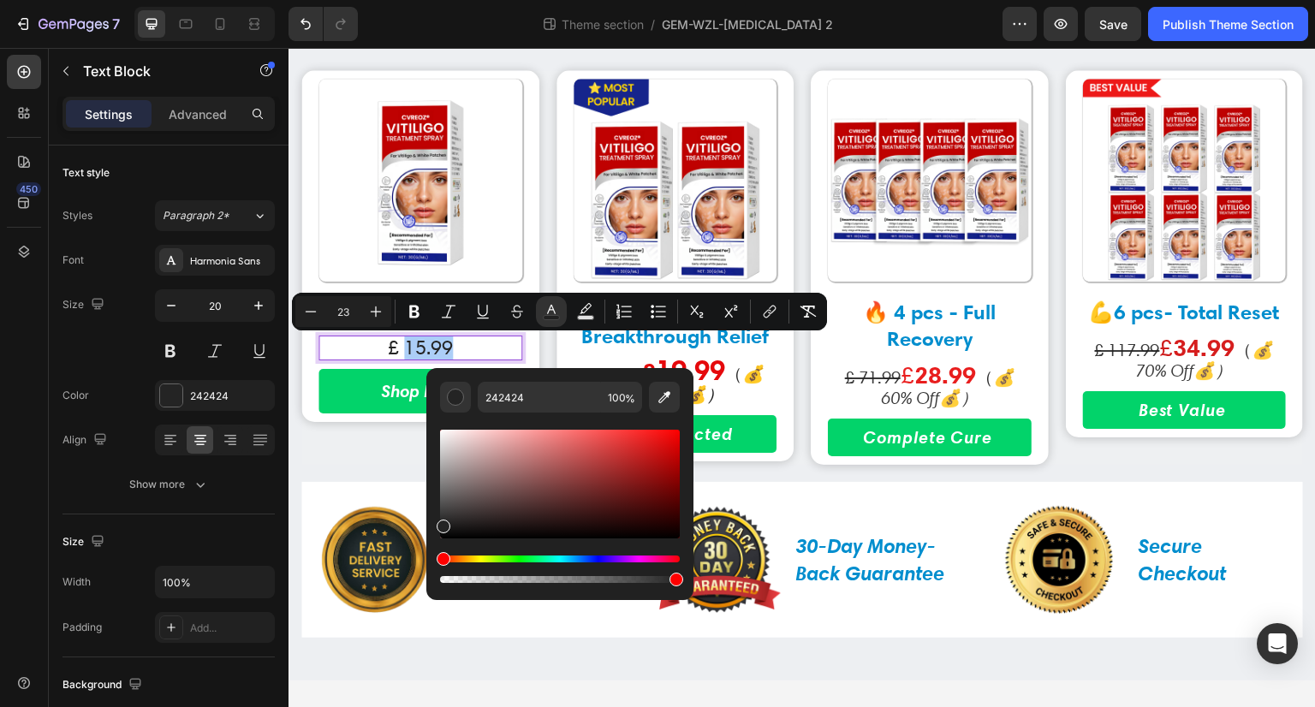
click at [675, 450] on div "Editor contextual toolbar" at bounding box center [560, 484] width 240 height 109
type input "[DATE]"
click at [379, 317] on icon "Editor contextual toolbar" at bounding box center [375, 311] width 17 height 17
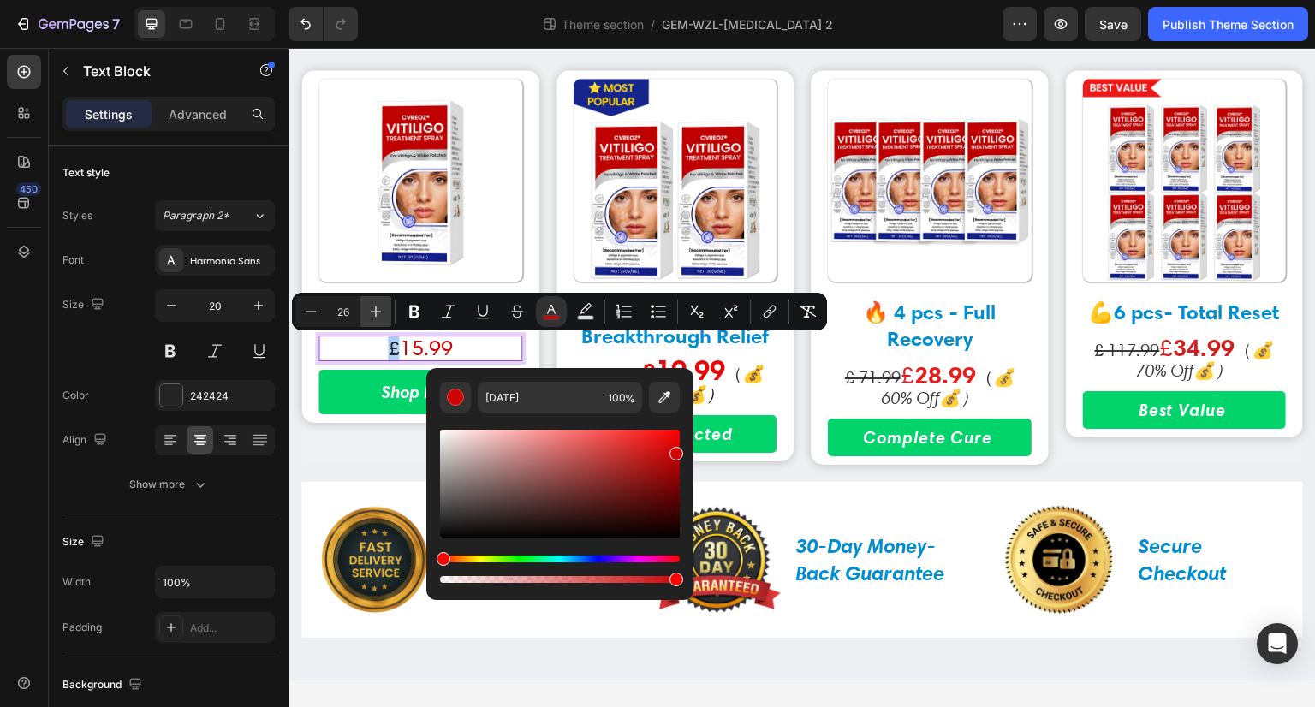
click at [379, 317] on icon "Editor contextual toolbar" at bounding box center [375, 311] width 17 height 17
type input "28"
click at [423, 312] on button "Bold" at bounding box center [414, 311] width 31 height 31
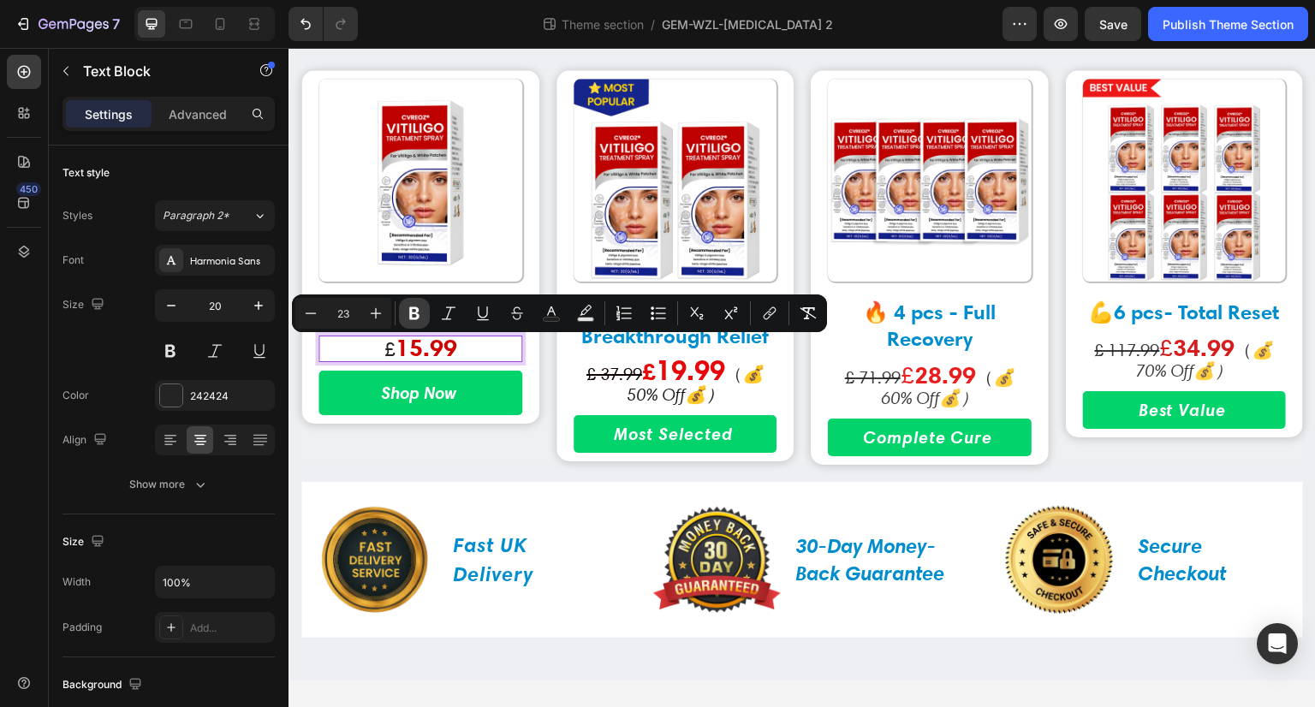
click at [413, 312] on icon "Editor contextual toolbar" at bounding box center [414, 313] width 17 height 17
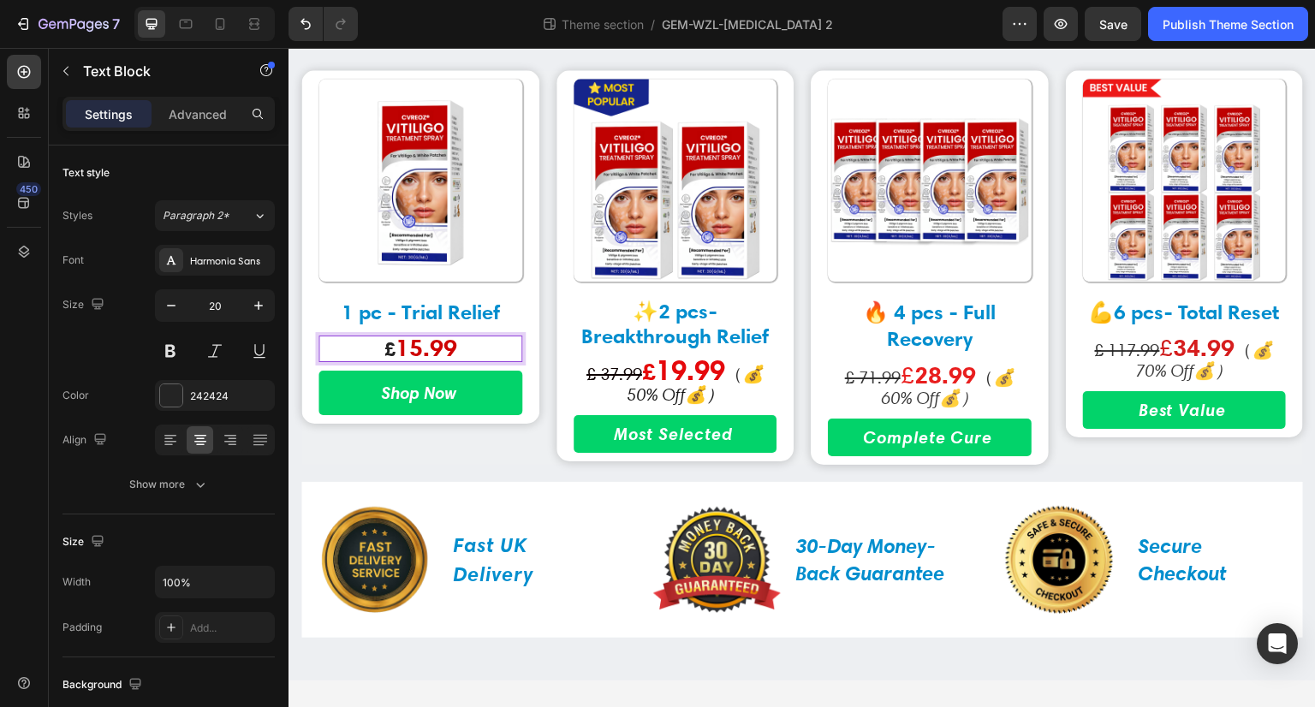
click at [386, 349] on strong "£" at bounding box center [389, 349] width 11 height 25
click at [384, 350] on strong "£" at bounding box center [389, 349] width 11 height 25
click at [375, 352] on p "£ 15.99" at bounding box center [420, 348] width 200 height 23
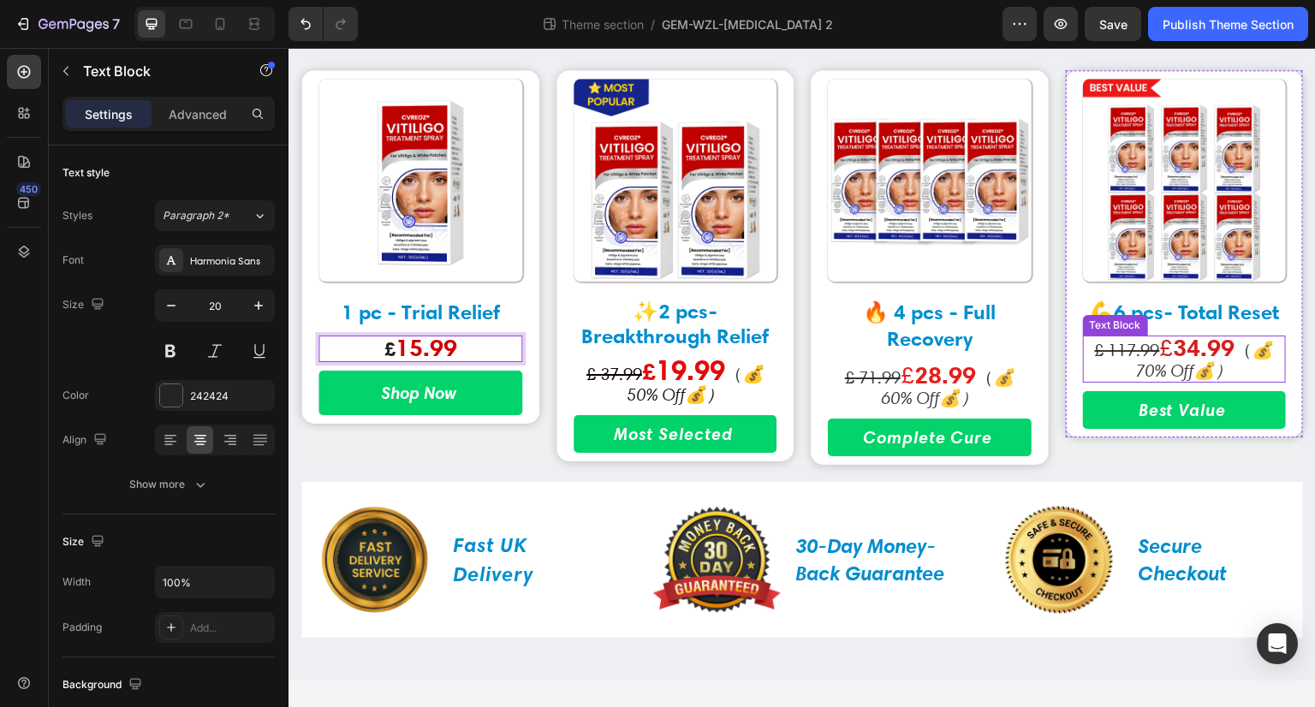
click at [1099, 355] on s "£ 117.99" at bounding box center [1127, 350] width 65 height 21
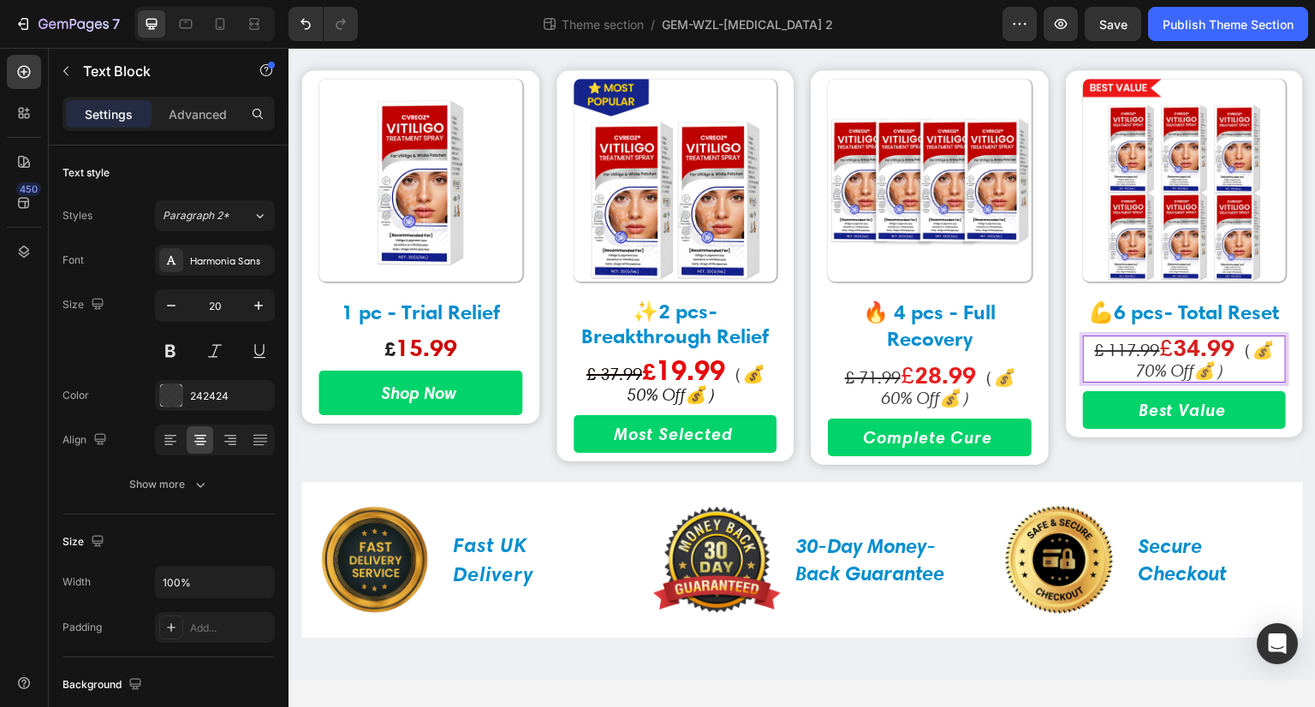
click at [1160, 349] on span "£" at bounding box center [1167, 347] width 14 height 29
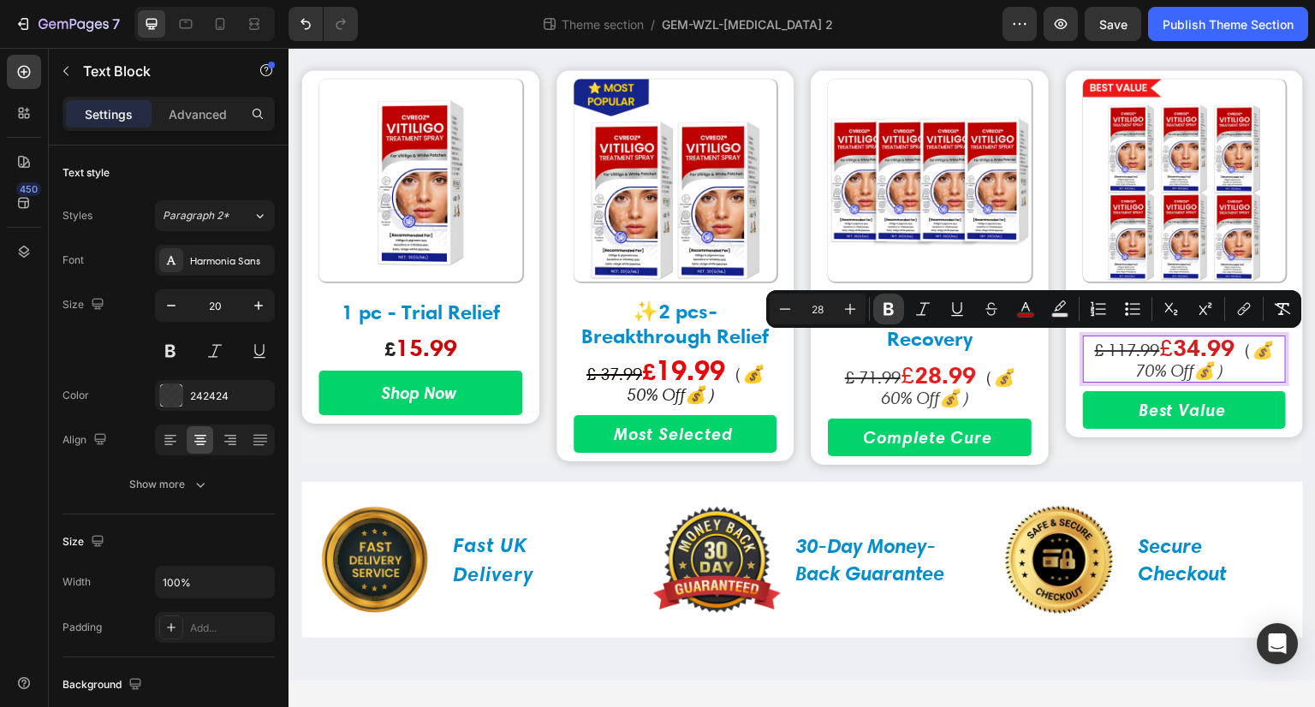
click at [891, 317] on icon "Editor contextual toolbar" at bounding box center [888, 309] width 17 height 17
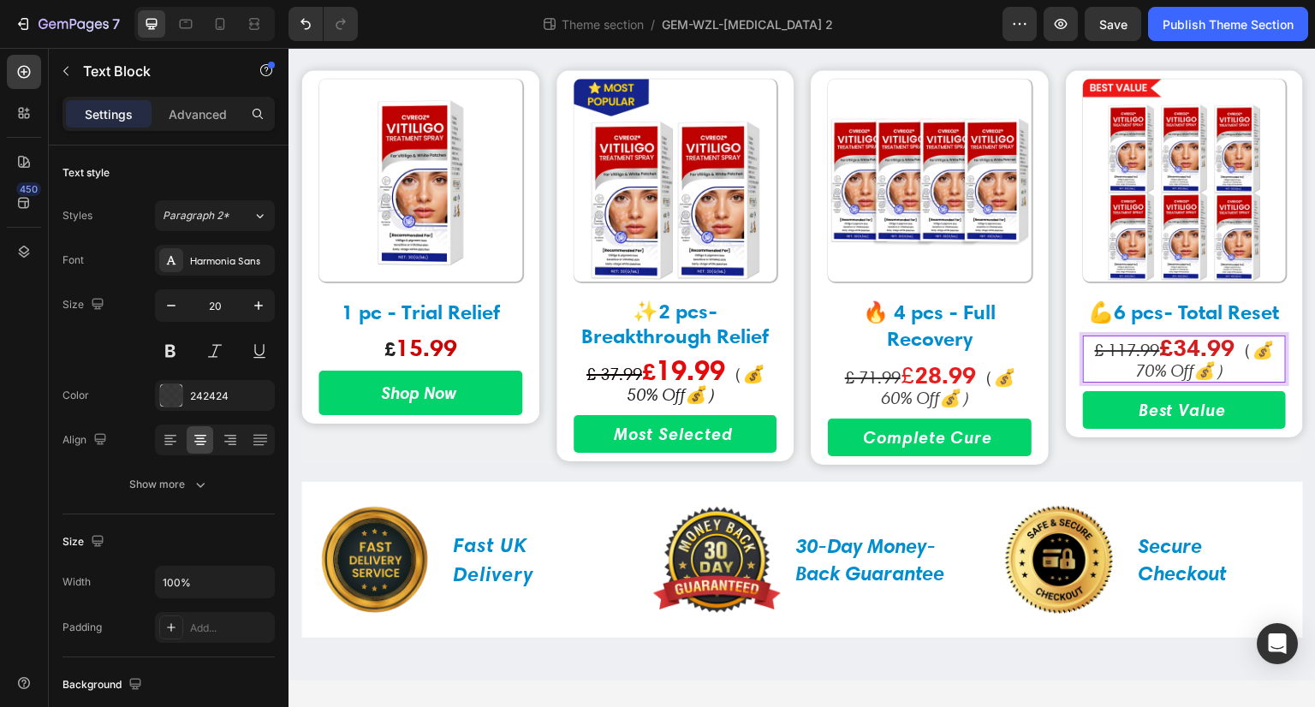
click at [1185, 354] on strong "34.99" at bounding box center [1205, 348] width 62 height 30
click at [901, 379] on span "£" at bounding box center [908, 374] width 14 height 29
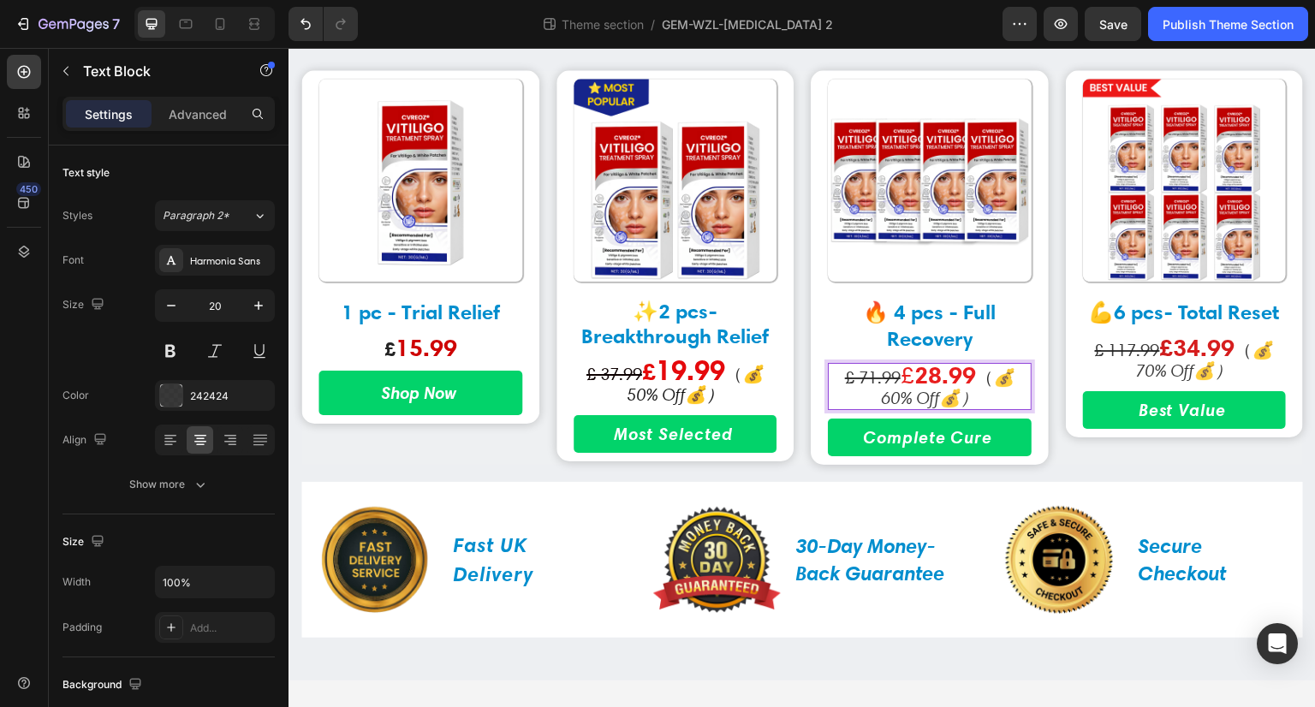
click at [901, 379] on span "£" at bounding box center [908, 374] width 14 height 29
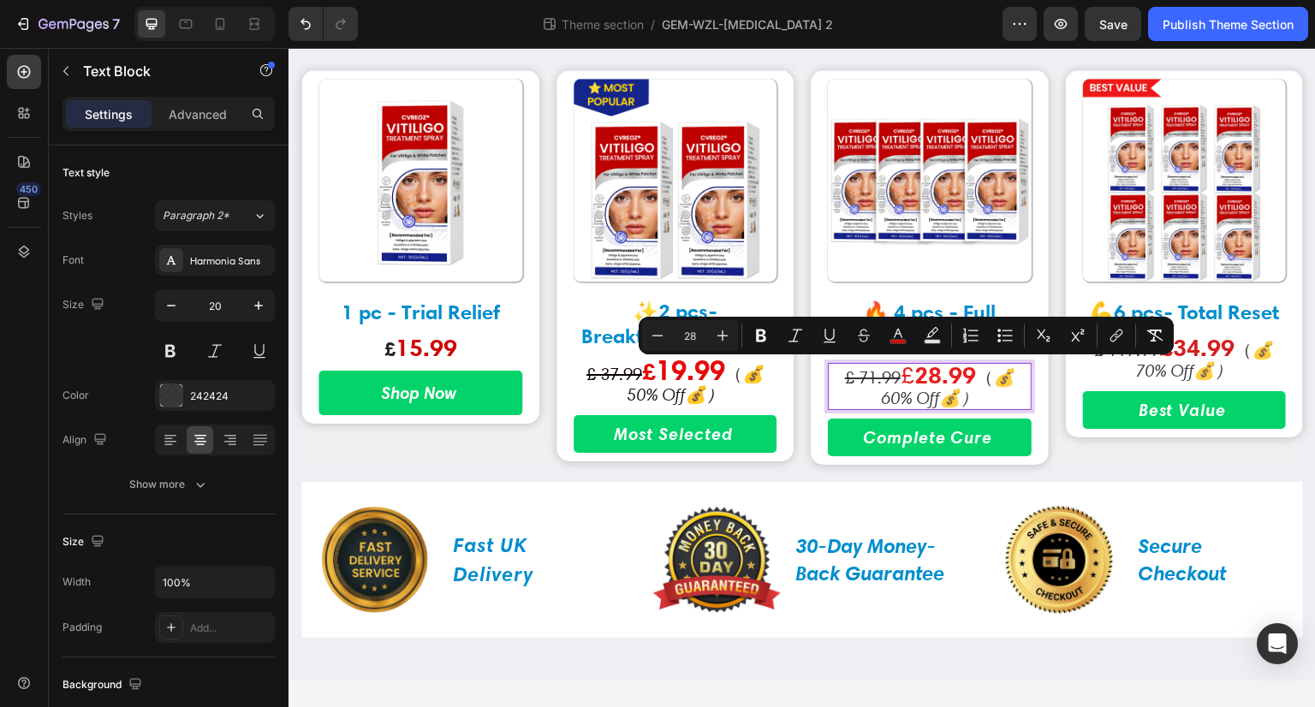
type input "20"
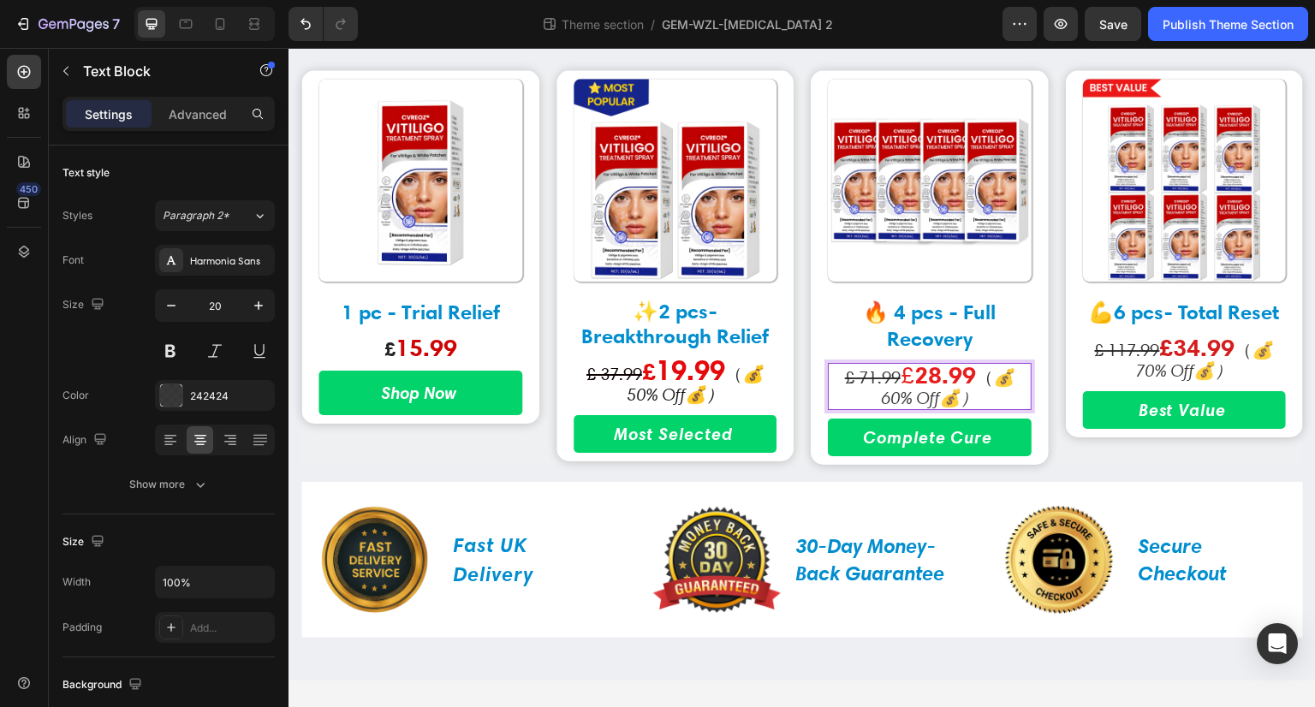
click at [901, 372] on span "£" at bounding box center [908, 374] width 14 height 29
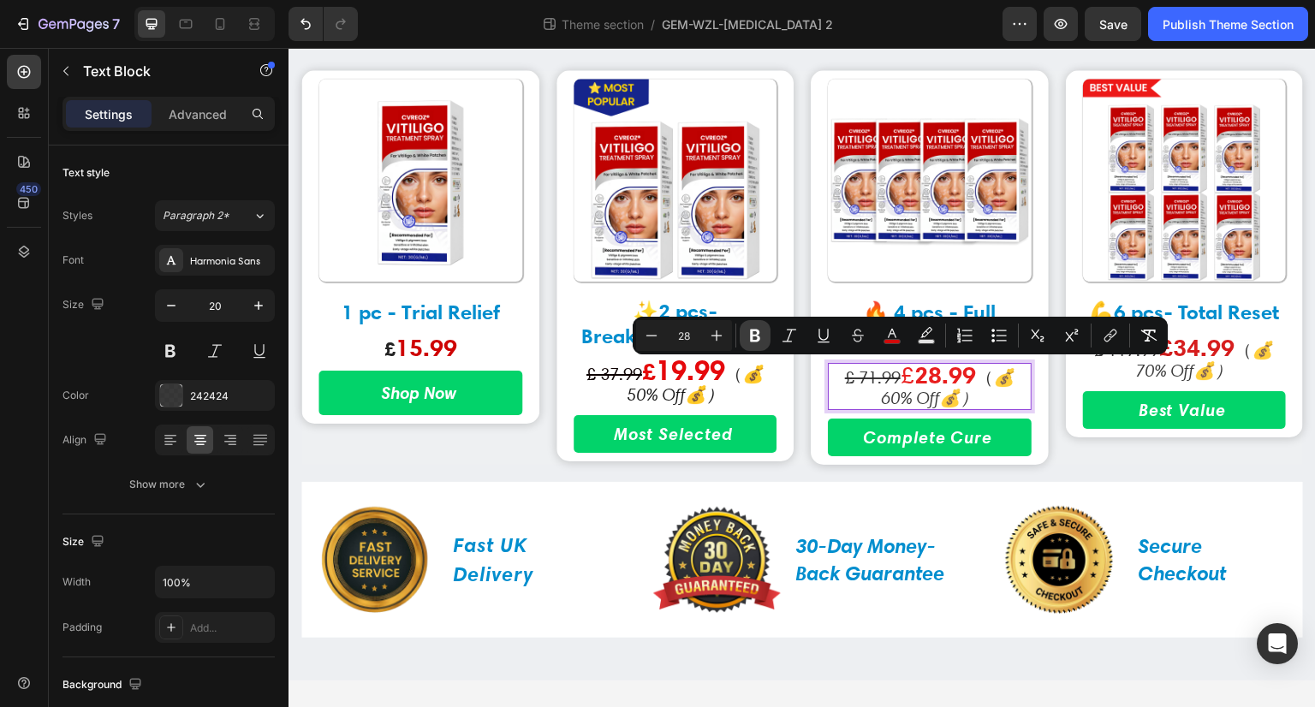
click at [756, 337] on icon "Editor contextual toolbar" at bounding box center [755, 336] width 10 height 13
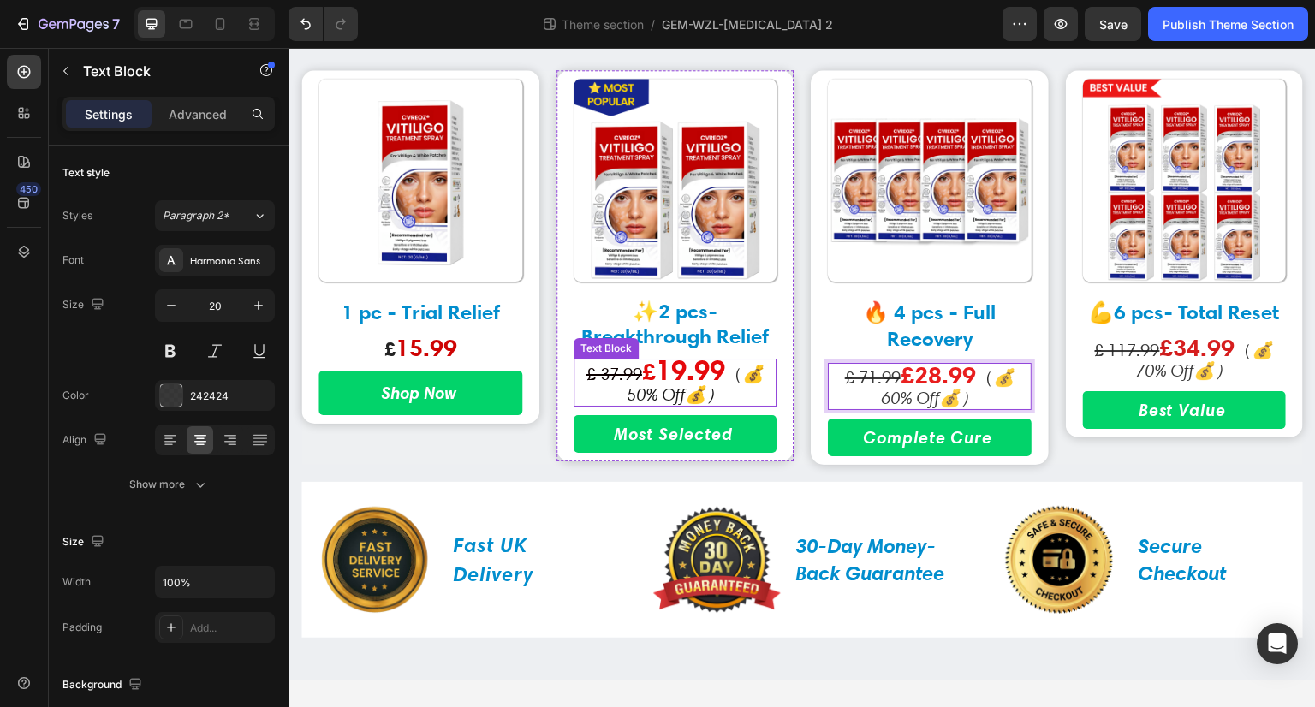
click at [652, 375] on strong "£" at bounding box center [649, 372] width 14 height 30
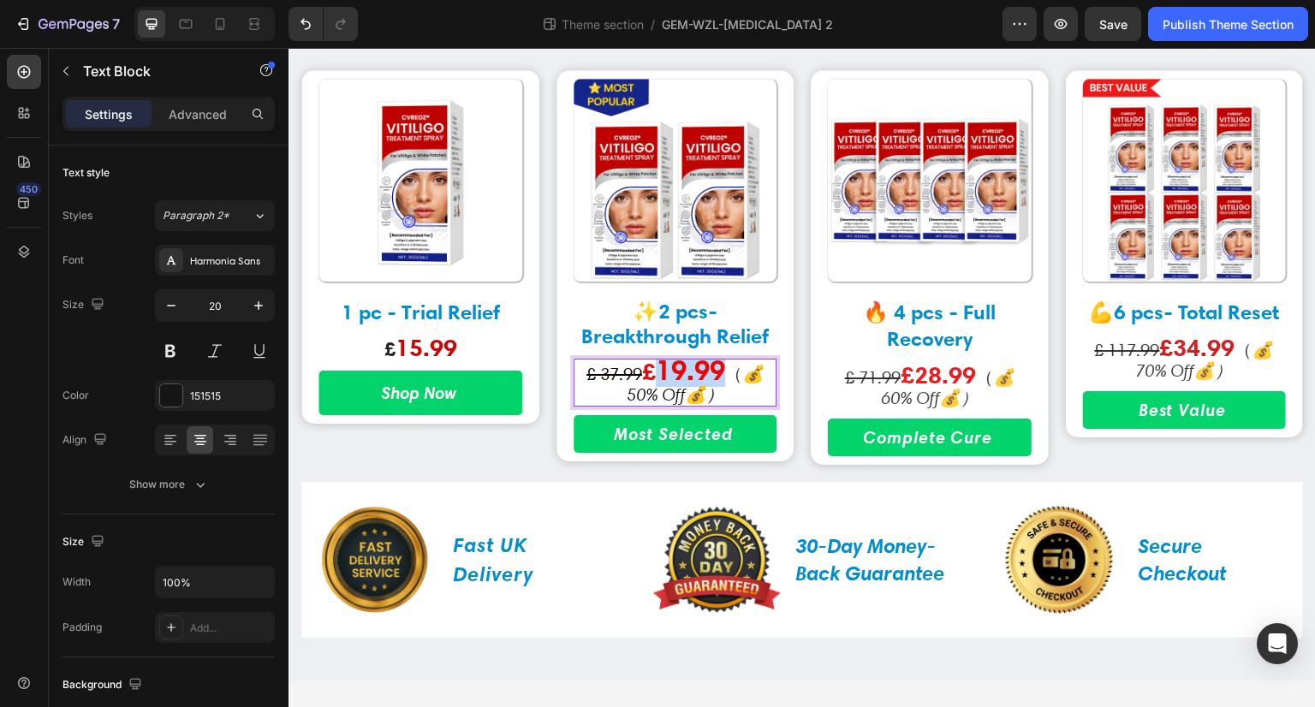
click at [656, 375] on strong "19.99" at bounding box center [690, 370] width 69 height 33
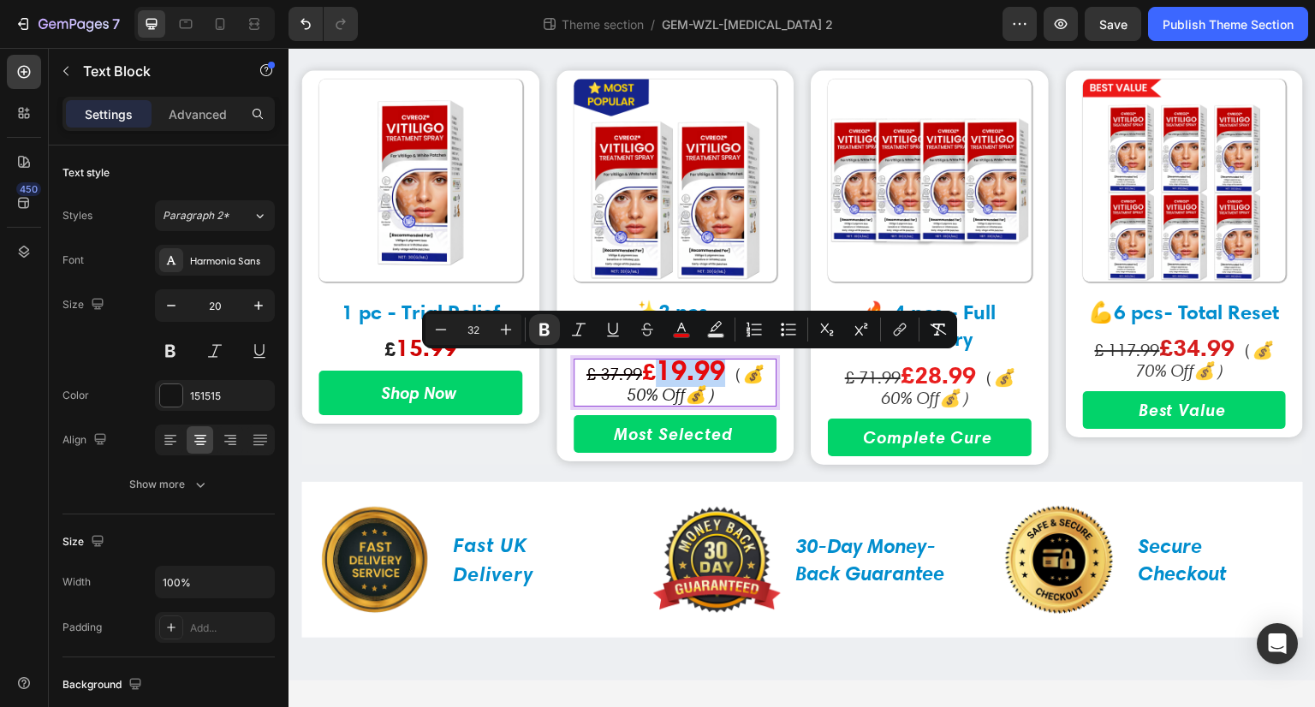
click at [652, 374] on strong "£" at bounding box center [649, 372] width 14 height 30
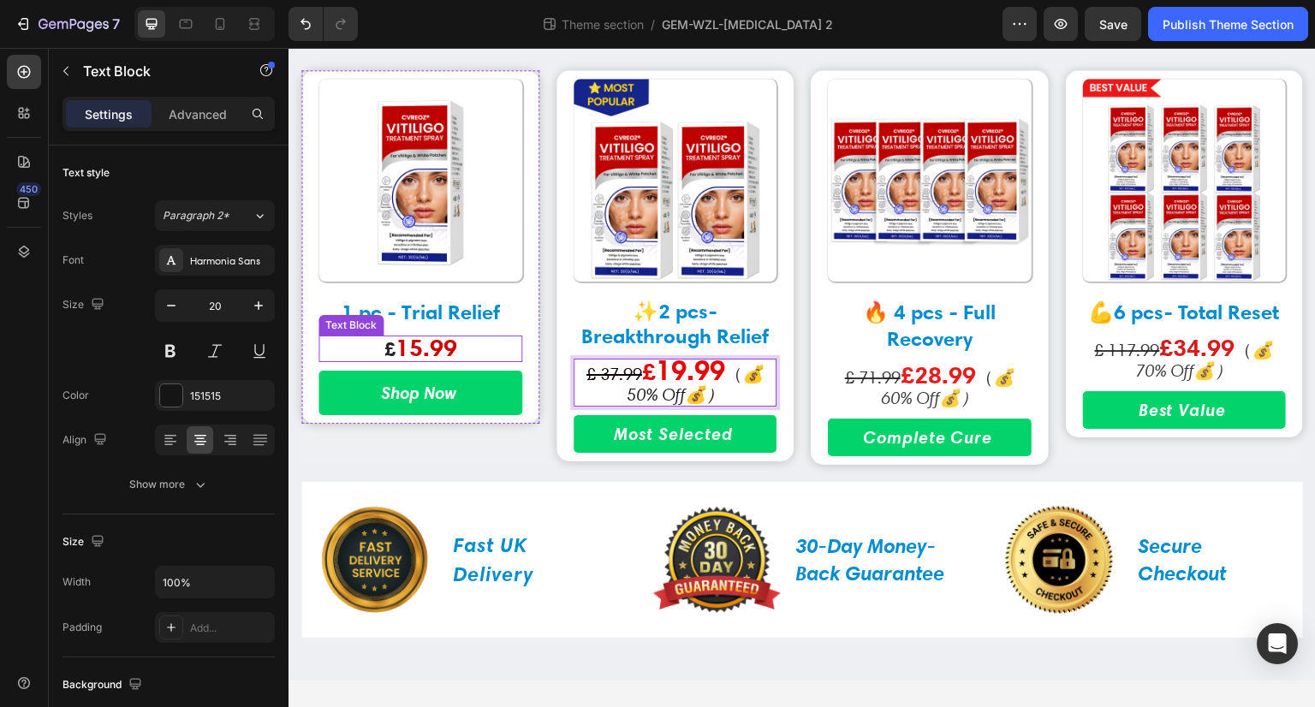
click at [442, 346] on strong "15.99" at bounding box center [426, 348] width 62 height 30
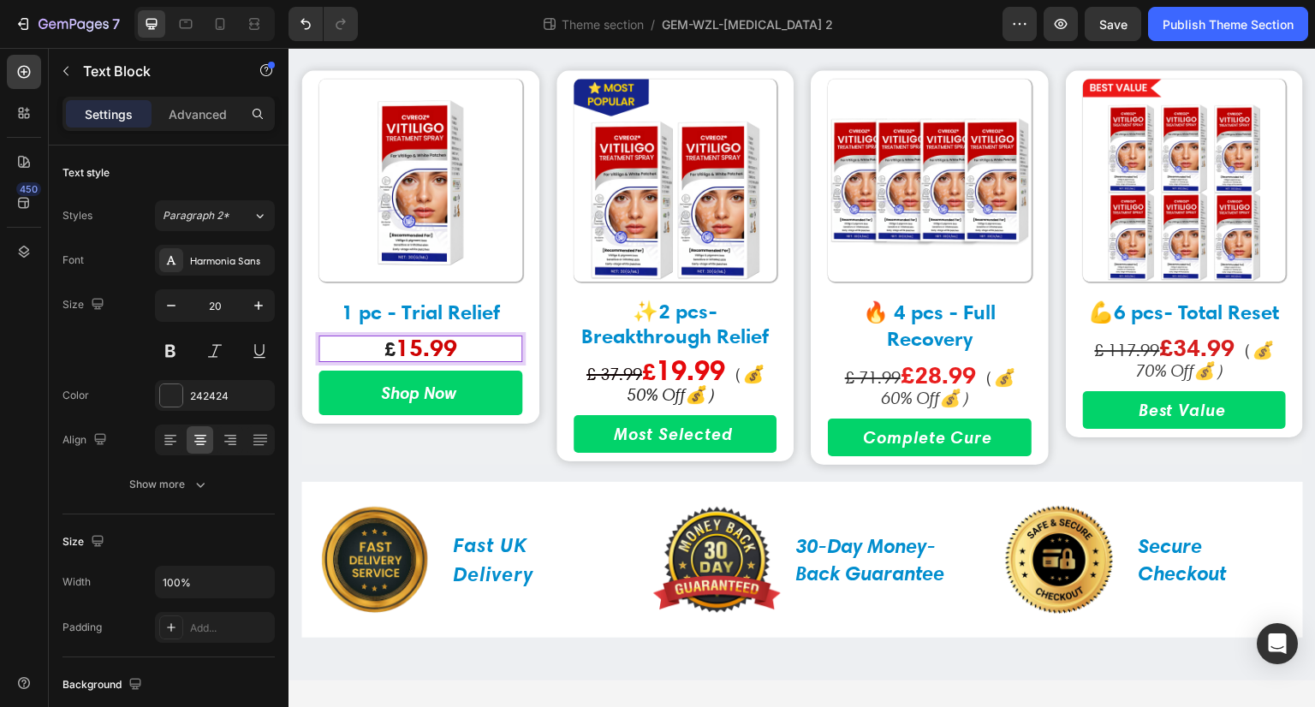
click at [442, 346] on strong "15.99" at bounding box center [426, 348] width 62 height 30
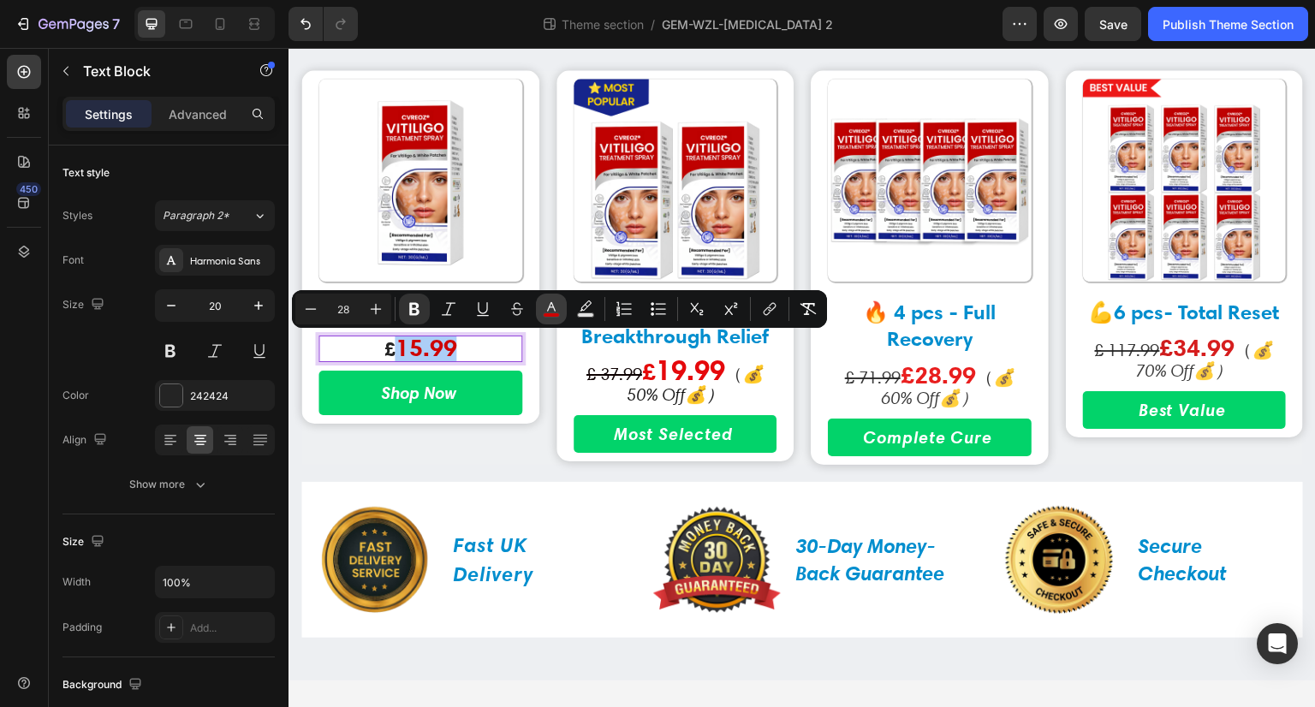
click at [548, 307] on icon "Editor contextual toolbar" at bounding box center [551, 309] width 17 height 17
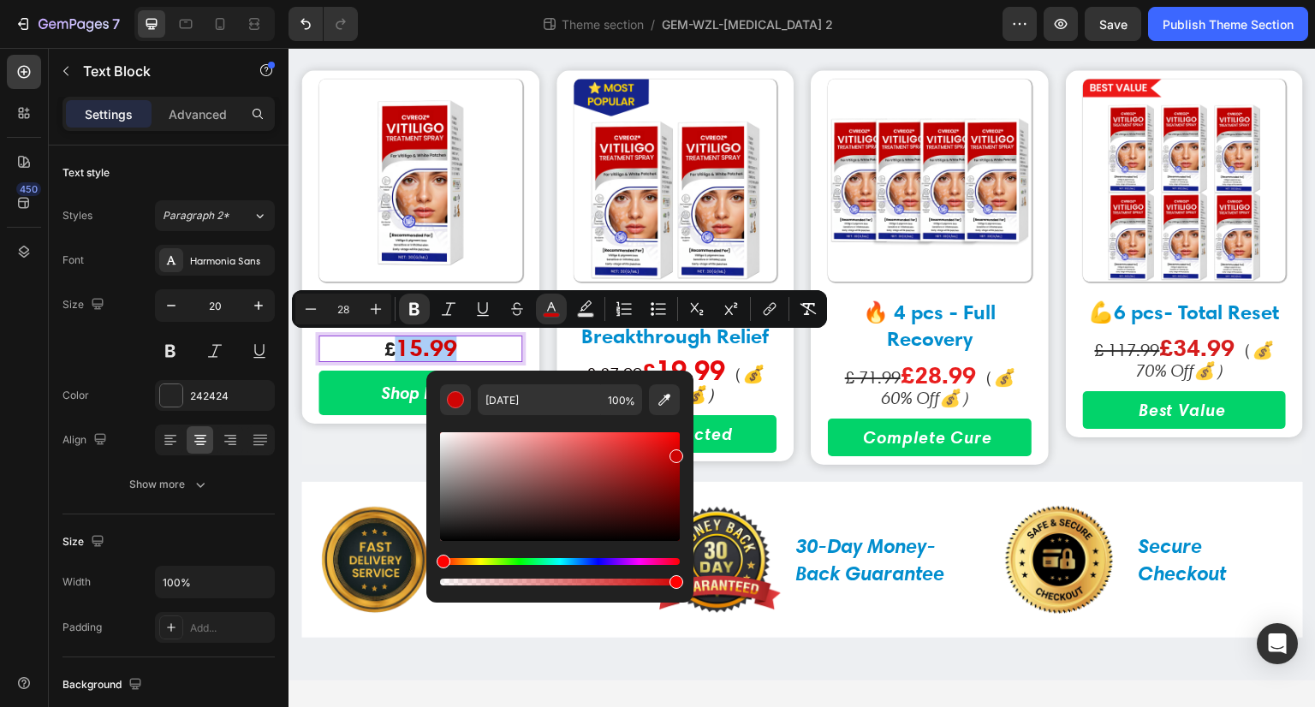
click at [450, 535] on div "Editor contextual toolbar" at bounding box center [560, 486] width 240 height 109
type input "0C0C0C"
click at [419, 312] on icon "Editor contextual toolbar" at bounding box center [414, 309] width 10 height 13
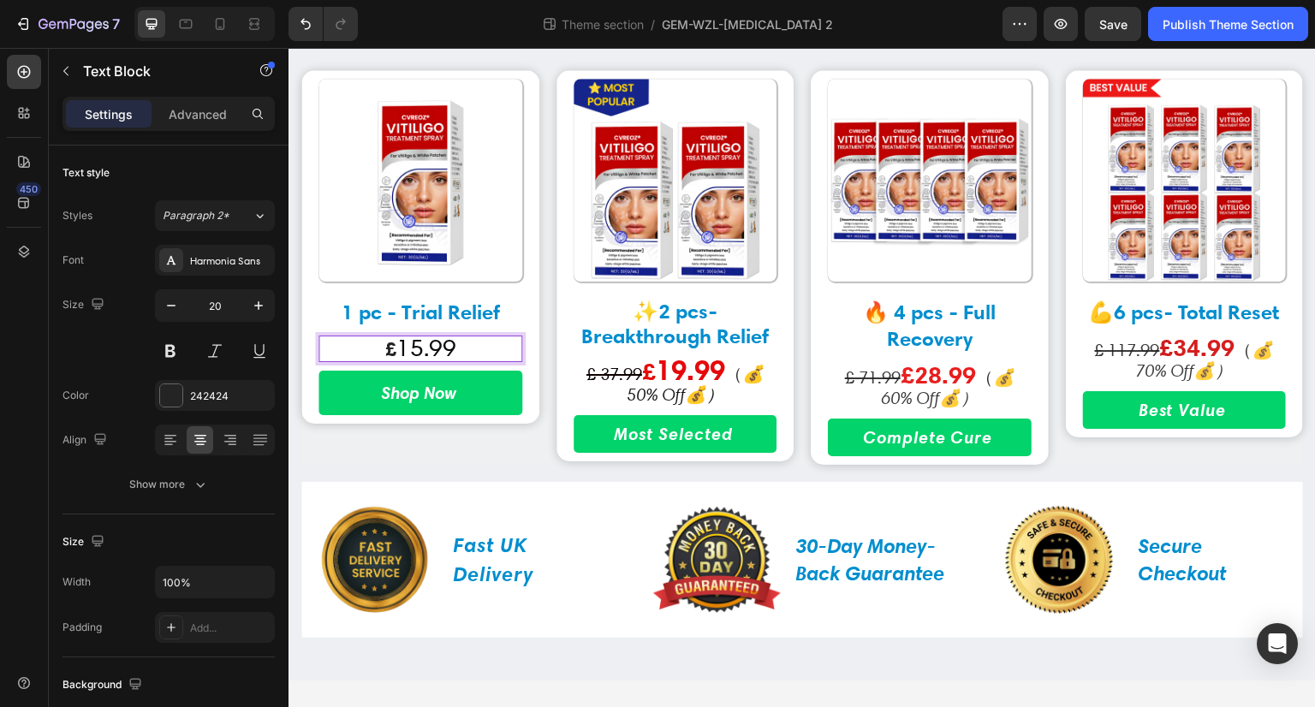
click at [418, 349] on span "15.99" at bounding box center [426, 347] width 60 height 29
click at [387, 353] on strong "£" at bounding box center [389, 349] width 11 height 25
click at [384, 354] on strong "£" at bounding box center [389, 349] width 11 height 25
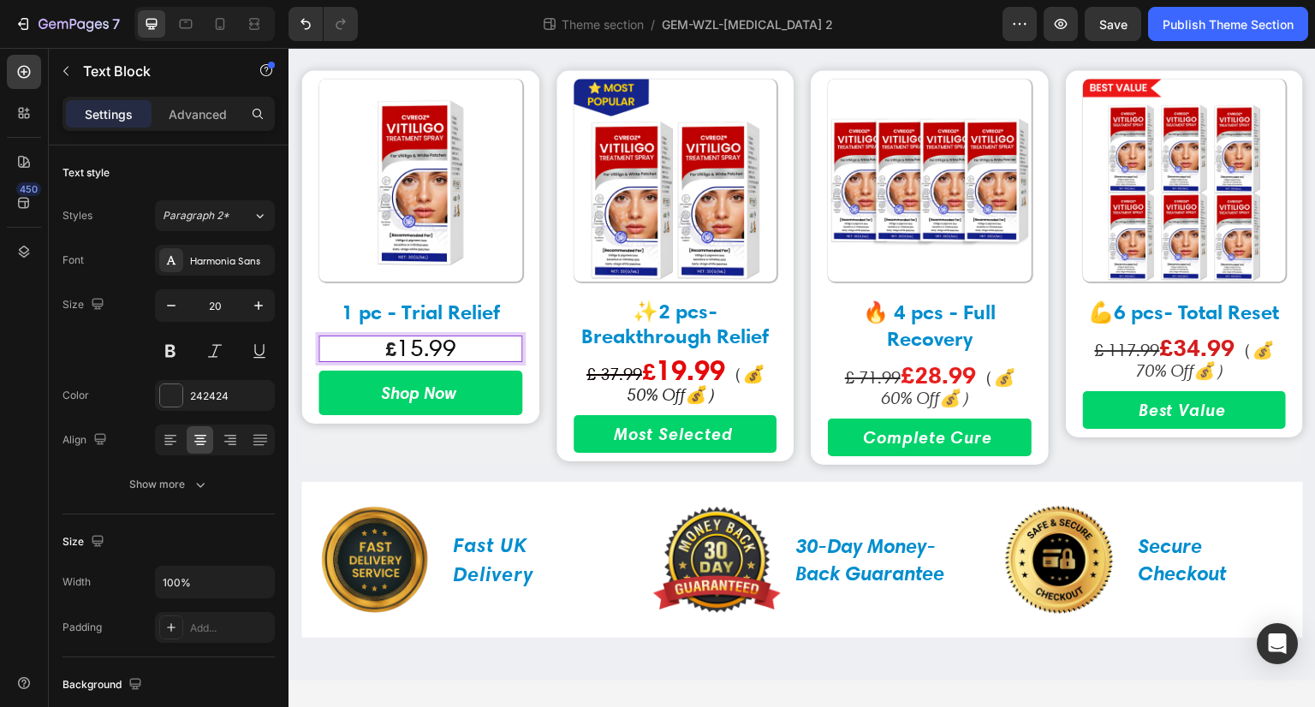
click at [389, 351] on strong "£" at bounding box center [389, 349] width 11 height 25
click at [462, 348] on p "£ 15.99" at bounding box center [420, 348] width 200 height 23
click at [432, 348] on span "15.99" at bounding box center [426, 347] width 60 height 29
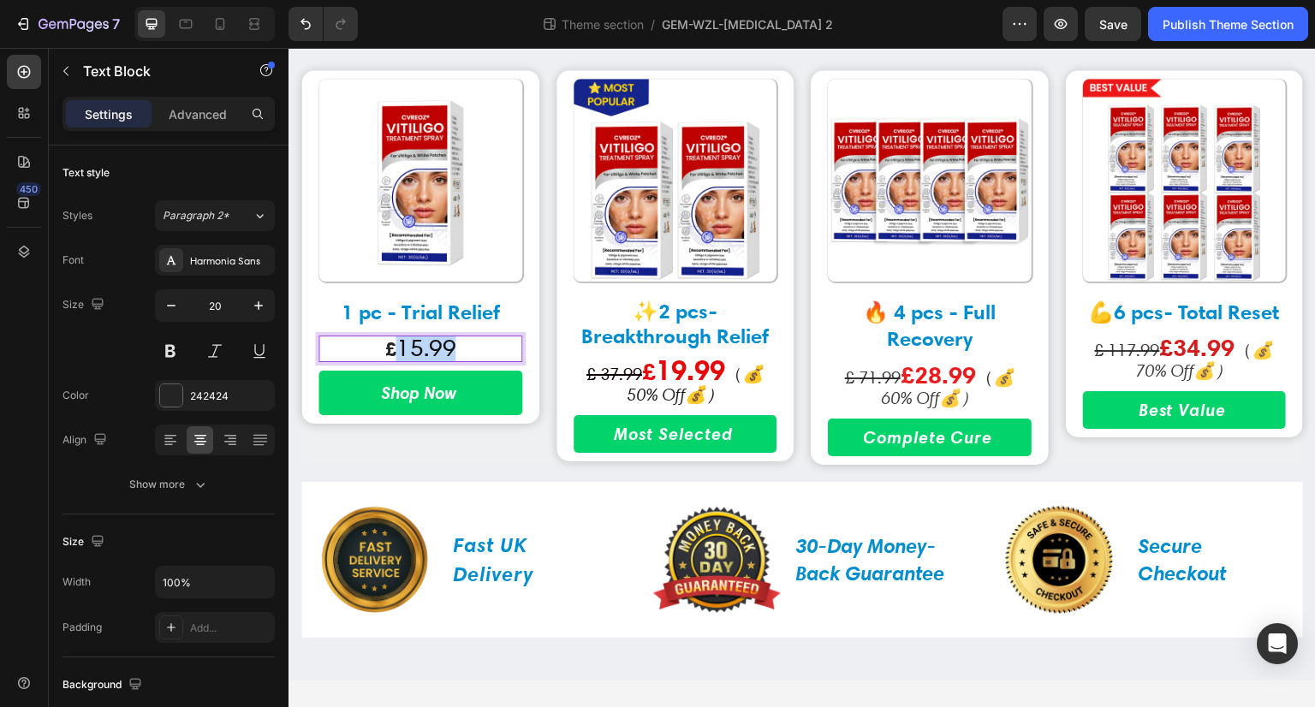
click at [425, 347] on span "15.99" at bounding box center [426, 347] width 60 height 29
click at [384, 355] on strong "£" at bounding box center [389, 349] width 11 height 25
click at [413, 353] on span "15.99" at bounding box center [426, 347] width 60 height 29
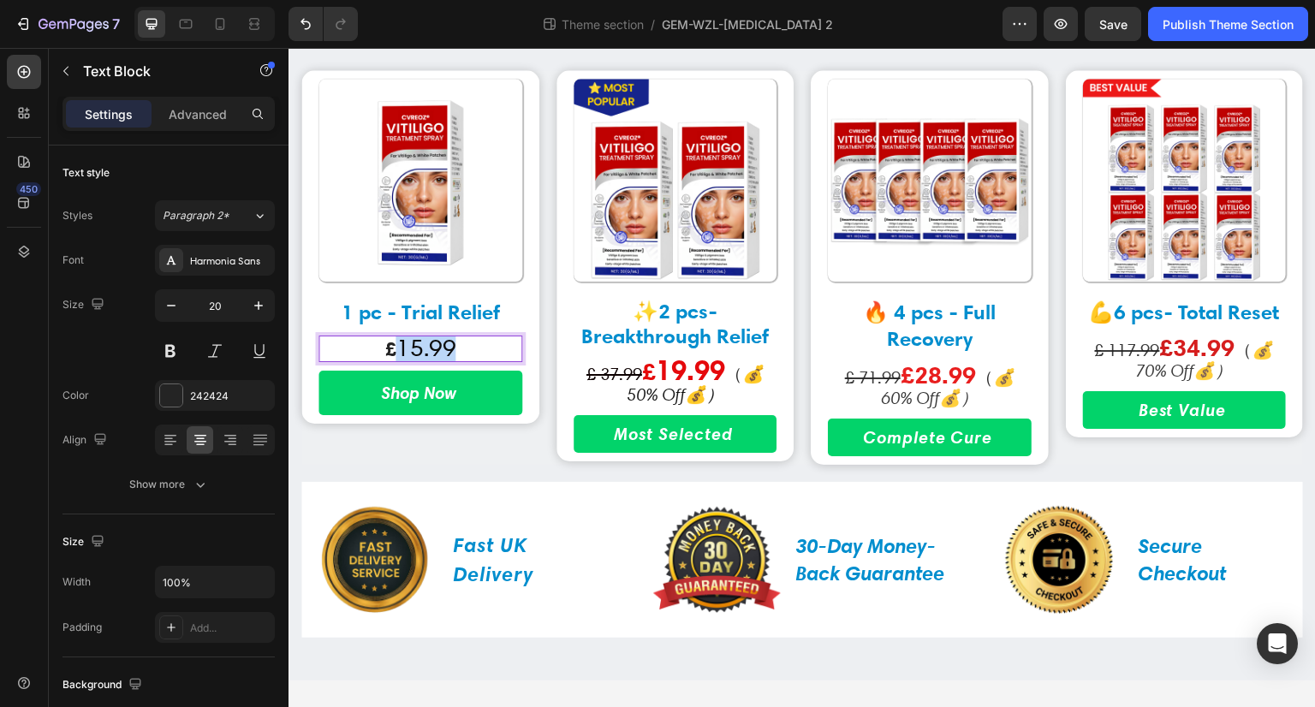
click at [420, 352] on span "15.99" at bounding box center [426, 347] width 60 height 29
click at [390, 352] on strong "£" at bounding box center [389, 349] width 11 height 25
click at [384, 352] on strong "£" at bounding box center [389, 349] width 11 height 25
click at [422, 345] on span "15.99" at bounding box center [426, 347] width 60 height 29
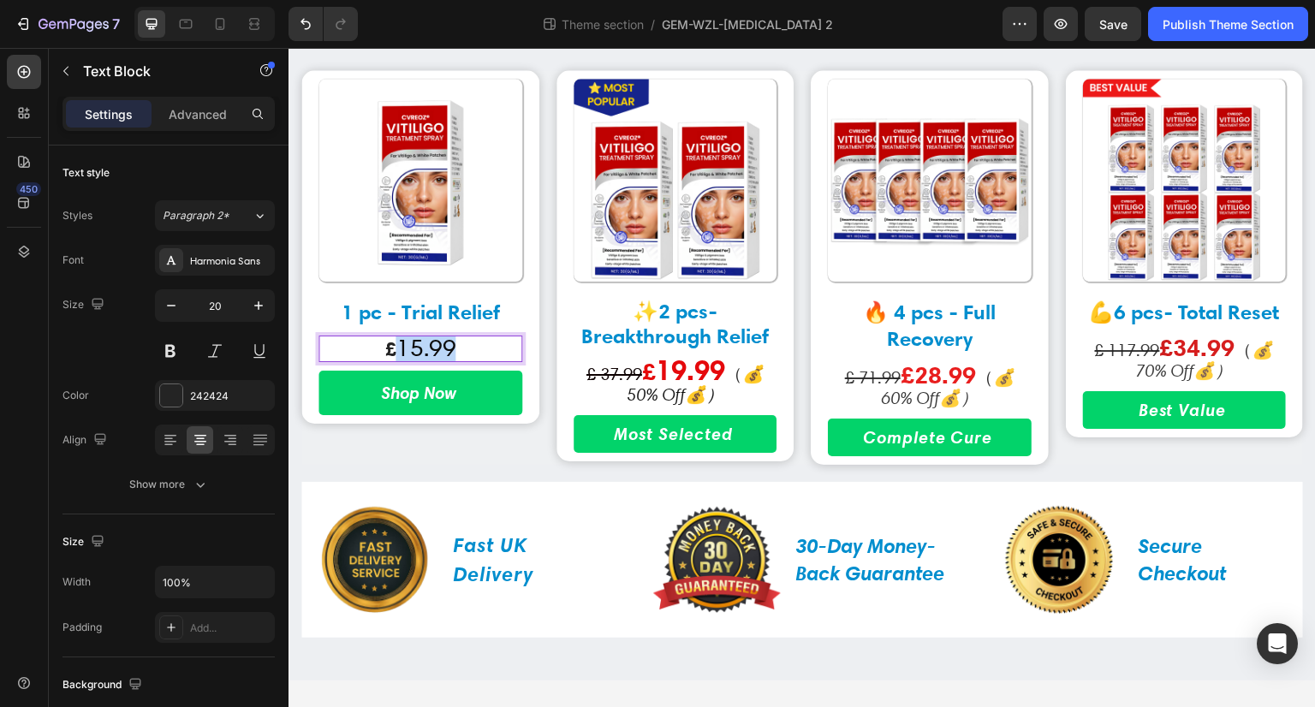
click at [422, 345] on span "15.99" at bounding box center [426, 347] width 60 height 29
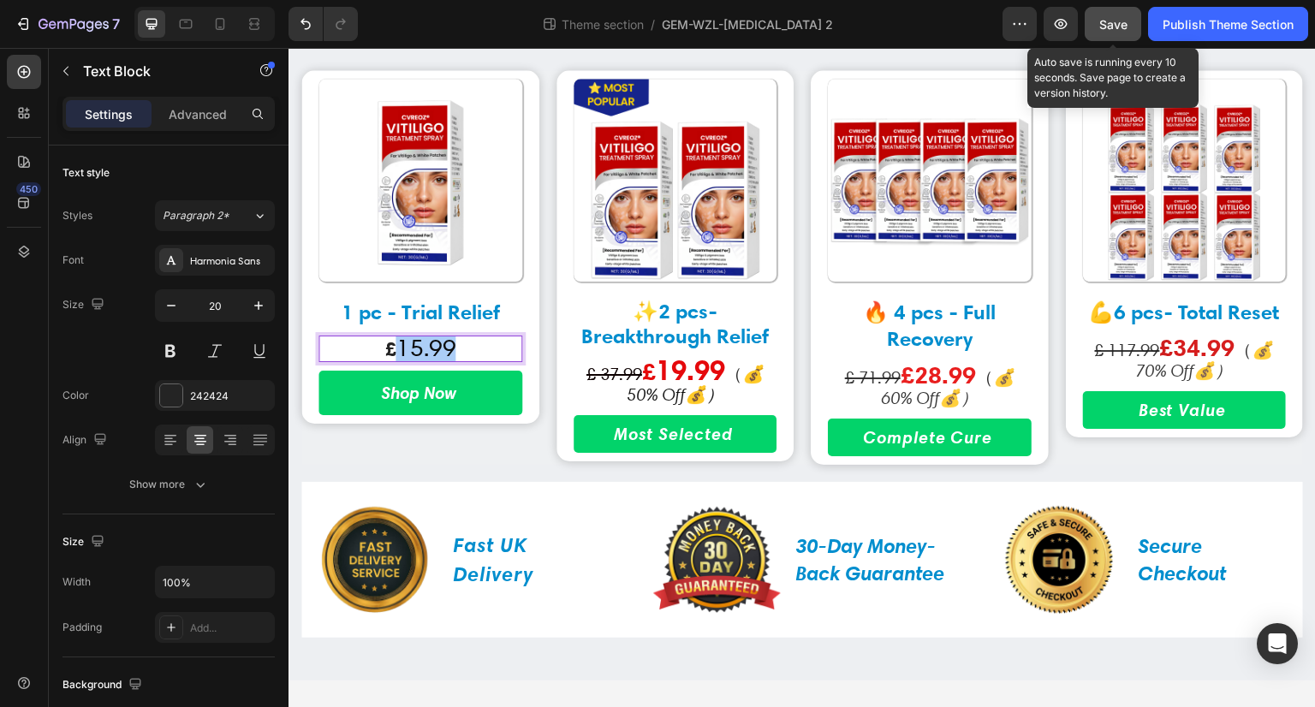
click at [1096, 32] on button "Save" at bounding box center [1113, 24] width 57 height 34
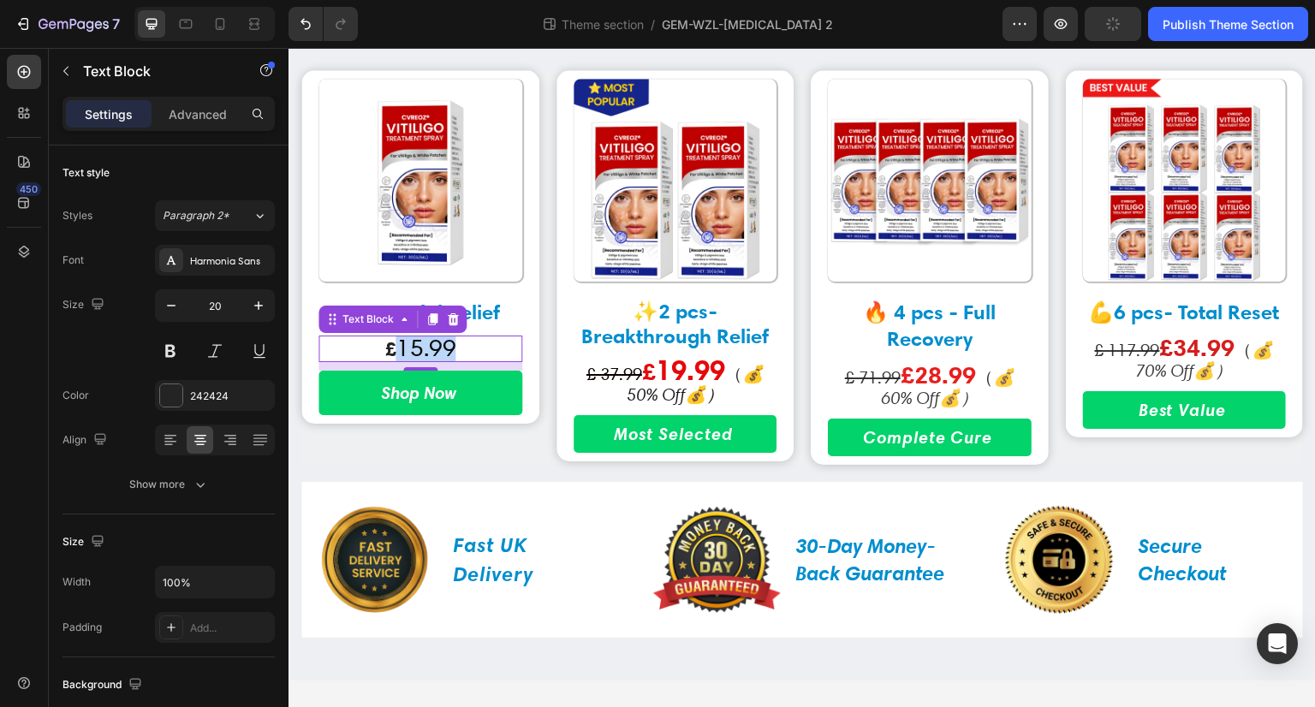
click at [427, 349] on span "15.99" at bounding box center [426, 347] width 60 height 29
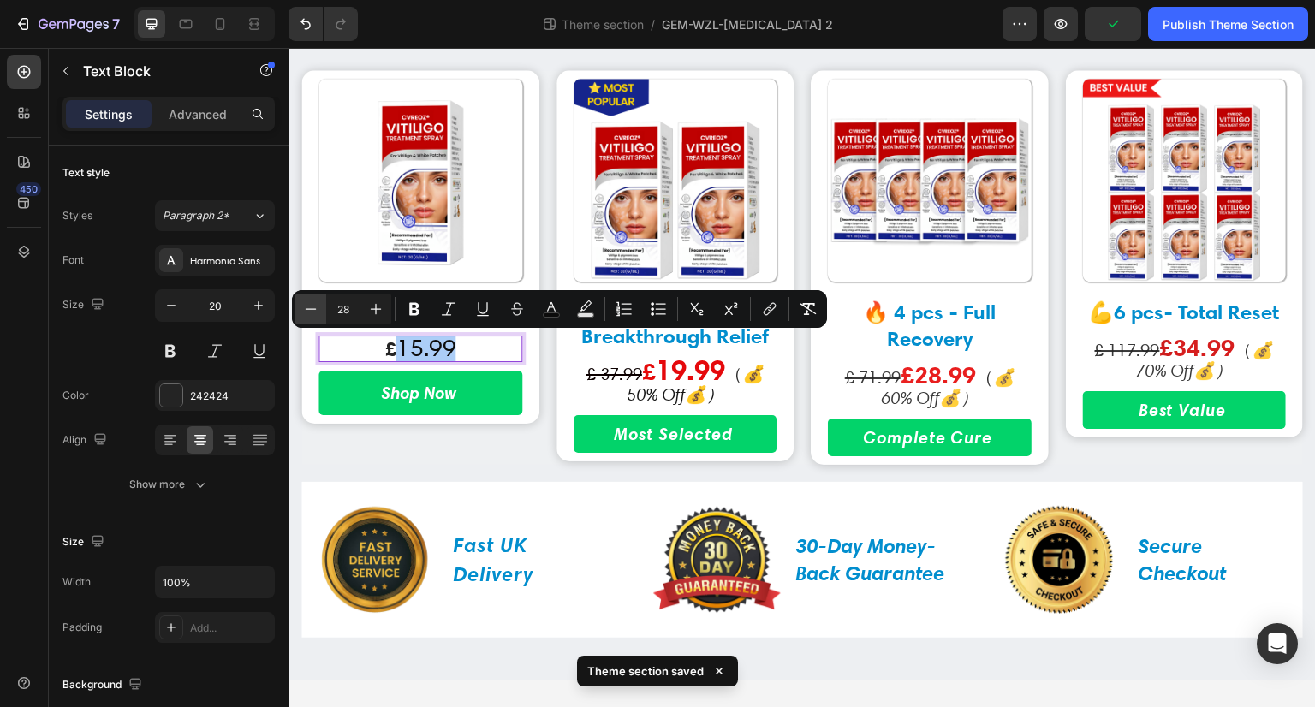
drag, startPoint x: 349, startPoint y: 310, endPoint x: 325, endPoint y: 312, distance: 24.0
click at [325, 312] on div "Minus 28 Plus" at bounding box center [343, 309] width 96 height 31
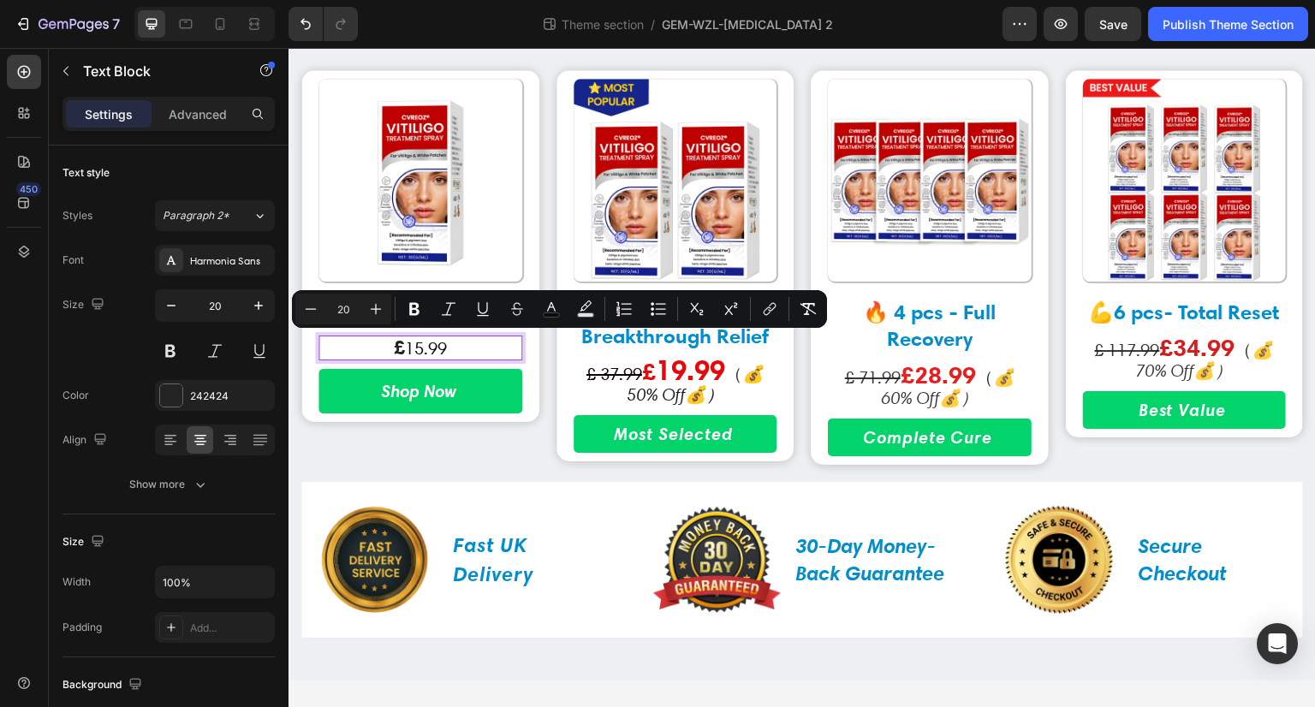
type input "23"
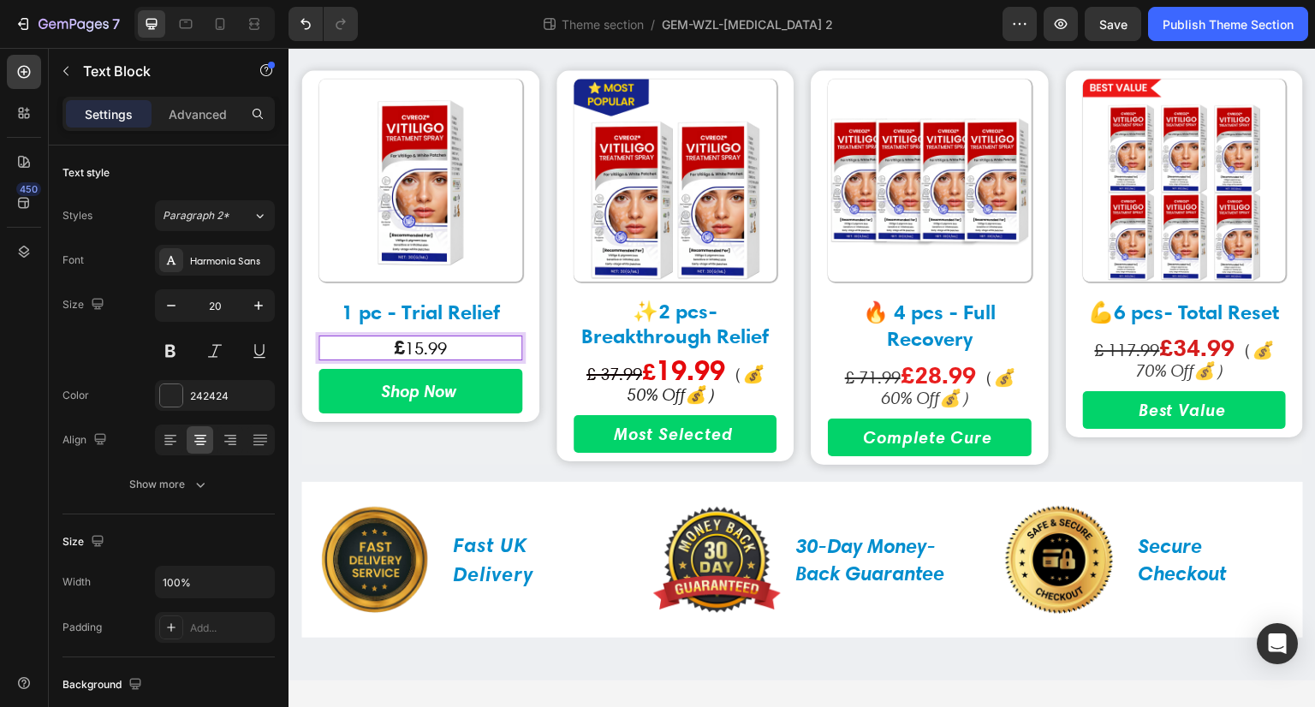
click at [394, 349] on strong "£" at bounding box center [399, 347] width 11 height 25
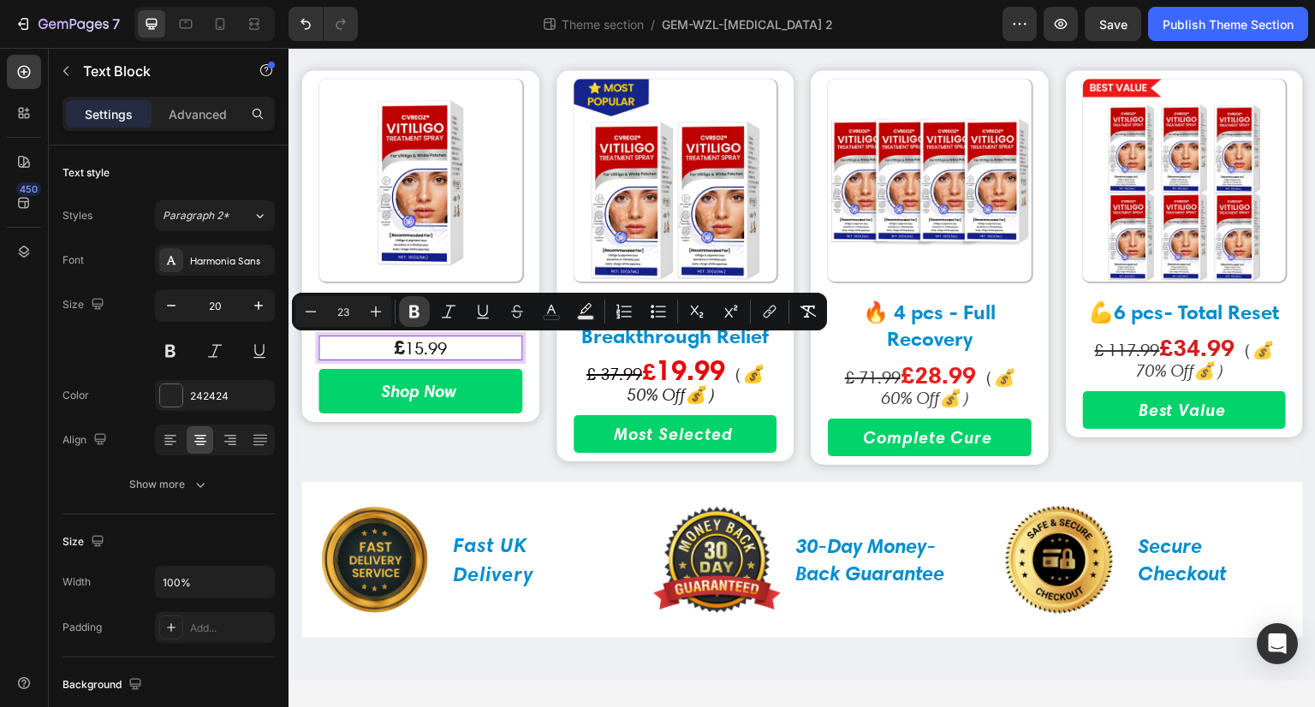
click at [411, 308] on icon "Editor contextual toolbar" at bounding box center [414, 312] width 10 height 13
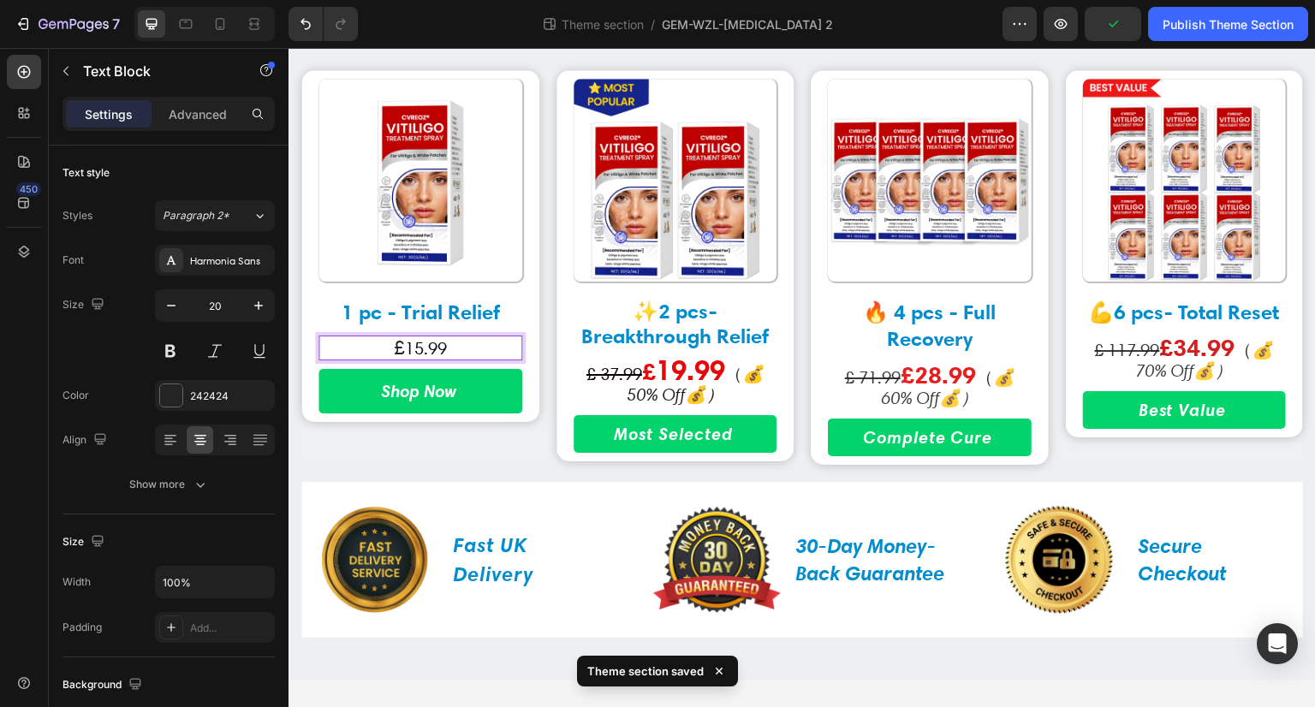
click at [394, 349] on span "£" at bounding box center [399, 348] width 11 height 24
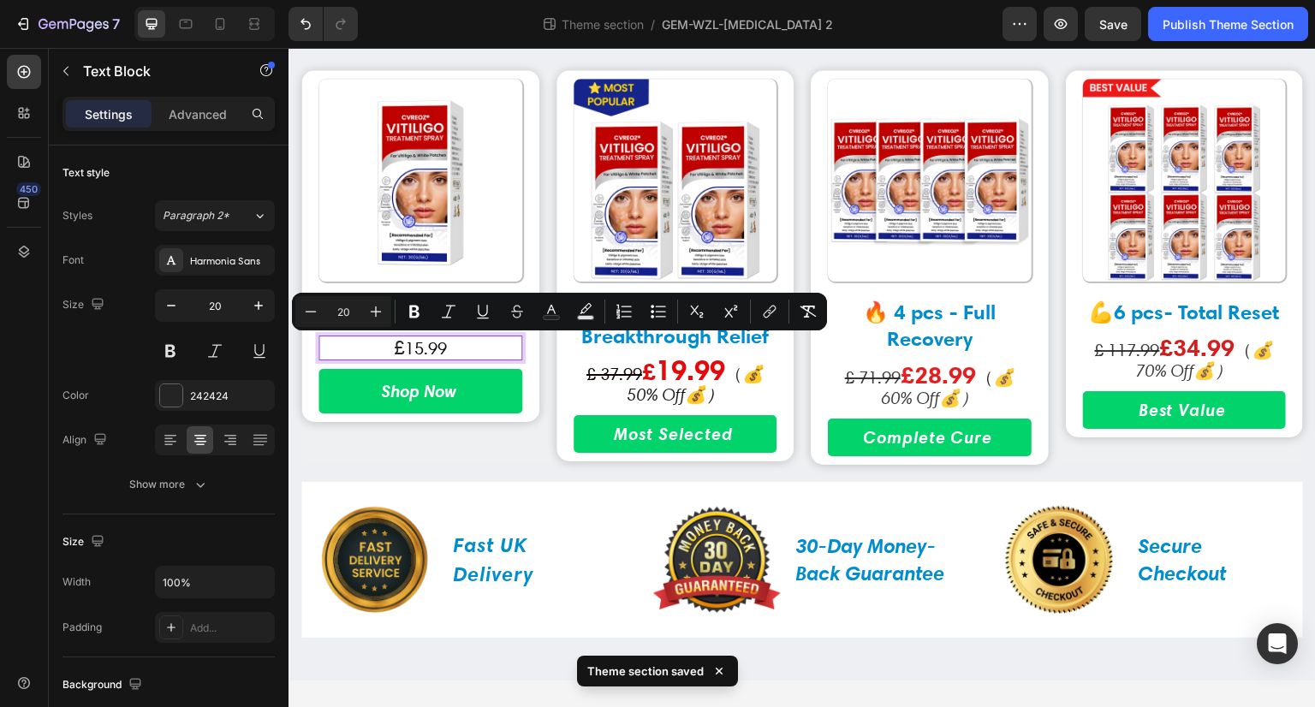
click at [435, 353] on span "15.99" at bounding box center [426, 348] width 42 height 21
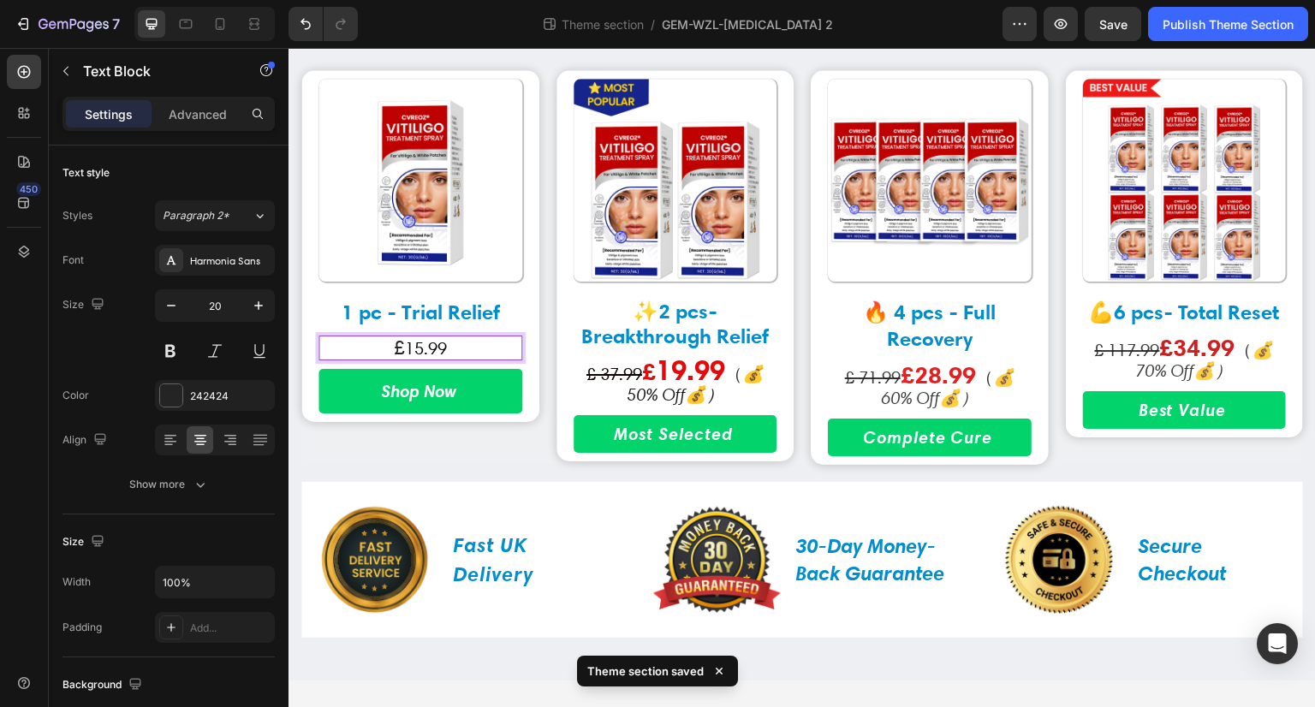
click at [432, 353] on span "15.99" at bounding box center [426, 348] width 42 height 21
click at [428, 345] on span "15.99" at bounding box center [426, 348] width 42 height 21
click at [394, 351] on span "£" at bounding box center [399, 348] width 11 height 24
click at [425, 347] on span "15.99" at bounding box center [426, 348] width 42 height 21
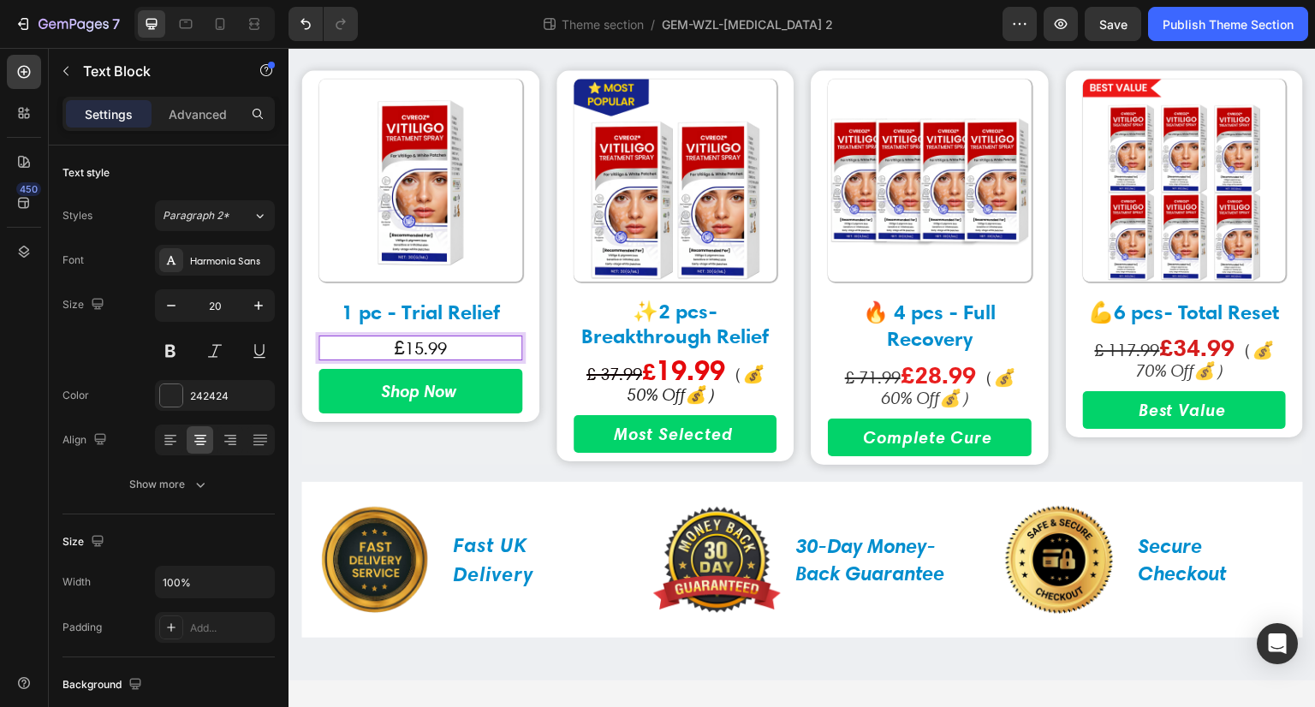
click at [398, 351] on span "£" at bounding box center [399, 348] width 11 height 24
click at [394, 351] on span "£" at bounding box center [399, 348] width 11 height 24
click at [459, 358] on p "£ 15.99" at bounding box center [420, 347] width 200 height 21
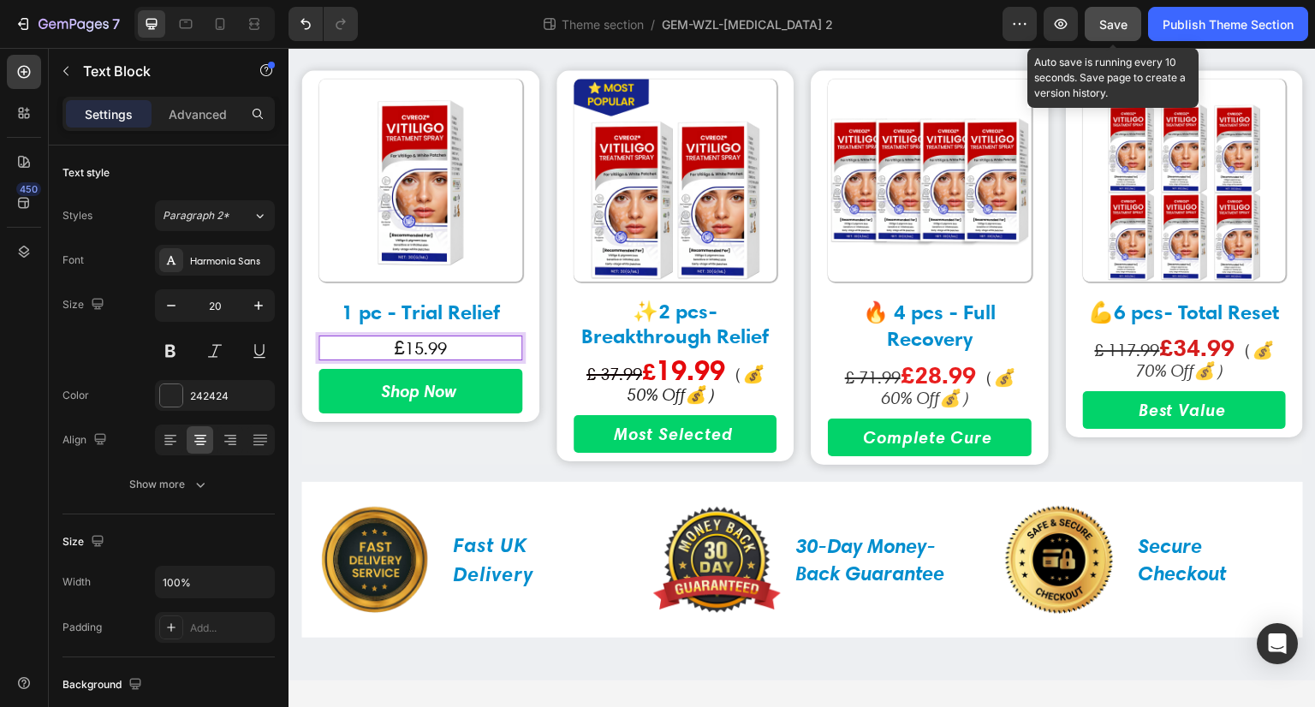
click at [1111, 25] on span "Save" at bounding box center [1113, 24] width 28 height 15
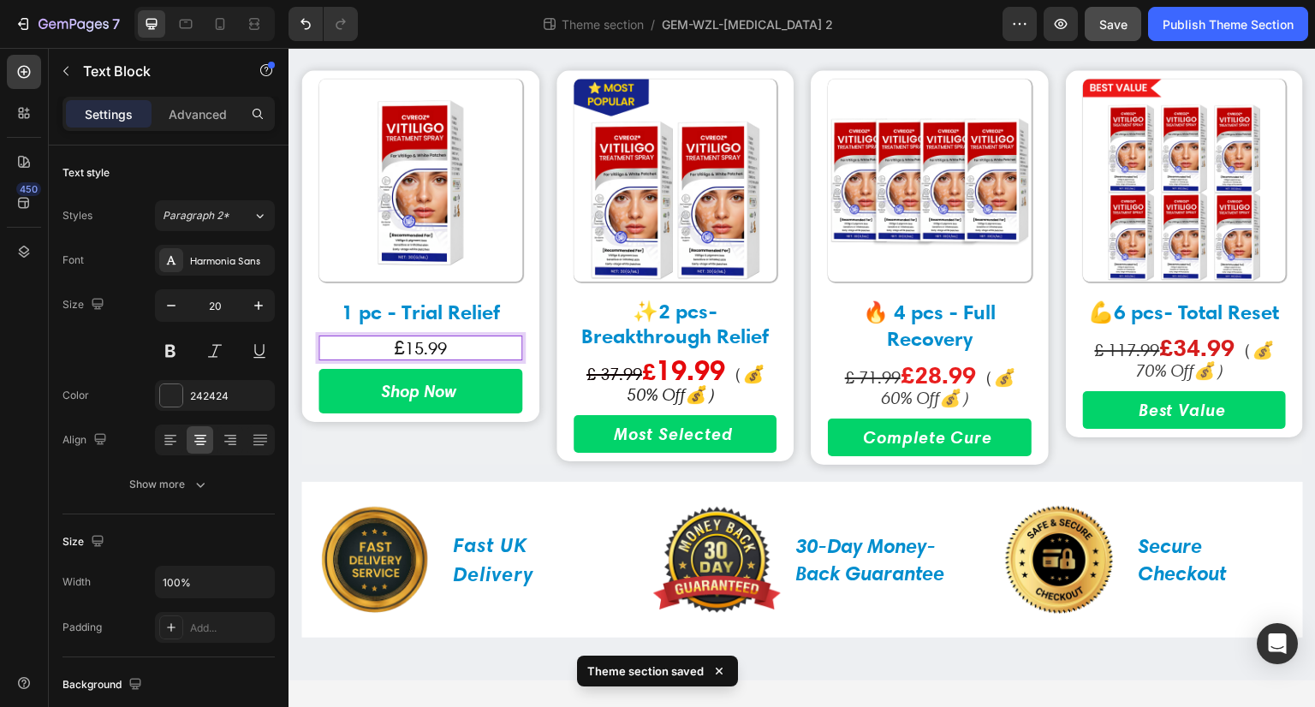
click at [414, 349] on span "15.99" at bounding box center [426, 348] width 42 height 21
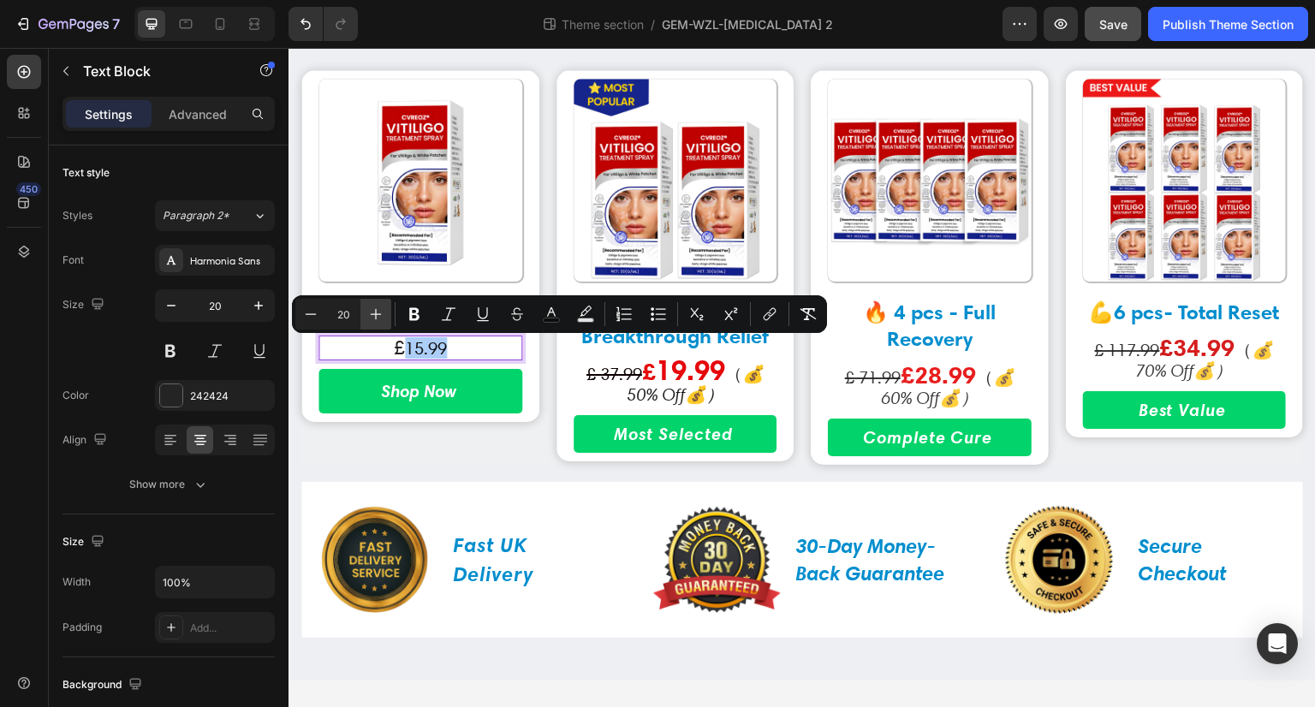
click at [370, 312] on icon "Editor contextual toolbar" at bounding box center [375, 314] width 17 height 17
type input "23"
click at [464, 351] on p "£ 15.99" at bounding box center [420, 347] width 200 height 21
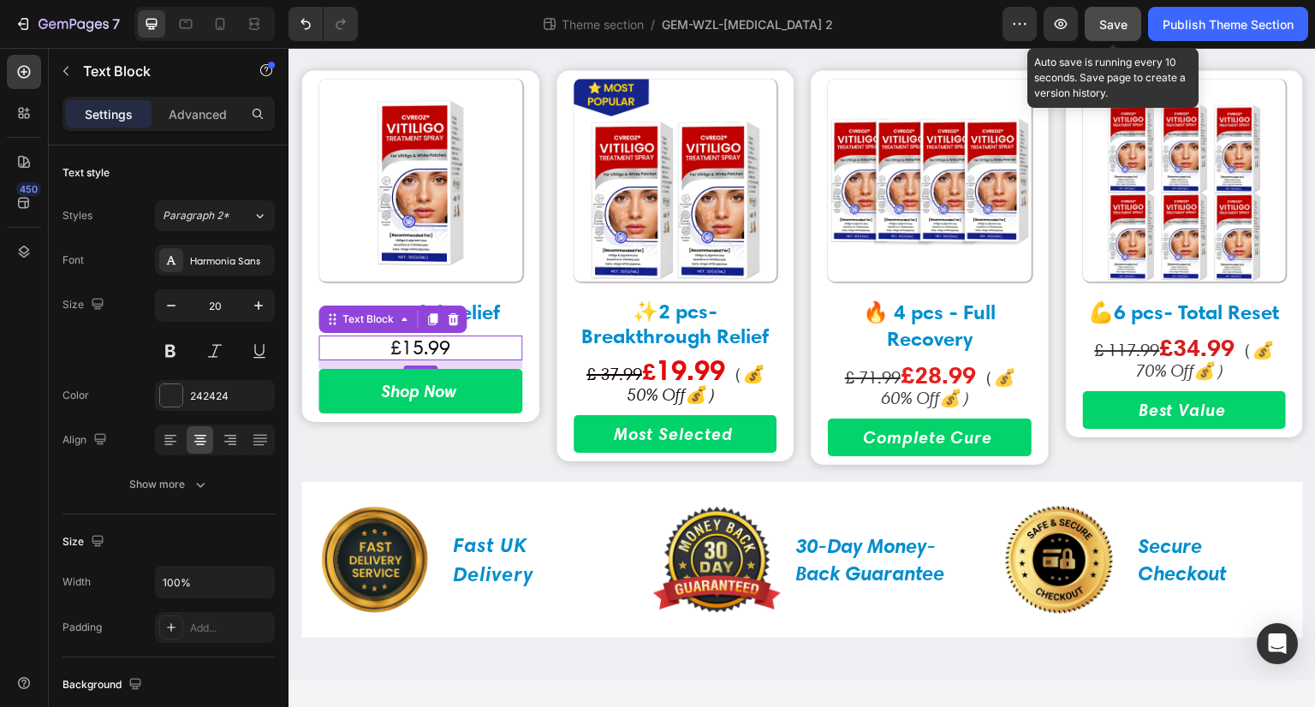
click at [1111, 27] on span "Save" at bounding box center [1113, 24] width 28 height 15
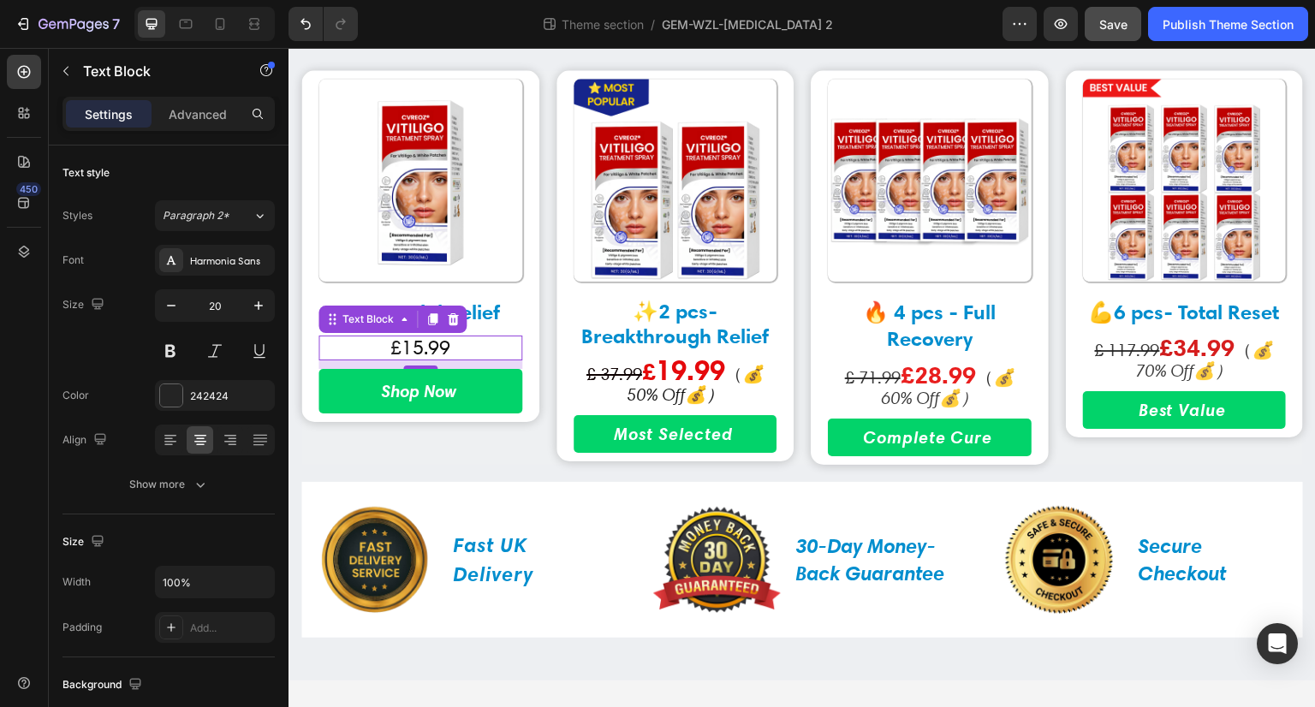
click at [439, 344] on span "15.99" at bounding box center [426, 348] width 49 height 24
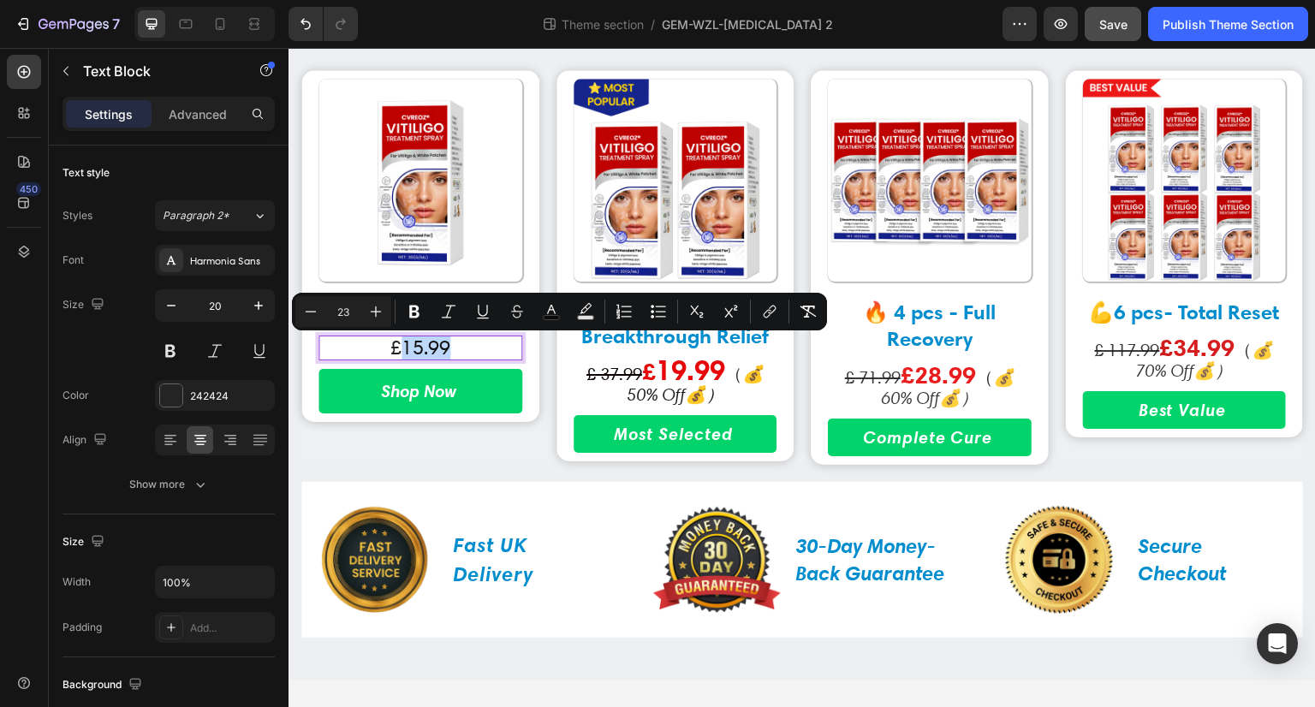
click at [480, 350] on p "£ 15.99" at bounding box center [420, 347] width 200 height 21
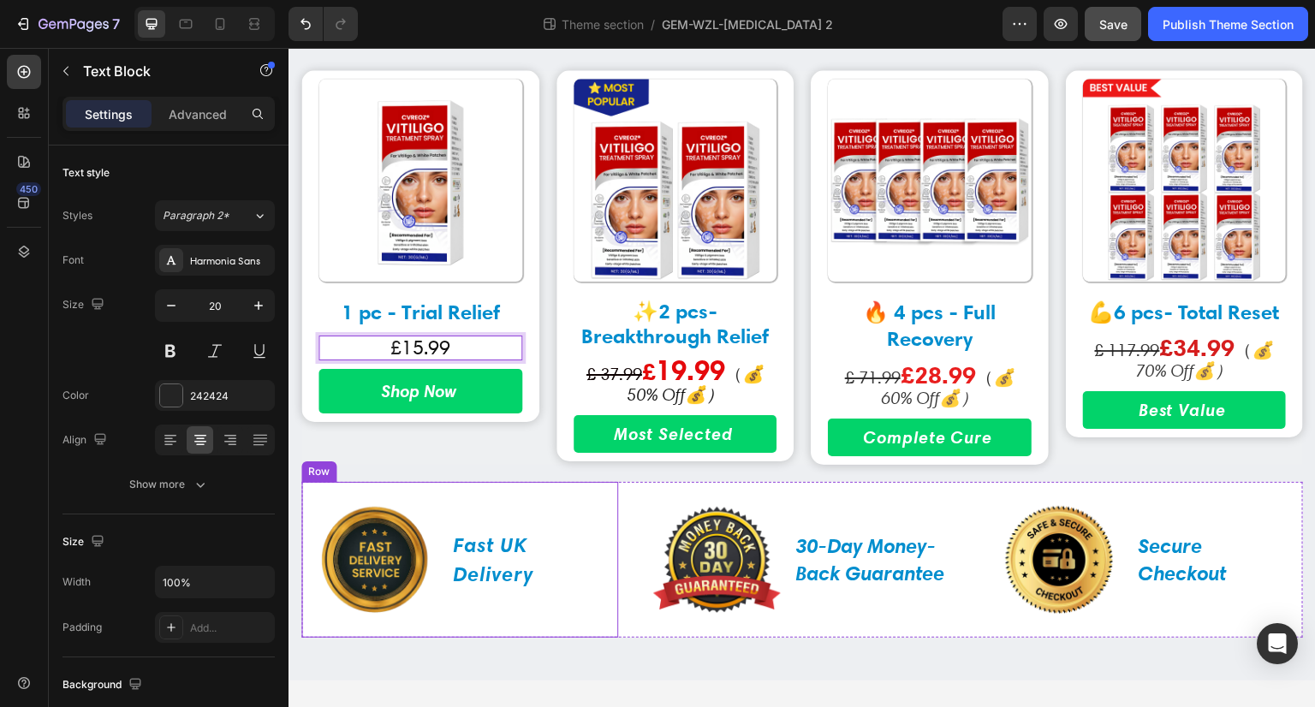
click at [498, 456] on div "Image 1 pc - Trial Relief Text Block £ 15.99 Text Block 10 Shop Now Button Row" at bounding box center [420, 267] width 238 height 395
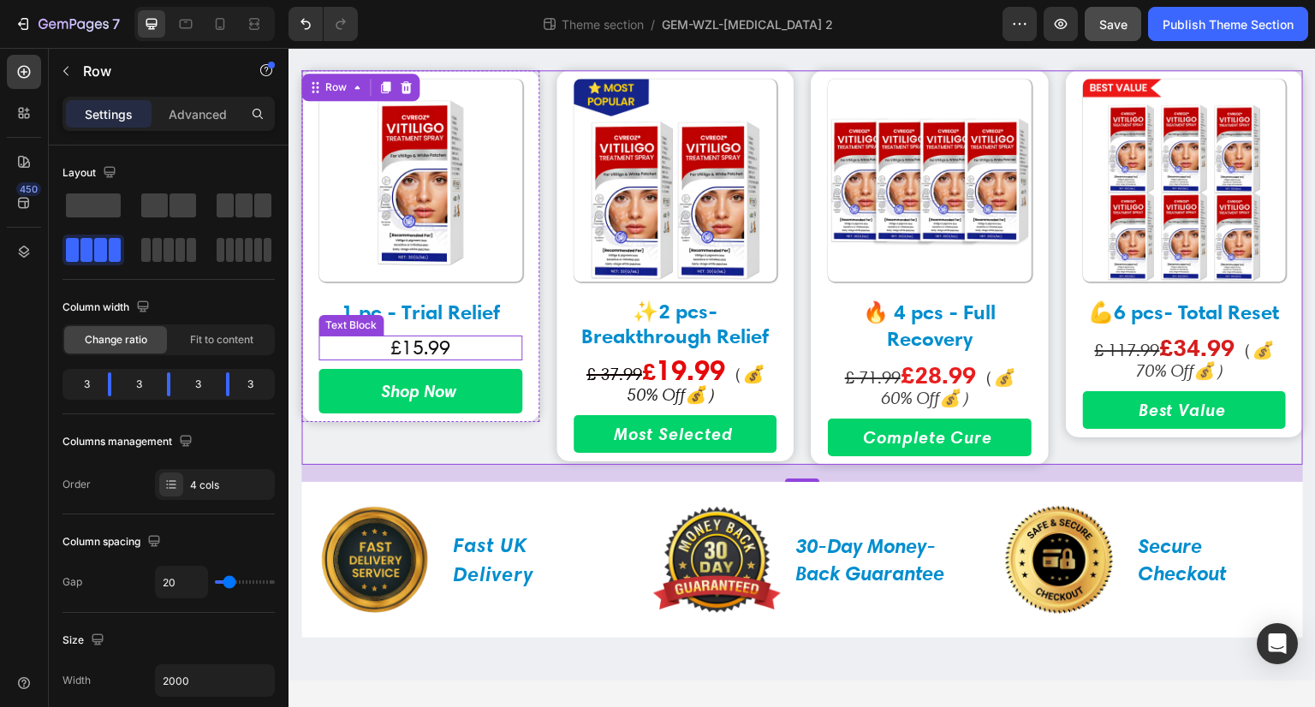
click at [455, 353] on p "£ 15.99" at bounding box center [420, 347] width 200 height 21
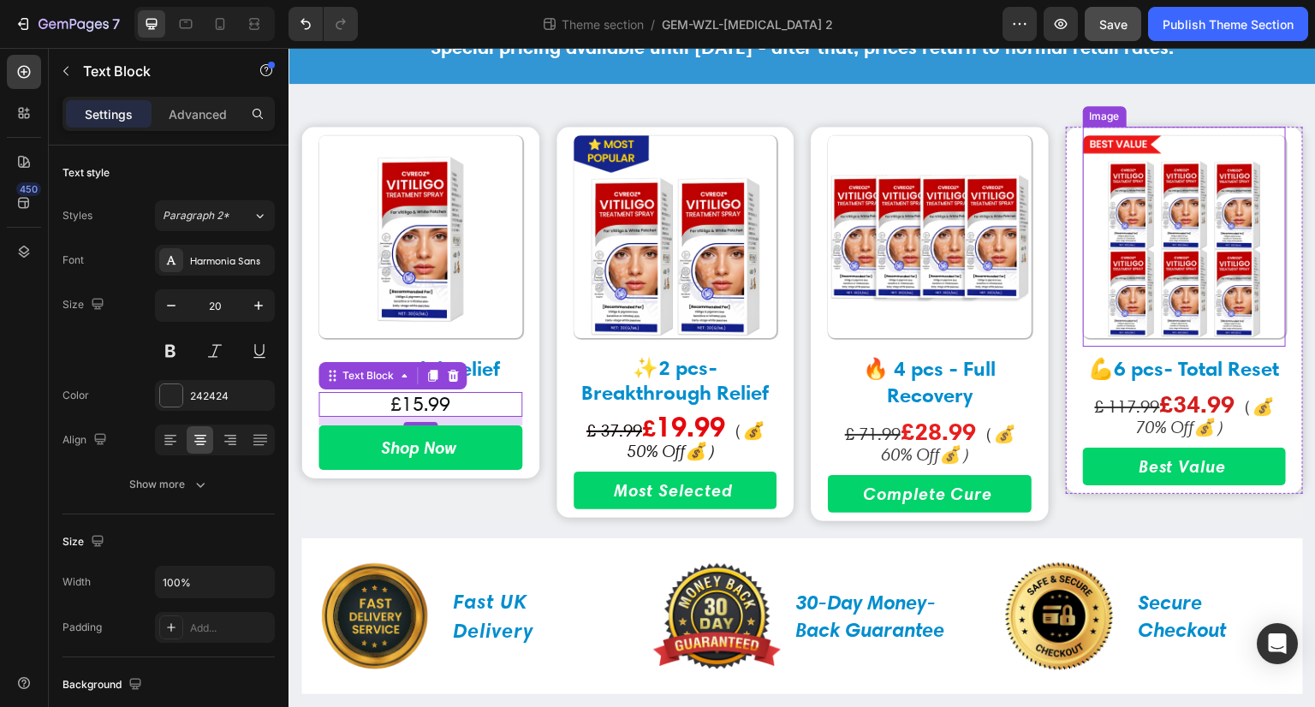
scroll to position [1106, 0]
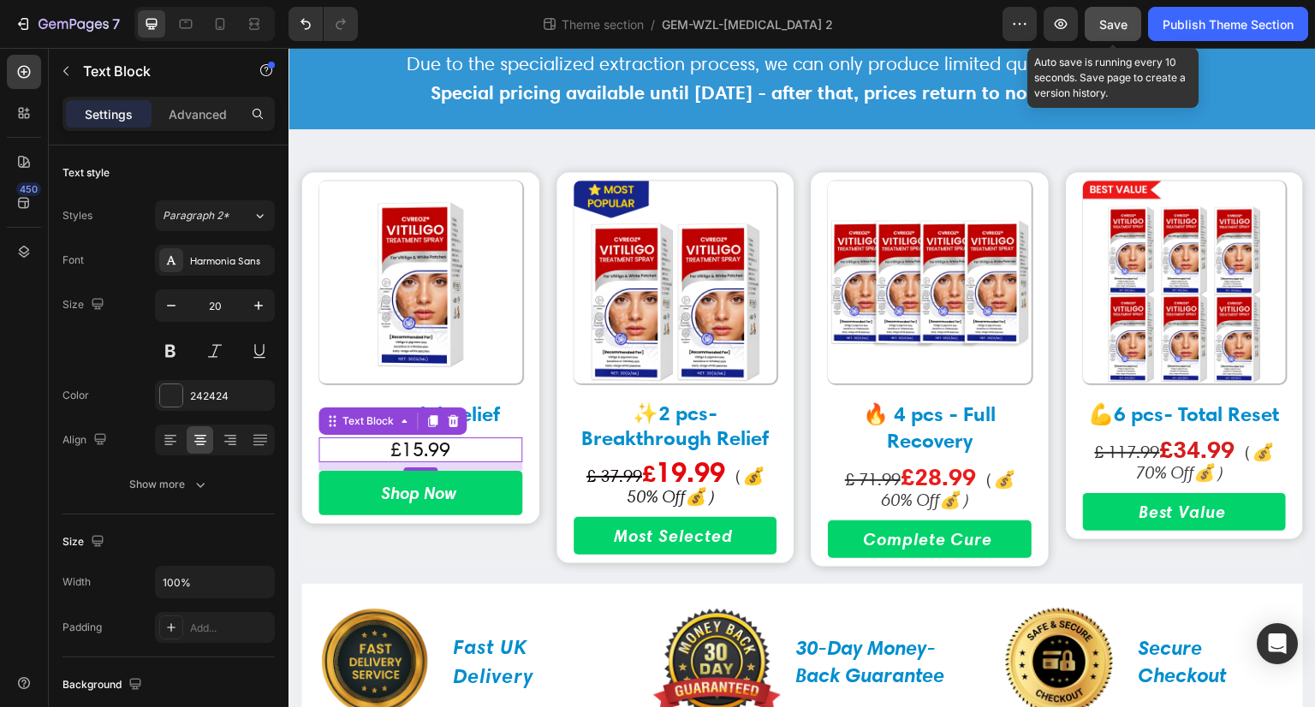
click at [1107, 17] on span "Save" at bounding box center [1113, 24] width 28 height 15
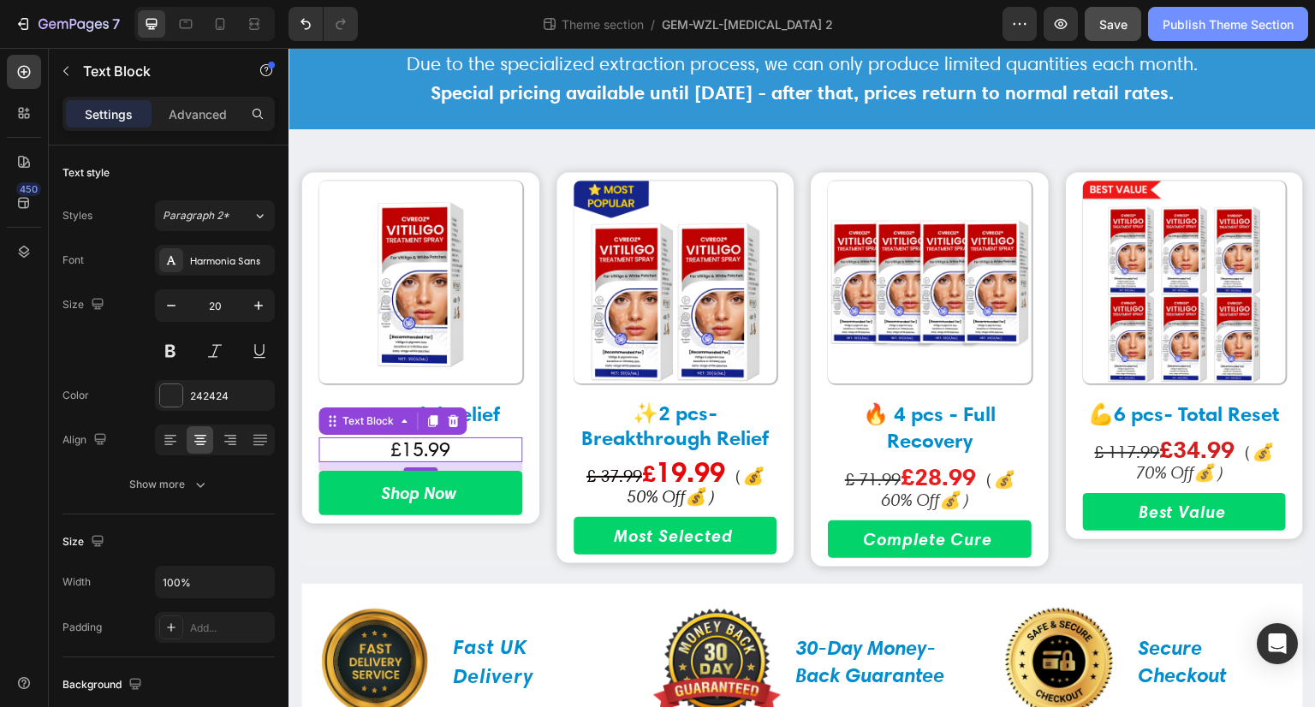
click at [1190, 24] on div "Publish Theme Section" at bounding box center [1228, 24] width 131 height 18
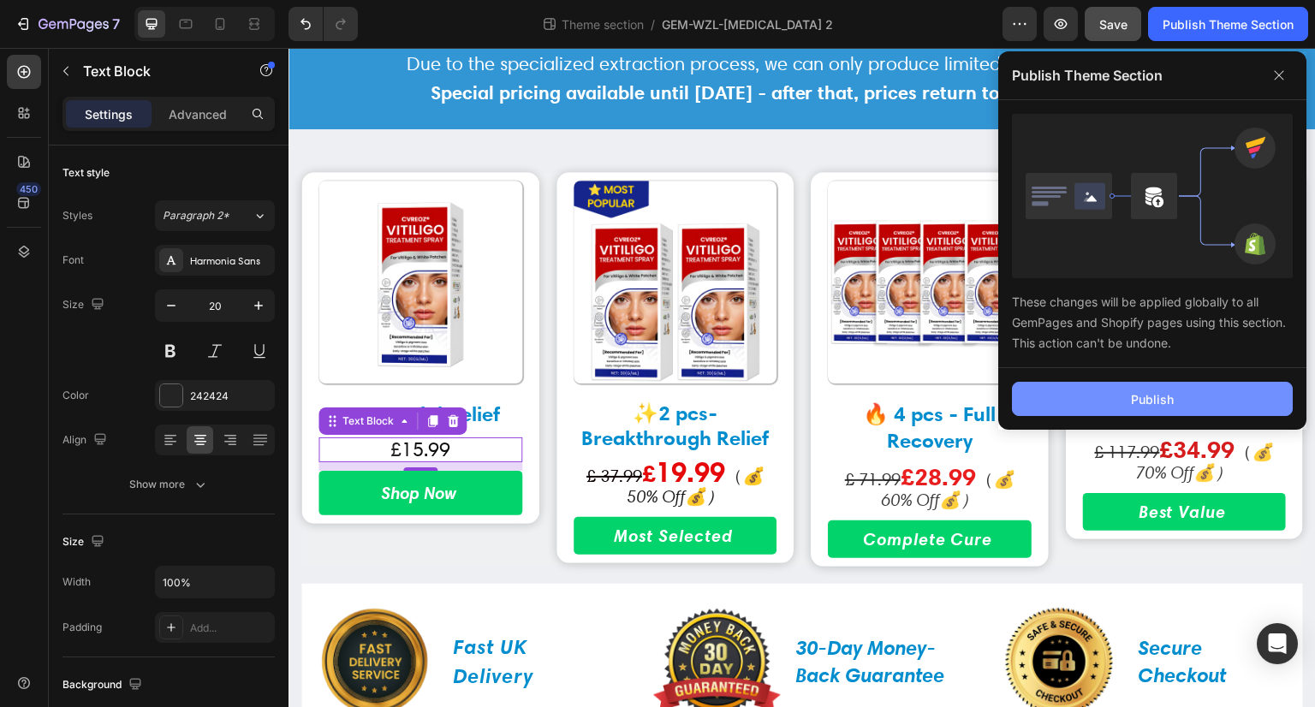
click at [1195, 391] on button "Publish" at bounding box center [1152, 399] width 281 height 34
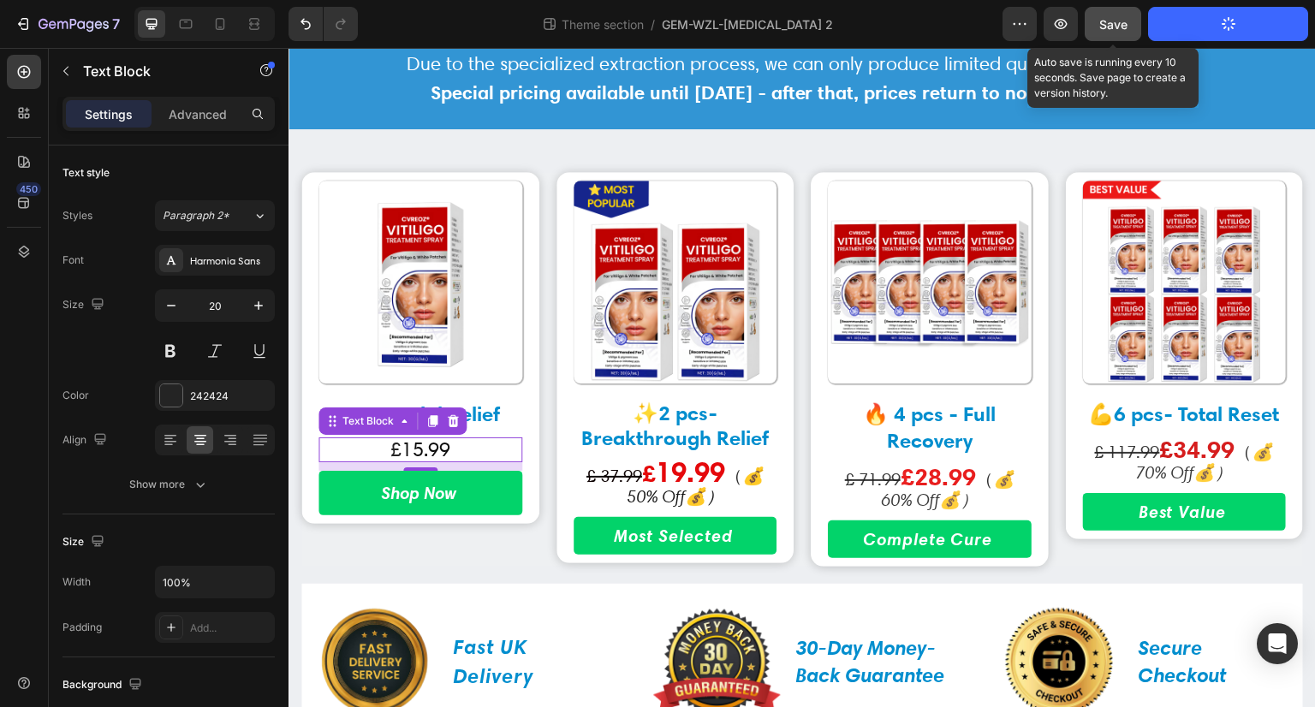
click at [1112, 18] on span "Save" at bounding box center [1113, 24] width 28 height 15
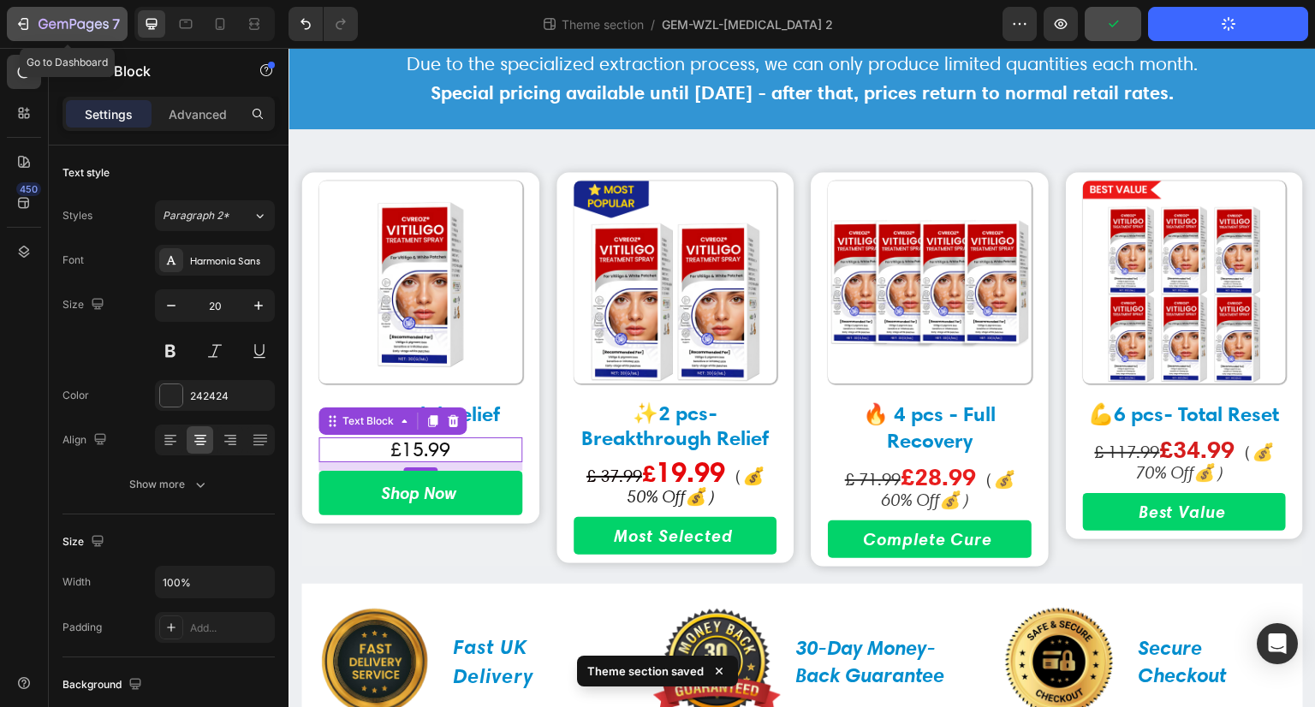
click at [70, 28] on icon "button" at bounding box center [73, 24] width 7 height 10
